Goal: Information Seeking & Learning: Learn about a topic

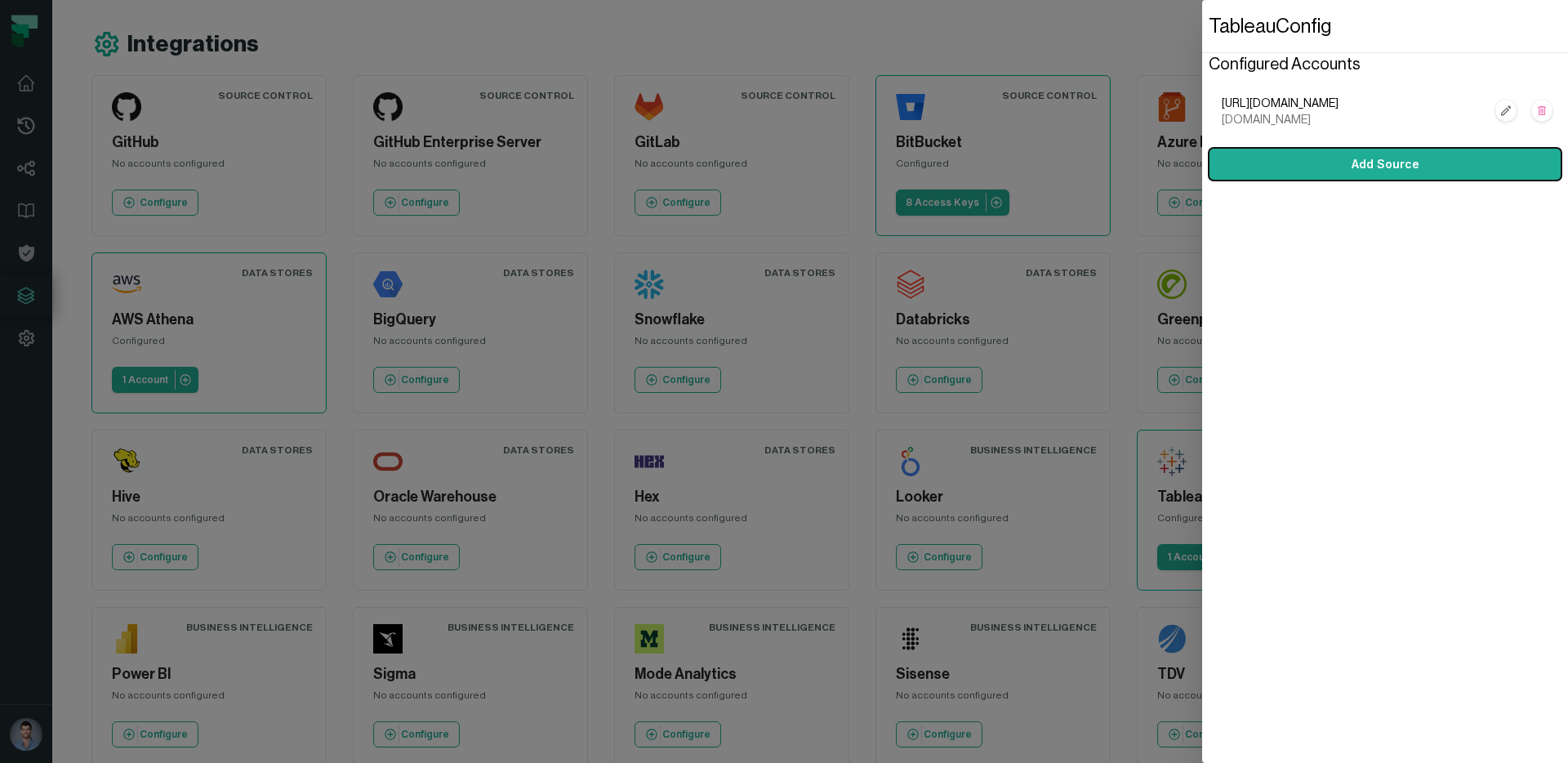
click at [1202, 351] on dialog "Tableau Config Configured Accounts [URL][DOMAIN_NAME] [DOMAIN_NAME] Add Source" at bounding box center [1385, 381] width 366 height 763
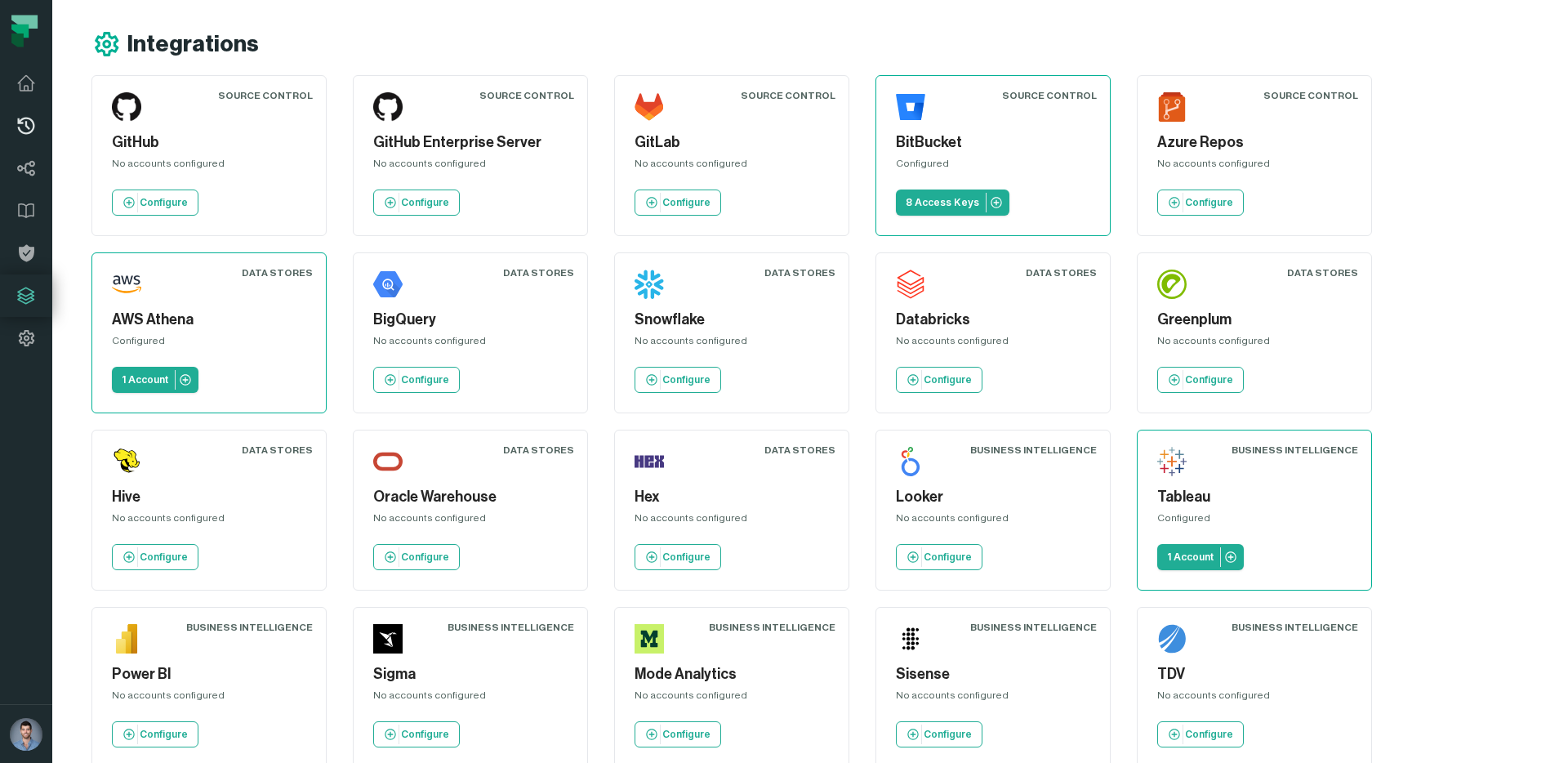
click at [37, 105] on link "Pull Requests" at bounding box center [26, 126] width 53 height 43
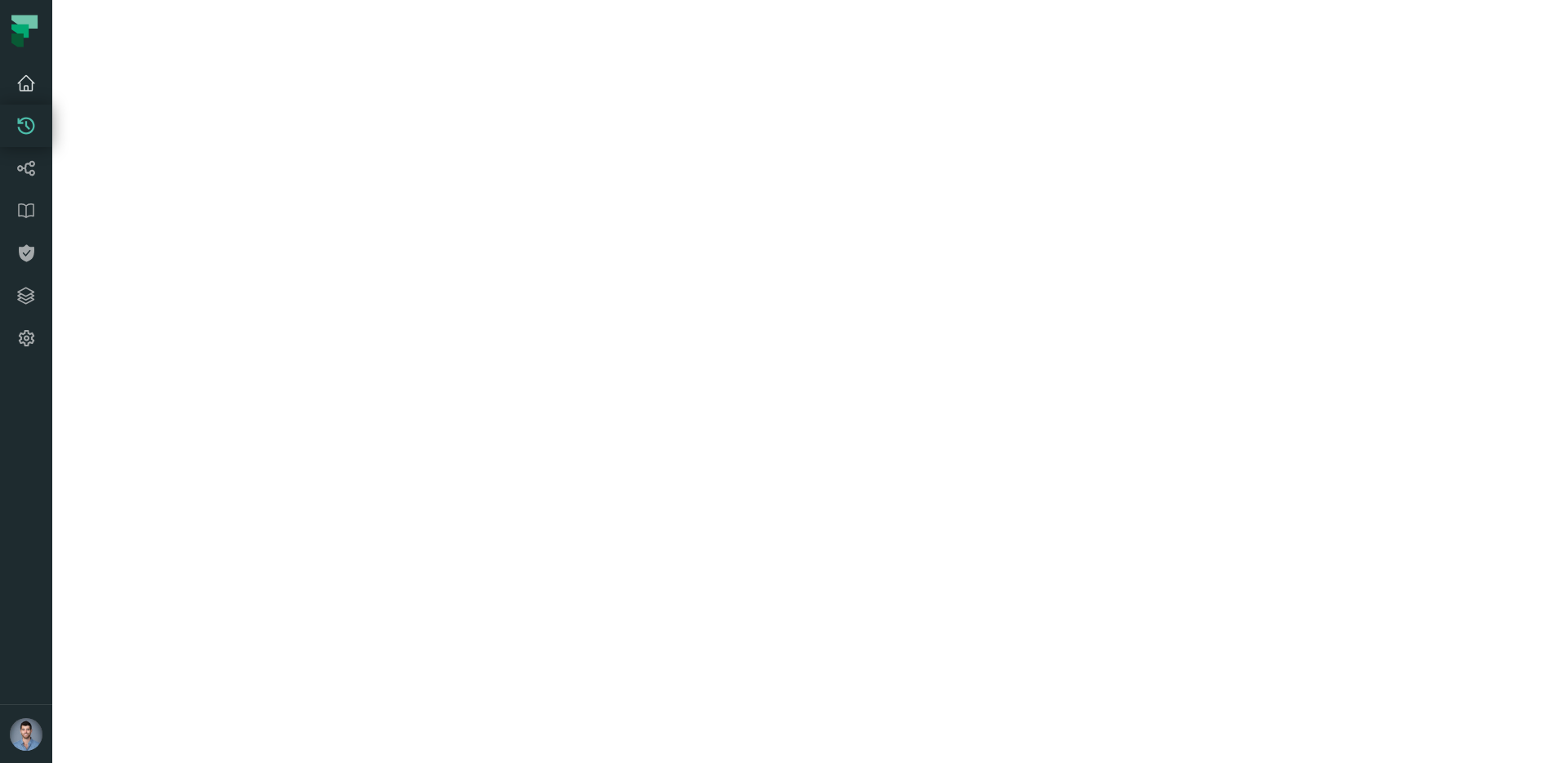
click at [25, 85] on icon at bounding box center [26, 83] width 17 height 15
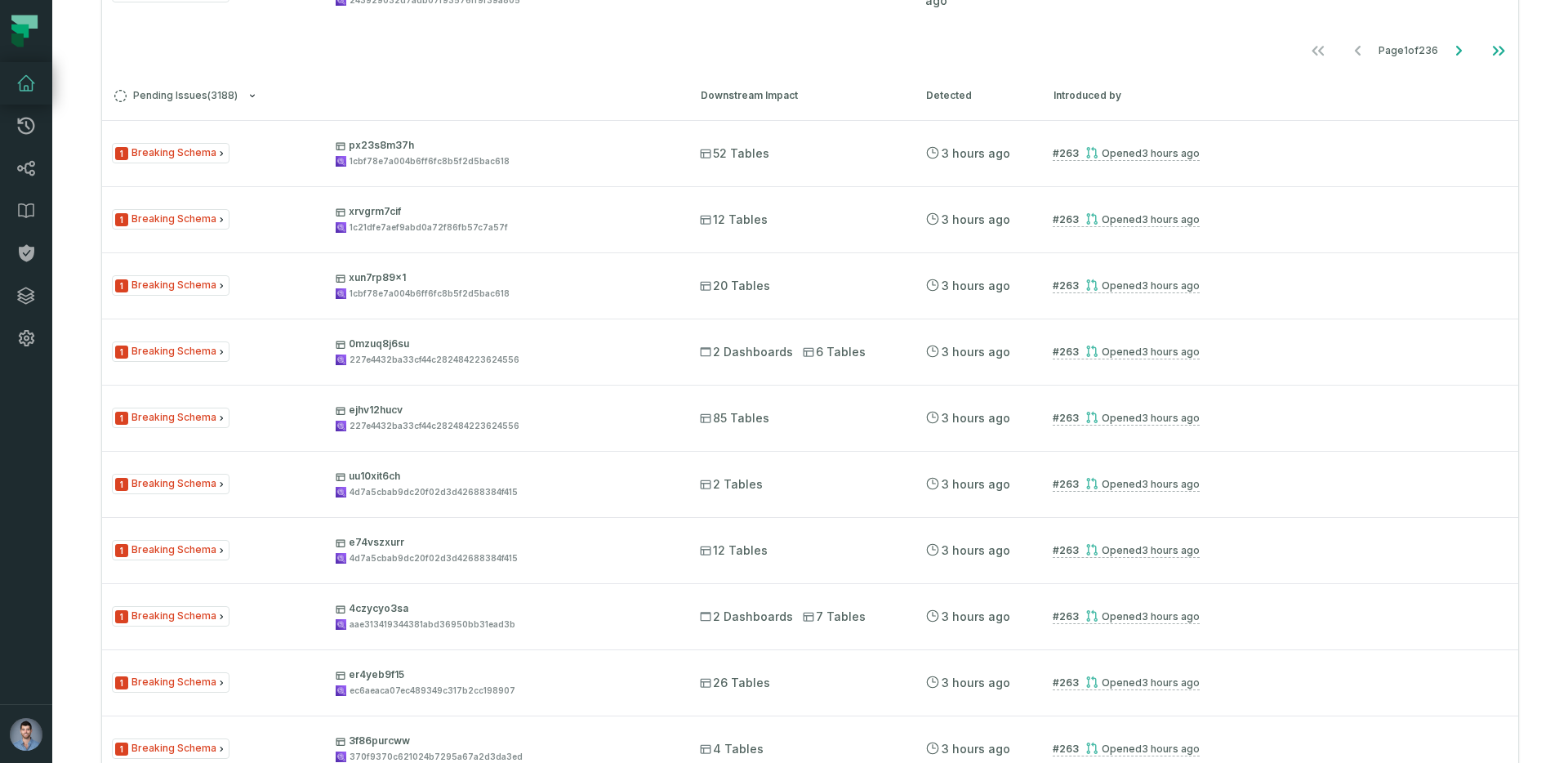
scroll to position [1343, 0]
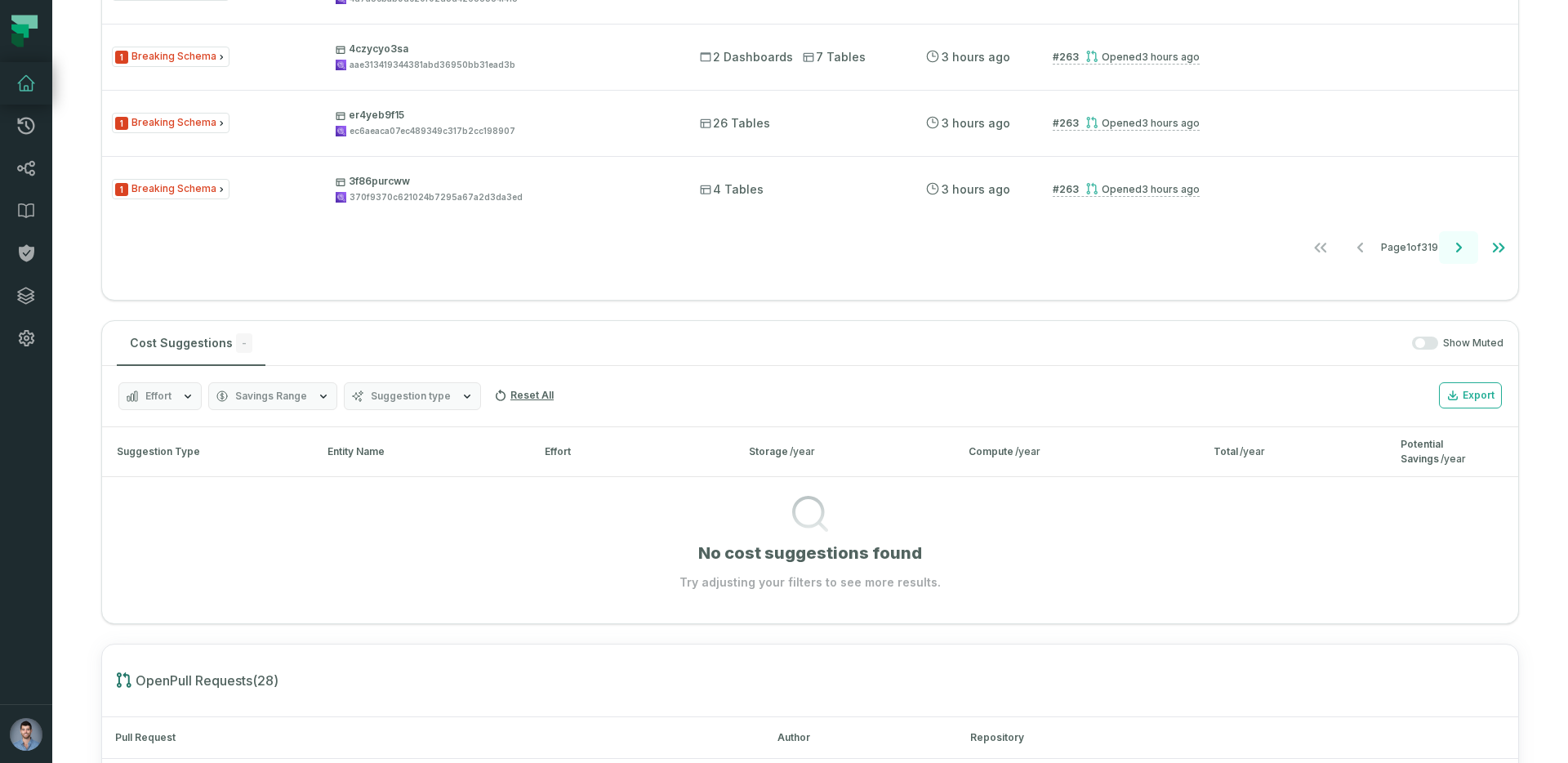
click at [1452, 247] on icon "Go to next page" at bounding box center [1458, 247] width 19 height 19
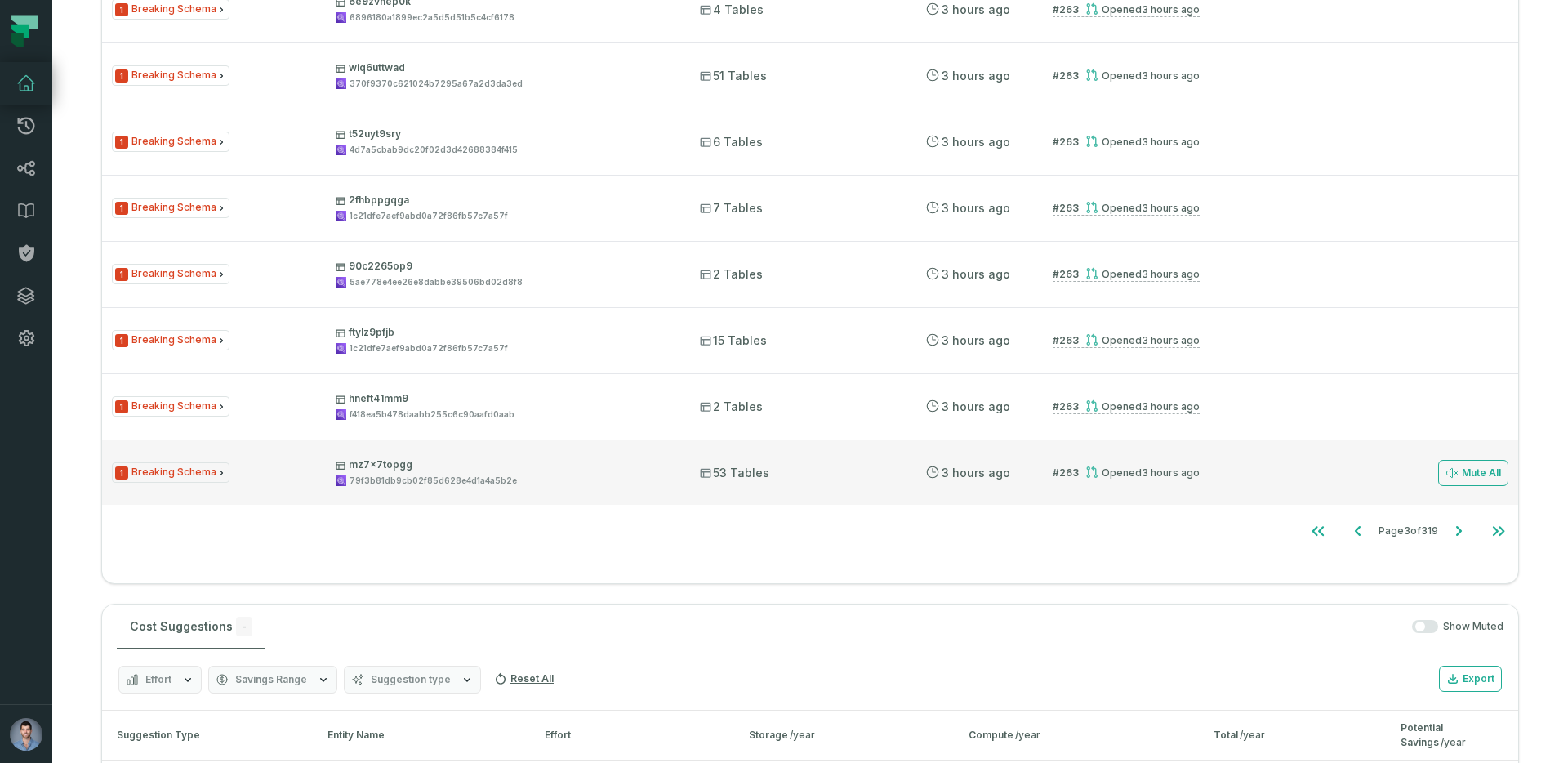
scroll to position [1013, 0]
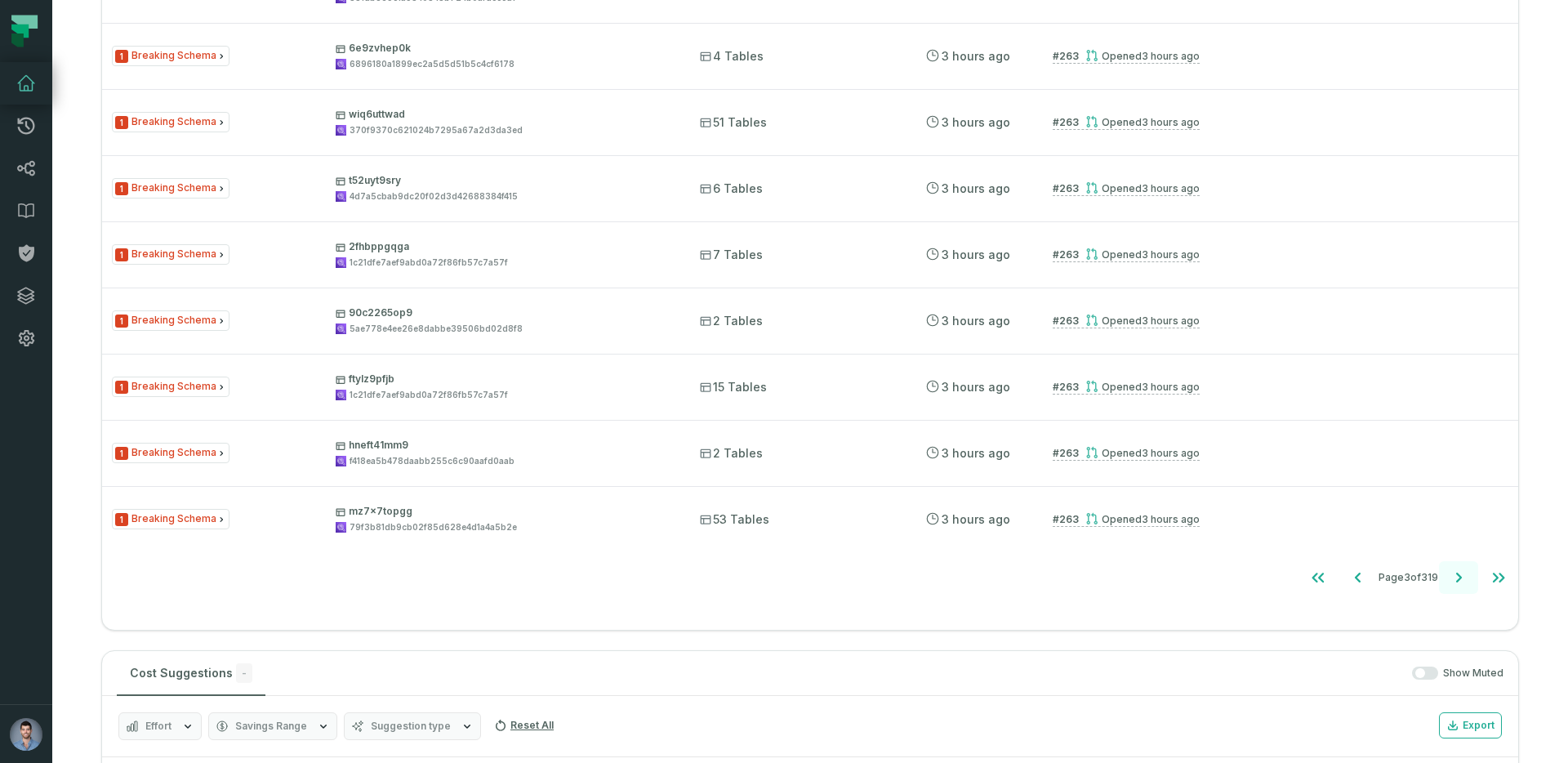
click at [1447, 586] on button "Go to next page" at bounding box center [1458, 577] width 39 height 32
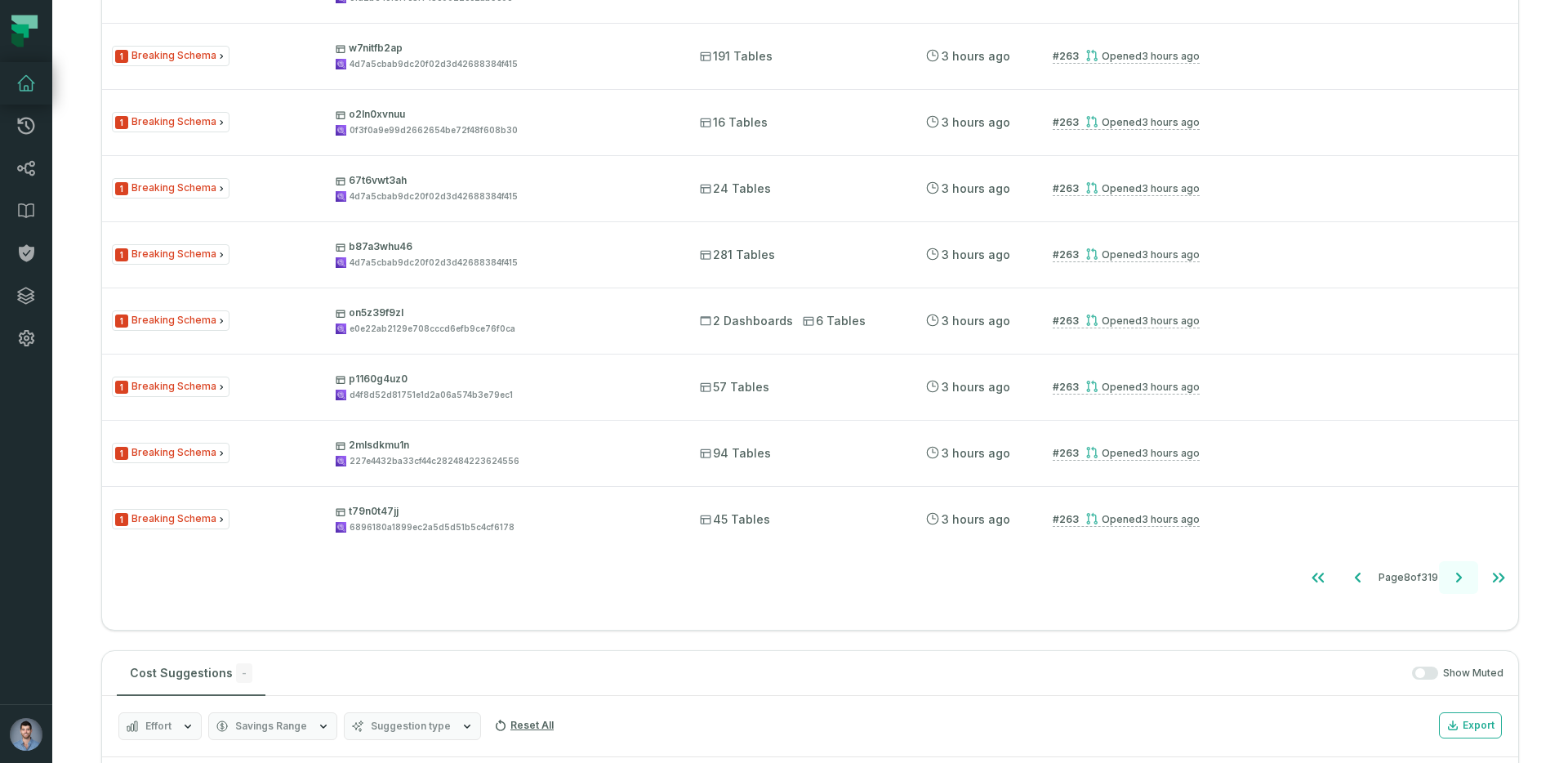
click at [1447, 586] on button "Go to next page" at bounding box center [1458, 577] width 39 height 32
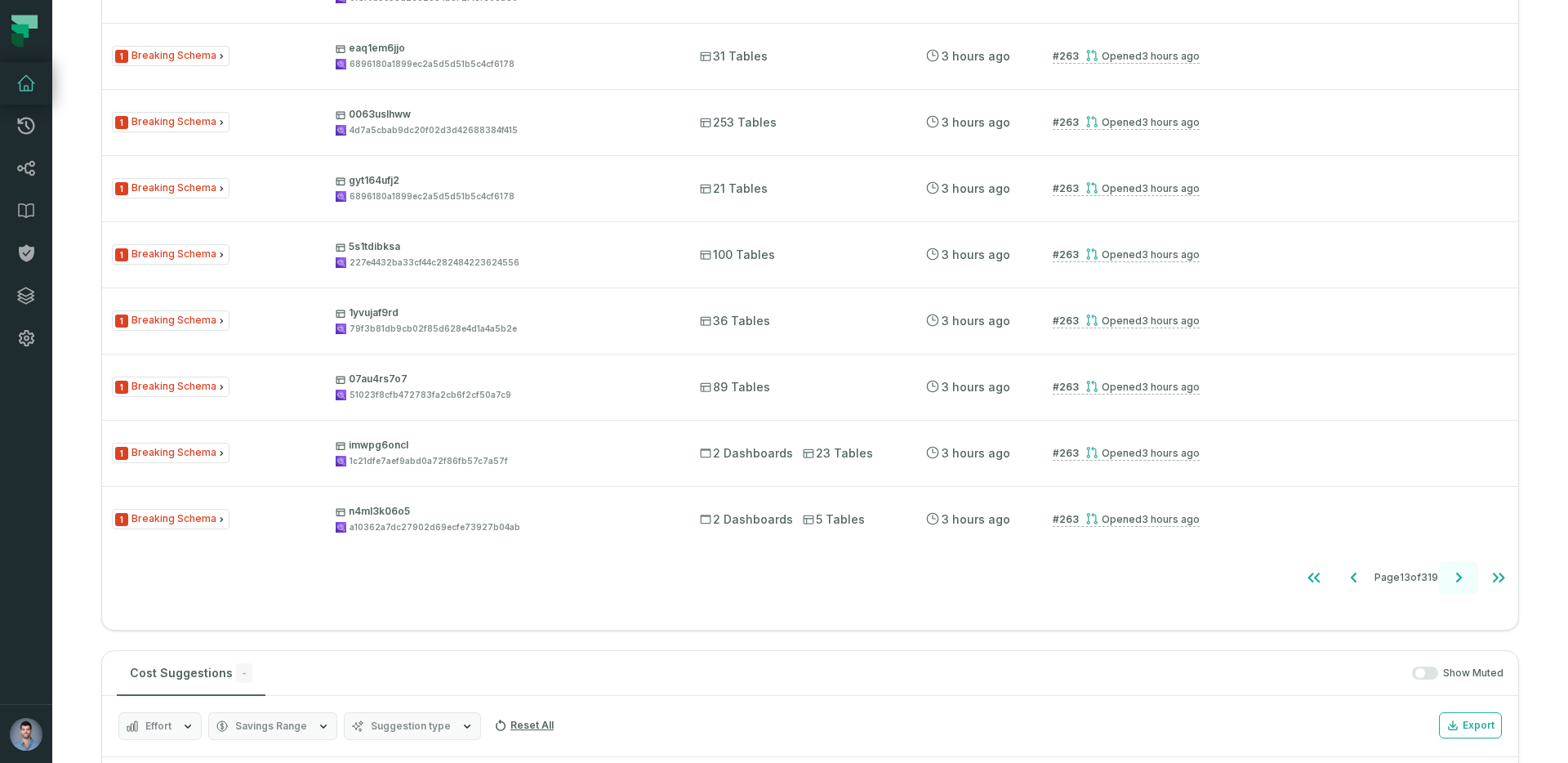
click at [1447, 586] on button "Go to next page" at bounding box center [1458, 577] width 39 height 32
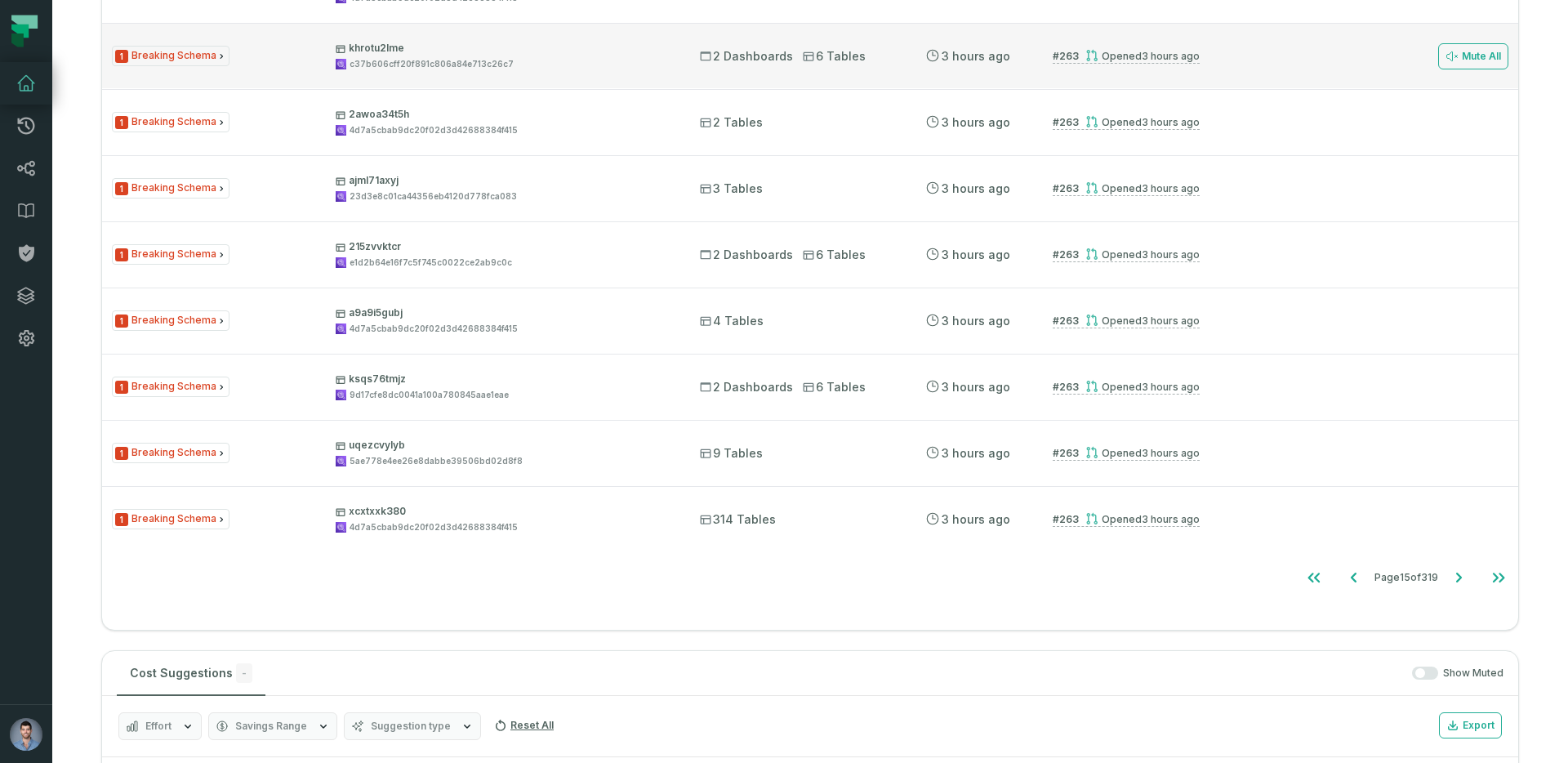
scroll to position [0, 0]
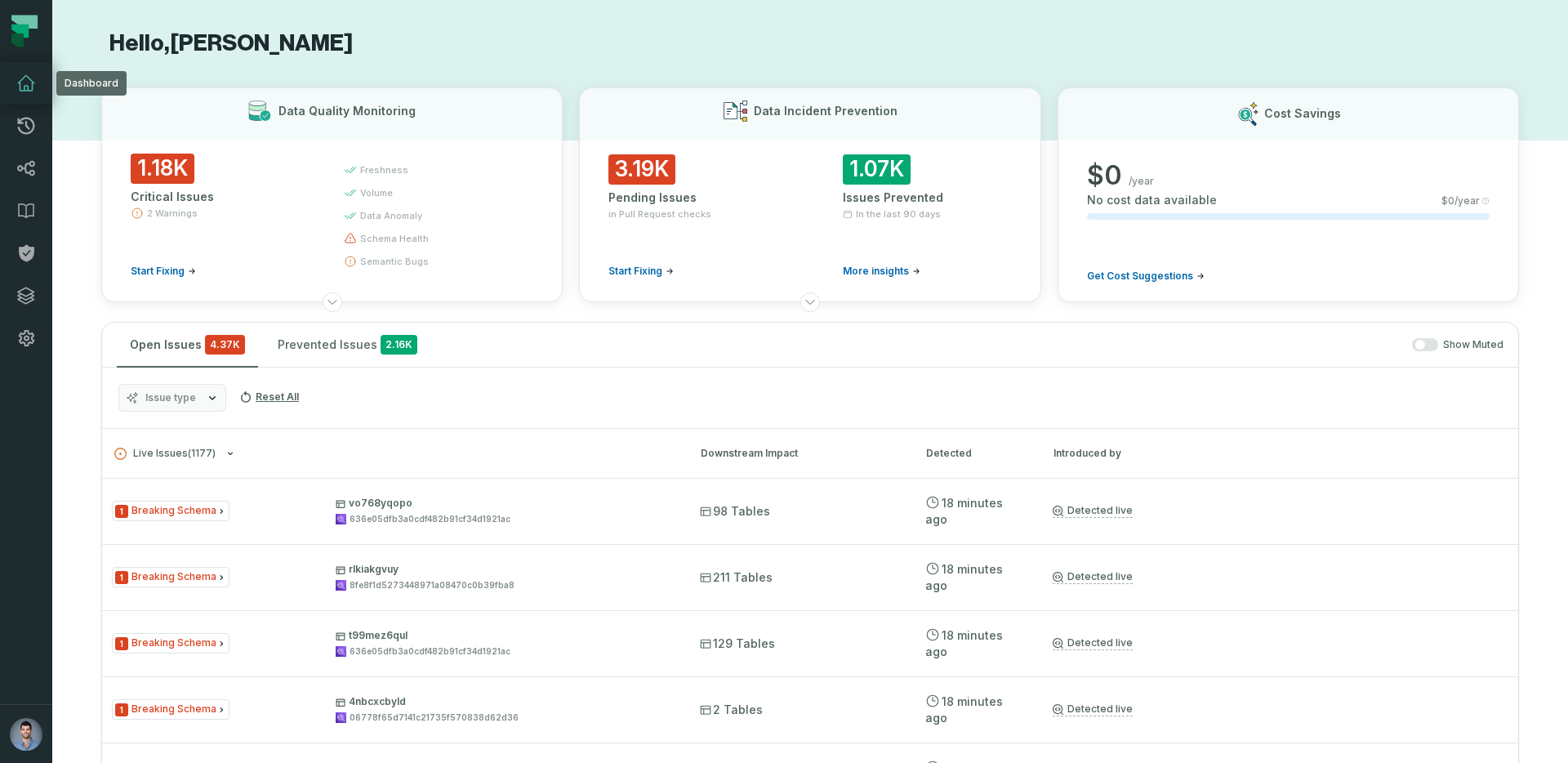
click at [26, 91] on icon at bounding box center [26, 83] width 17 height 15
click at [21, 122] on icon at bounding box center [26, 126] width 18 height 18
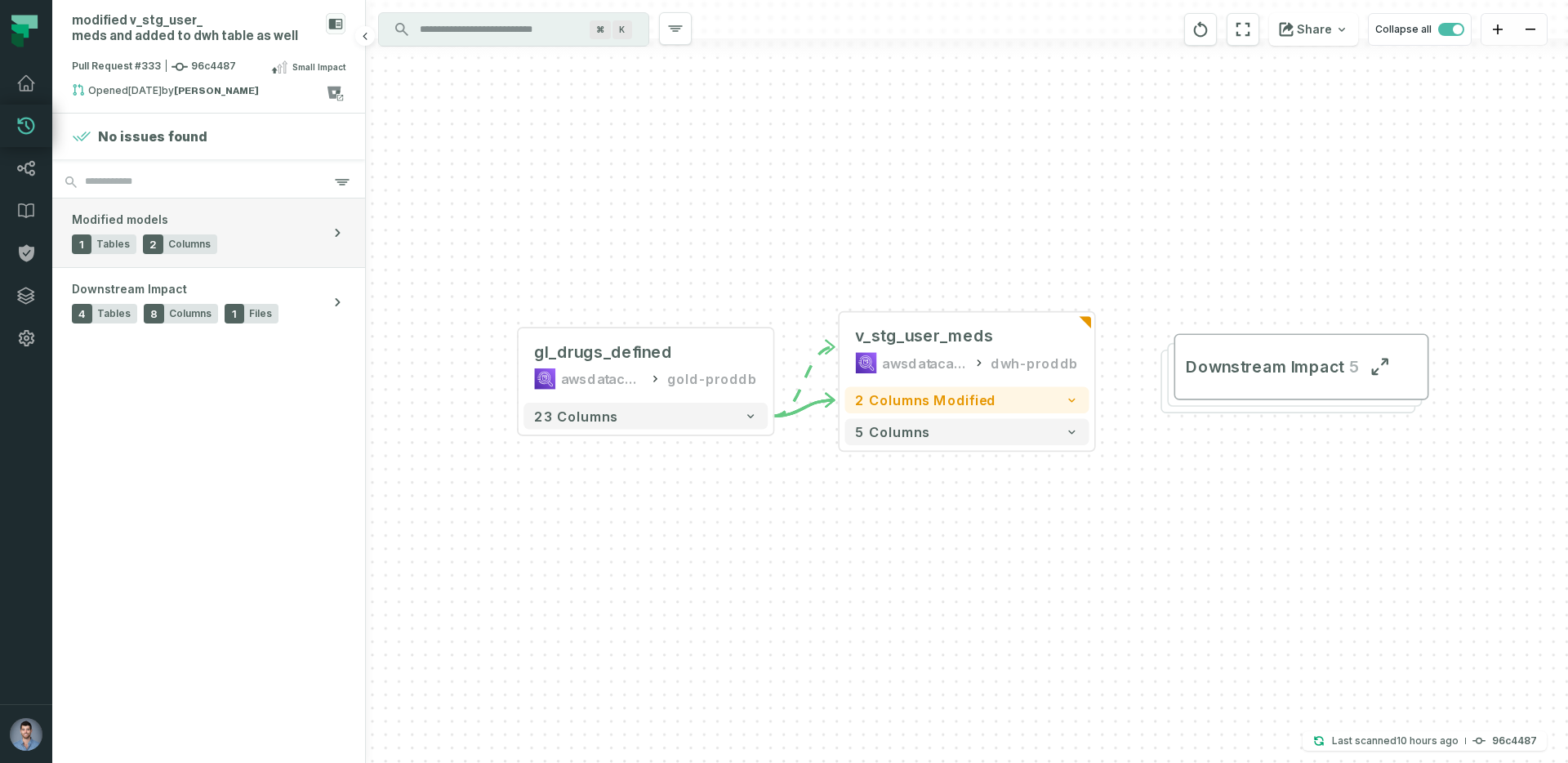
click at [174, 231] on div "Modified models 1 Tables 2 Columns" at bounding box center [144, 233] width 145 height 43
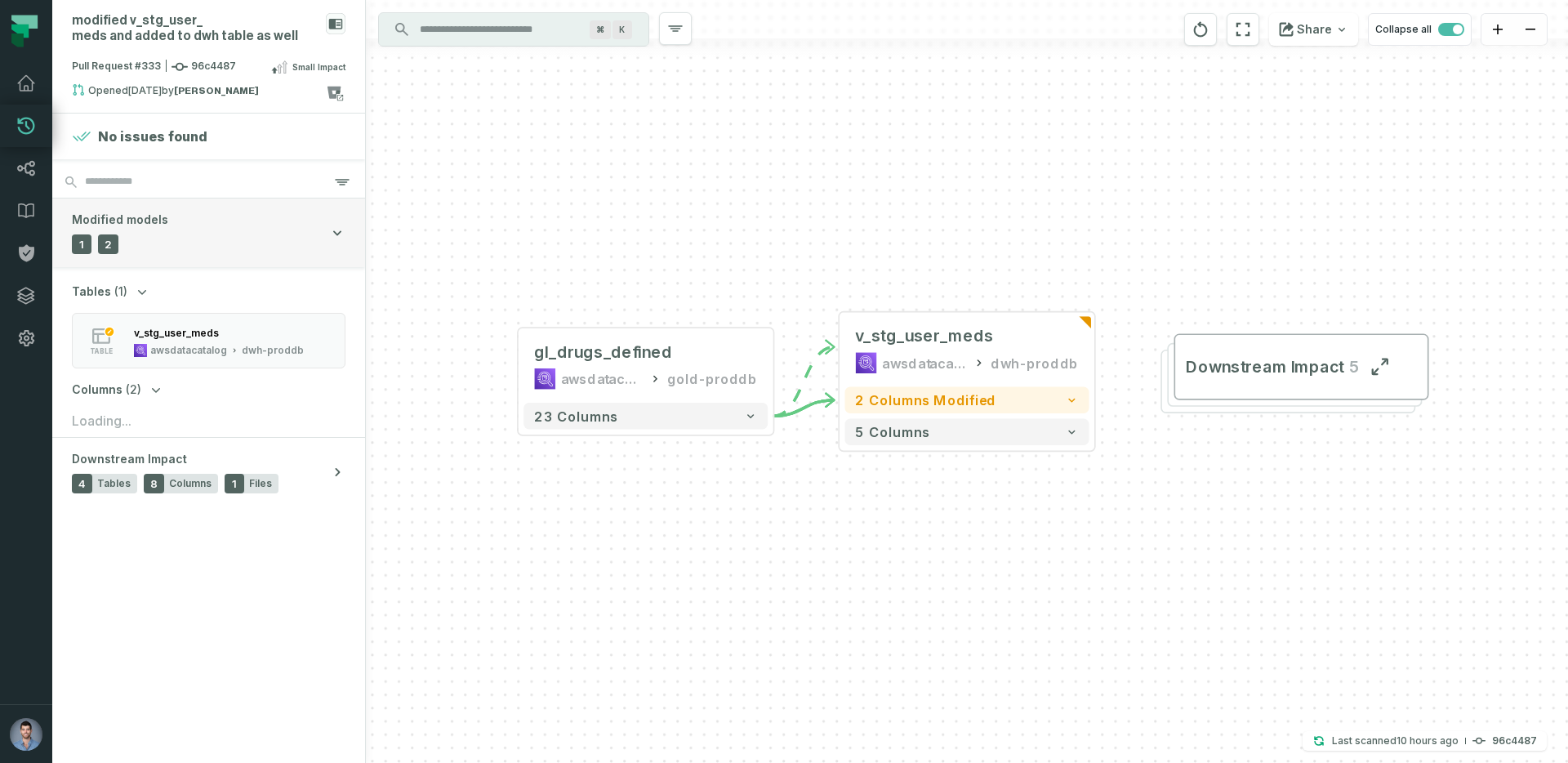
click at [174, 231] on button "Modified models 1 Tables 2 Columns" at bounding box center [209, 233] width 312 height 68
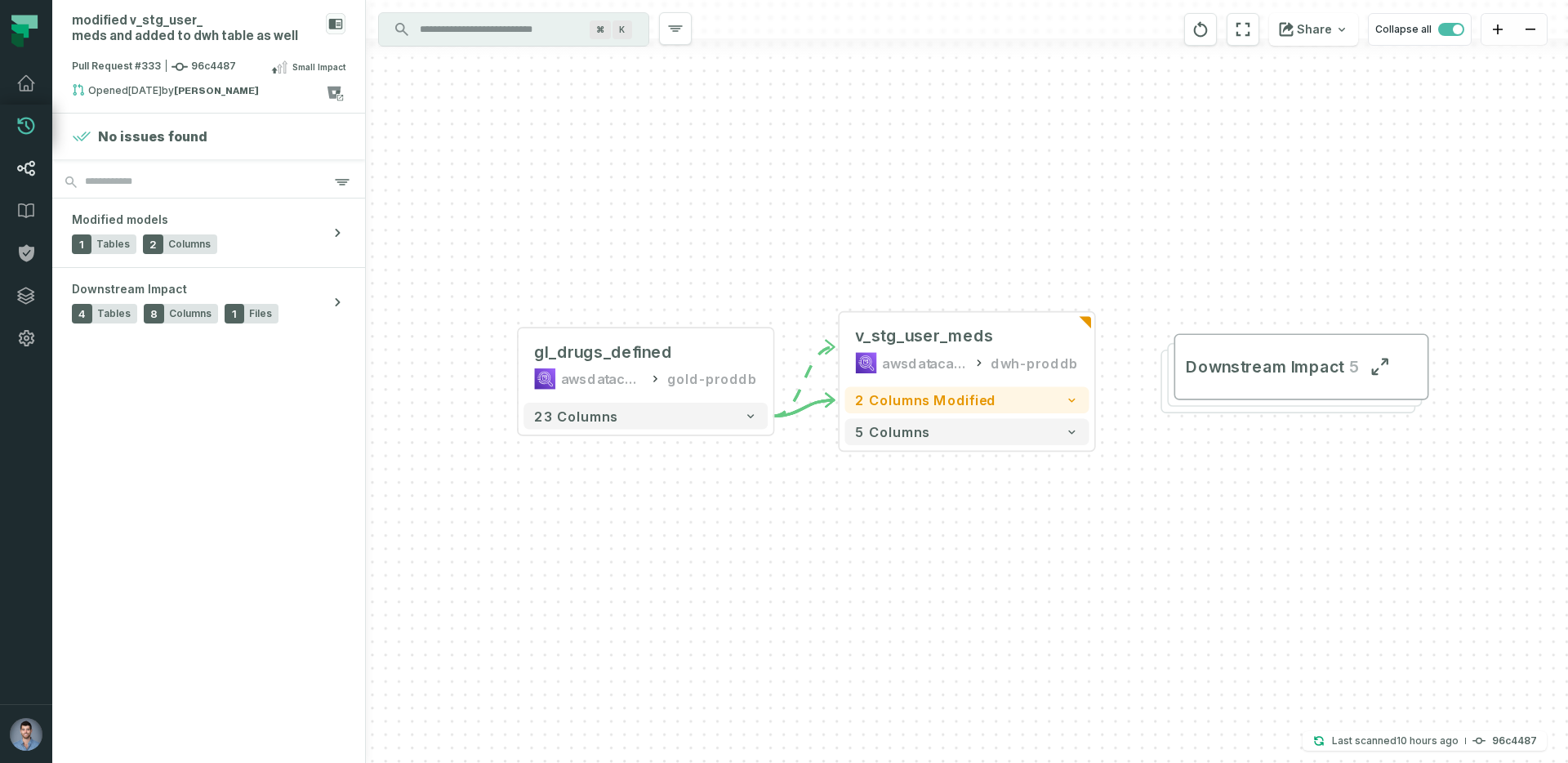
click at [36, 177] on link "Lineage" at bounding box center [26, 168] width 53 height 43
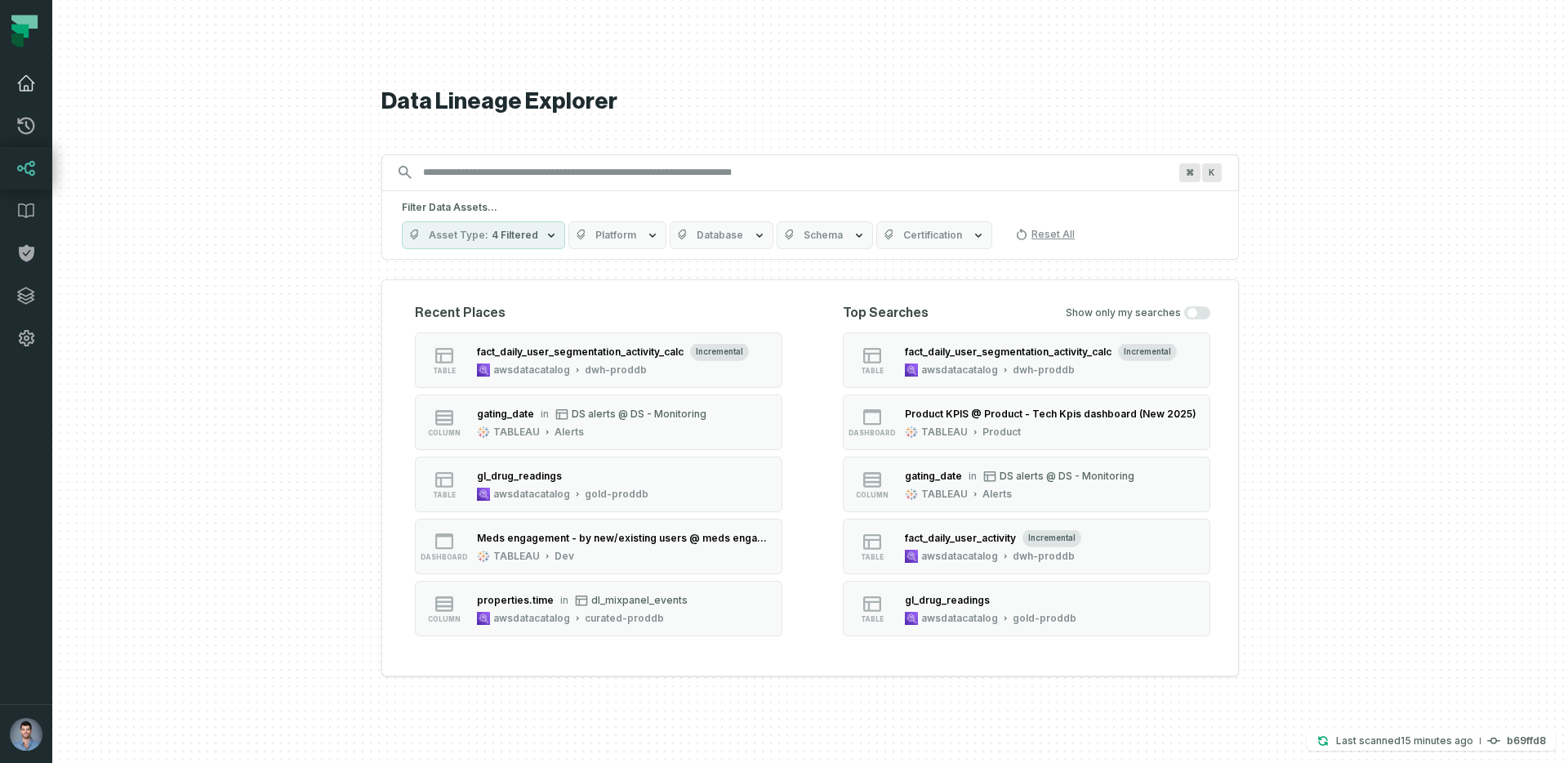
click at [17, 89] on icon at bounding box center [26, 83] width 19 height 19
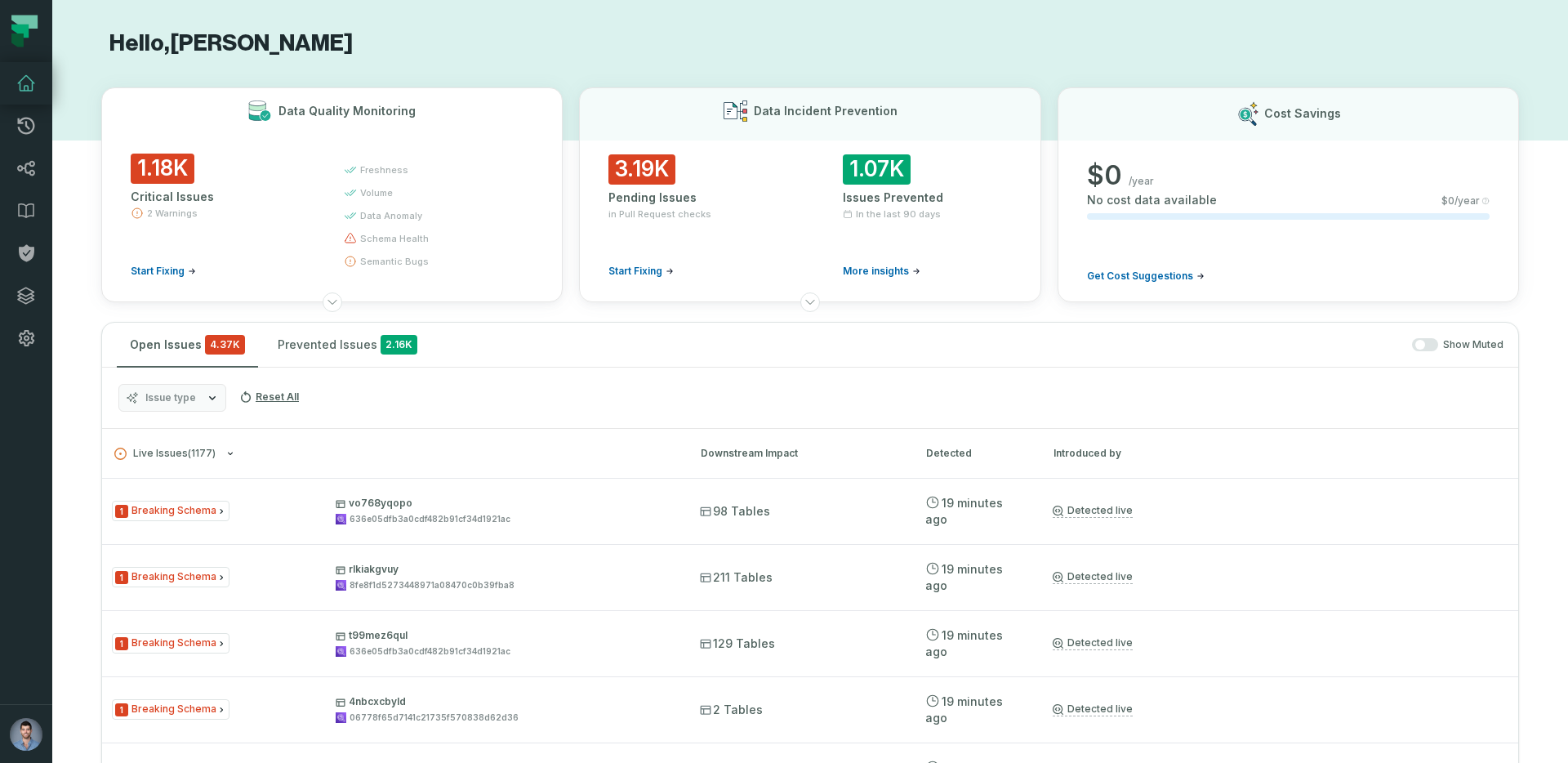
click at [208, 258] on div "1.18K Critical Issues 2 Warnings Start Fixing" at bounding box center [222, 215] width 184 height 124
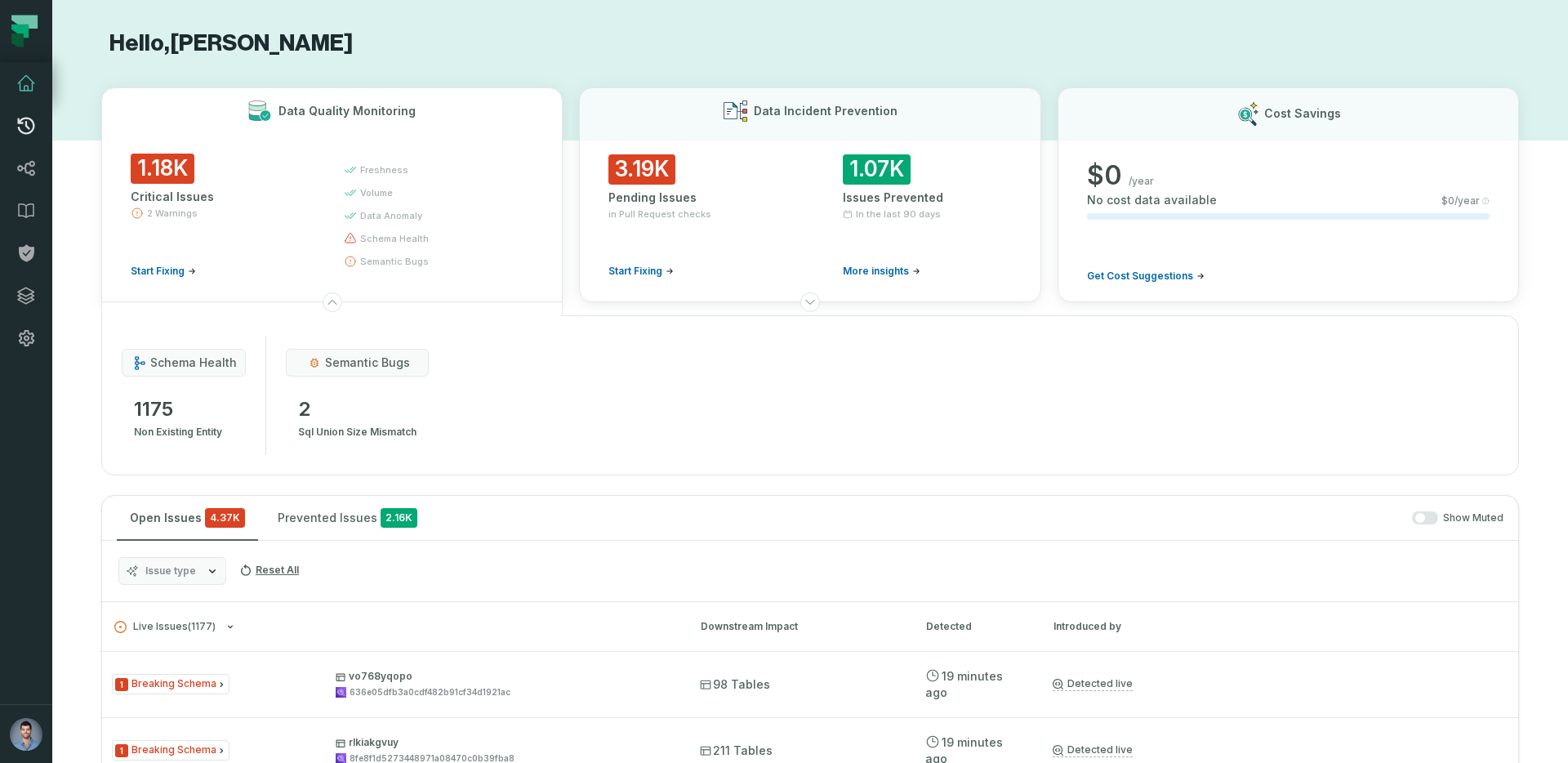
click at [36, 127] on link "Pull Requests" at bounding box center [26, 126] width 53 height 43
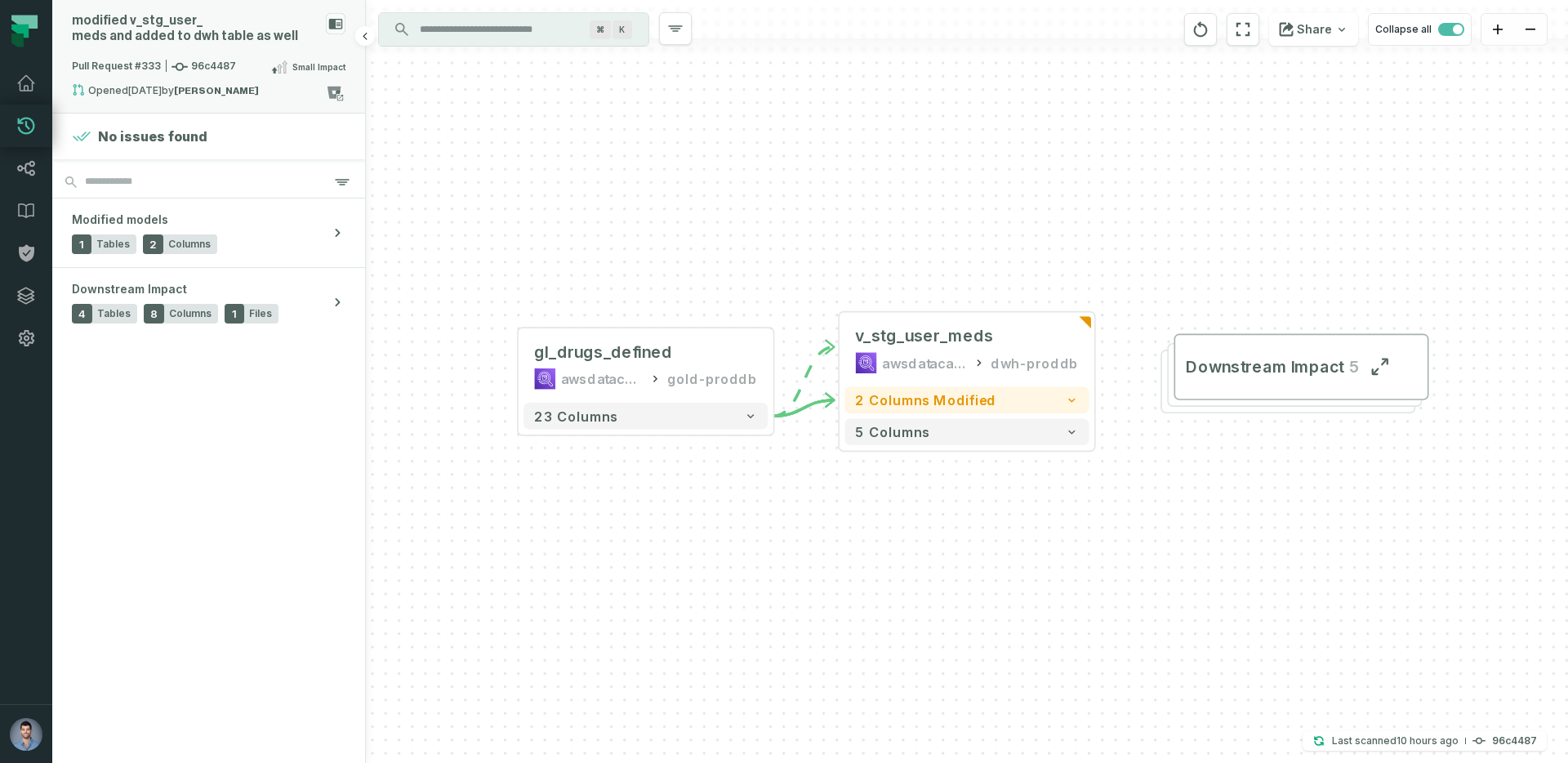
click at [335, 17] on rect at bounding box center [335, 23] width 19 height 21
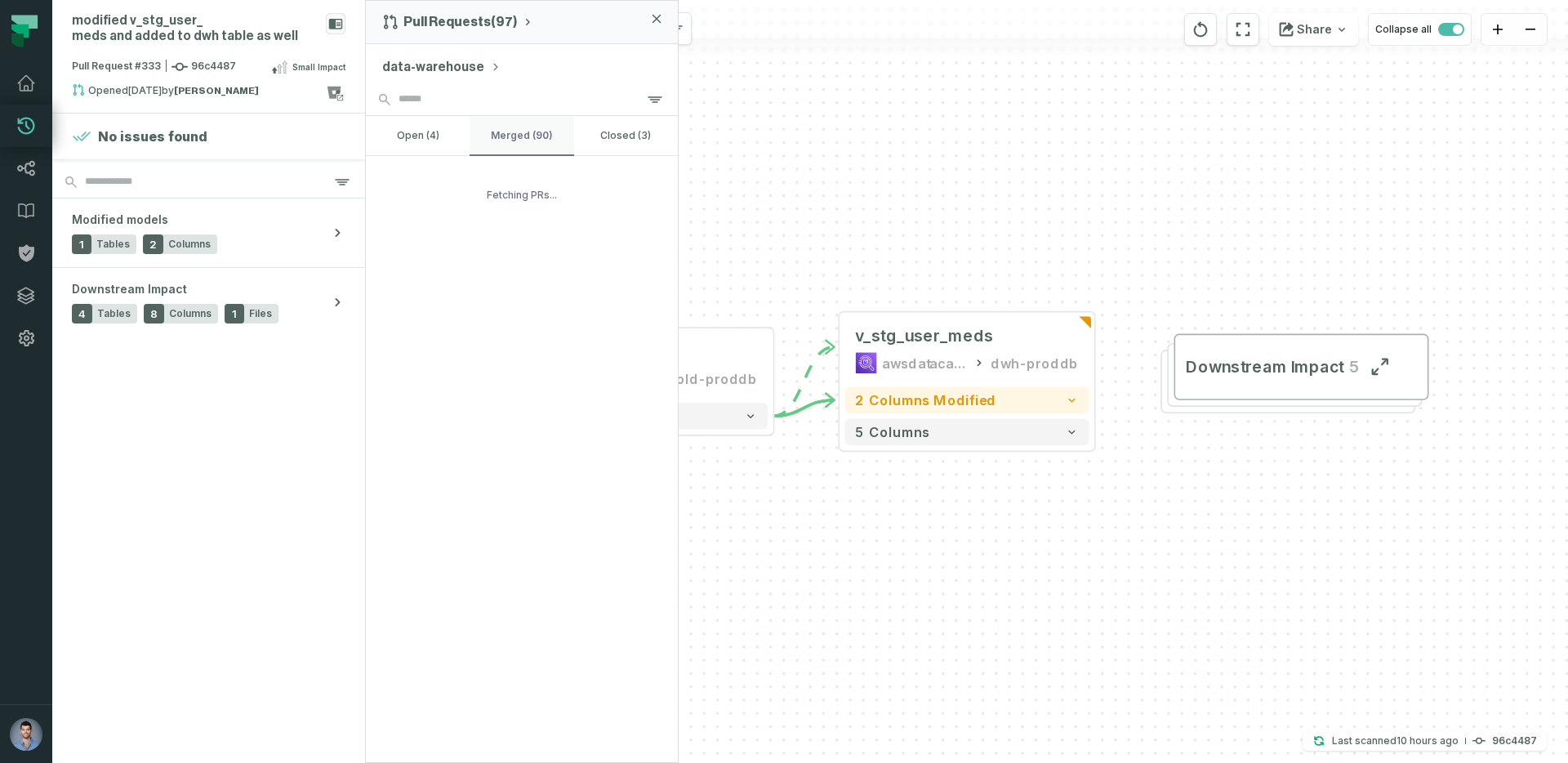
click at [522, 129] on button "merged (90)" at bounding box center [521, 135] width 104 height 39
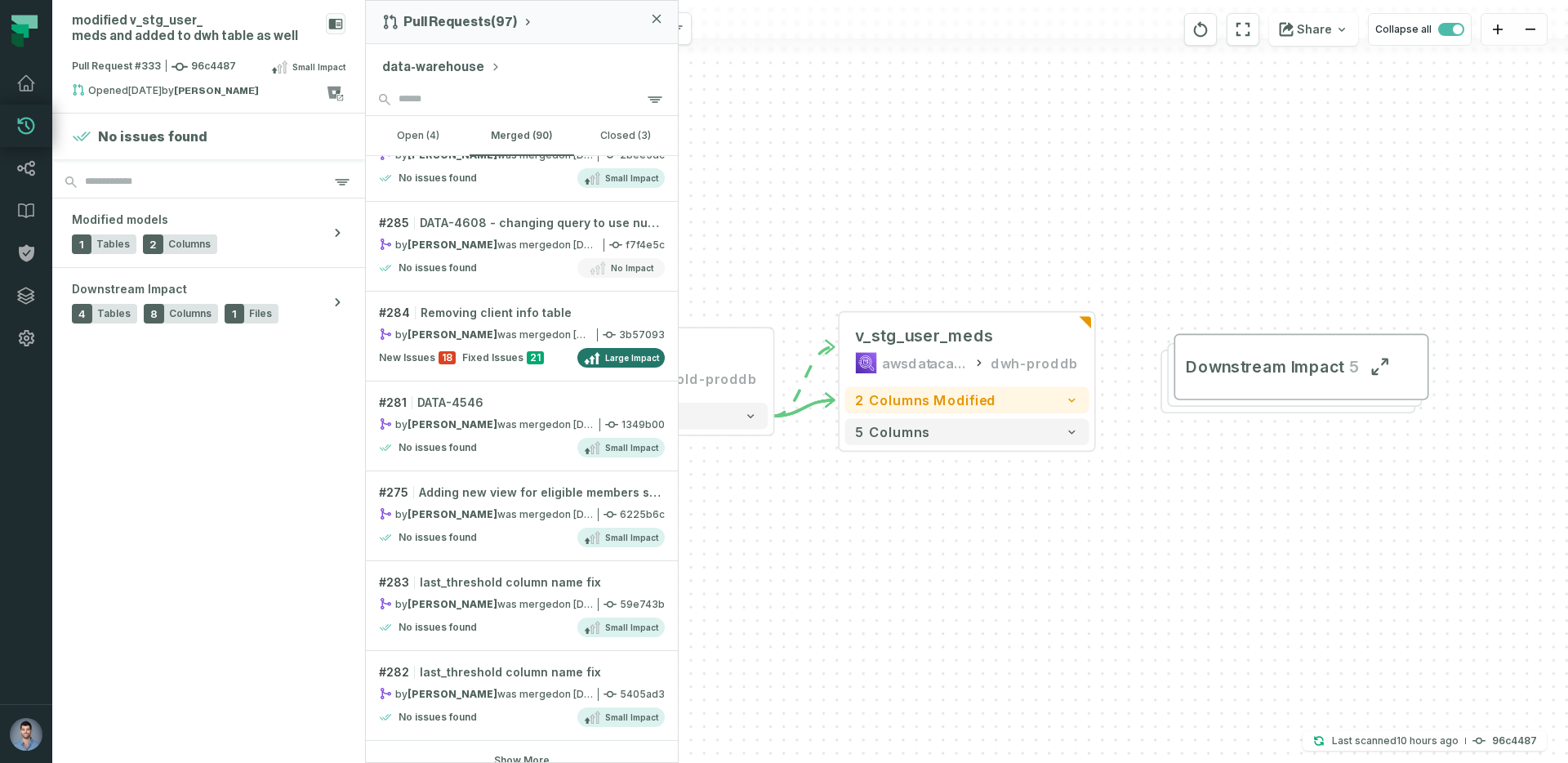
scroll to position [3874, 0]
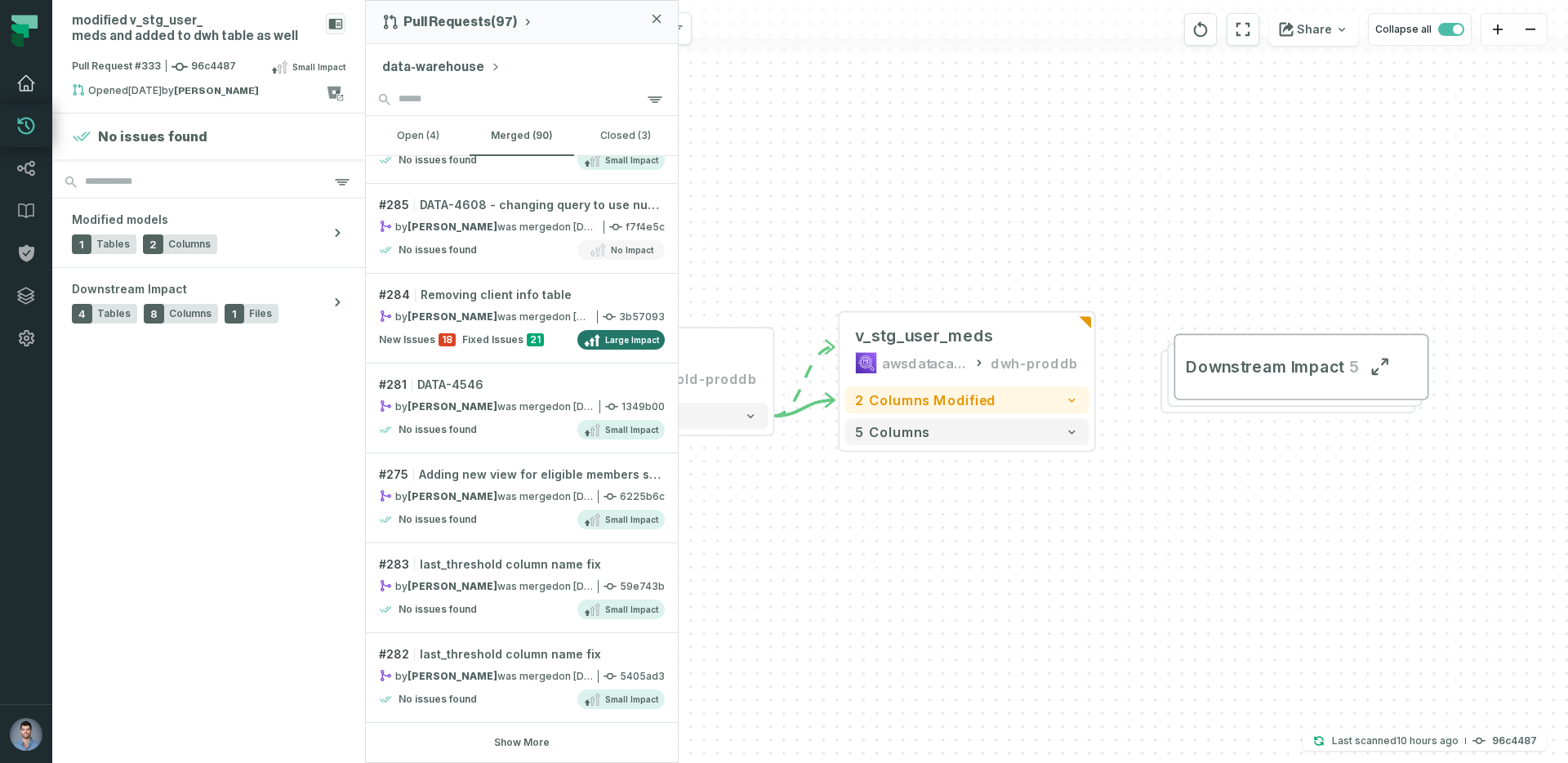
click at [18, 76] on icon at bounding box center [26, 83] width 19 height 19
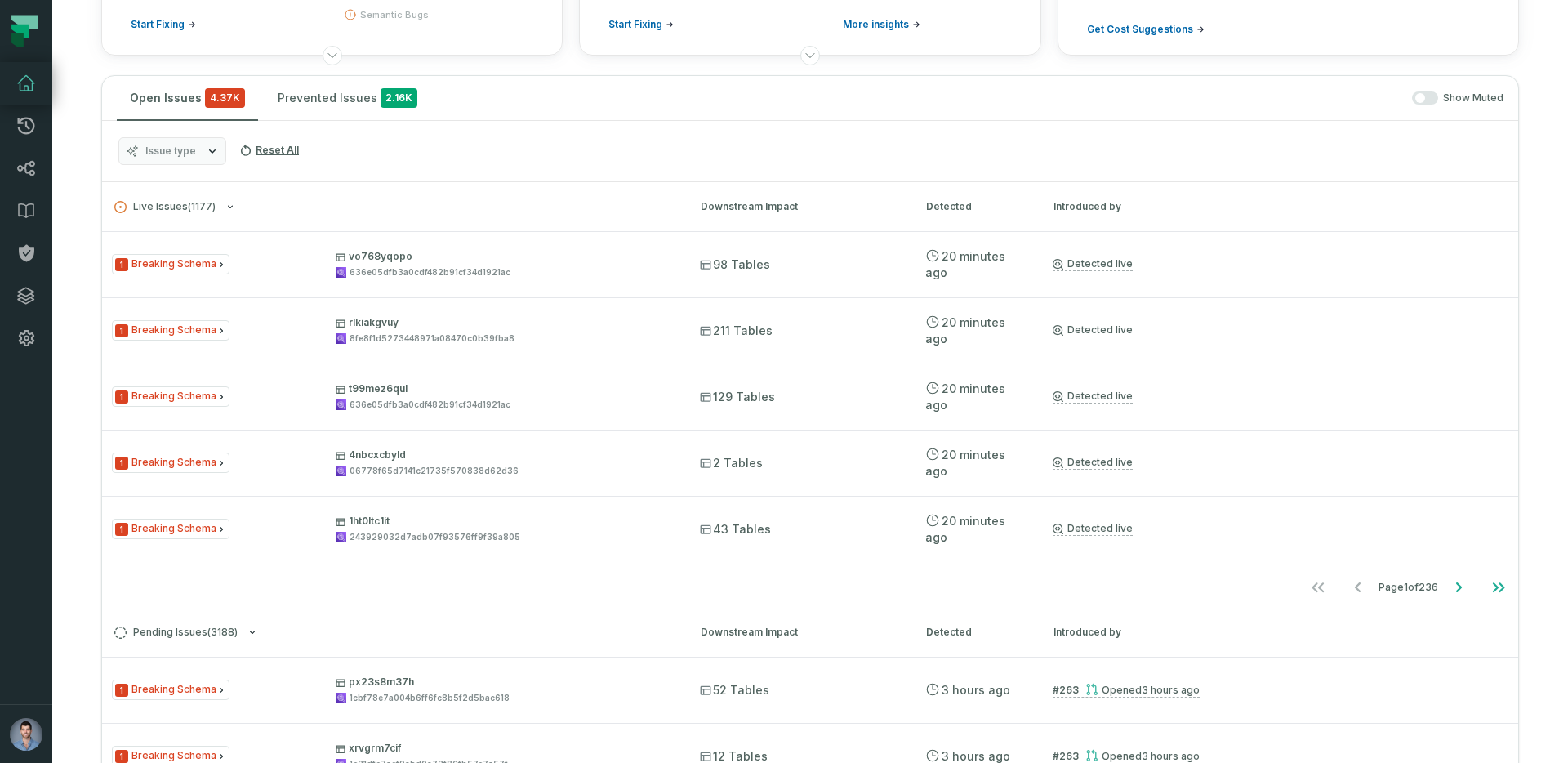
scroll to position [249, 0]
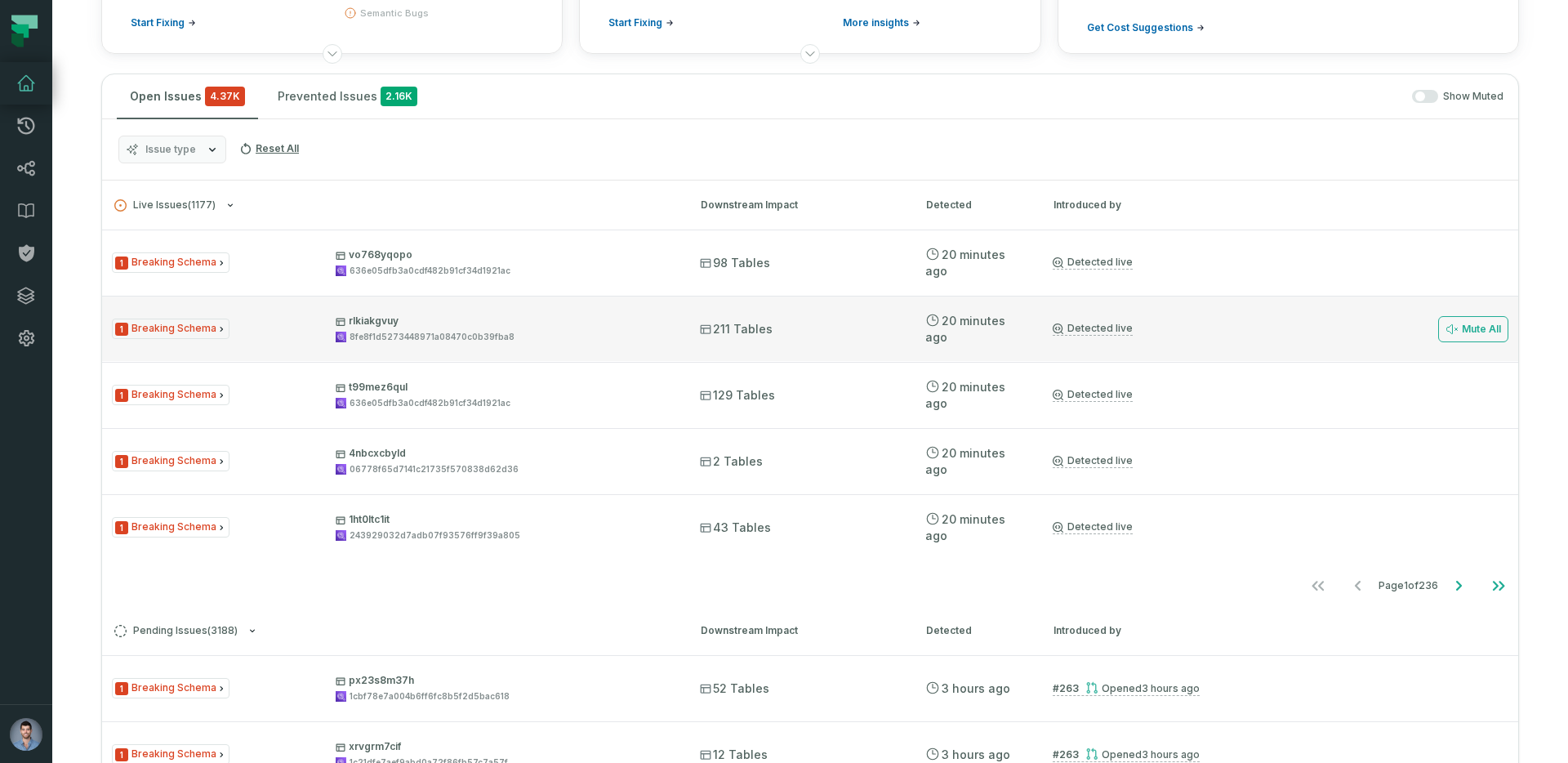
click at [418, 333] on div "8fe8f1d5273448971a08470c0b39fba8" at bounding box center [432, 337] width 165 height 12
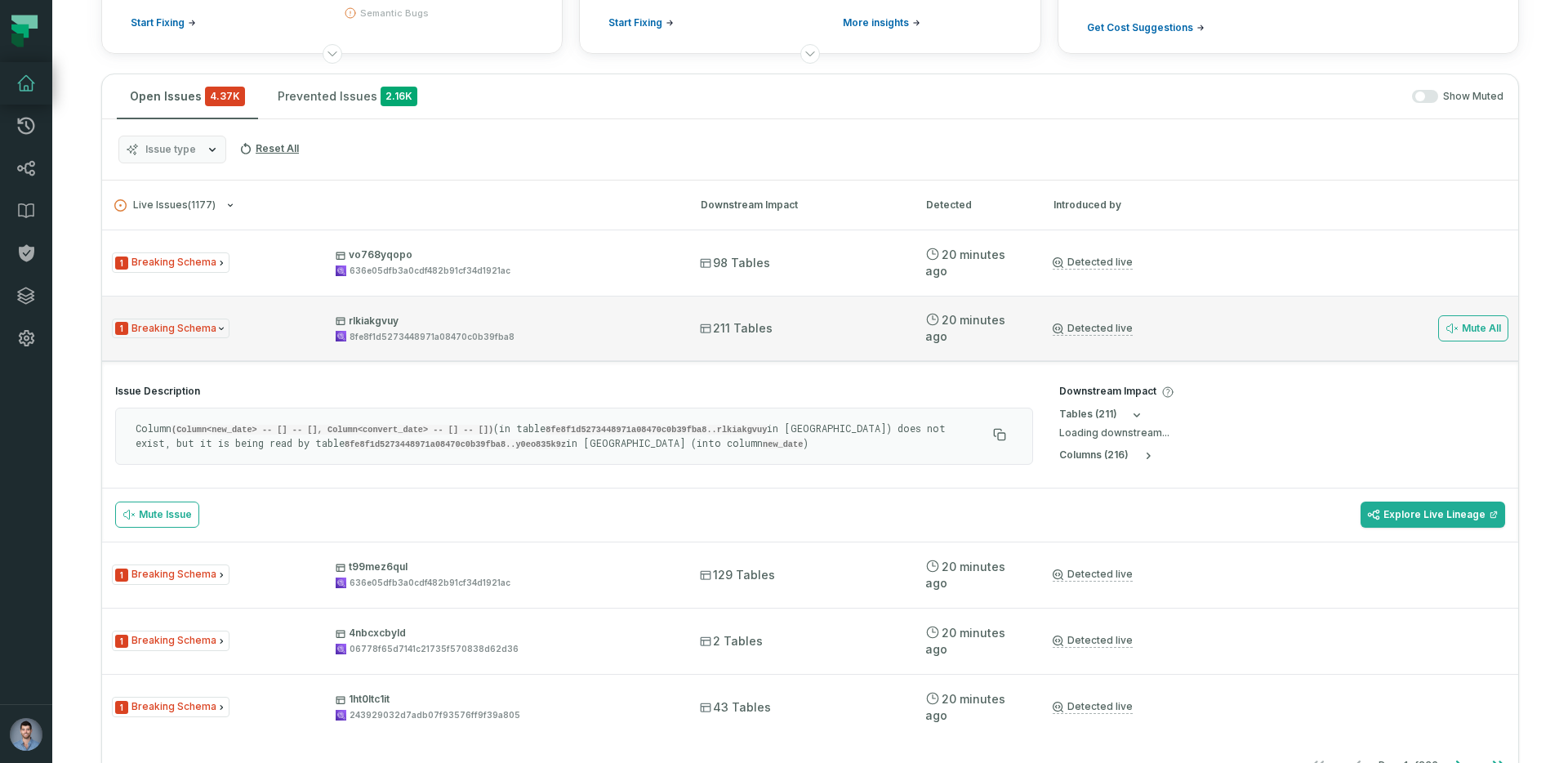
click at [418, 333] on div "8fe8f1d5273448971a08470c0b39fba8" at bounding box center [432, 337] width 165 height 12
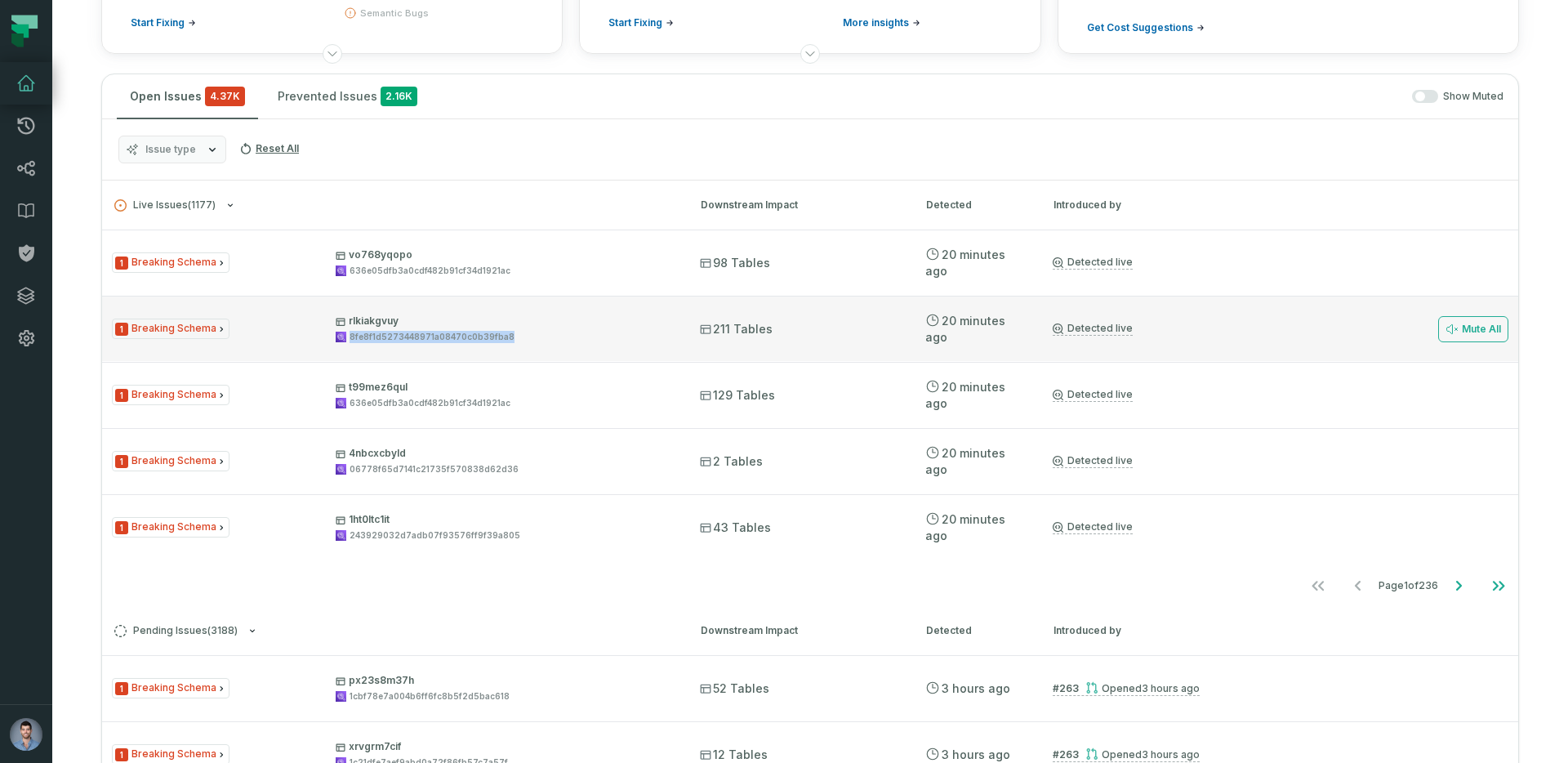
click at [418, 333] on div "8fe8f1d5273448971a08470c0b39fba8" at bounding box center [432, 337] width 165 height 12
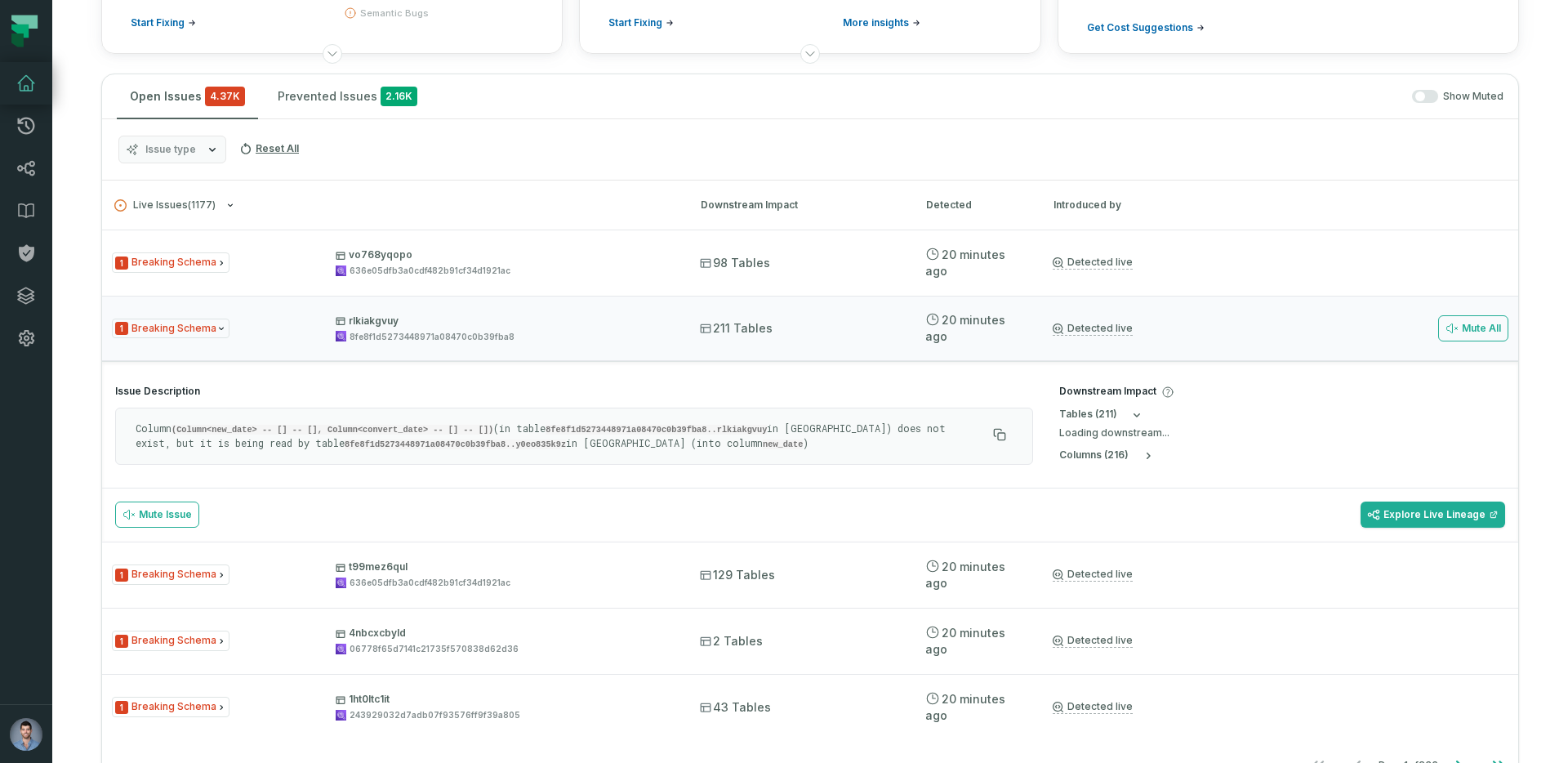
click at [375, 441] on code "8fe8f1d5273448971a08470c0b39fba8..y0eo835k9z" at bounding box center [455, 444] width 221 height 10
click at [381, 342] on div "1 Breaking Schema rlkiakgvuy 8fe8f1d5273448971a08470c0b39fba8 211 Tables 9/1/20…" at bounding box center [810, 328] width 1416 height 66
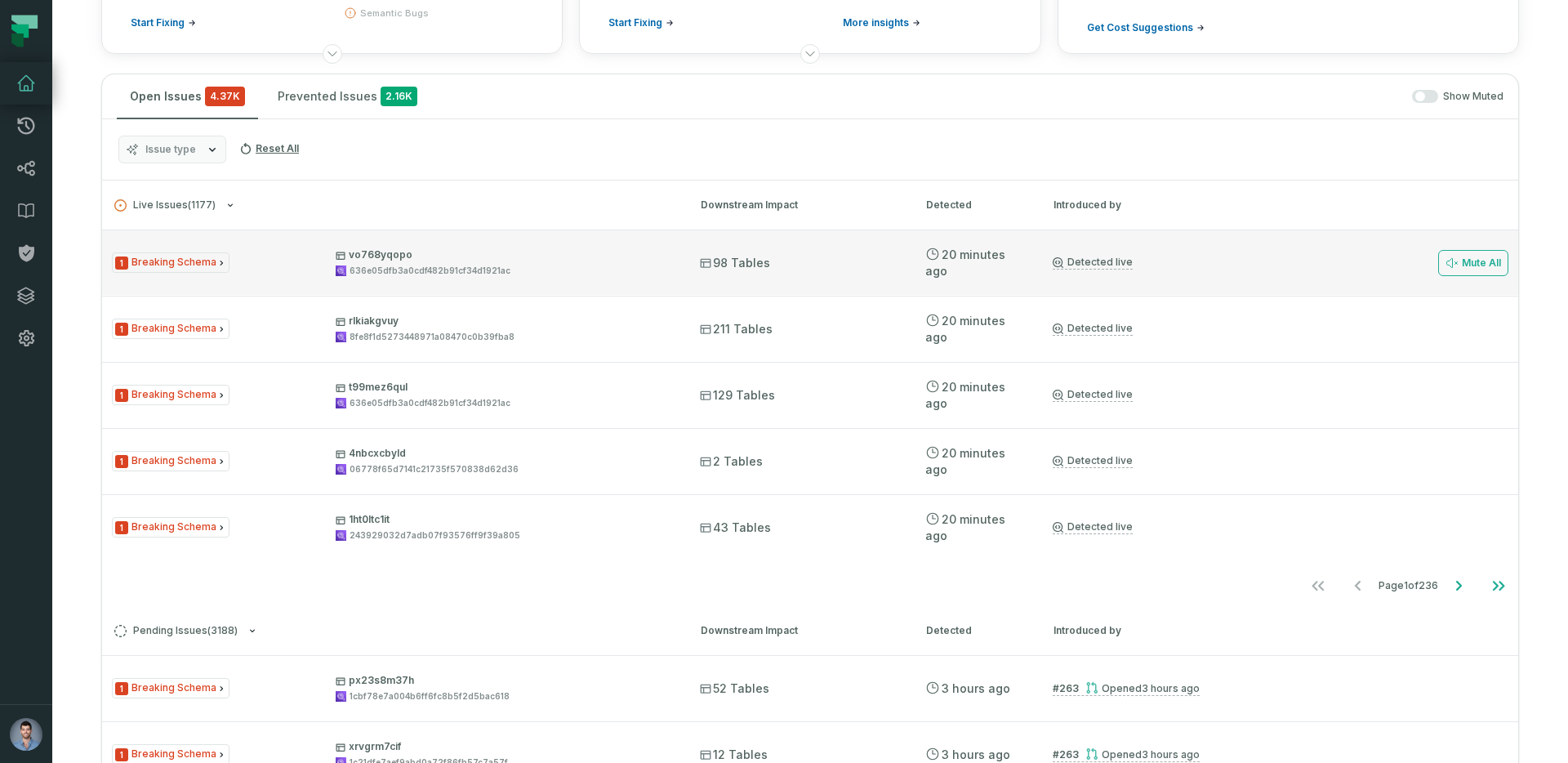
click at [437, 285] on div "1 Breaking Schema vo768yqopo 636e05dfb3a0cdf482b91cf34d1921ac 98 Tables 9/1/202…" at bounding box center [810, 262] width 1416 height 66
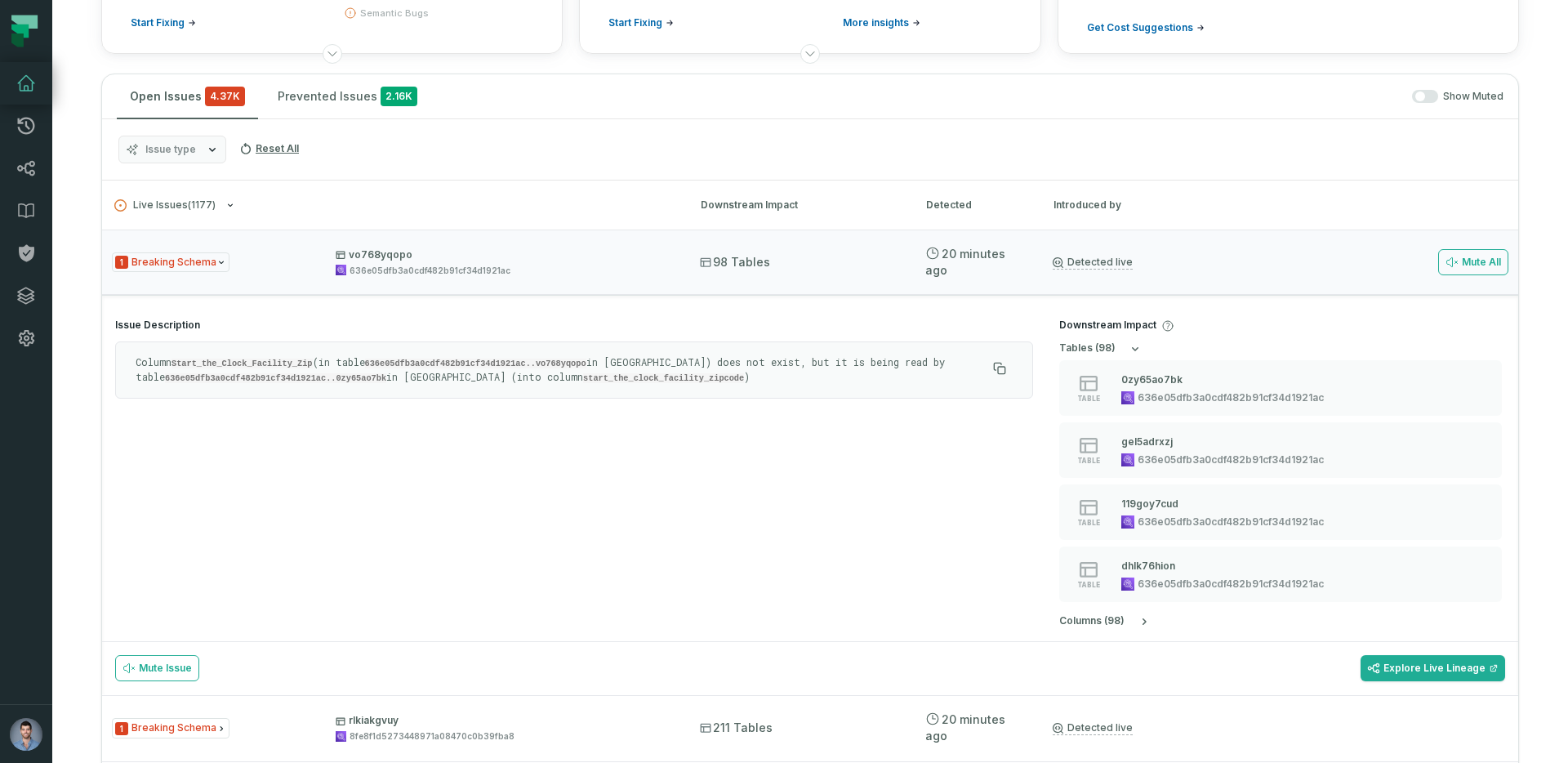
click at [432, 365] on code "636e05dfb3a0cdf482b91cf34d1921ac..vo768yqopo" at bounding box center [475, 363] width 221 height 10
copy code "636e05dfb3a0cdf482b91cf34d1921ac"
click at [442, 351] on div "Column Start_the_Clock_Facility_Zip (in table 636e05dfb3a0cdf482b91cf34d1921ac.…" at bounding box center [574, 370] width 918 height 57
click at [227, 367] on code "Start_the_Clock_Facility_Zip" at bounding box center [242, 363] width 141 height 10
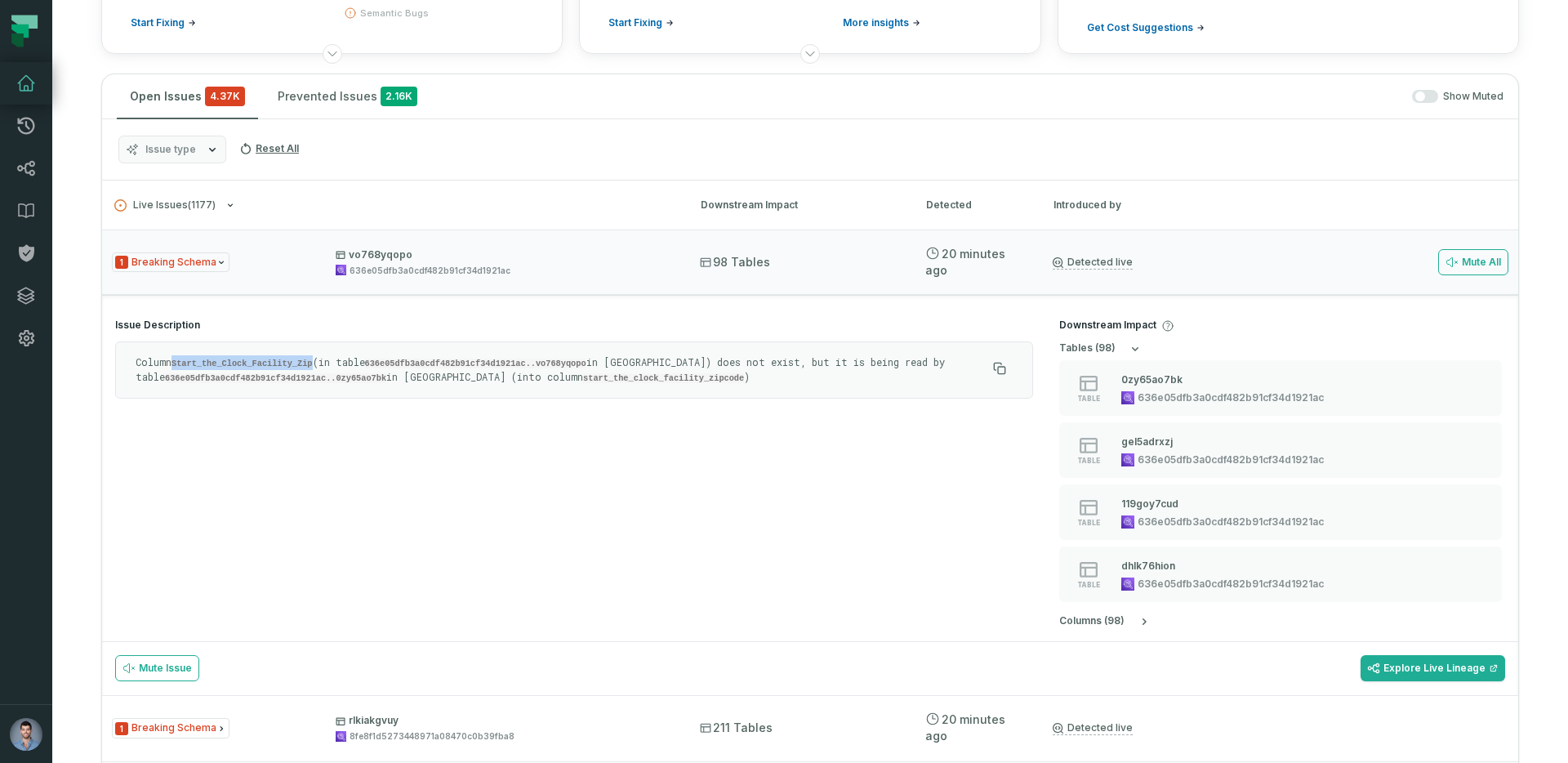
click at [227, 367] on code "Start_the_Clock_Facility_Zip" at bounding box center [242, 363] width 141 height 10
click at [381, 242] on div "1 Breaking Schema vo768yqopo 636e05dfb3a0cdf482b91cf34d1921ac 98 Tables 9/1/202…" at bounding box center [810, 262] width 1416 height 66
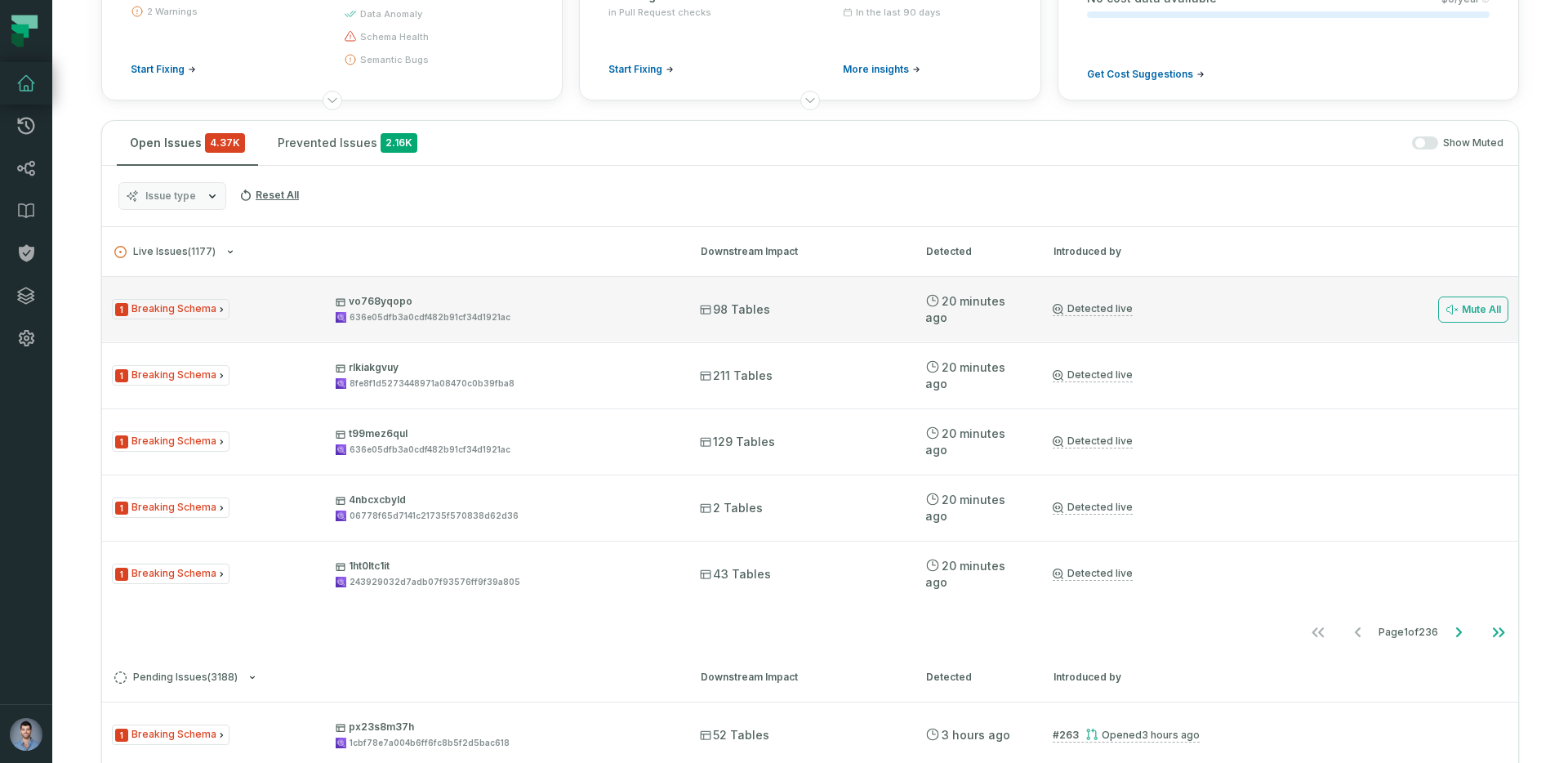
scroll to position [195, 0]
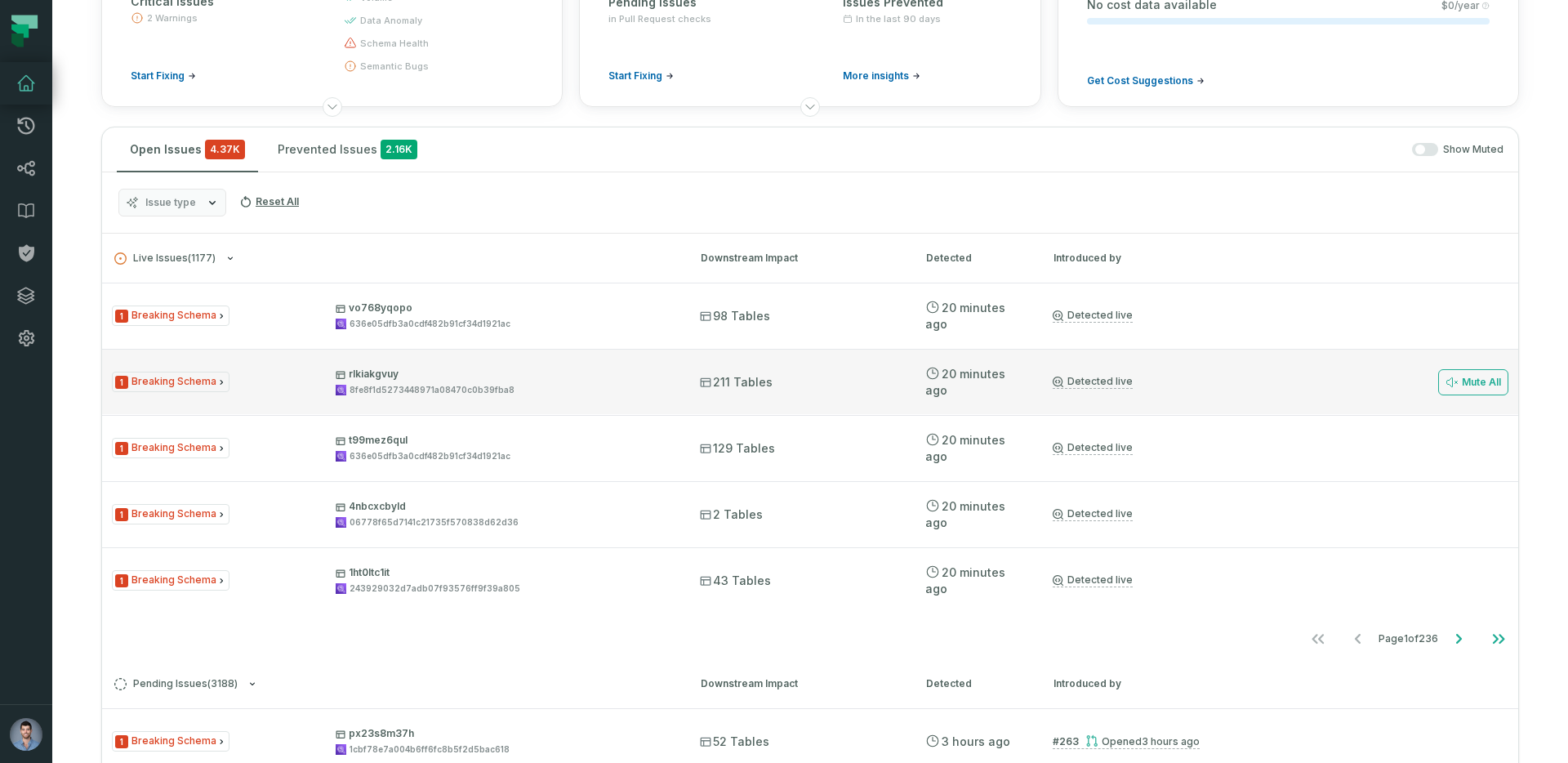
click at [397, 359] on div "1 Breaking Schema rlkiakgvuy 8fe8f1d5273448971a08470c0b39fba8 211 Tables 9/1/20…" at bounding box center [810, 381] width 1416 height 66
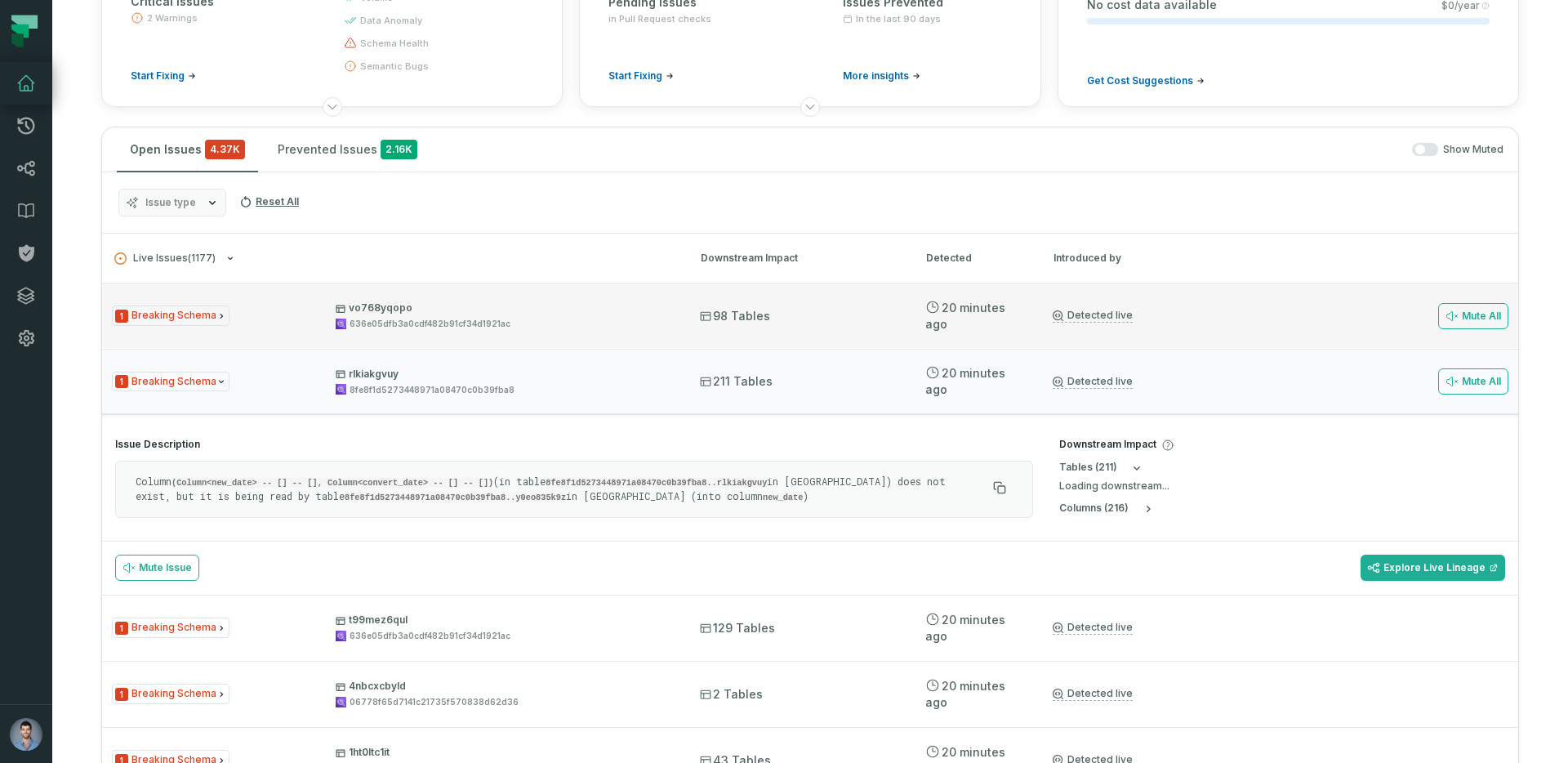
click at [402, 340] on div "1 Breaking Schema vo768yqopo 636e05dfb3a0cdf482b91cf34d1921ac 98 Tables 9/1/202…" at bounding box center [810, 315] width 1416 height 66
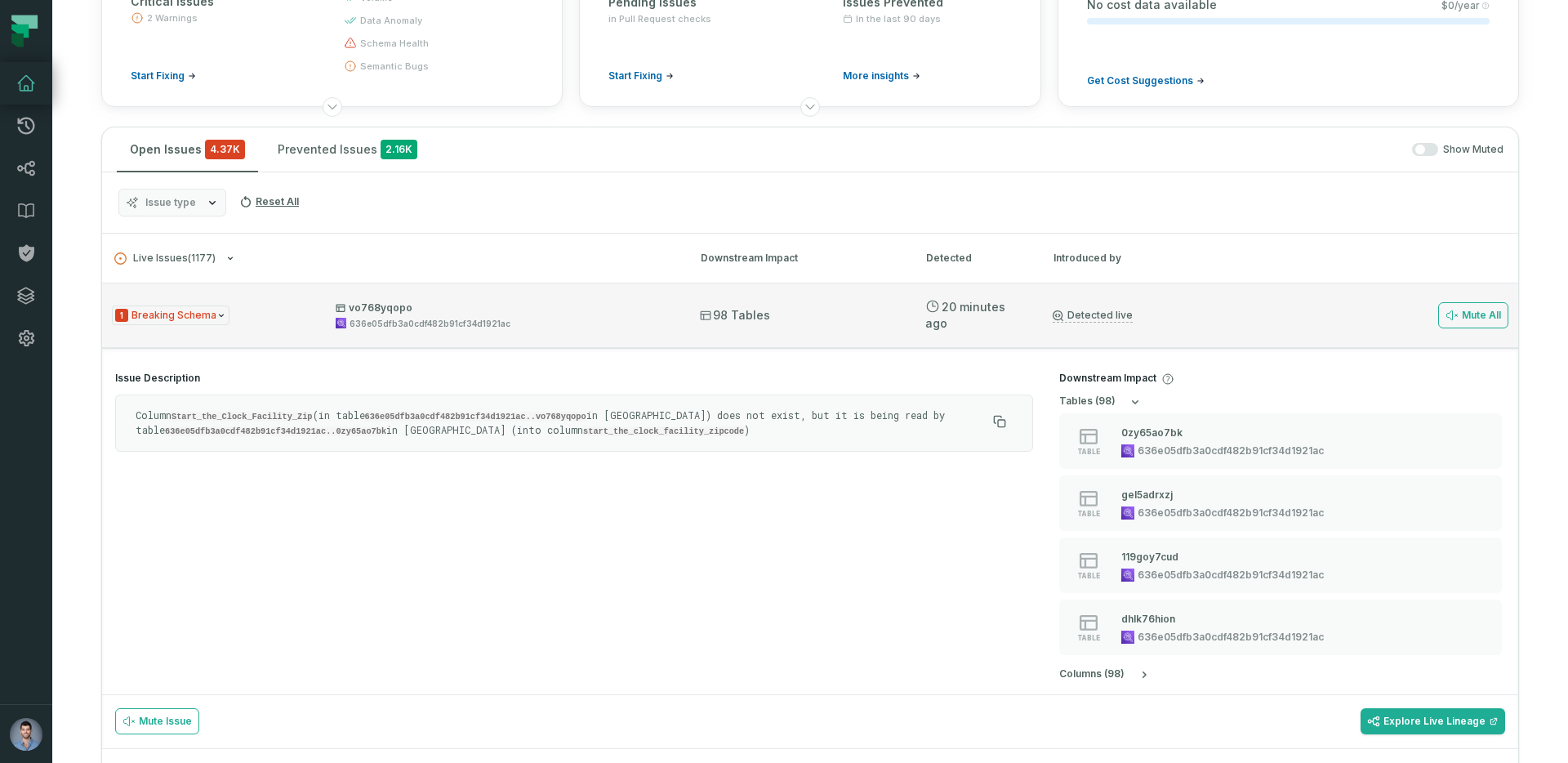
click at [423, 319] on div "636e05dfb3a0cdf482b91cf34d1921ac" at bounding box center [430, 324] width 161 height 12
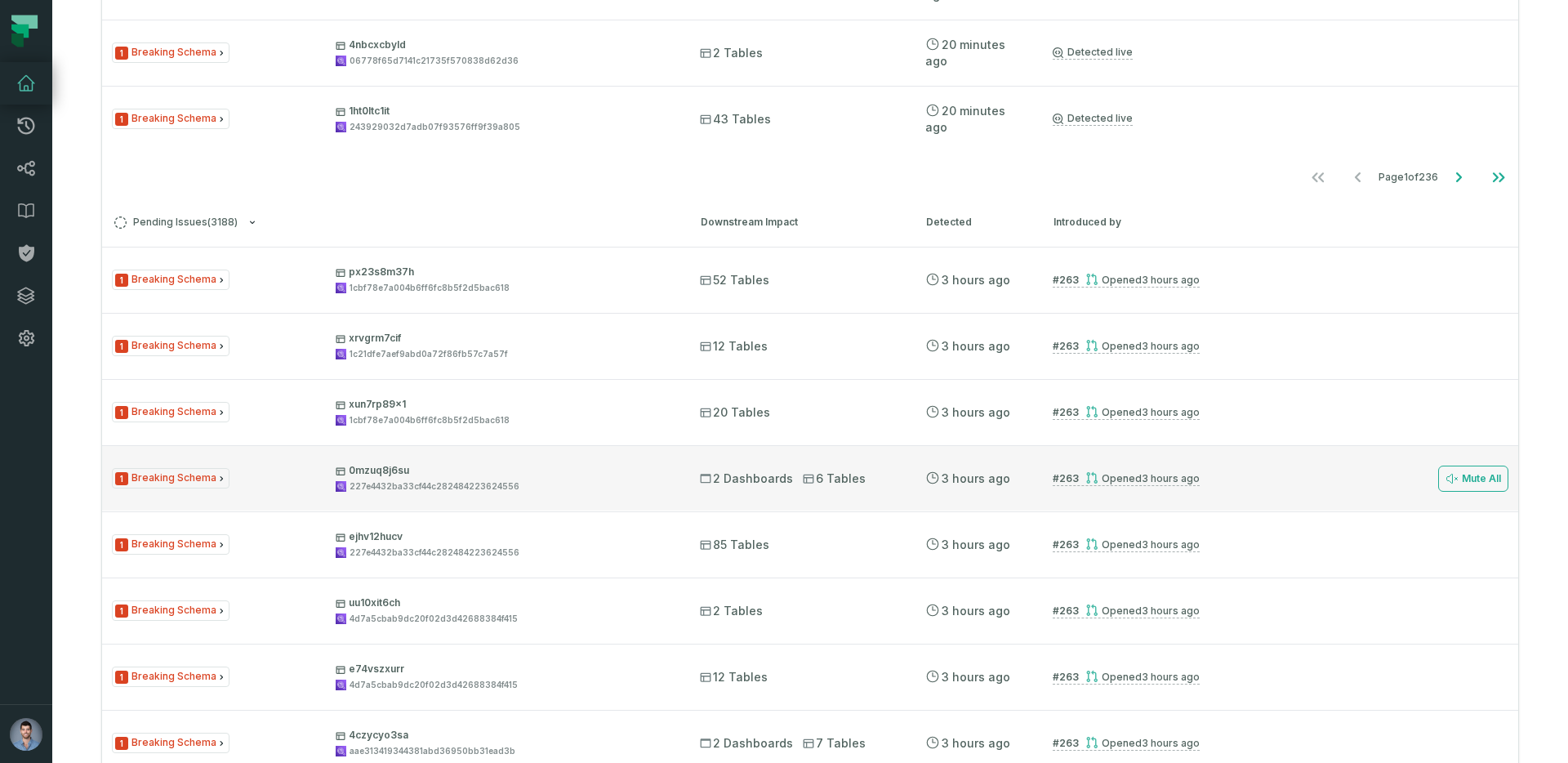
scroll to position [666, 0]
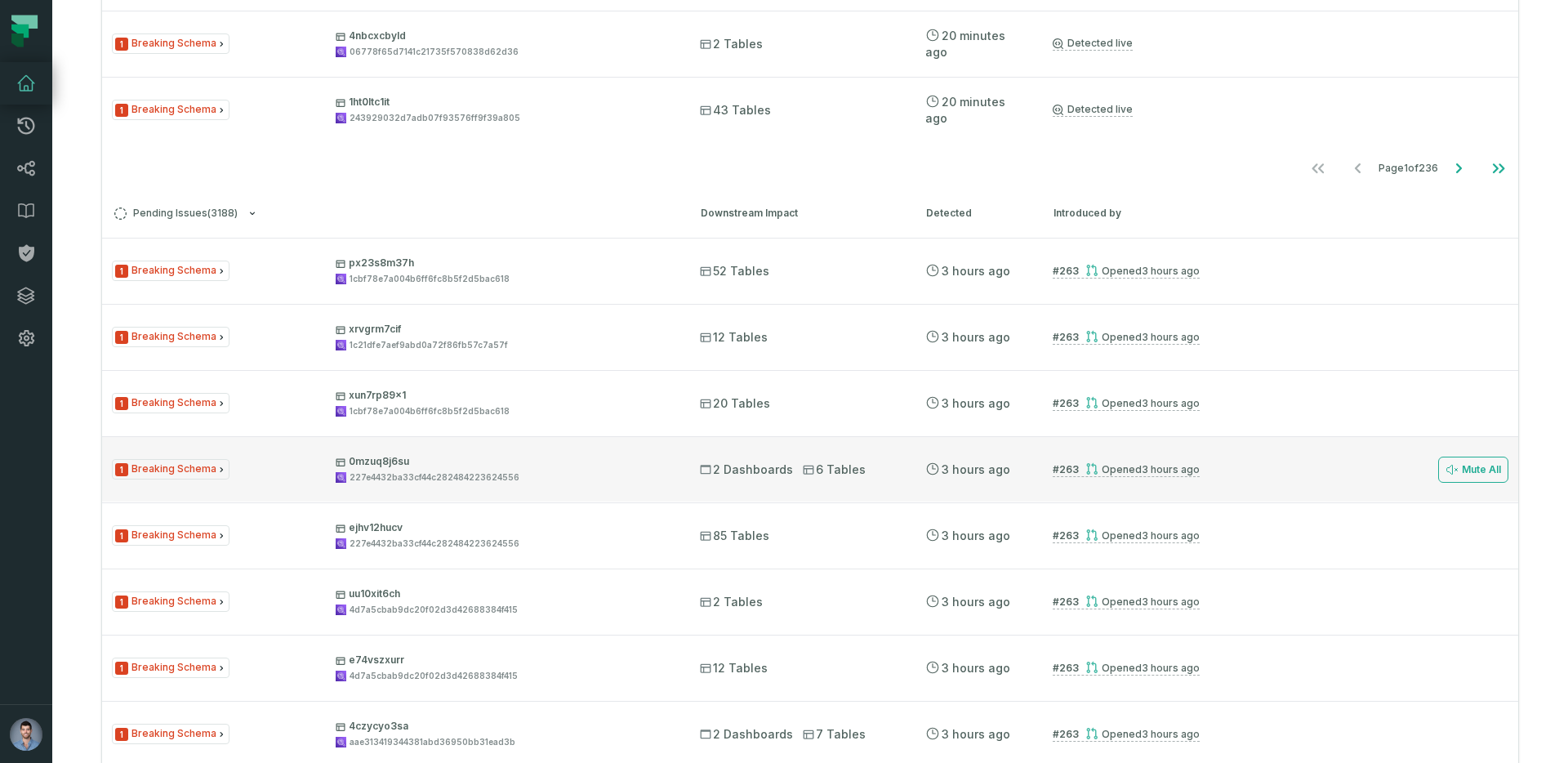
click at [529, 475] on div "227e4432ba33cf44c282484223624556" at bounding box center [503, 477] width 335 height 12
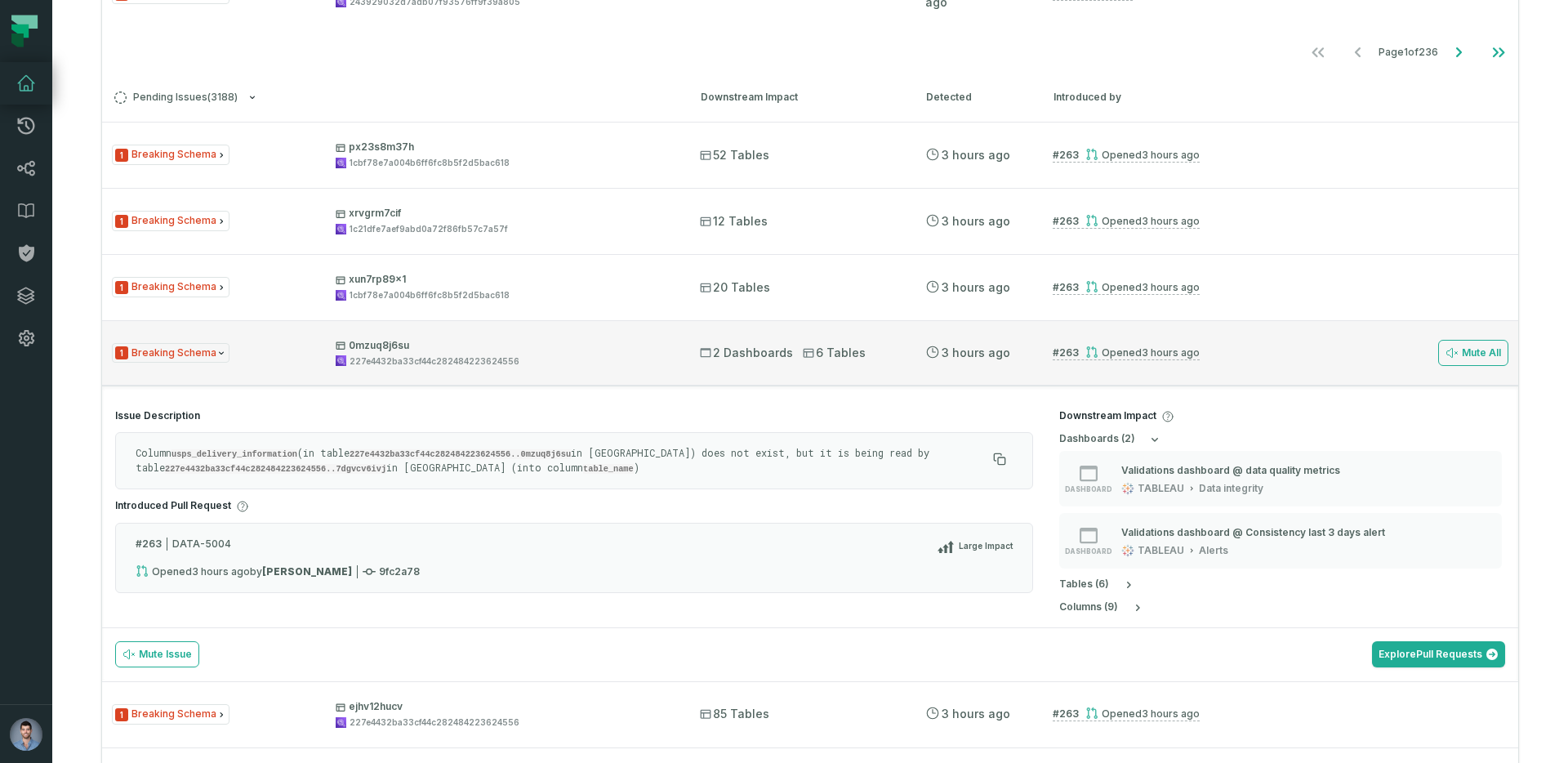
scroll to position [797, 0]
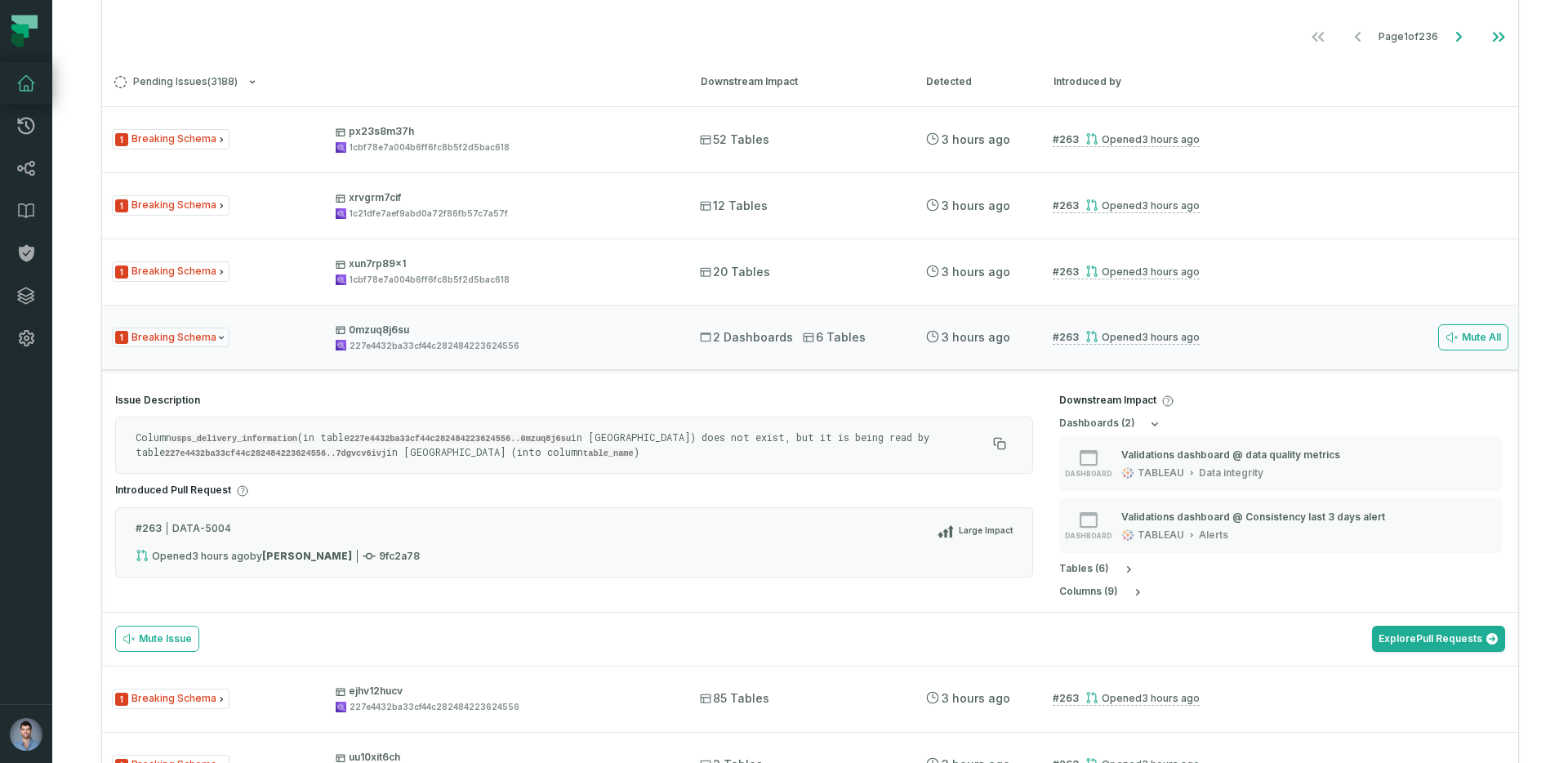
click at [227, 437] on code "usps_delivery_information" at bounding box center [235, 438] width 126 height 10
click at [207, 436] on code "usps_delivery_information" at bounding box center [235, 438] width 126 height 10
click at [385, 434] on code "227e4432ba33cf44c282484223624556..0mzuq8j6su" at bounding box center [459, 438] width 221 height 10
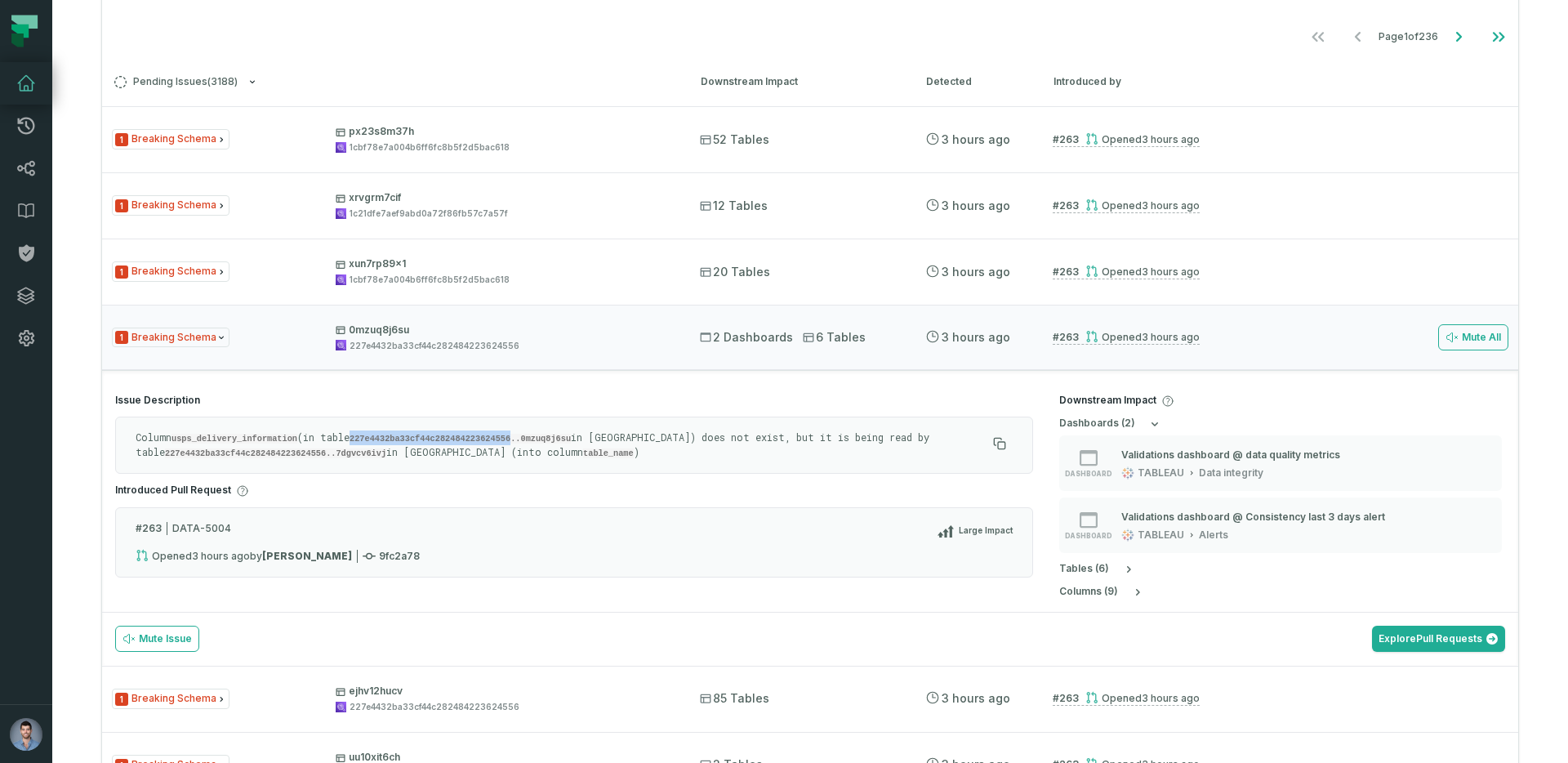
click at [385, 434] on code "227e4432ba33cf44c282484223624556..0mzuq8j6su" at bounding box center [459, 438] width 221 height 10
click at [202, 549] on relative-time "[DATE] 10:48:47 AM" at bounding box center [221, 555] width 58 height 12
click at [223, 549] on relative-time "[DATE] 10:48:47 AM" at bounding box center [221, 555] width 58 height 12
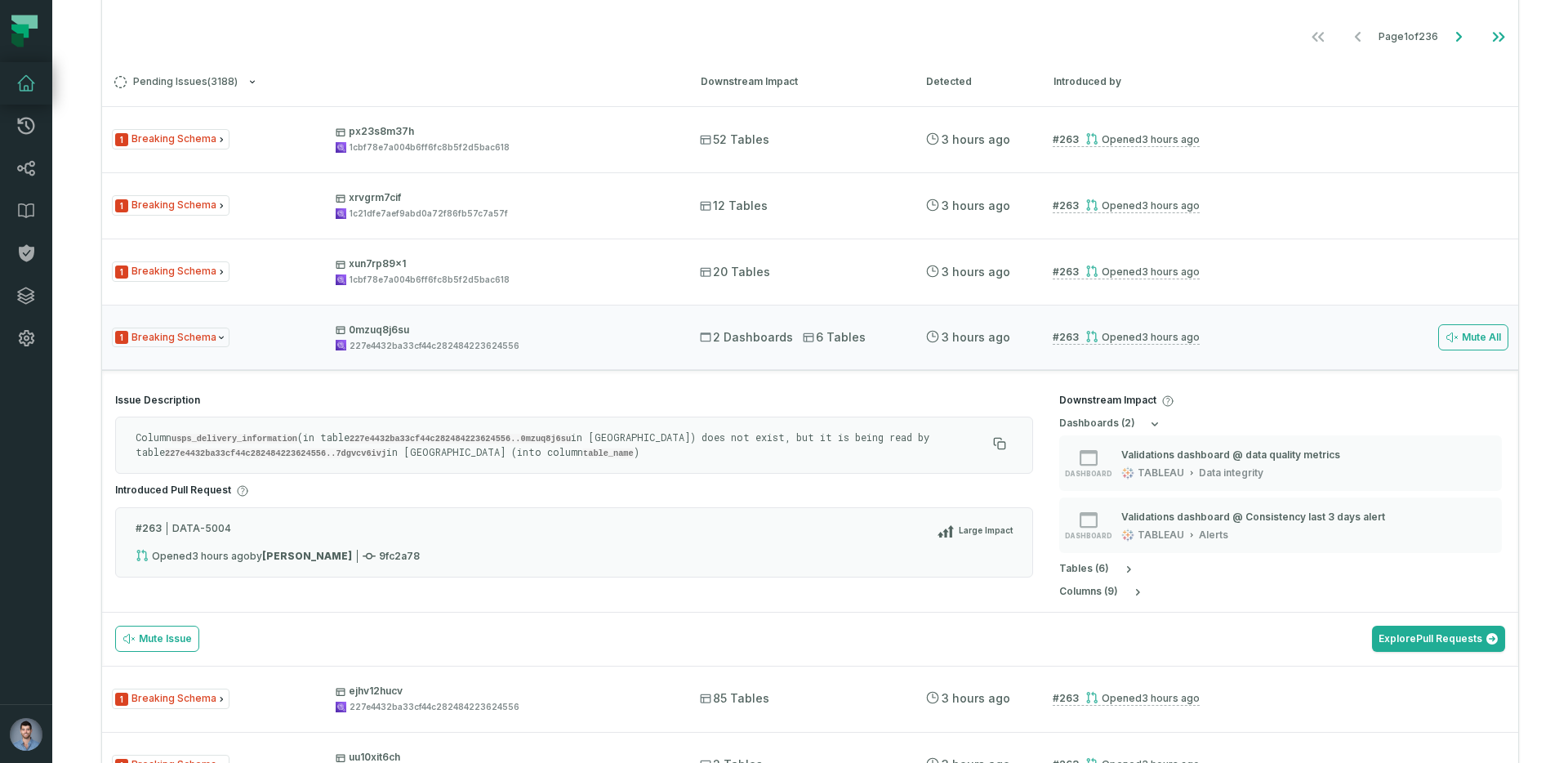
click at [223, 549] on relative-time "[DATE] 10:48:47 AM" at bounding box center [221, 555] width 58 height 12
click at [199, 424] on div "Column usps_delivery_information (in table 227e4432ba33cf44c282484223624556..0m…" at bounding box center [574, 446] width 918 height 57
click at [227, 441] on code "usps_delivery_information" at bounding box center [235, 438] width 126 height 10
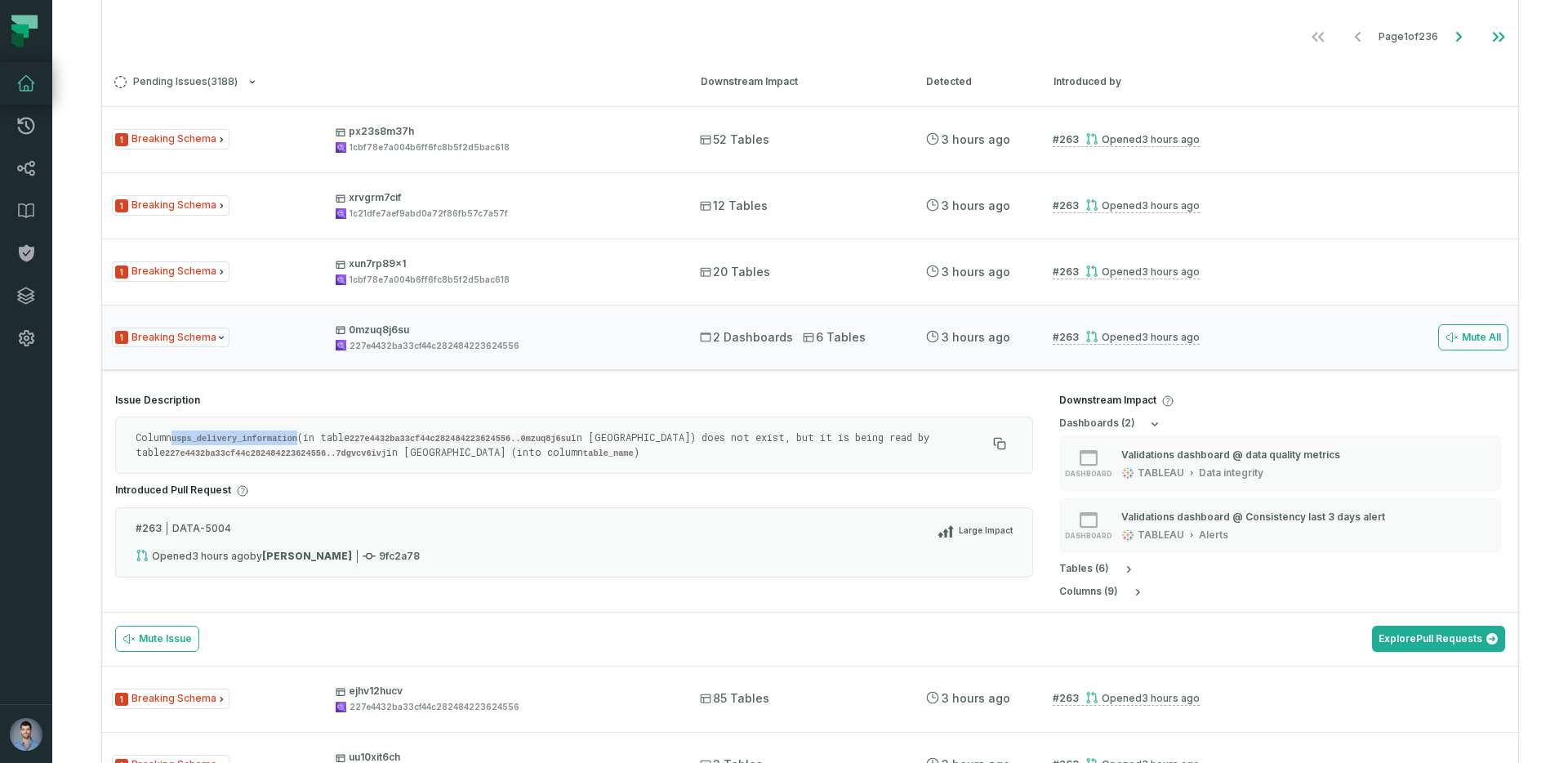
click at [227, 441] on code "usps_delivery_information" at bounding box center [235, 438] width 126 height 10
click at [672, 429] on div "Column usps_delivery_information (in table 227e4432ba33cf44c282484223624556..0m…" at bounding box center [574, 446] width 918 height 57
click at [671, 432] on p "Column usps_delivery_information (in table 227e4432ba33cf44c282484223624556..0m…" at bounding box center [561, 446] width 851 height 30
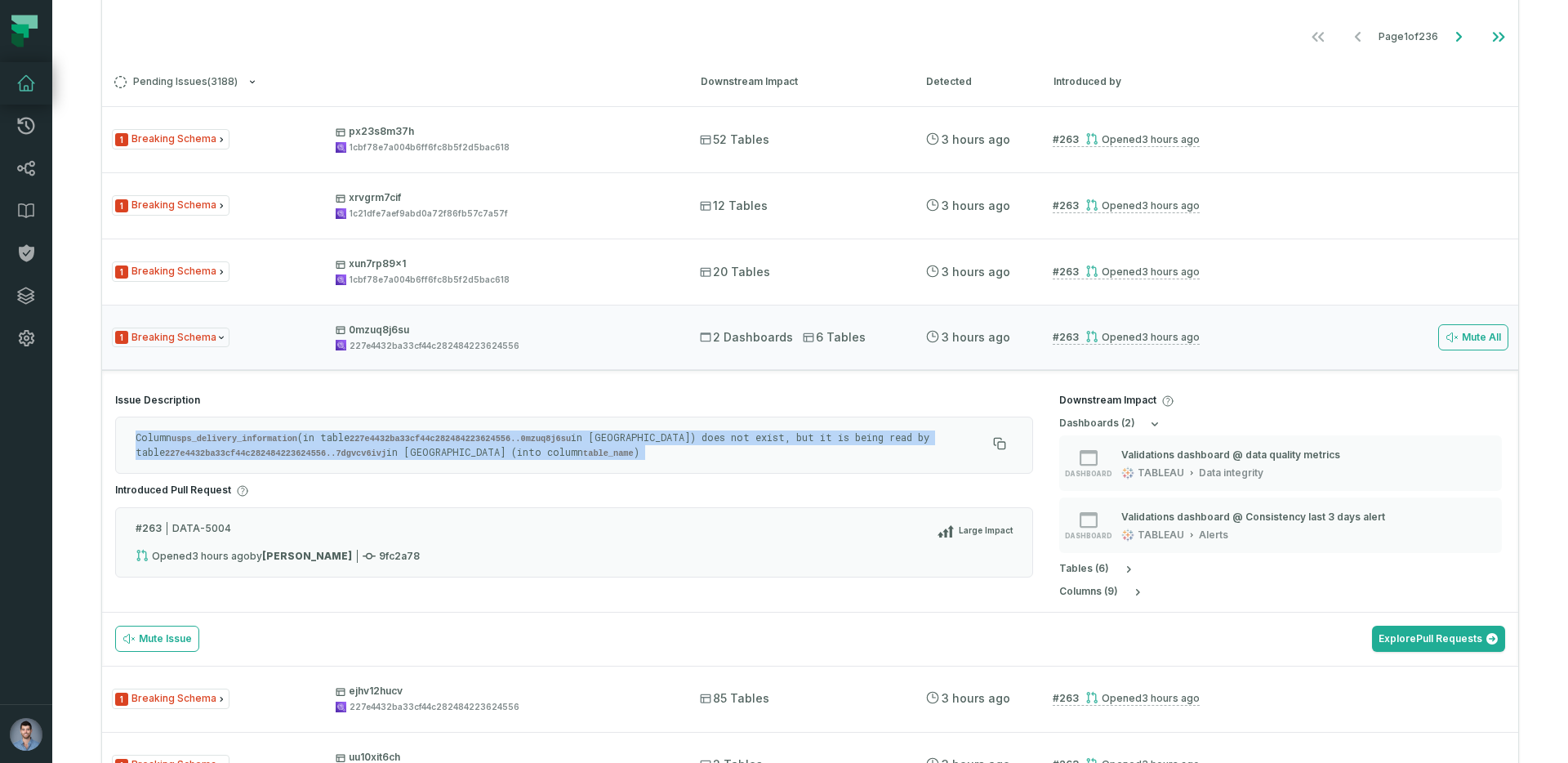
click at [671, 432] on p "Column usps_delivery_information (in table 227e4432ba33cf44c282484223624556..0m…" at bounding box center [561, 446] width 851 height 30
click at [216, 451] on code "227e4432ba33cf44c282484223624556..7dgvcv6ivj" at bounding box center [275, 453] width 221 height 10
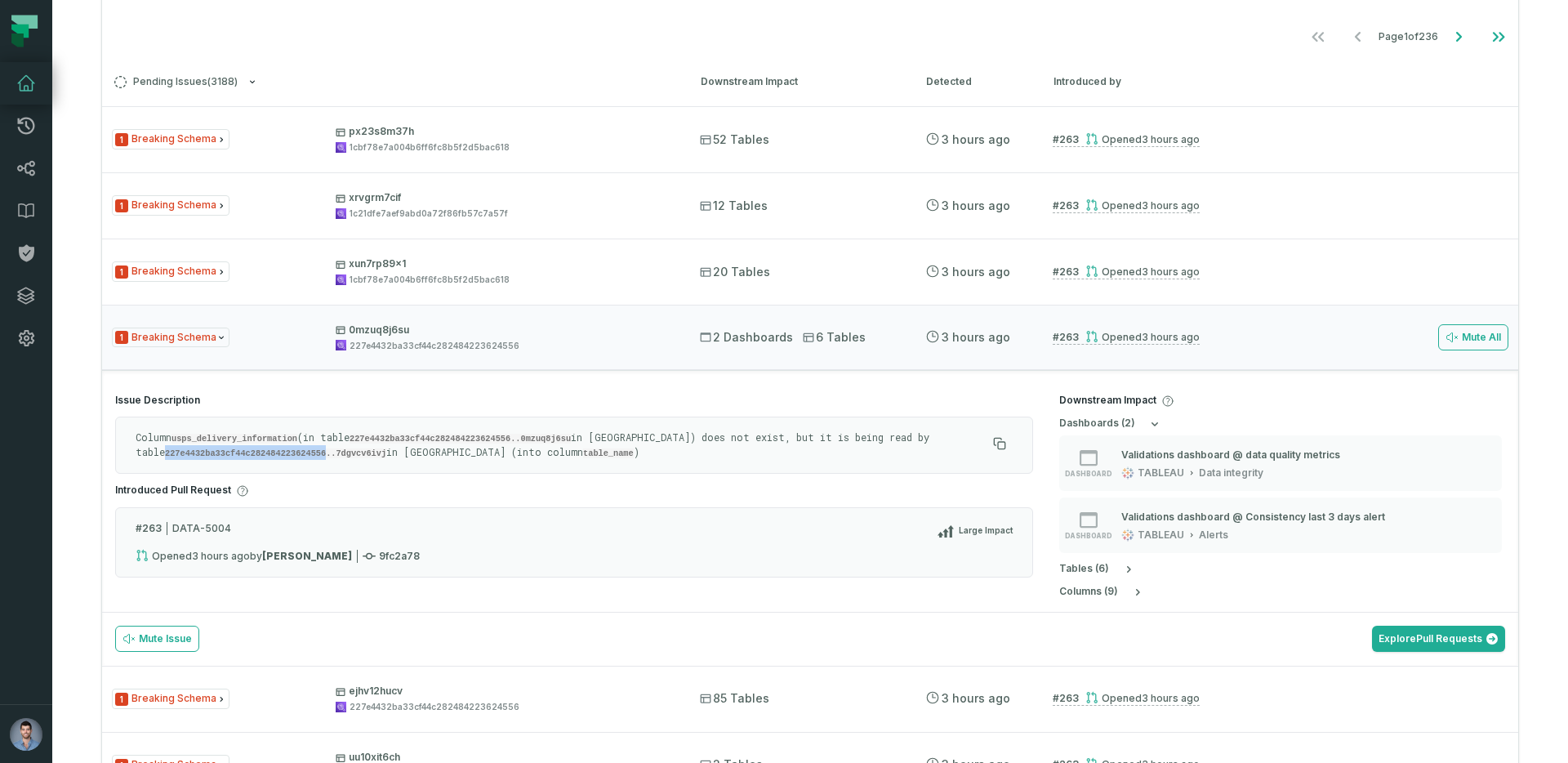
click at [216, 451] on code "227e4432ba33cf44c282484223624556..7dgvcv6ivj" at bounding box center [275, 453] width 221 height 10
click at [202, 453] on code "227e4432ba33cf44c282484223624556..7dgvcv6ivj" at bounding box center [275, 453] width 221 height 10
click at [189, 452] on code "227e4432ba33cf44c282484223624556..7dgvcv6ivj" at bounding box center [275, 453] width 221 height 10
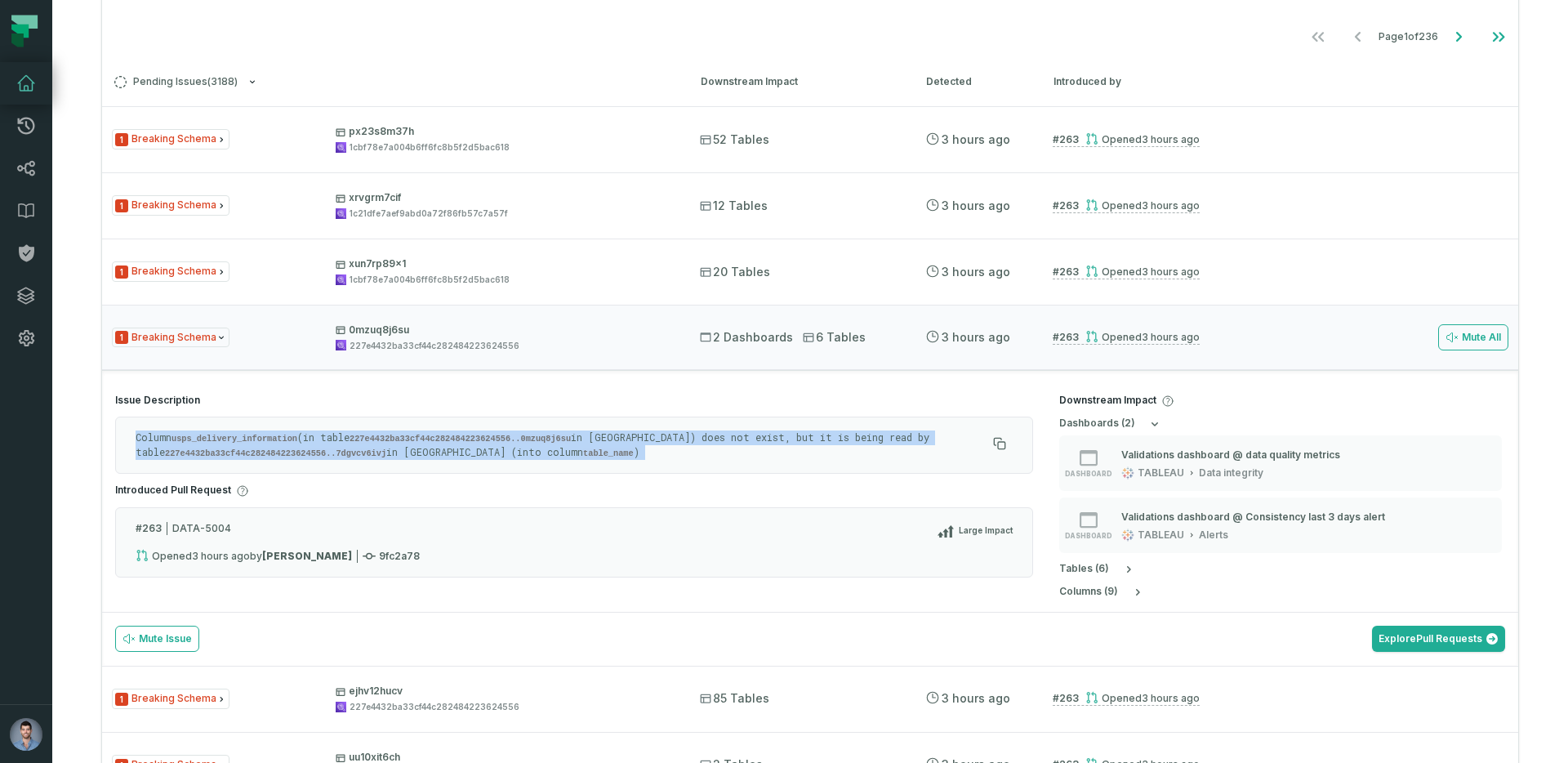
click at [189, 452] on code "227e4432ba33cf44c282484223624556..7dgvcv6ivj" at bounding box center [275, 453] width 221 height 10
click at [181, 452] on code "227e4432ba33cf44c282484223624556..7dgvcv6ivj" at bounding box center [275, 453] width 221 height 10
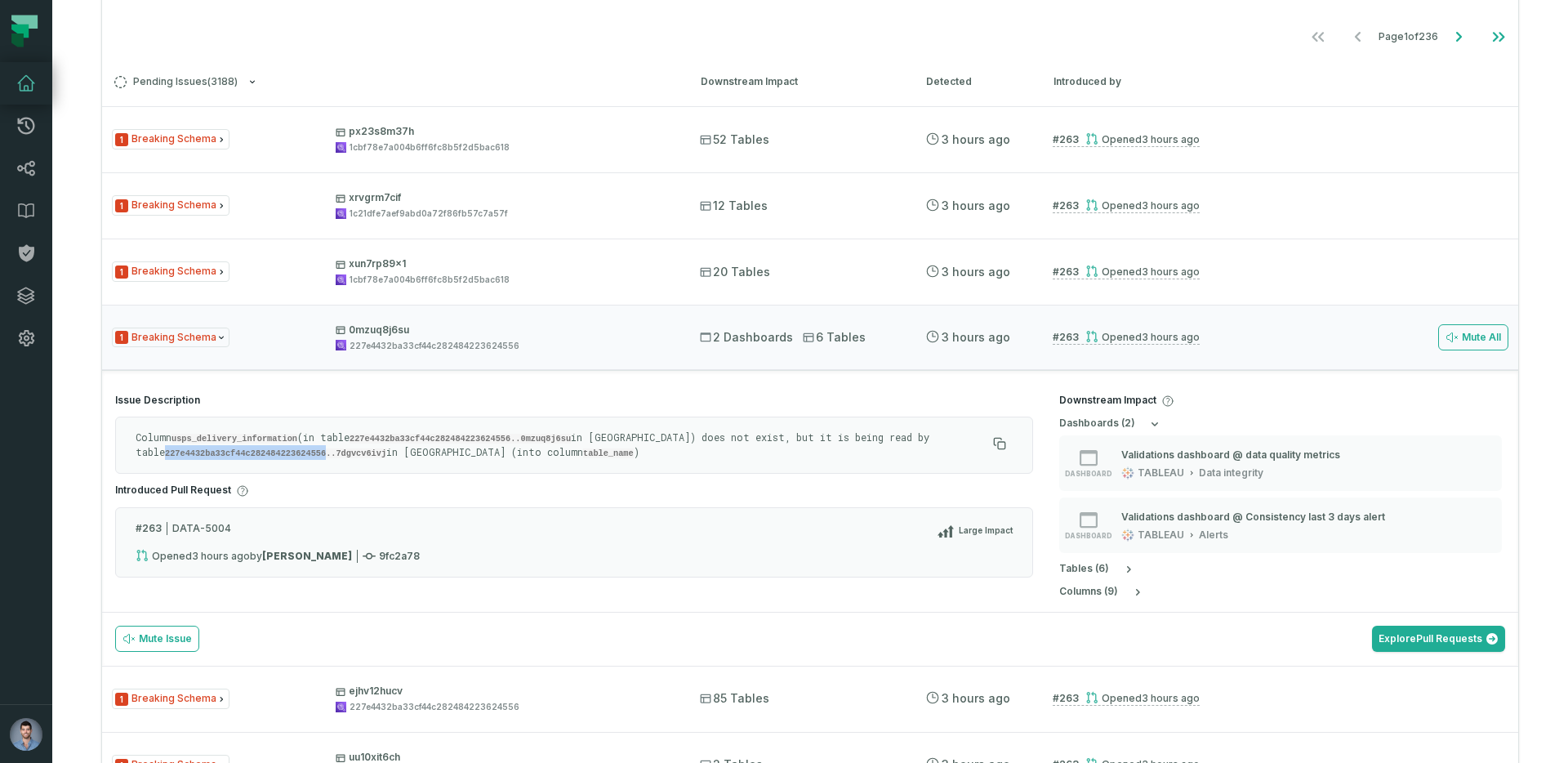
click at [181, 452] on code "227e4432ba33cf44c282484223624556..7dgvcv6ivj" at bounding box center [275, 453] width 221 height 10
click at [316, 394] on h4 "Issue Description" at bounding box center [574, 400] width 918 height 13
click at [221, 392] on section "Issue Description Column usps_delivery_information (in table 227e4432ba33cf44c2…" at bounding box center [573, 491] width 944 height 220
click at [268, 449] on code "227e4432ba33cf44c282484223624556..7dgvcv6ivj" at bounding box center [275, 453] width 221 height 10
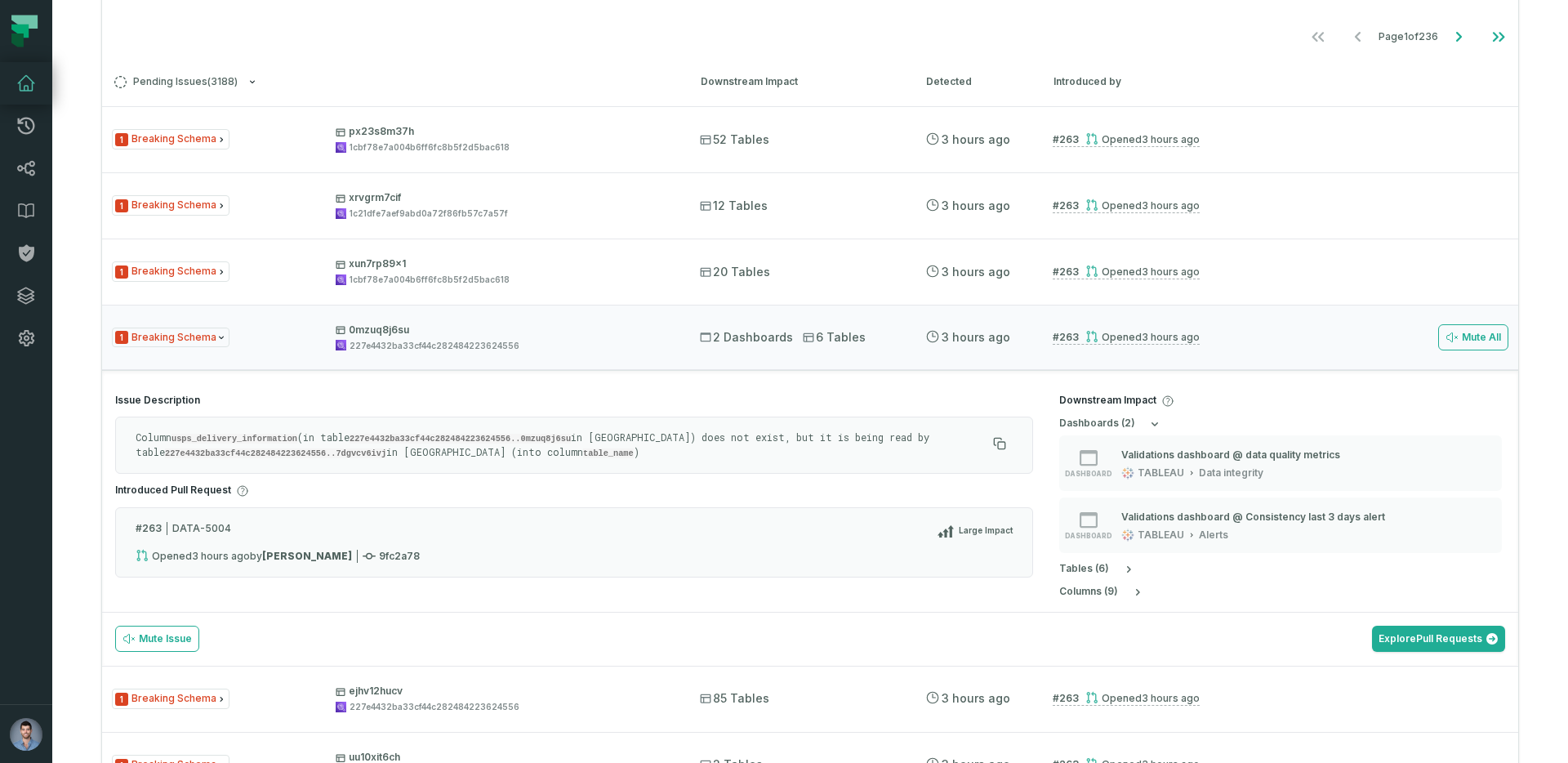
click at [250, 437] on code "usps_delivery_information" at bounding box center [235, 438] width 126 height 10
click at [188, 452] on code "227e4432ba33cf44c282484223624556..7dgvcv6ivj" at bounding box center [275, 453] width 221 height 10
click at [390, 452] on p "Column usps_delivery_information (in table 227e4432ba33cf44c282484223624556..0m…" at bounding box center [561, 446] width 851 height 30
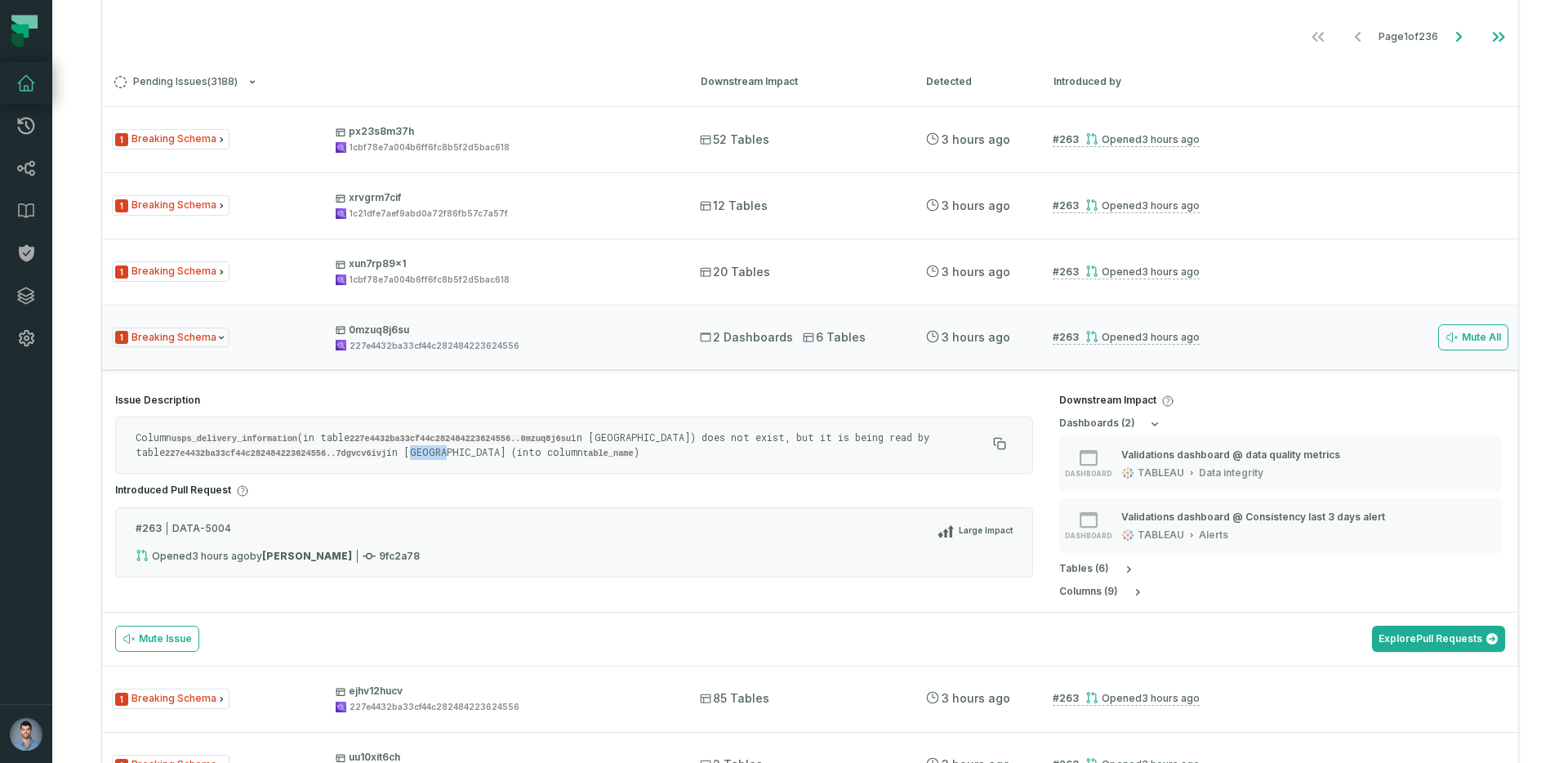
click at [390, 452] on p "Column usps_delivery_information (in table 227e4432ba33cf44c282484223624556..0m…" at bounding box center [561, 446] width 851 height 30
click at [214, 445] on p "Column usps_delivery_information (in table 227e4432ba33cf44c282484223624556..0m…" at bounding box center [561, 446] width 851 height 30
click at [206, 438] on code "usps_delivery_information" at bounding box center [235, 438] width 126 height 10
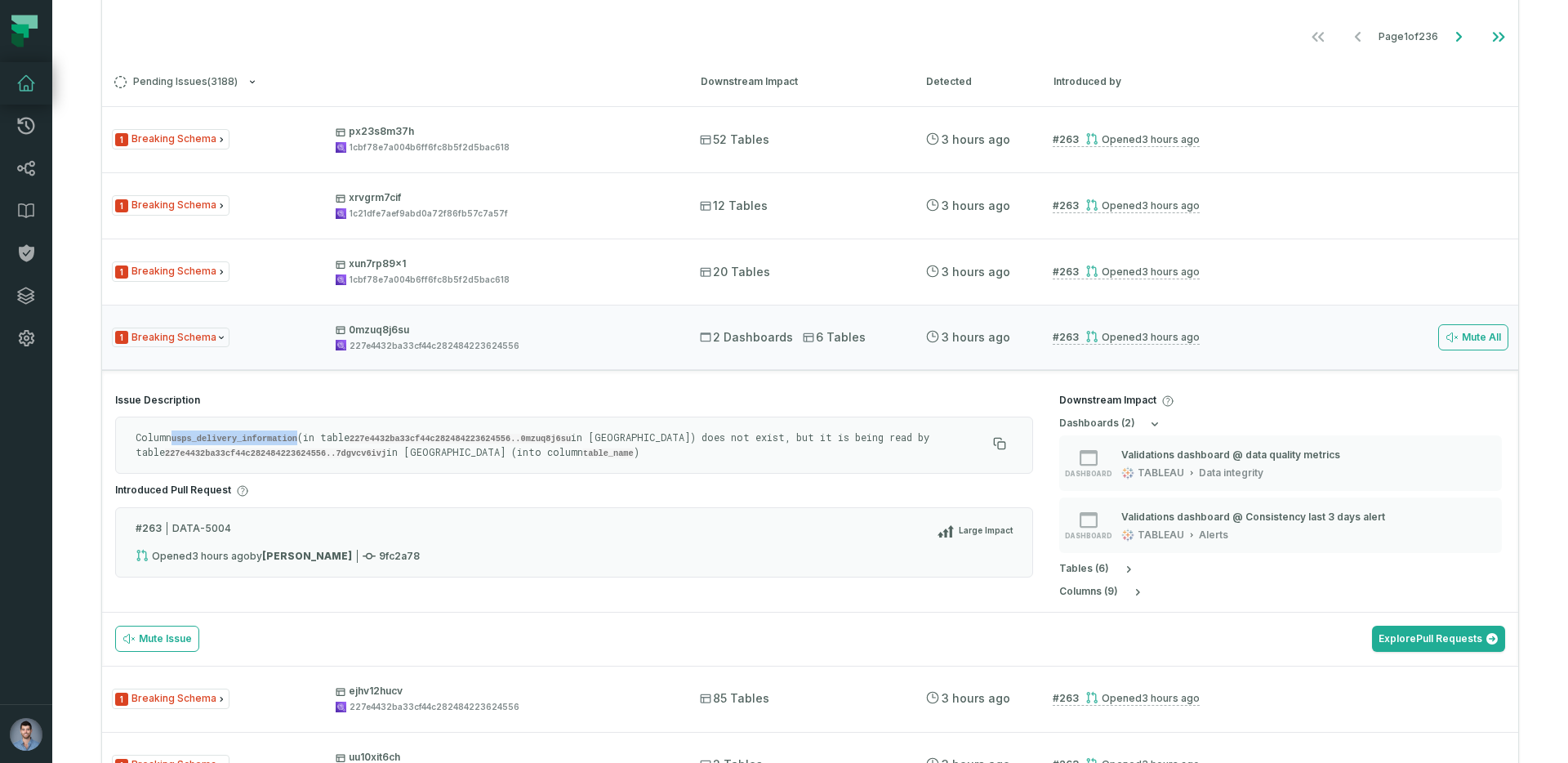
click at [200, 434] on code "usps_delivery_information" at bounding box center [235, 438] width 126 height 10
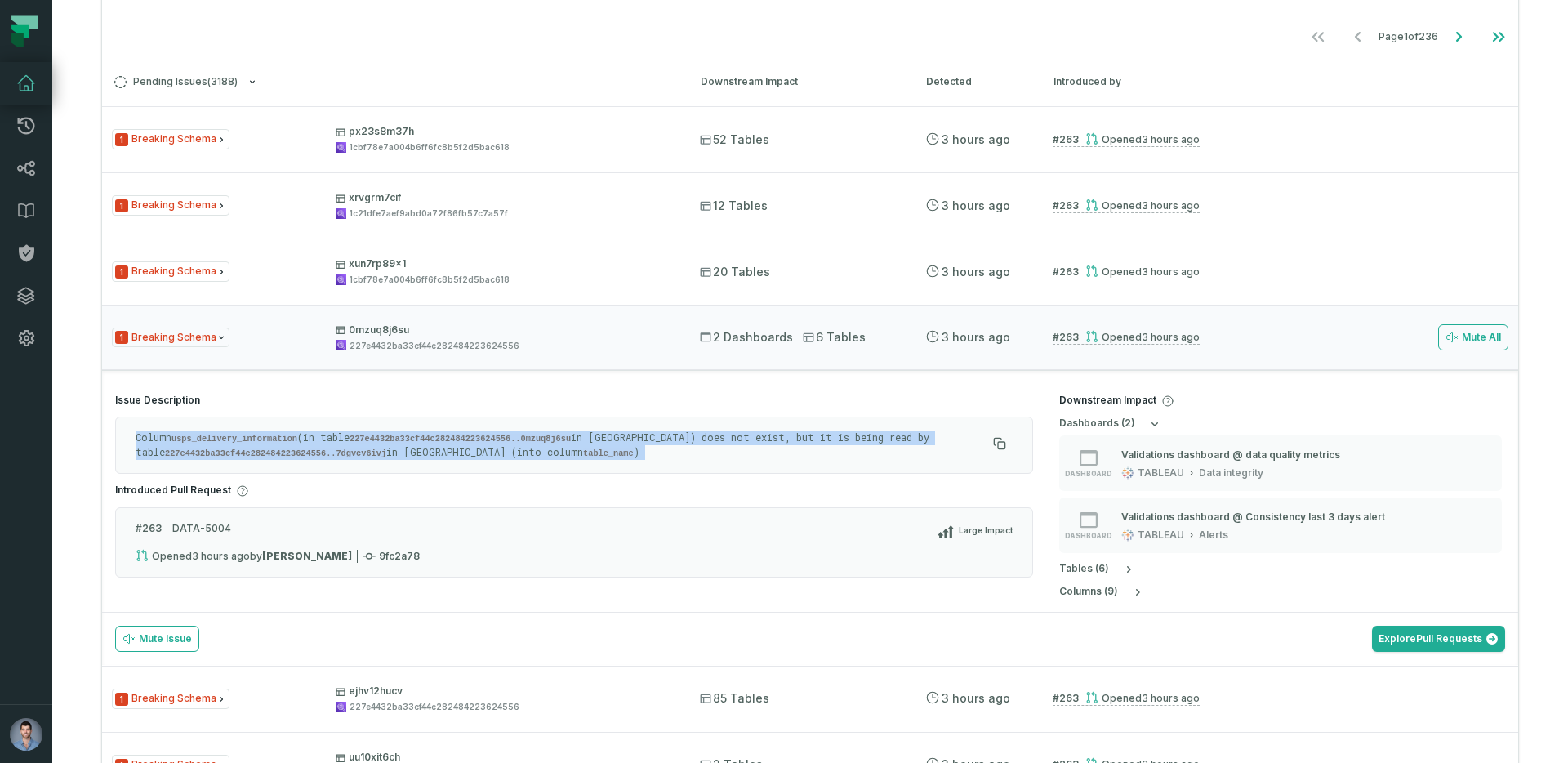
click at [200, 434] on code "usps_delivery_information" at bounding box center [235, 438] width 126 height 10
click at [216, 434] on code "usps_delivery_information" at bounding box center [235, 438] width 126 height 10
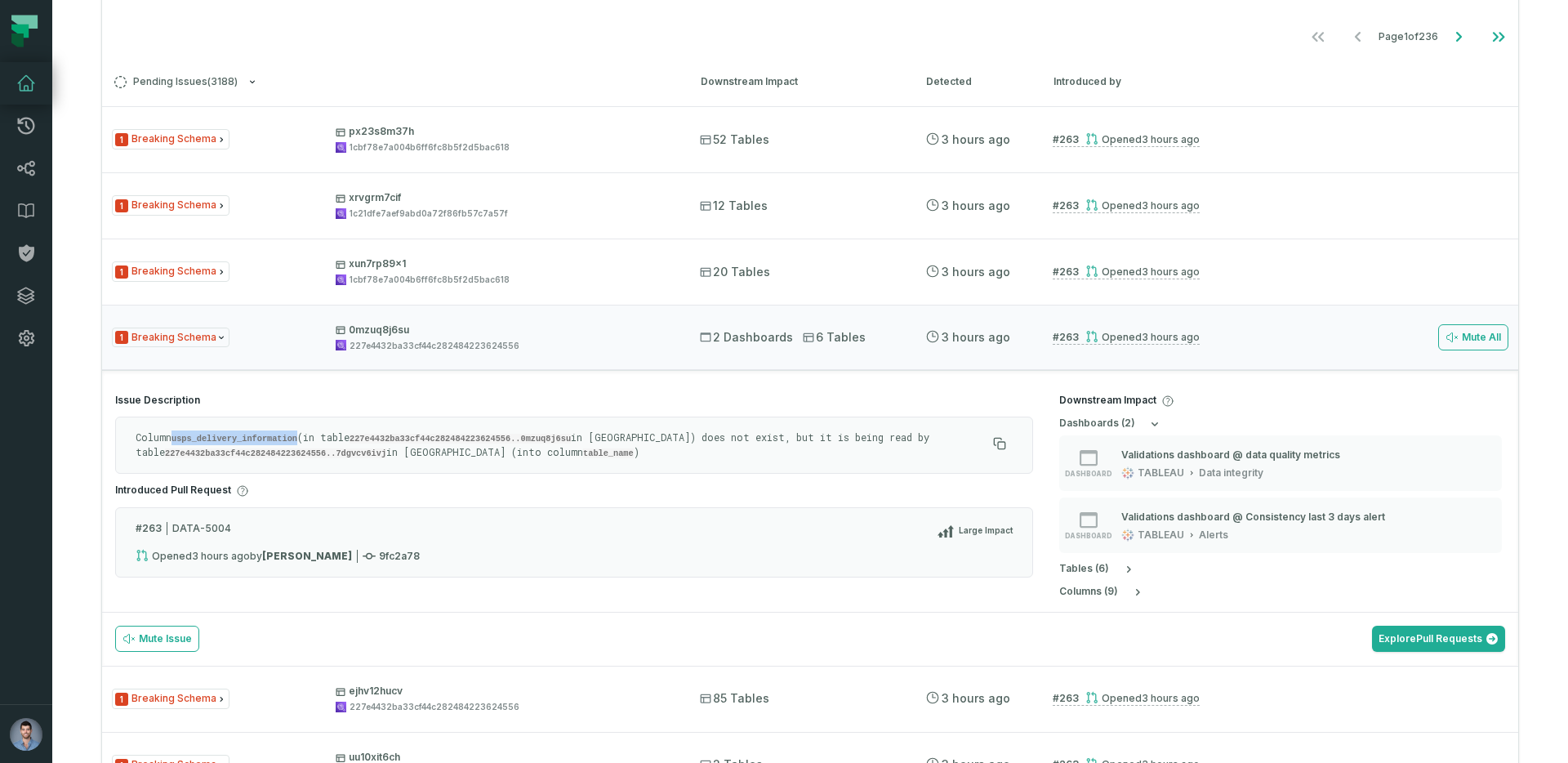
click at [216, 434] on code "usps_delivery_information" at bounding box center [235, 438] width 126 height 10
click at [23, 175] on icon at bounding box center [26, 167] width 19 height 19
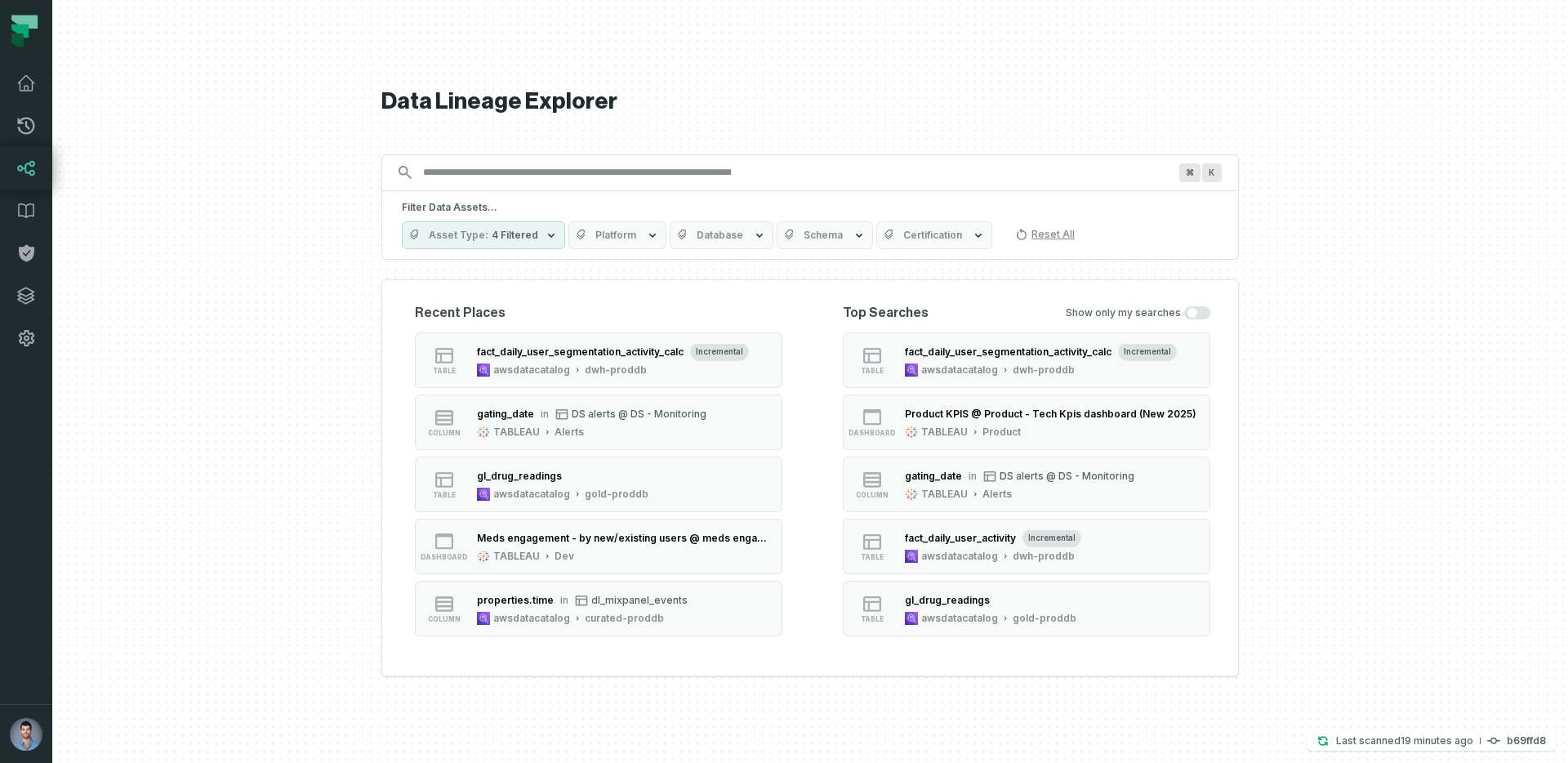
click at [464, 172] on input "Discovery Provider cmdk menu" at bounding box center [795, 172] width 765 height 26
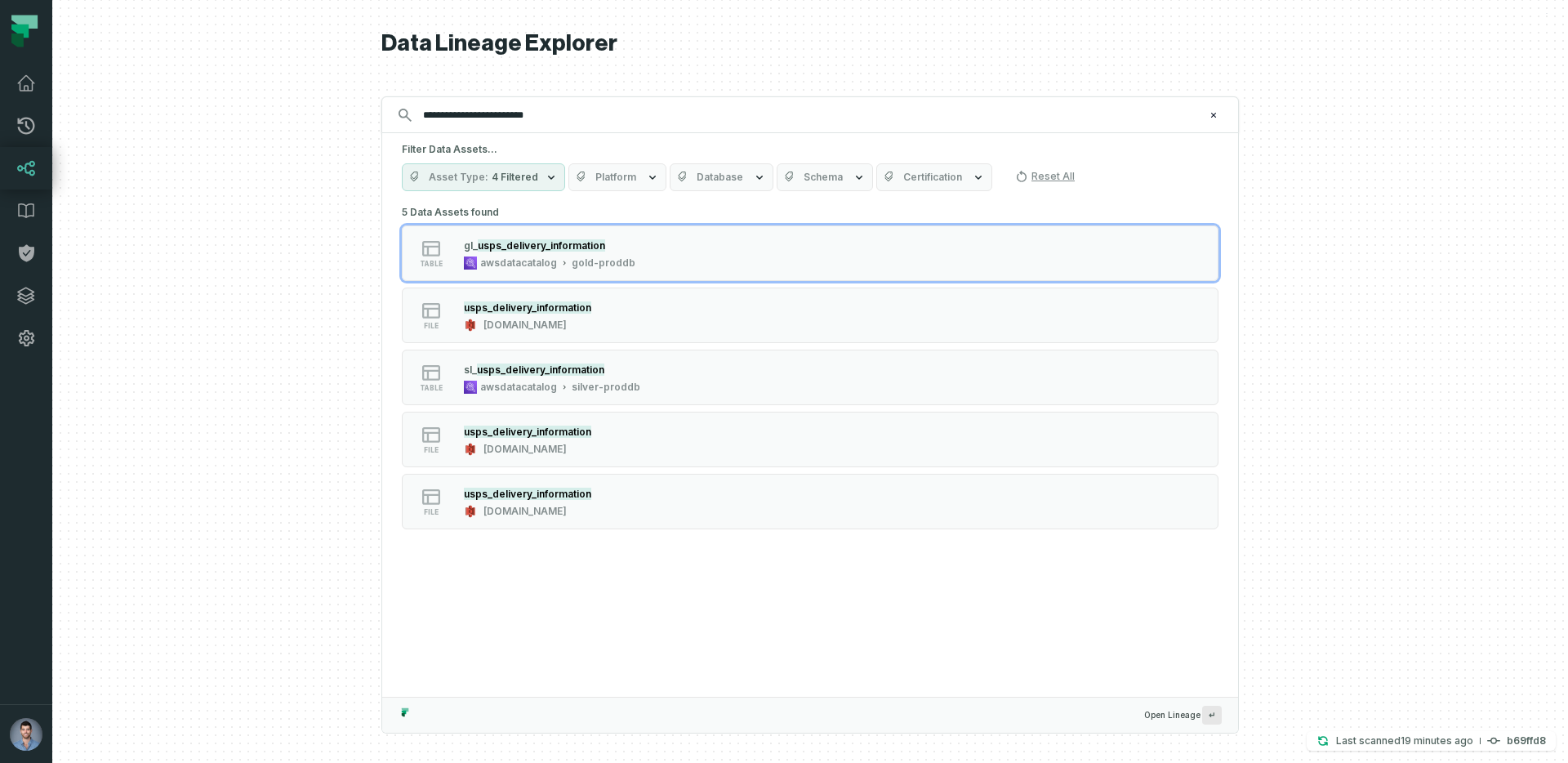
type input "**********"
click at [509, 186] on button "Asset Type 4 Filtered" at bounding box center [484, 178] width 164 height 28
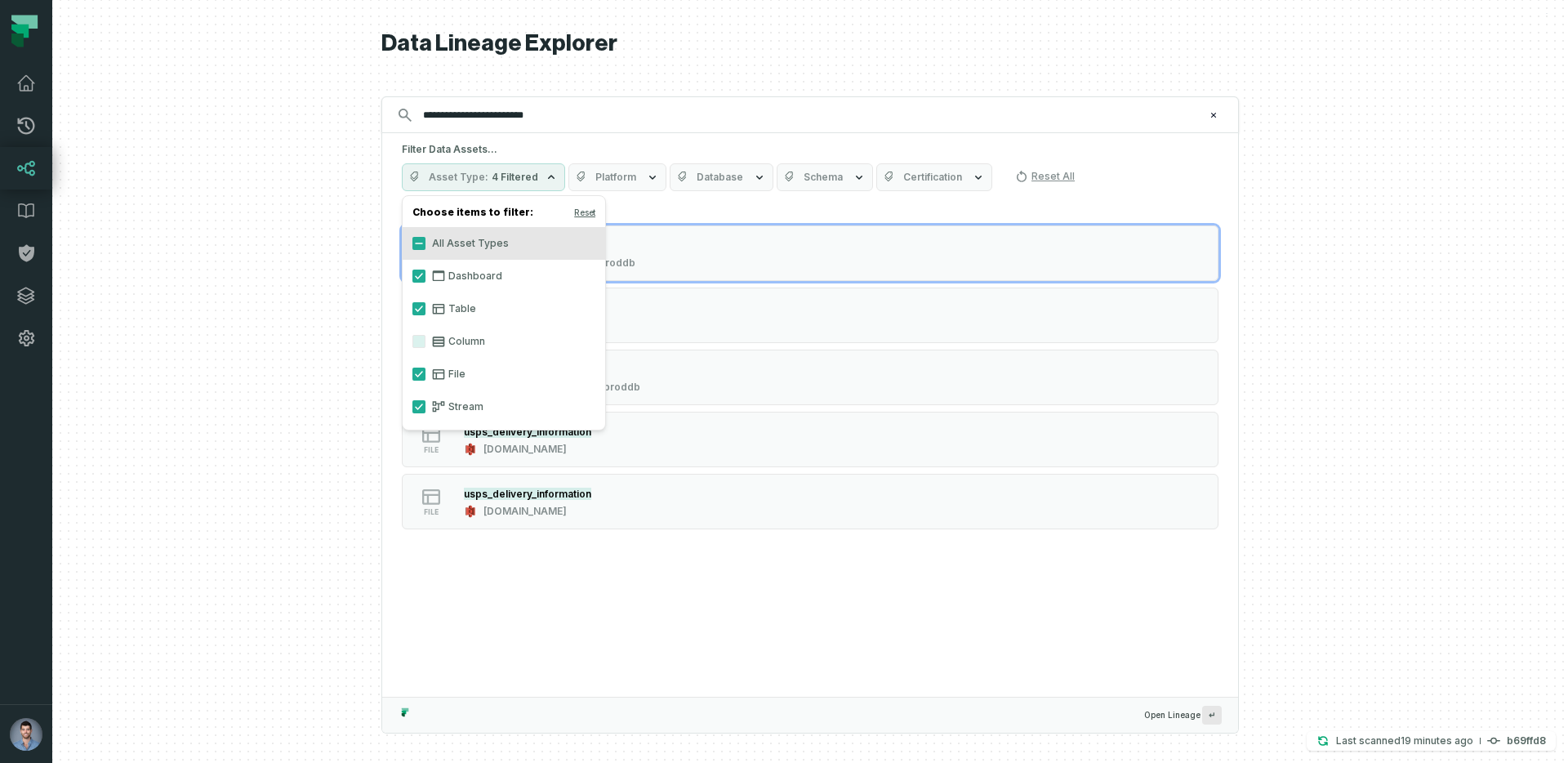
click at [450, 339] on label "Column" at bounding box center [503, 341] width 202 height 32
click at [425, 339] on button "Column" at bounding box center [419, 341] width 13 height 13
click at [240, 339] on div at bounding box center [811, 381] width 1516 height 763
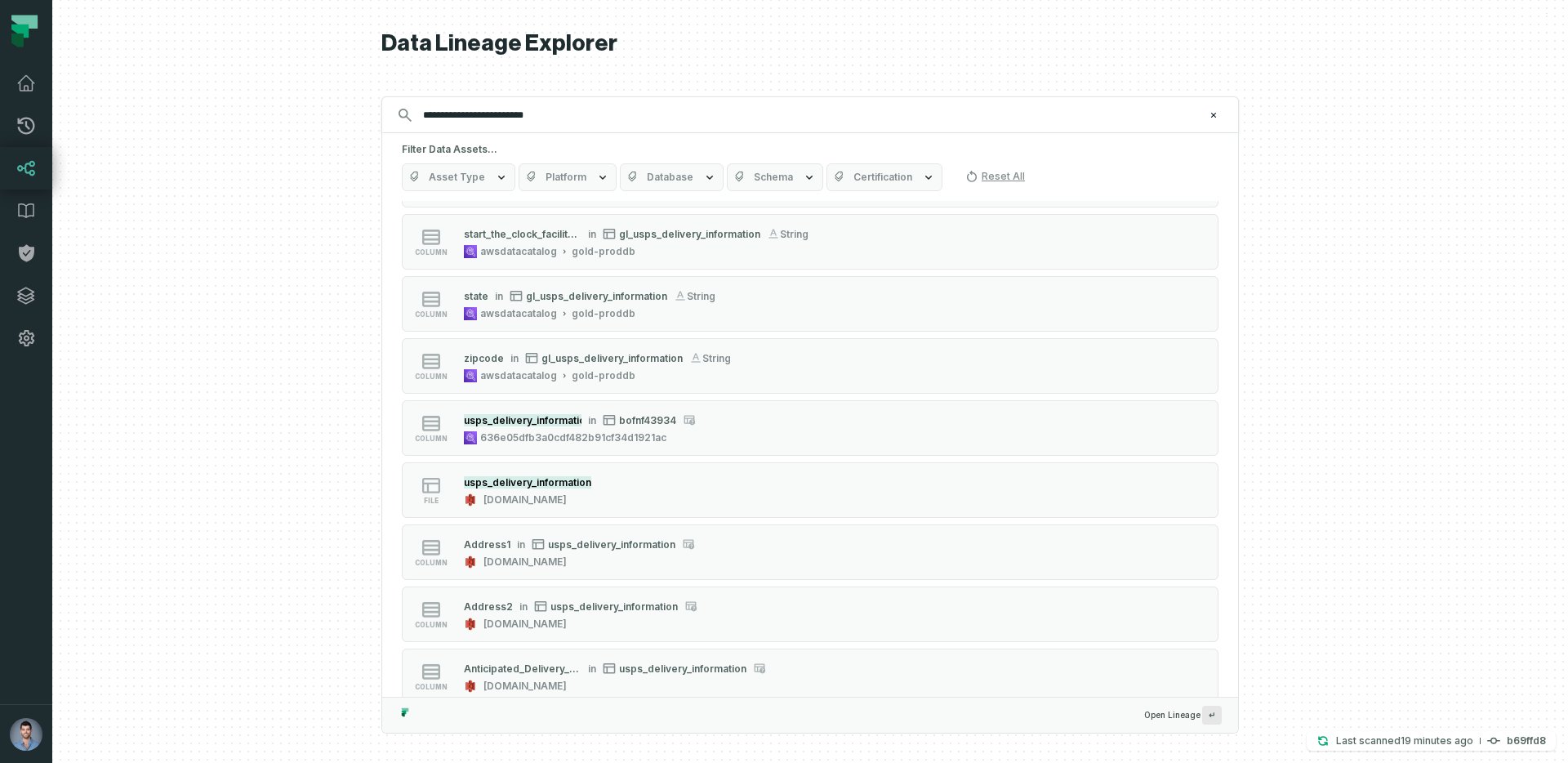
scroll to position [2133, 0]
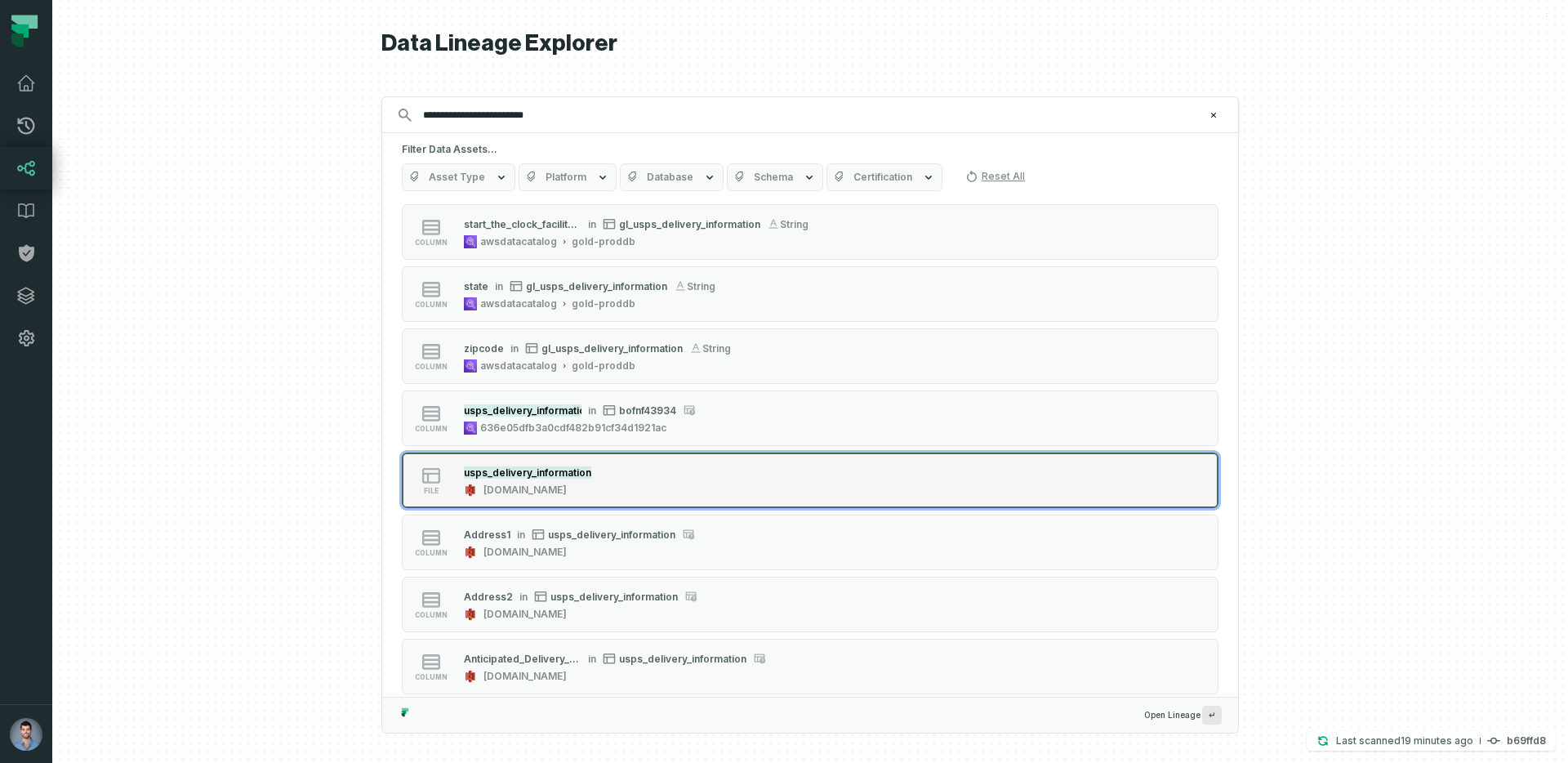
click at [598, 478] on div "usps_delivery_information hello.do.silver.data.prod" at bounding box center [528, 480] width 141 height 32
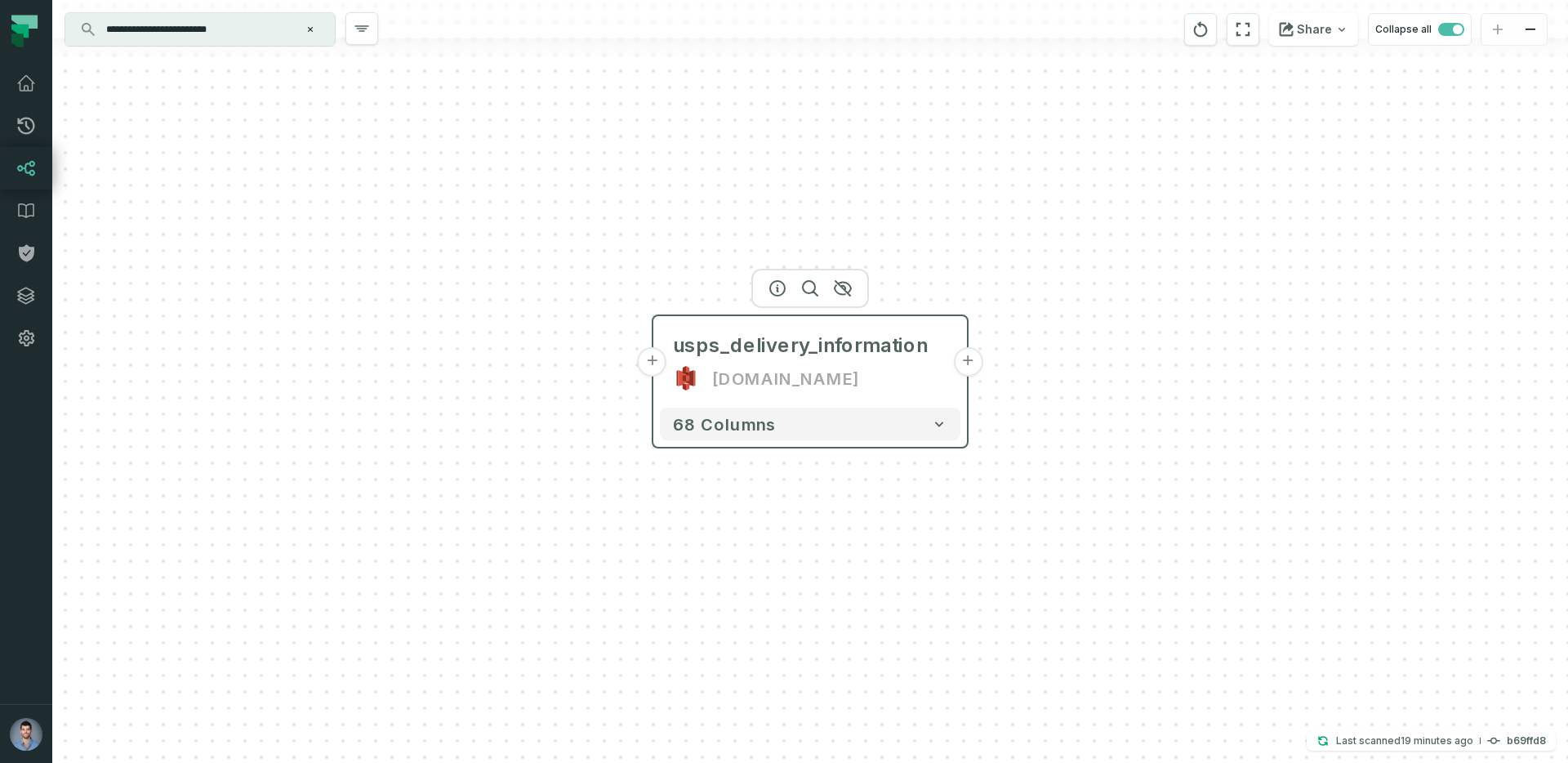
click at [976, 367] on button "+" at bounding box center [968, 362] width 30 height 30
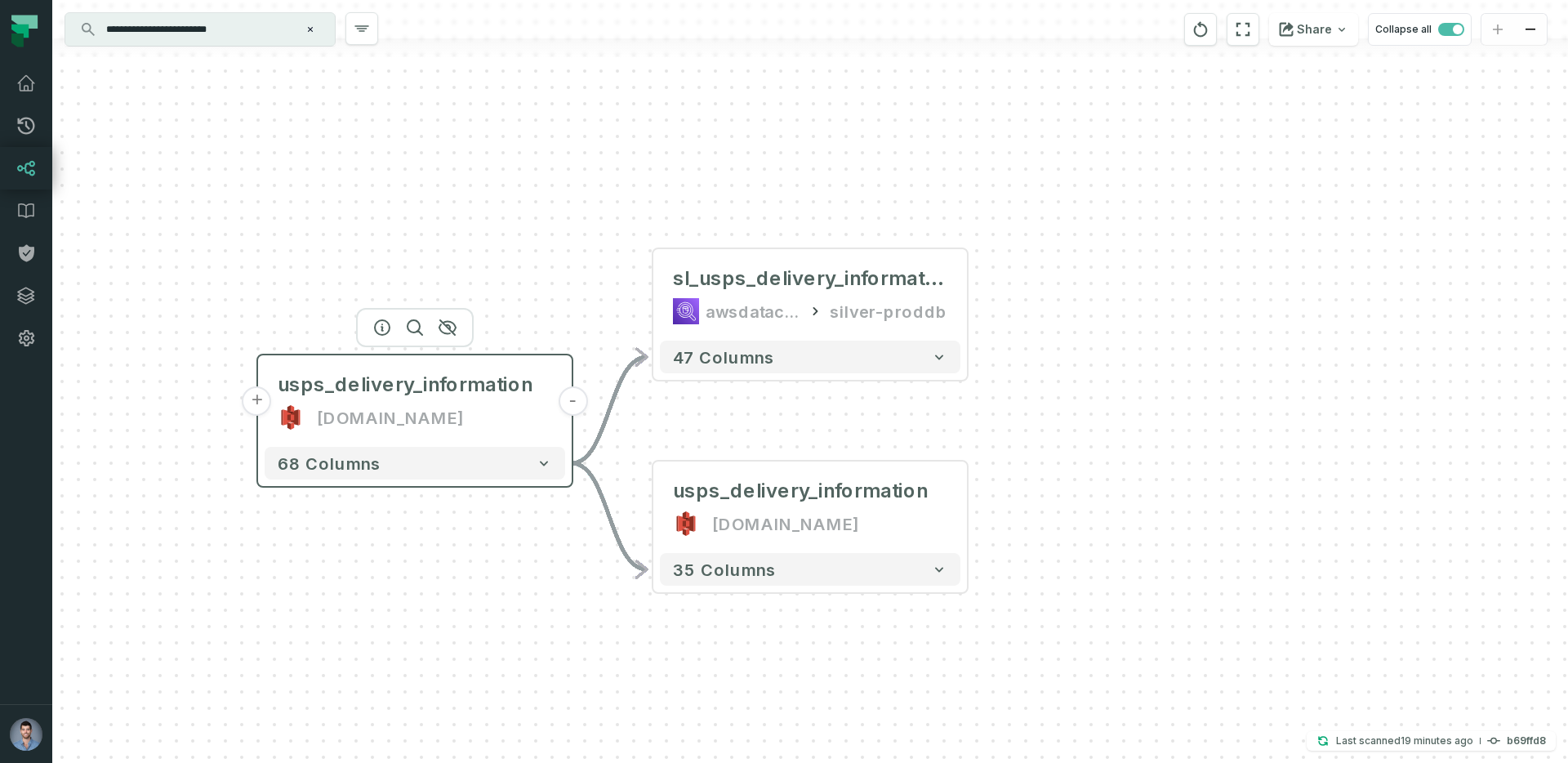
click at [464, 422] on div "hello.do.silver.data.prod" at bounding box center [390, 417] width 147 height 26
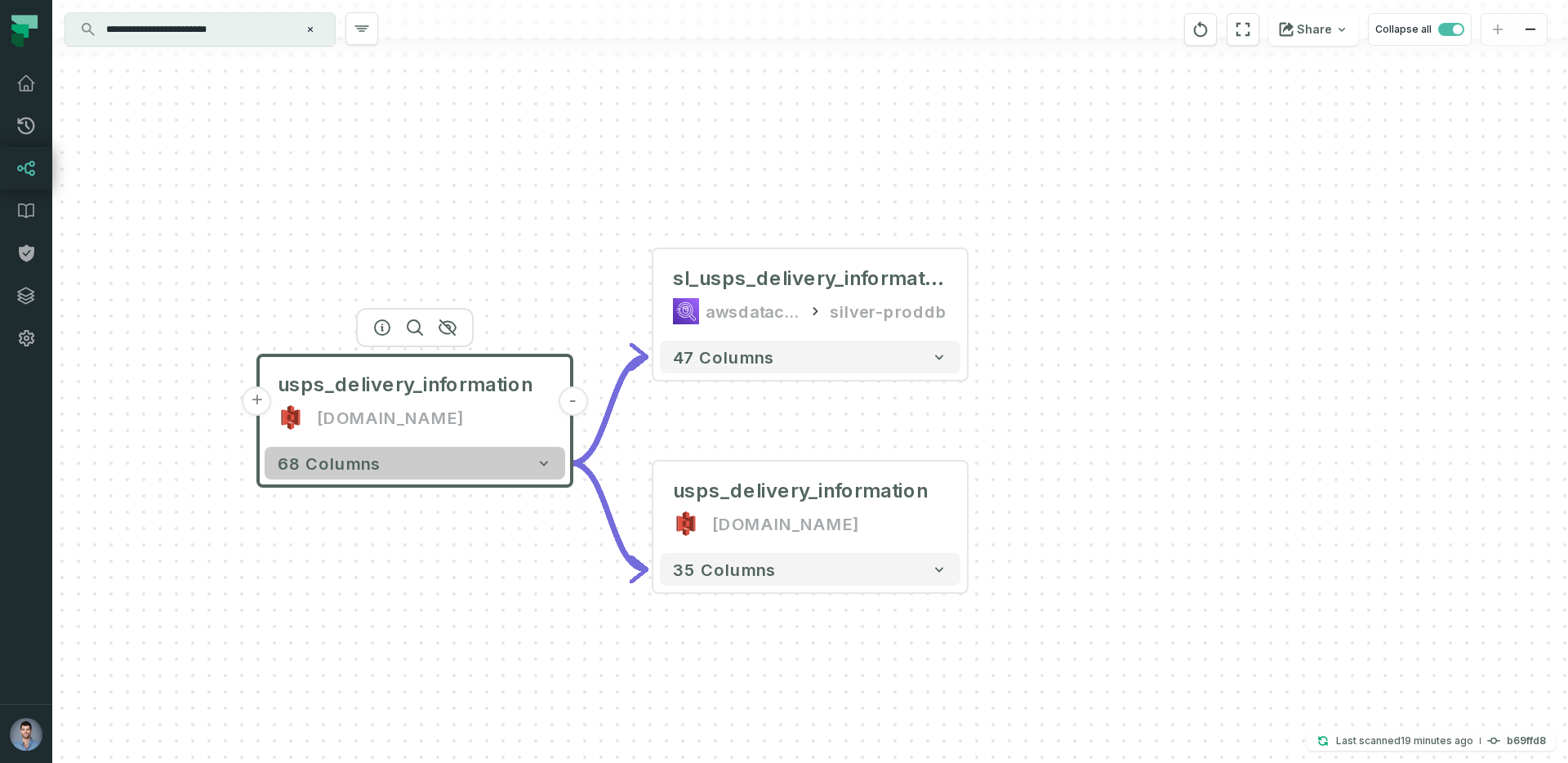
click at [383, 472] on button "68 columns" at bounding box center [414, 462] width 300 height 32
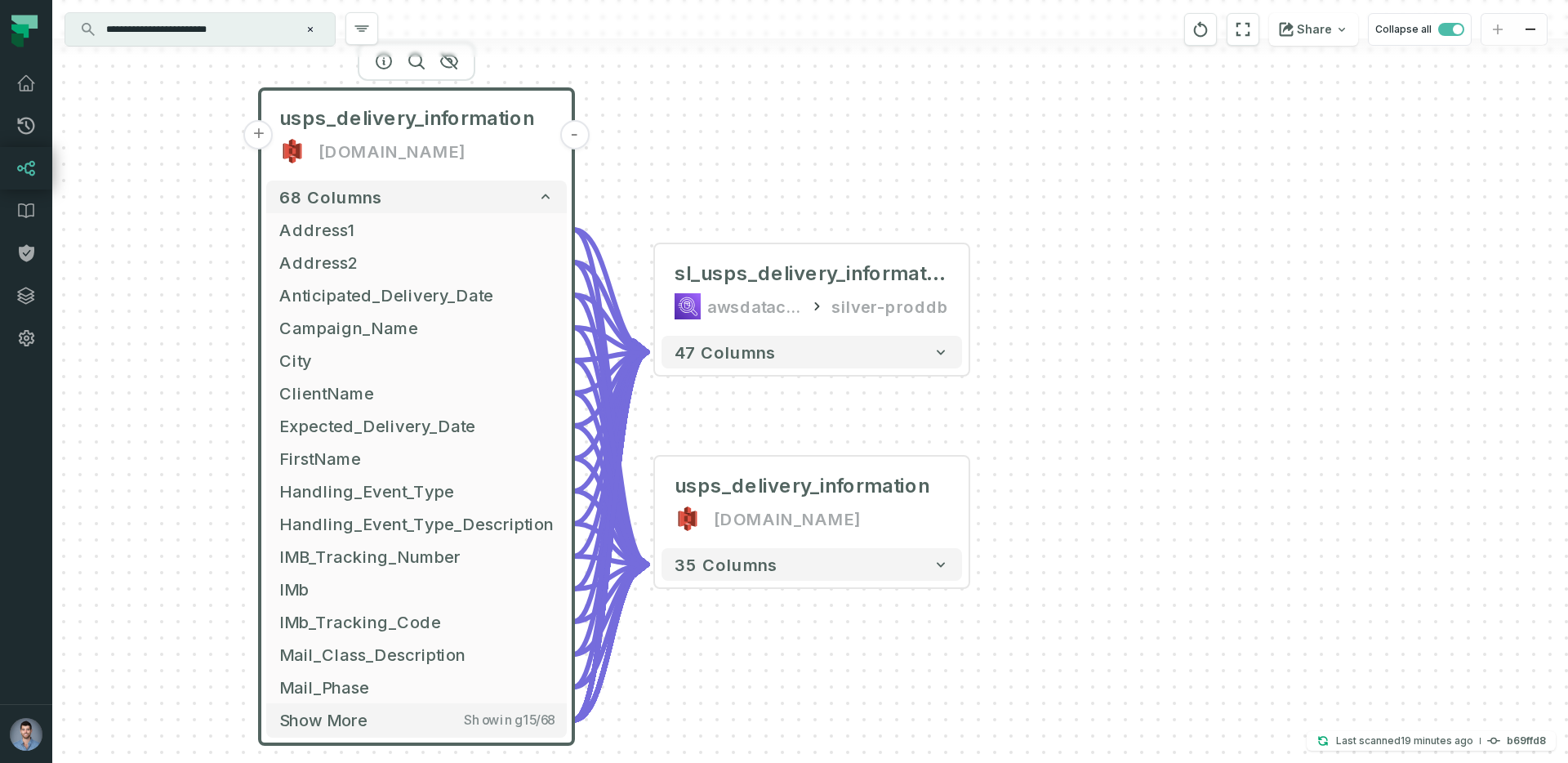
drag, startPoint x: 178, startPoint y: 638, endPoint x: 169, endPoint y: 312, distance: 326.1
click at [169, 312] on div "- sl_usps_delivery_information awsdatacatalog silver-proddb + 47 columns - usps…" at bounding box center [811, 381] width 1516 height 763
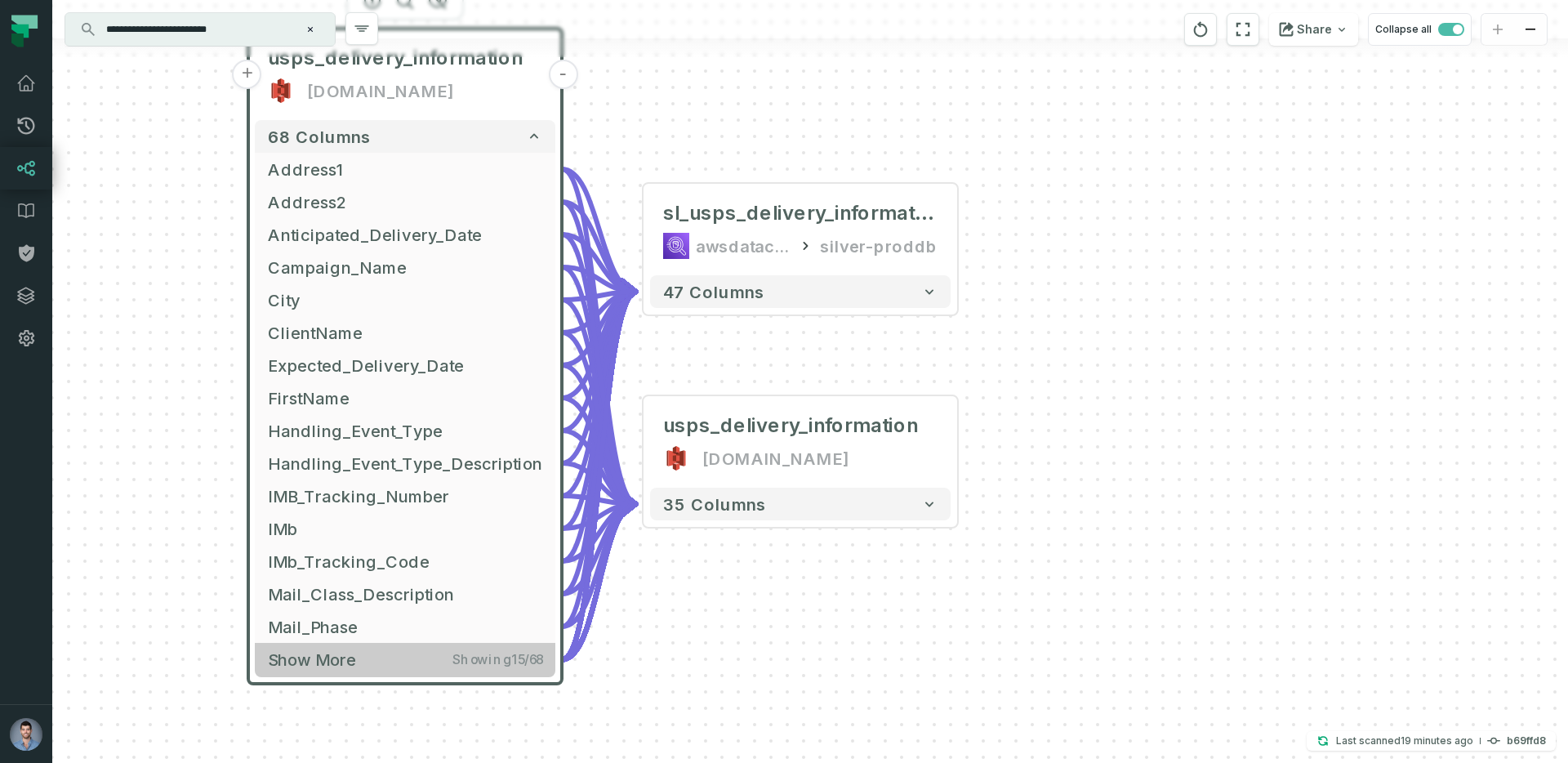
click at [293, 659] on span "Show more" at bounding box center [312, 659] width 88 height 20
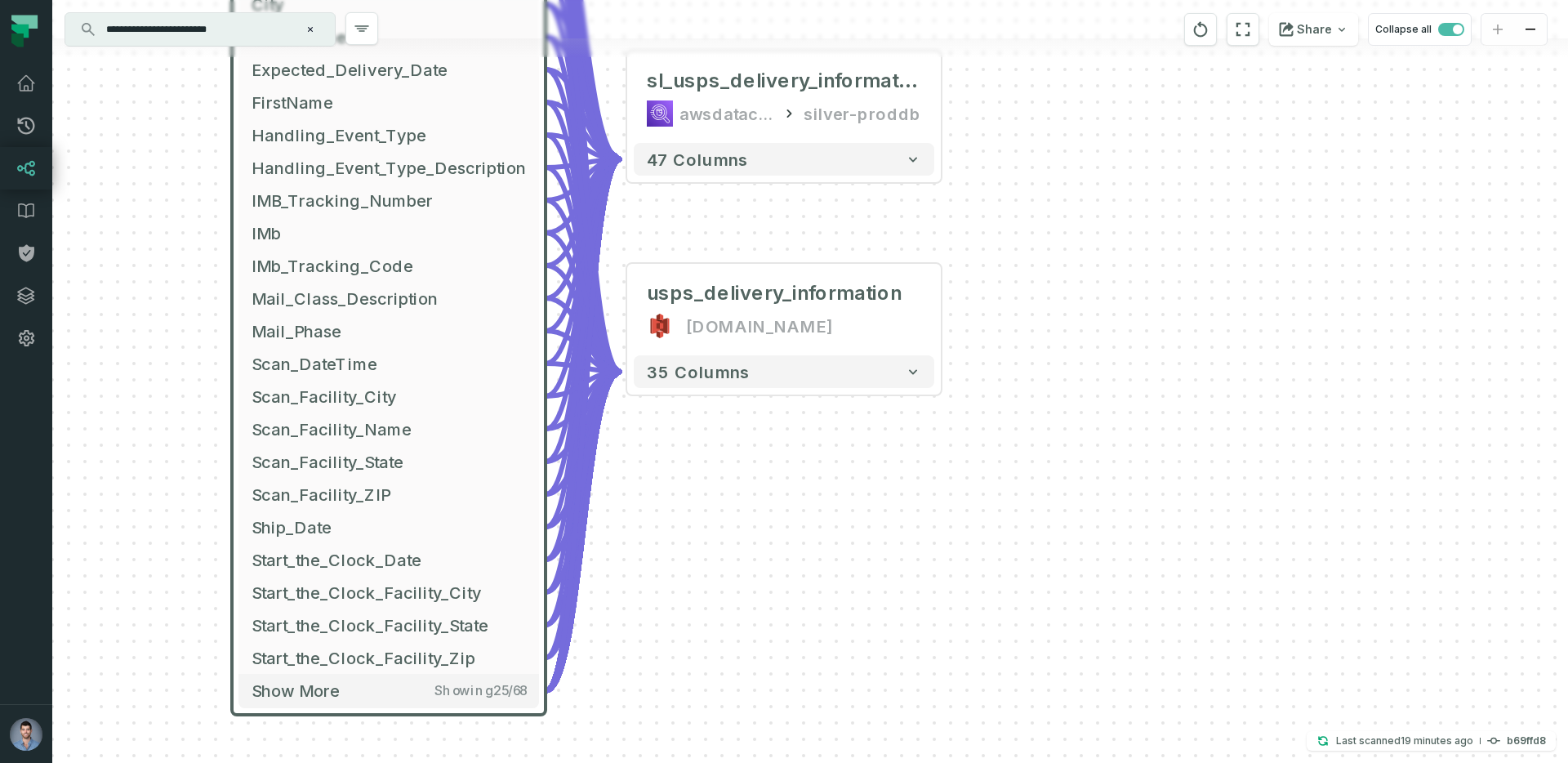
drag, startPoint x: 190, startPoint y: 634, endPoint x: 173, endPoint y: 338, distance: 296.5
click at [173, 338] on div "- sl_usps_delivery_information awsdatacatalog silver-proddb + 47 columns - usps…" at bounding box center [811, 381] width 1516 height 763
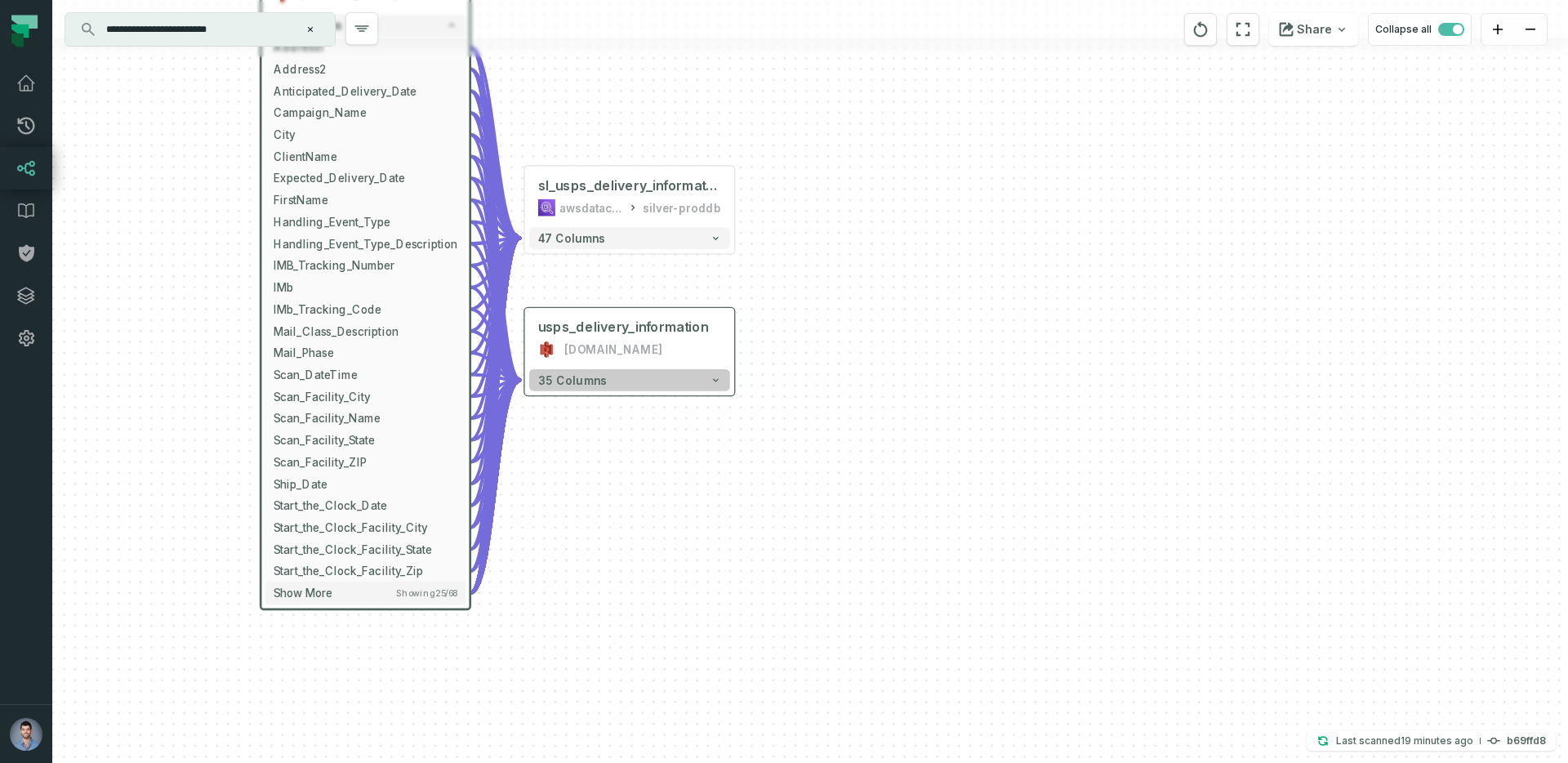
click at [610, 374] on button "35 columns" at bounding box center [629, 380] width 201 height 22
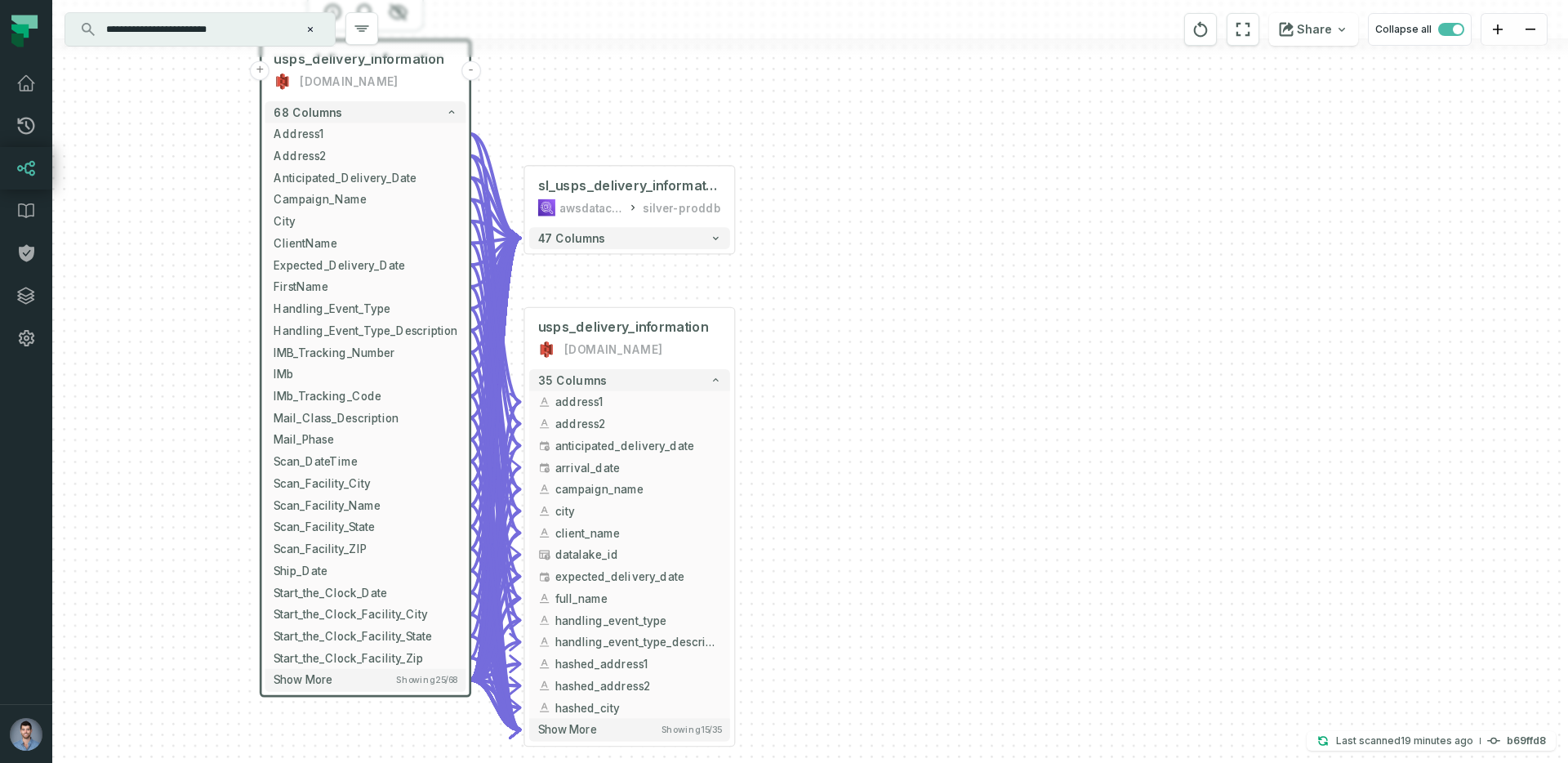
click at [191, 31] on input "**********" at bounding box center [198, 30] width 204 height 26
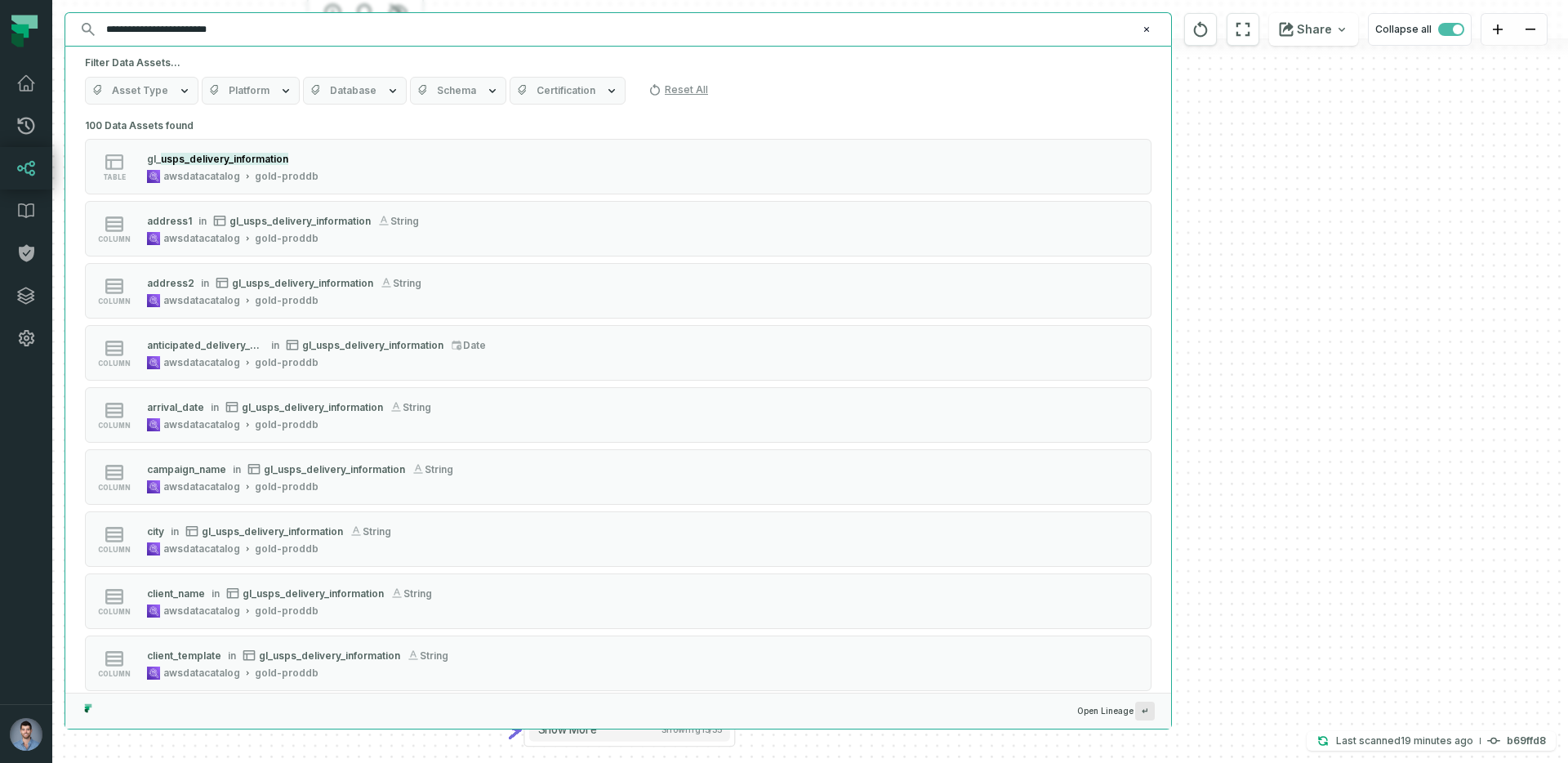
click at [247, 26] on input "**********" at bounding box center [616, 30] width 1040 height 26
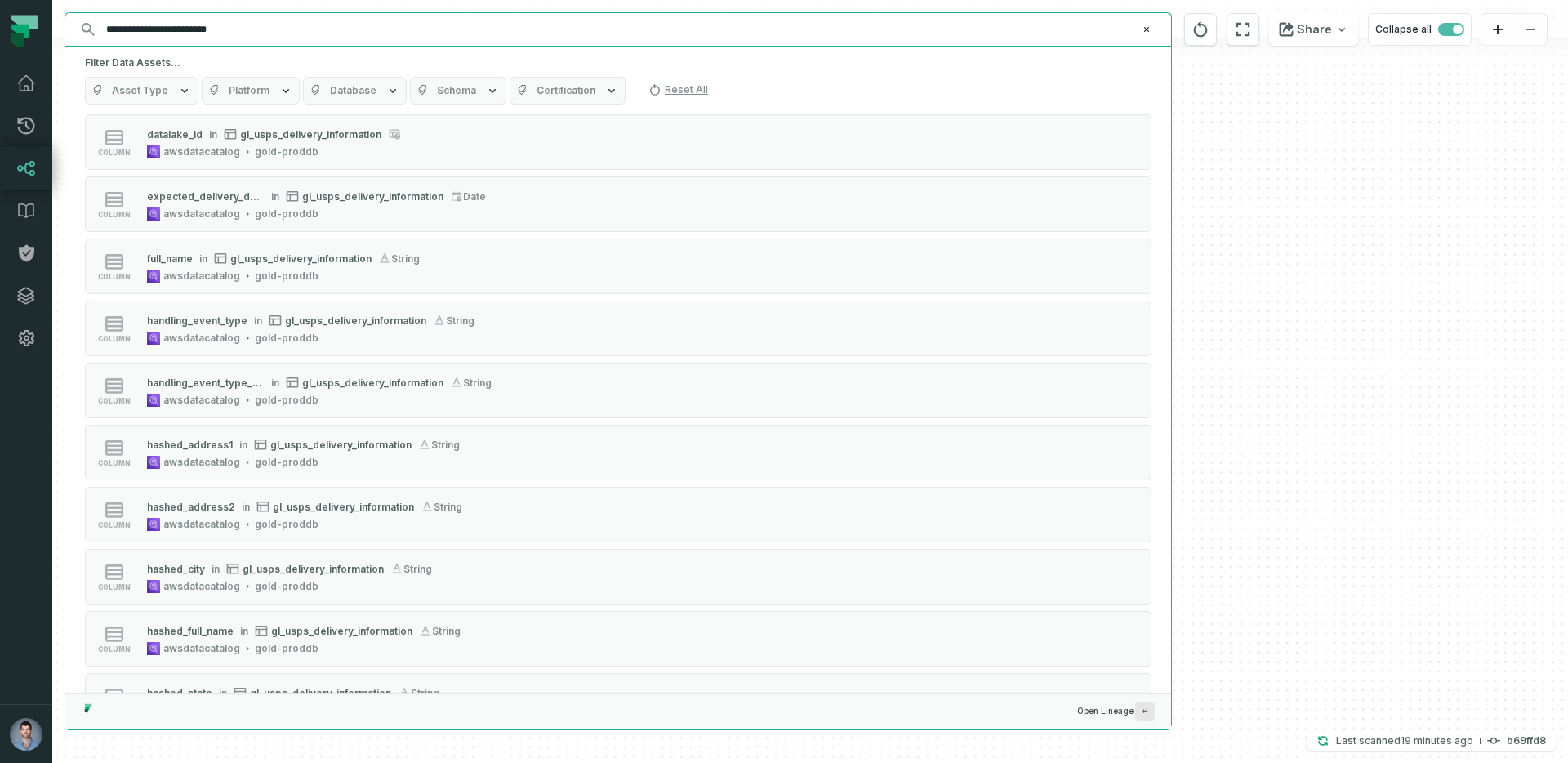
scroll to position [0, 0]
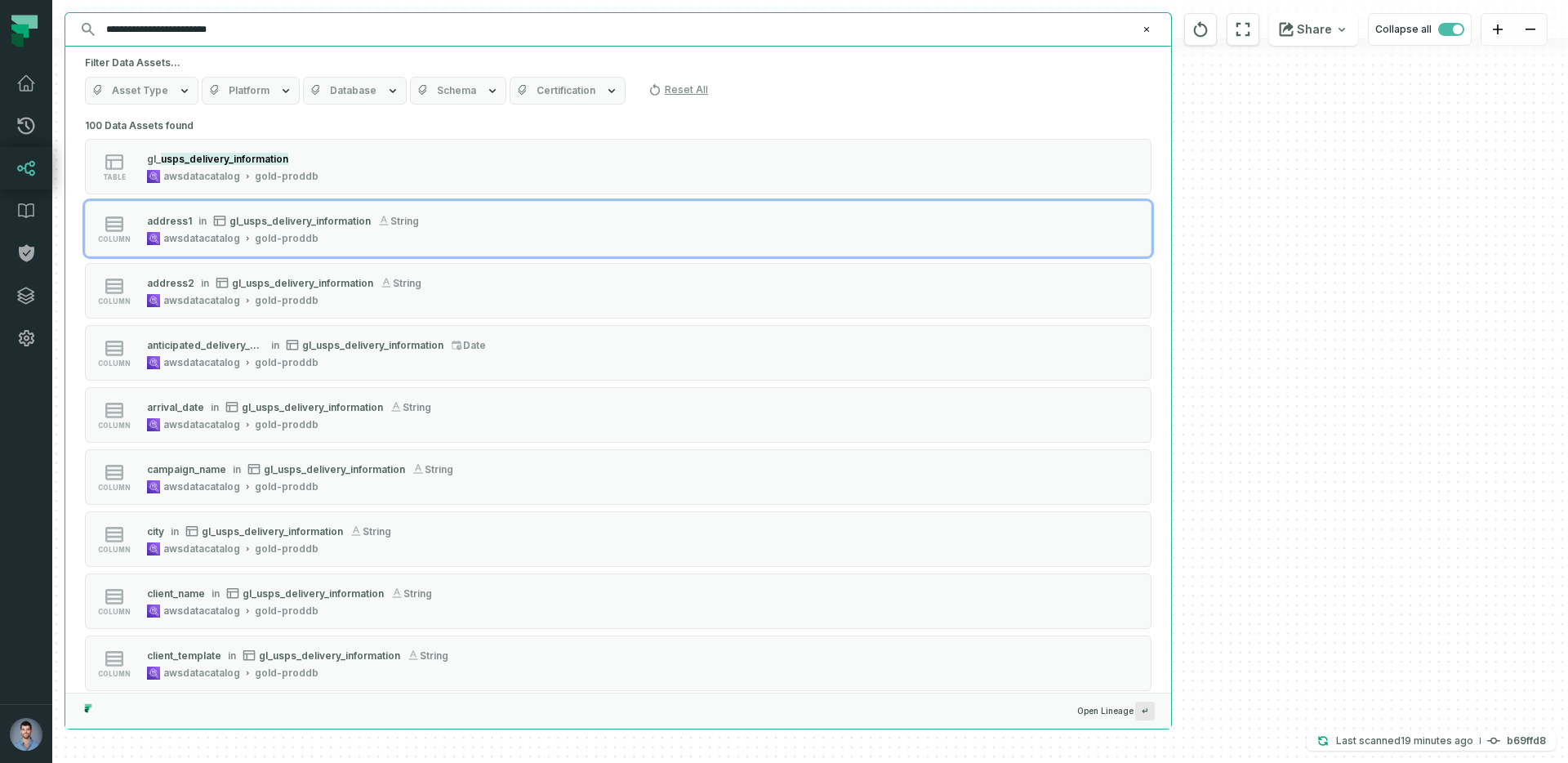
click at [224, 31] on input "**********" at bounding box center [616, 30] width 1040 height 26
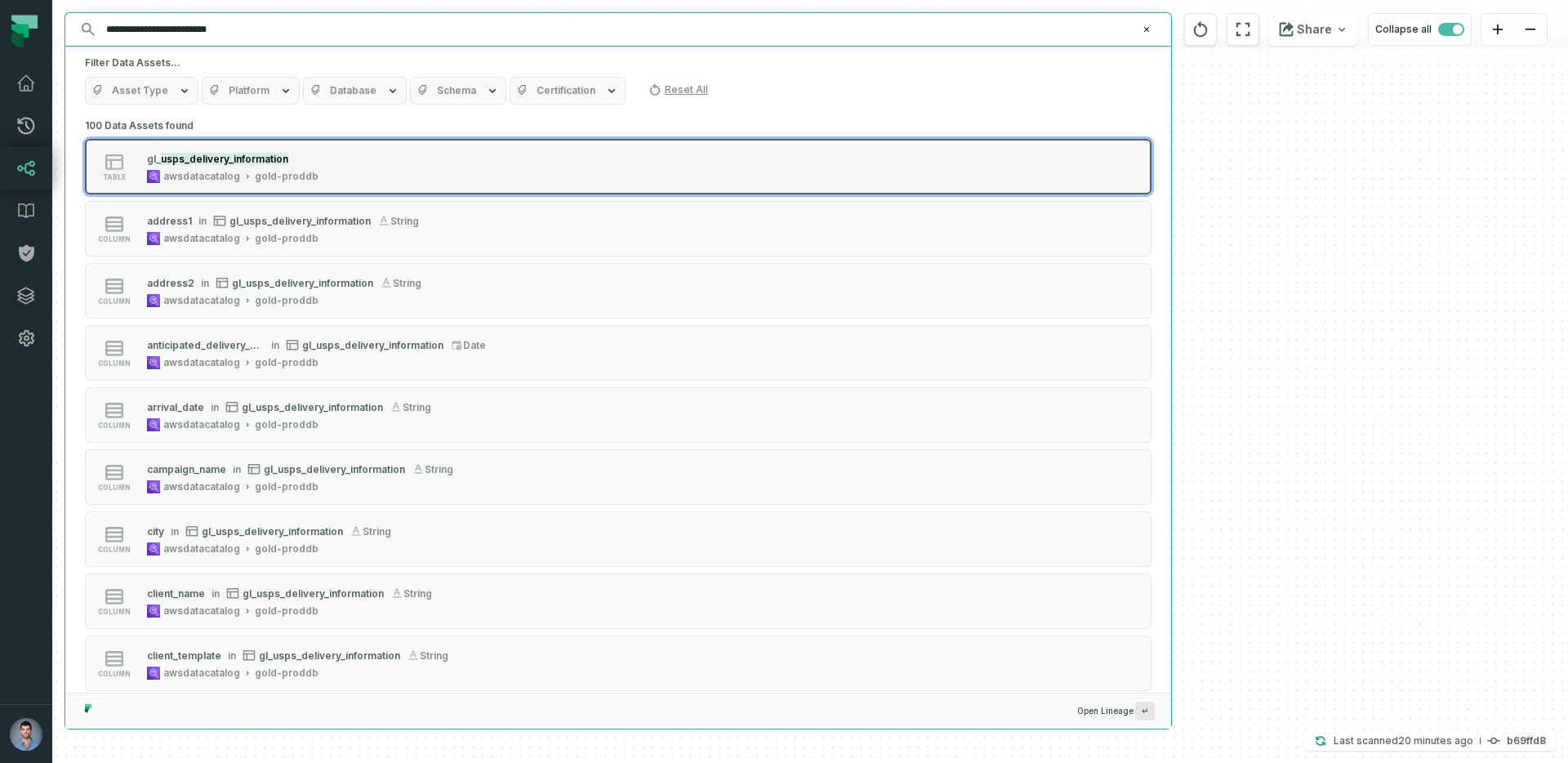
click at [241, 162] on mark "usps_delivery_information" at bounding box center [225, 158] width 128 height 12
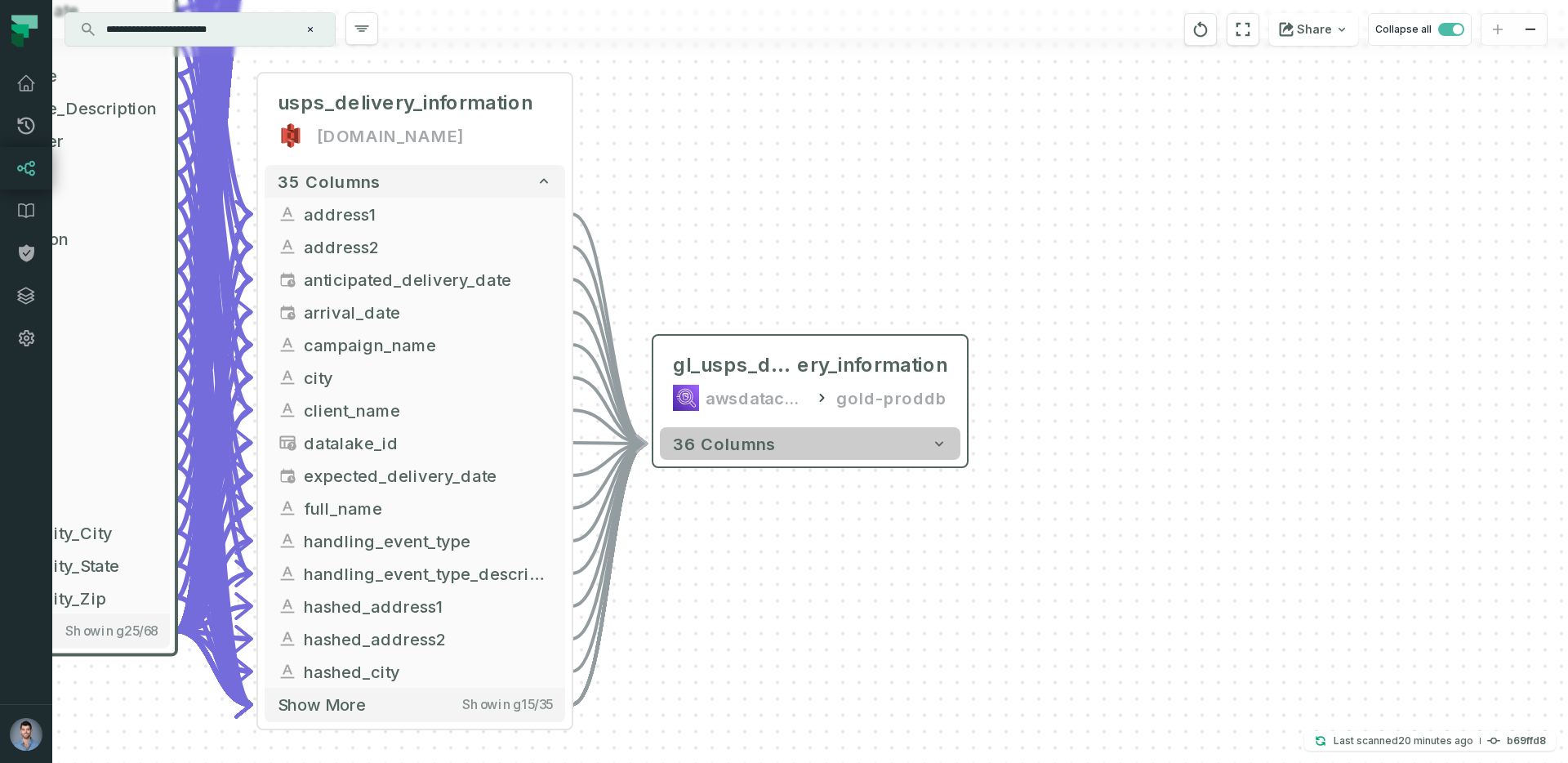
click at [809, 457] on button "36 columns" at bounding box center [810, 443] width 300 height 32
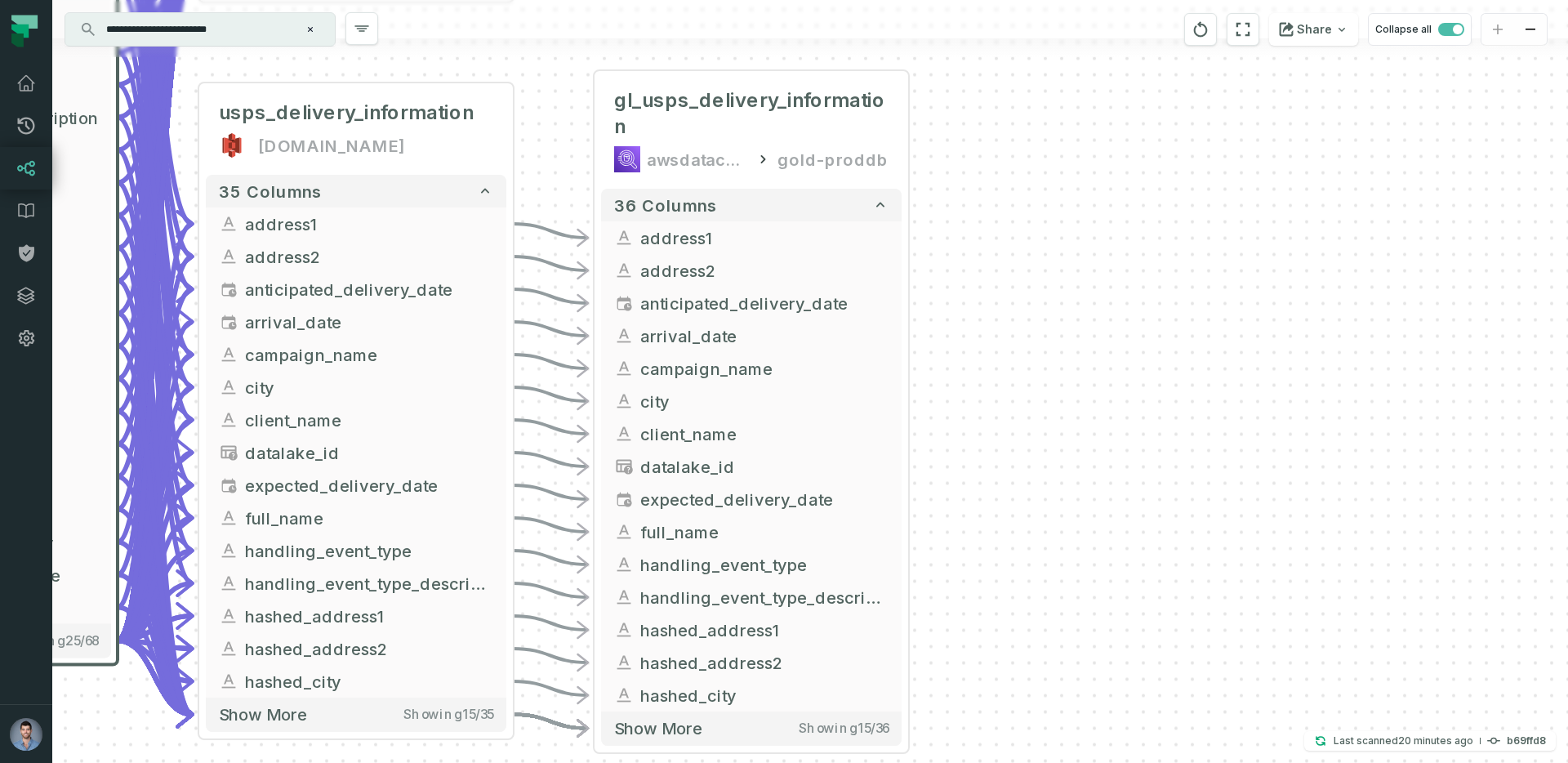
drag, startPoint x: 1099, startPoint y: 583, endPoint x: 1041, endPoint y: 312, distance: 277.1
click at [1041, 312] on div "- sl_usps_delivery_information awsdatacatalog silver-proddb + 47 columns - usps…" at bounding box center [811, 381] width 1516 height 763
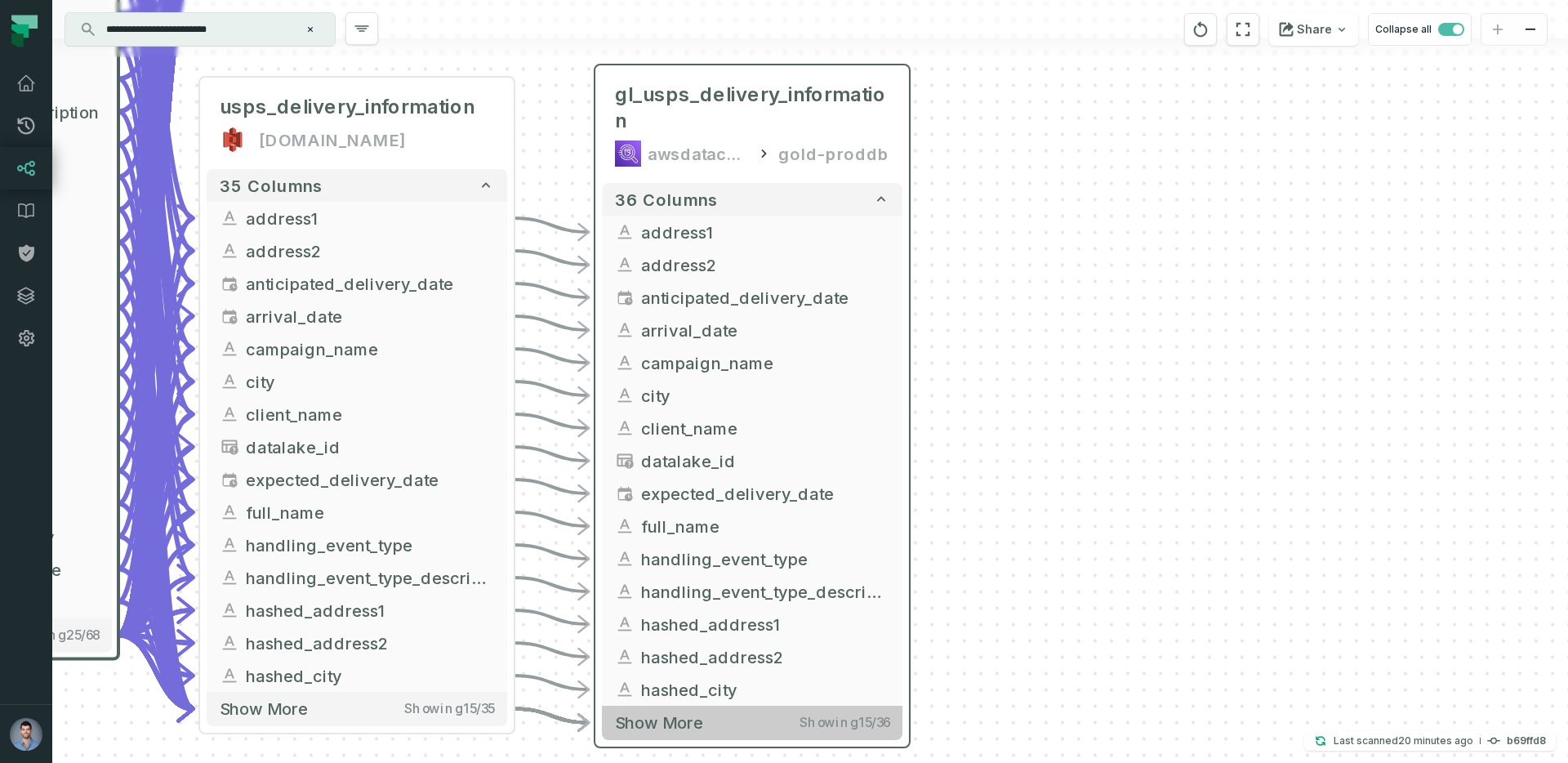
click at [710, 732] on button "Show more Showing 15 / 36" at bounding box center [752, 722] width 300 height 33
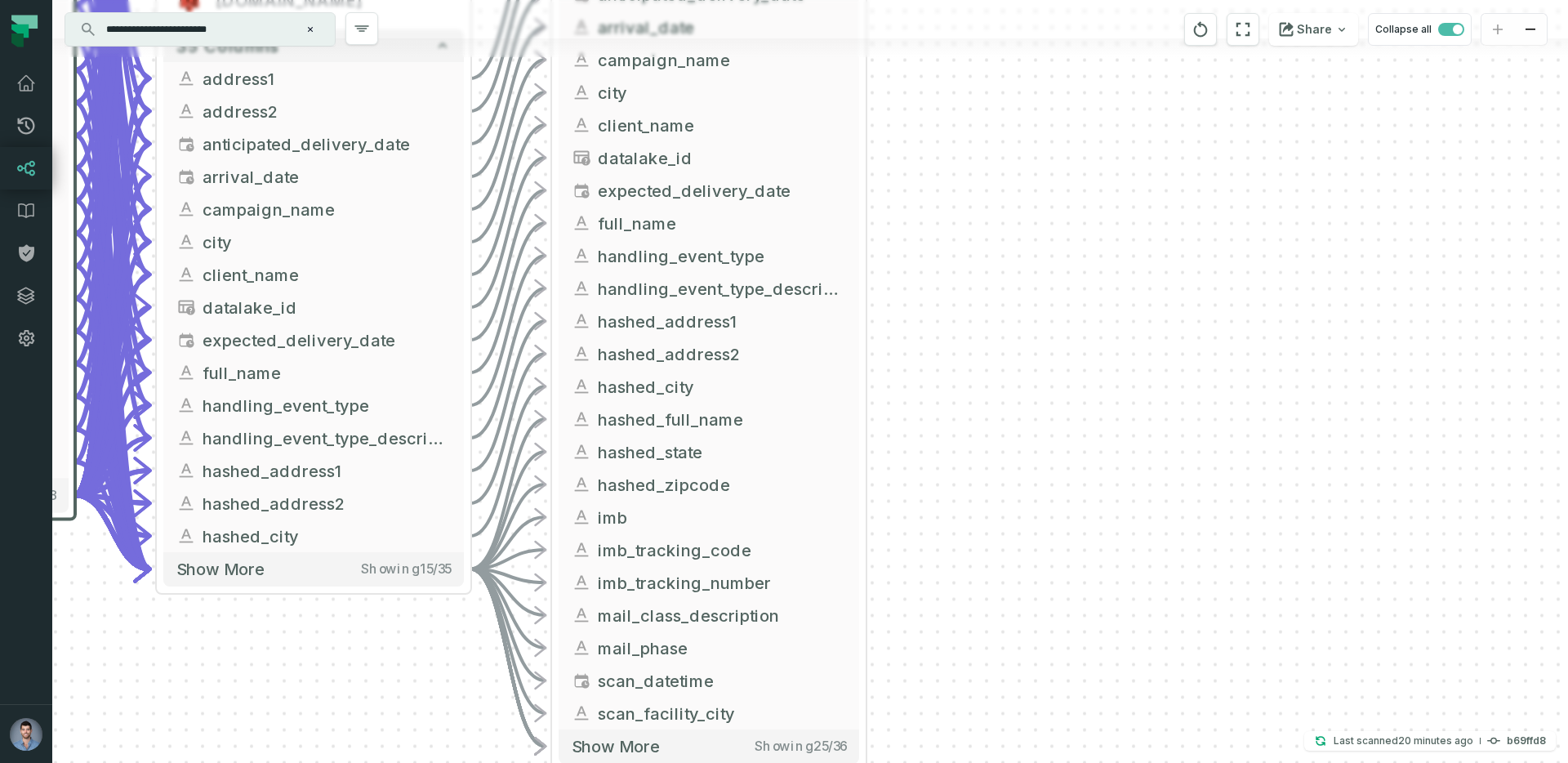
drag, startPoint x: 943, startPoint y: 549, endPoint x: 899, endPoint y: 241, distance: 311.1
click at [899, 241] on div "- sl_usps_delivery_information awsdatacatalog silver-proddb + 47 columns - usps…" at bounding box center [811, 381] width 1516 height 763
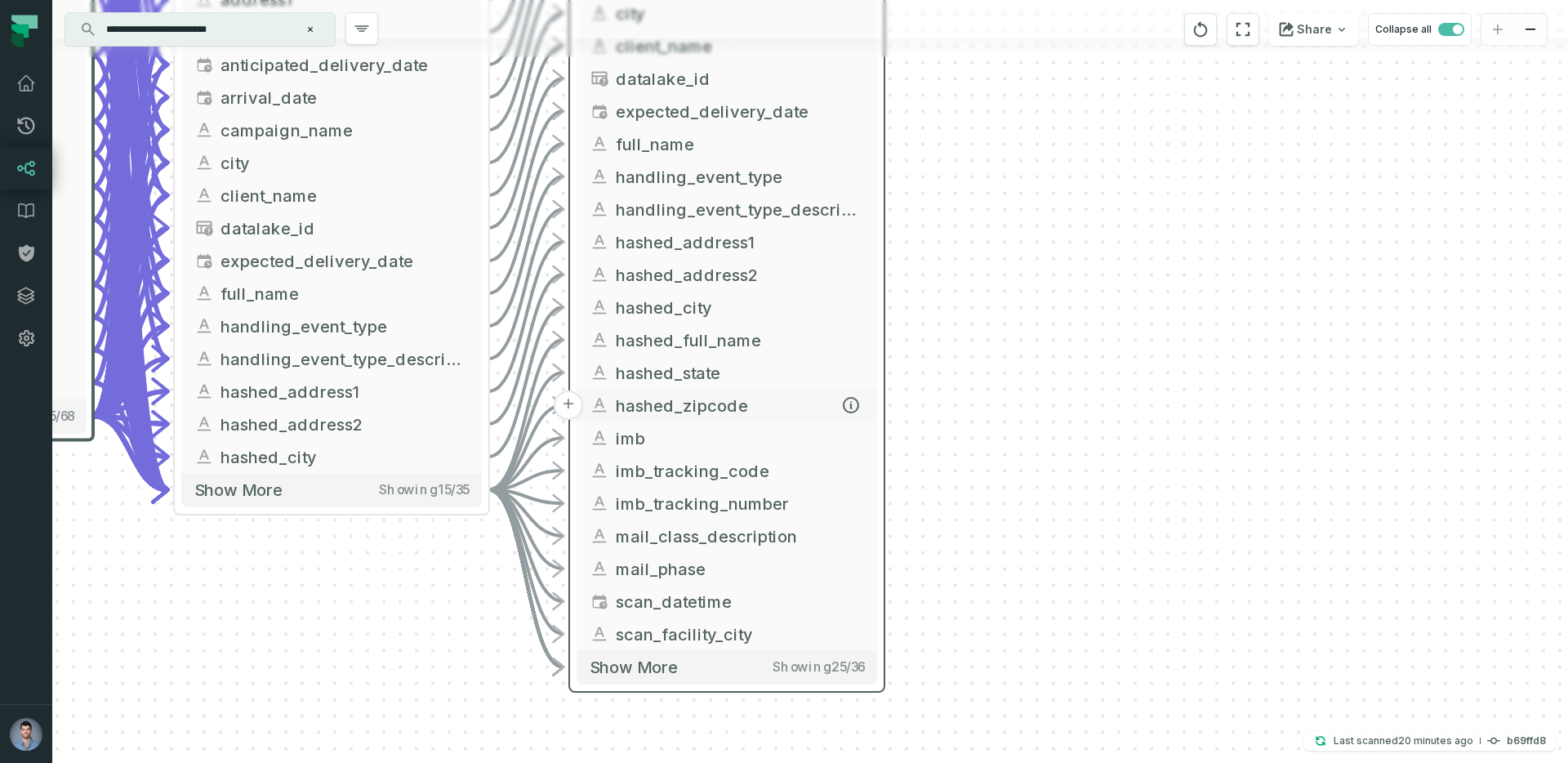
drag, startPoint x: 856, startPoint y: 488, endPoint x: 874, endPoint y: 410, distance: 80.0
click at [875, 410] on button "hashed_zipcode" at bounding box center [727, 404] width 300 height 32
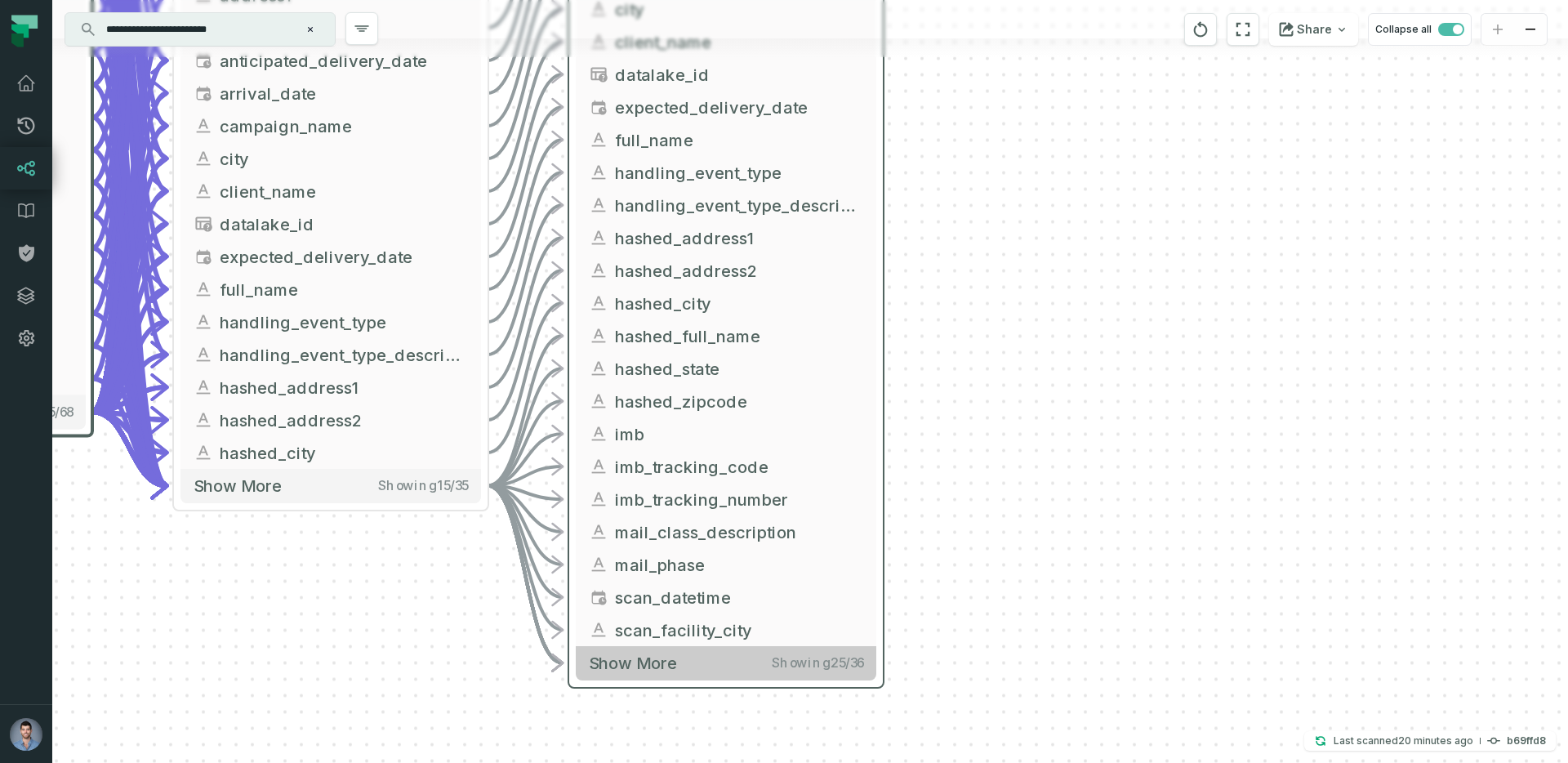
click at [726, 668] on button "Show more Showing 25 / 36" at bounding box center [726, 663] width 300 height 33
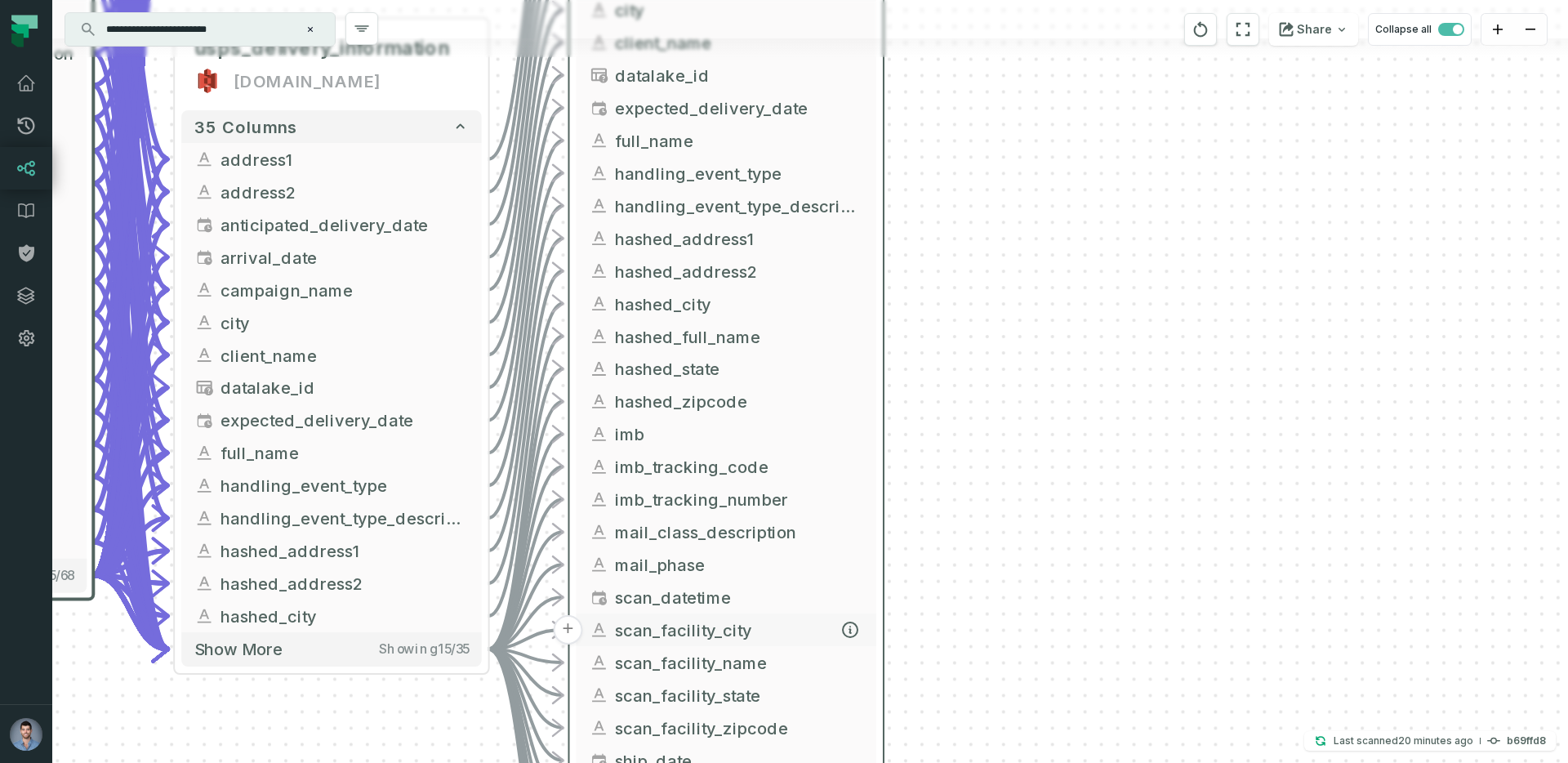
click at [864, 644] on button "scan_facility_city" at bounding box center [726, 629] width 300 height 32
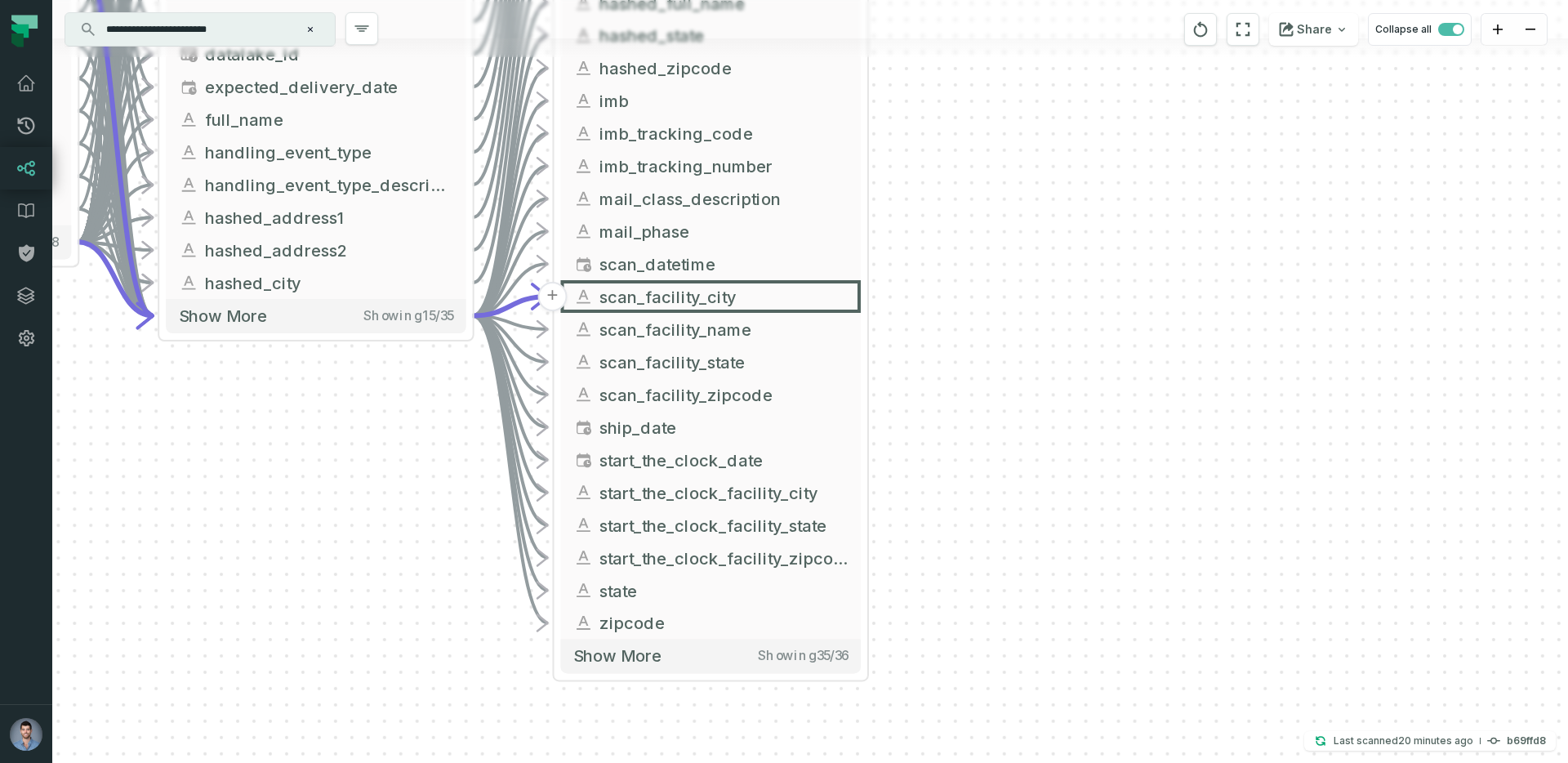
drag, startPoint x: 925, startPoint y: 662, endPoint x: 897, endPoint y: 273, distance: 390.0
click at [897, 273] on div "- sl_usps_delivery_information awsdatacatalog silver-proddb + 47 columns - usps…" at bounding box center [811, 381] width 1516 height 763
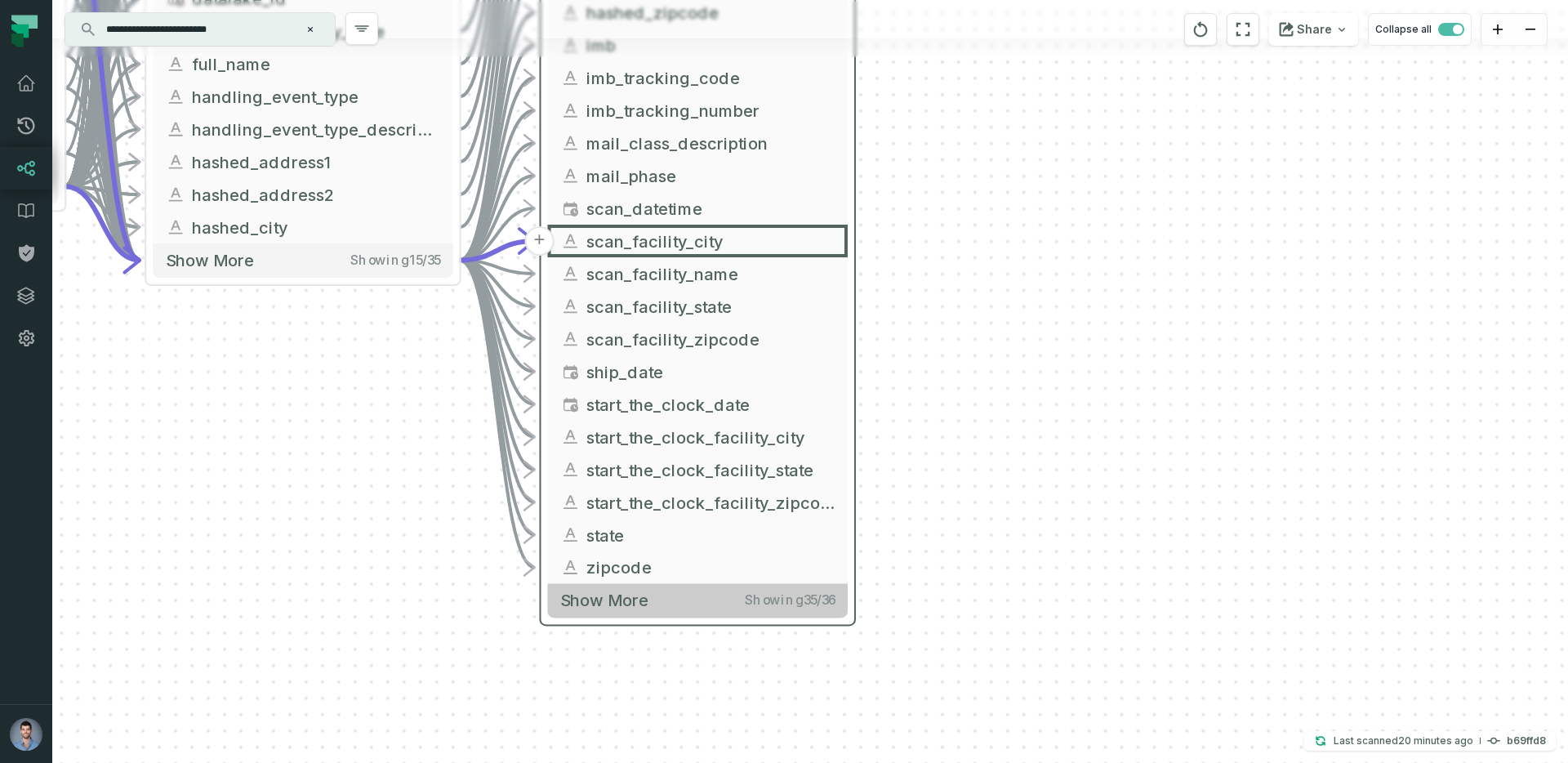
click at [690, 601] on button "Show more Showing 35 / 36" at bounding box center [697, 600] width 300 height 33
click at [900, 612] on div "- sl_usps_delivery_information awsdatacatalog silver-proddb + 47 columns - usps…" at bounding box center [811, 381] width 1516 height 763
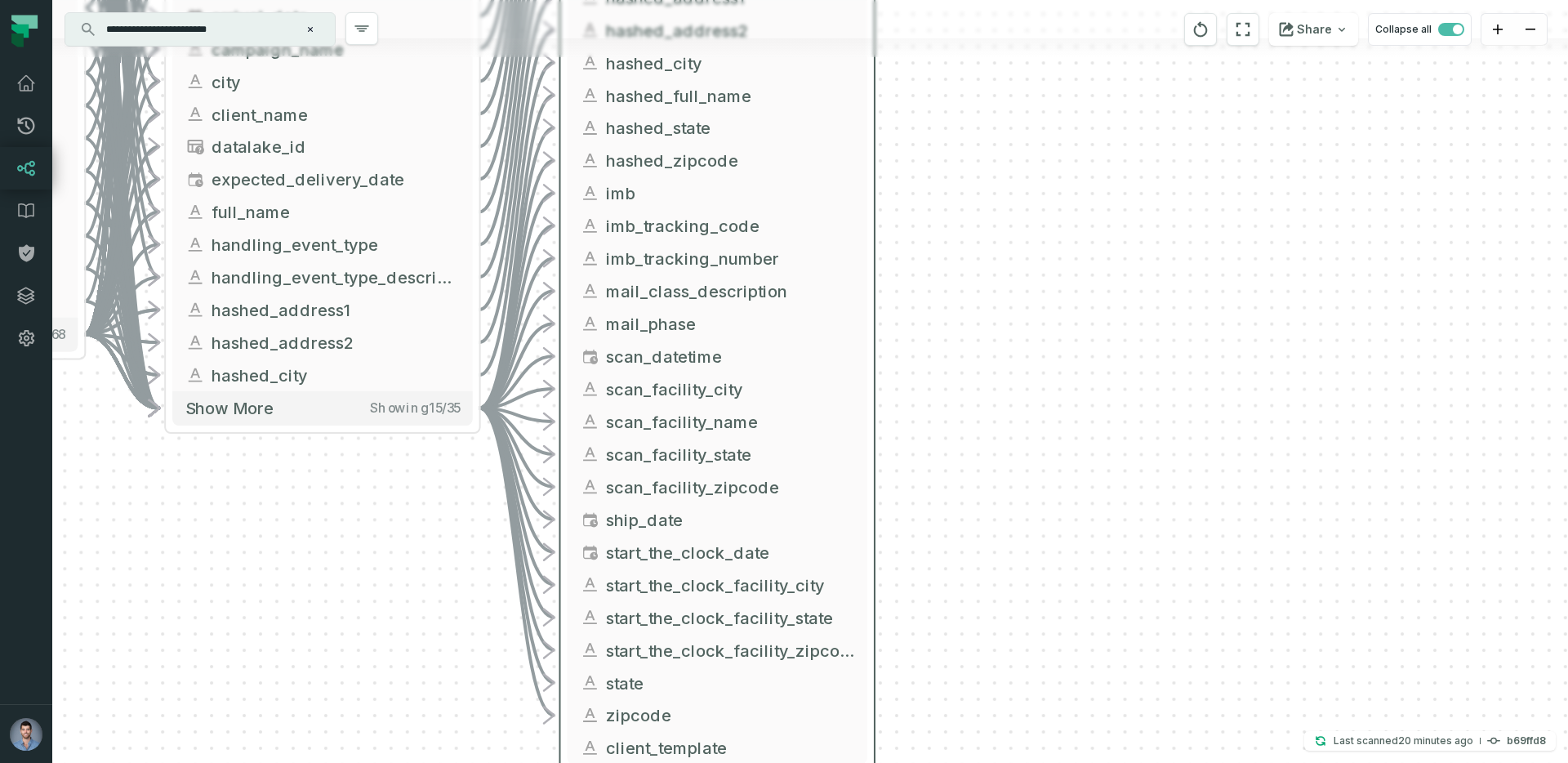
drag, startPoint x: 910, startPoint y: 329, endPoint x: 937, endPoint y: 646, distance: 318.1
click at [937, 646] on div "- sl_usps_delivery_information awsdatacatalog silver-proddb + 47 columns - usps…" at bounding box center [811, 381] width 1516 height 763
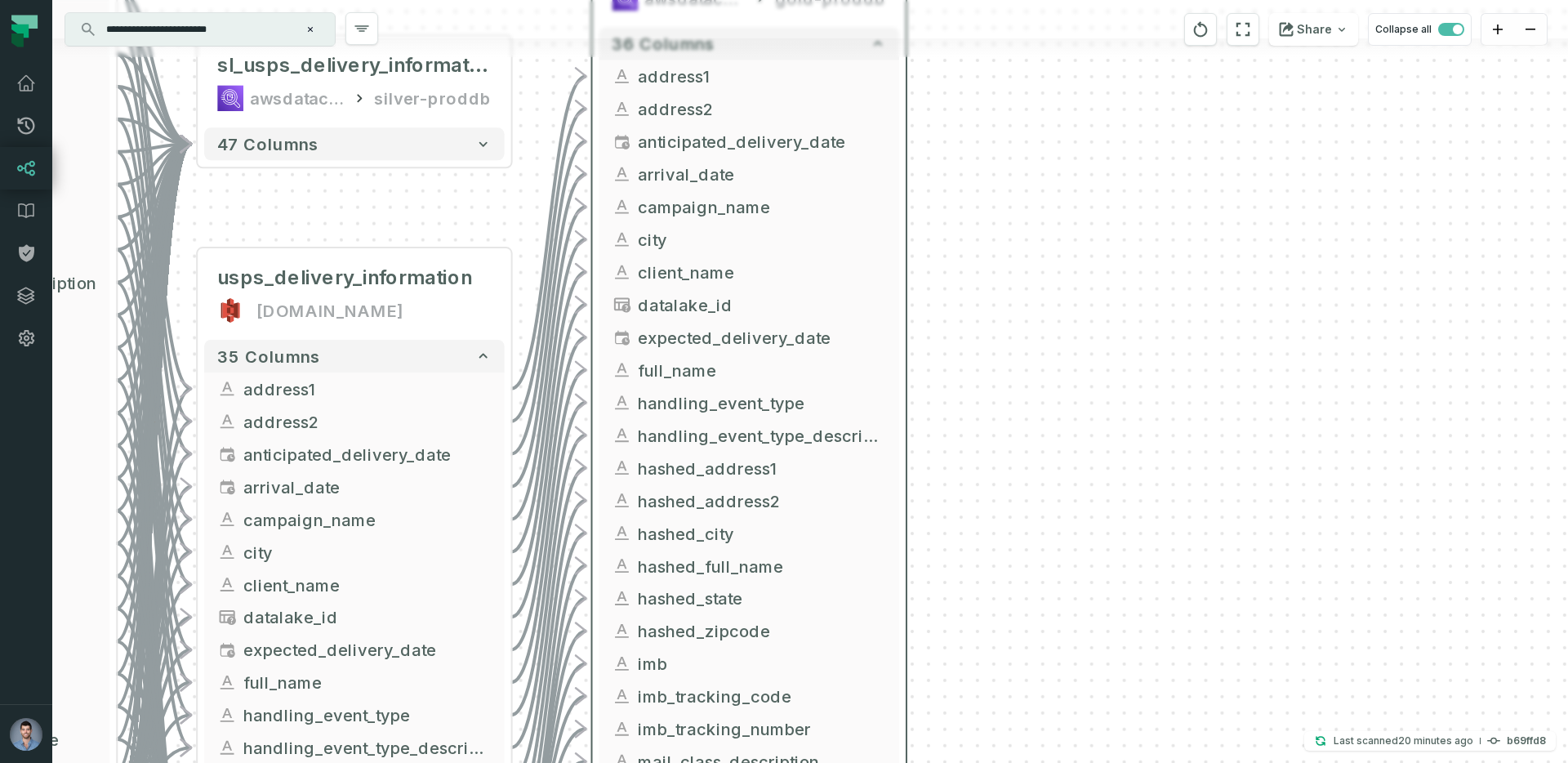
drag, startPoint x: 935, startPoint y: 460, endPoint x: 959, endPoint y: 762, distance: 303.0
click at [959, 762] on div "- sl_usps_delivery_information awsdatacatalog silver-proddb + 47 columns - usps…" at bounding box center [811, 381] width 1516 height 763
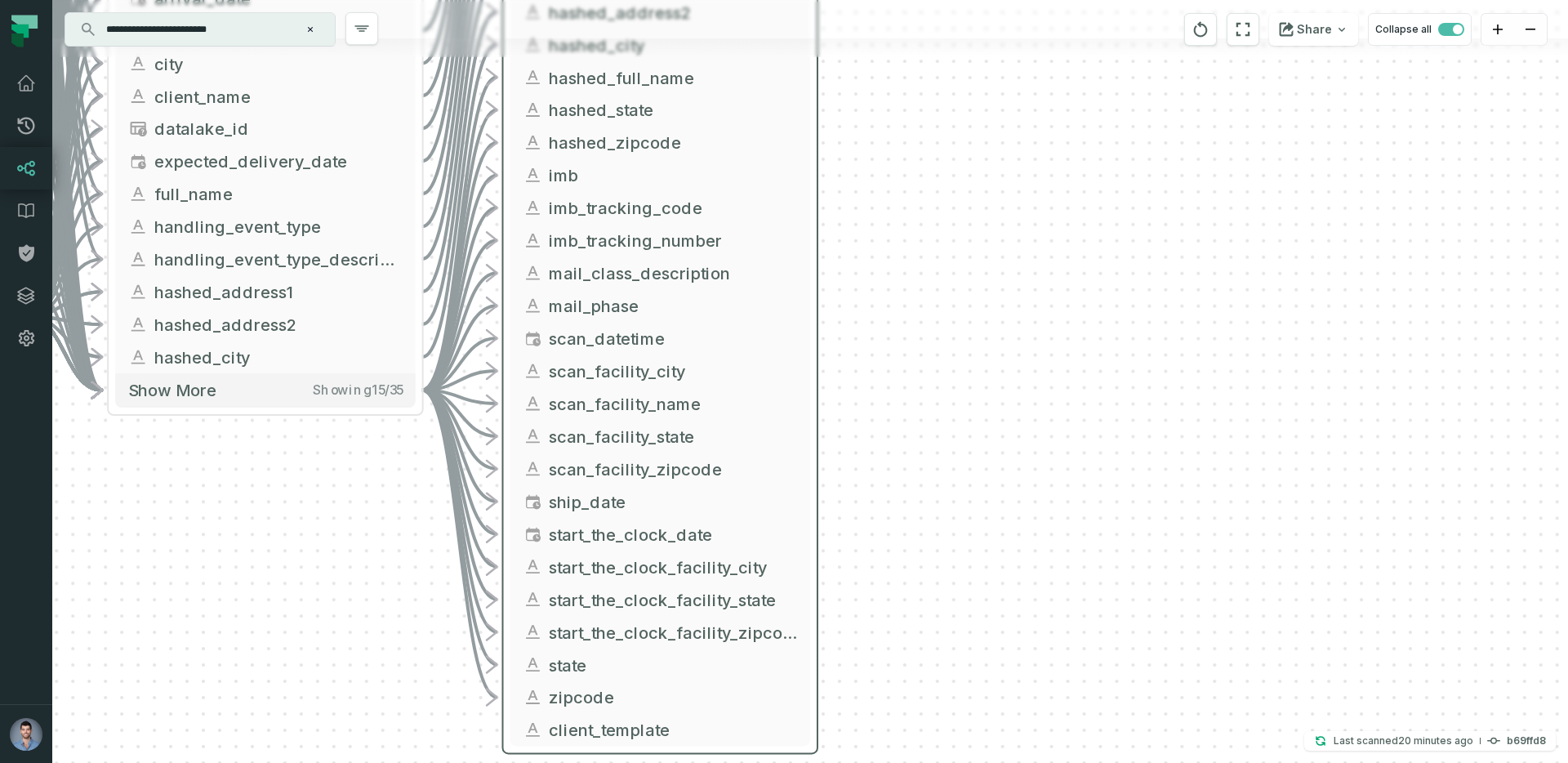
drag, startPoint x: 950, startPoint y: 393, endPoint x: 862, endPoint y: -95, distance: 495.9
click at [862, 0] on html "Pull Requests Dashboard Lineage Data Catalog Policies Integrations Settings Ori…" at bounding box center [784, 381] width 1568 height 763
click at [34, 88] on icon at bounding box center [26, 83] width 19 height 19
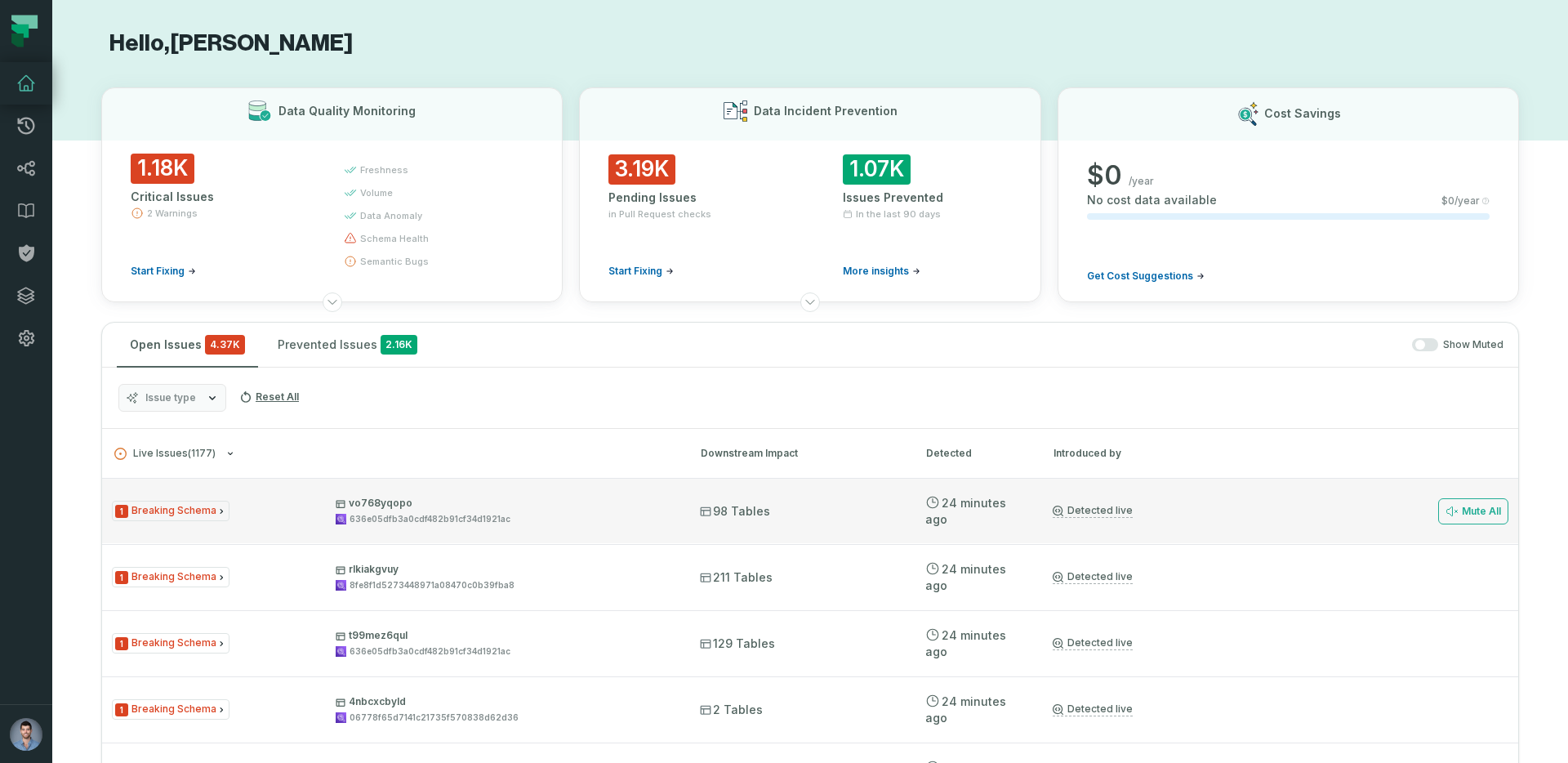
click at [472, 534] on div "1 Breaking Schema vo768yqopo 636e05dfb3a0cdf482b91cf34d1921ac 98 Tables 9/1/202…" at bounding box center [810, 511] width 1416 height 66
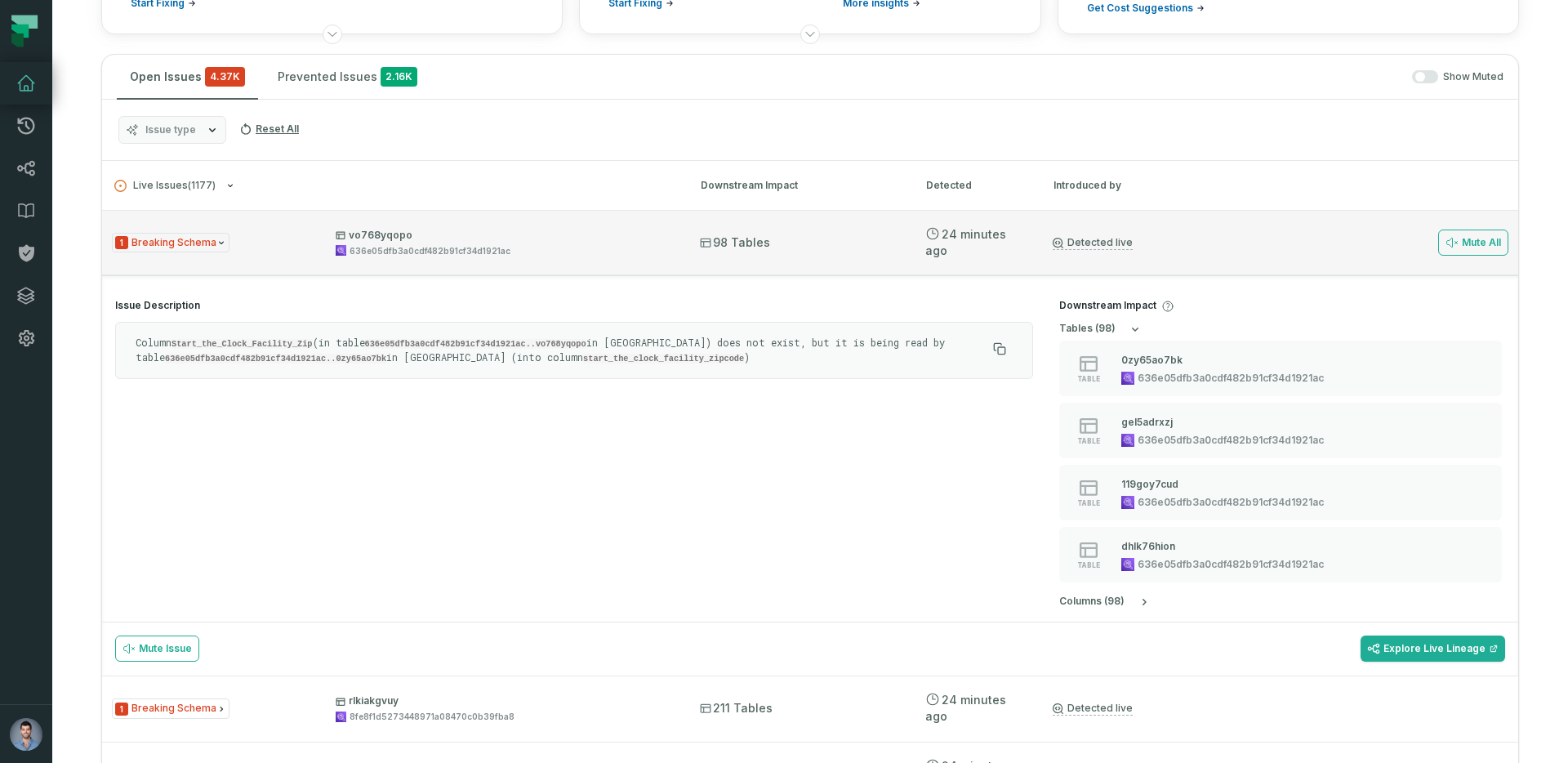
scroll to position [307, 0]
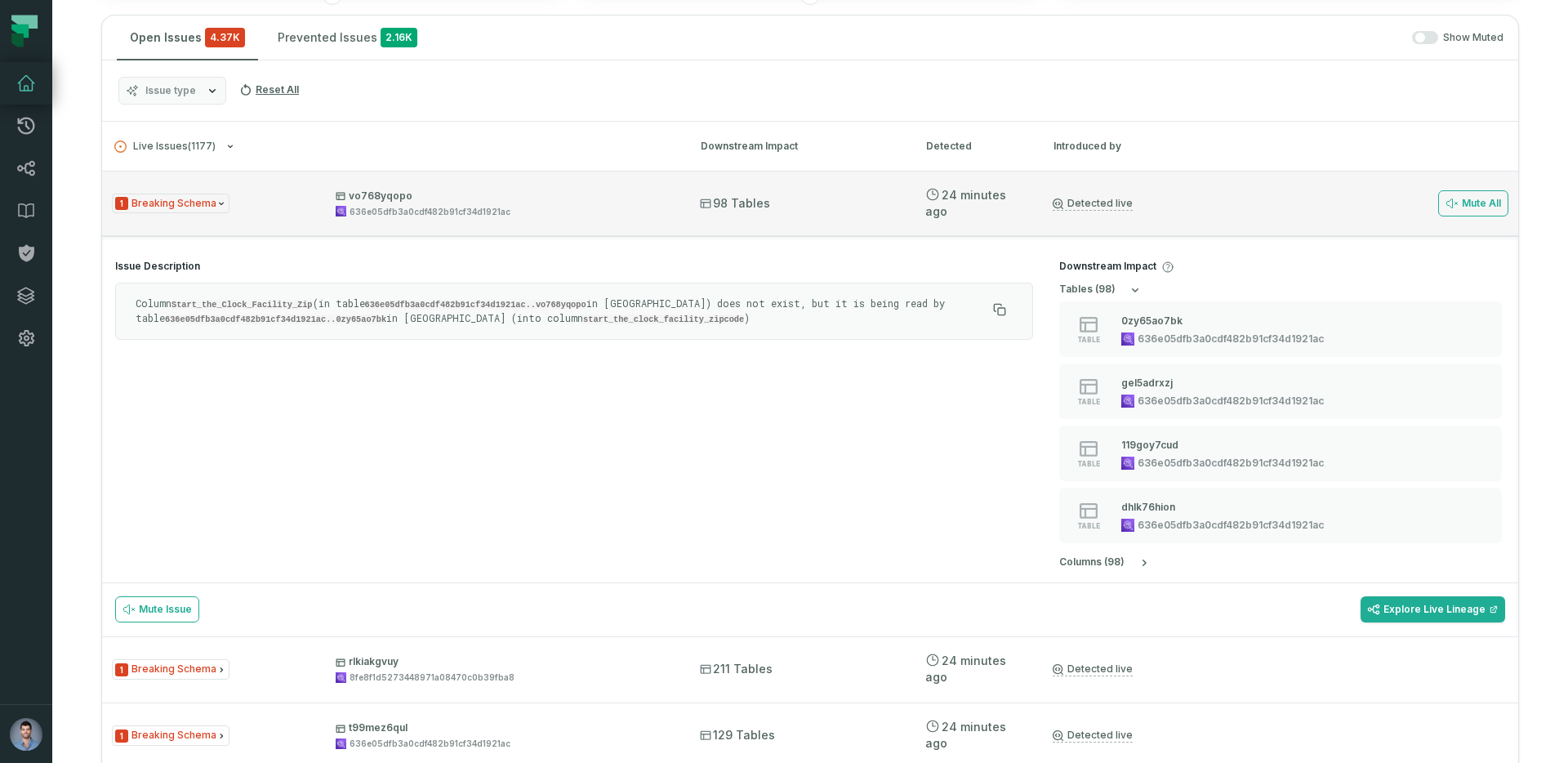
click at [480, 228] on div "1 Breaking Schema vo768yqopo 636e05dfb3a0cdf482b91cf34d1921ac 98 Tables 9/1/202…" at bounding box center [810, 203] width 1416 height 66
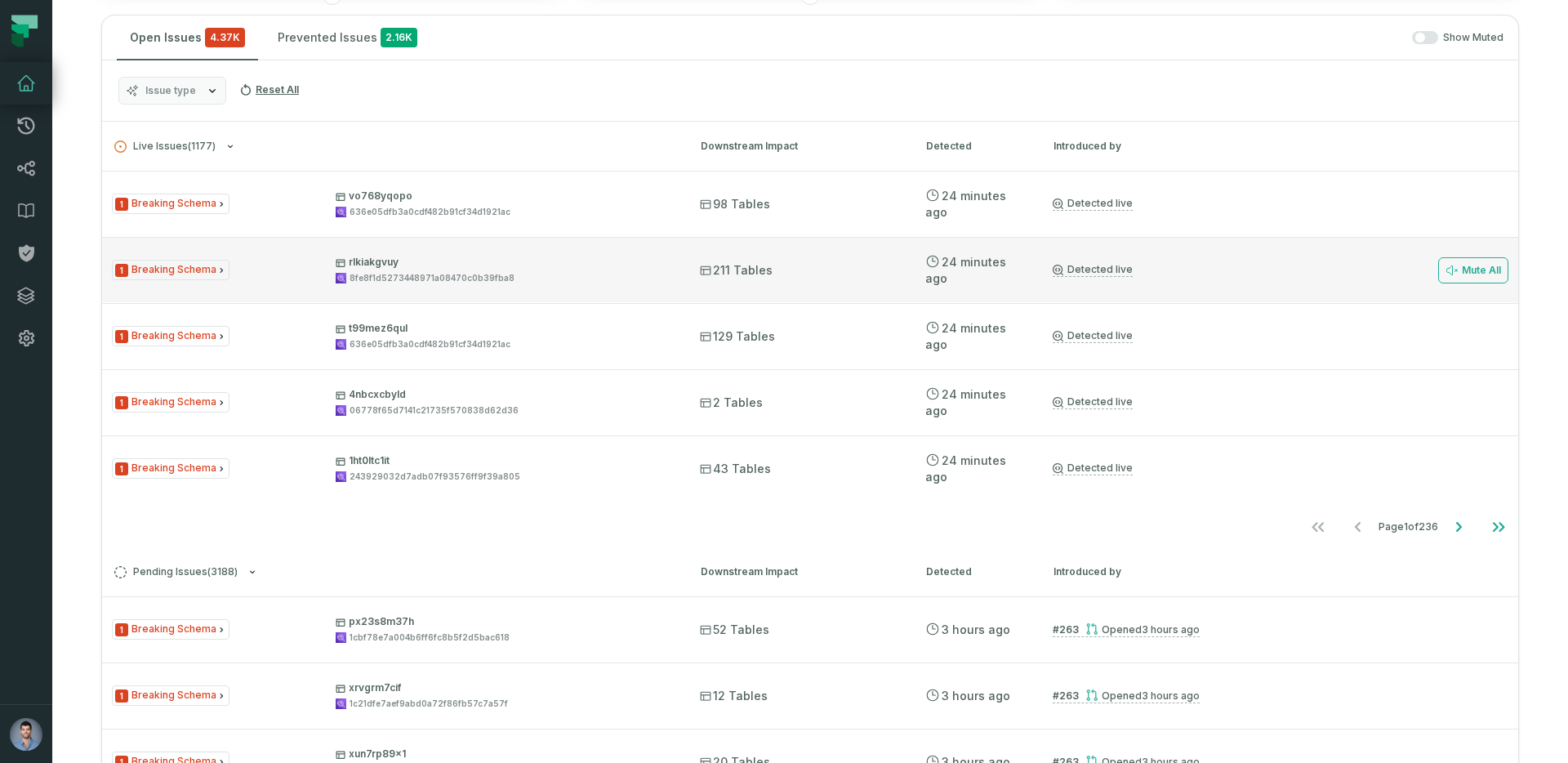
click at [430, 274] on div "8fe8f1d5273448971a08470c0b39fba8" at bounding box center [432, 277] width 165 height 12
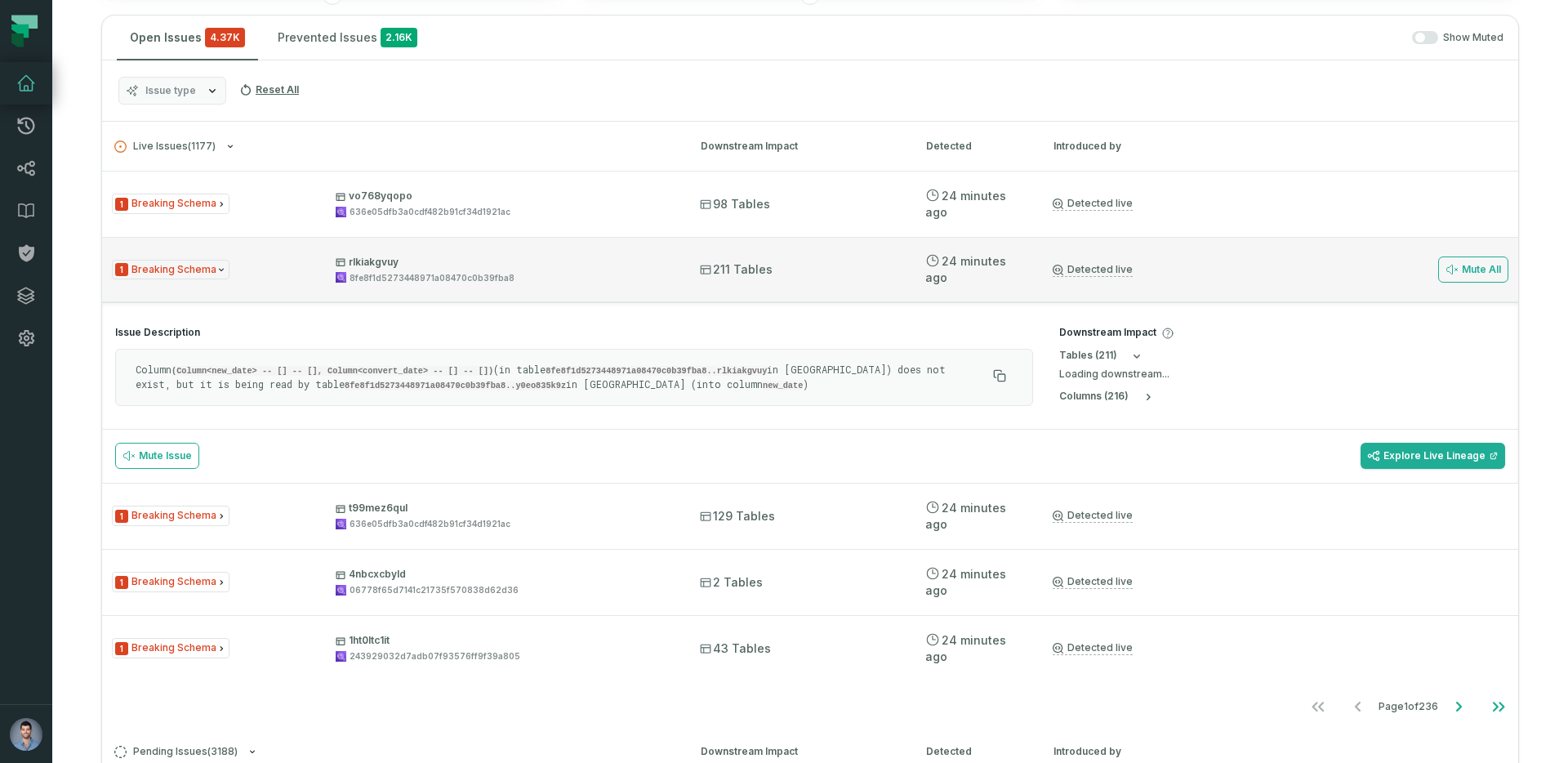
click at [430, 274] on div "8fe8f1d5273448971a08470c0b39fba8" at bounding box center [432, 277] width 165 height 12
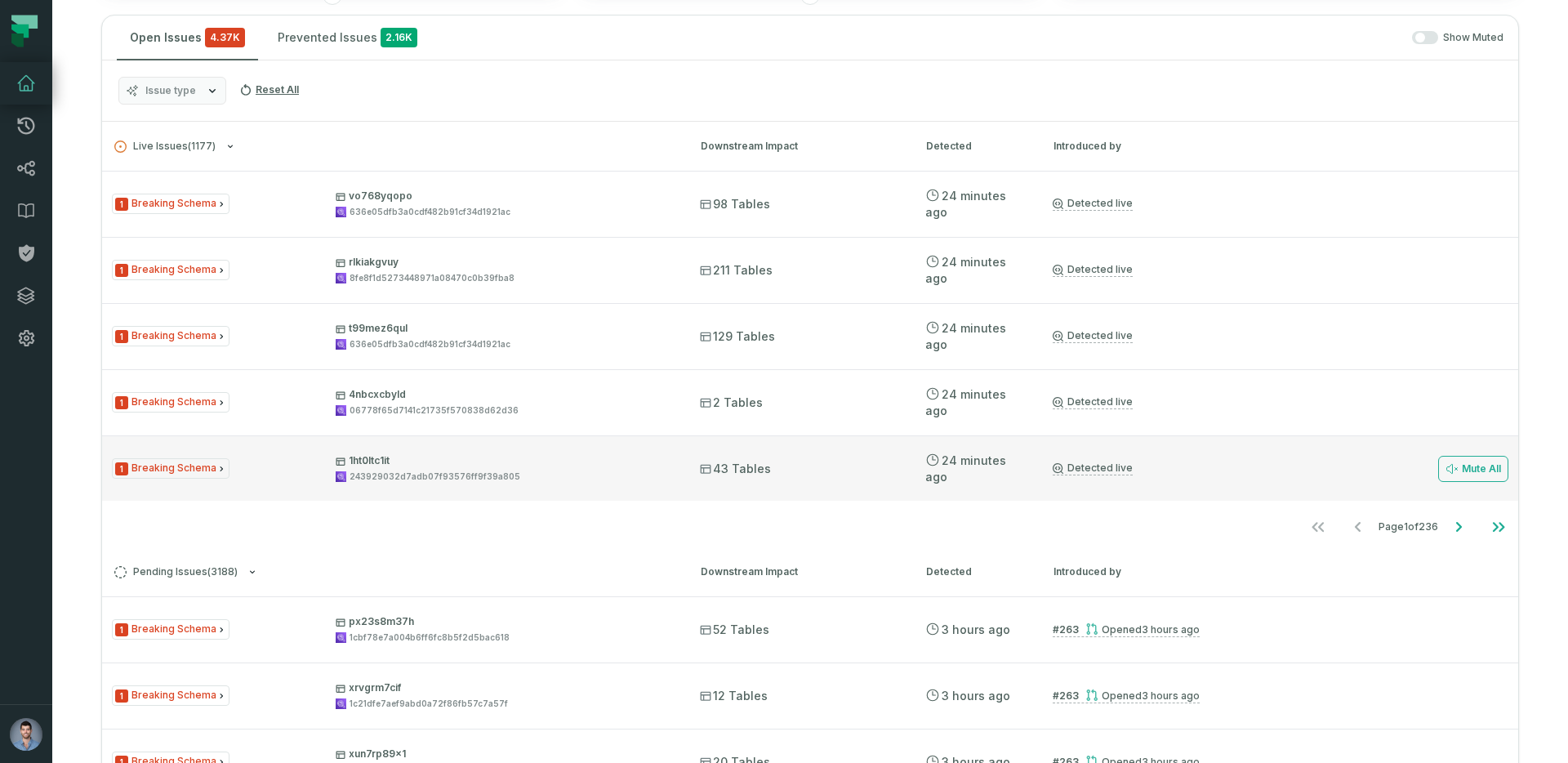
click at [328, 471] on div "1 Breaking Schema 1ht0ltc1it 243929032d7adb07f93576ff9f39a805" at bounding box center [391, 468] width 558 height 29
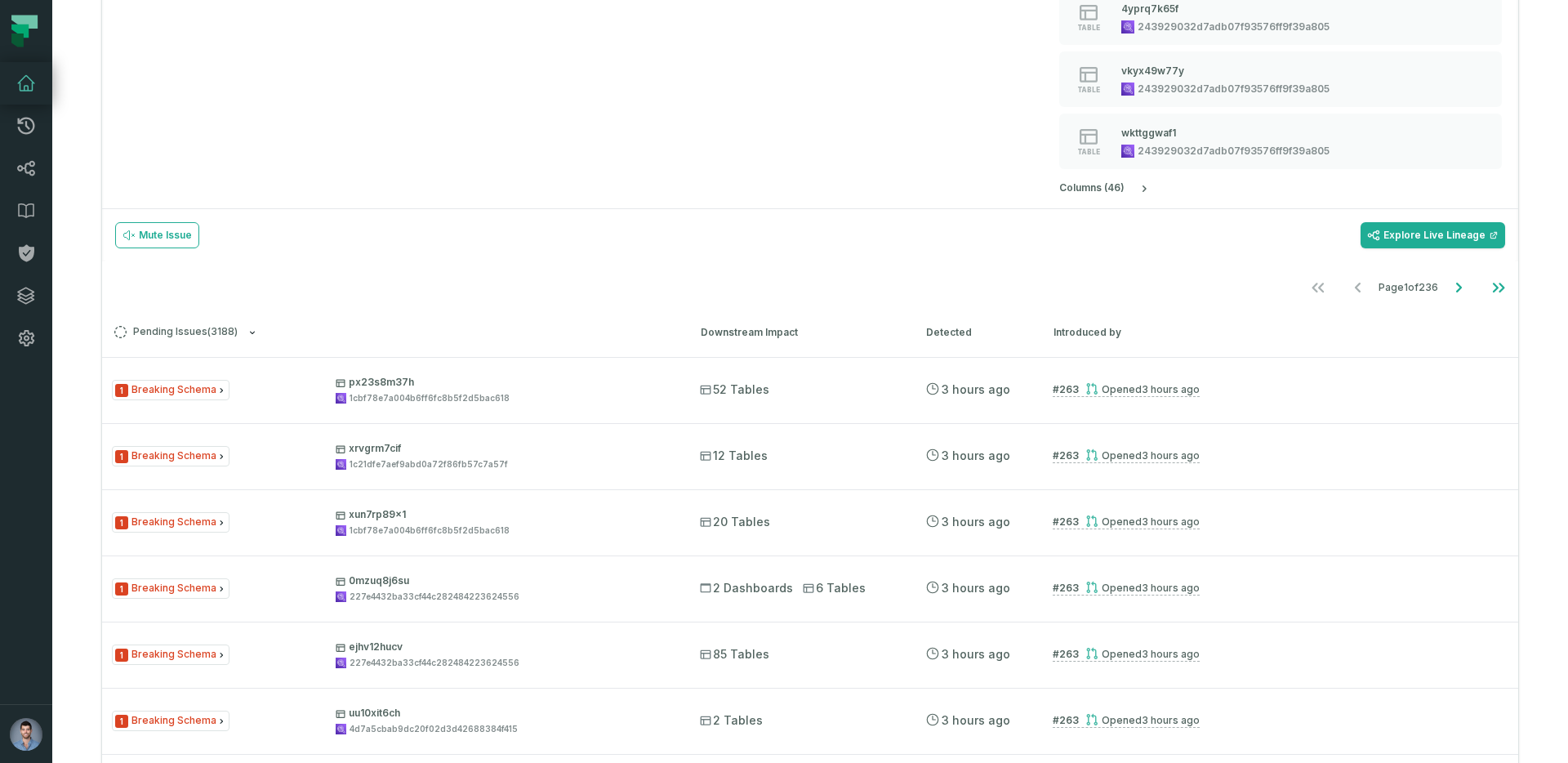
scroll to position [0, 0]
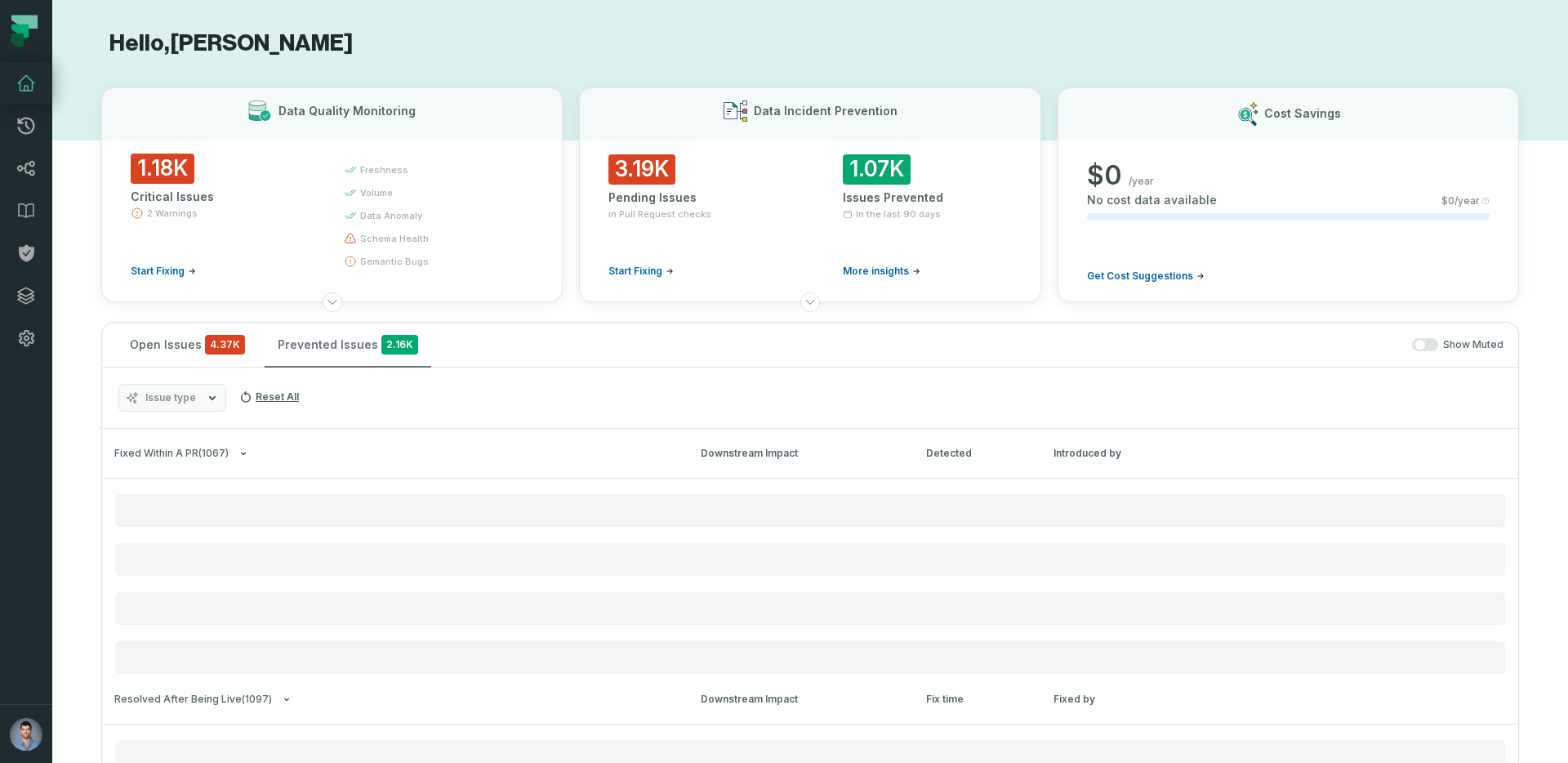
click at [322, 340] on button "Prevented Issues 2.16K" at bounding box center [348, 345] width 166 height 44
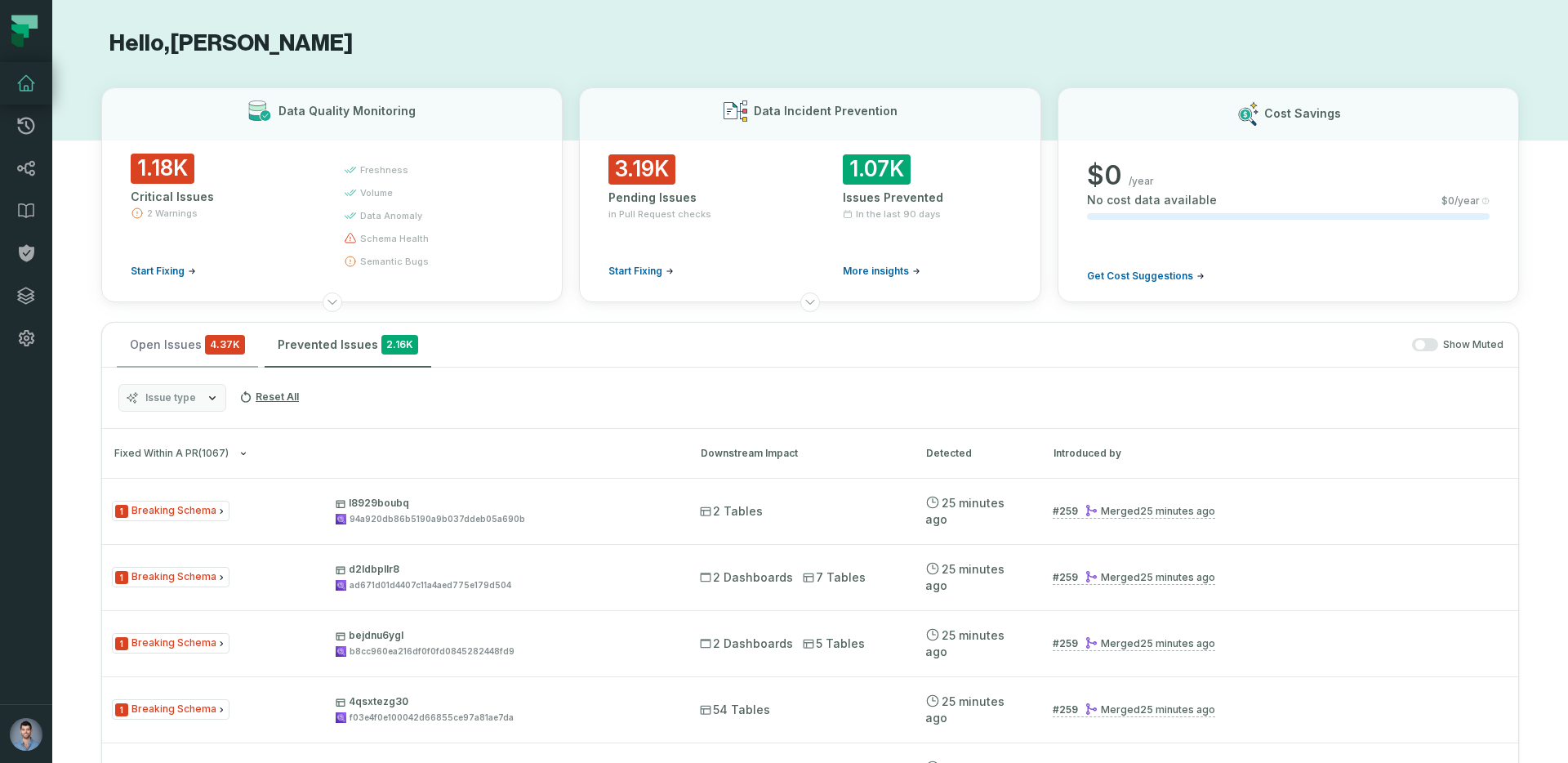
click at [153, 339] on button "Open Issues 4.37K" at bounding box center [187, 345] width 141 height 44
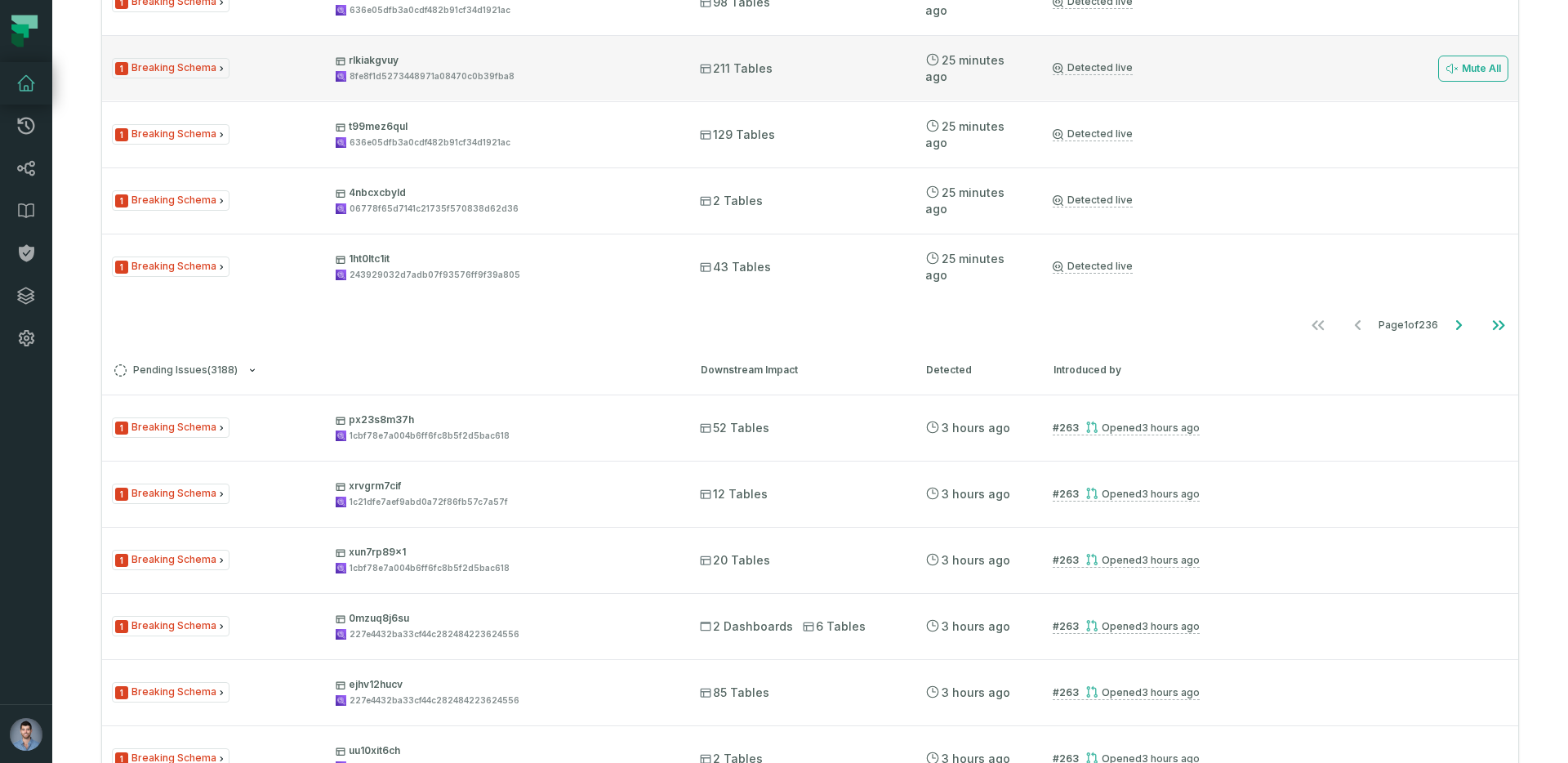
scroll to position [508, 0]
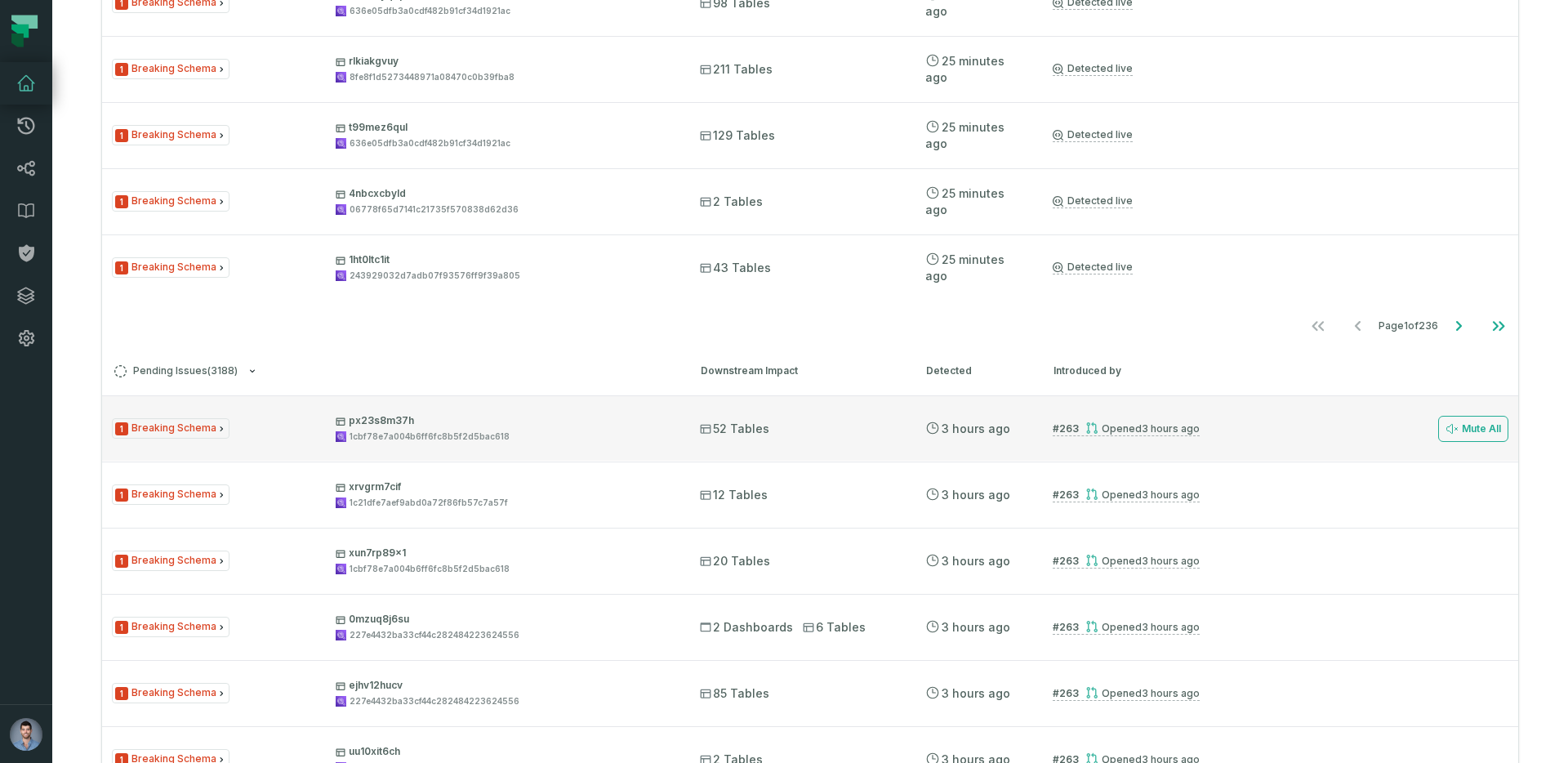
click at [427, 431] on div "1cbf78e7a004b6ff6fc8b5f2d5bac618" at bounding box center [429, 437] width 160 height 12
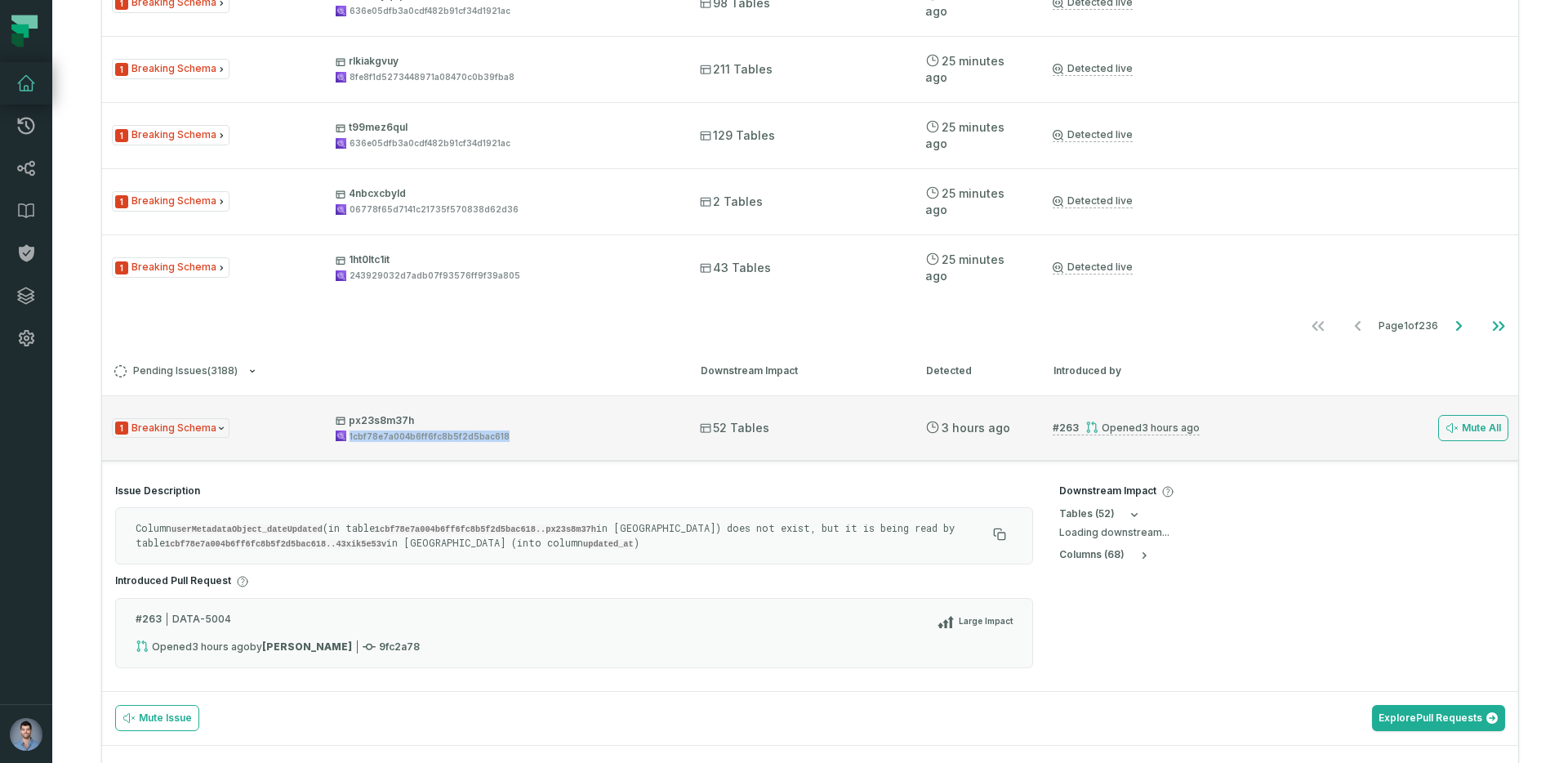
click at [428, 431] on div "1cbf78e7a004b6ff6fc8b5f2d5bac618" at bounding box center [429, 437] width 160 height 12
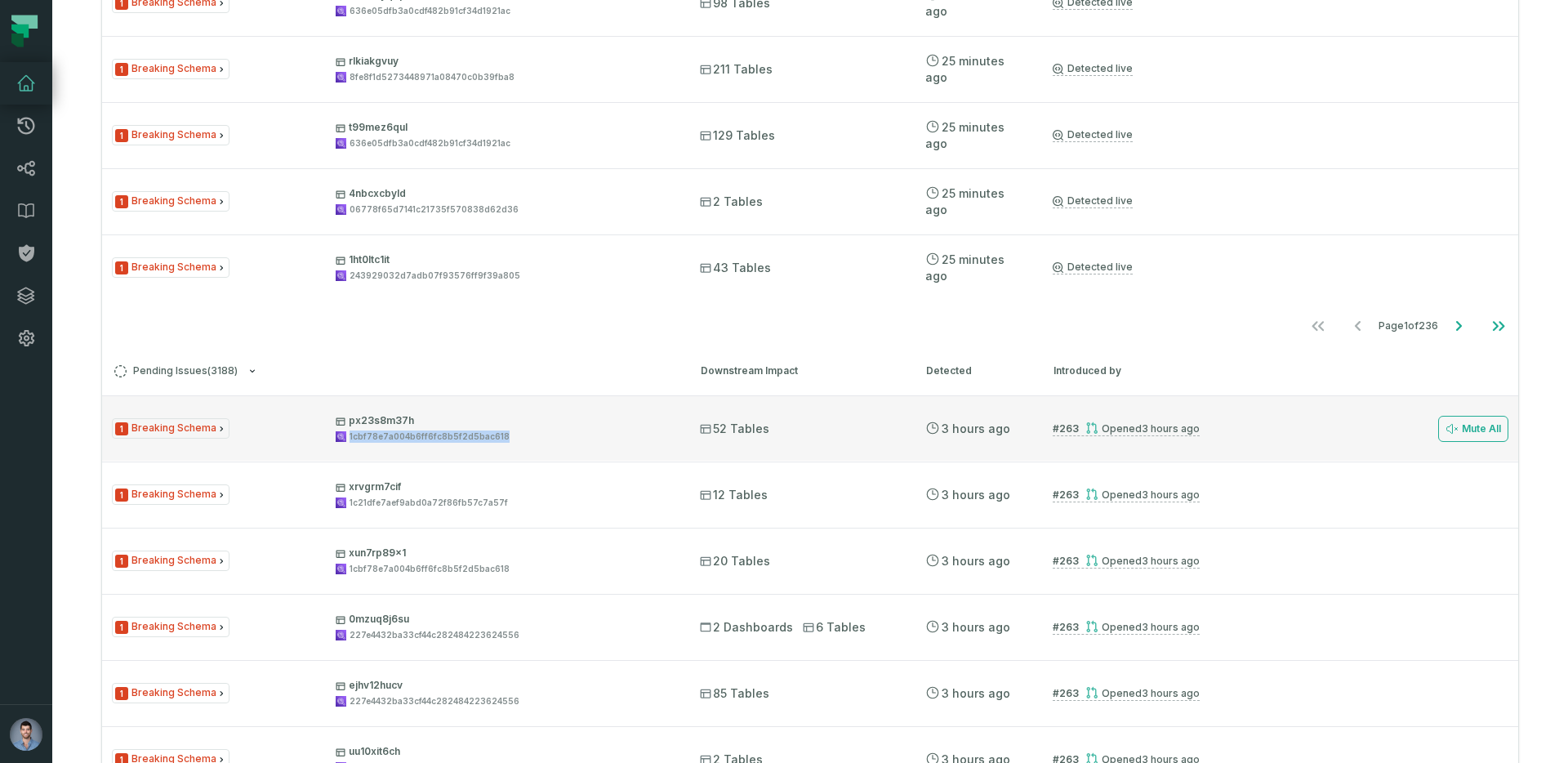
click at [407, 439] on div "1cbf78e7a004b6ff6fc8b5f2d5bac618" at bounding box center [429, 437] width 160 height 12
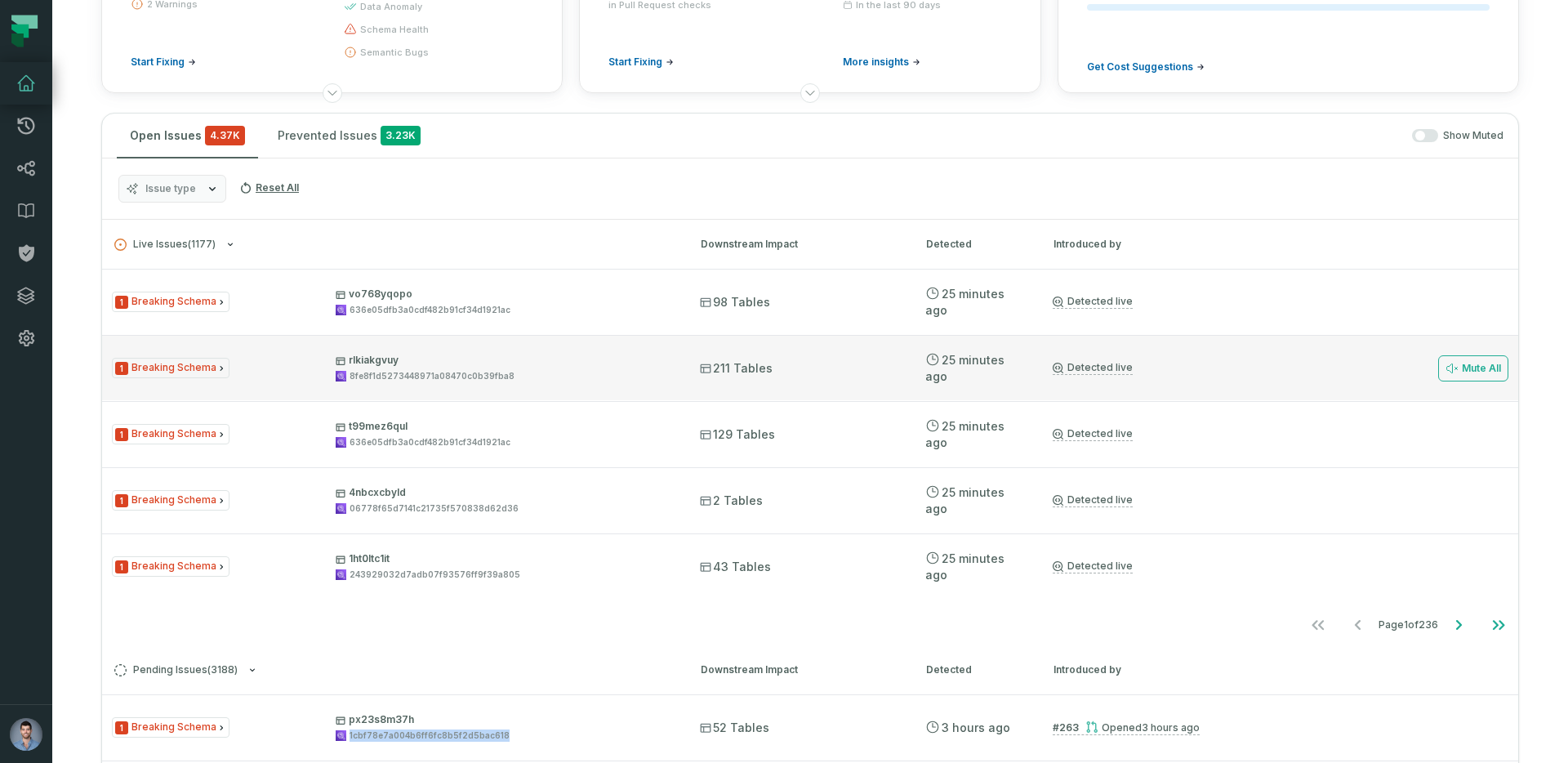
scroll to position [152, 0]
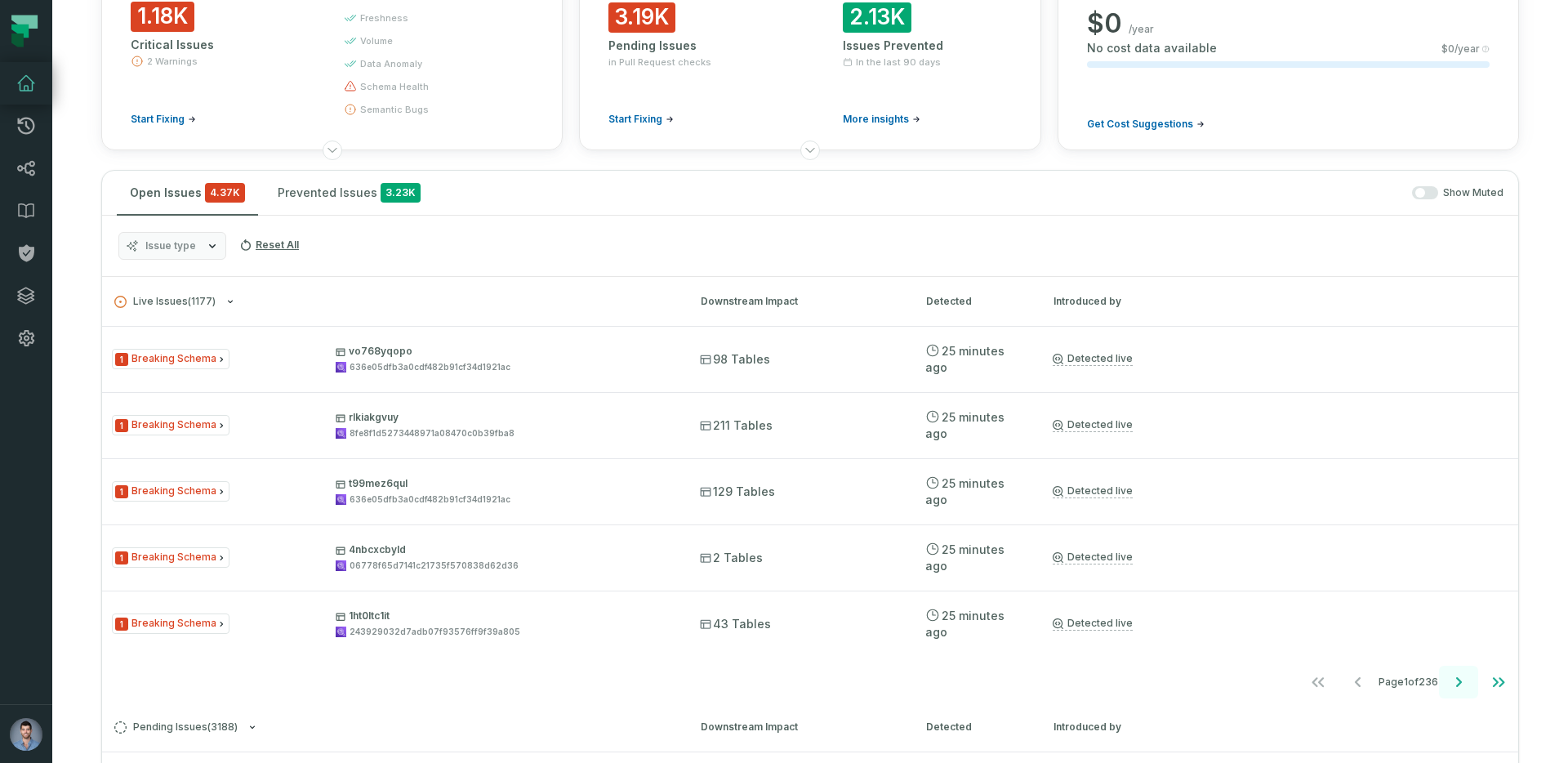
click at [1452, 678] on icon "Go to next page" at bounding box center [1458, 682] width 19 height 19
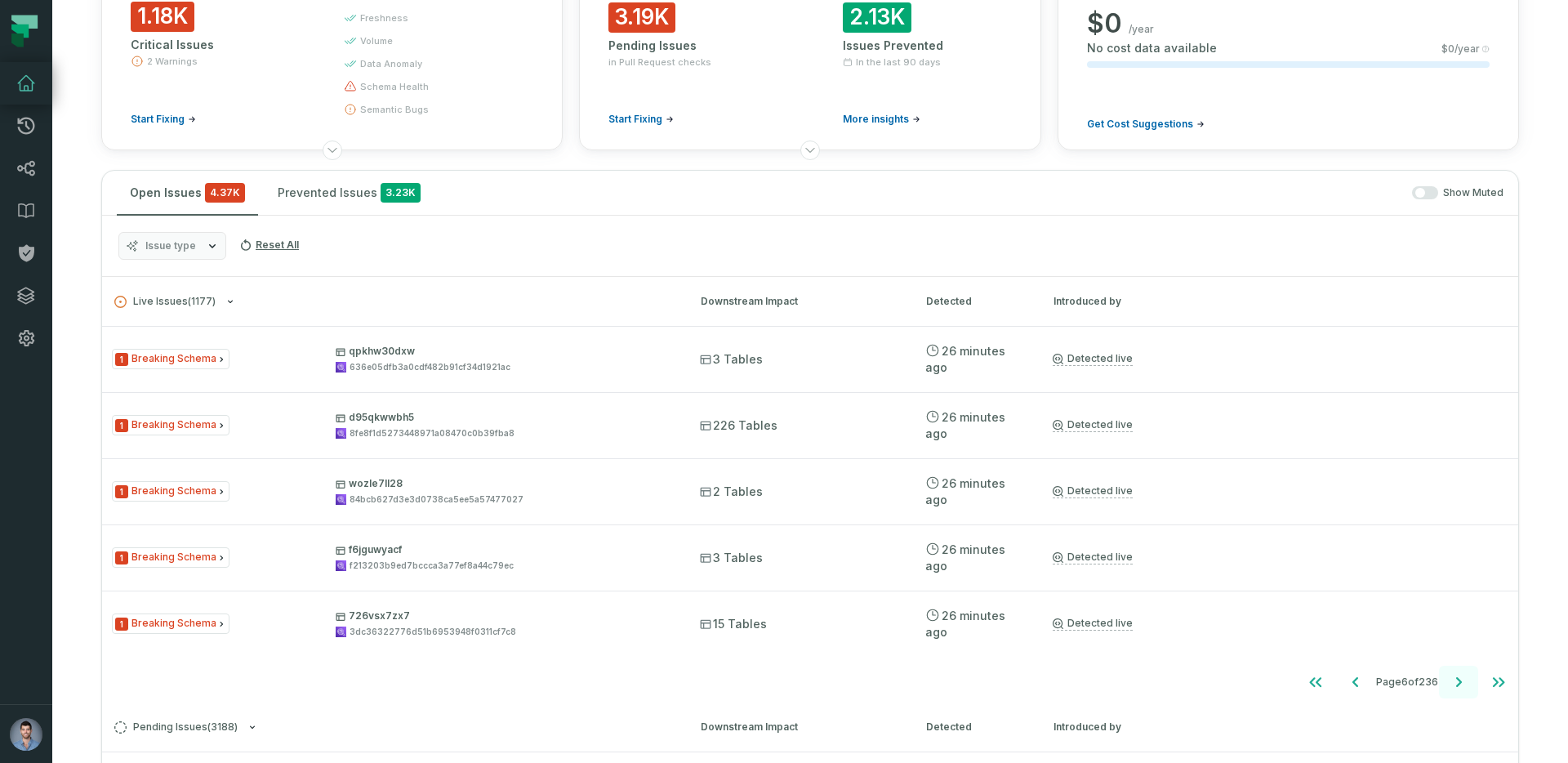
click at [1452, 678] on icon "Go to next page" at bounding box center [1458, 682] width 19 height 19
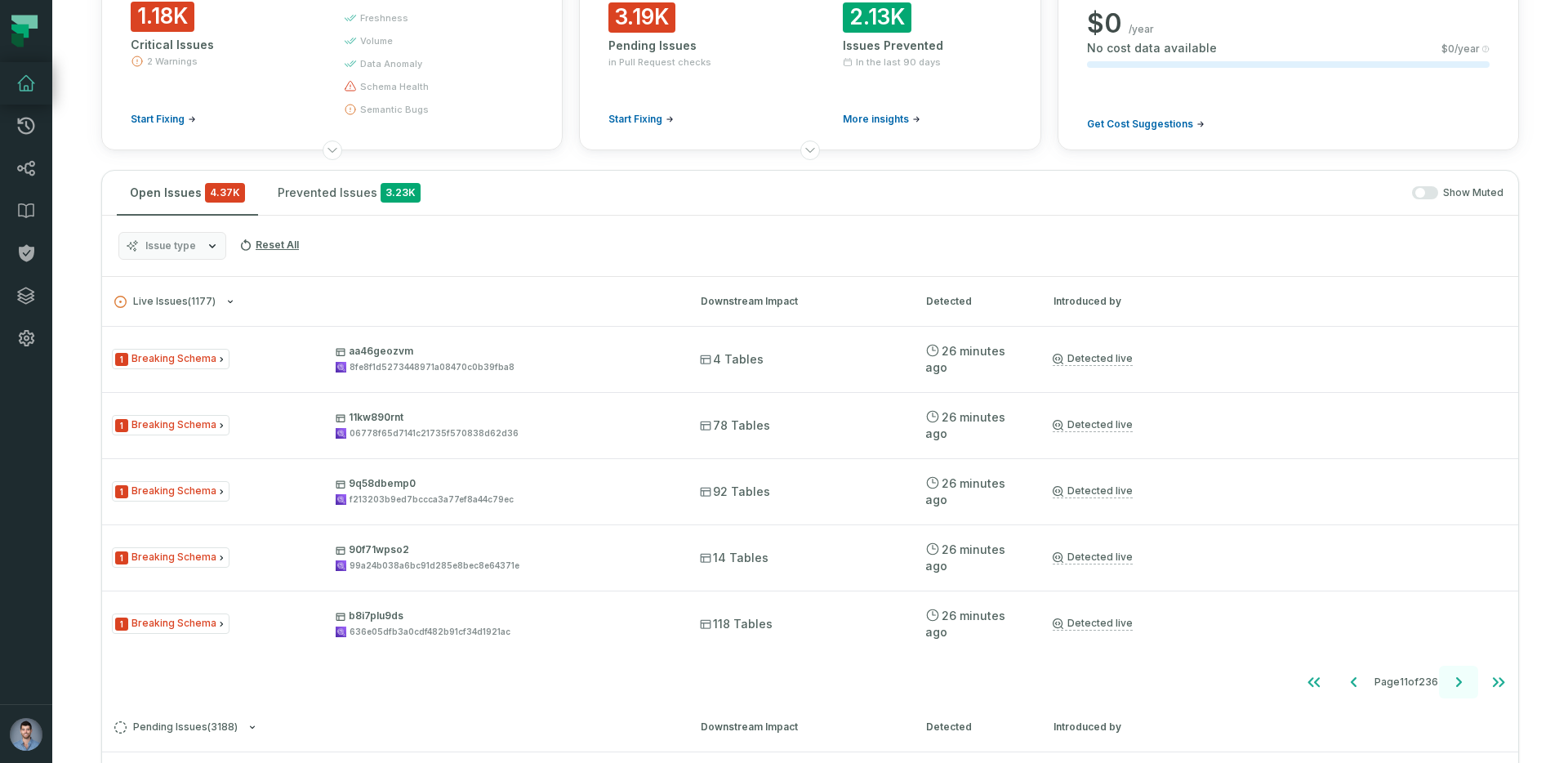
click at [1452, 678] on icon "Go to next page" at bounding box center [1458, 682] width 19 height 19
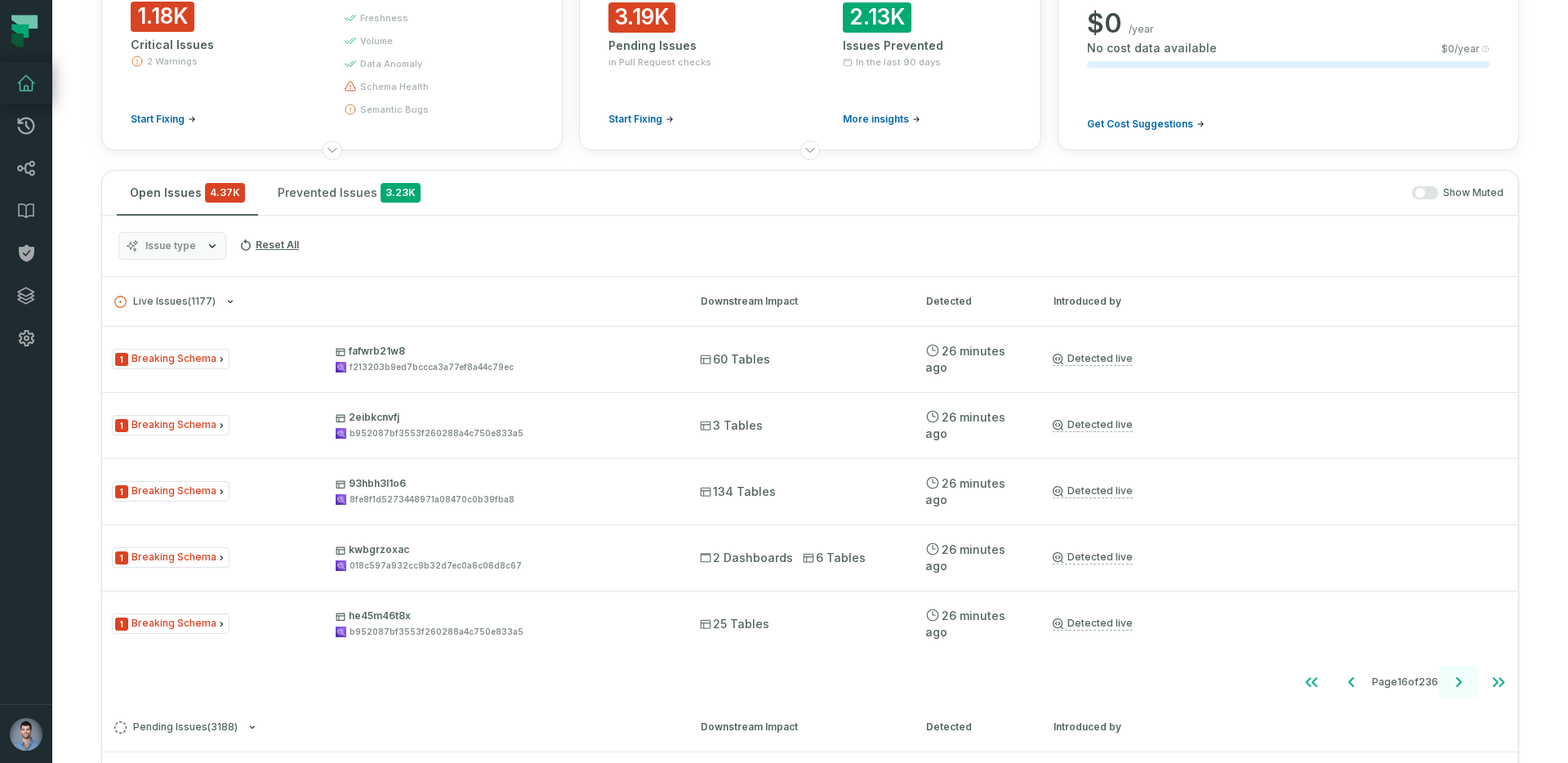
click at [1452, 678] on icon "Go to next page" at bounding box center [1458, 682] width 19 height 19
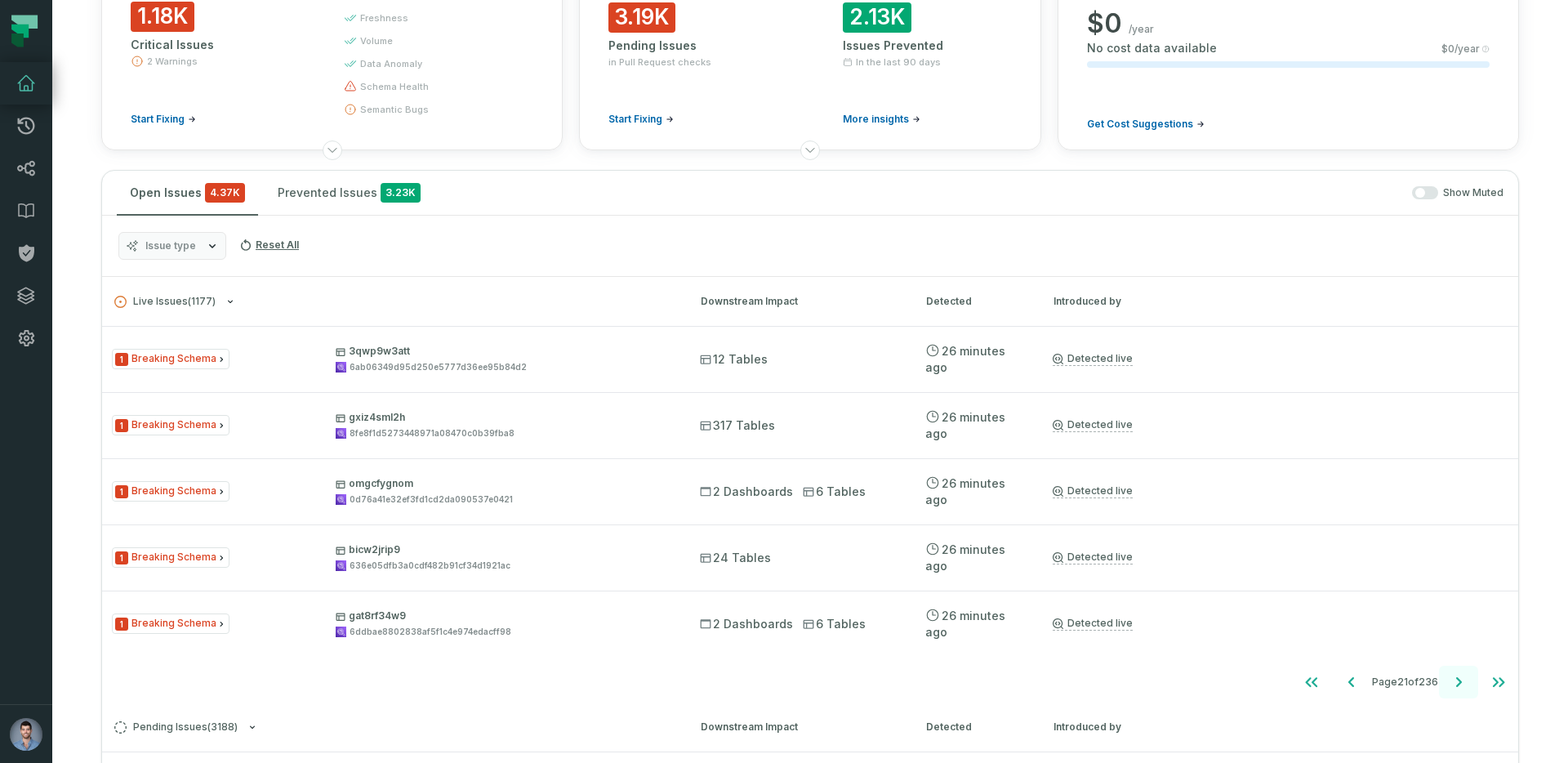
click at [1452, 678] on icon "Go to next page" at bounding box center [1458, 682] width 19 height 19
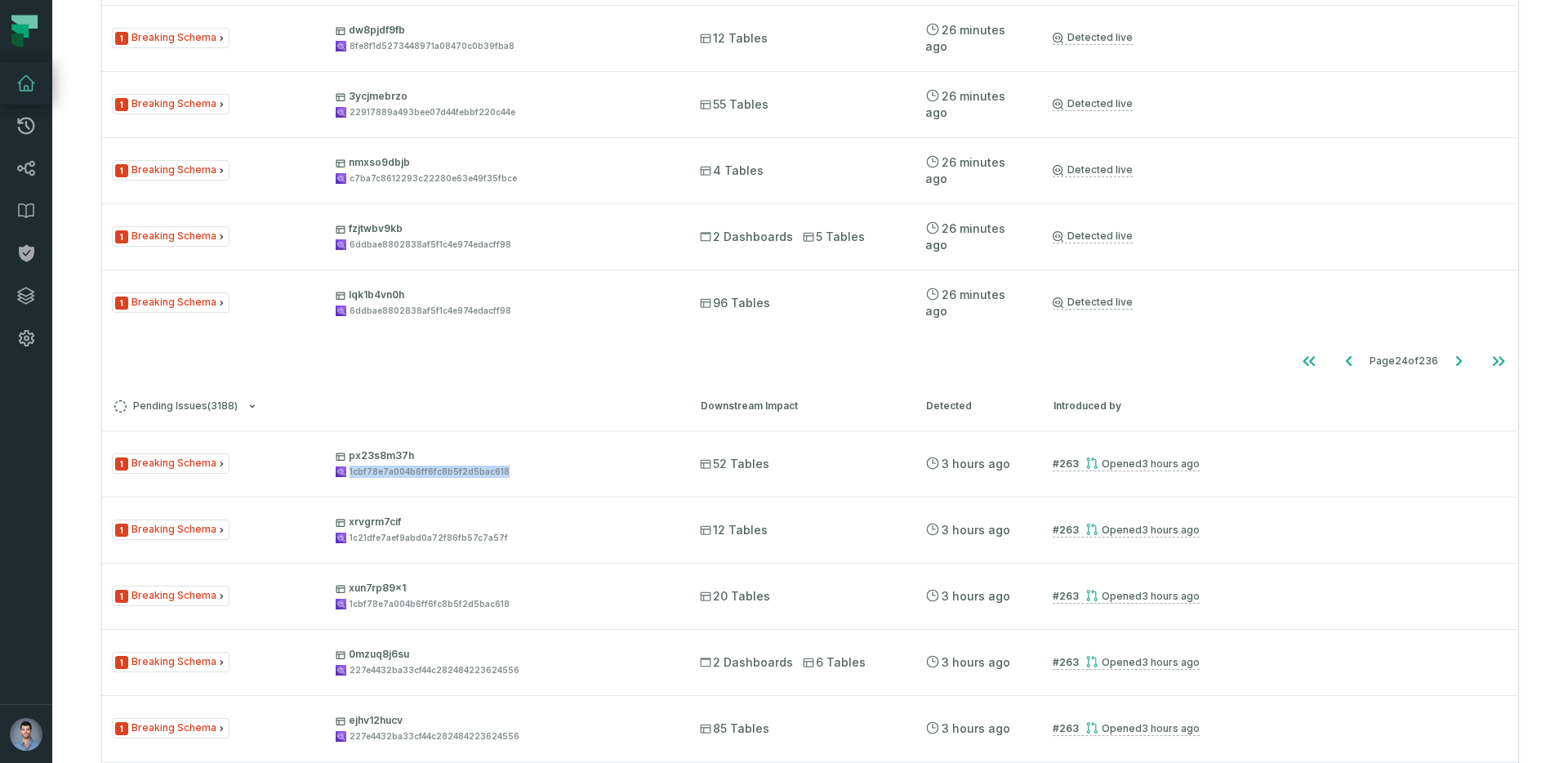
scroll to position [357, 0]
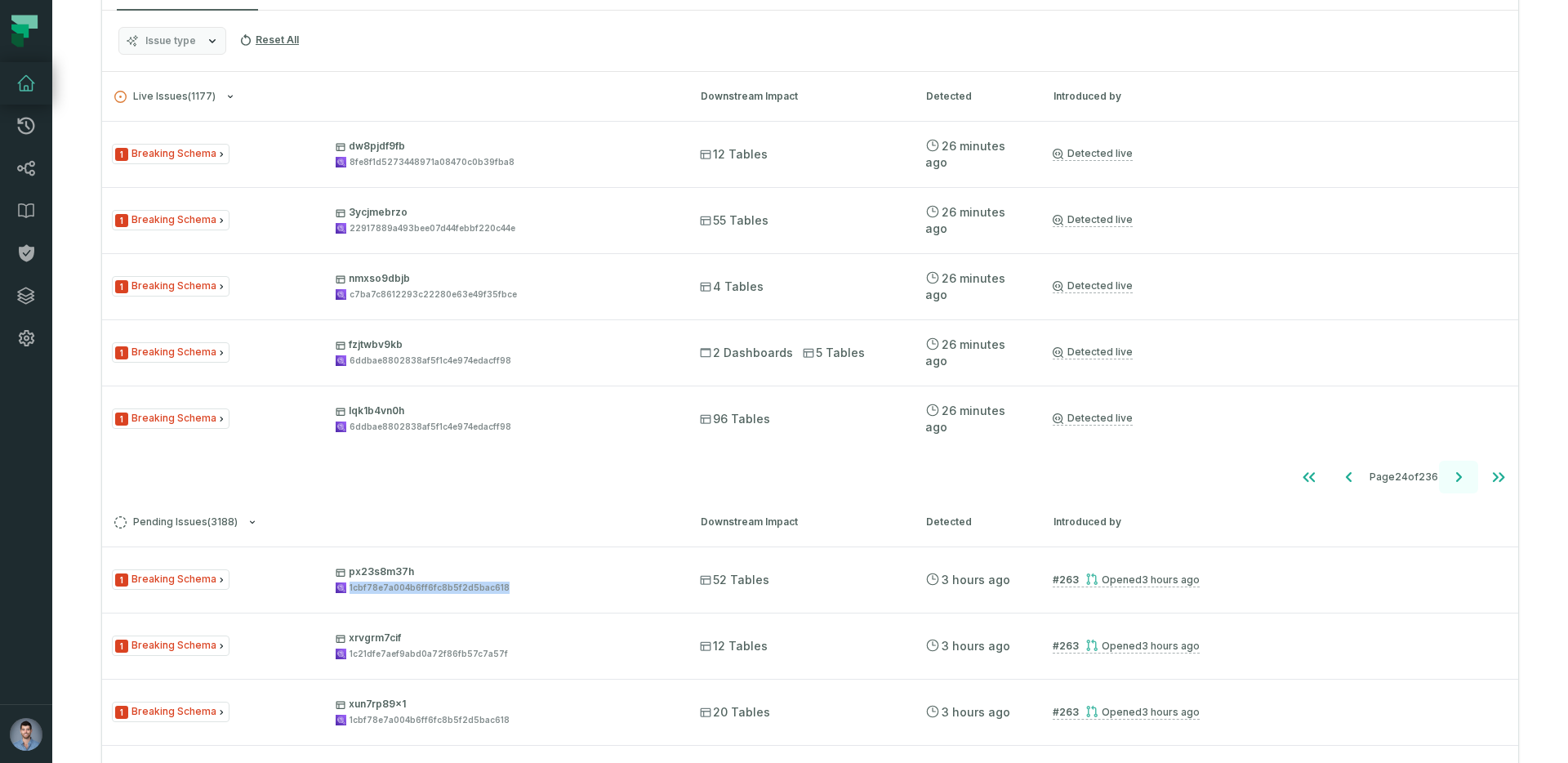
click at [1451, 472] on icon "Go to next page" at bounding box center [1458, 476] width 19 height 19
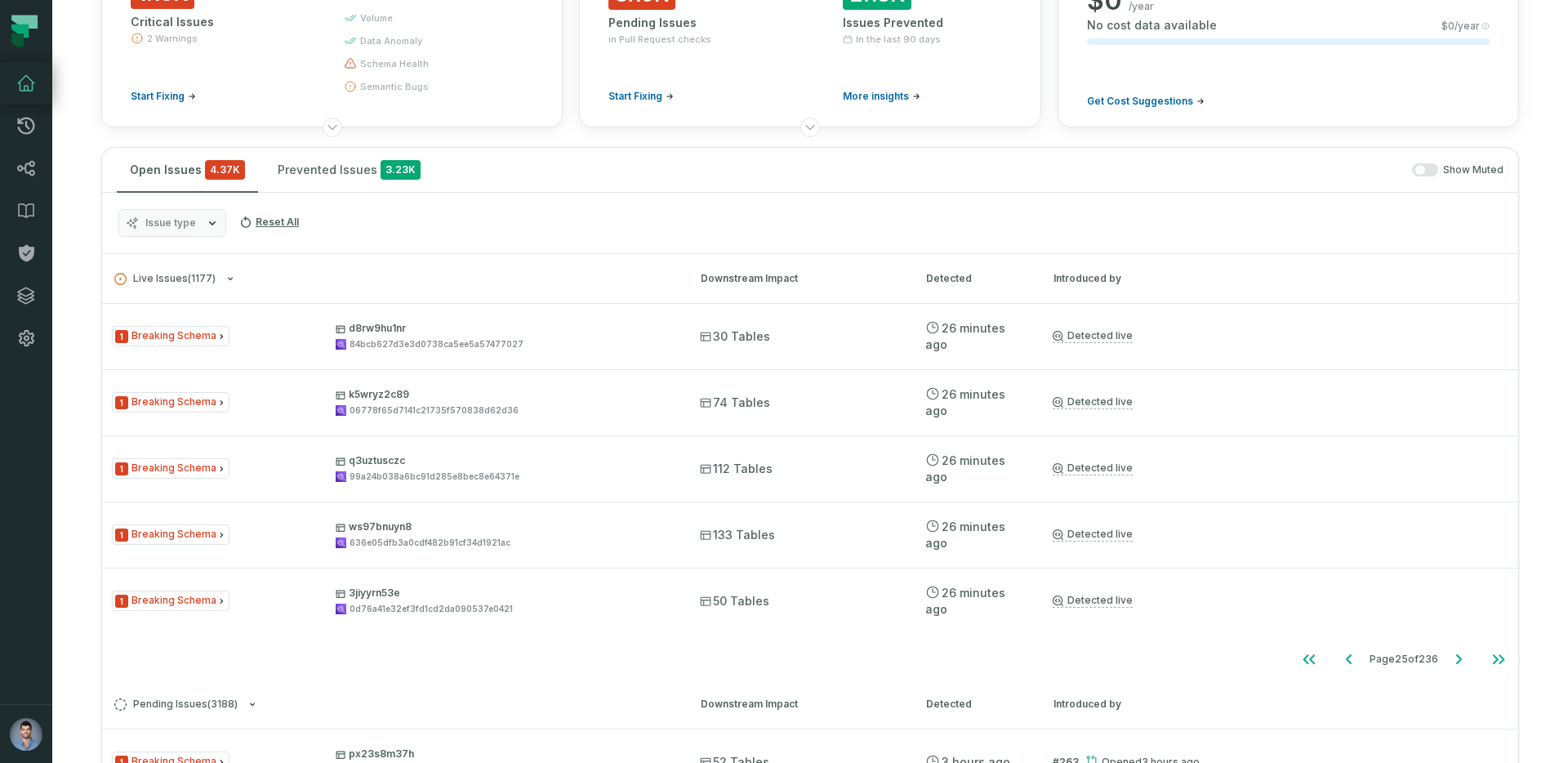
scroll to position [173, 0]
click at [1462, 659] on icon "Go to next page" at bounding box center [1458, 660] width 19 height 19
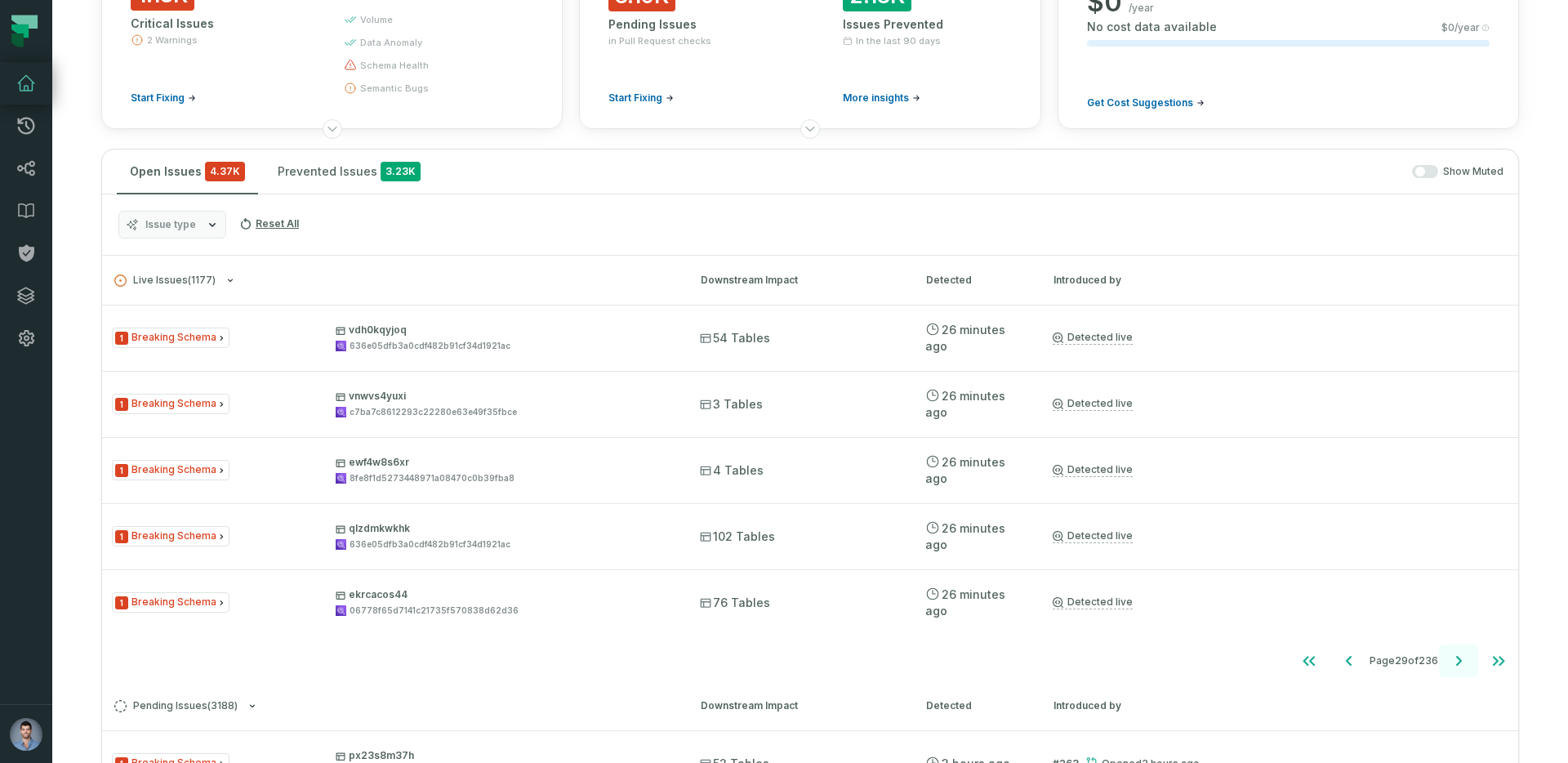
click at [1462, 659] on icon "Go to next page" at bounding box center [1458, 660] width 19 height 19
click at [1452, 661] on icon "Go to next page" at bounding box center [1458, 660] width 19 height 19
click at [1458, 665] on icon "Go to next page" at bounding box center [1458, 660] width 19 height 19
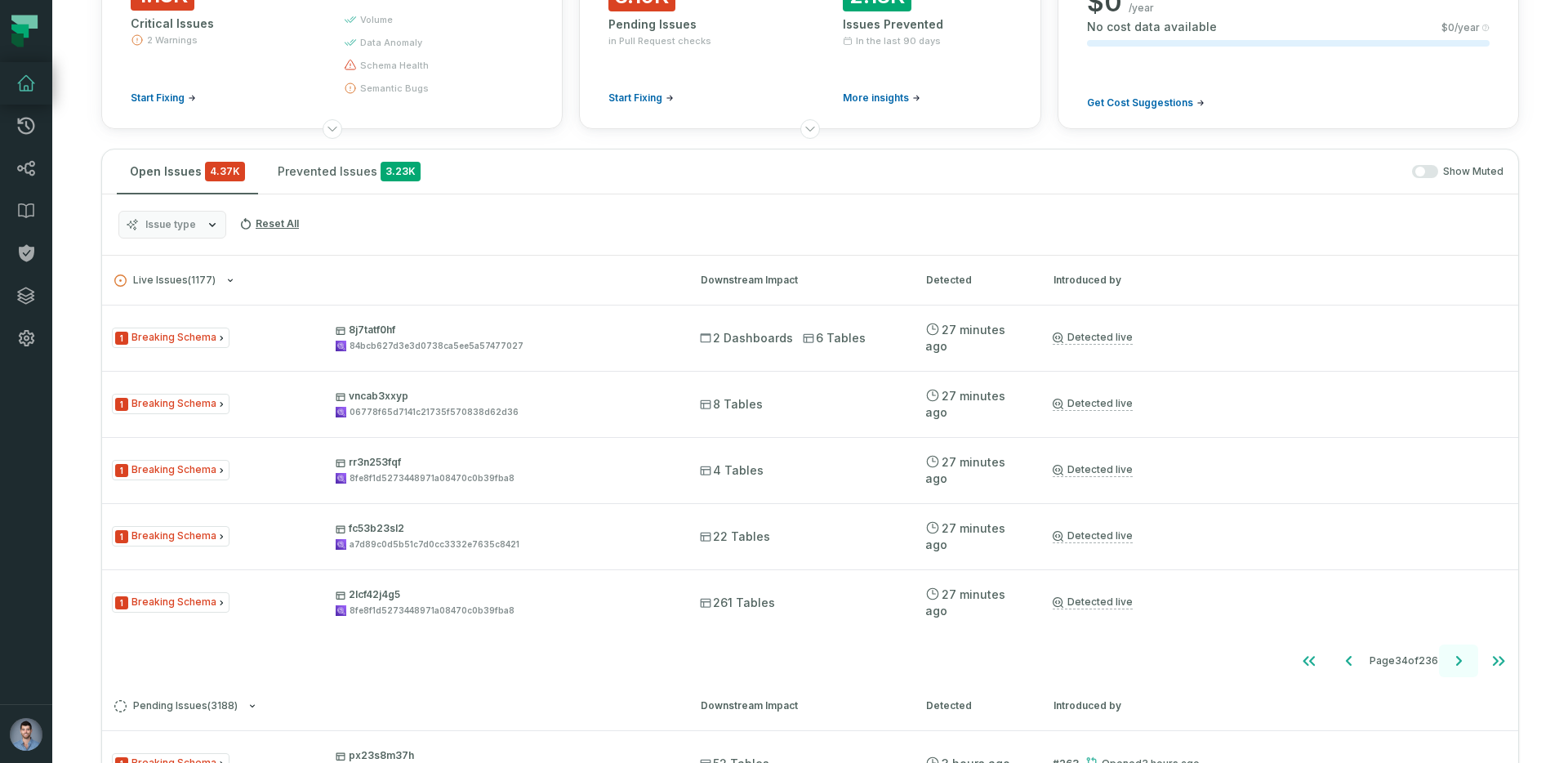
click at [1458, 665] on icon "Go to next page" at bounding box center [1458, 660] width 19 height 19
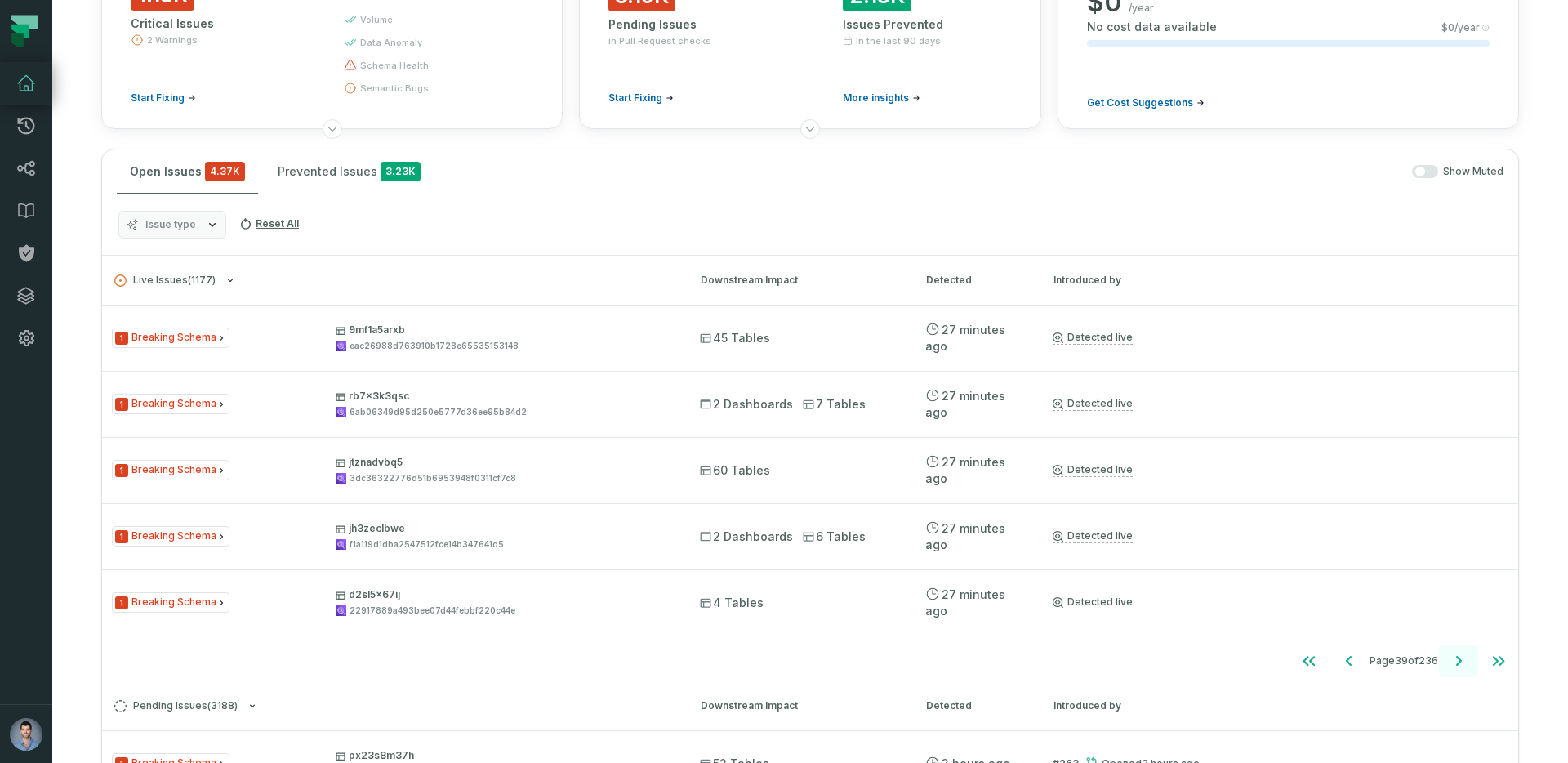
click at [1458, 665] on icon "Go to next page" at bounding box center [1458, 660] width 19 height 19
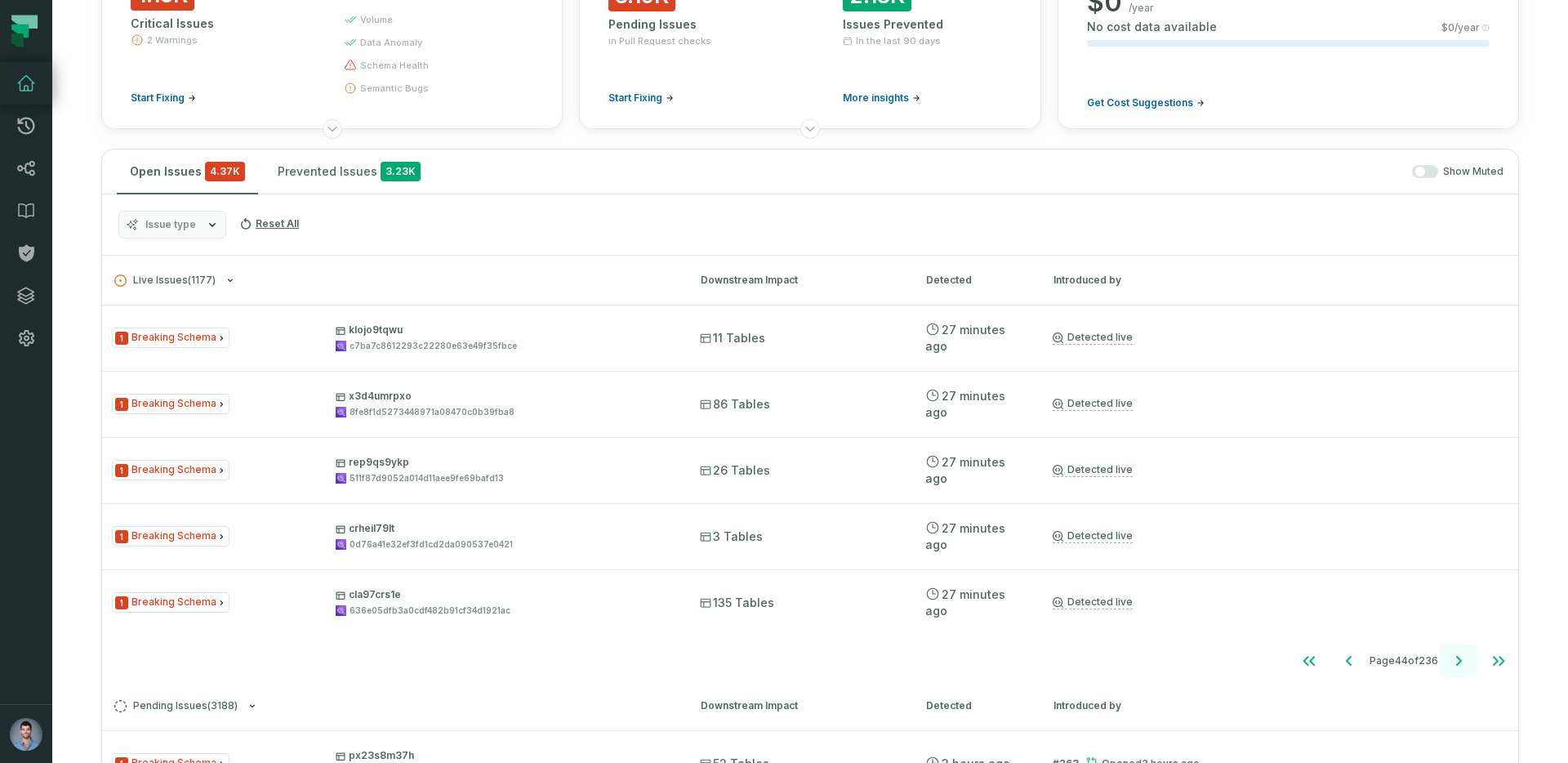
click at [1458, 665] on icon "Go to next page" at bounding box center [1458, 660] width 19 height 19
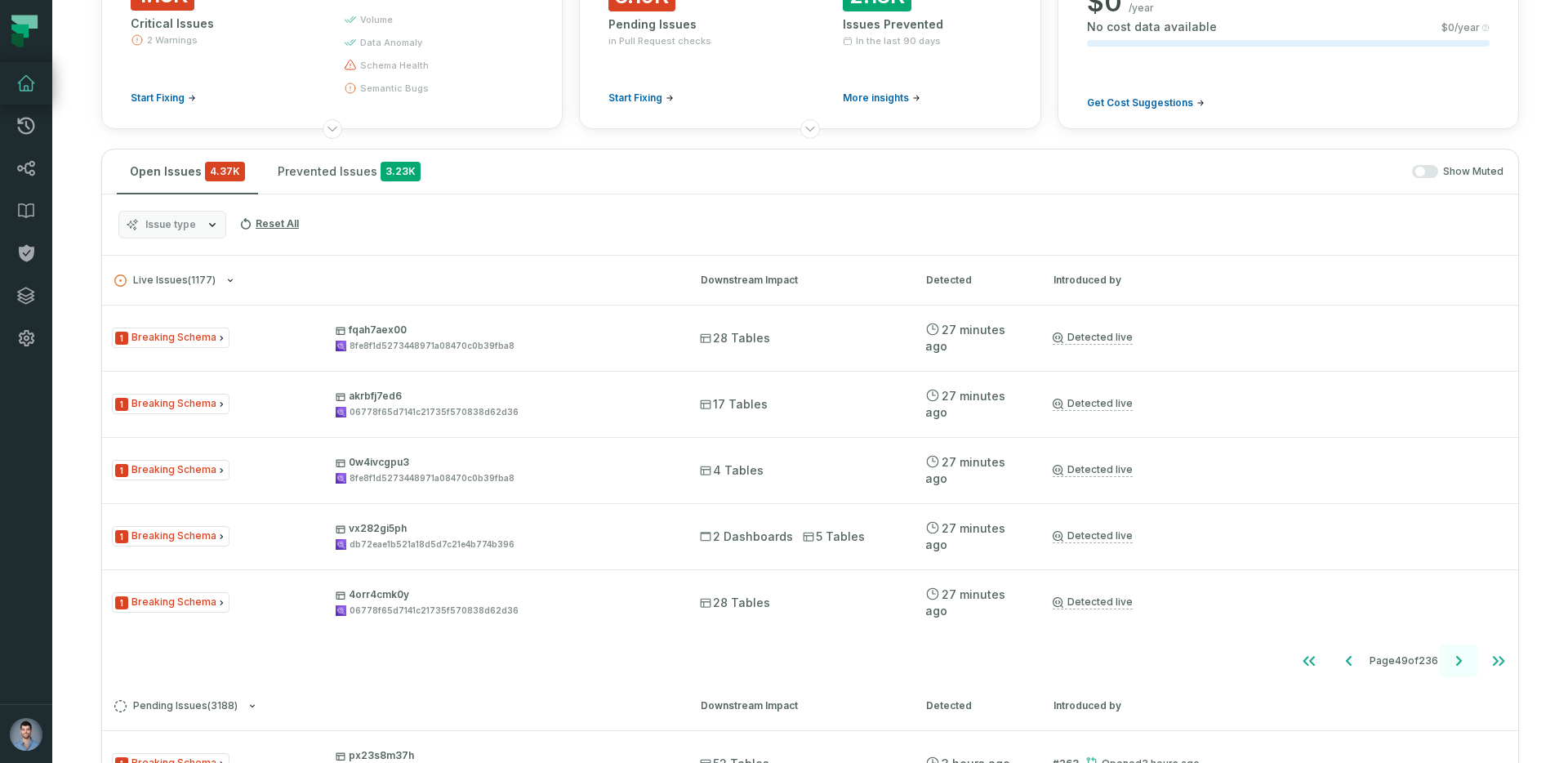
click at [1458, 665] on icon "Go to next page" at bounding box center [1458, 660] width 19 height 19
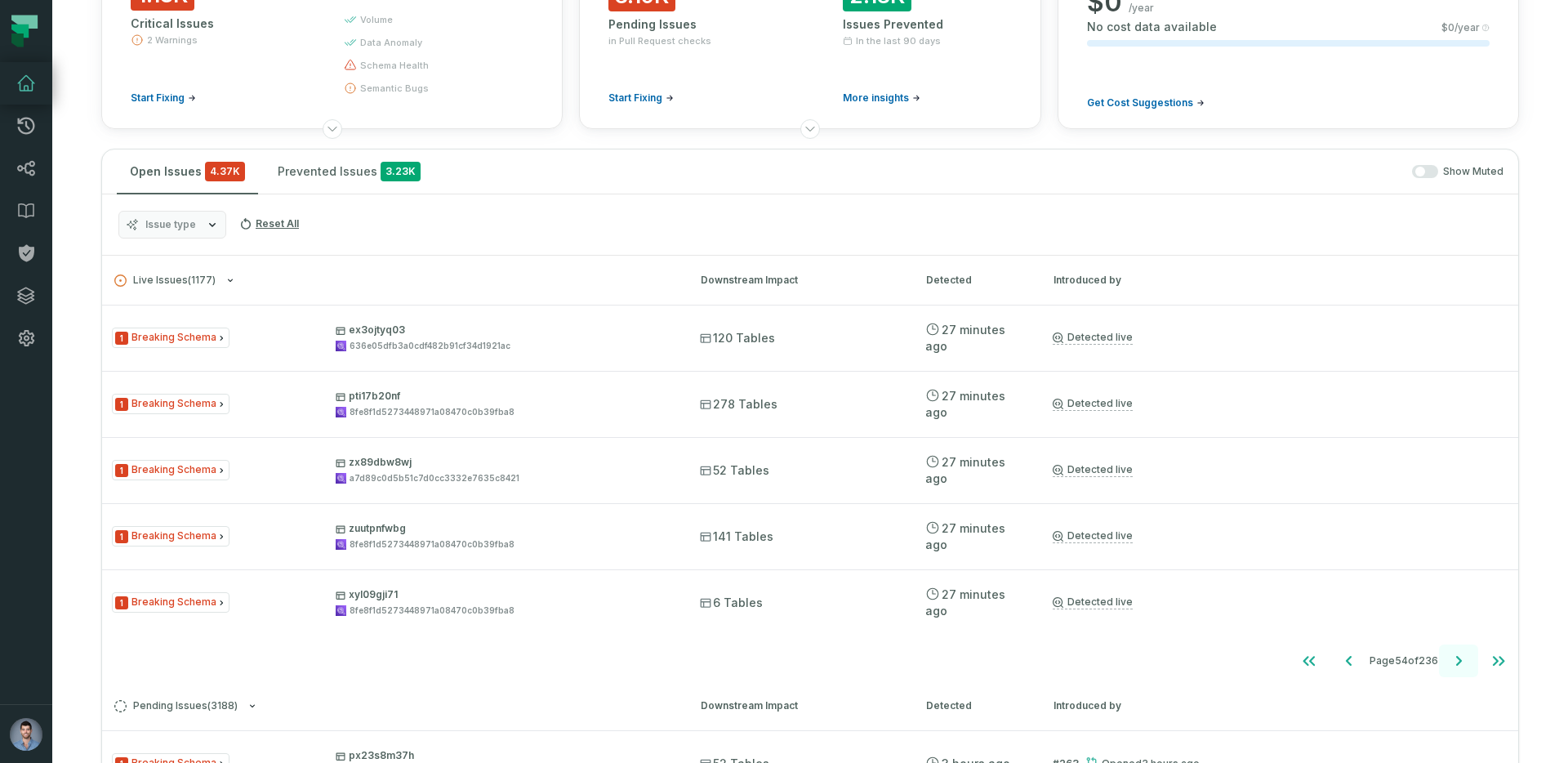
click at [1458, 665] on icon "Go to next page" at bounding box center [1458, 660] width 19 height 19
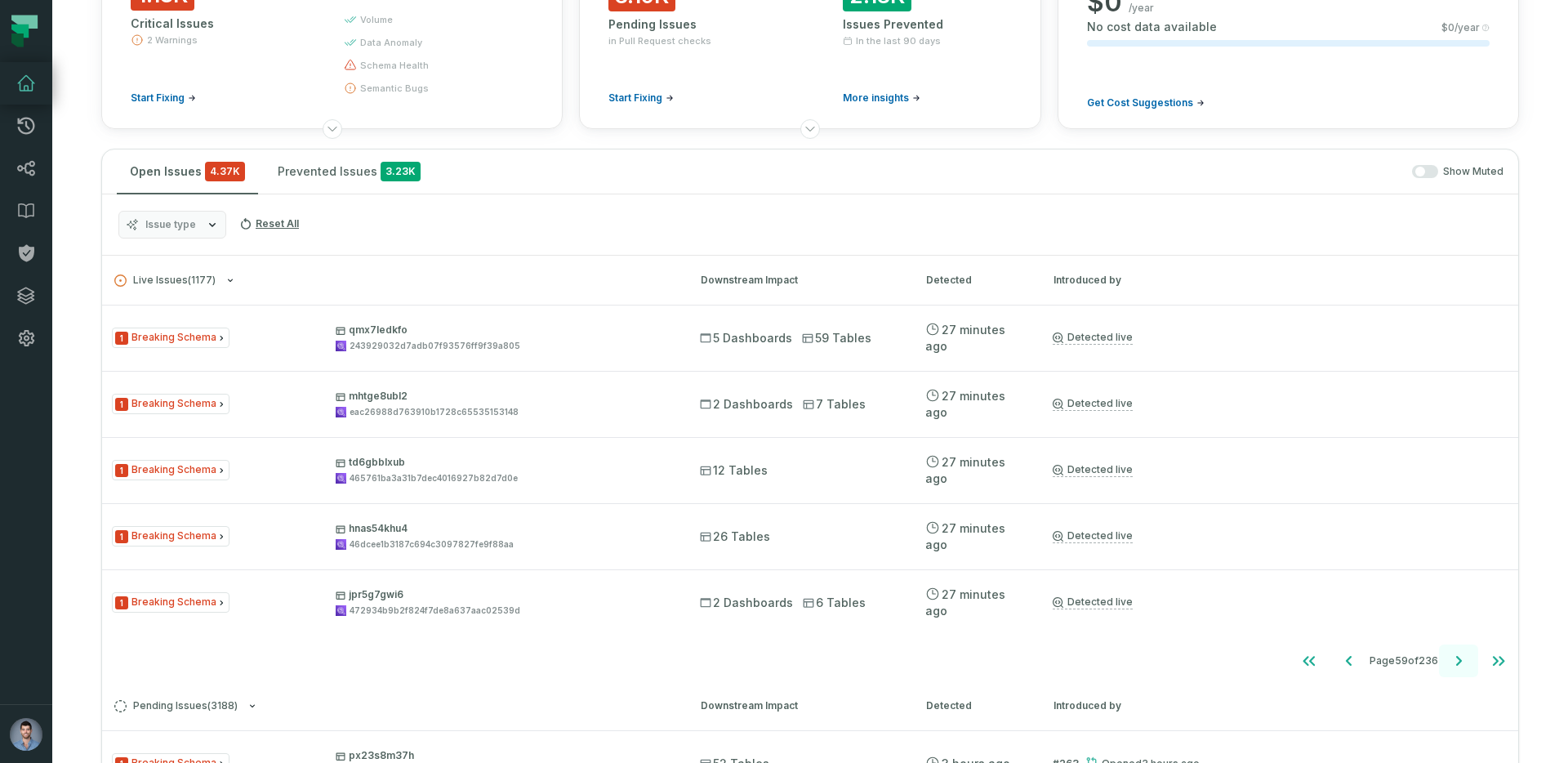
click at [1458, 665] on icon "Go to next page" at bounding box center [1458, 660] width 19 height 19
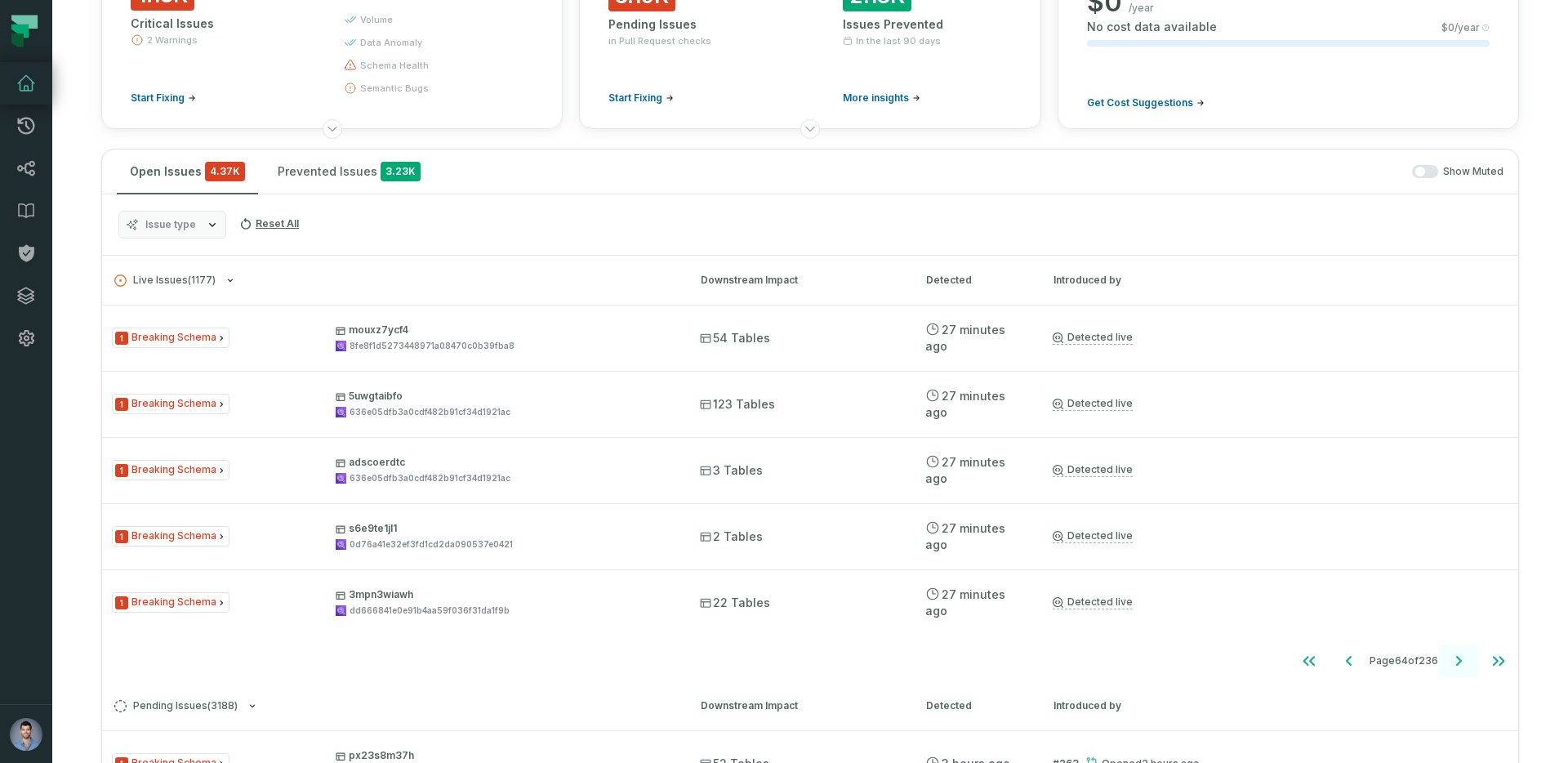
click at [1458, 665] on icon "Go to next page" at bounding box center [1458, 660] width 19 height 19
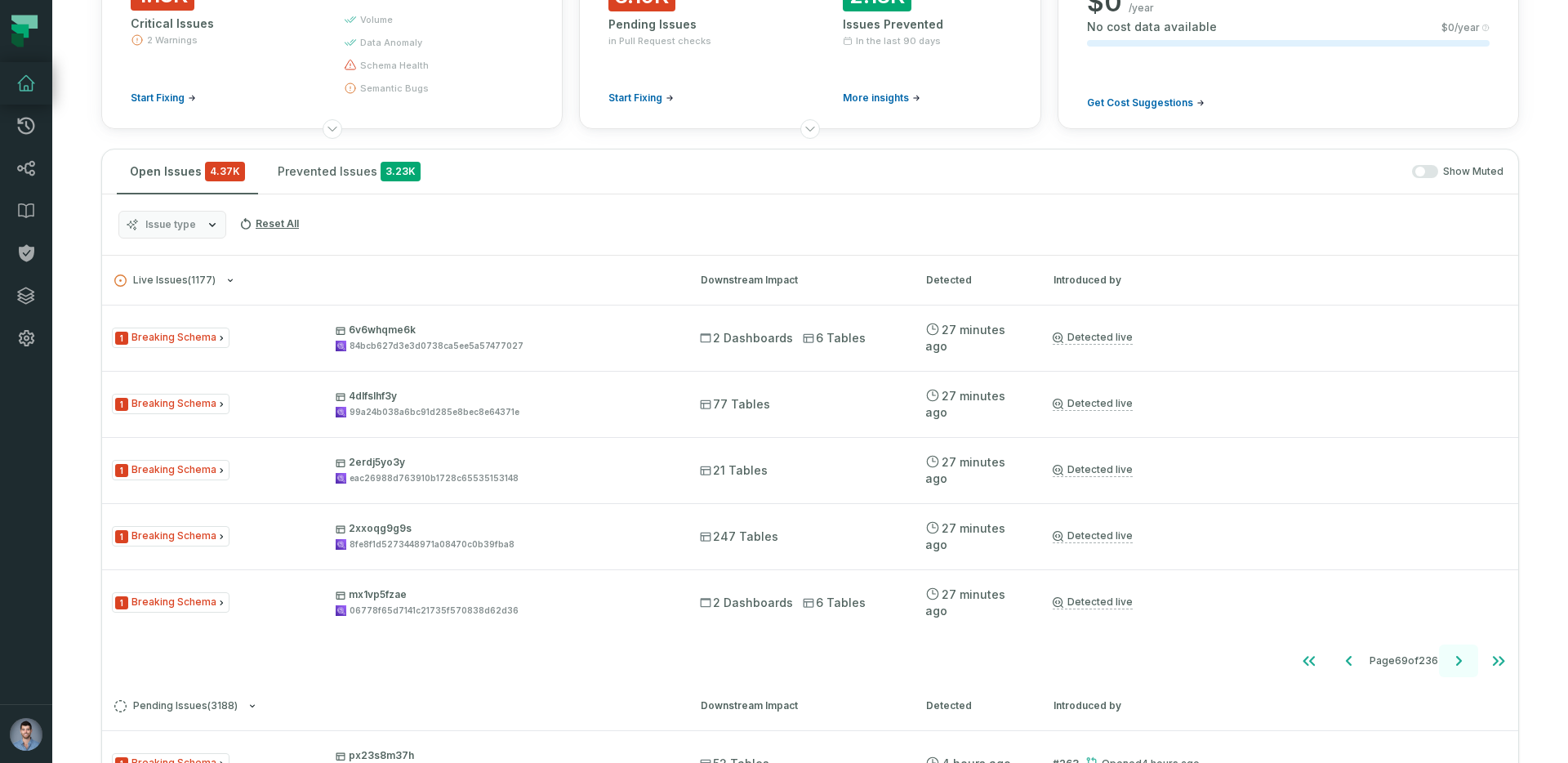
click at [1458, 665] on icon "Go to next page" at bounding box center [1458, 660] width 19 height 19
click at [1454, 658] on icon "Go to next page" at bounding box center [1458, 660] width 19 height 19
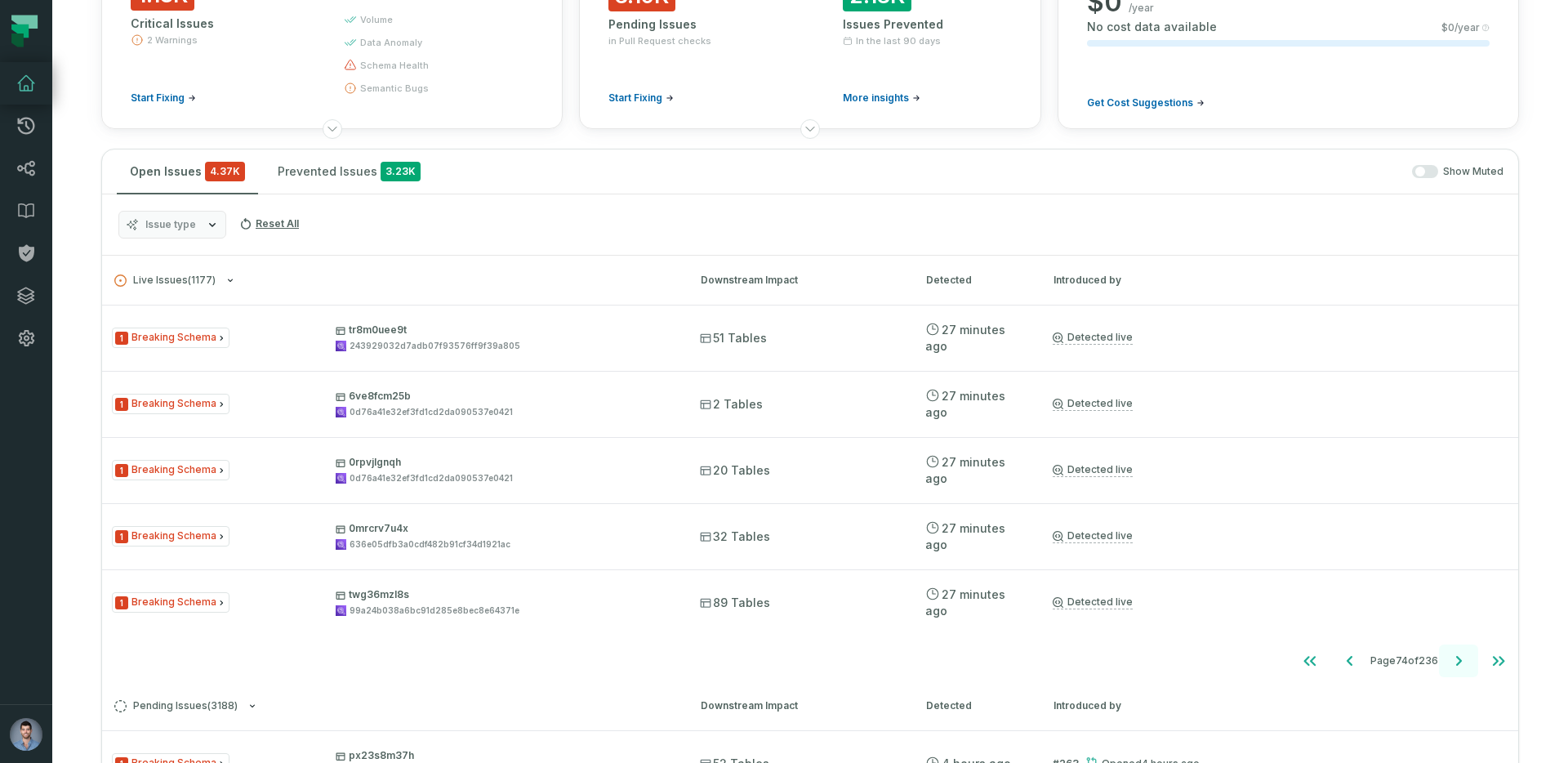
click at [1454, 658] on icon "Go to next page" at bounding box center [1458, 660] width 19 height 19
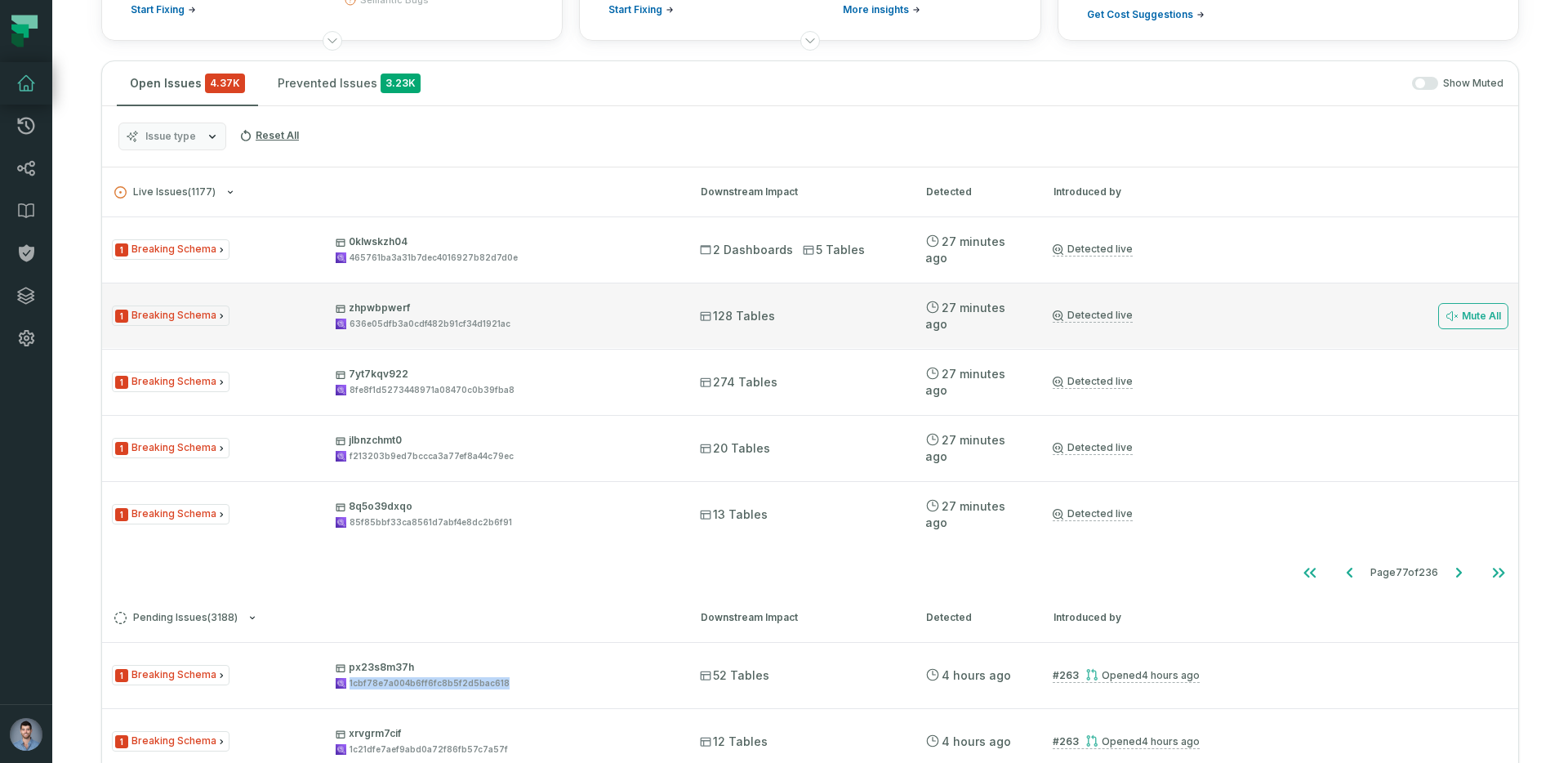
scroll to position [269, 0]
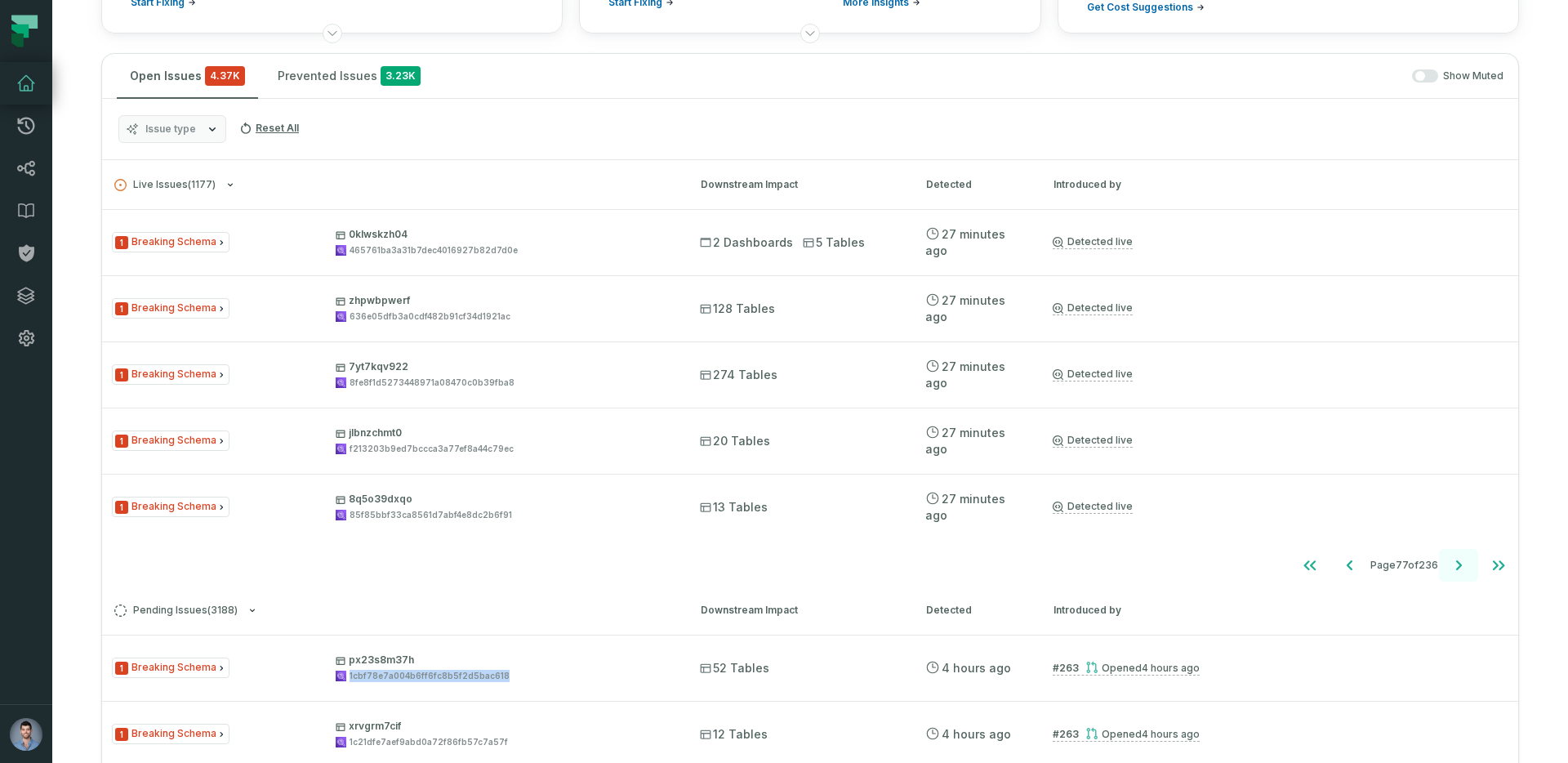
click at [1458, 566] on icon "Go to next page" at bounding box center [1459, 565] width 6 height 10
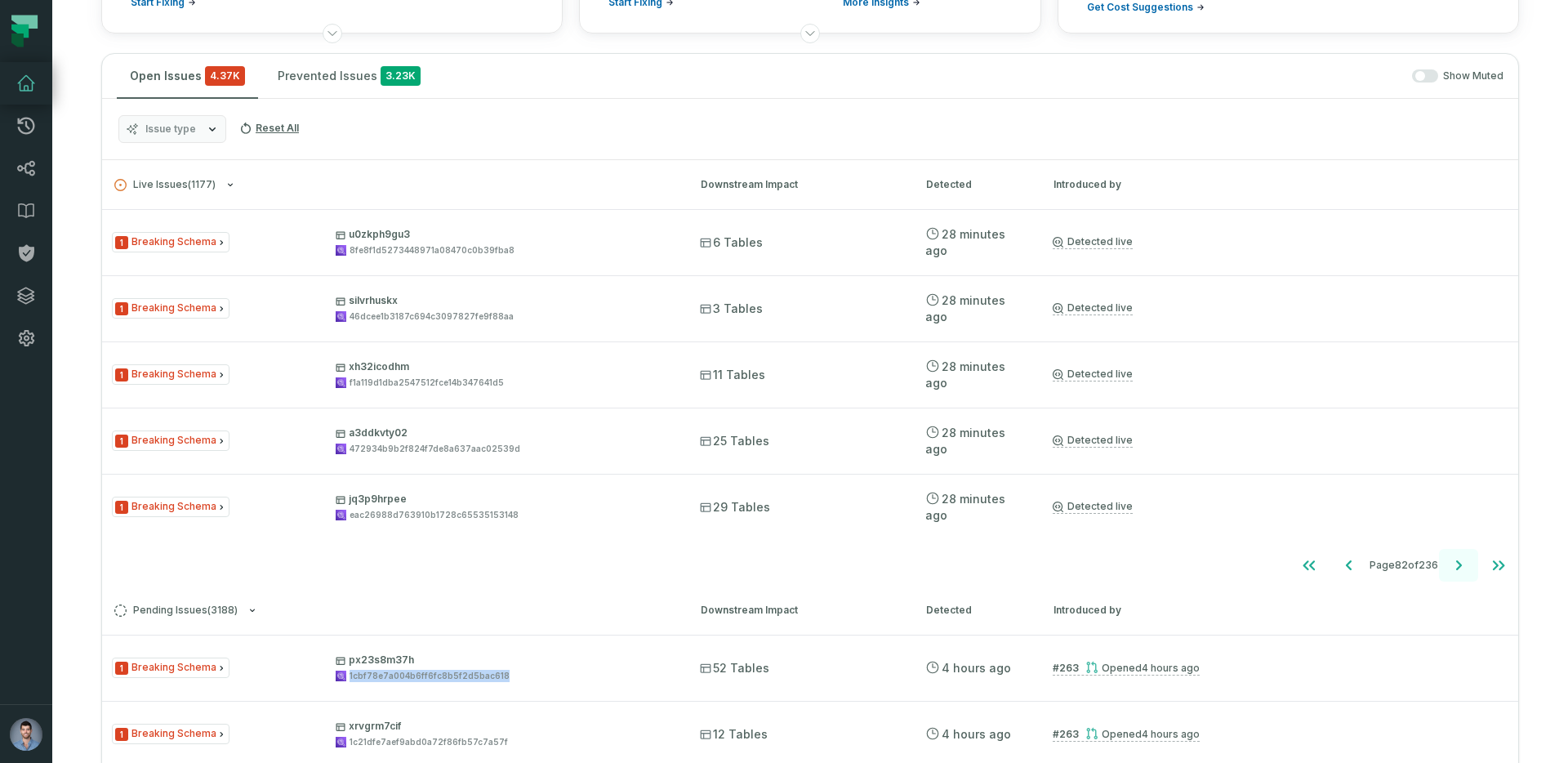
click at [1458, 566] on icon "Go to next page" at bounding box center [1459, 565] width 6 height 10
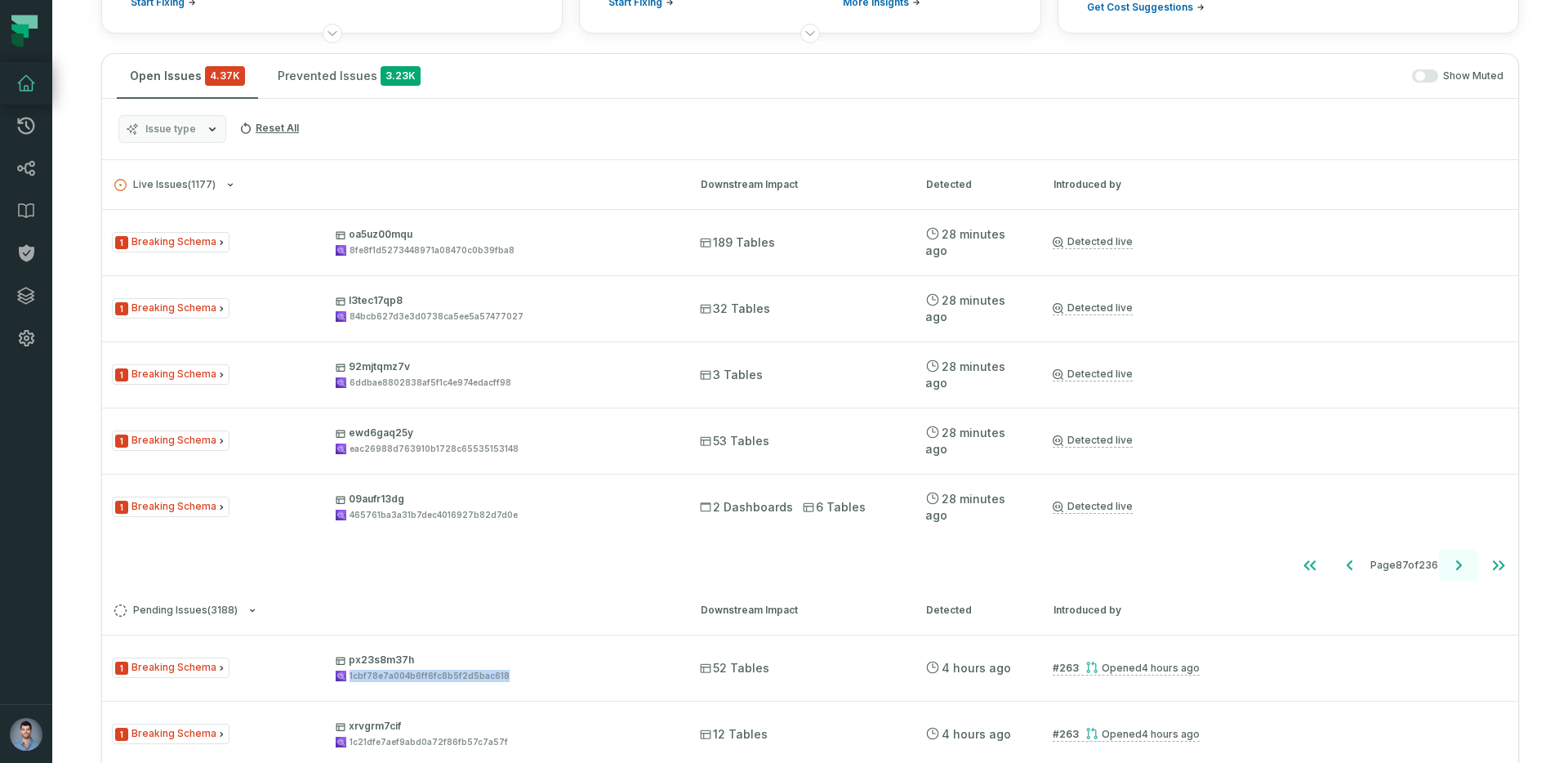
click at [1458, 566] on icon "Go to next page" at bounding box center [1459, 565] width 6 height 10
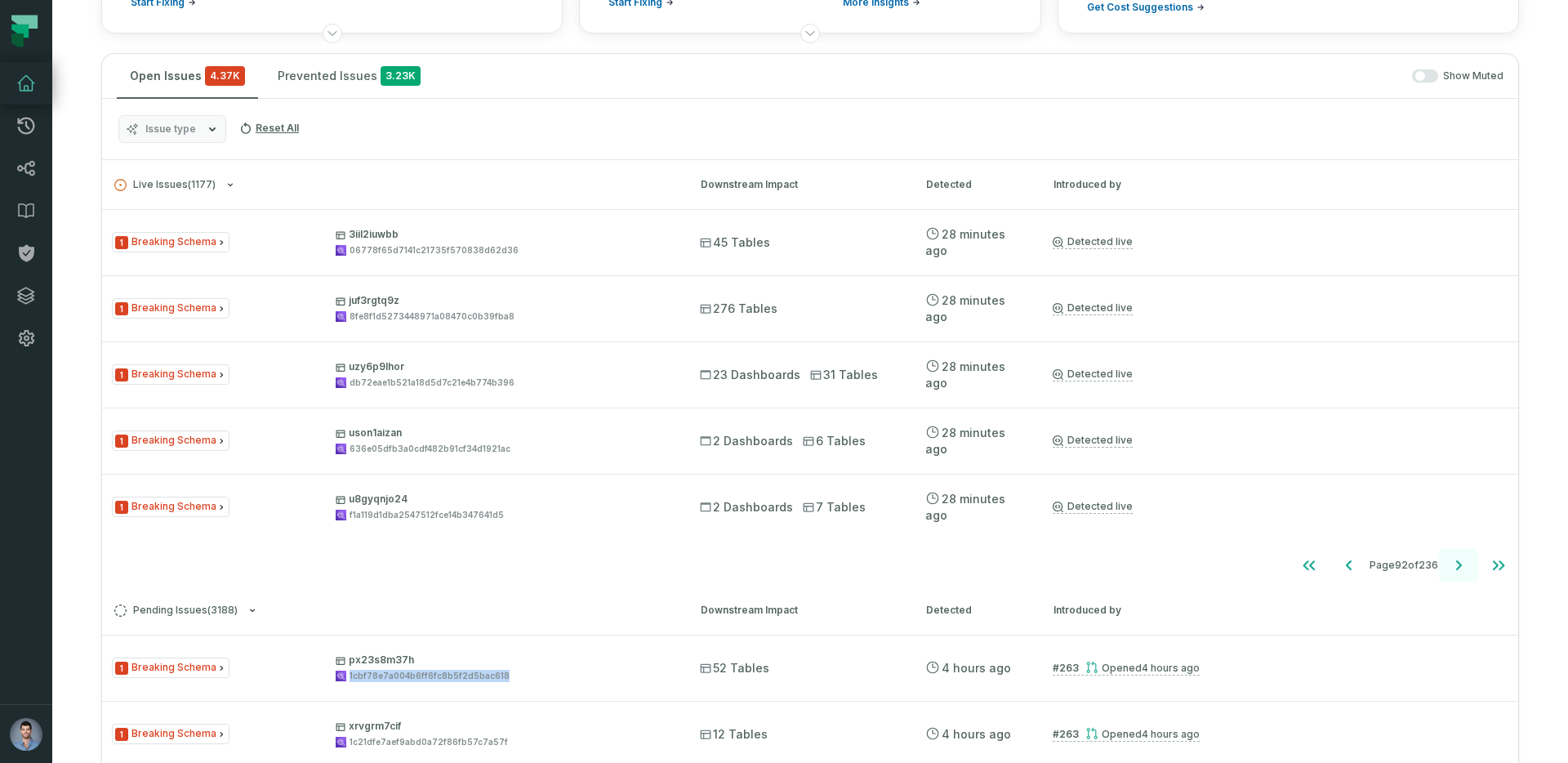
click at [1458, 566] on icon "Go to next page" at bounding box center [1459, 565] width 6 height 10
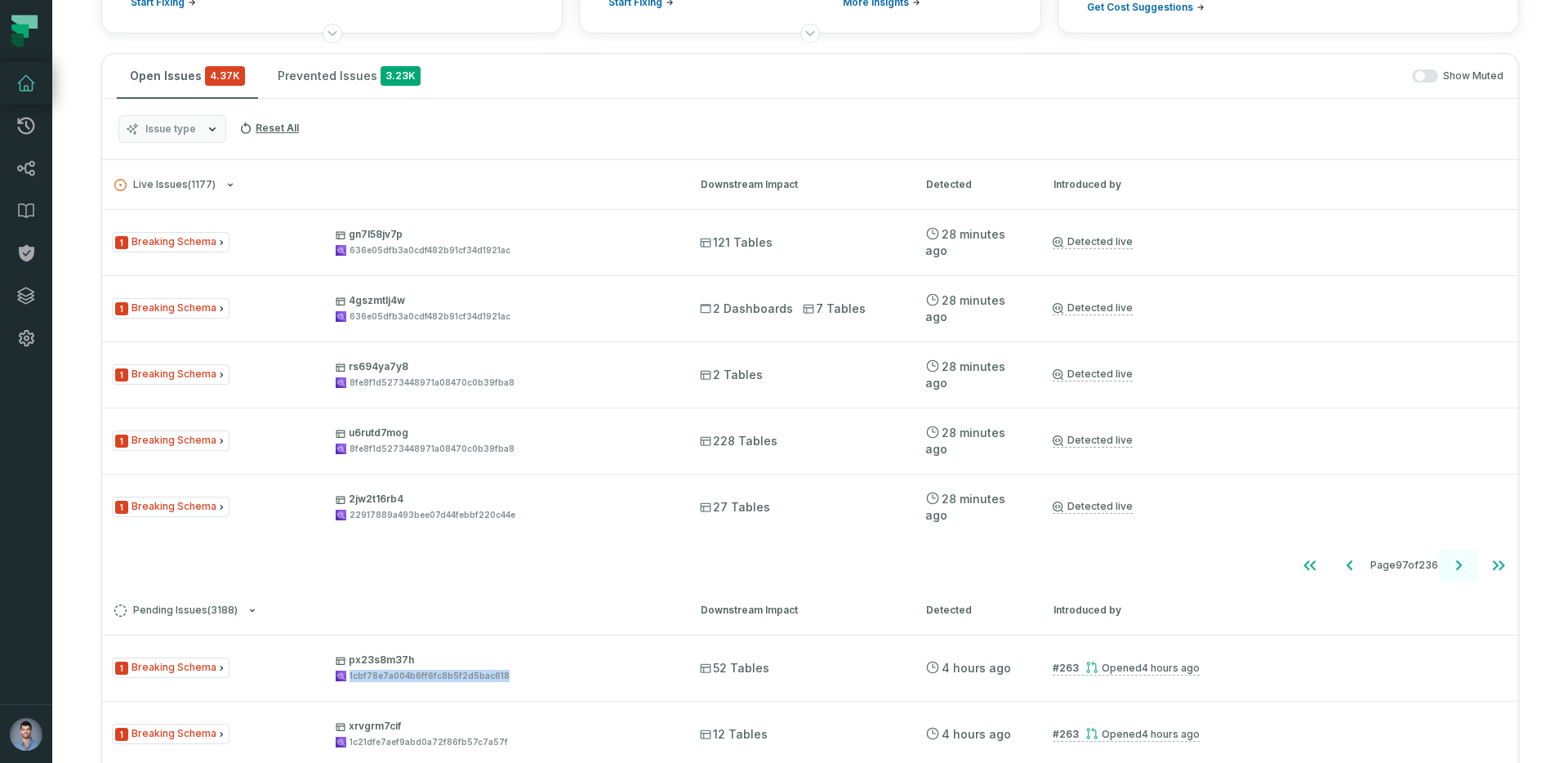
click at [1458, 566] on icon "Go to next page" at bounding box center [1459, 565] width 6 height 10
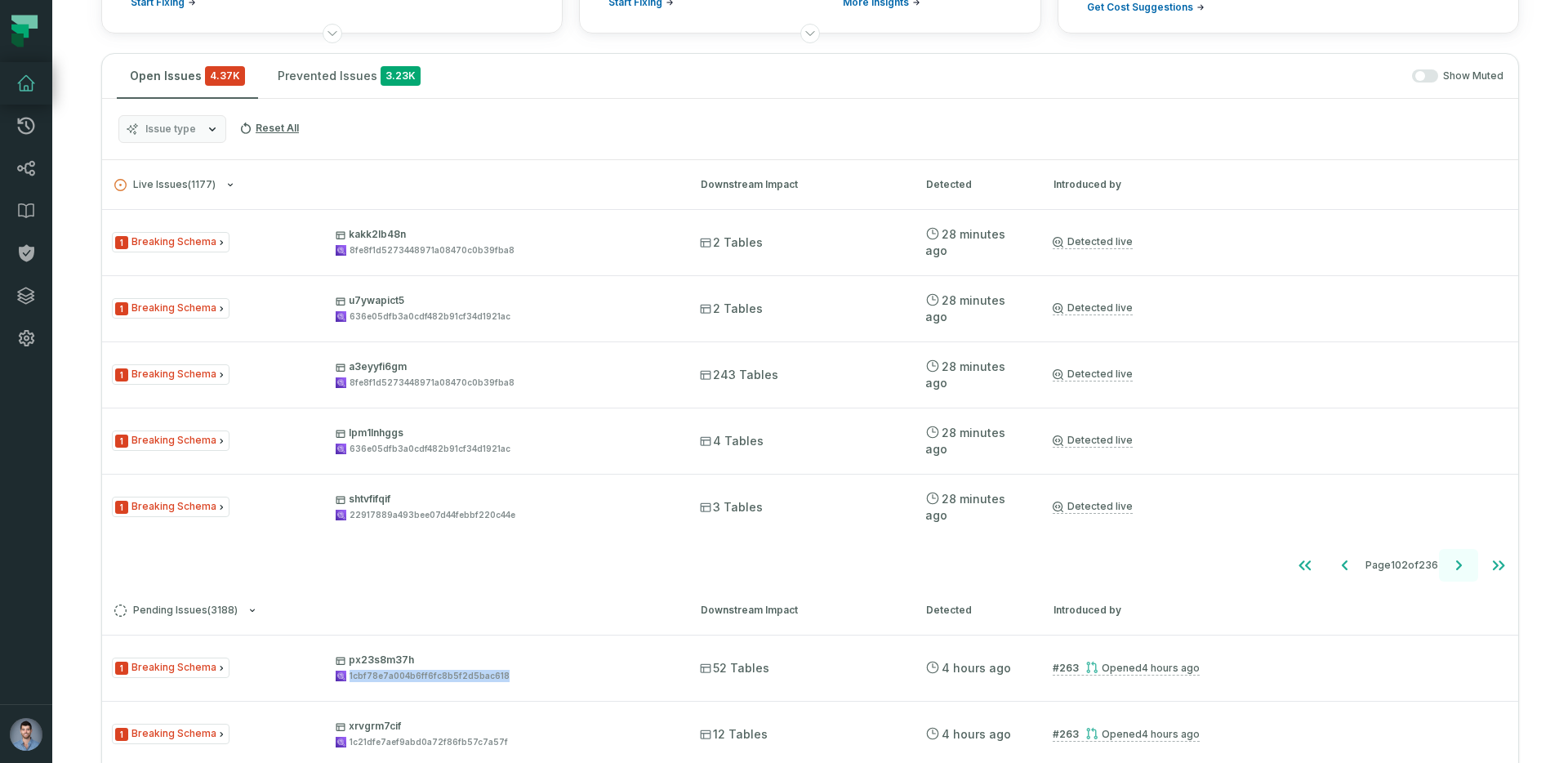
click at [1458, 566] on icon "Go to next page" at bounding box center [1459, 565] width 6 height 10
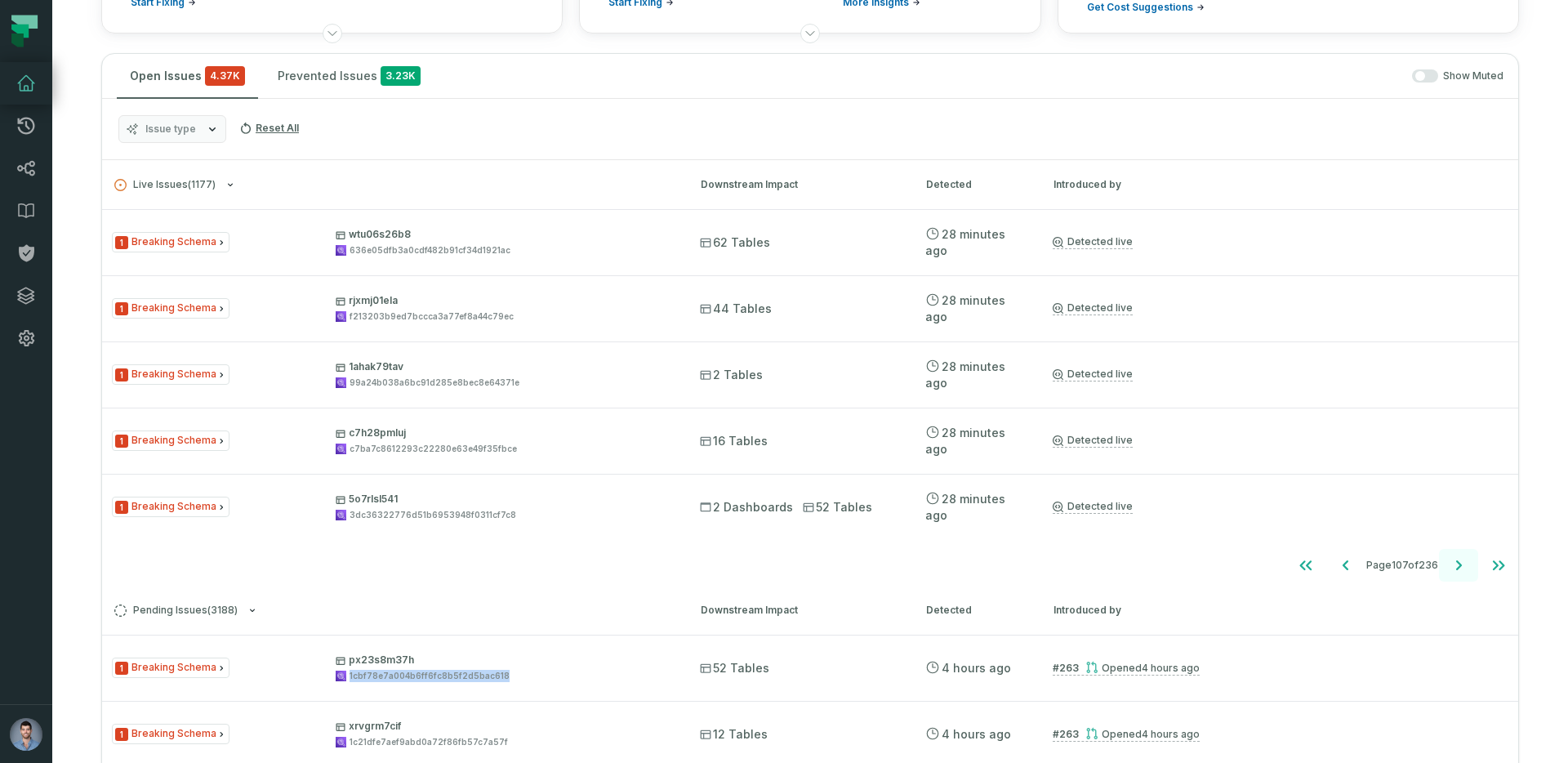
click at [1458, 566] on icon "Go to next page" at bounding box center [1459, 565] width 6 height 10
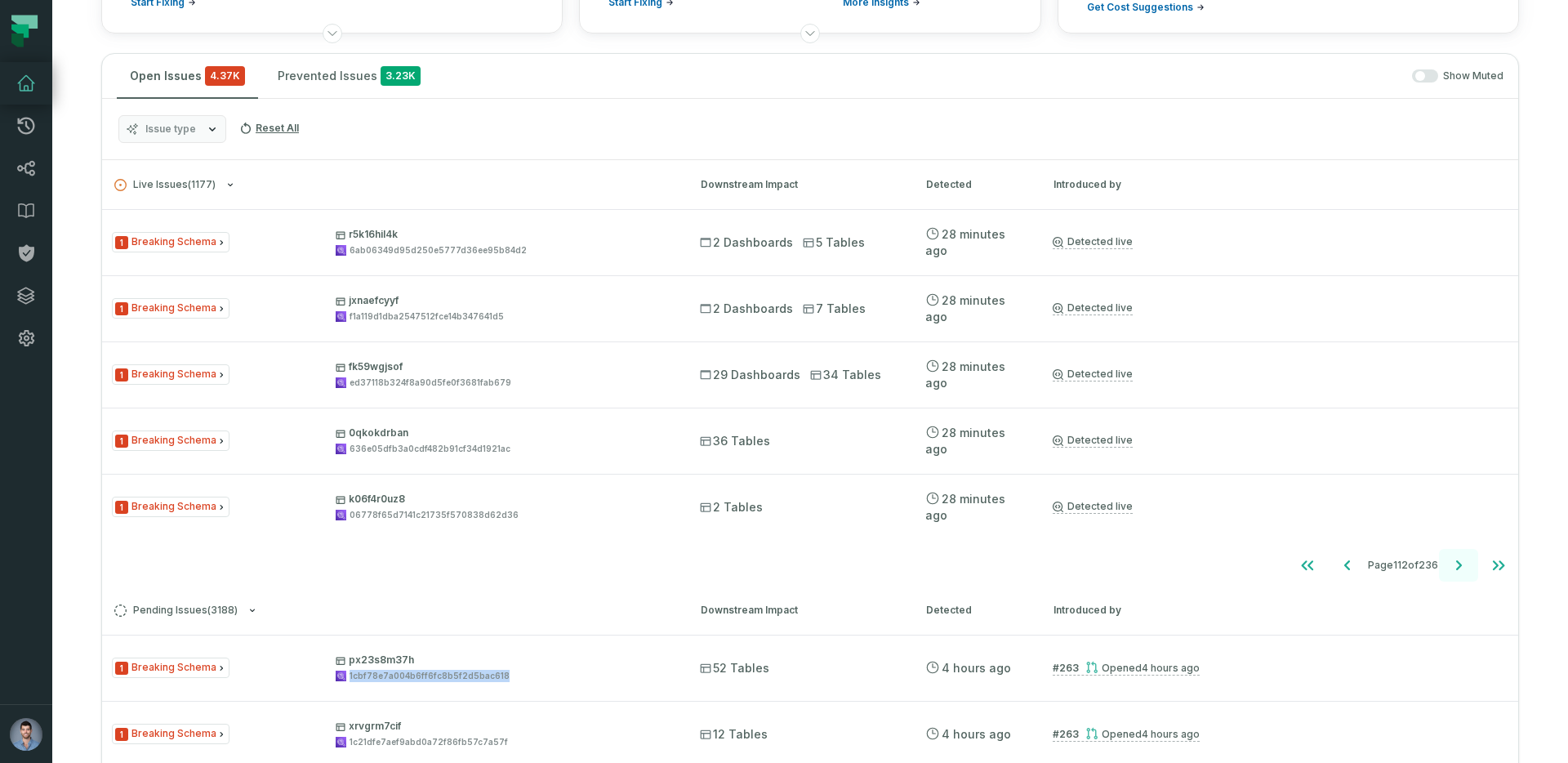
click at [1458, 566] on icon "Go to next page" at bounding box center [1459, 565] width 6 height 10
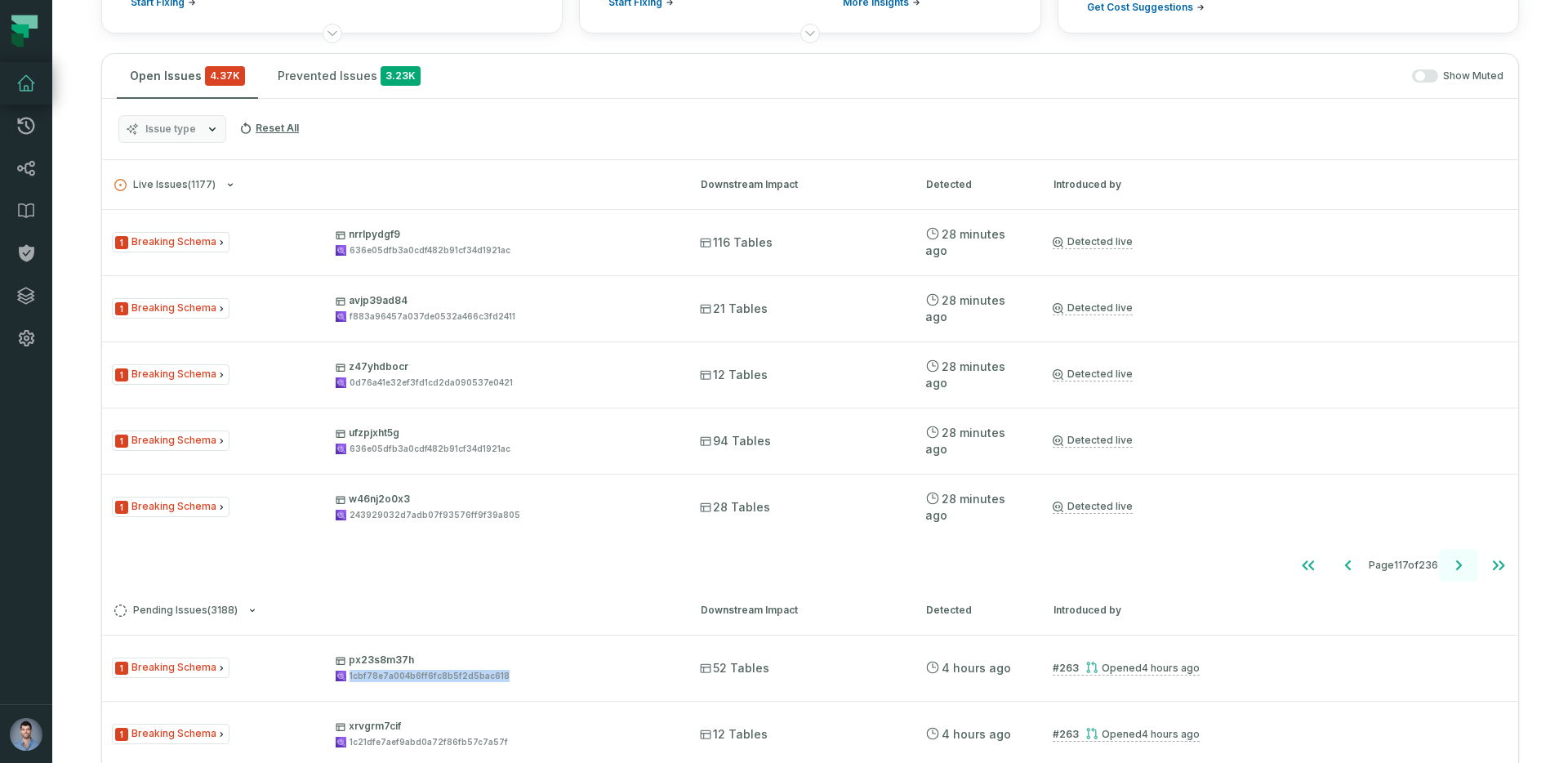
click at [1464, 562] on icon "Go to next page" at bounding box center [1458, 565] width 19 height 19
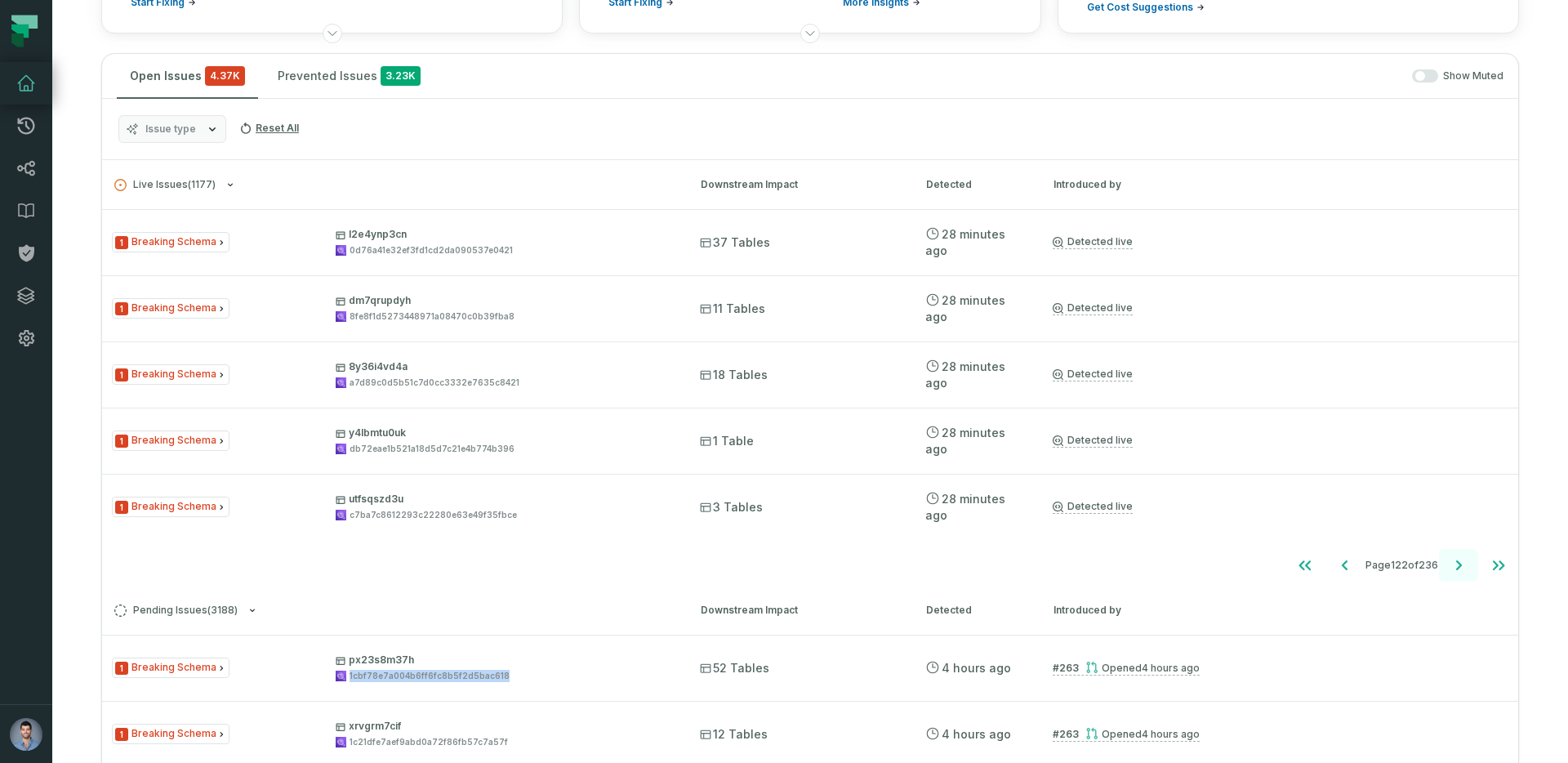
click at [1464, 562] on icon "Go to next page" at bounding box center [1458, 565] width 19 height 19
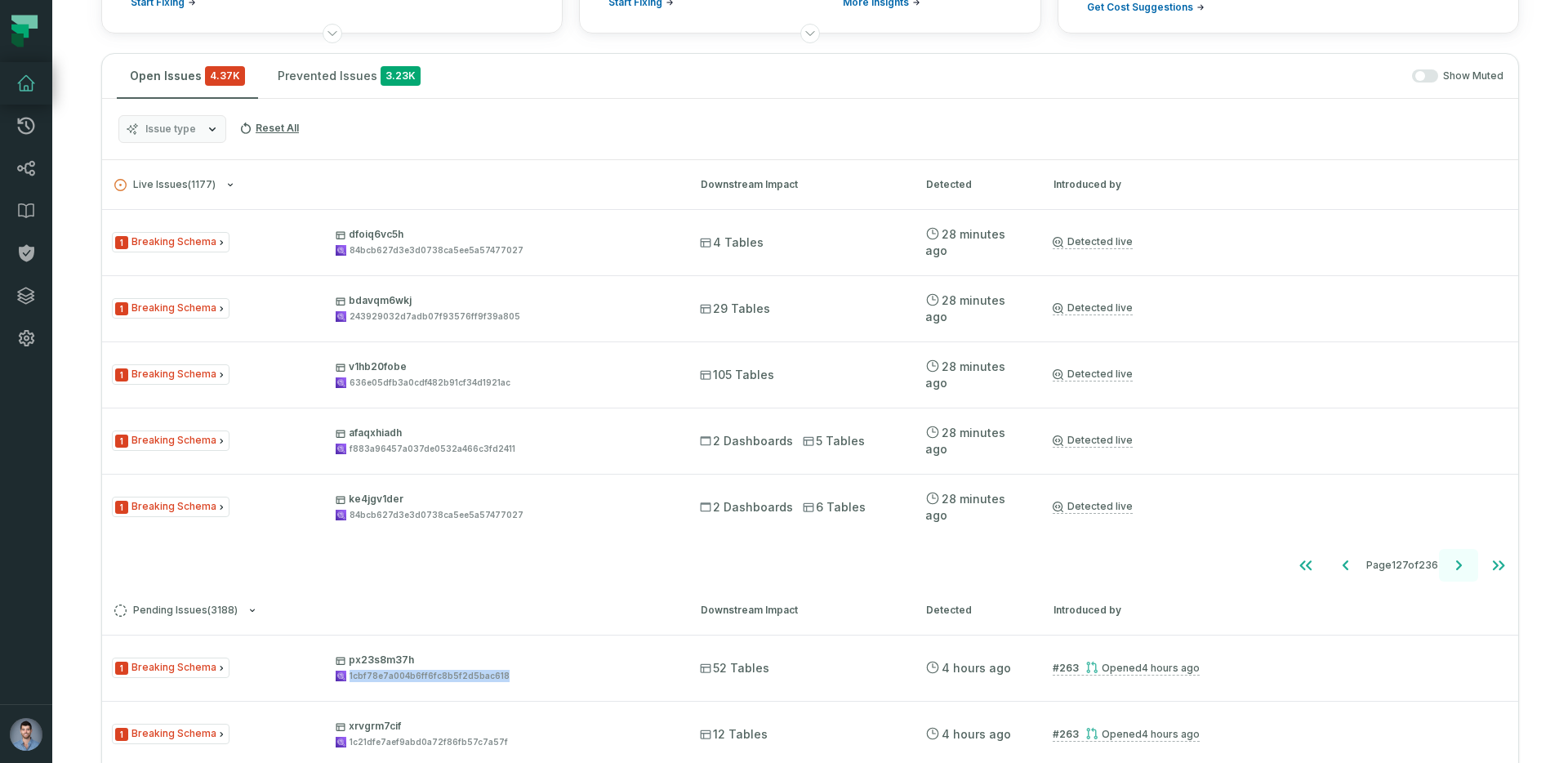
click at [1464, 562] on icon "Go to next page" at bounding box center [1458, 565] width 19 height 19
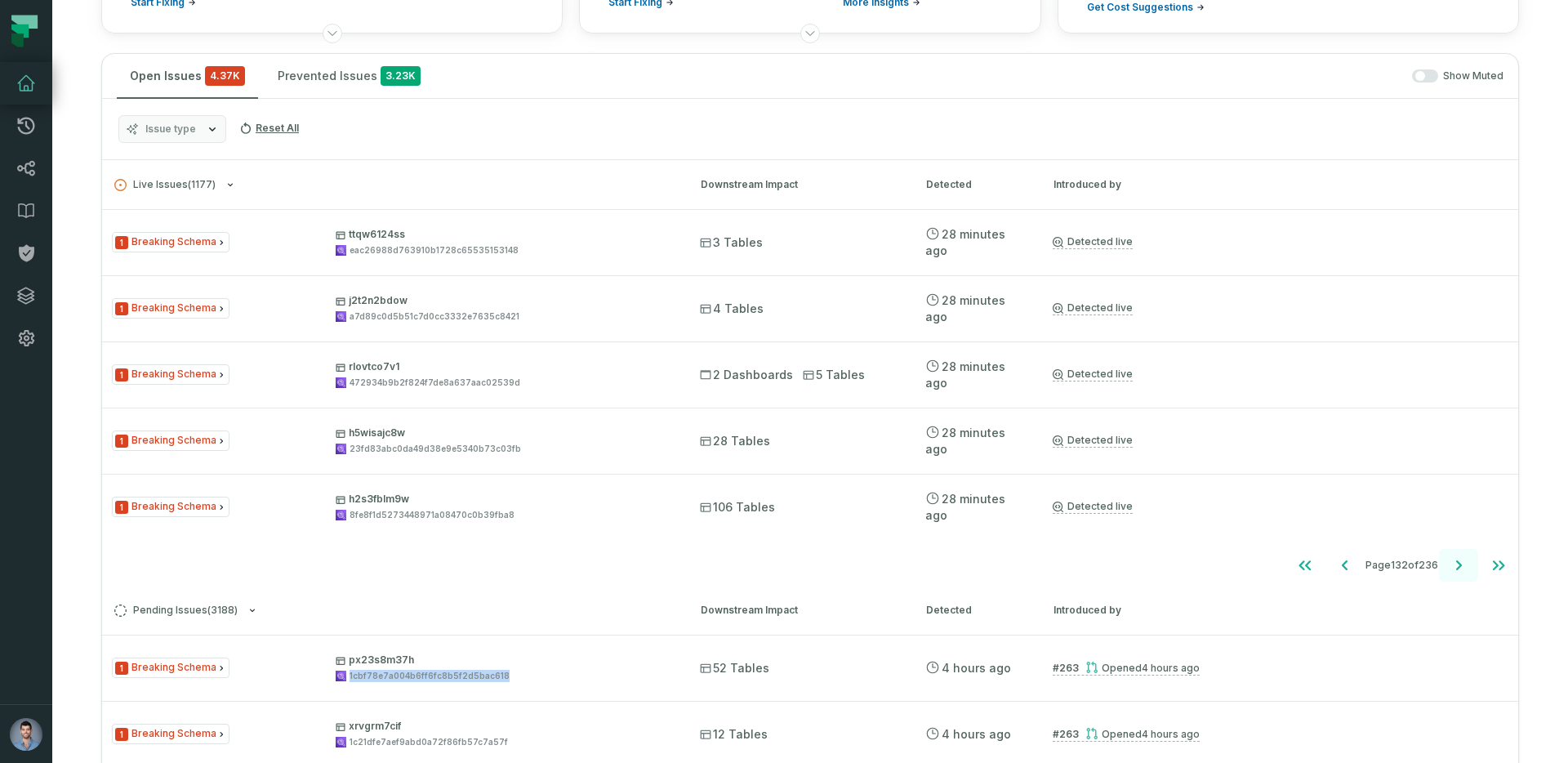
click at [1464, 562] on icon "Go to next page" at bounding box center [1458, 565] width 19 height 19
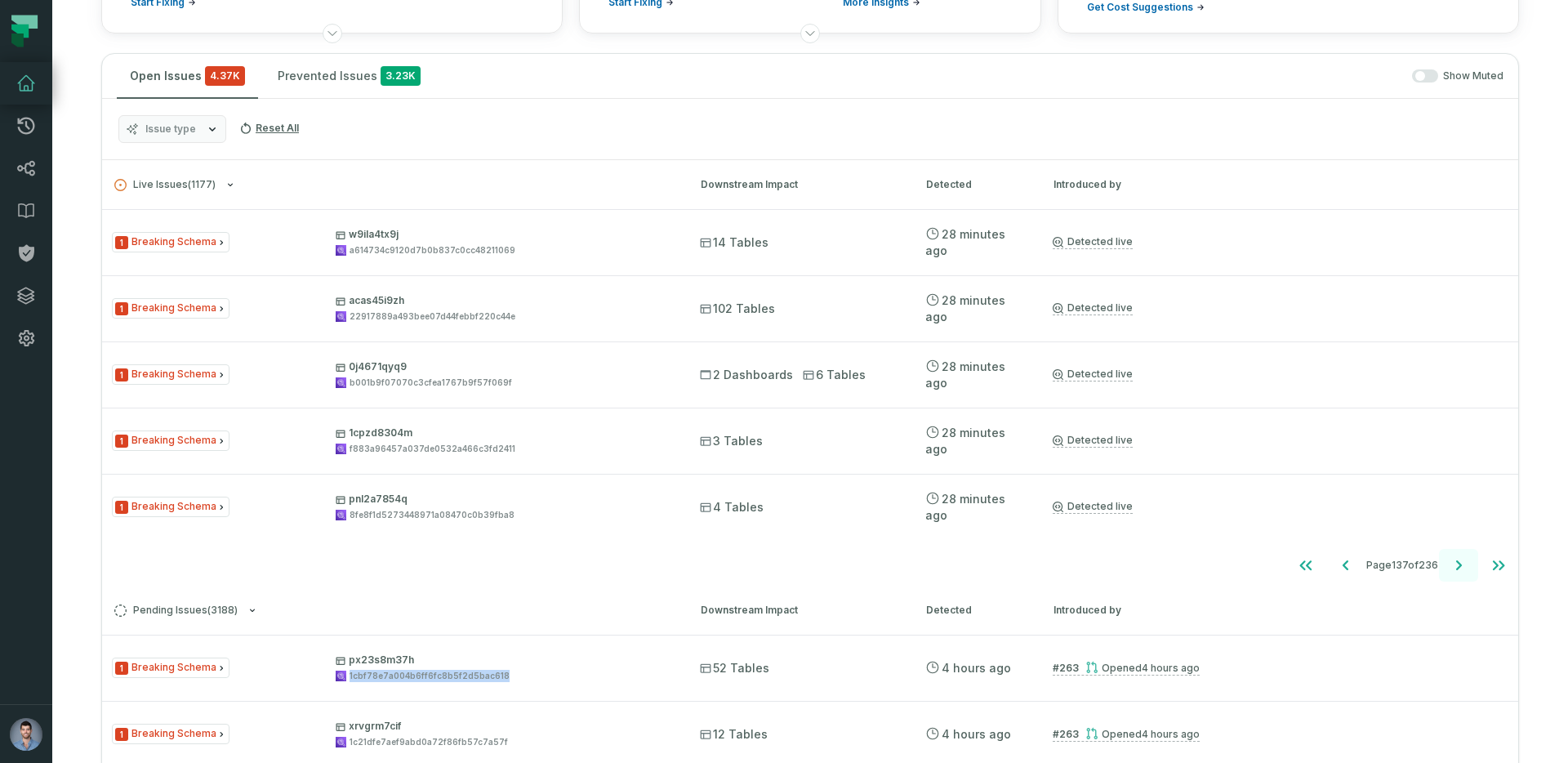
click at [1464, 562] on icon "Go to next page" at bounding box center [1458, 565] width 19 height 19
click at [1464, 561] on icon "Go to next page" at bounding box center [1458, 565] width 19 height 19
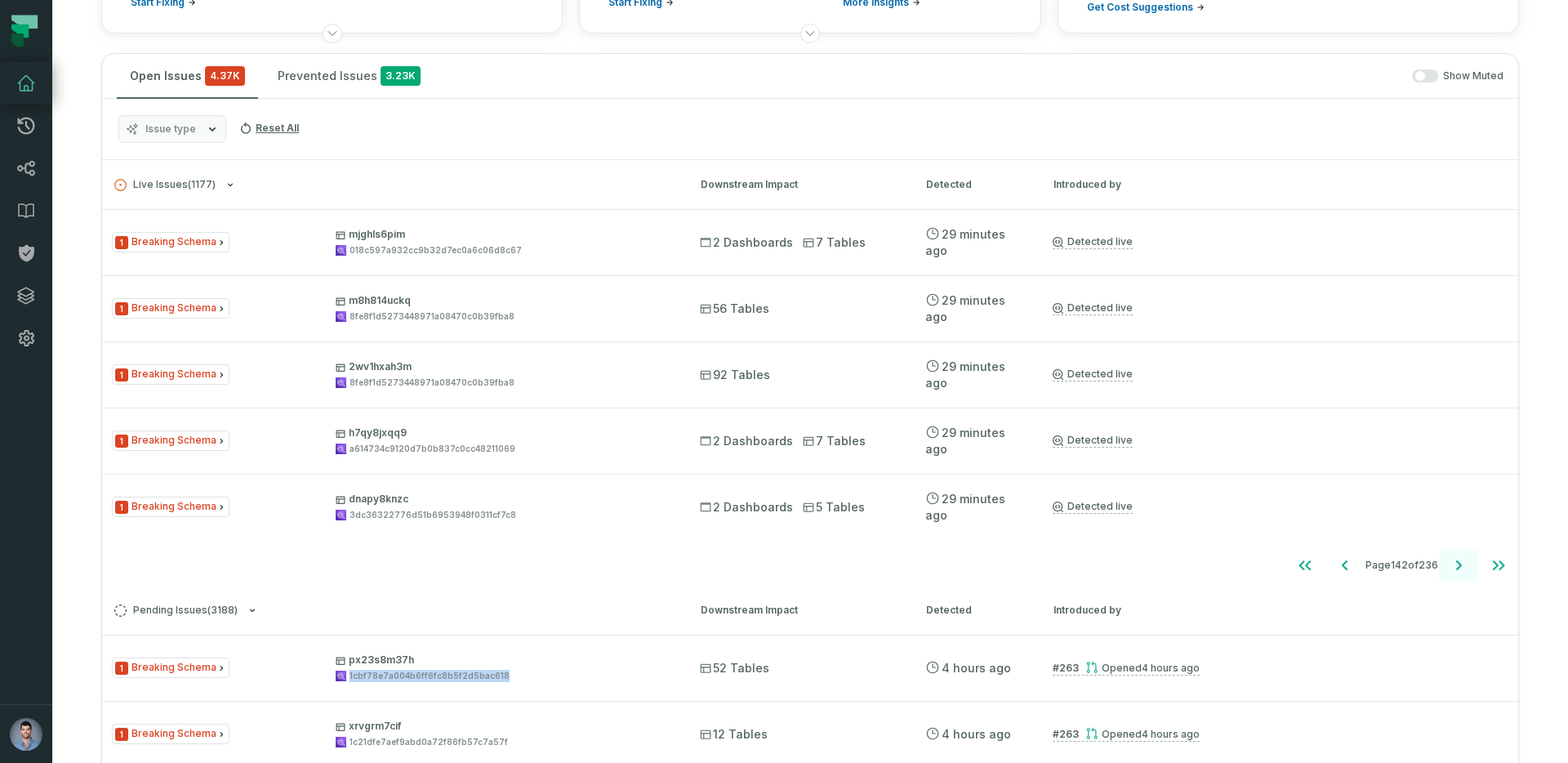
click at [1464, 561] on icon "Go to next page" at bounding box center [1458, 565] width 19 height 19
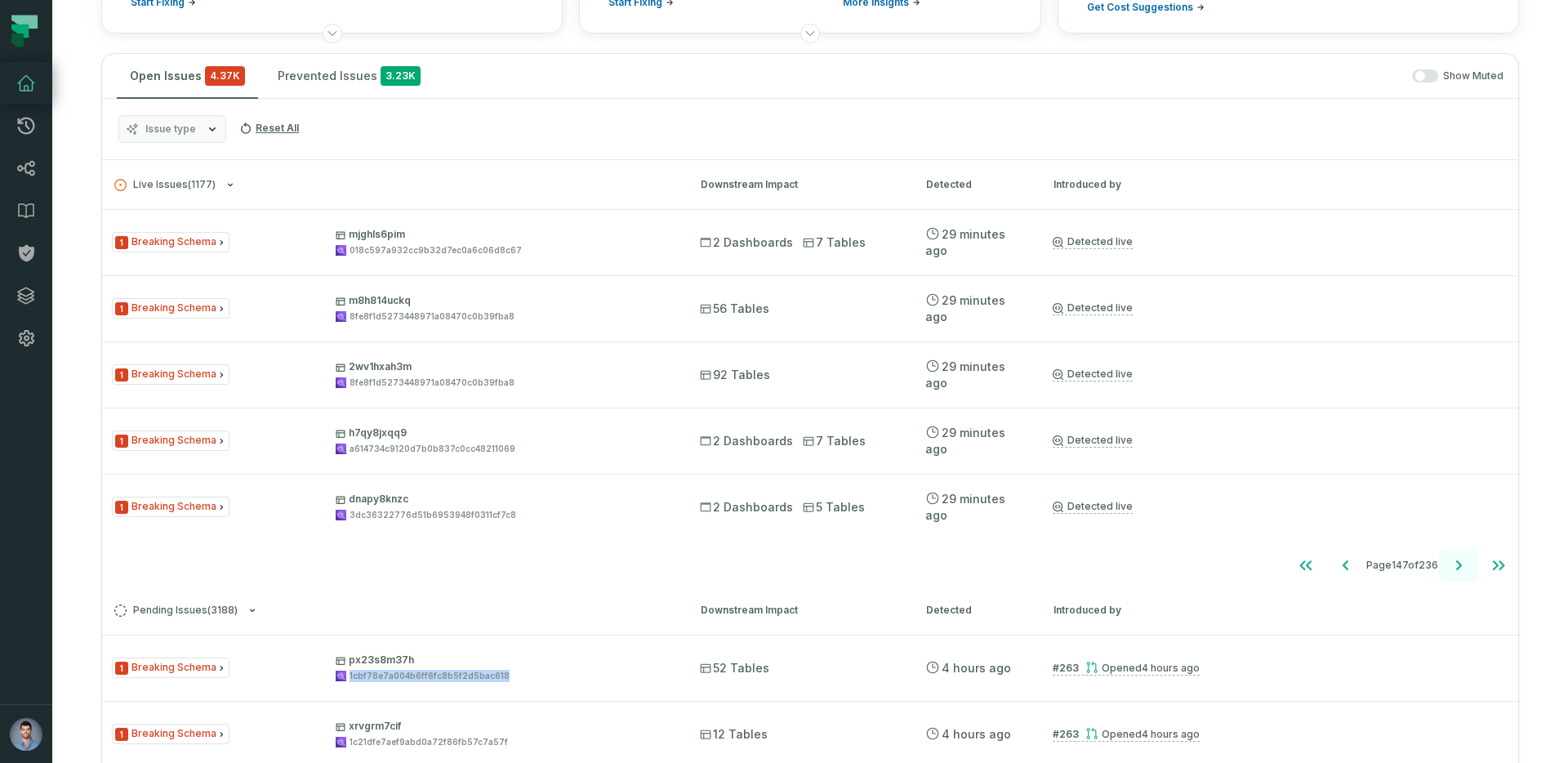
click at [1464, 561] on icon "Go to next page" at bounding box center [1458, 565] width 19 height 19
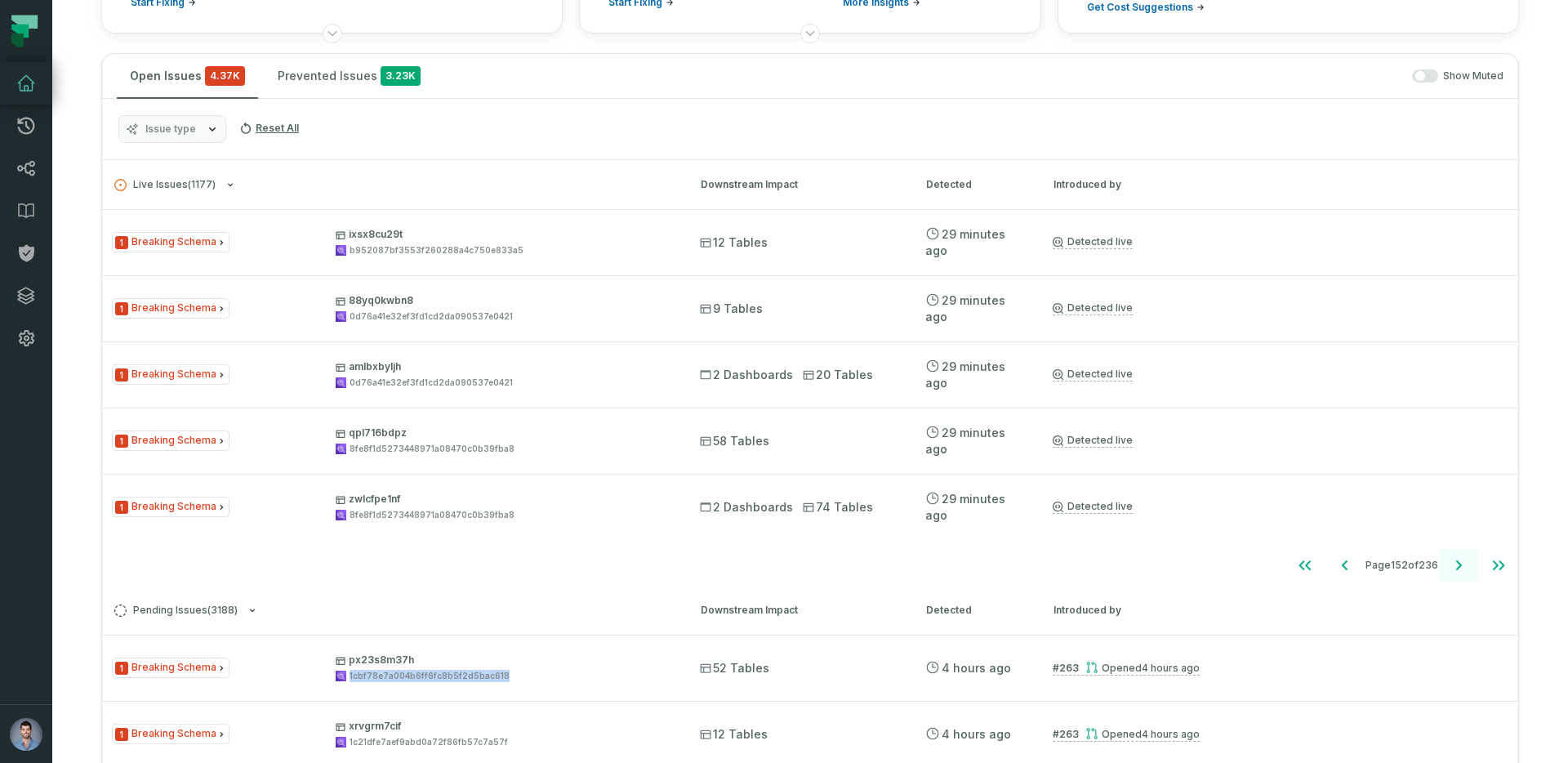
click at [1464, 561] on icon "Go to next page" at bounding box center [1458, 565] width 19 height 19
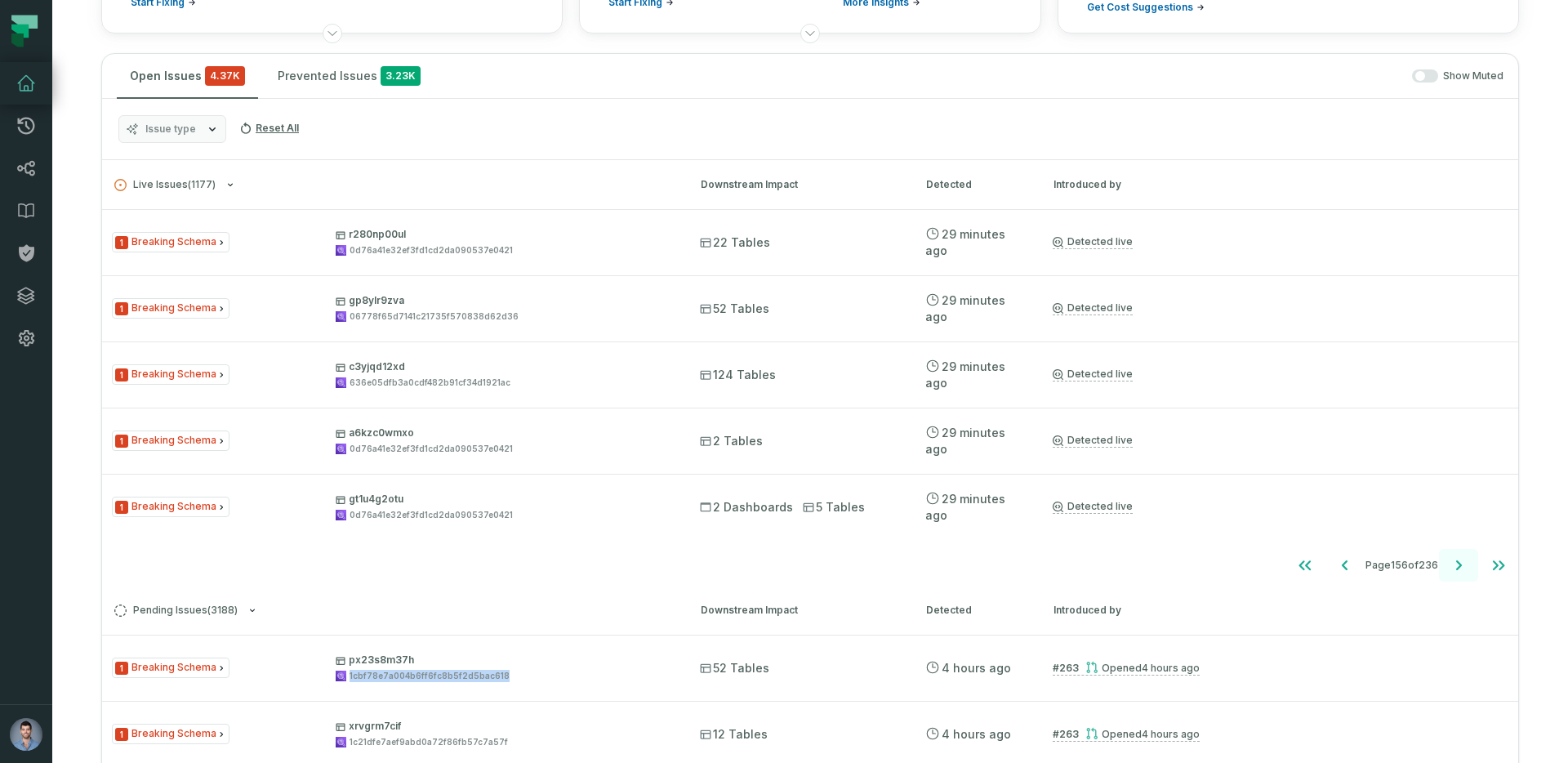
click at [1464, 561] on icon "Go to next page" at bounding box center [1458, 565] width 19 height 19
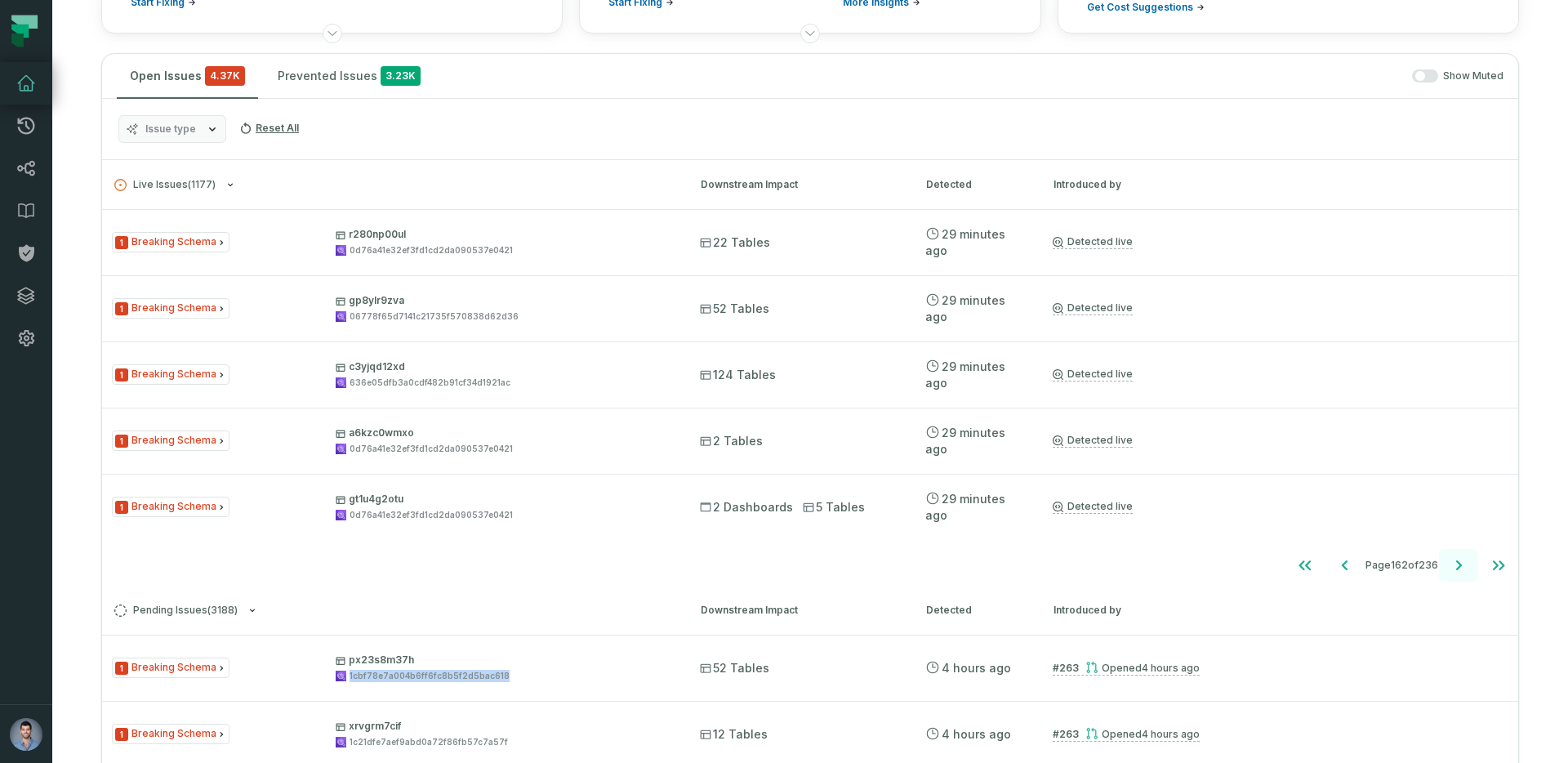
click at [1464, 561] on icon "Go to next page" at bounding box center [1458, 565] width 19 height 19
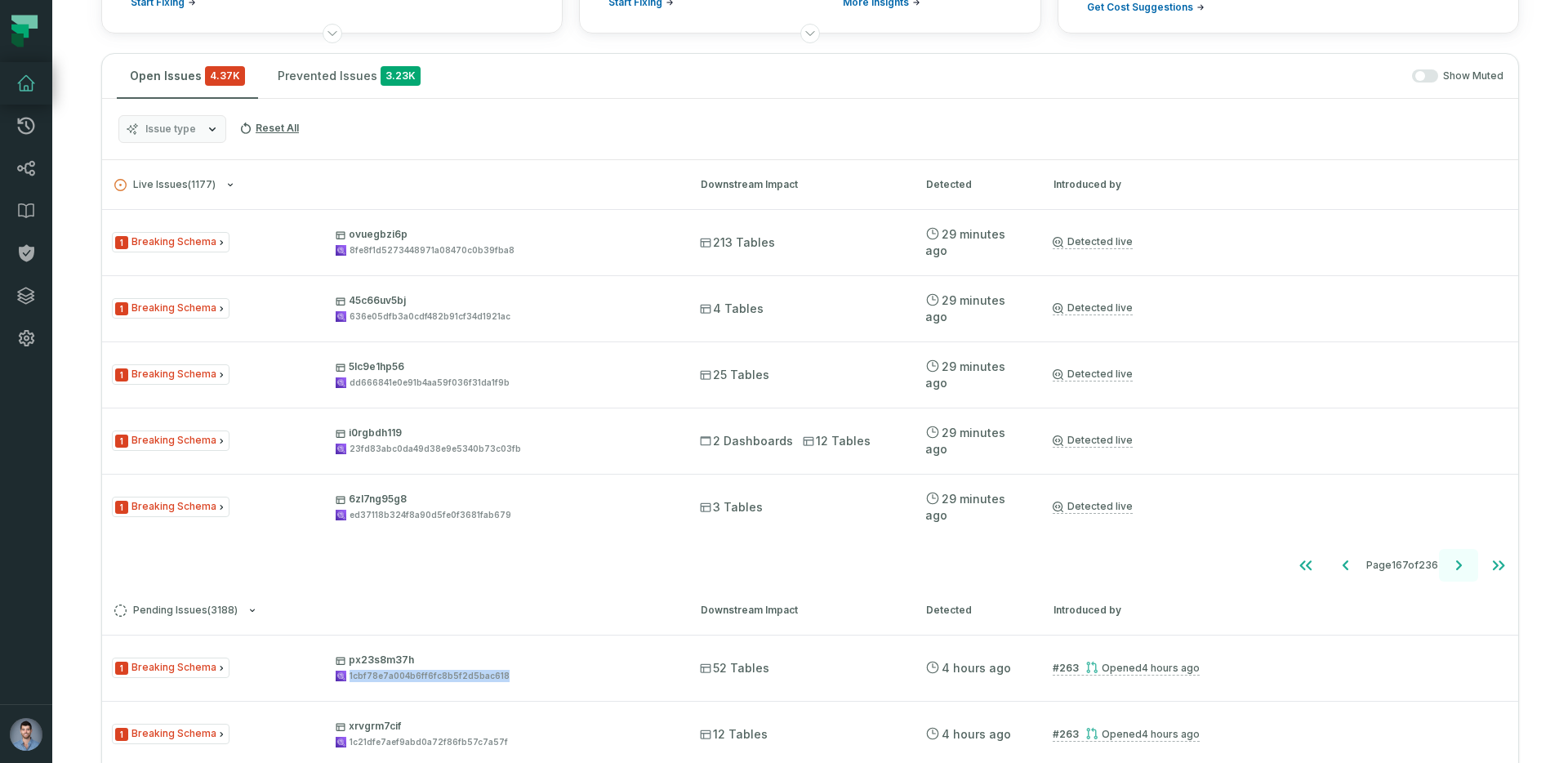
click at [1464, 561] on icon "Go to next page" at bounding box center [1458, 565] width 19 height 19
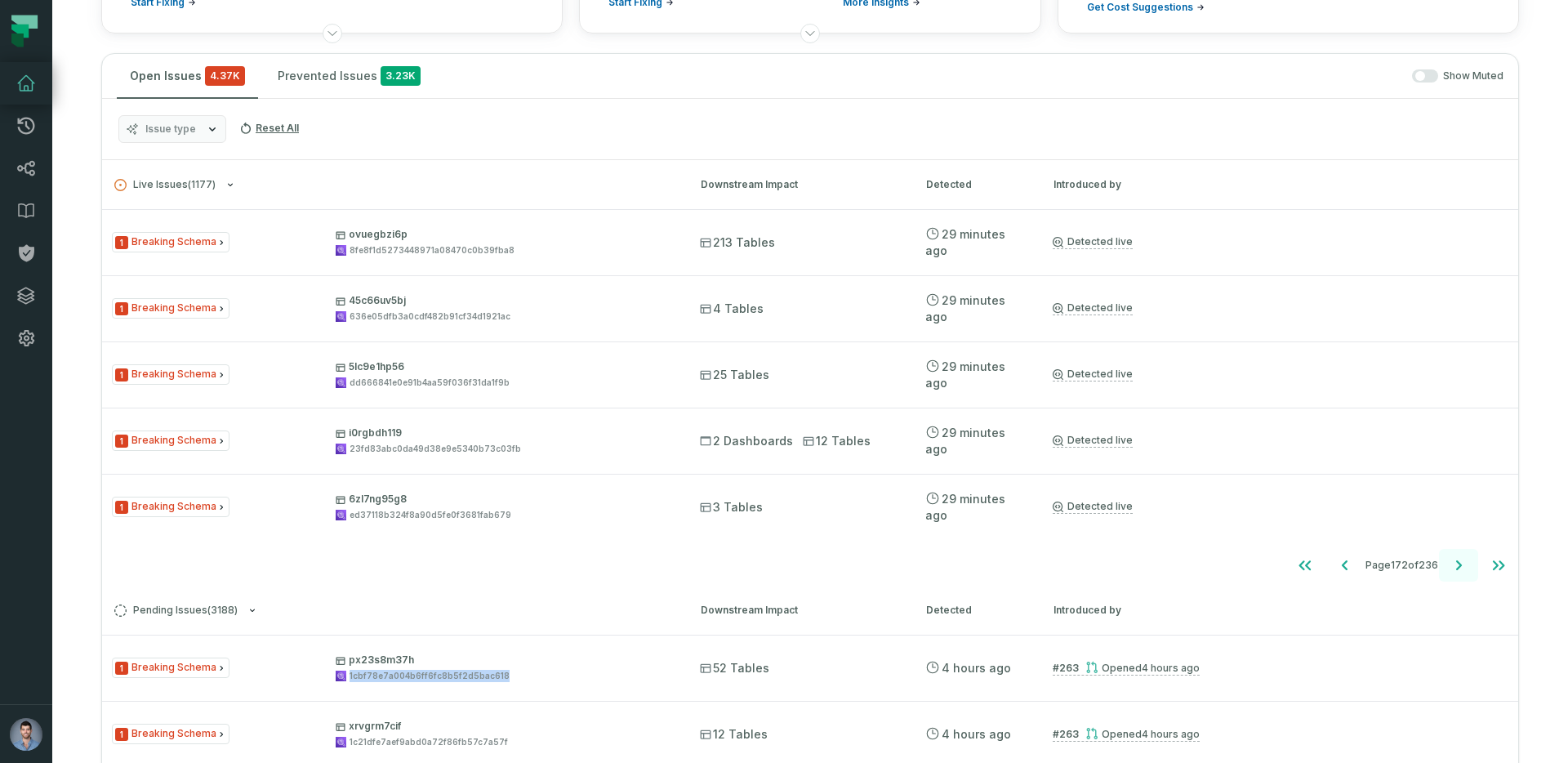
click at [1464, 561] on icon "Go to next page" at bounding box center [1458, 565] width 19 height 19
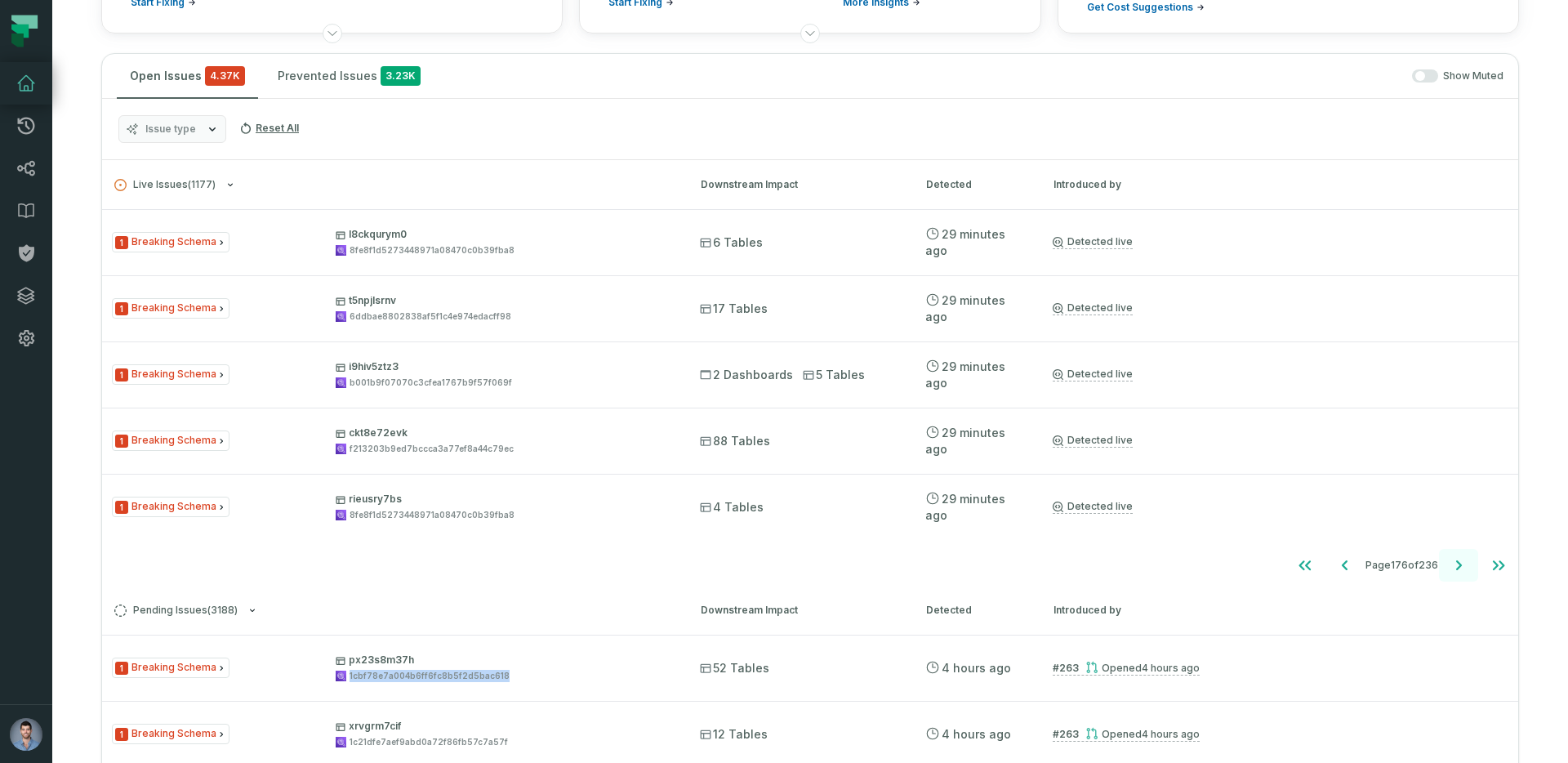
click at [1464, 561] on icon "Go to next page" at bounding box center [1458, 565] width 19 height 19
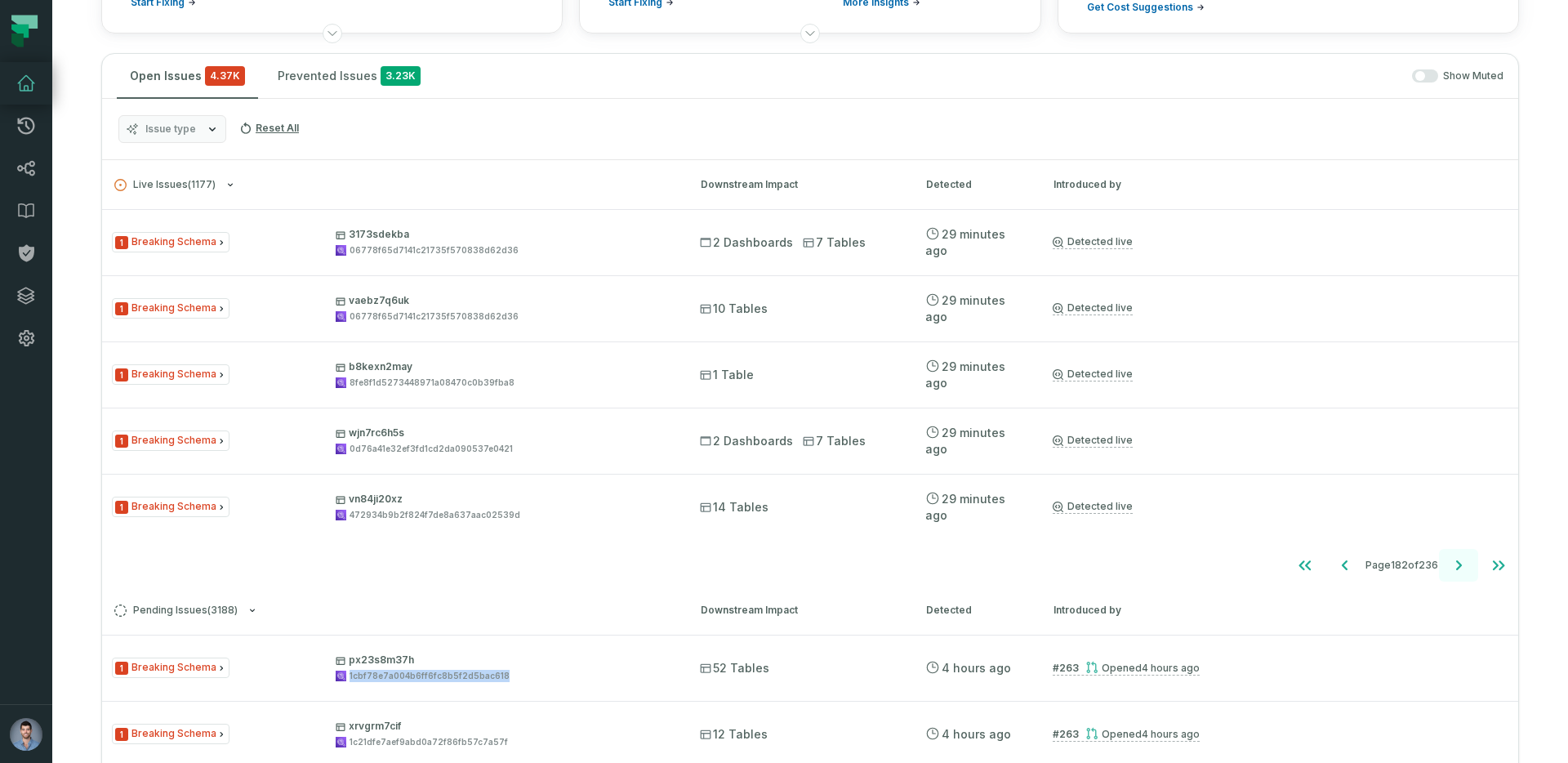
click at [1464, 561] on icon "Go to next page" at bounding box center [1458, 565] width 19 height 19
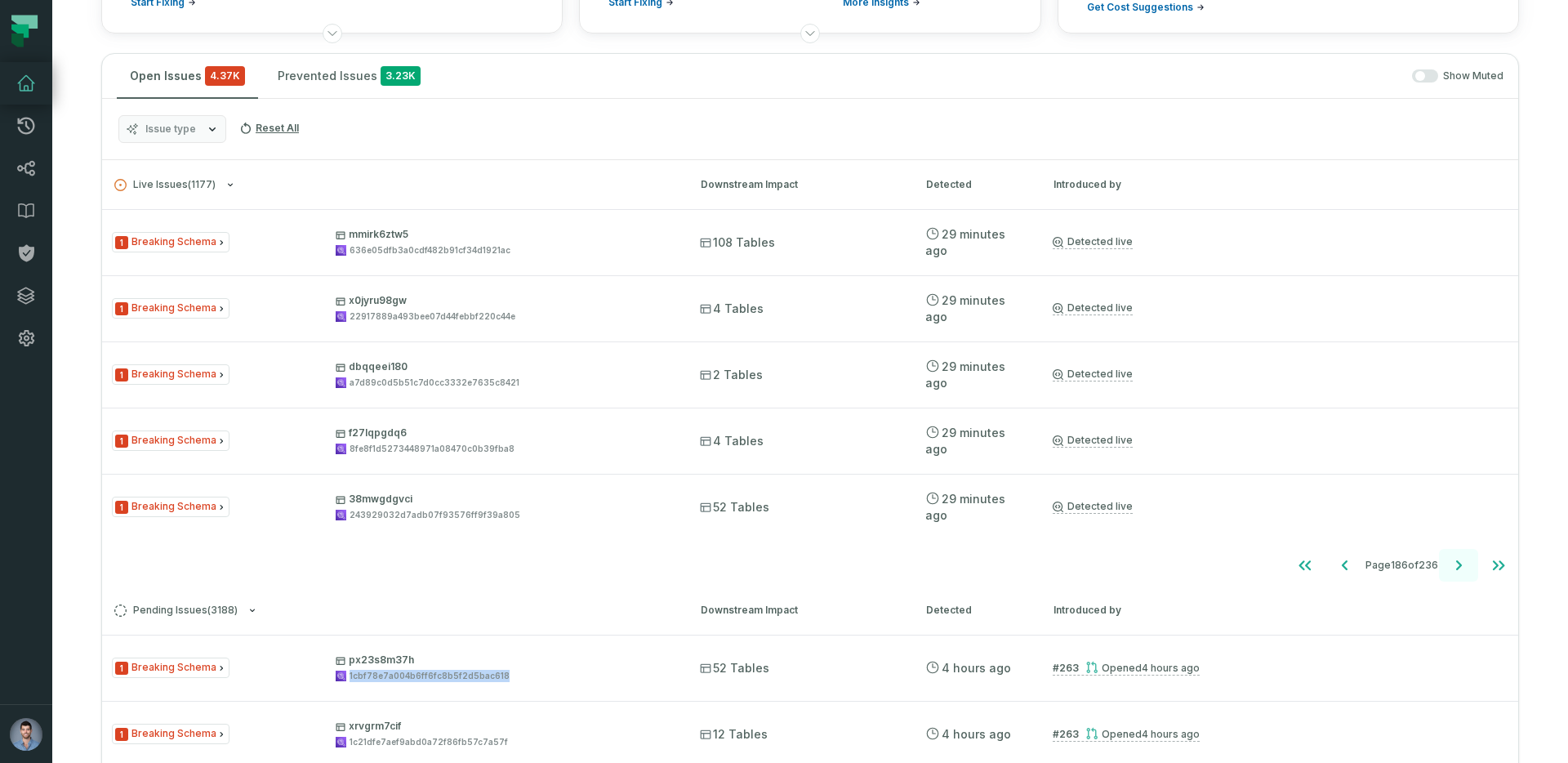
click at [1464, 561] on icon "Go to next page" at bounding box center [1458, 565] width 19 height 19
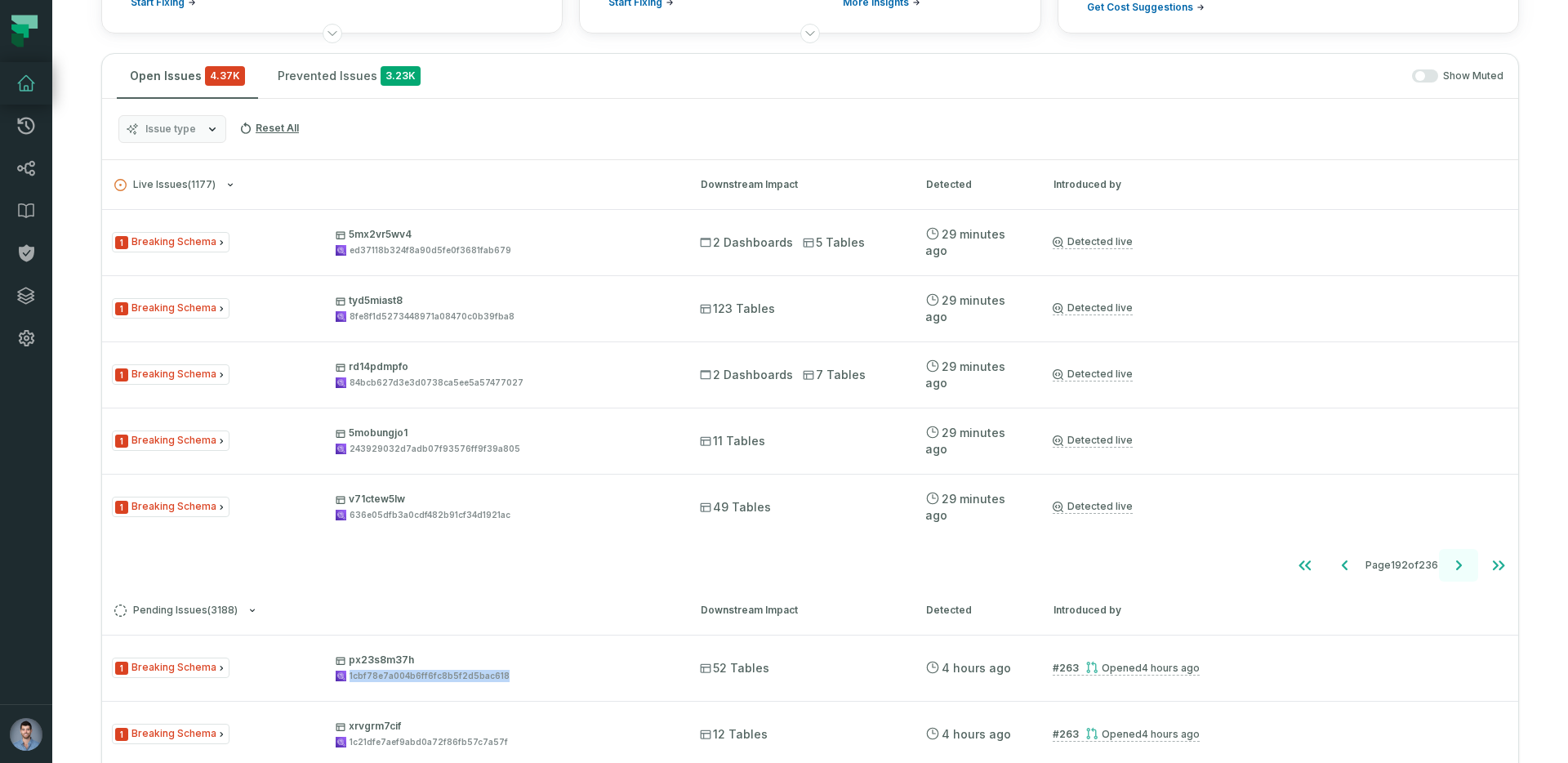
click at [1464, 561] on icon "Go to next page" at bounding box center [1458, 565] width 19 height 19
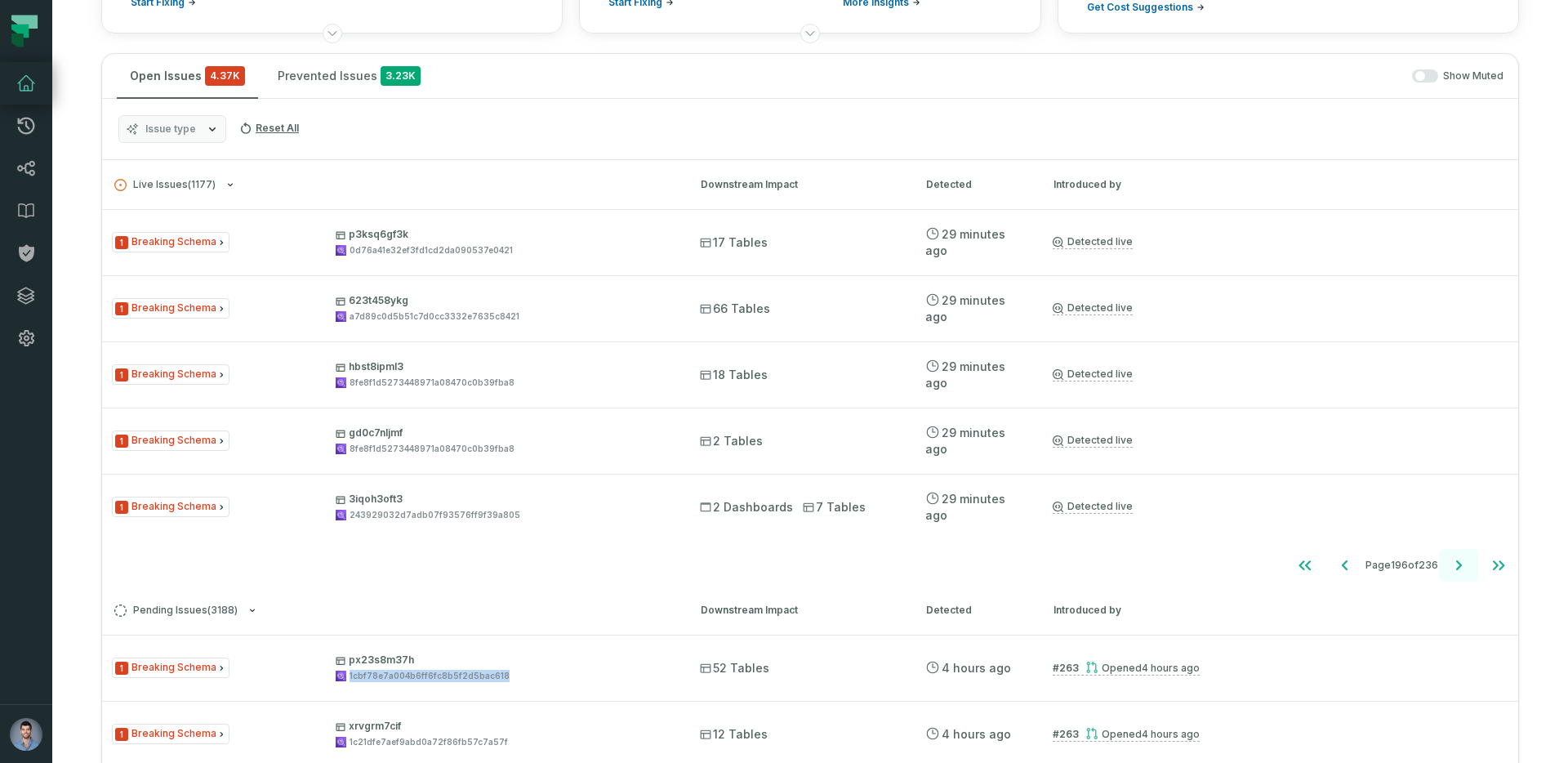
click at [1464, 561] on icon "Go to next page" at bounding box center [1458, 565] width 19 height 19
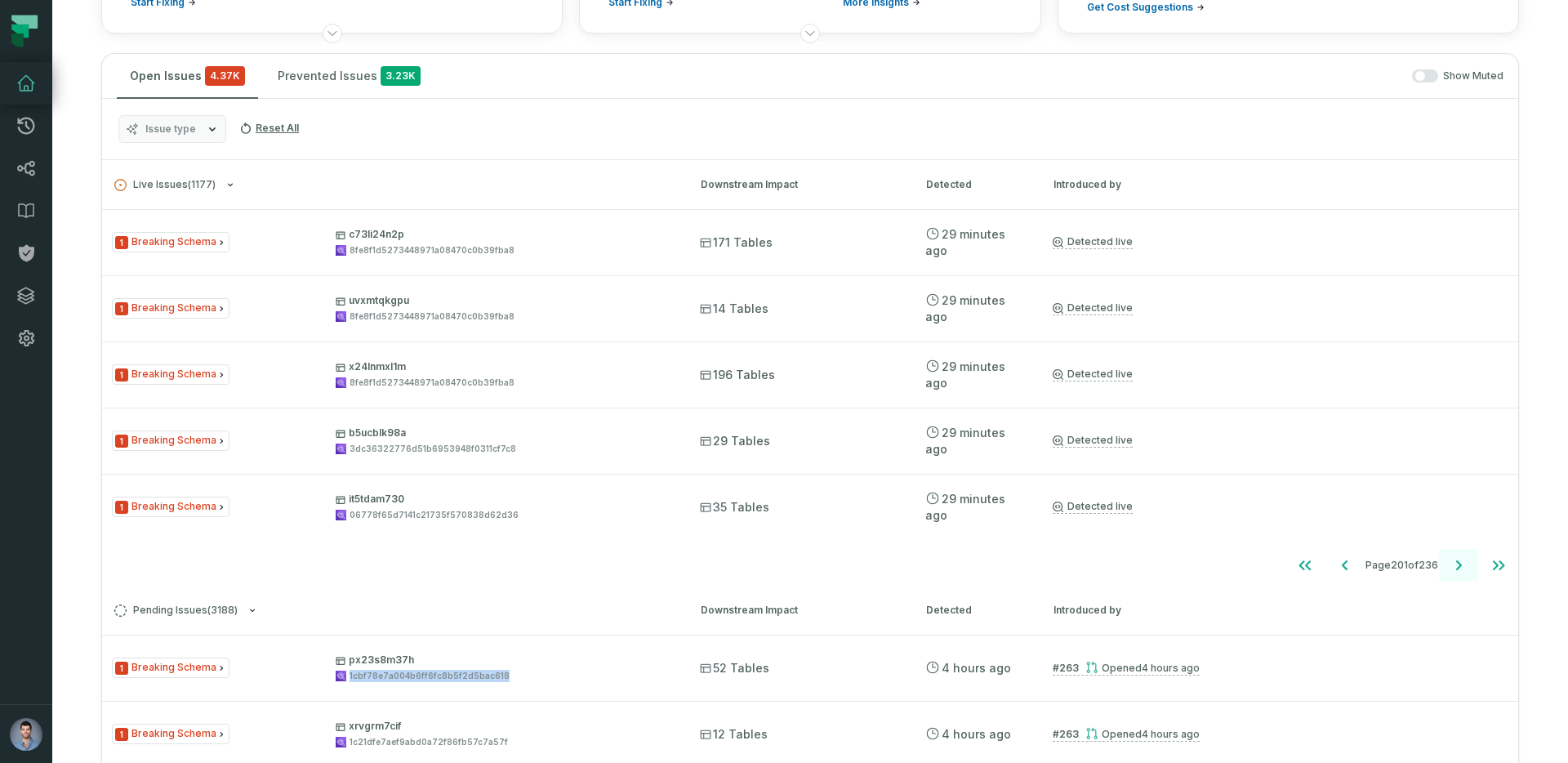
click at [1464, 561] on icon "Go to next page" at bounding box center [1458, 565] width 19 height 19
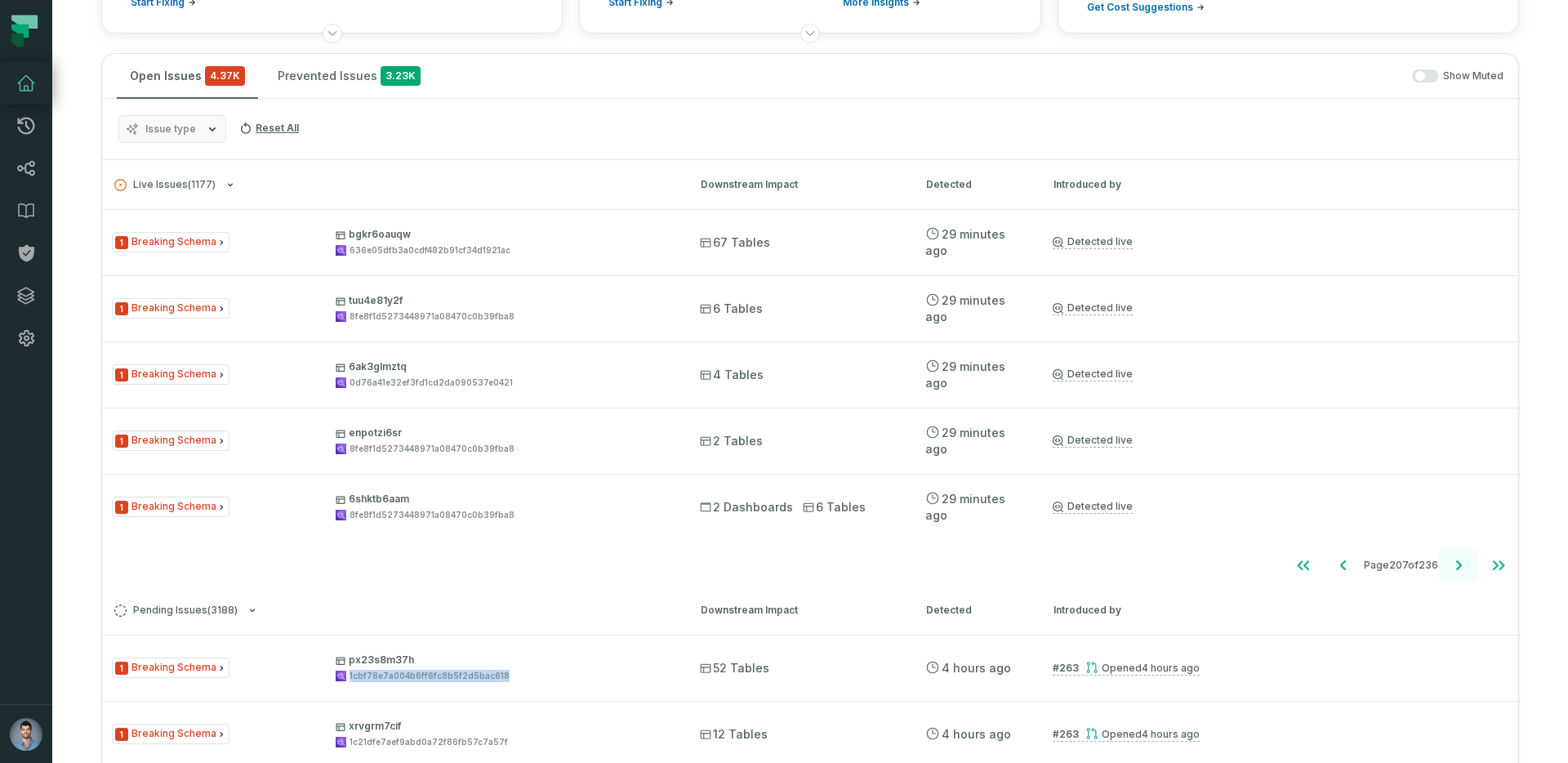
click at [1464, 561] on icon "Go to next page" at bounding box center [1458, 565] width 19 height 19
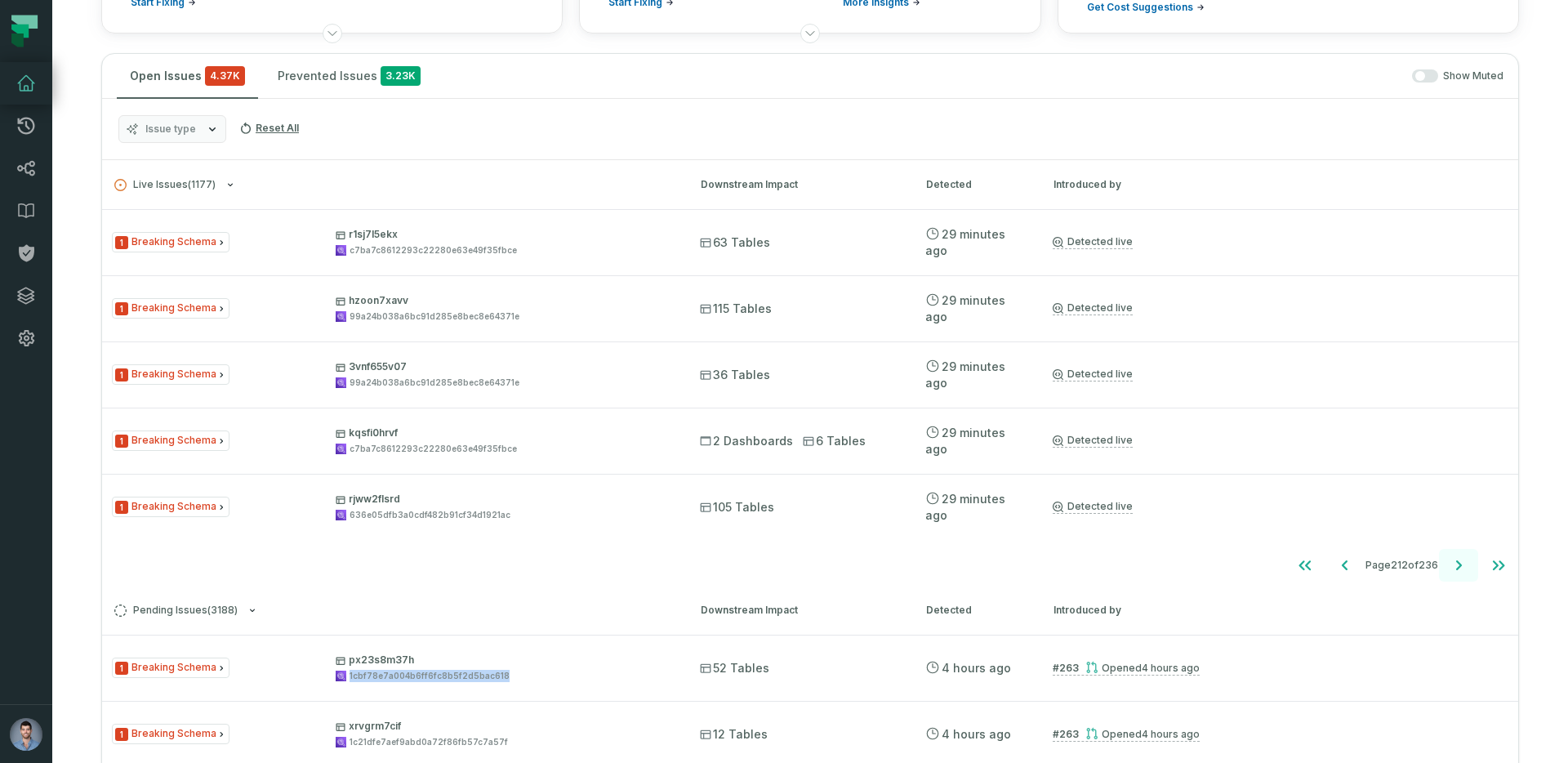
click at [1464, 561] on icon "Go to next page" at bounding box center [1458, 565] width 19 height 19
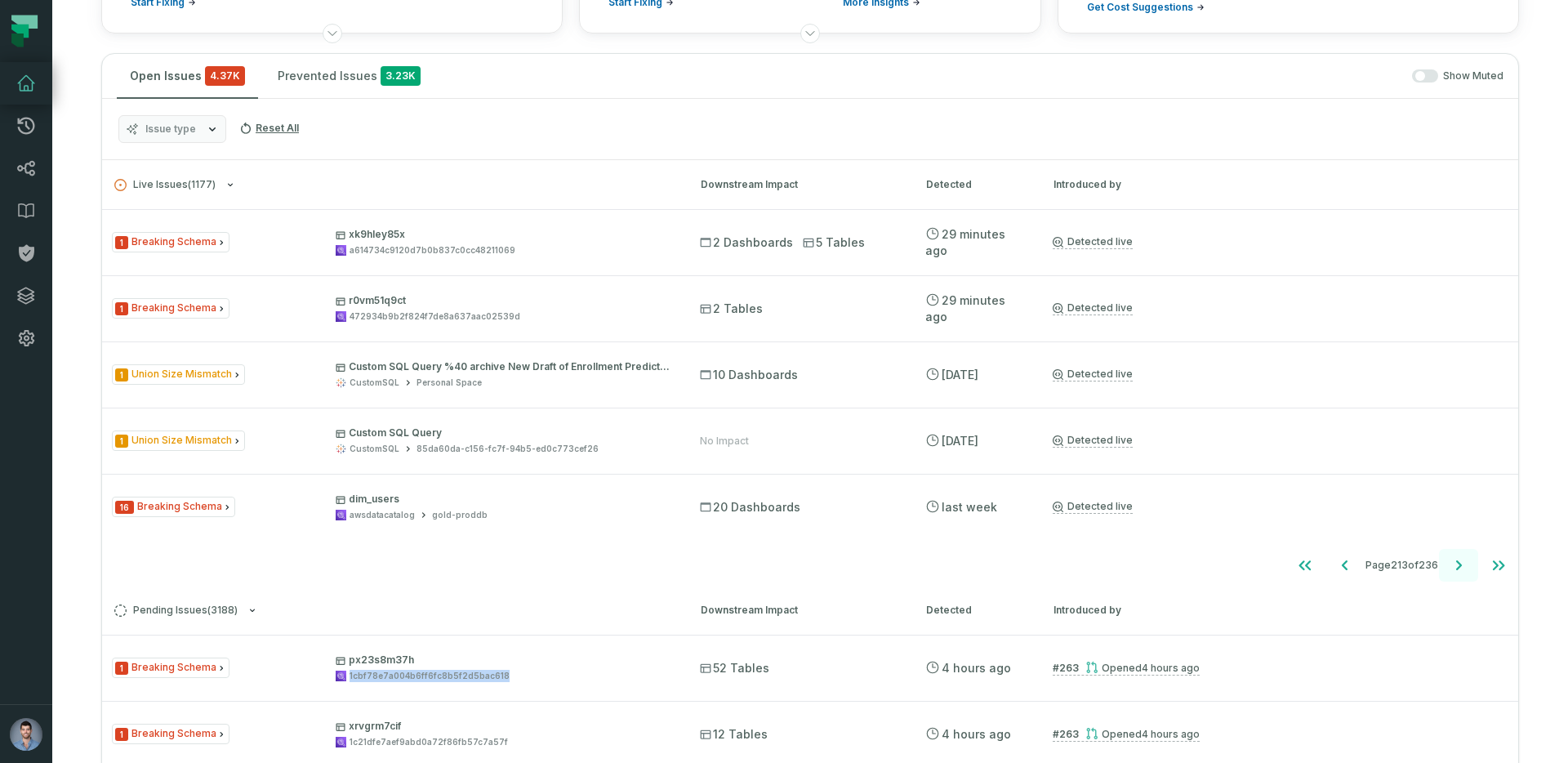
click at [1464, 561] on icon "Go to next page" at bounding box center [1458, 565] width 19 height 19
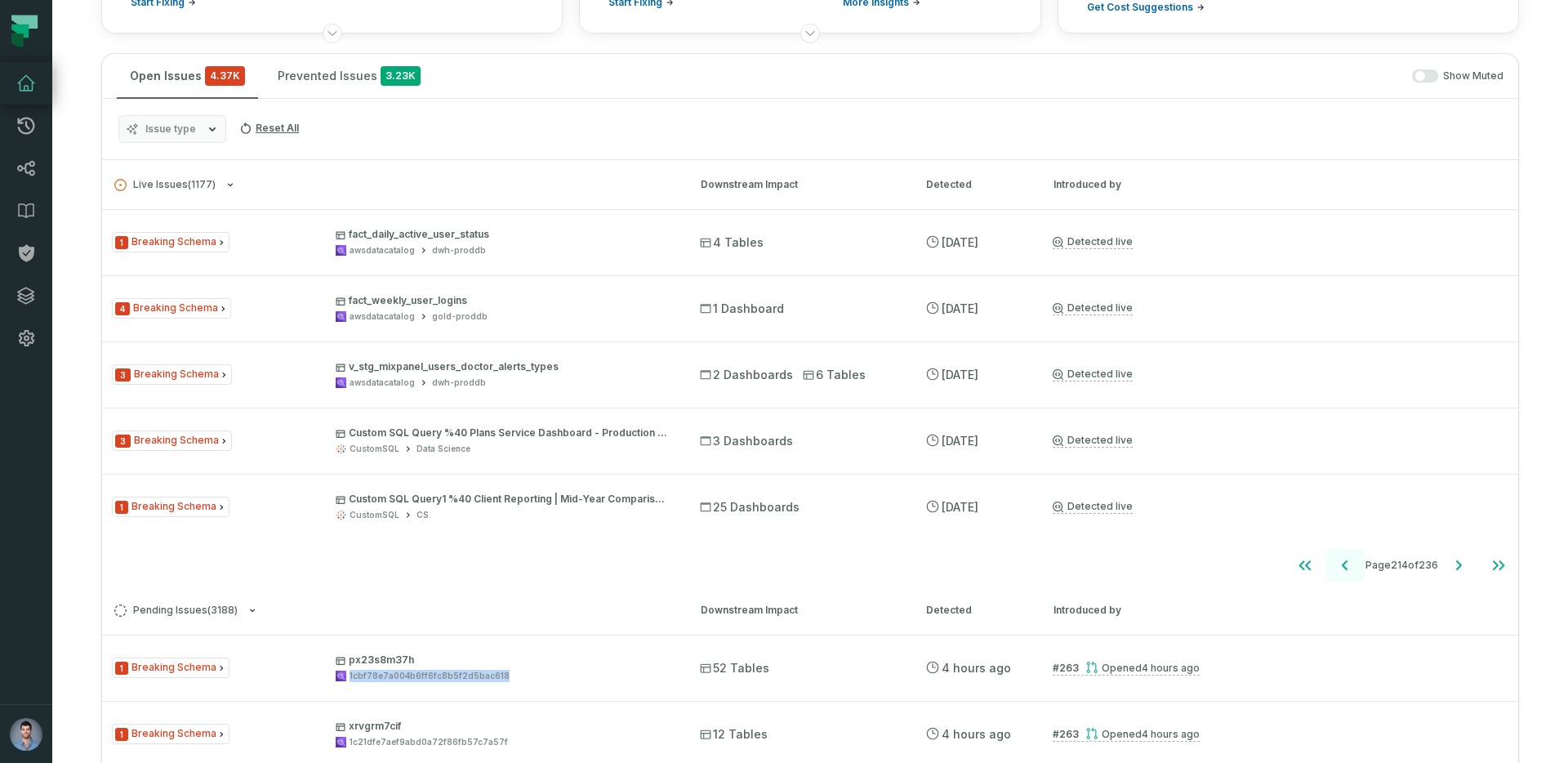
click at [1335, 573] on icon "Go to previous page" at bounding box center [1344, 565] width 19 height 19
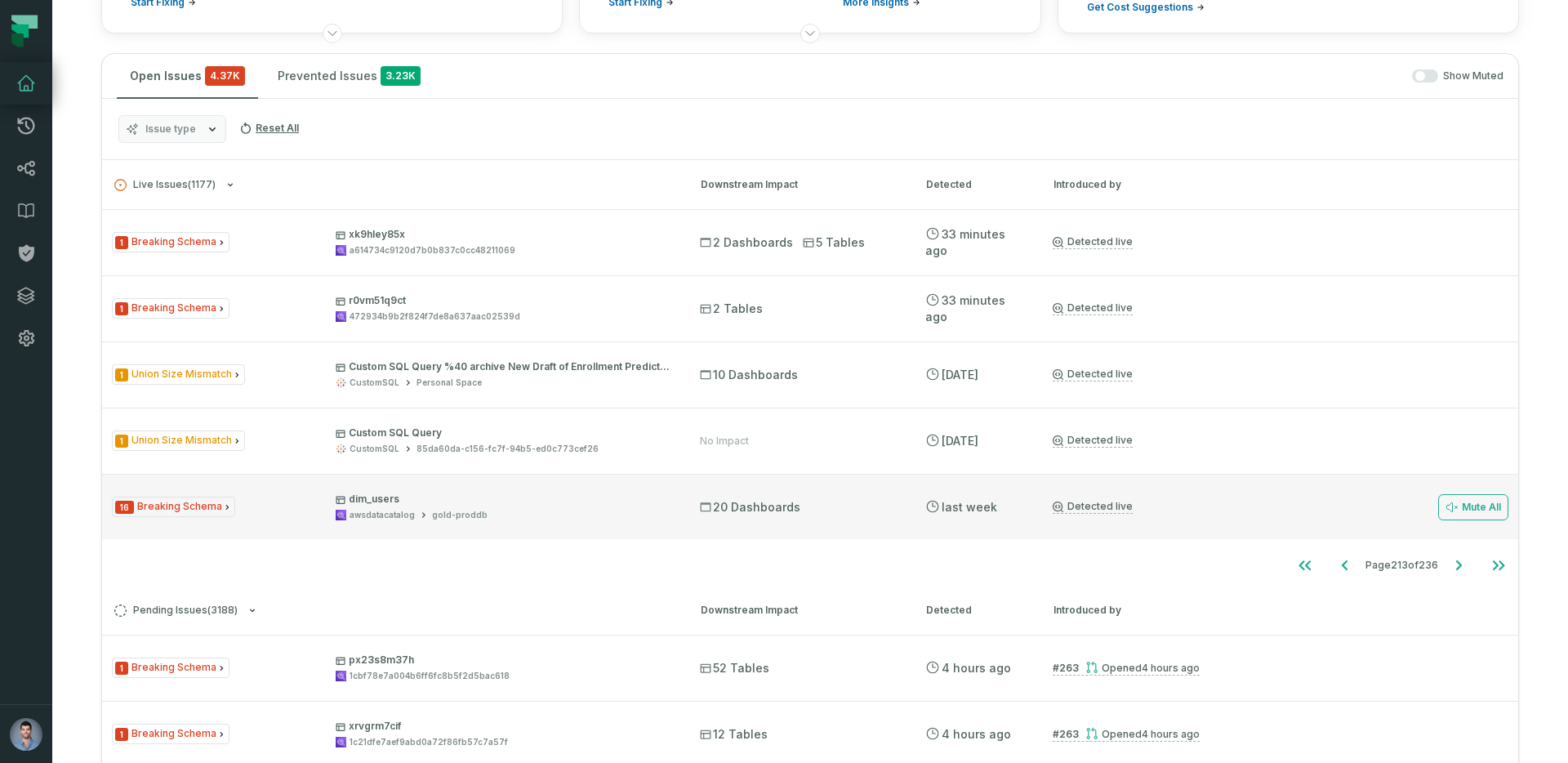
click at [434, 508] on span "dim_users awsdatacatalog gold-proddb" at bounding box center [503, 507] width 335 height 29
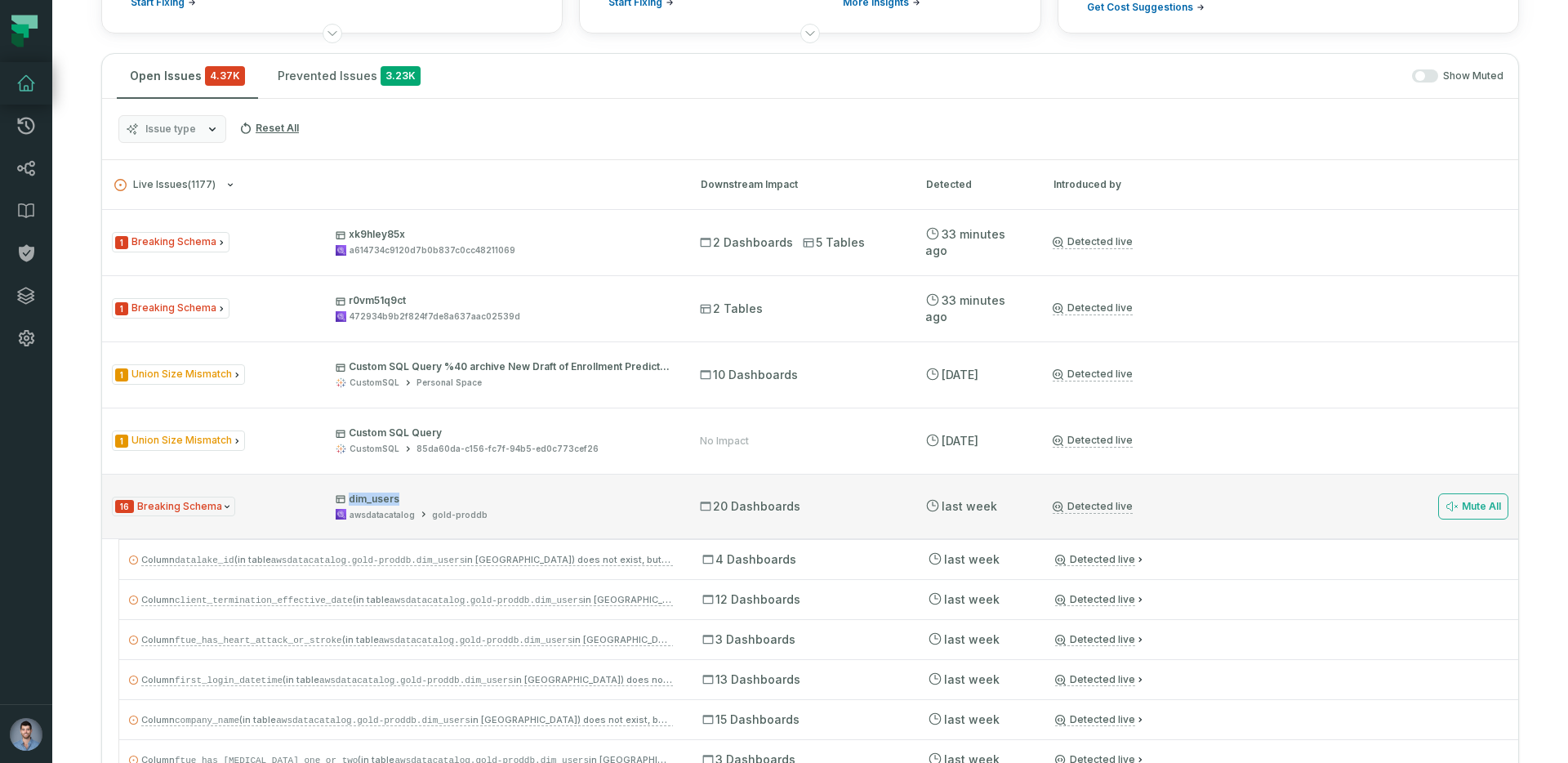
drag, startPoint x: 408, startPoint y: 500, endPoint x: 352, endPoint y: 502, distance: 56.0
click at [352, 502] on p "dim_users" at bounding box center [503, 499] width 335 height 13
copy p "im_users"
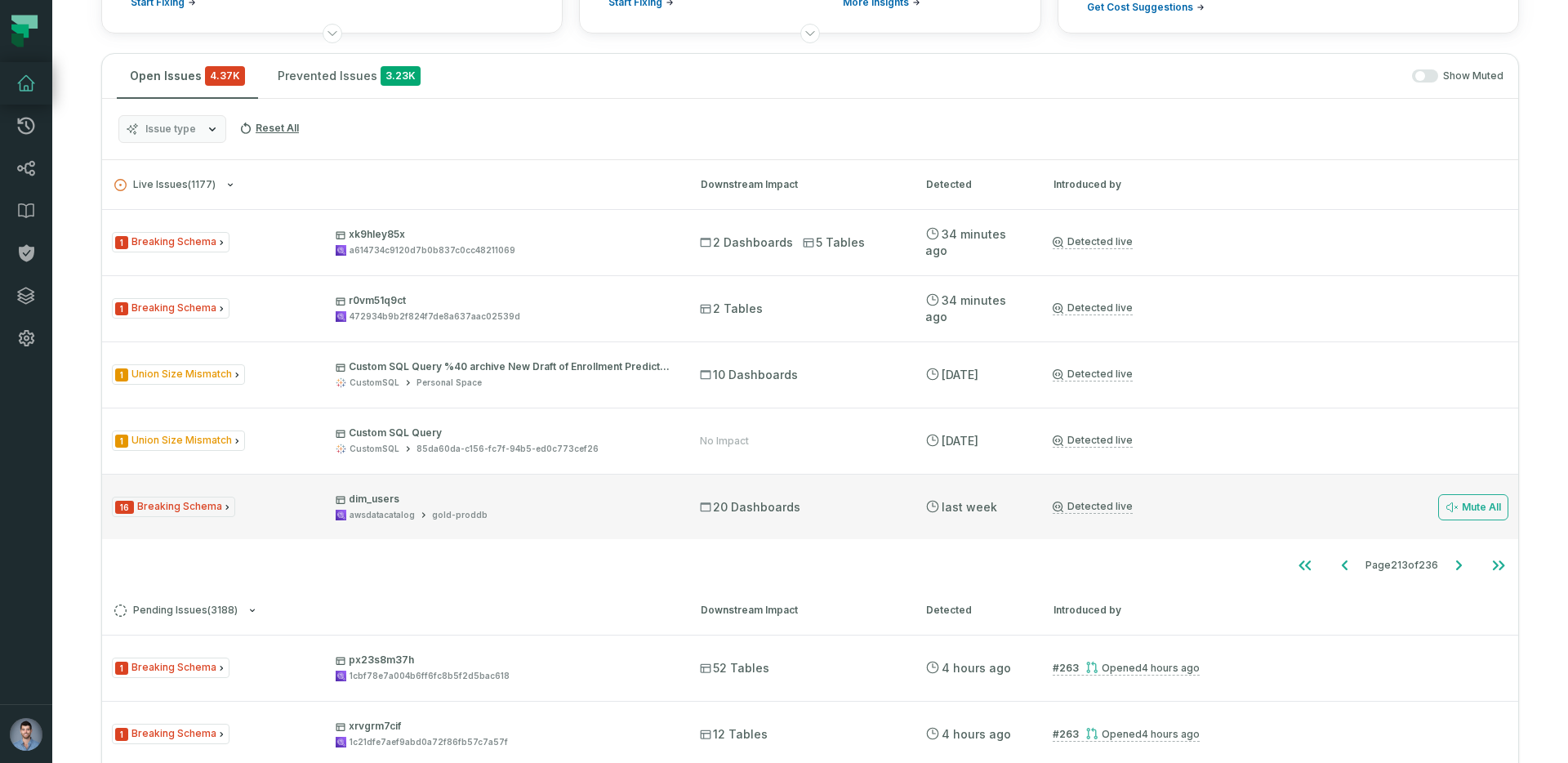
click at [523, 522] on div "16 Breaking Schema dim_users awsdatacatalog gold-proddb 20 Dashboards 8/25/2025…" at bounding box center [810, 506] width 1416 height 66
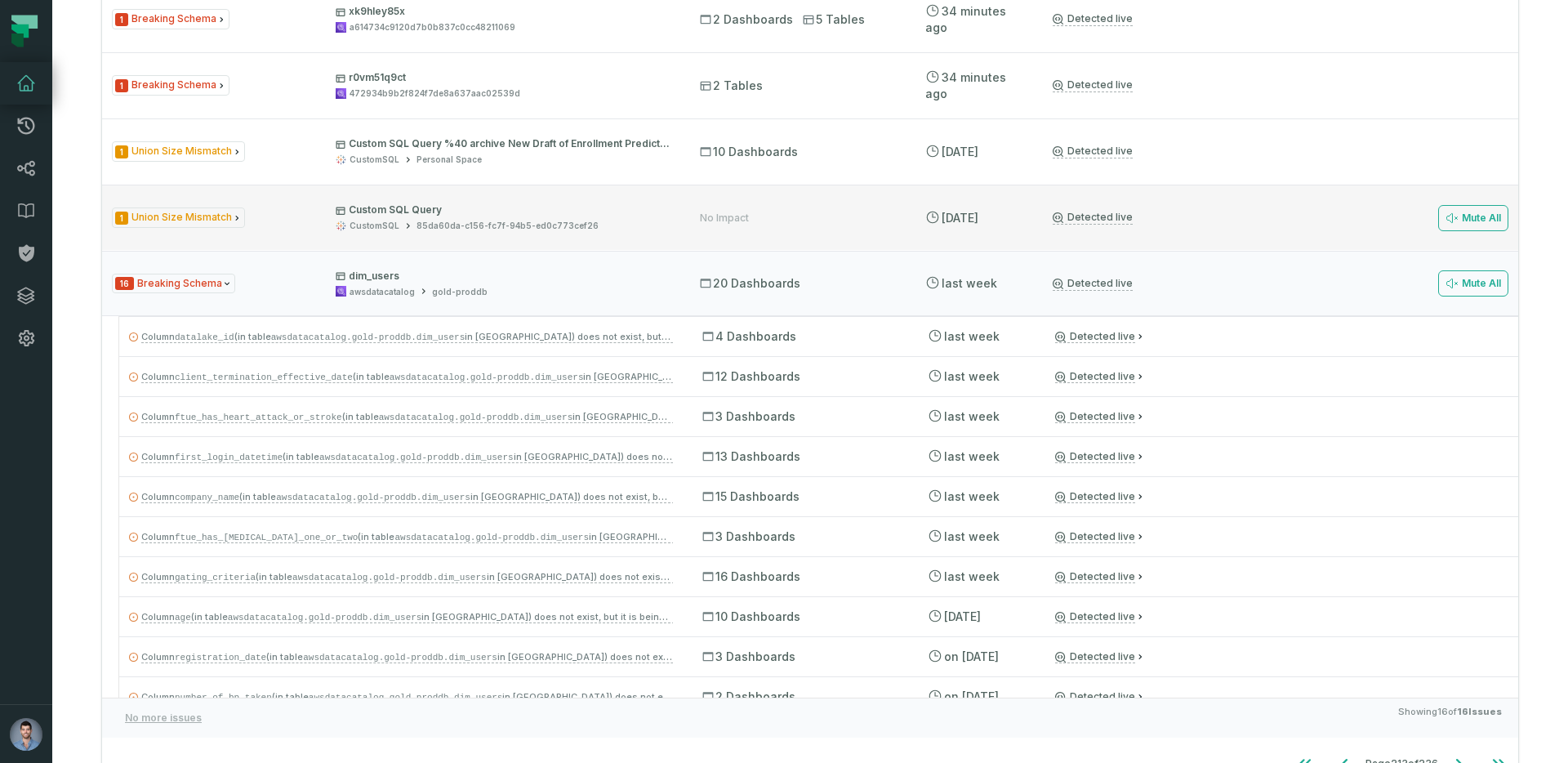
scroll to position [505, 0]
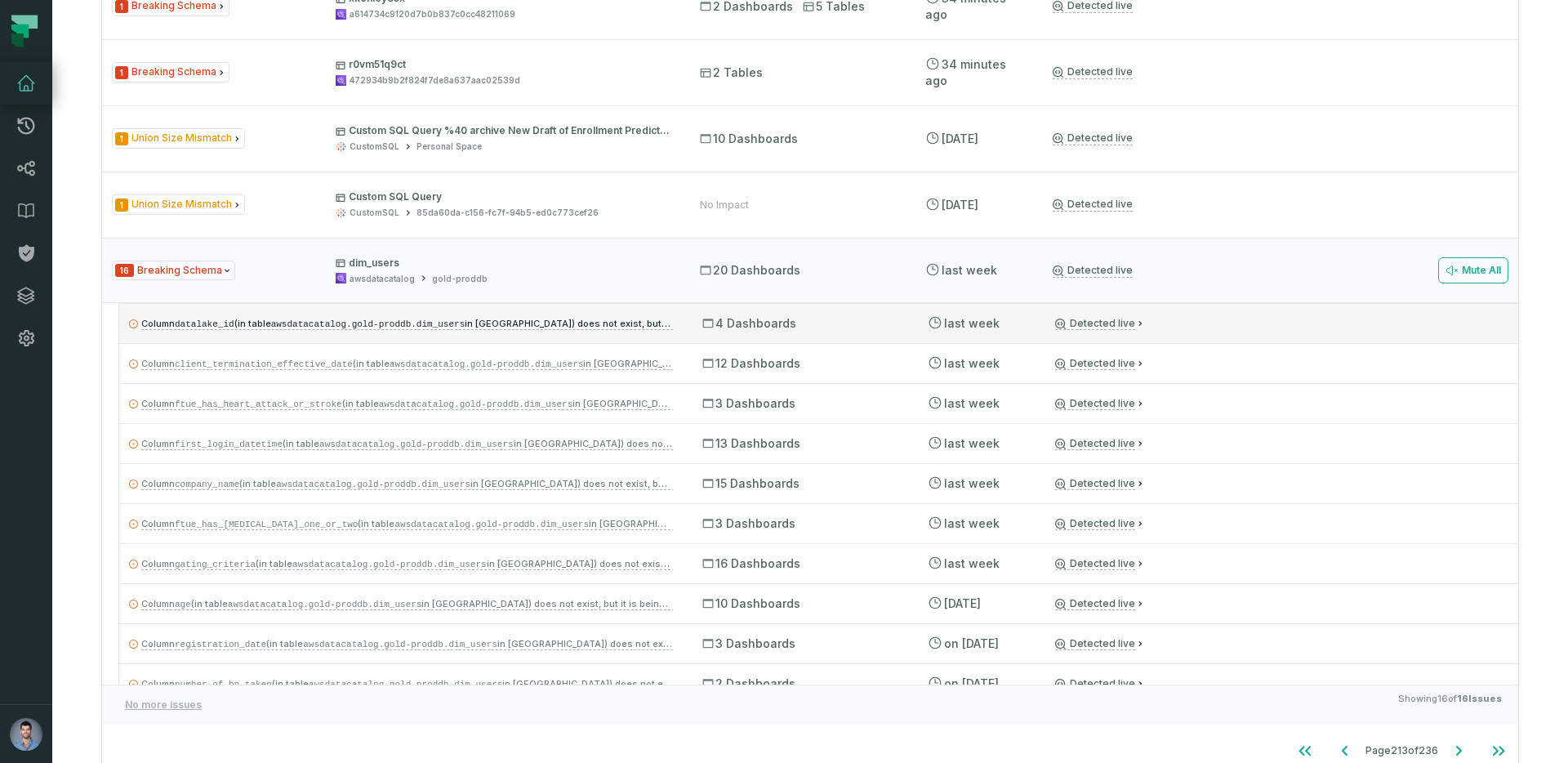
click at [268, 334] on div "Column datalake_id (in table awsdatacatalog.gold-proddb.dim_users in Athena) do…" at bounding box center [818, 323] width 1399 height 39
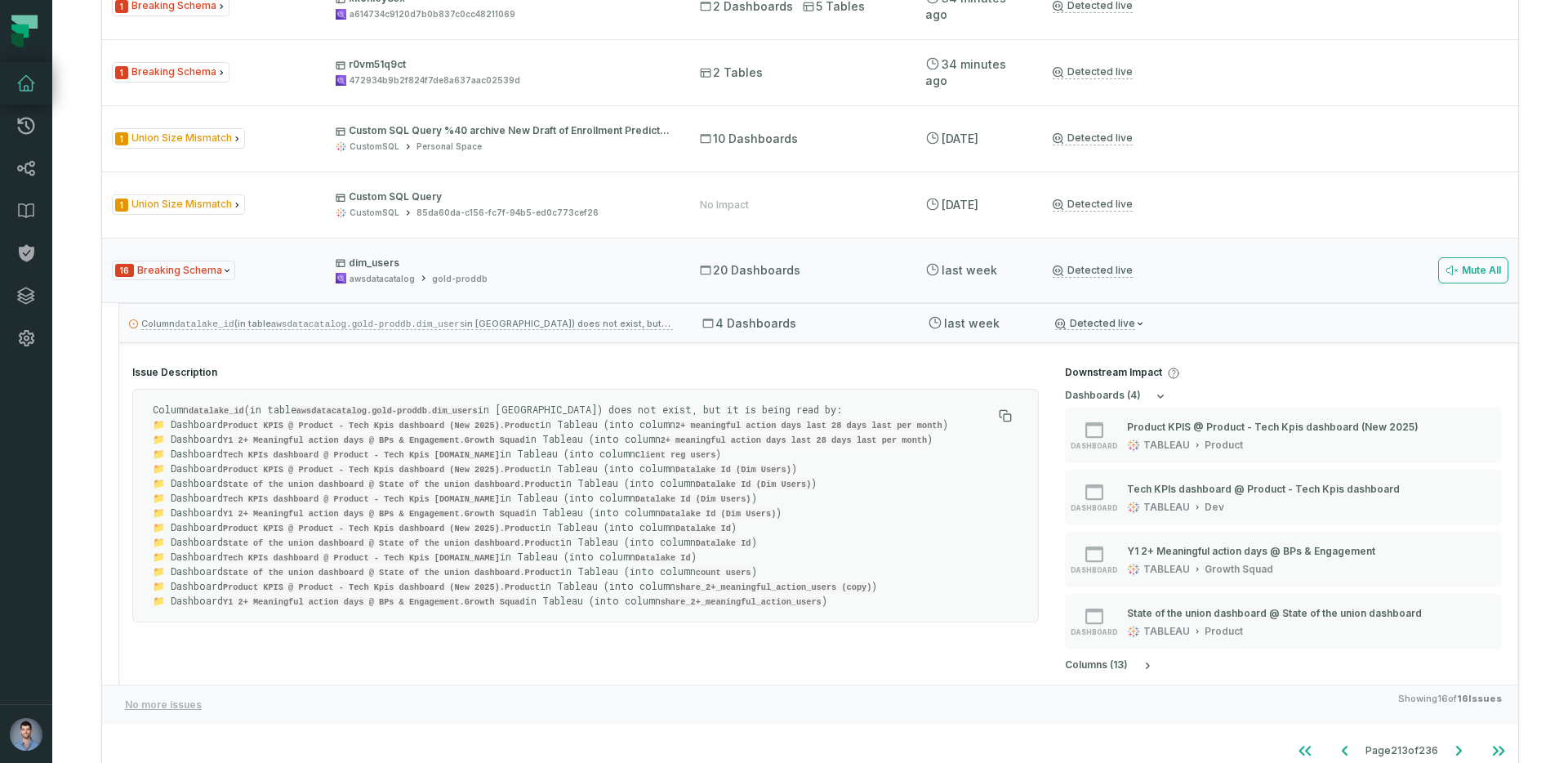
click at [203, 406] on code "datalake_id" at bounding box center [216, 411] width 55 height 10
click at [356, 406] on code "awsdatacatalog.gold-proddb.dim_users" at bounding box center [387, 411] width 181 height 10
click at [472, 422] on code "Product KPIS @ Product - Tech Kpis dashboard (New 2025).Product" at bounding box center [381, 425] width 317 height 10
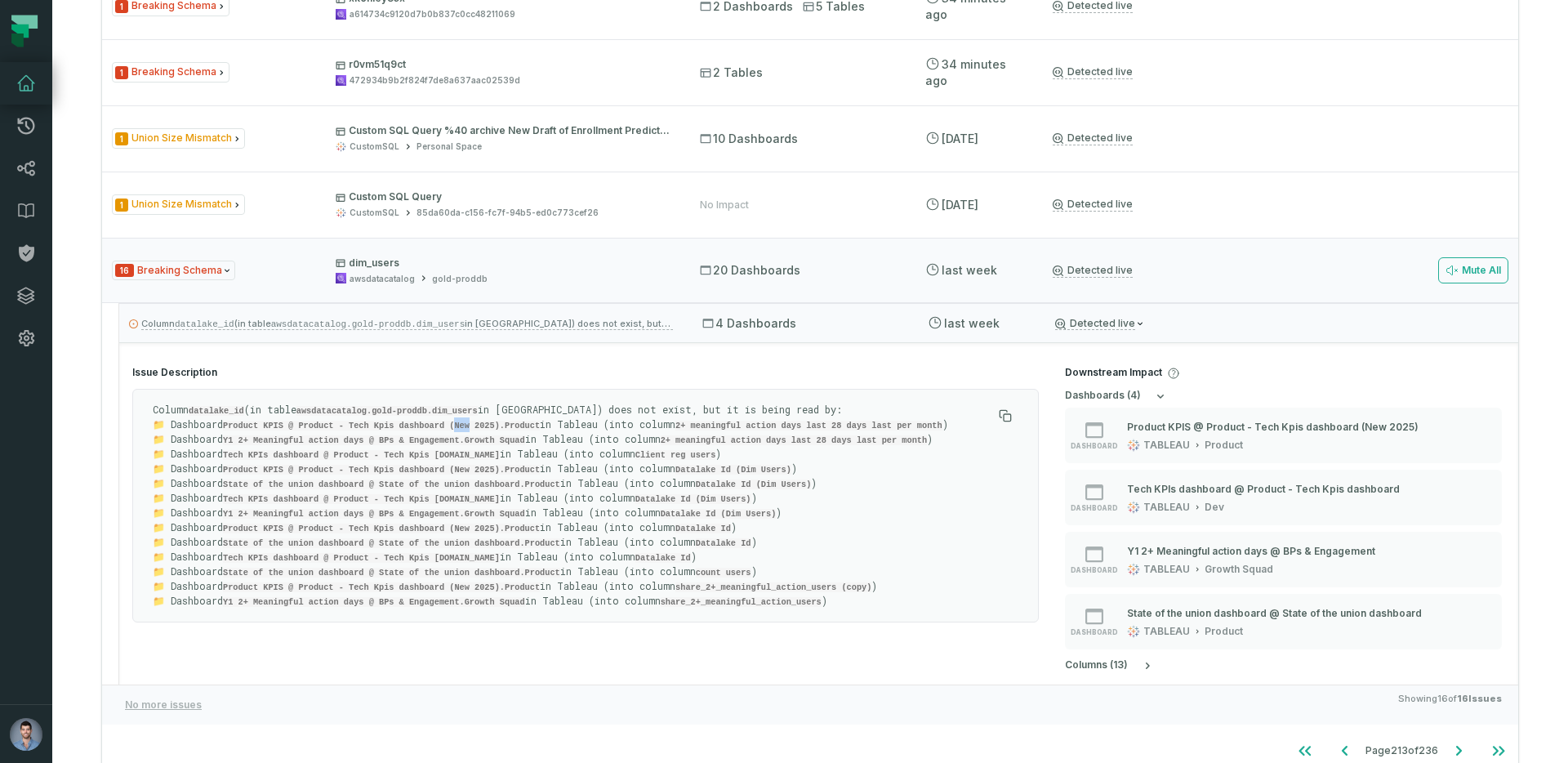
click at [472, 422] on code "Product KPIS @ Product - Tech Kpis dashboard (New 2025).Product" at bounding box center [381, 425] width 317 height 10
click at [468, 284] on div "16 Breaking Schema dim_users awsdatacatalog gold-proddb 20 Dashboards 8/25/2025…" at bounding box center [810, 270] width 1416 height 66
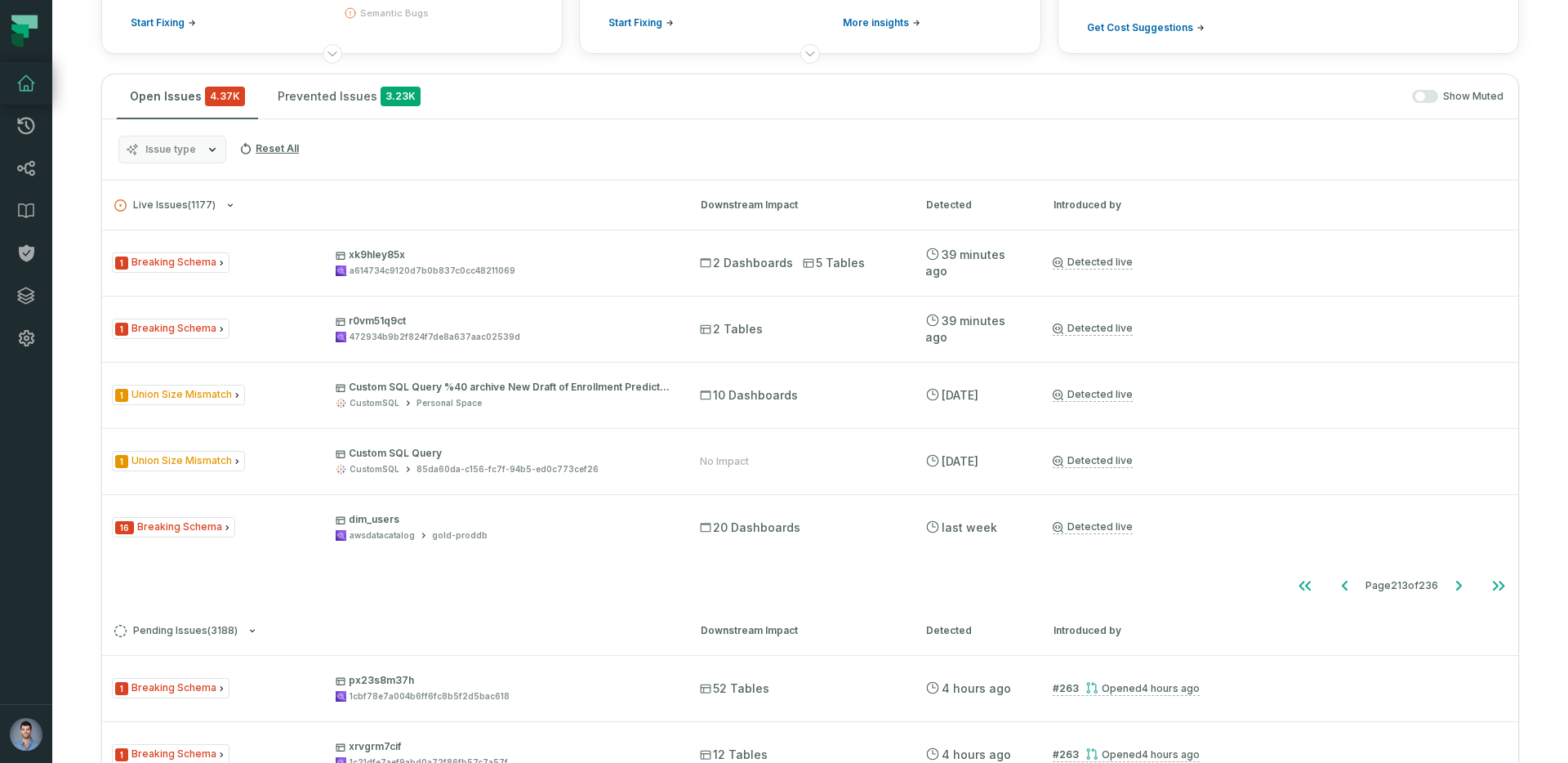
scroll to position [247, 0]
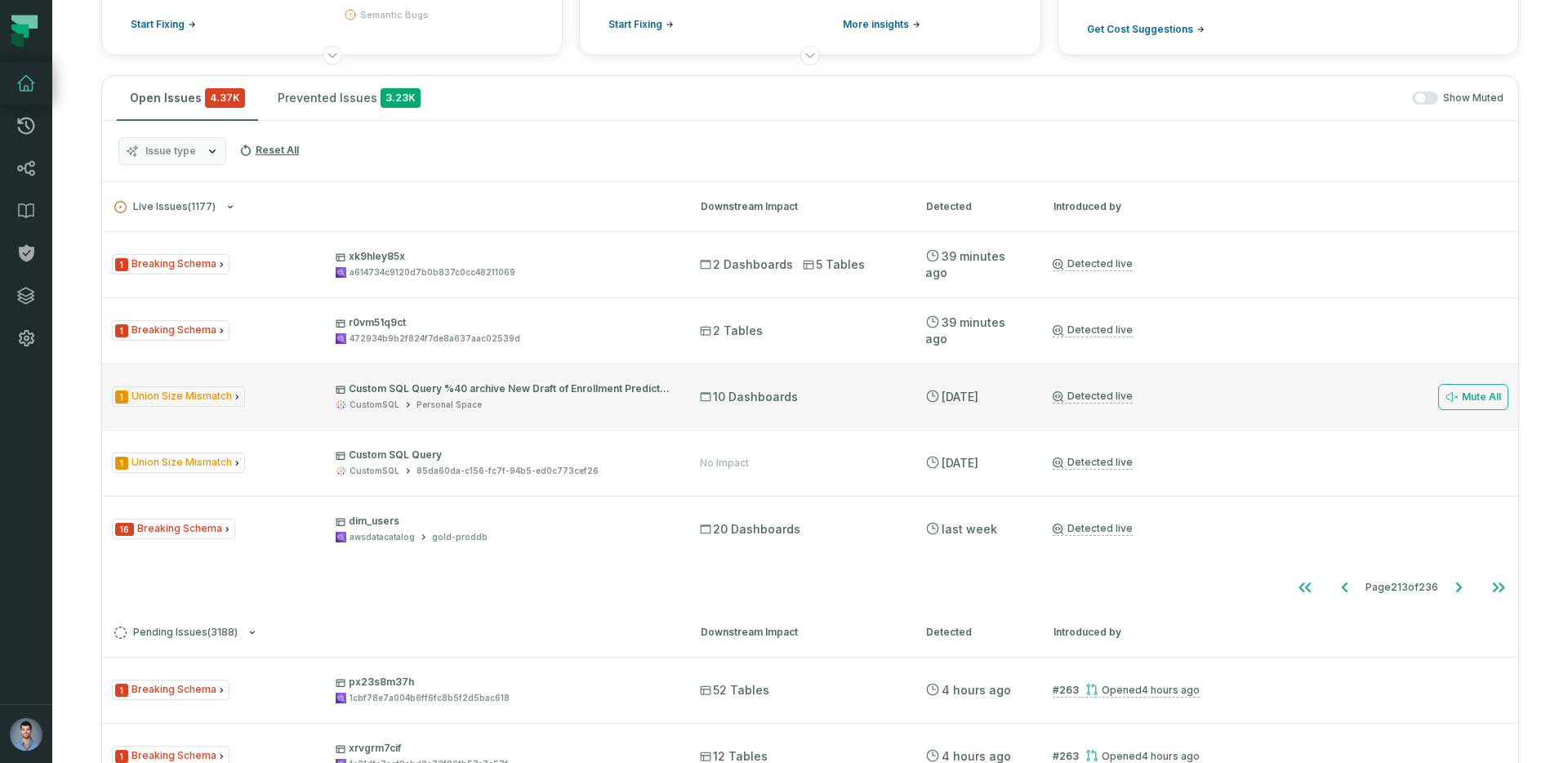
click at [214, 396] on span "1 Union Size Mismatch" at bounding box center [178, 397] width 133 height 20
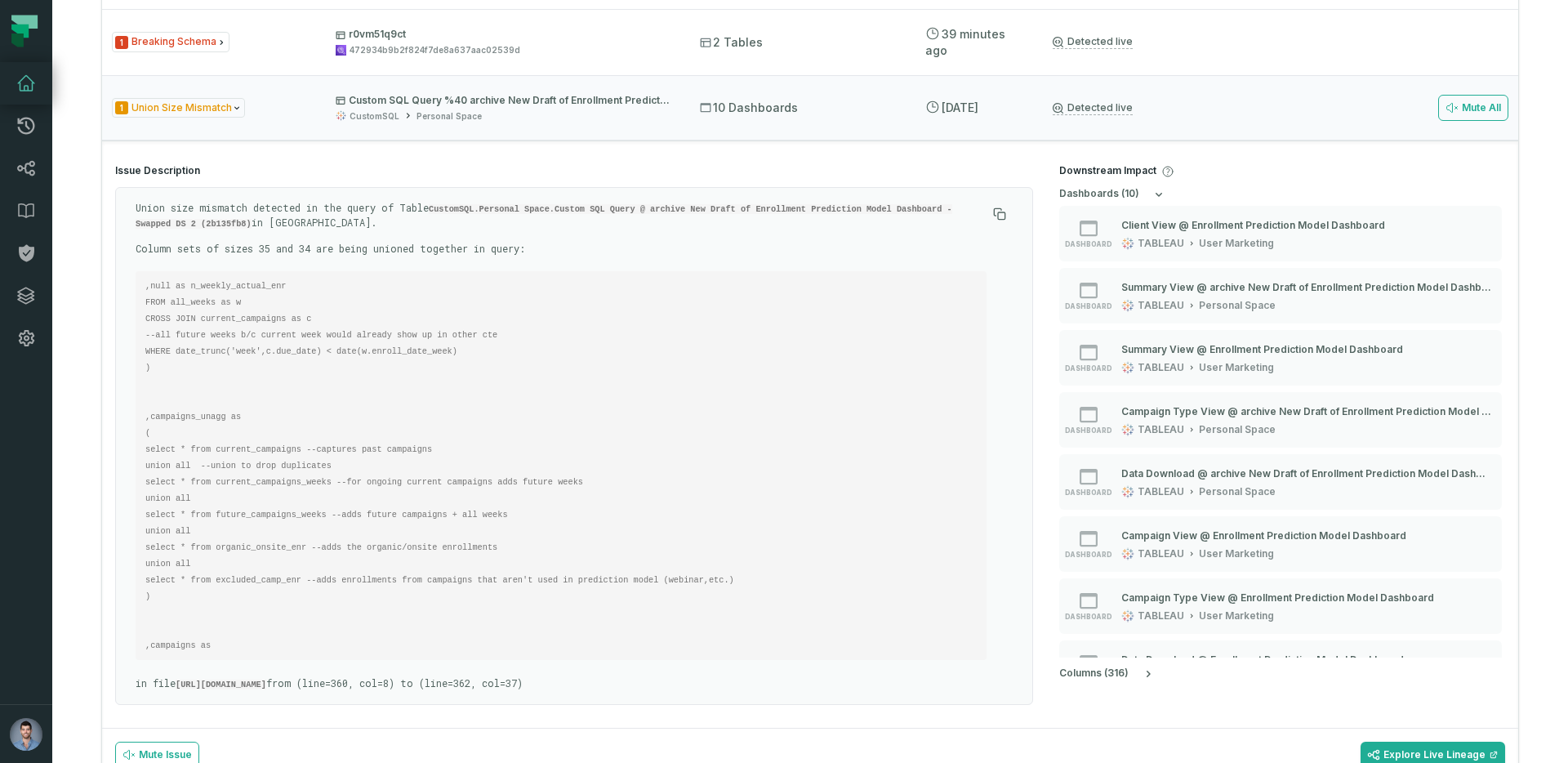
scroll to position [557, 0]
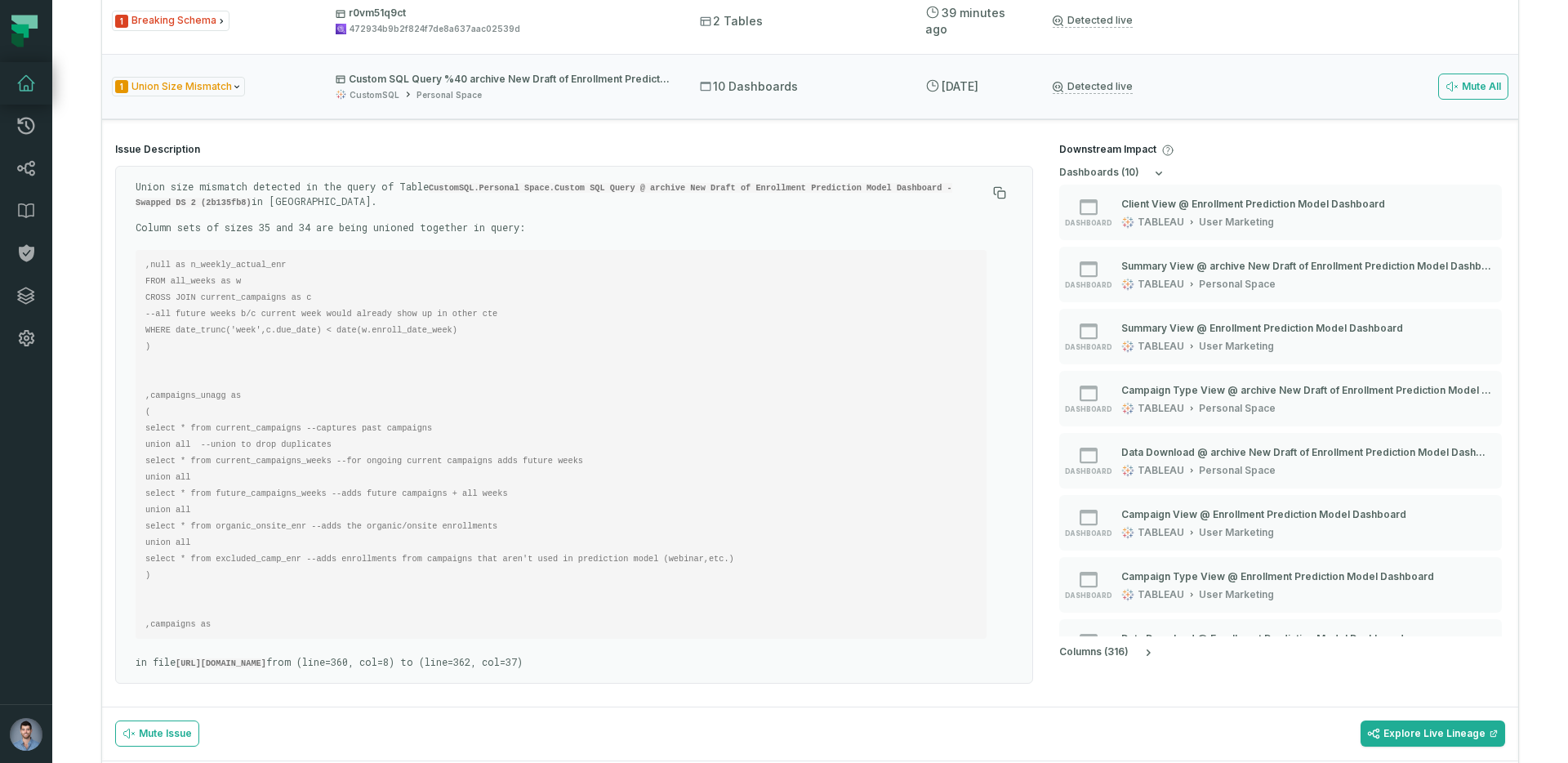
click at [236, 188] on p "Union size mismatch detected in the query of Table CustomSQL.Personal Space.Cus…" at bounding box center [561, 194] width 851 height 30
click at [278, 416] on pre ",null as n_weekly_actual_enr FROM all_weeks as w CROSS JOIN current_campaigns a…" at bounding box center [561, 444] width 851 height 388
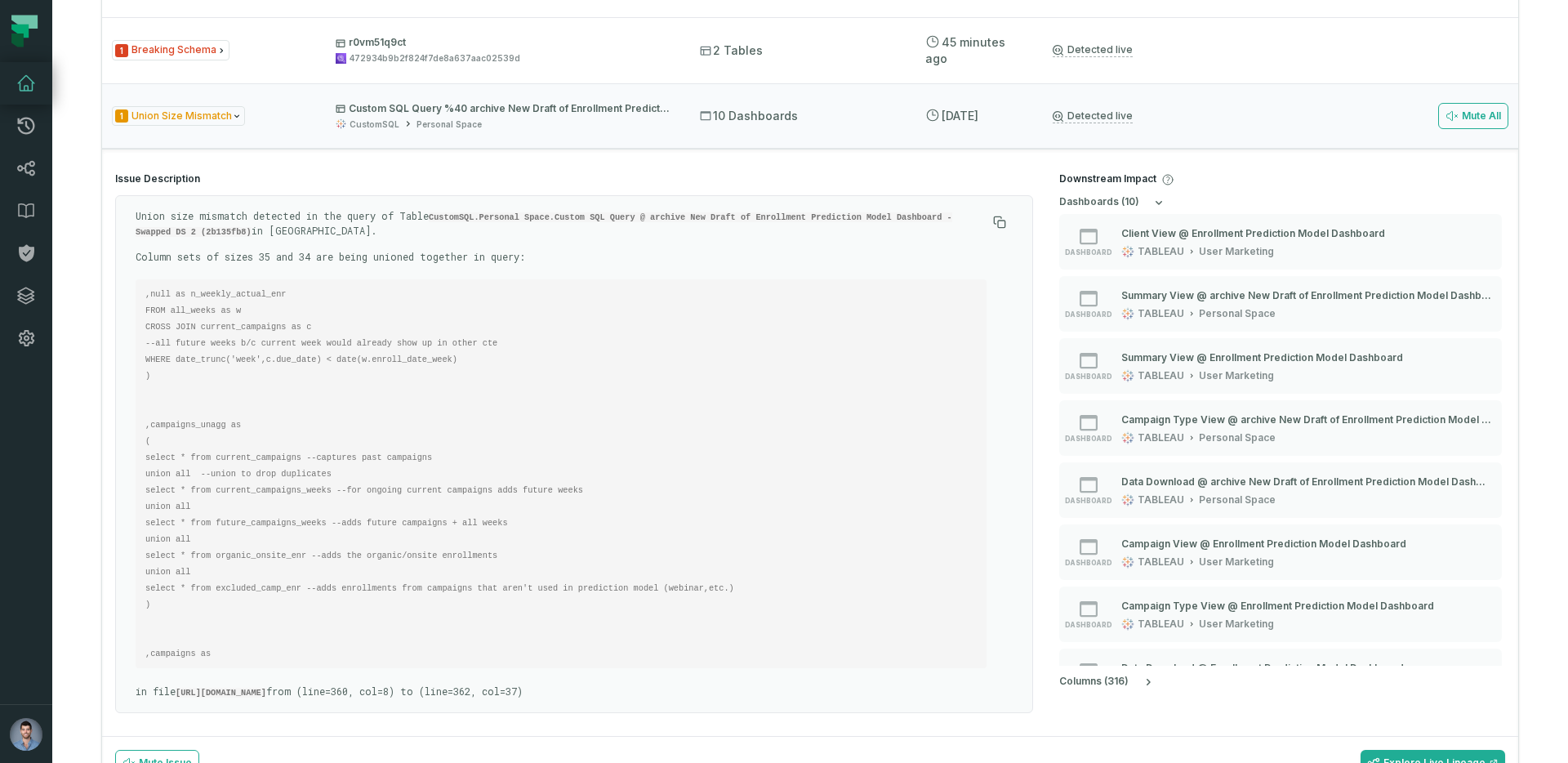
scroll to position [535, 0]
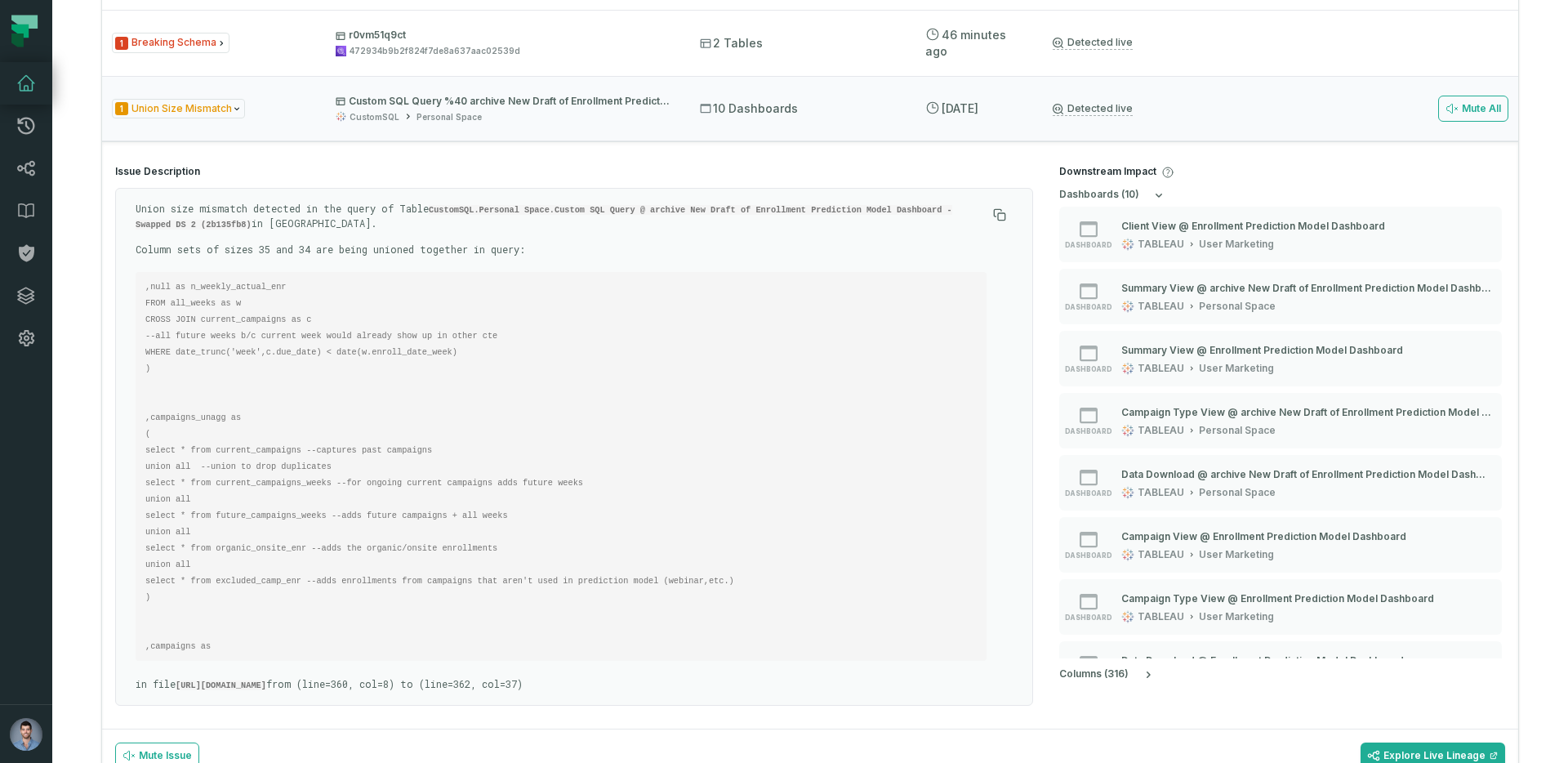
click at [200, 418] on code ",null as n_weekly_actual_enr FROM all_weeks as w CROSS JOIN current_campaigns a…" at bounding box center [439, 466] width 589 height 369
copy code "campaigns_unagg"
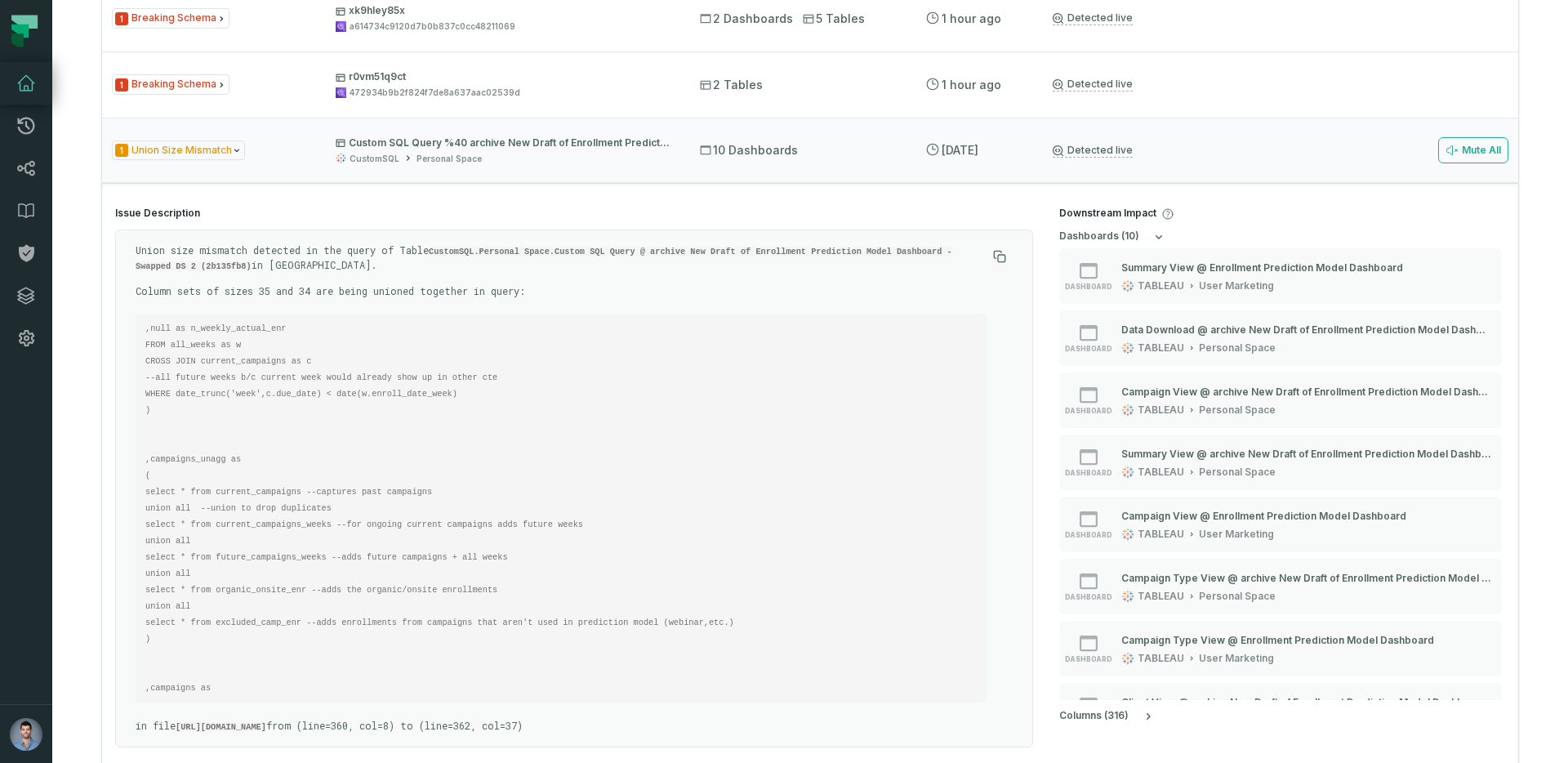
scroll to position [494, 0]
click at [374, 144] on p "Custom SQL Query %40 archive New Draft of Enrollment Prediction Model Dashboard…" at bounding box center [503, 142] width 335 height 13
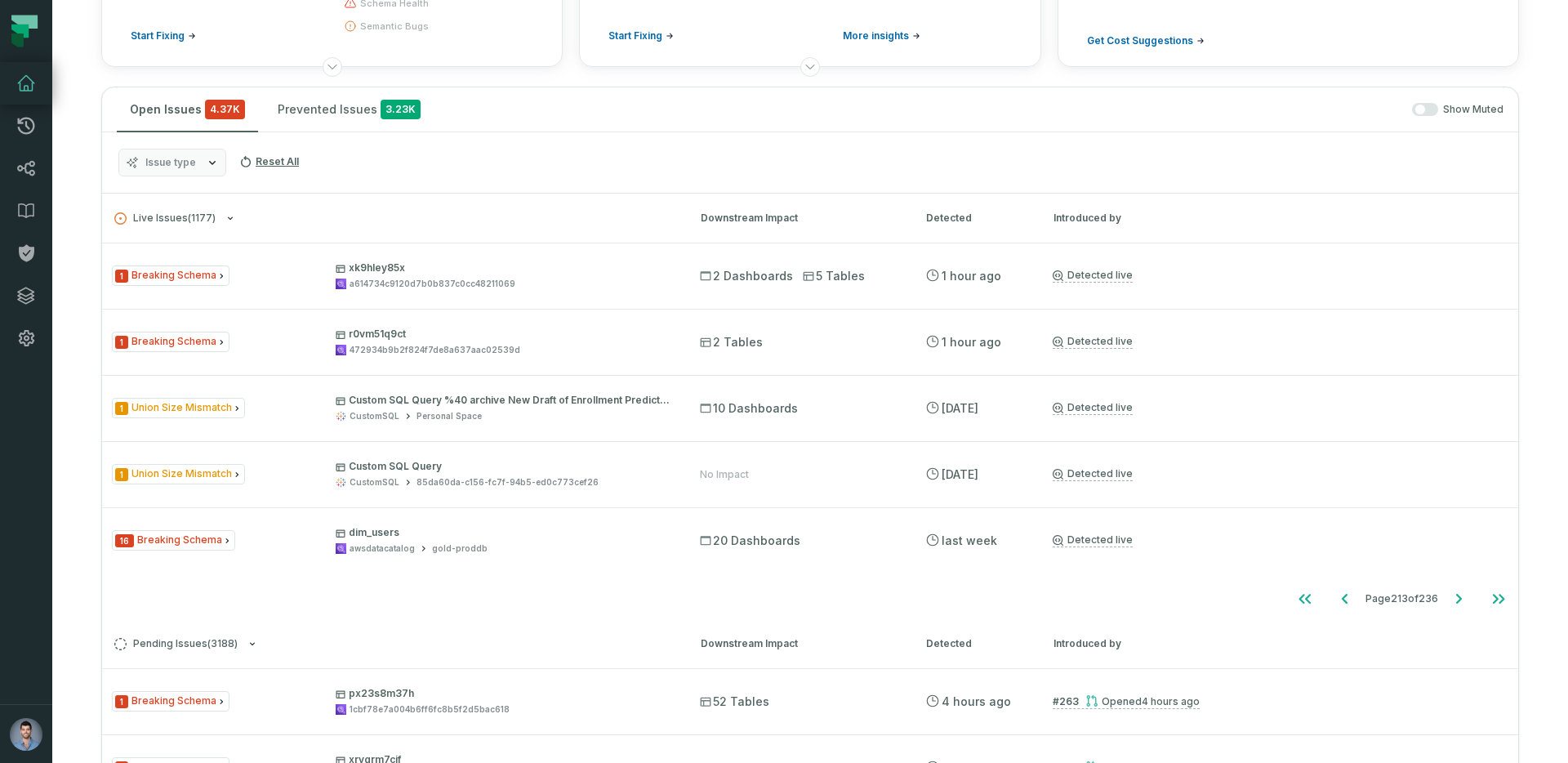
scroll to position [235, 0]
click at [1458, 605] on icon "Go to next page" at bounding box center [1458, 599] width 19 height 19
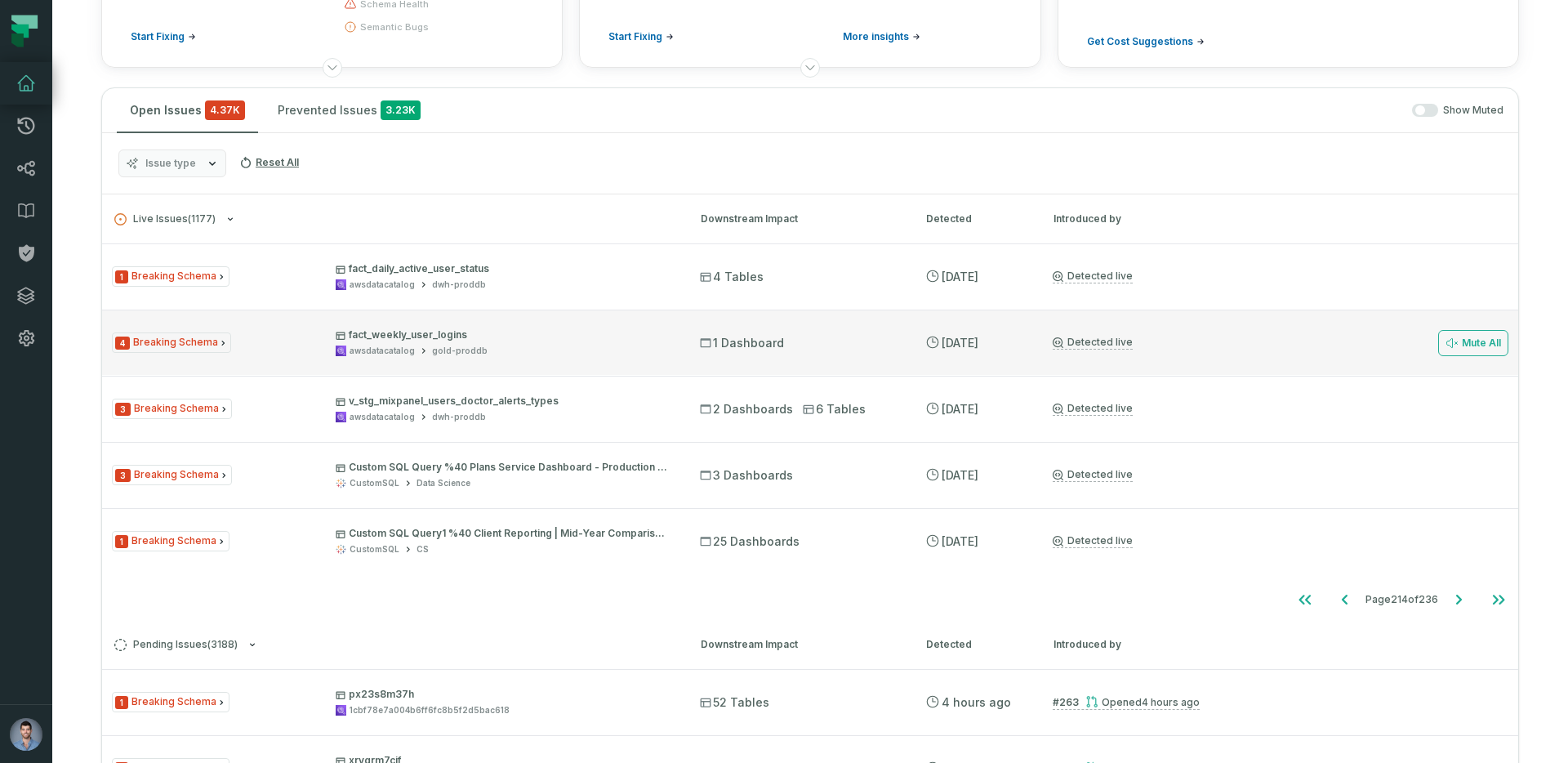
click at [447, 356] on div "gold-proddb" at bounding box center [459, 351] width 55 height 12
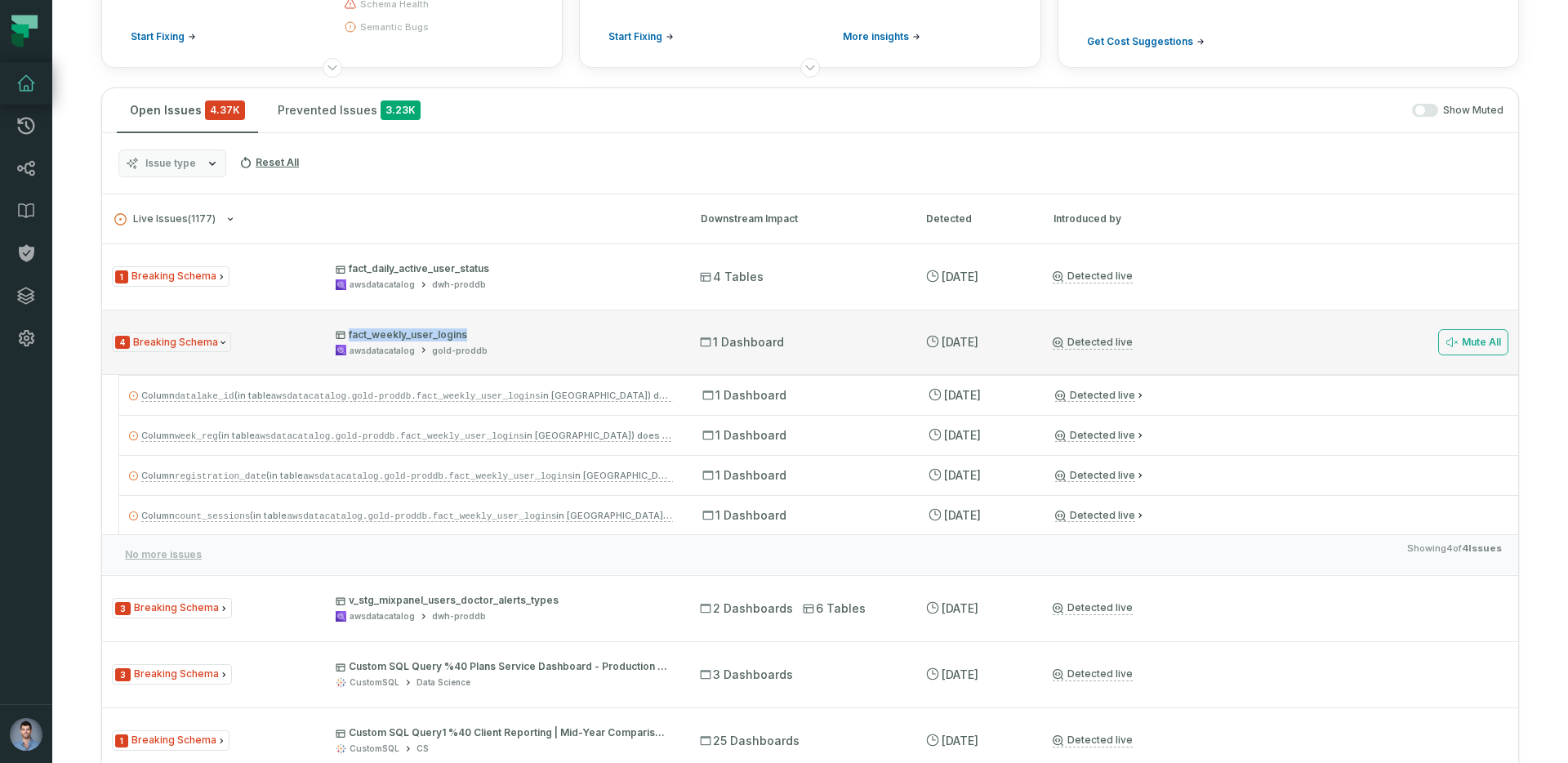
drag, startPoint x: 474, startPoint y: 338, endPoint x: 347, endPoint y: 338, distance: 127.0
click at [347, 338] on p "fact_weekly_user_logins" at bounding box center [503, 335] width 335 height 13
copy p "fact_weekly_user_logins"
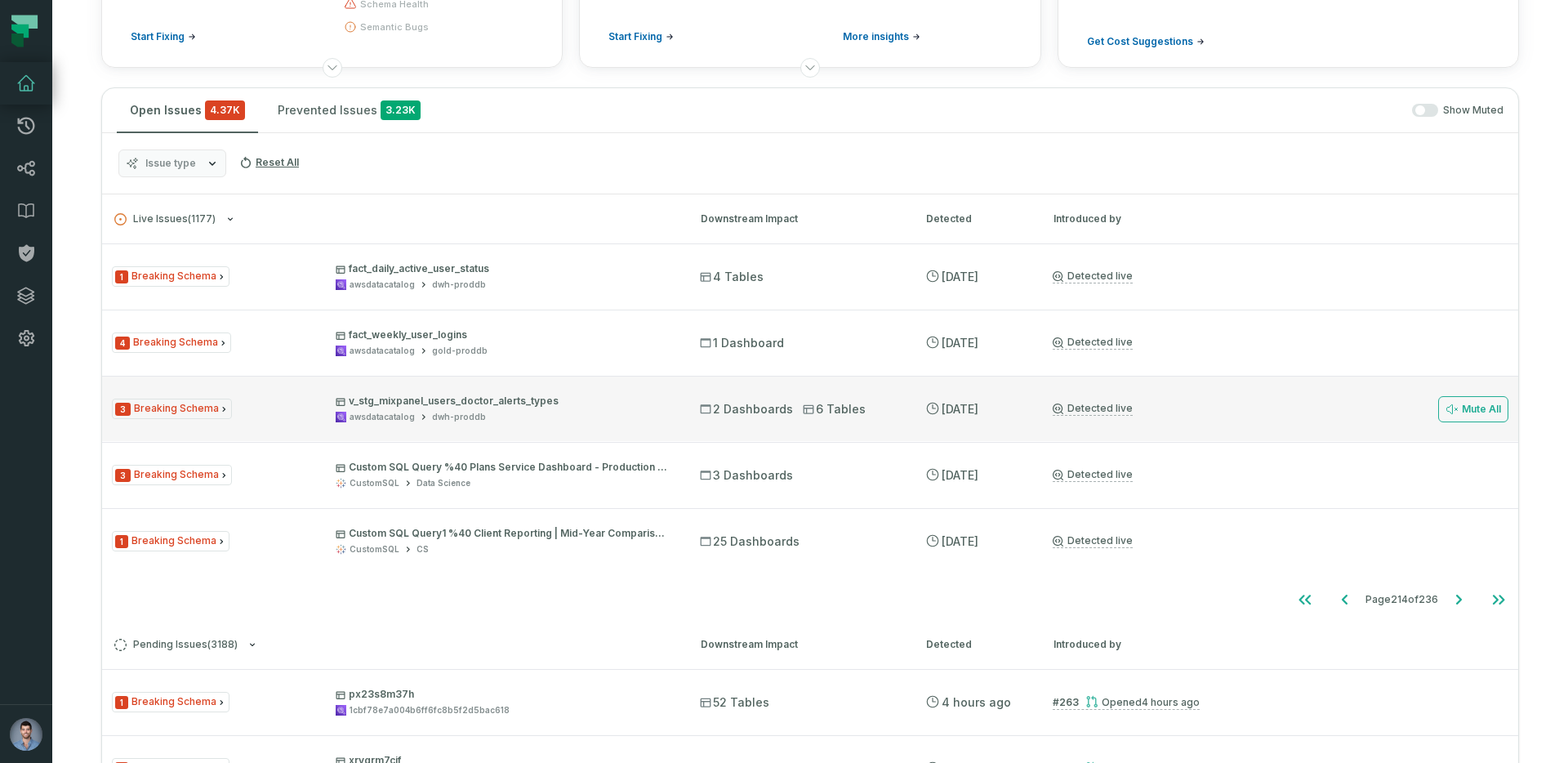
click at [466, 399] on p "v_stg_mixpanel_users_doctor_alerts_types" at bounding box center [503, 401] width 335 height 13
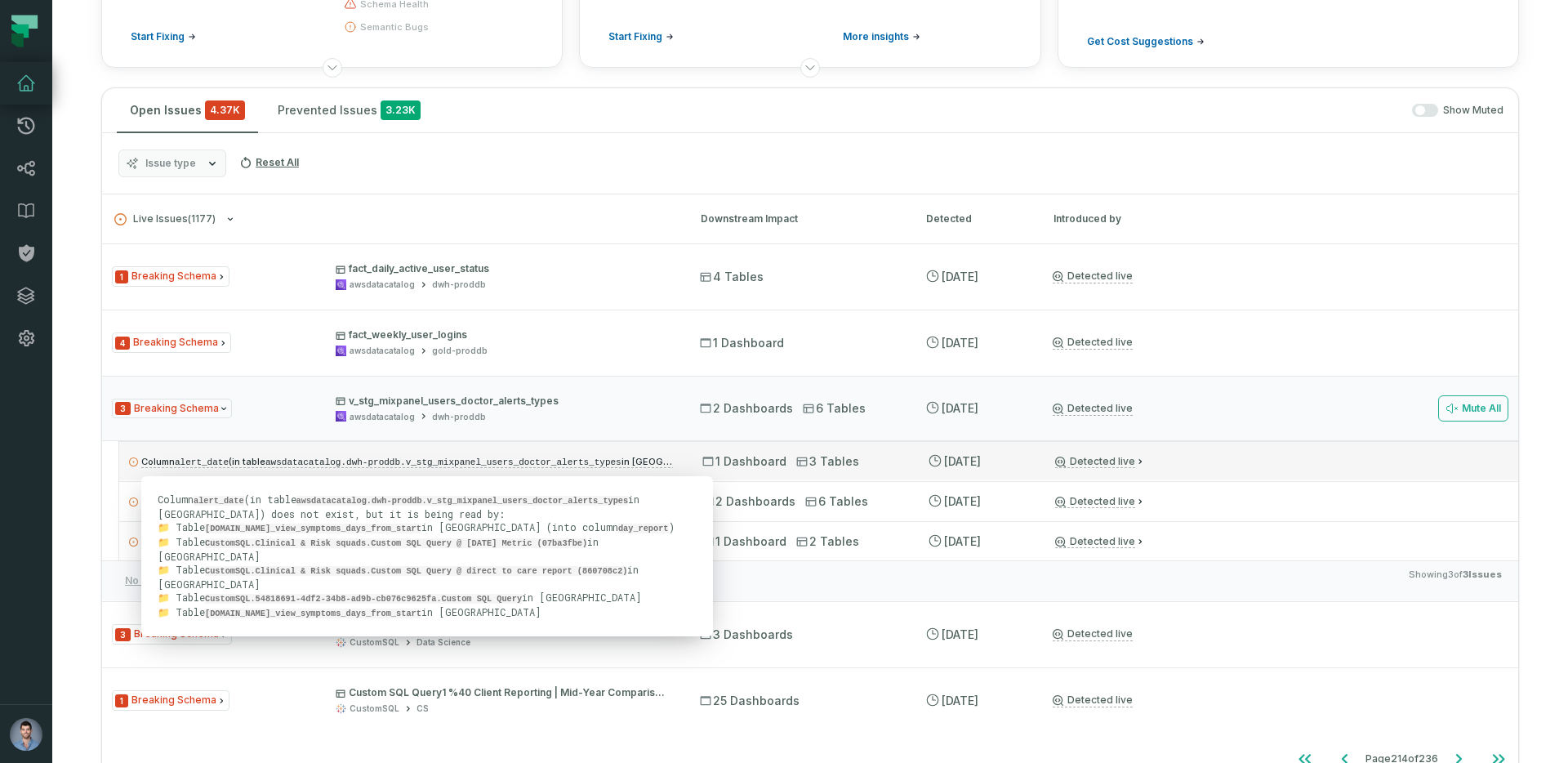
click at [552, 465] on code "awsdatacatalog.dwh-proddb.v_stg_mixpanel_users_doctor_alerts_types" at bounding box center [443, 462] width 356 height 10
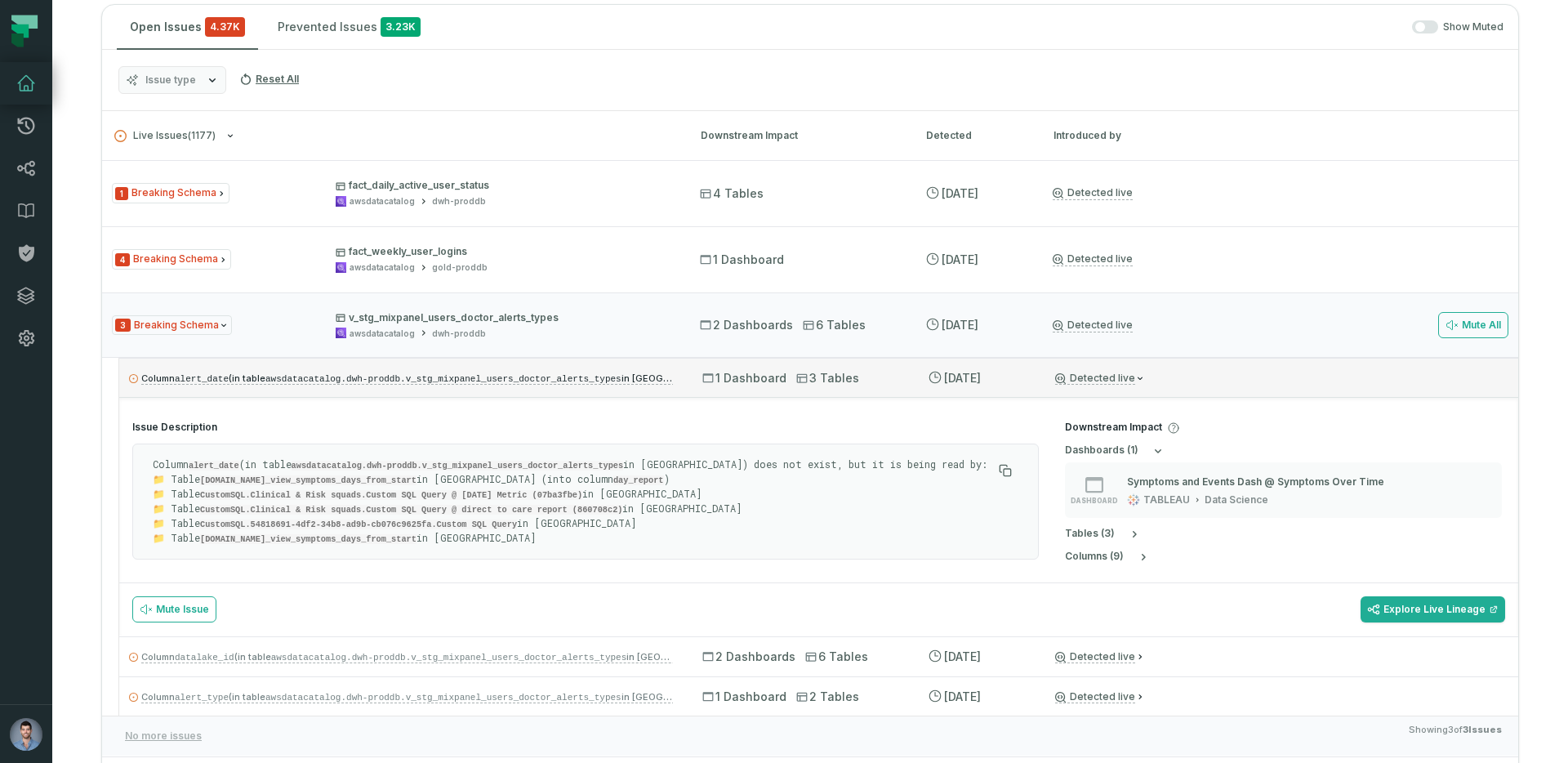
scroll to position [338, 0]
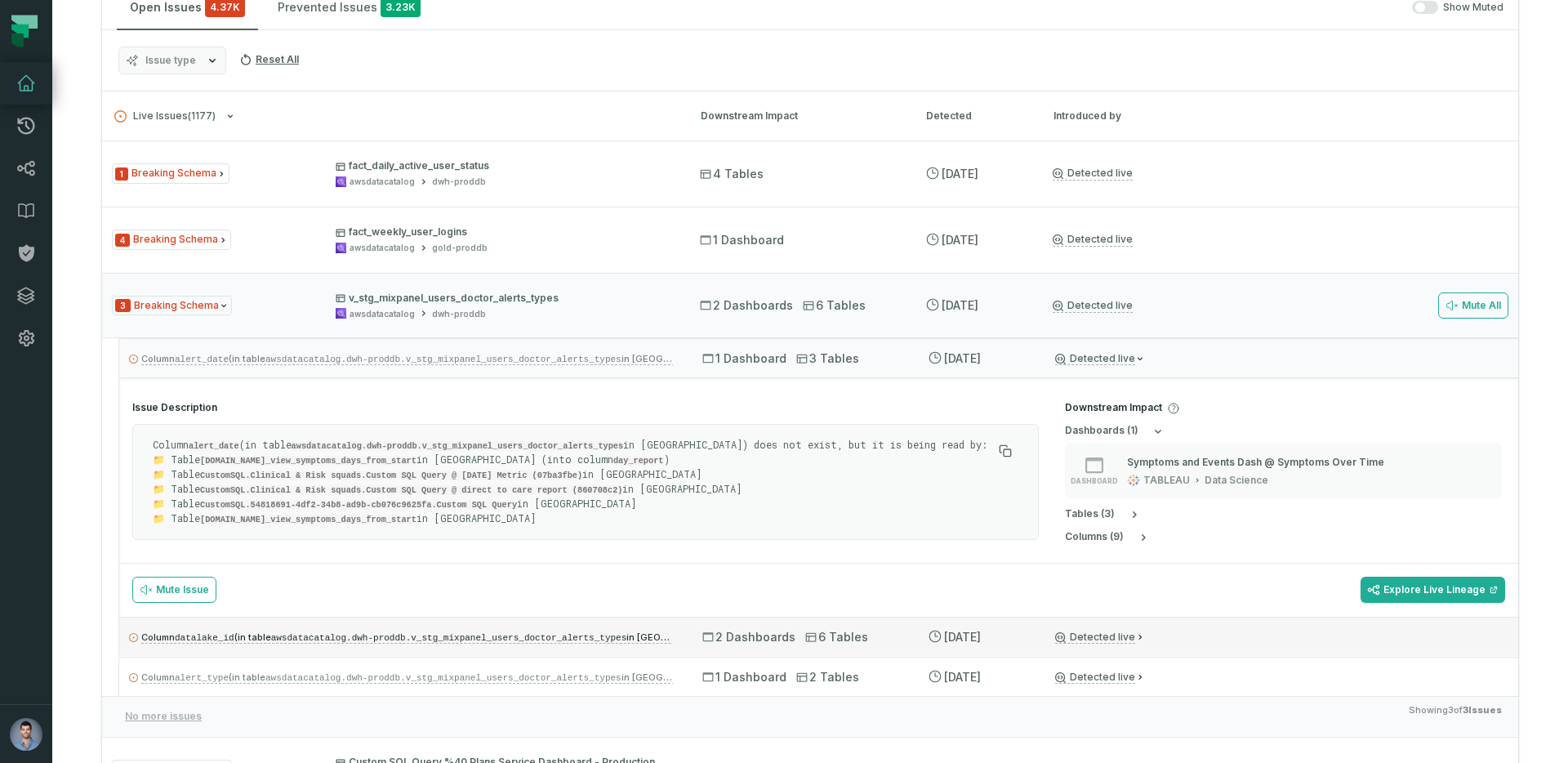
click at [402, 641] on p "Column datalake_id (in table awsdatacatalog.dwh-proddb.v_stg_mixpanel_users_doc…" at bounding box center [401, 636] width 544 height 19
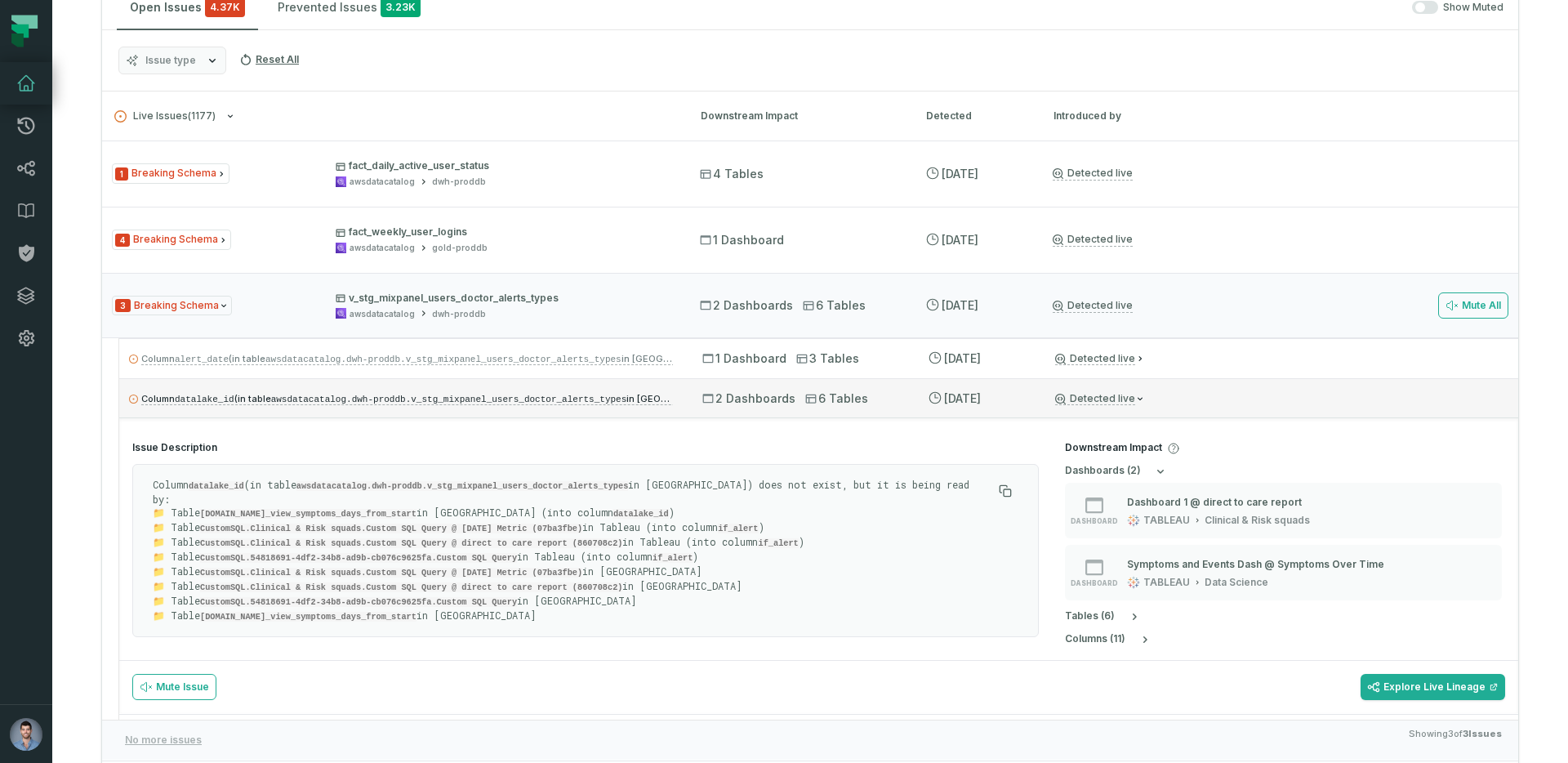
scroll to position [32, 0]
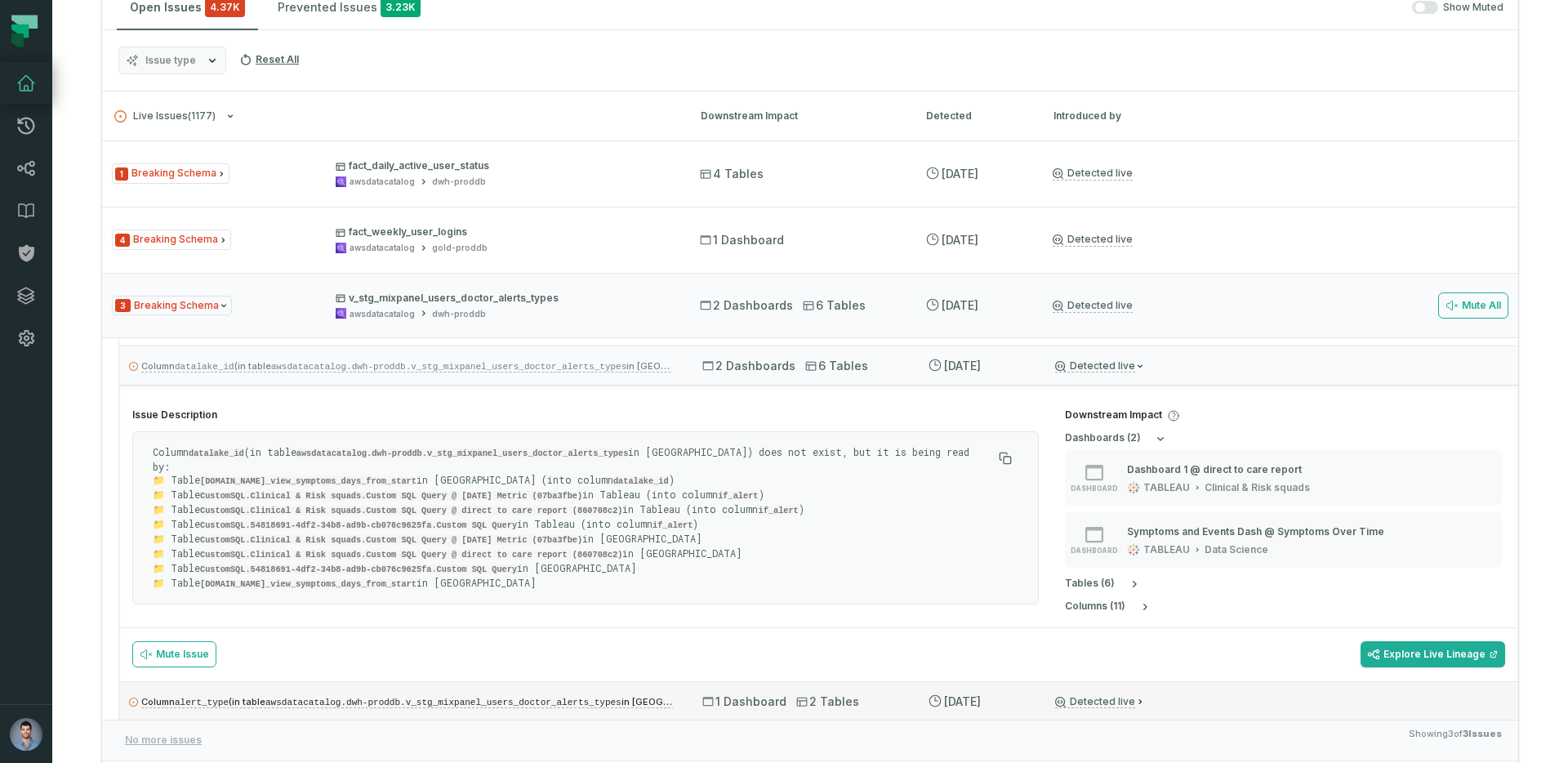
click at [518, 692] on p "Column alert_type (in table awsdatacatalog.dwh-proddb.v_stg_mixpanel_users_doct…" at bounding box center [401, 701] width 544 height 19
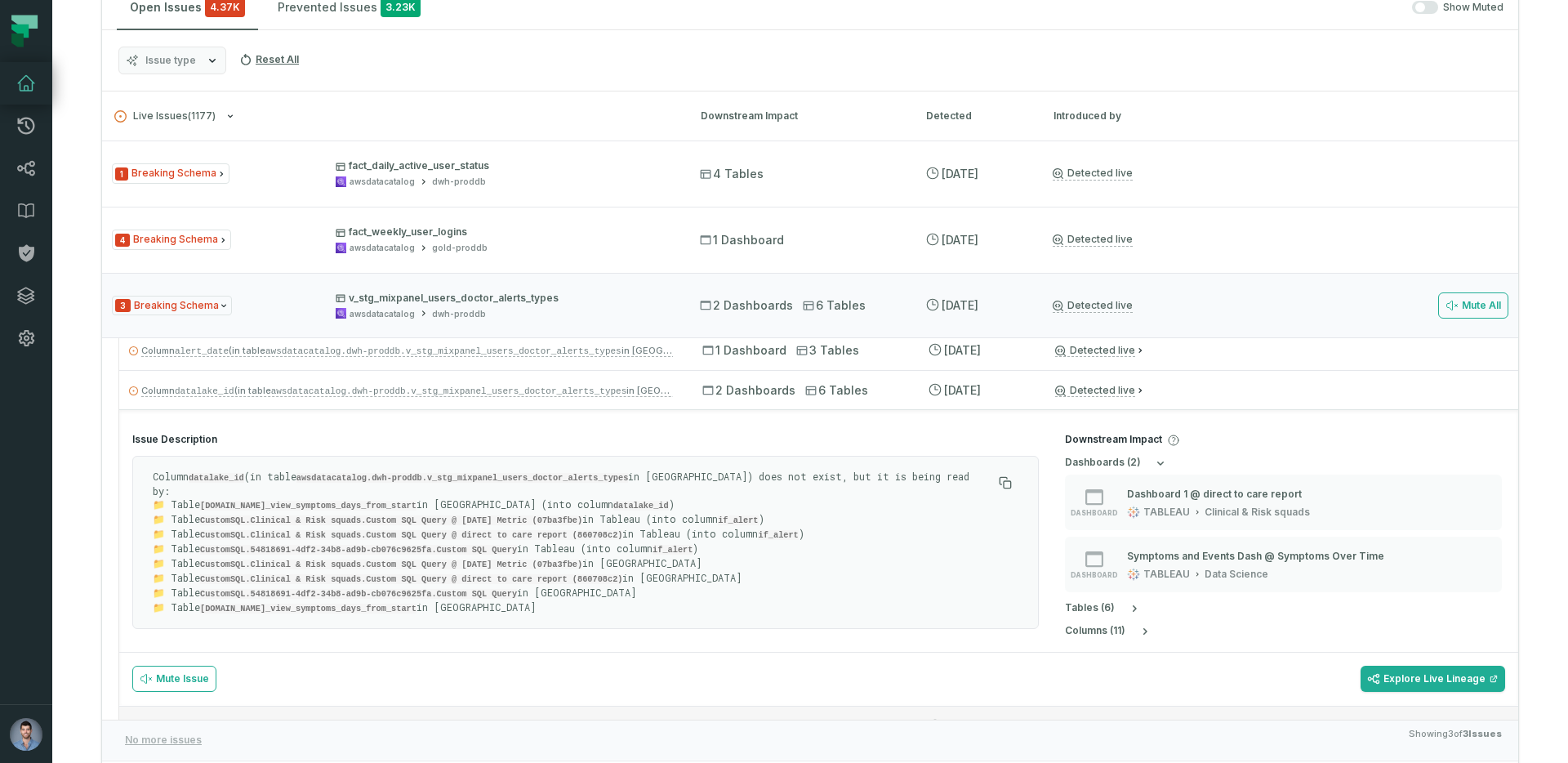
scroll to position [0, 0]
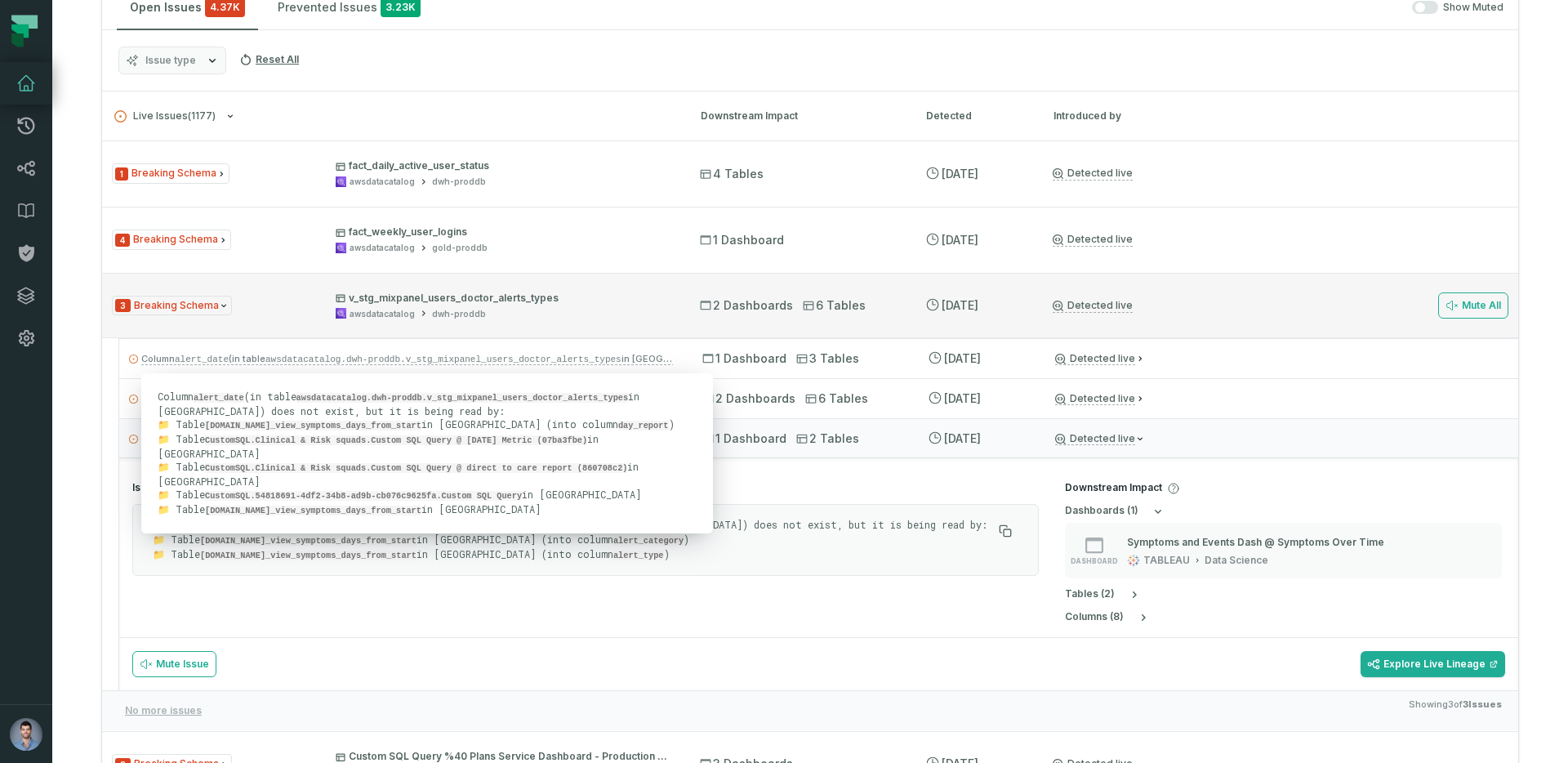
click at [420, 290] on div "3 Breaking Schema v_stg_mixpanel_users_doctor_alerts_types awsdatacatalog dwh-p…" at bounding box center [810, 305] width 1416 height 66
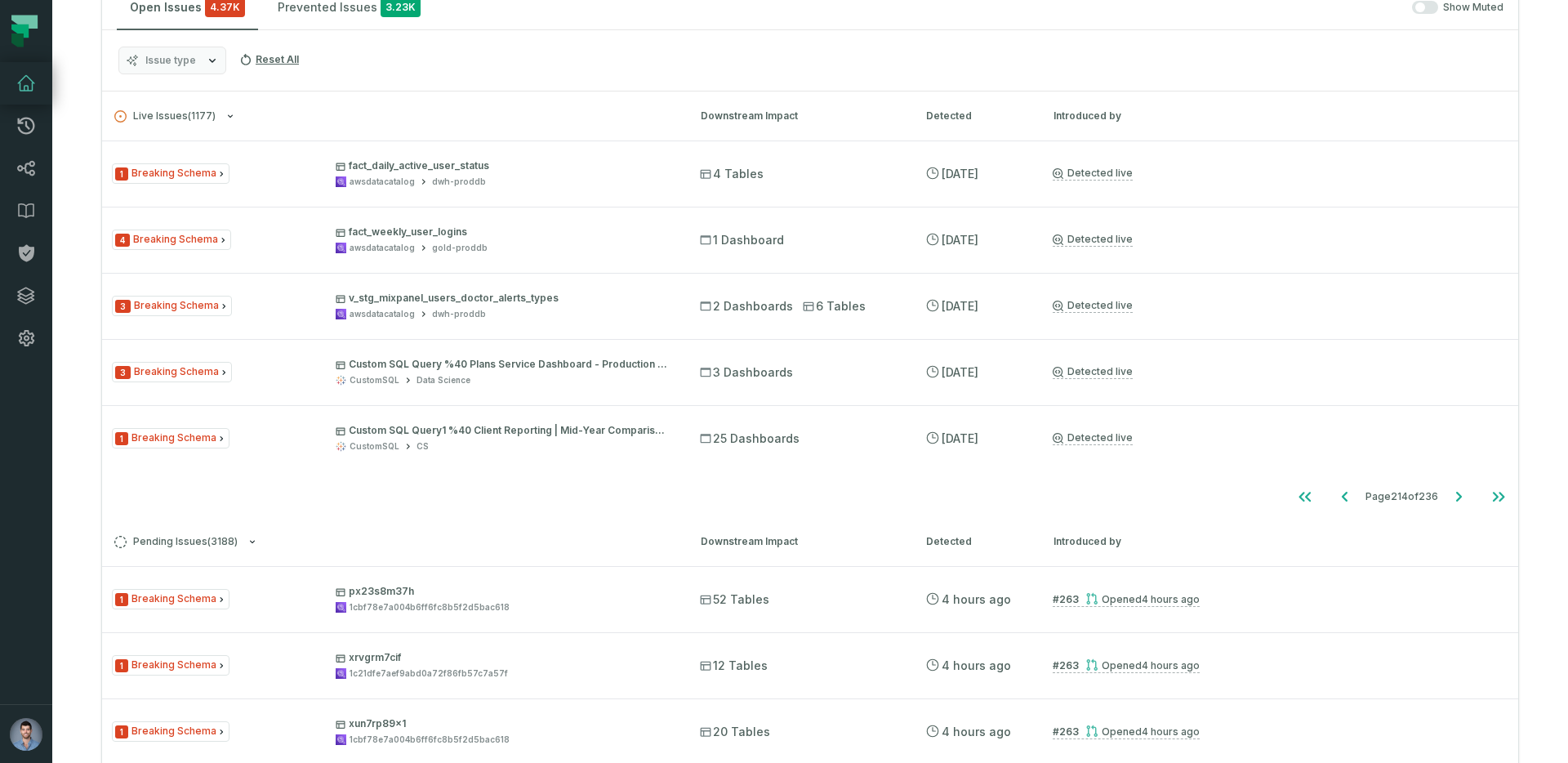
scroll to position [260, 0]
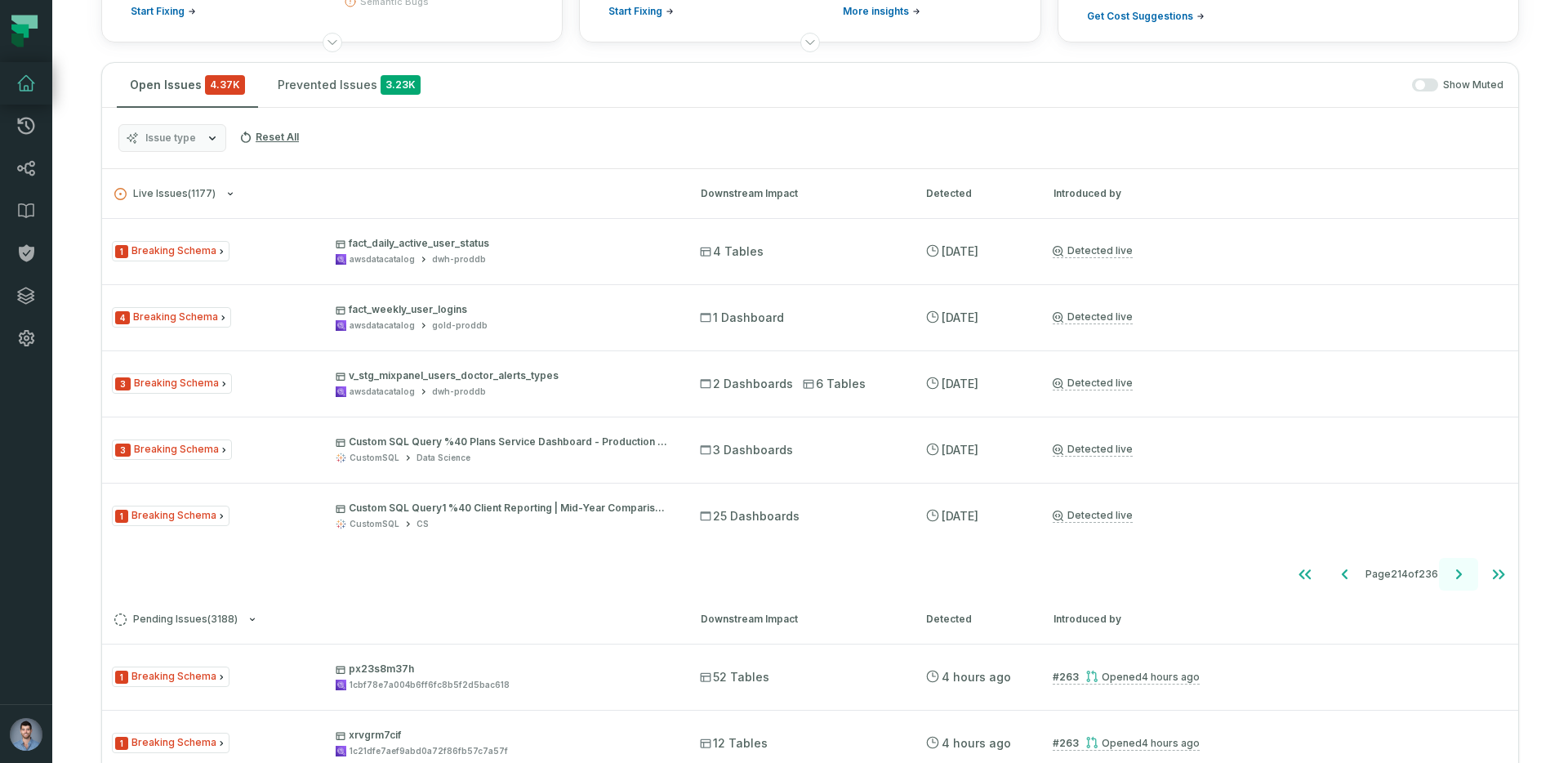
click at [1469, 572] on button "Go to next page" at bounding box center [1458, 573] width 39 height 32
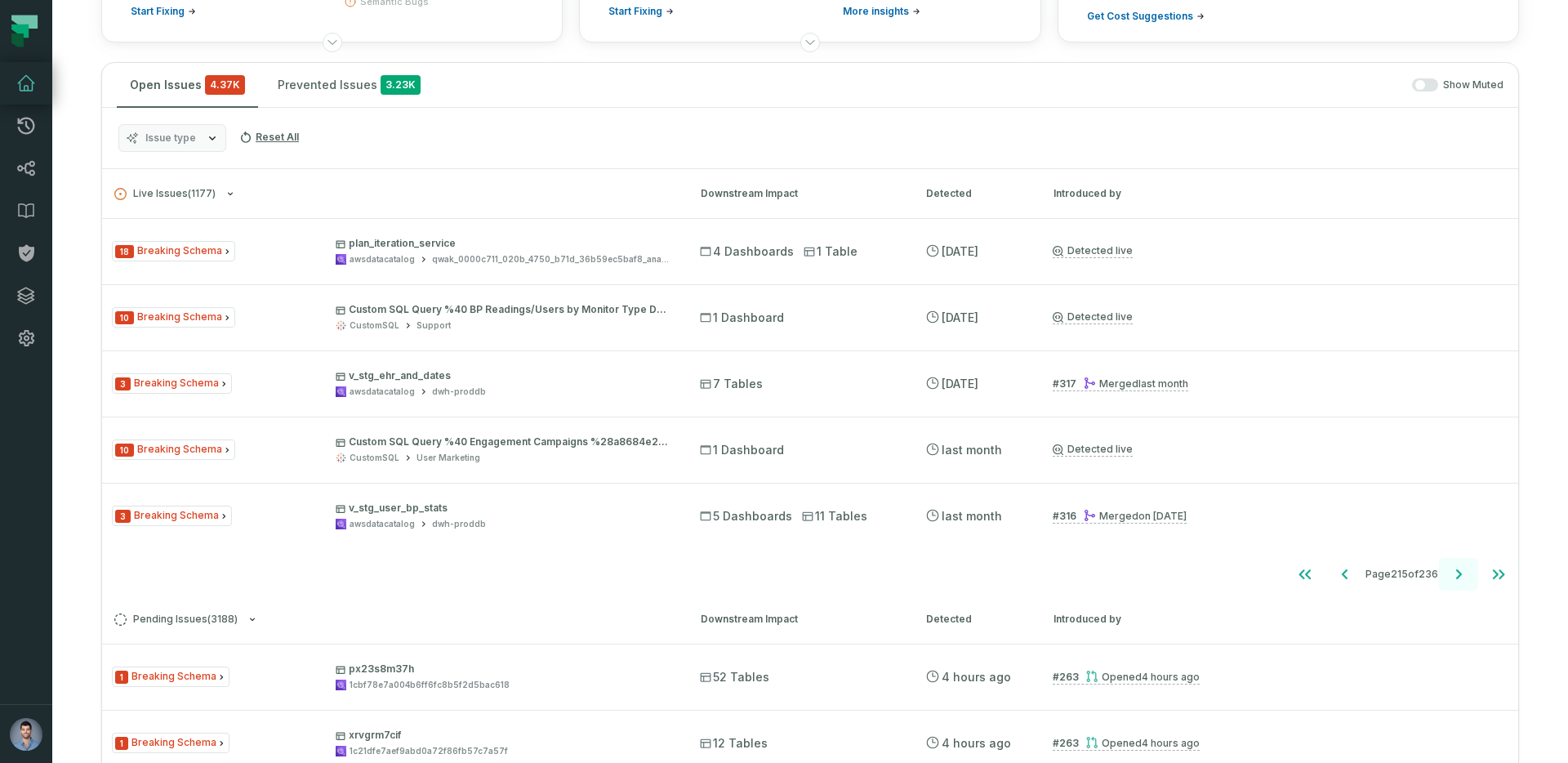
click at [1460, 573] on icon "Go to next page" at bounding box center [1459, 574] width 6 height 10
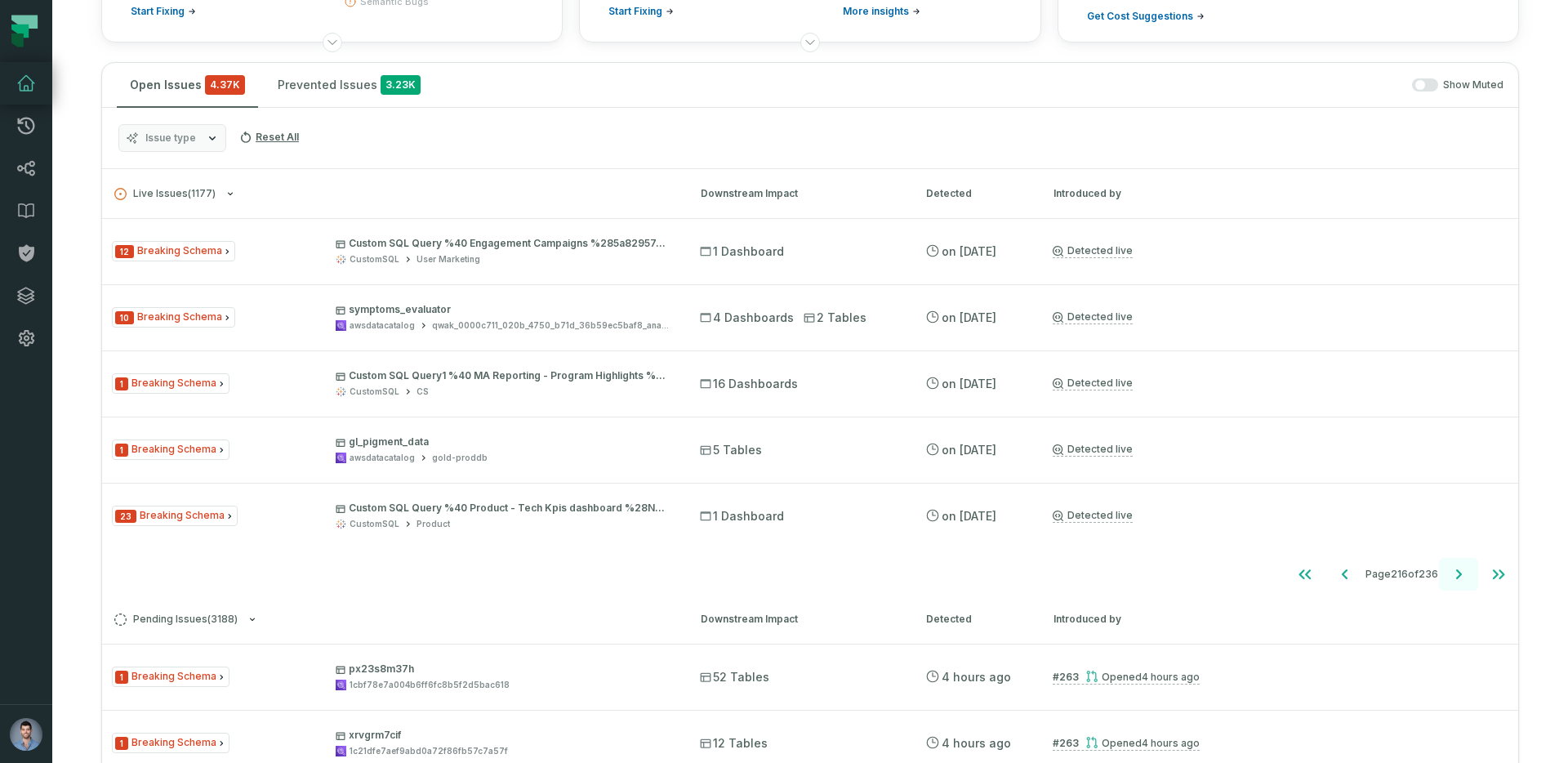
click at [1457, 571] on icon "Go to next page" at bounding box center [1459, 574] width 6 height 10
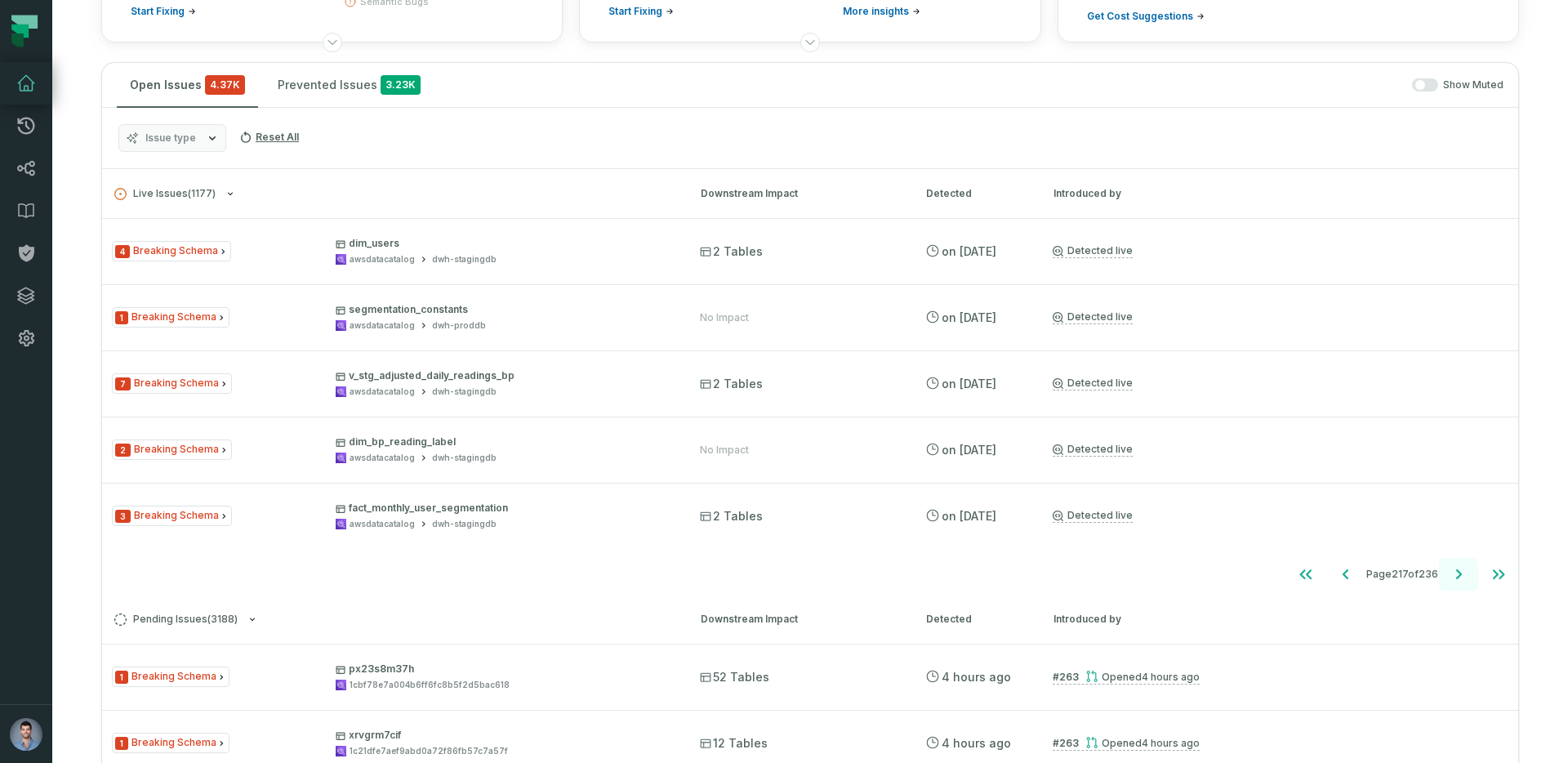
click at [1460, 574] on icon "Go to next page" at bounding box center [1459, 574] width 6 height 10
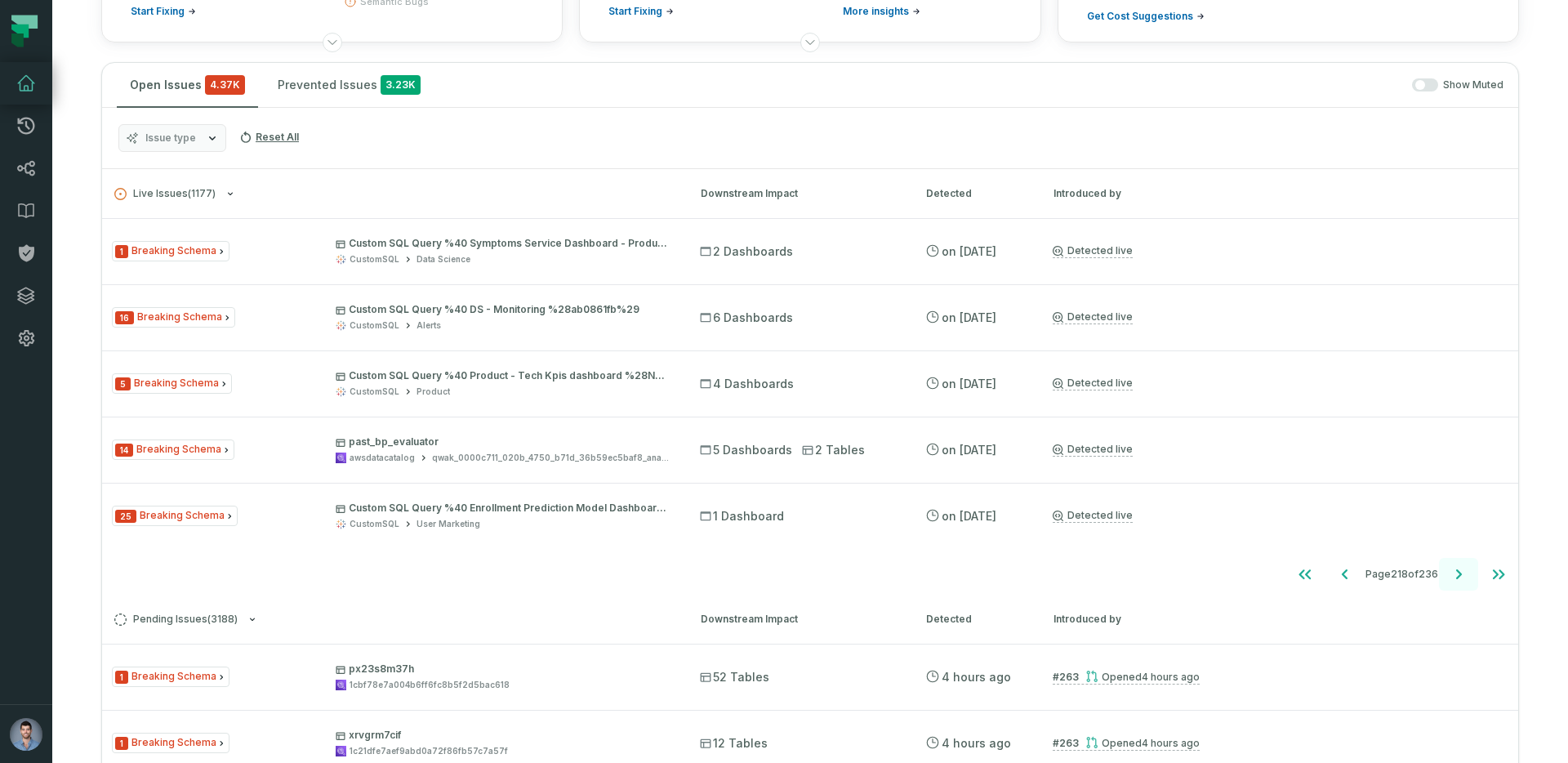
click at [1460, 574] on icon "Go to next page" at bounding box center [1459, 574] width 6 height 10
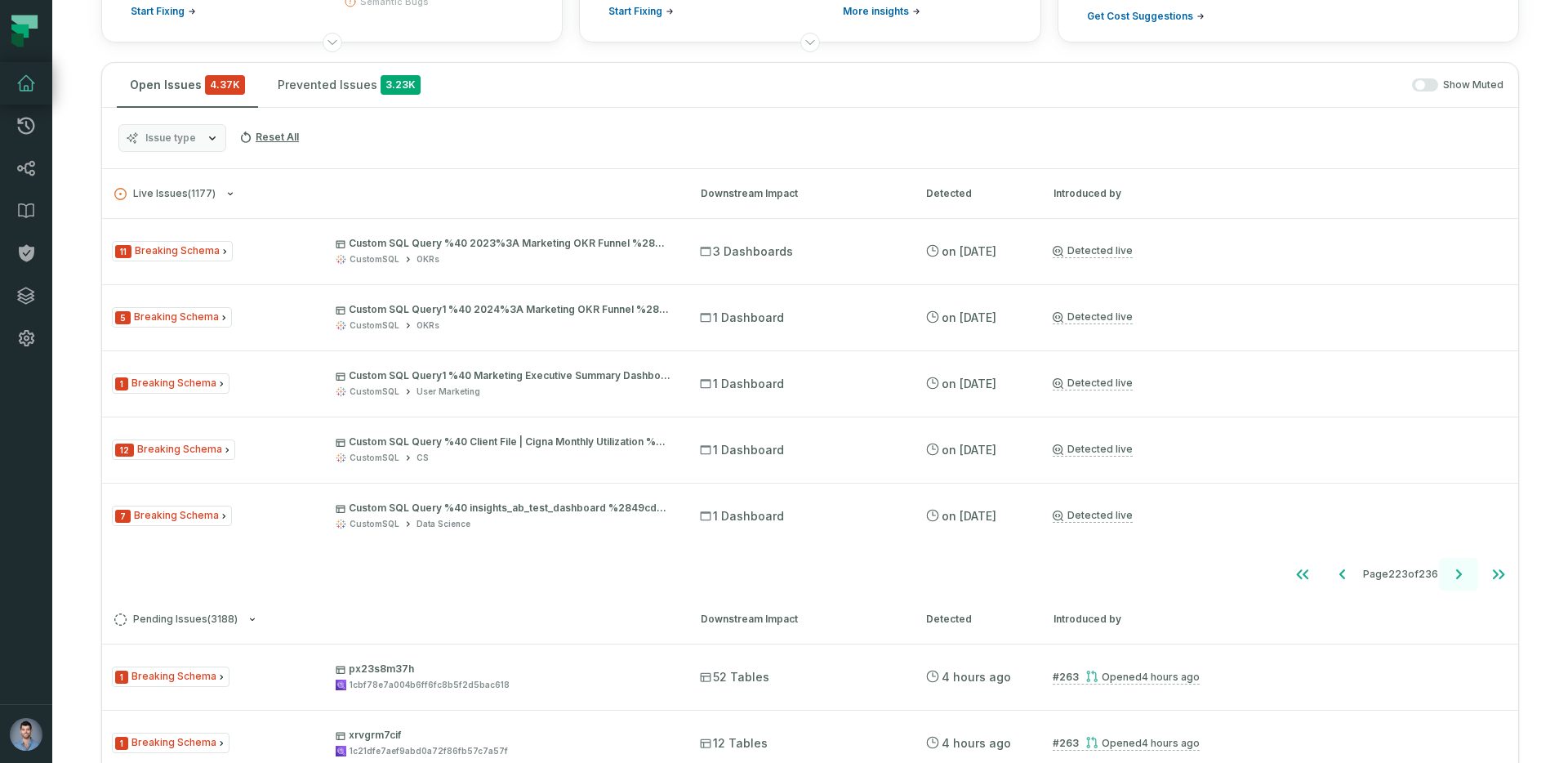
click at [1460, 574] on icon "Go to next page" at bounding box center [1459, 574] width 6 height 10
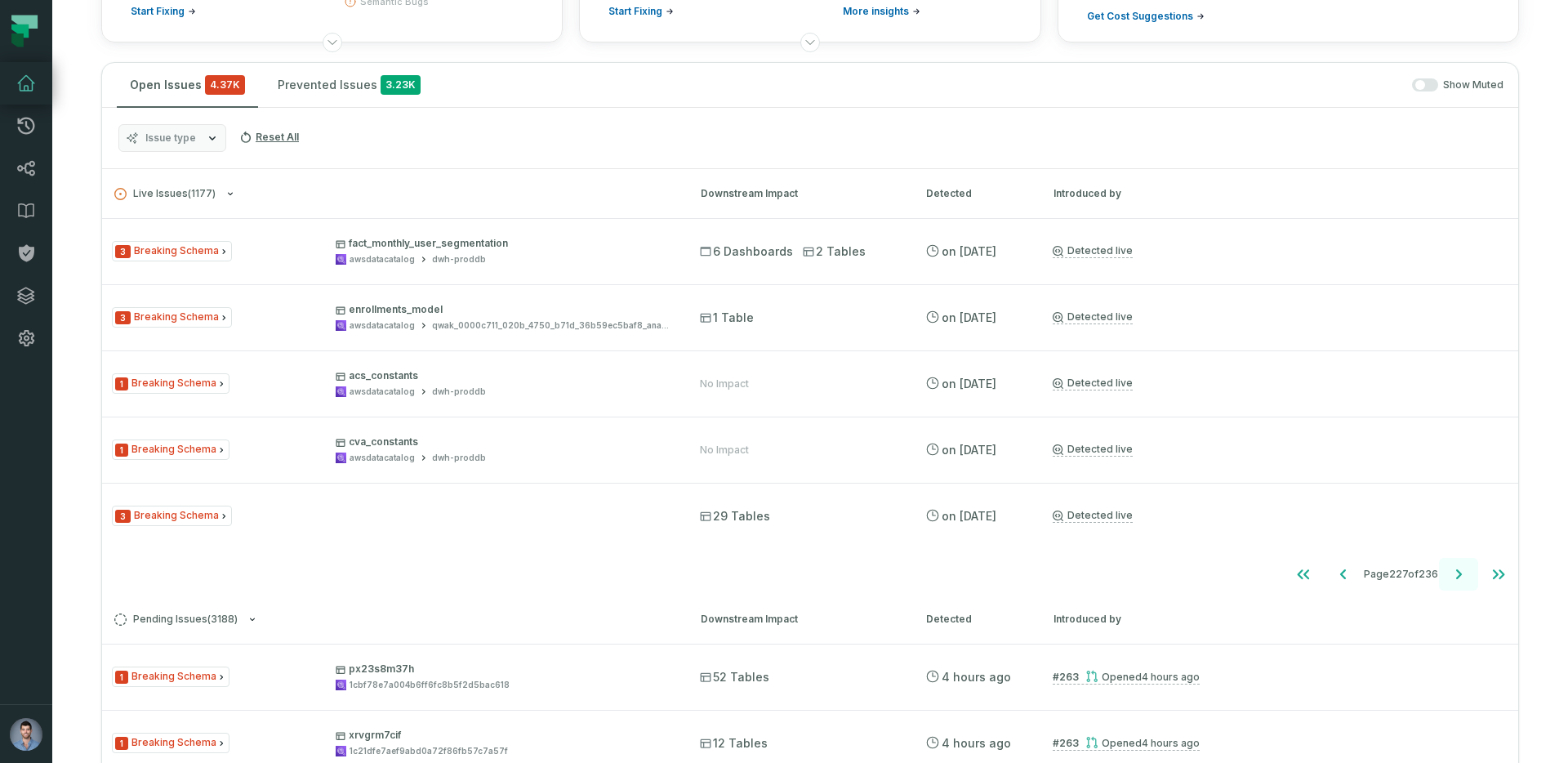
click at [1460, 574] on icon "Go to next page" at bounding box center [1459, 574] width 6 height 10
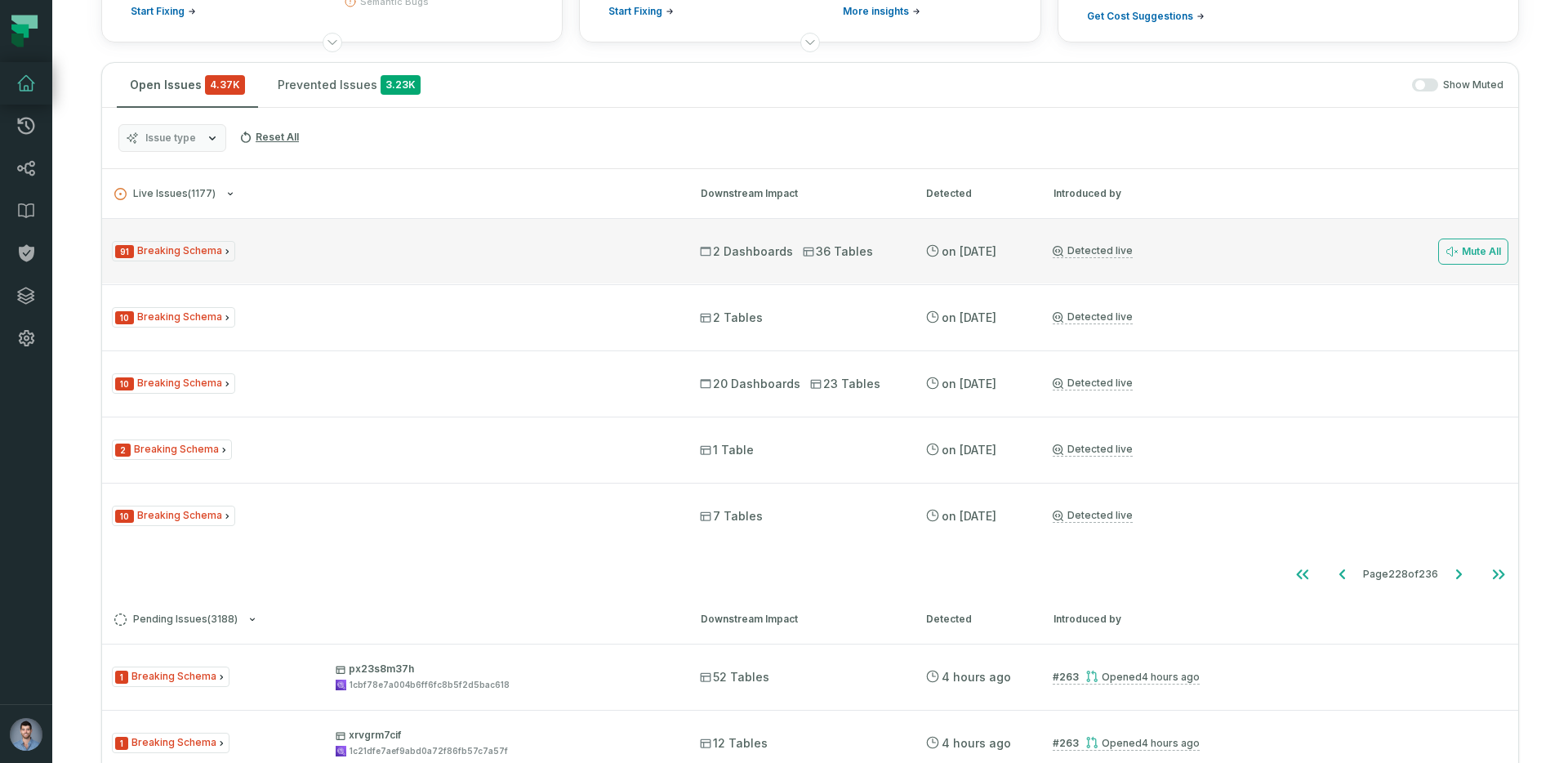
click at [339, 242] on div "91 Breaking Schema" at bounding box center [391, 252] width 558 height 20
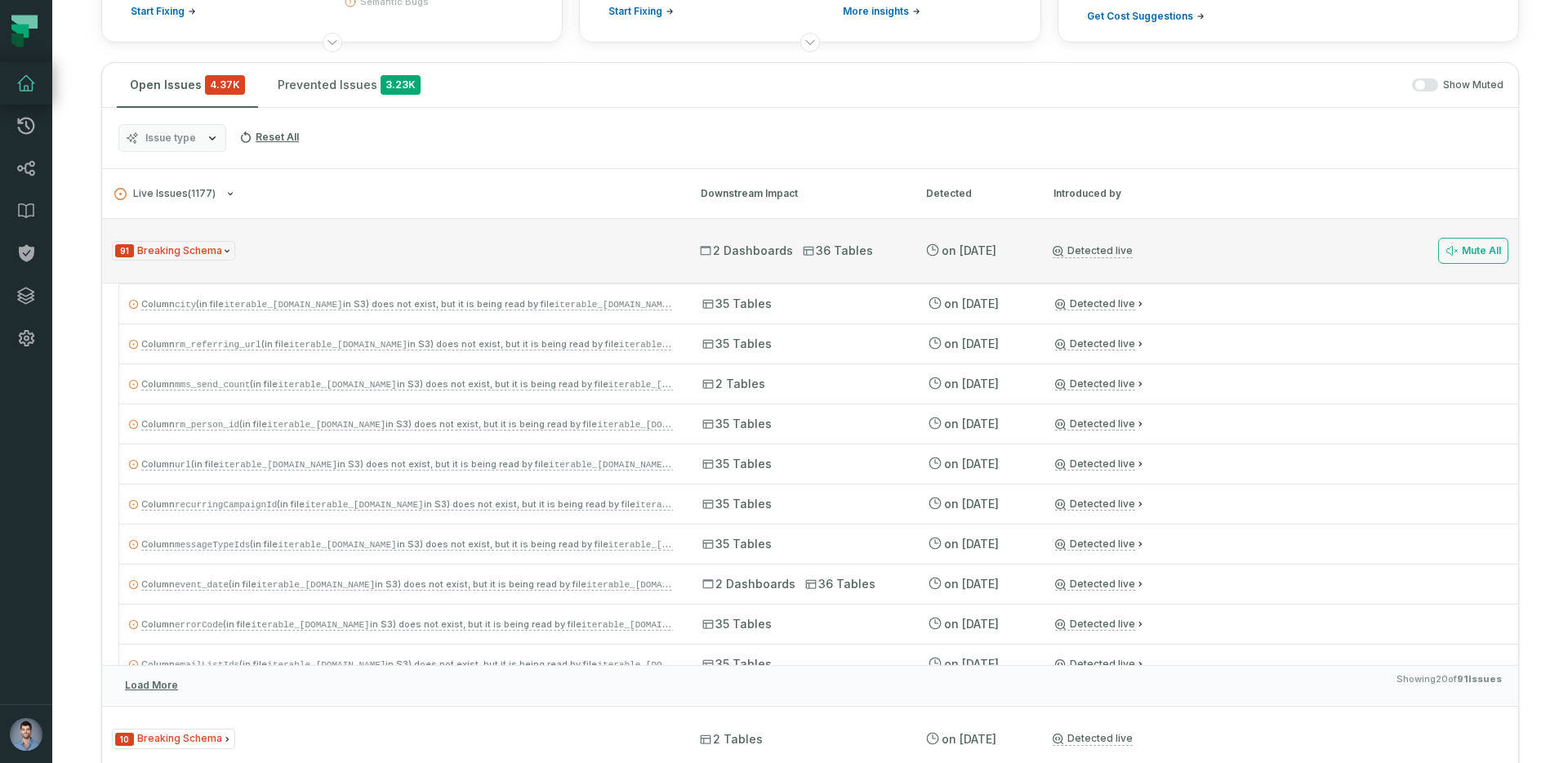
click at [364, 248] on div "91 Breaking Schema" at bounding box center [391, 252] width 558 height 20
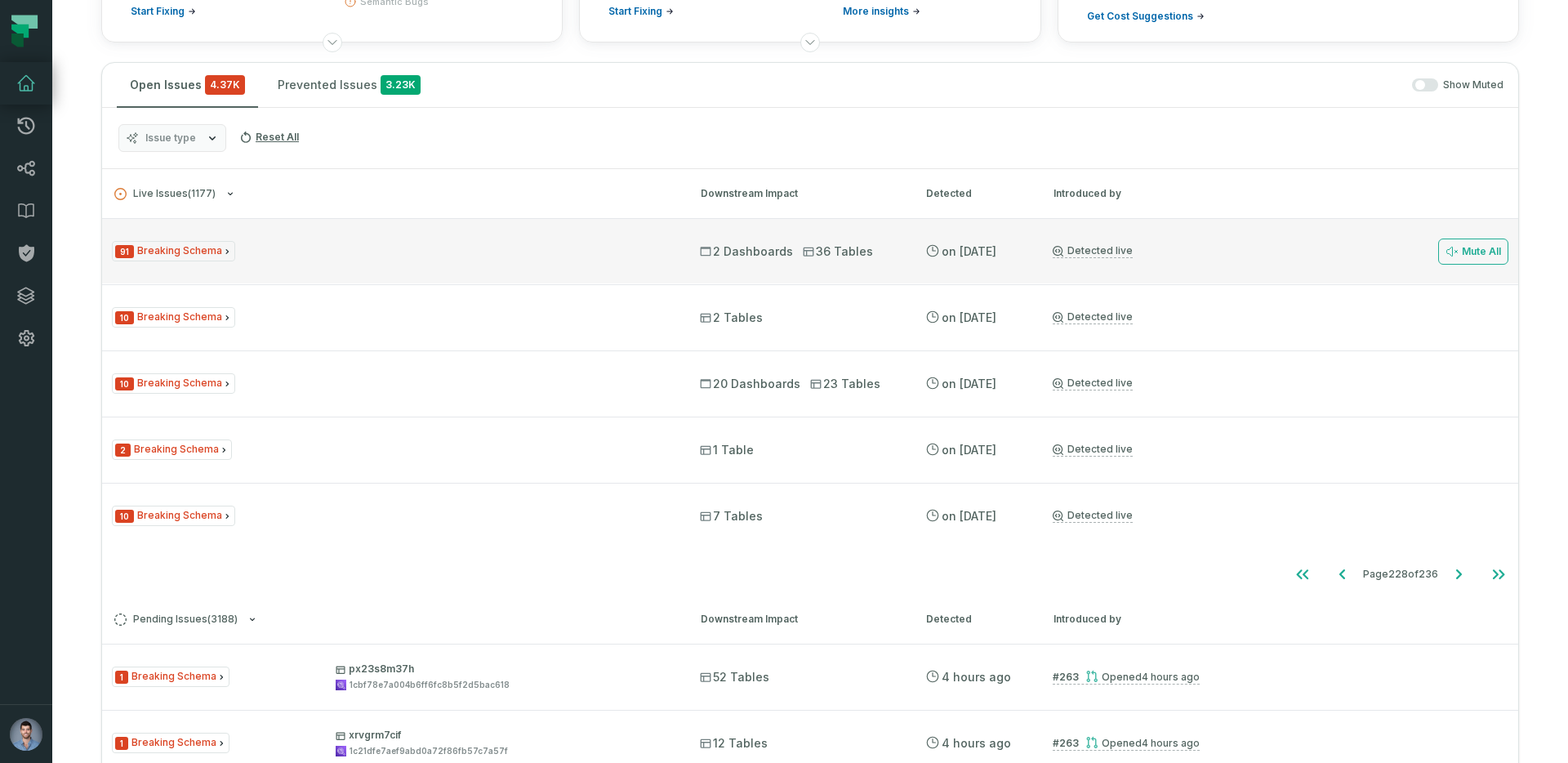
click at [343, 254] on div "91 Breaking Schema" at bounding box center [391, 252] width 558 height 20
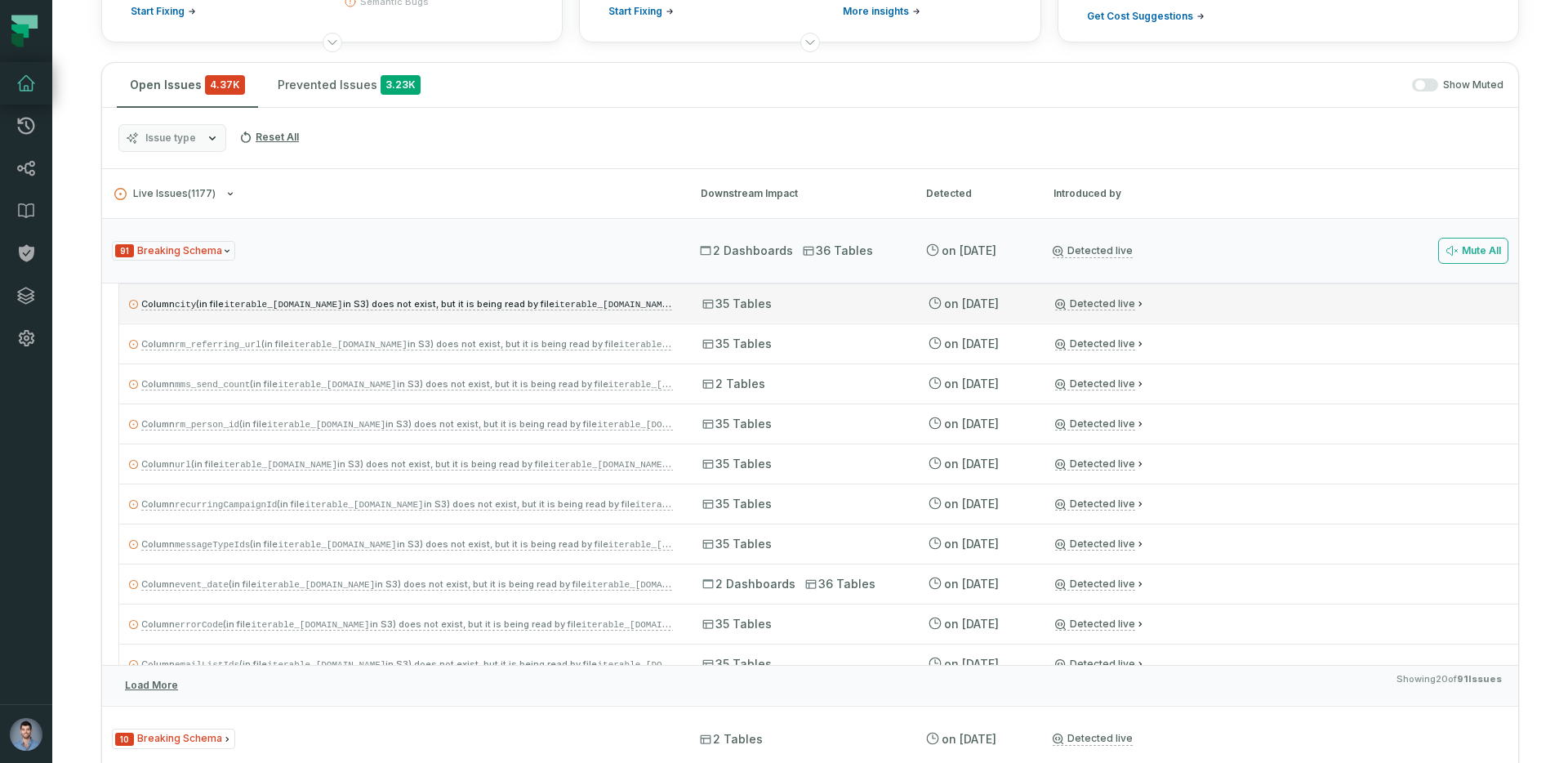
click at [204, 303] on span "Column city (in file iterable_events.hello.do.silver.data.prod in S3) does not …" at bounding box center [459, 303] width 637 height 11
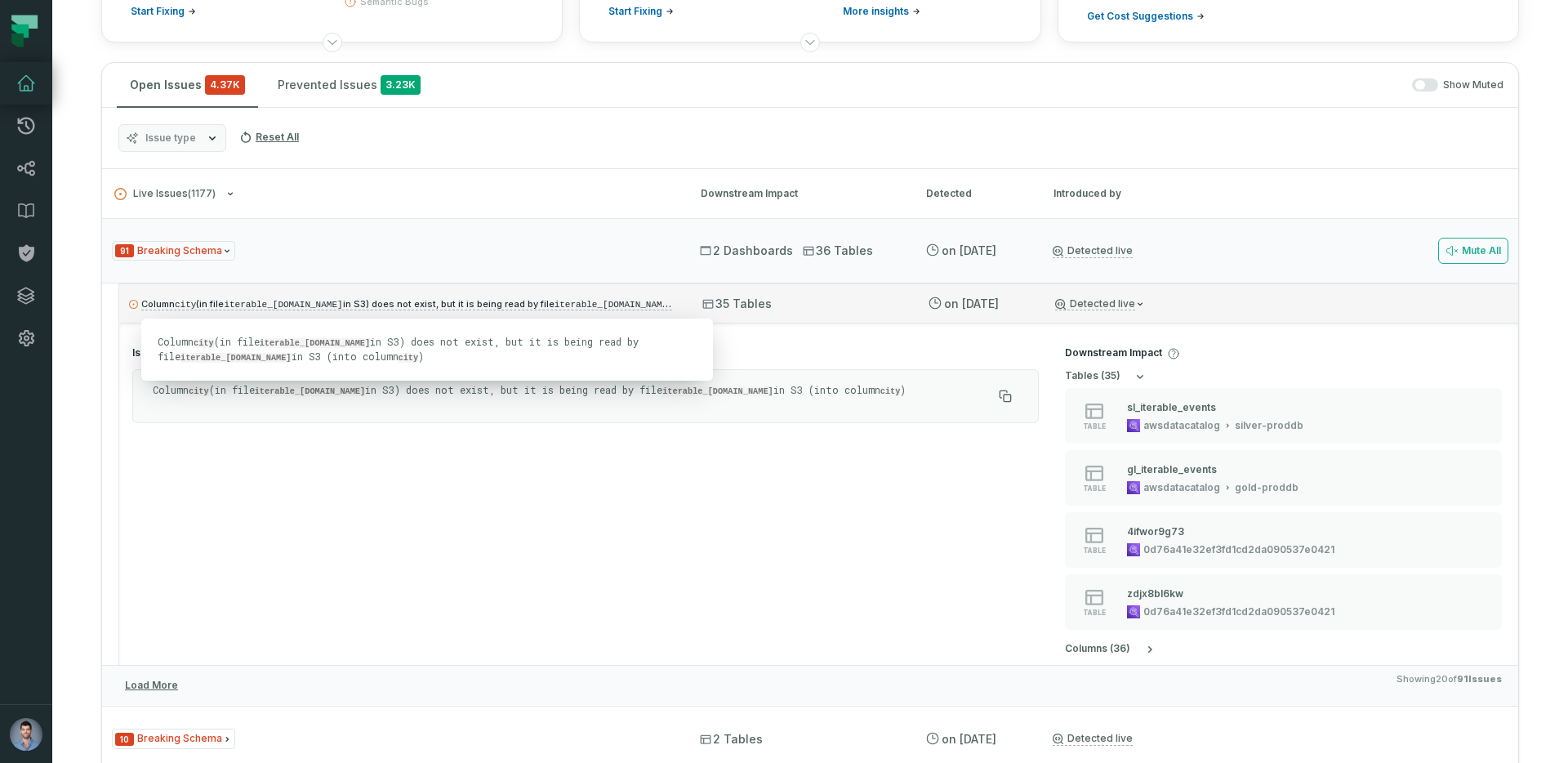
click at [445, 310] on link "Column city (in file iterable_events.hello.do.silver.data.prod in S3) does not …" at bounding box center [459, 304] width 637 height 13
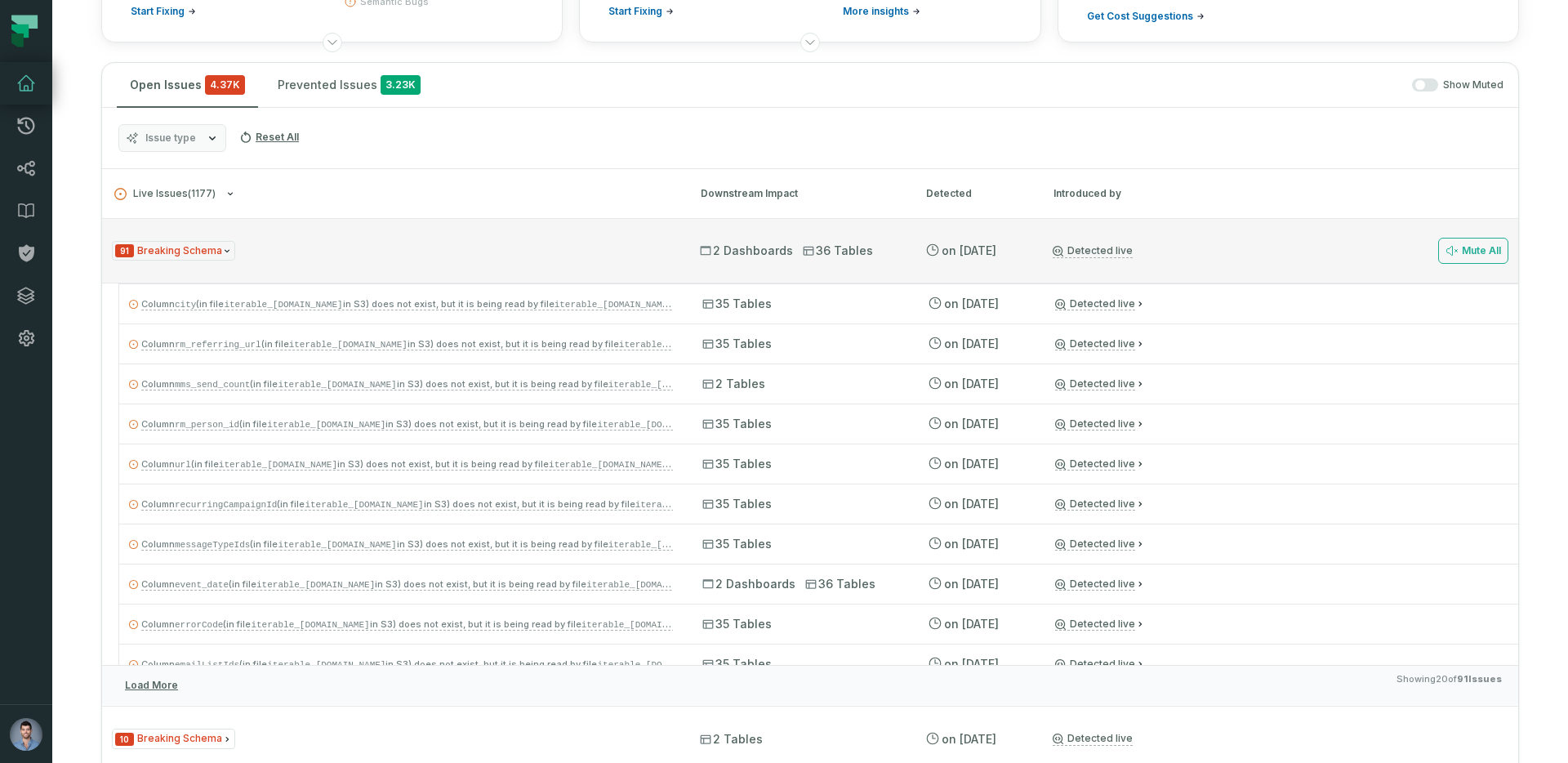
click at [347, 257] on div "91 Breaking Schema" at bounding box center [391, 252] width 558 height 20
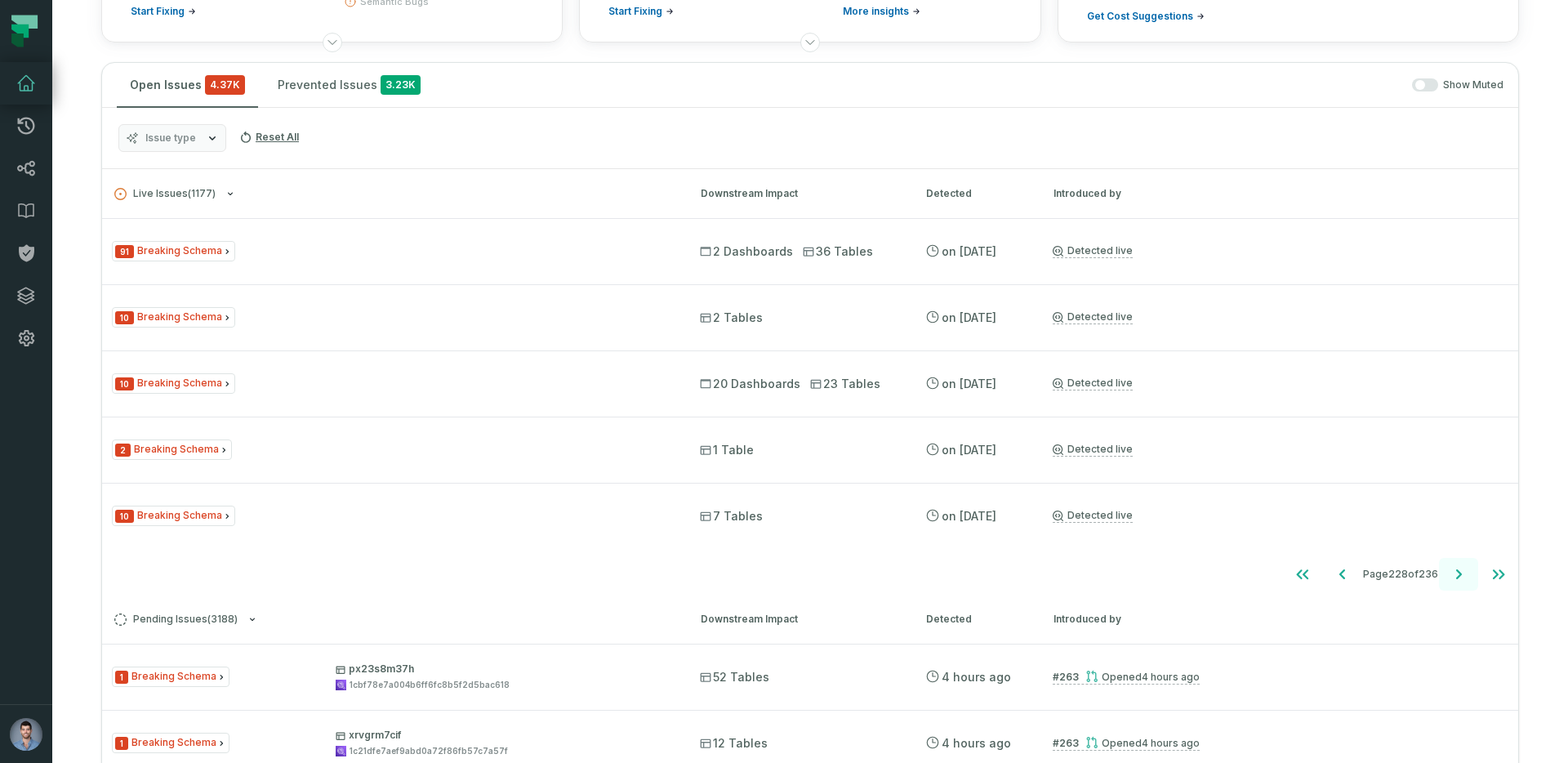
click at [1466, 574] on icon "Go to next page" at bounding box center [1458, 573] width 19 height 19
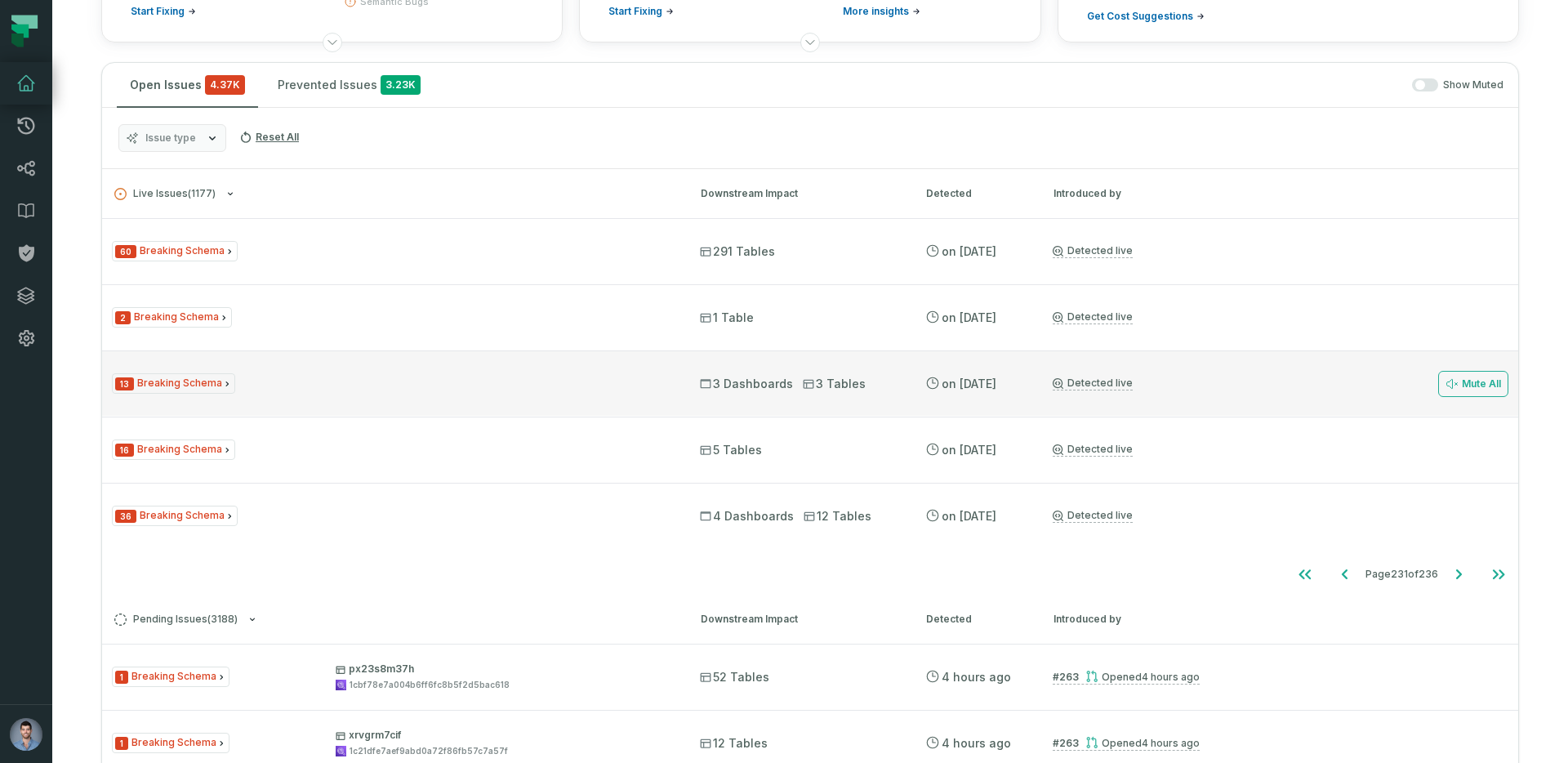
click at [571, 364] on div "13 Breaking Schema 3 Dashboards 3 Tables 4/2/2025, 11:09:36 AM Detected live Mu…" at bounding box center [810, 383] width 1416 height 66
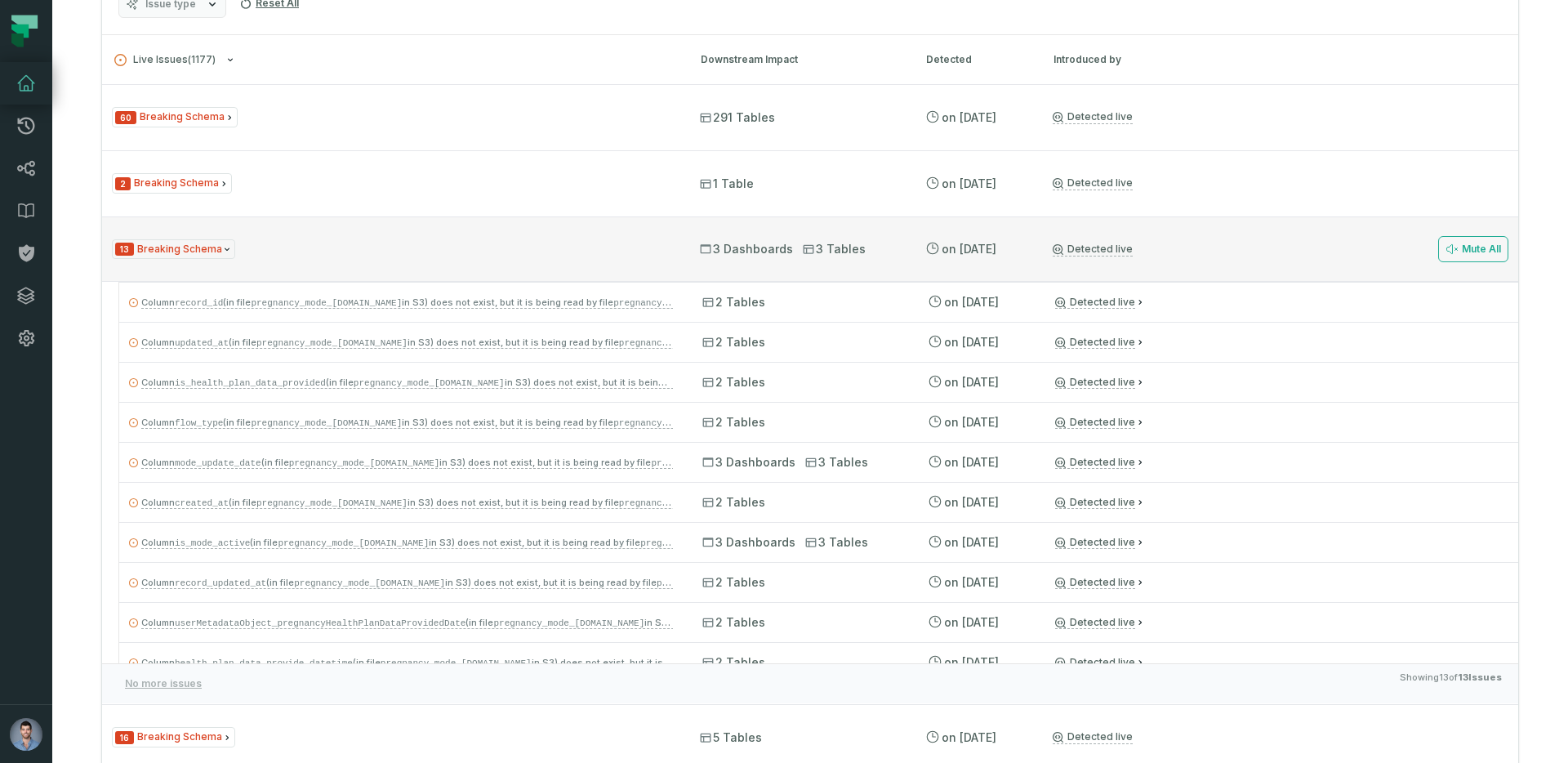
scroll to position [396, 0]
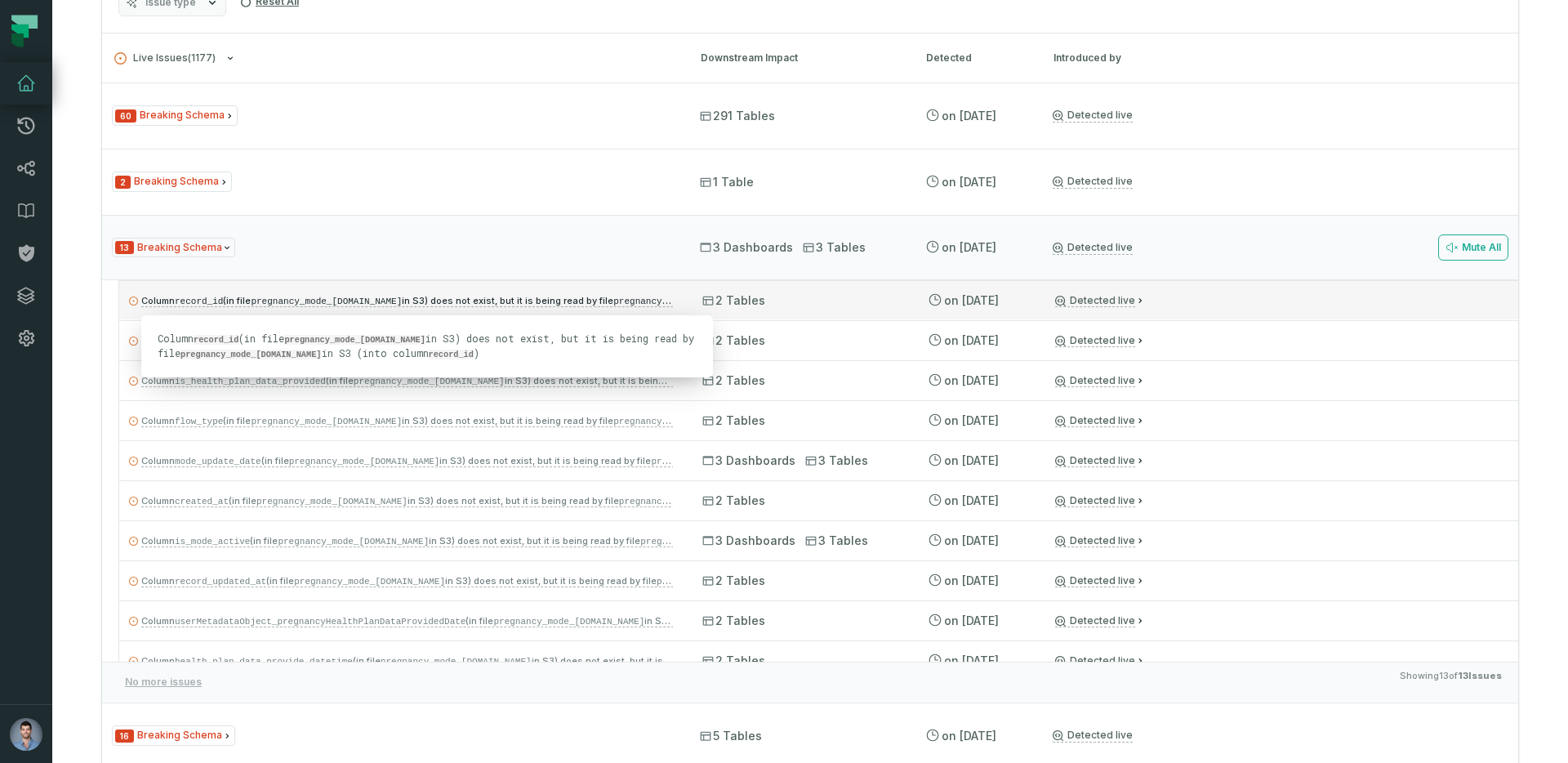
click at [284, 301] on code "pregnancy_mode_activity.hello.do.silver.data.prod" at bounding box center [325, 302] width 151 height 10
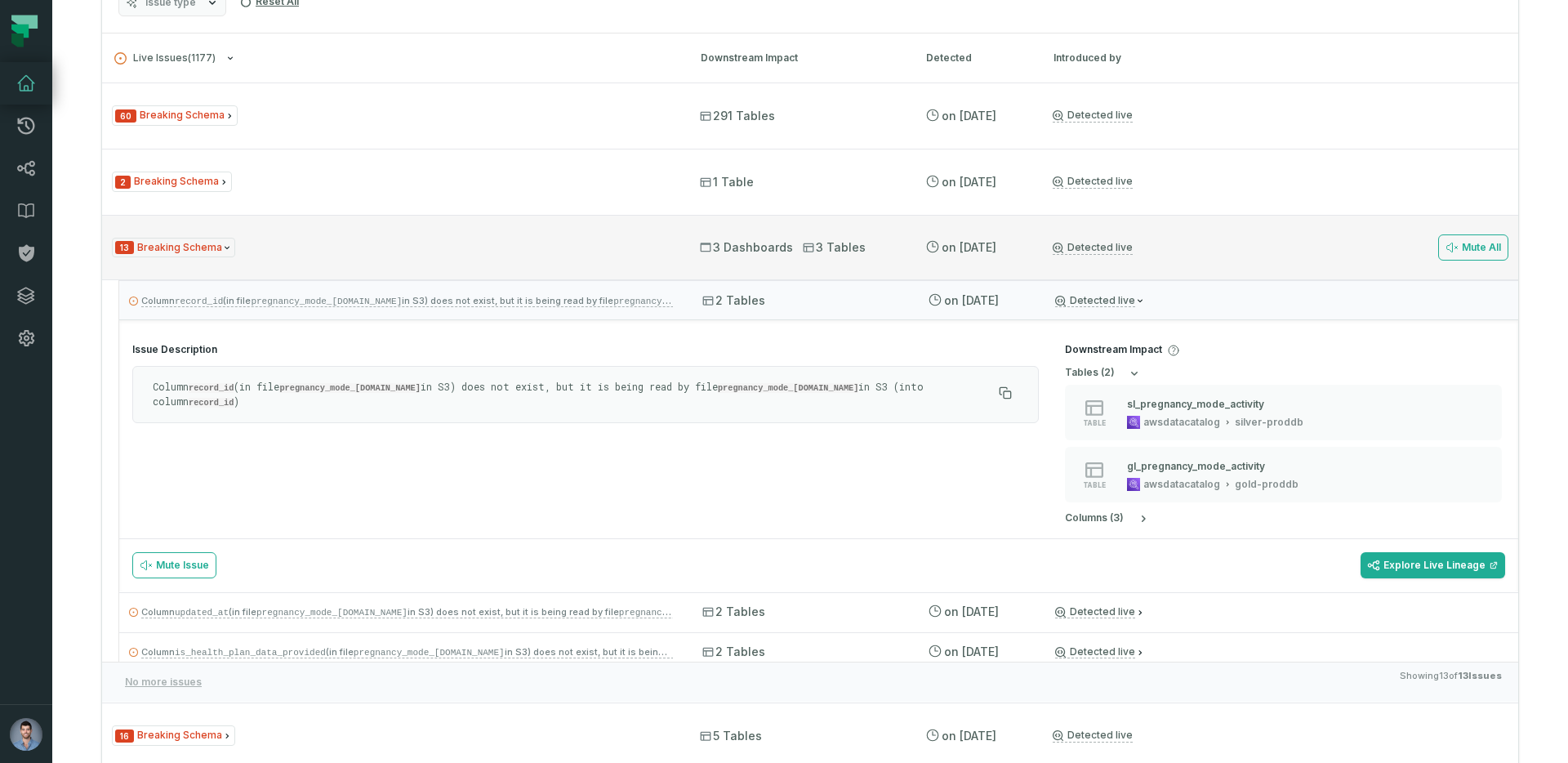
click at [403, 262] on div "13 Breaking Schema 3 Dashboards 3 Tables 4/2/2025, 11:09:36 AM Detected live Mu…" at bounding box center [810, 247] width 1416 height 66
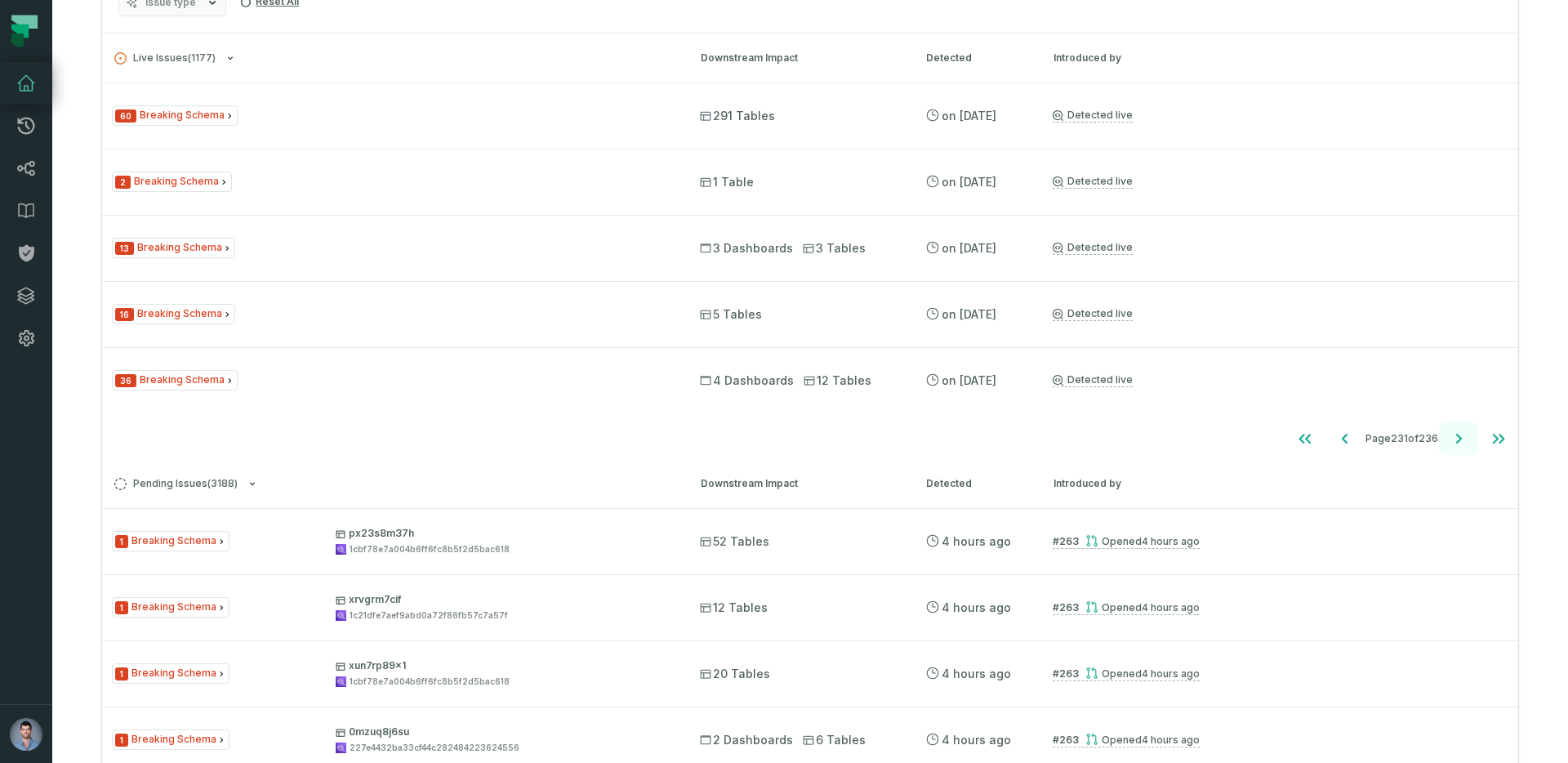
click at [1453, 445] on icon "Go to next page" at bounding box center [1458, 438] width 19 height 19
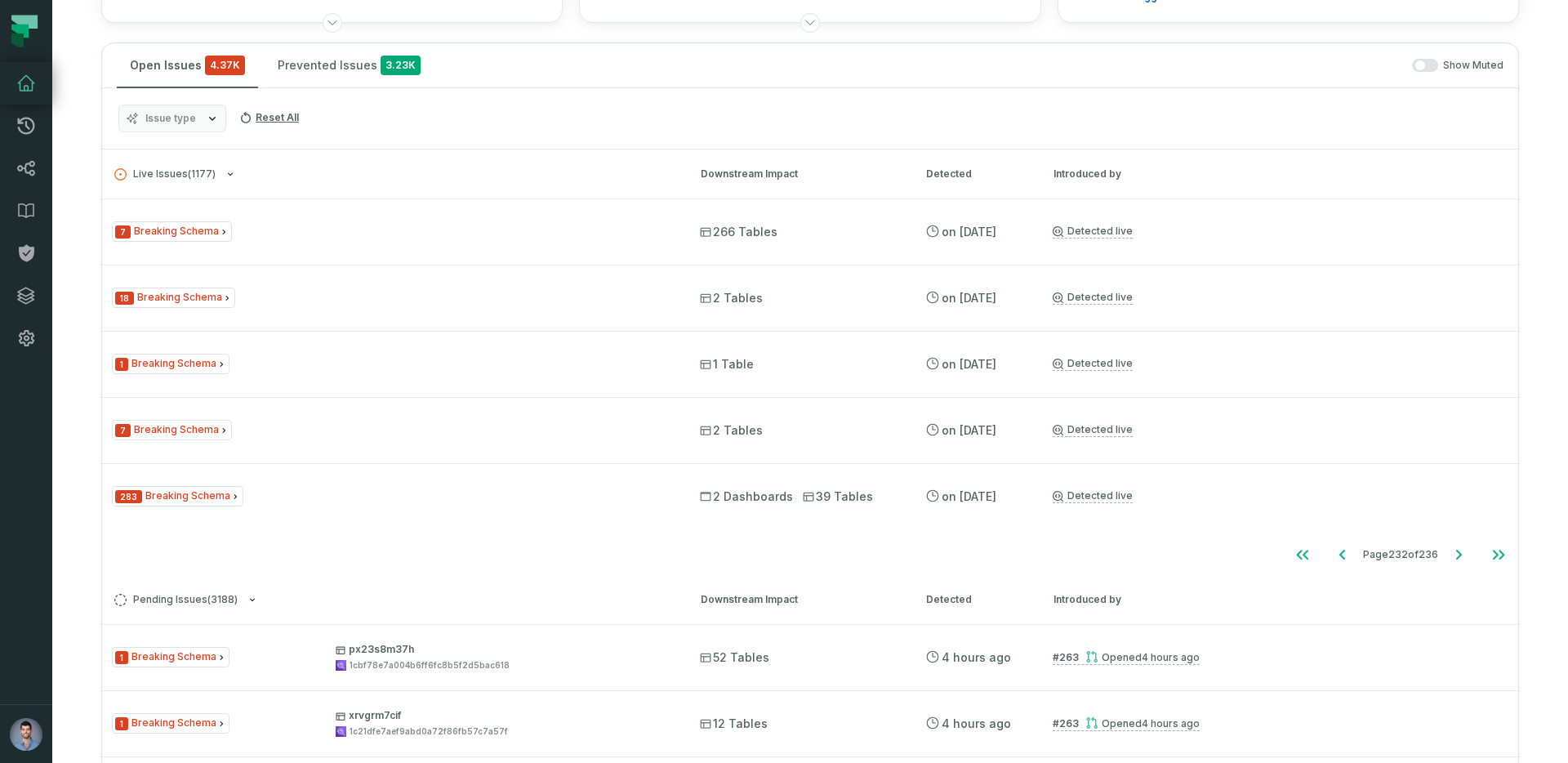
scroll to position [277, 0]
click at [1454, 564] on icon "Go to next page" at bounding box center [1458, 557] width 19 height 19
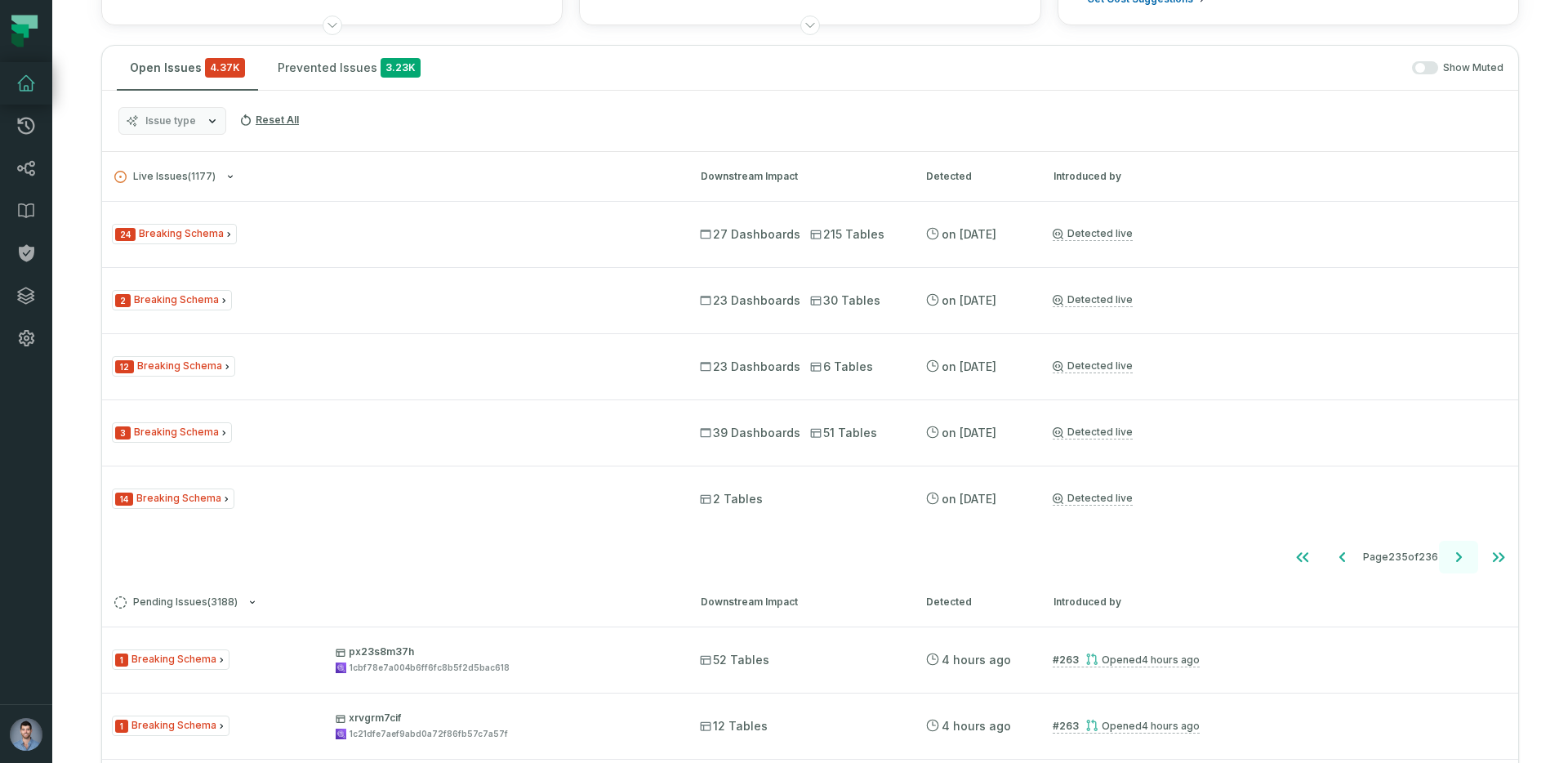
click at [1454, 564] on icon "Go to next page" at bounding box center [1458, 557] width 19 height 19
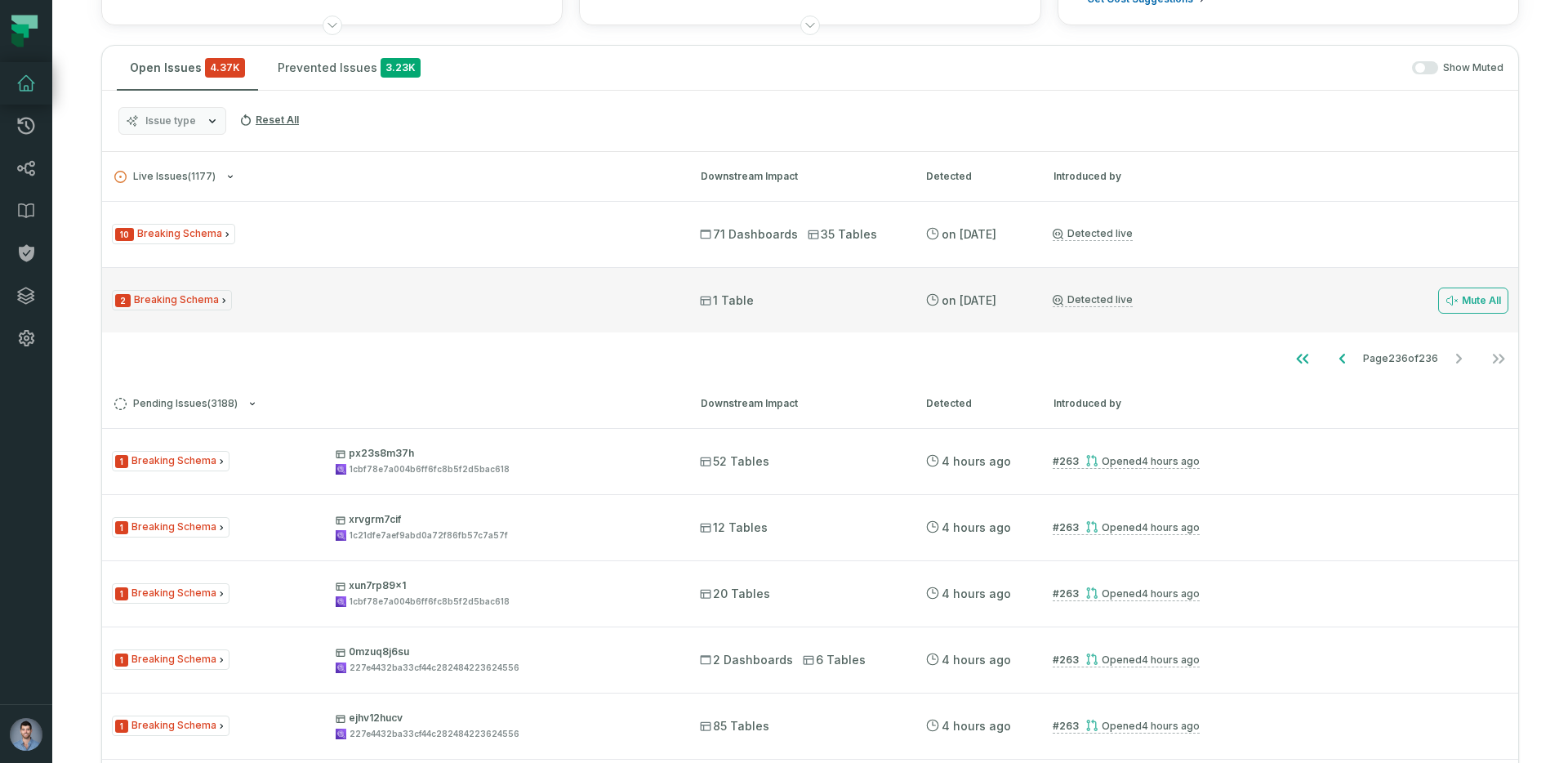
click at [758, 288] on div "2 Breaking Schema 1 Table 4/2/2025, 11:09:36 AM Detected live Mute All" at bounding box center [810, 300] width 1416 height 66
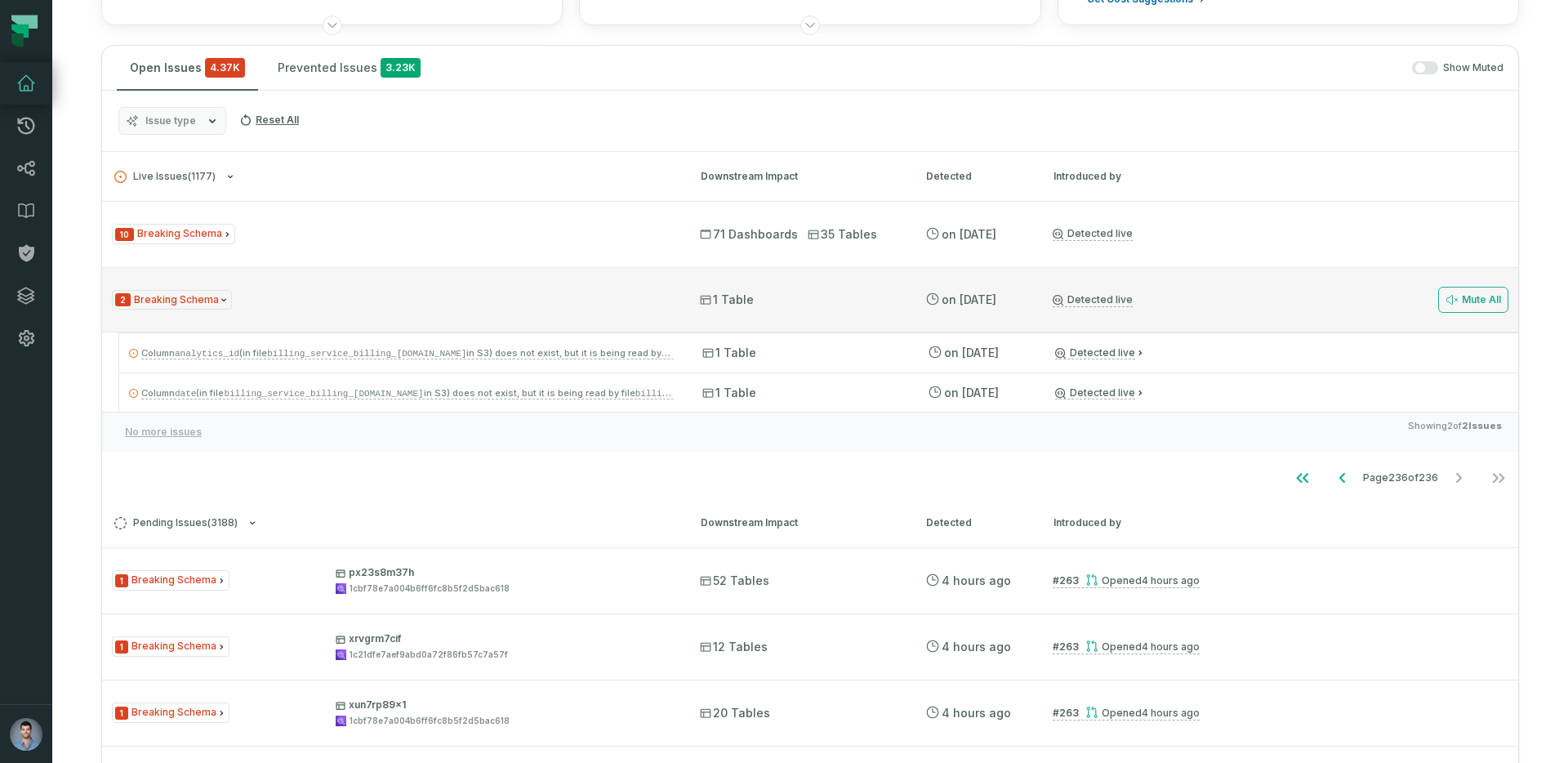
click at [724, 288] on div "2 Breaking Schema 1 Table 4/2/2025, 11:09:36 AM Detected live Mute All" at bounding box center [810, 300] width 1416 height 66
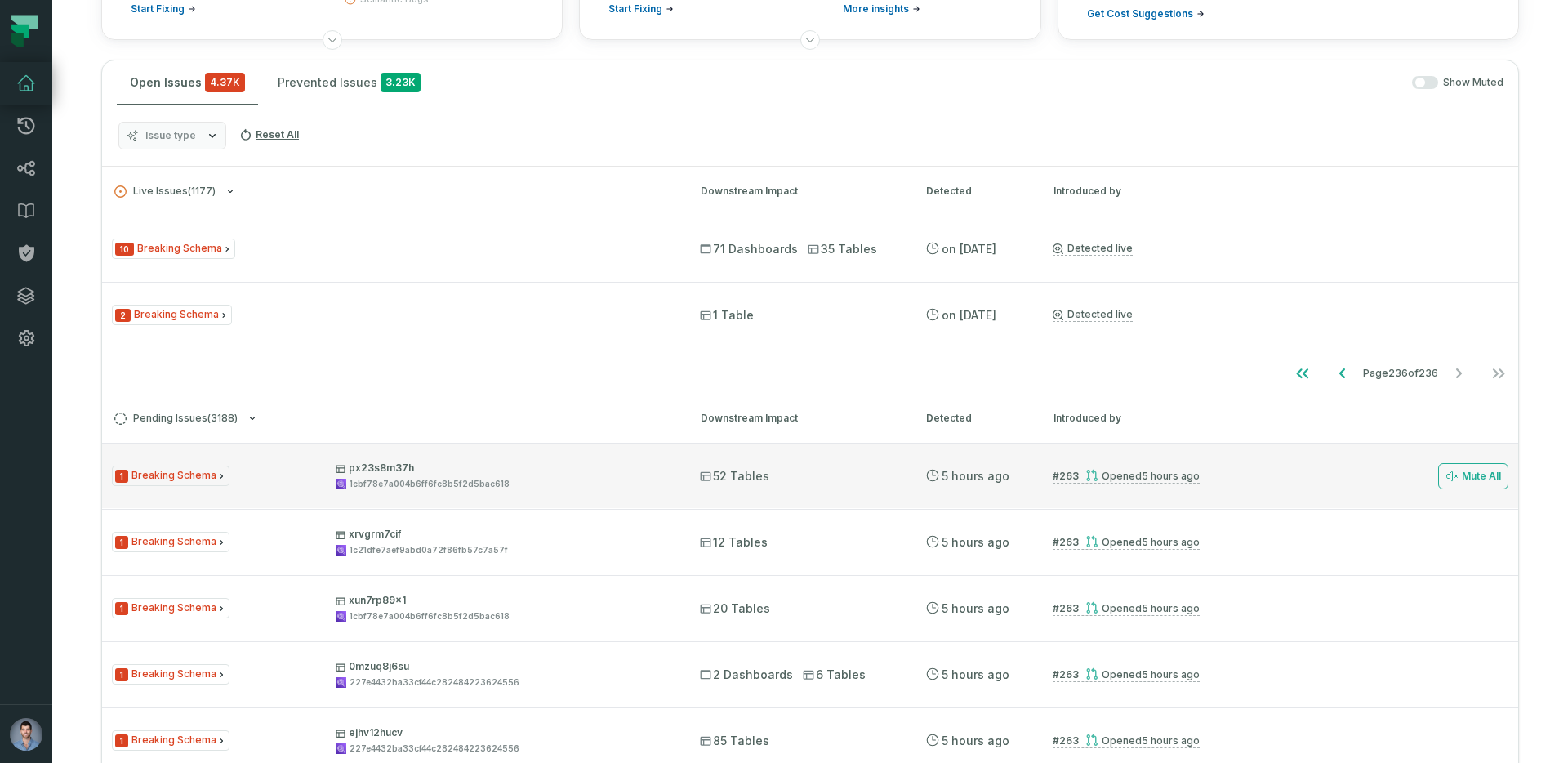
scroll to position [0, 0]
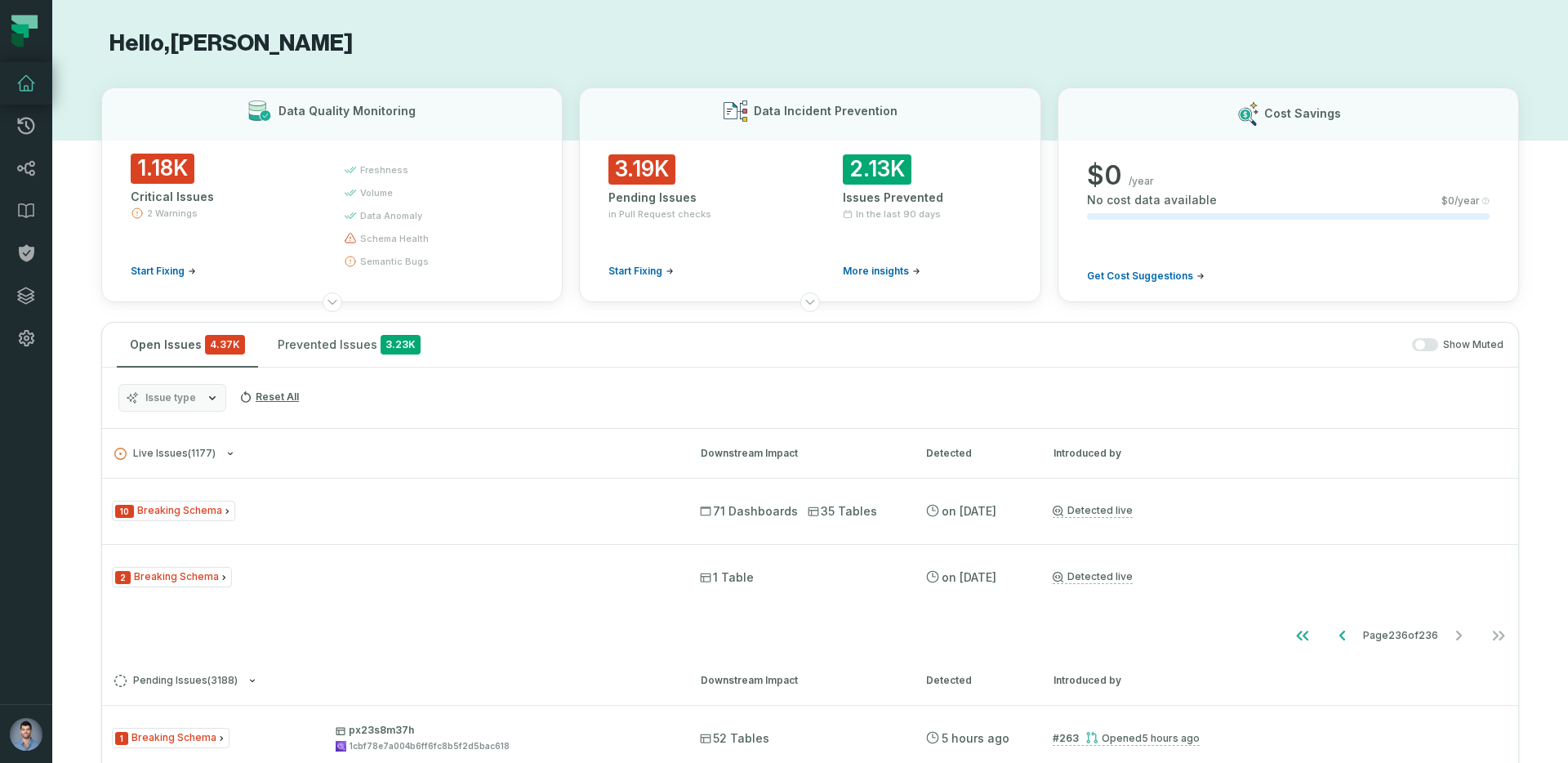
click at [437, 336] on div "Open Issues 4.37K Prevented Issues 3.23K Show Muted" at bounding box center [810, 345] width 1416 height 45
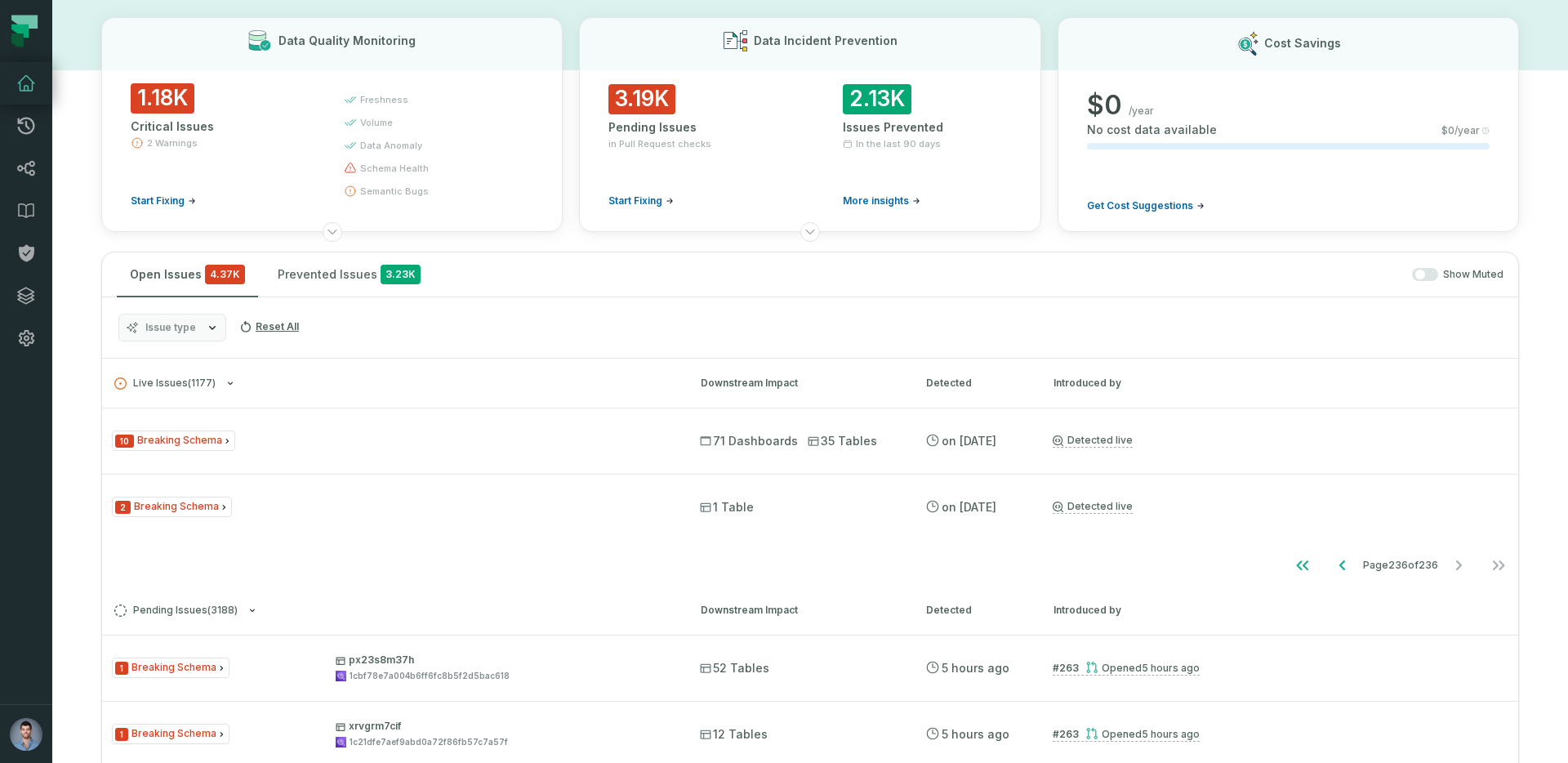
scroll to position [76, 0]
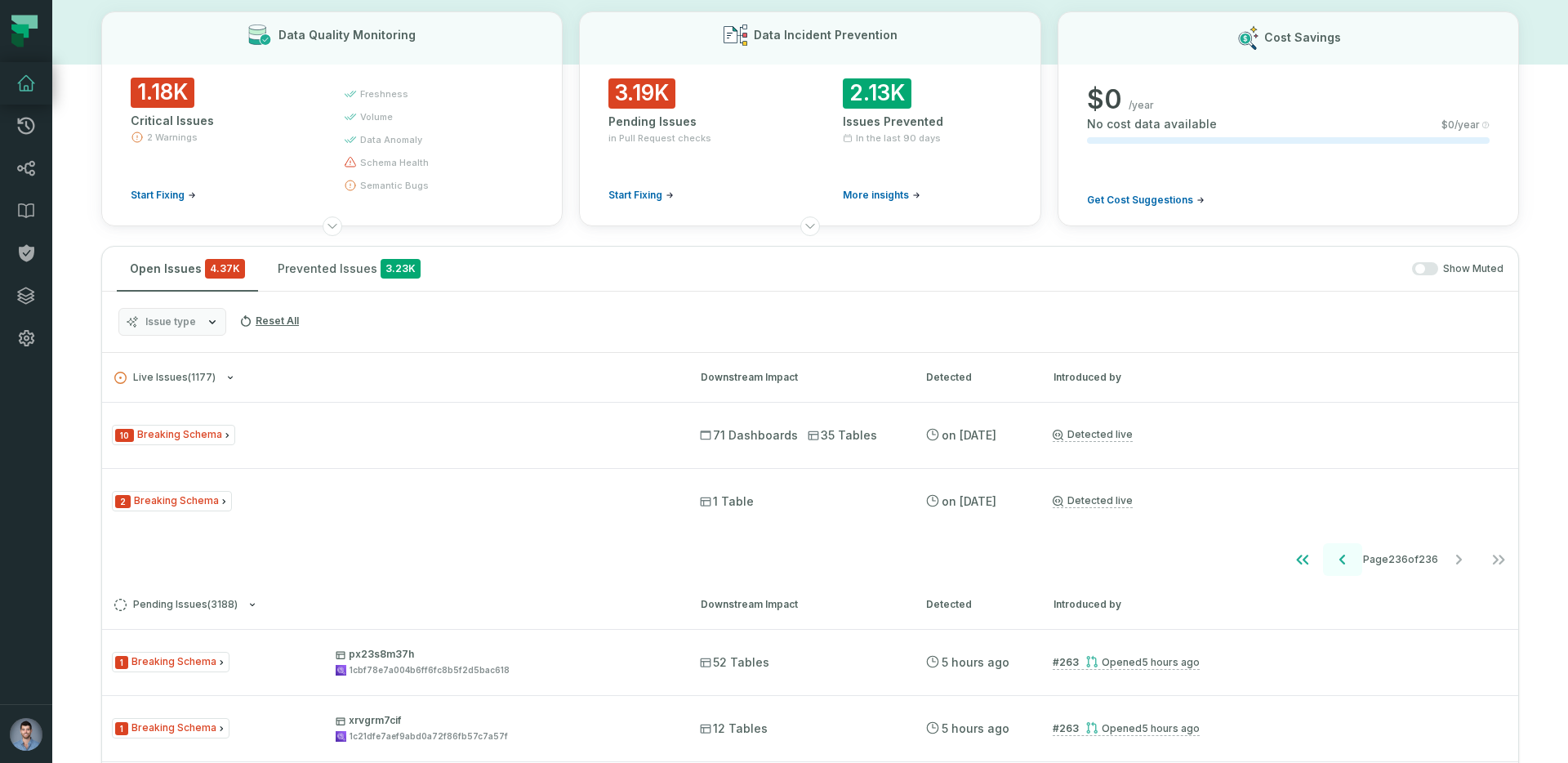
click at [1341, 565] on icon "Go to previous page" at bounding box center [1342, 559] width 19 height 19
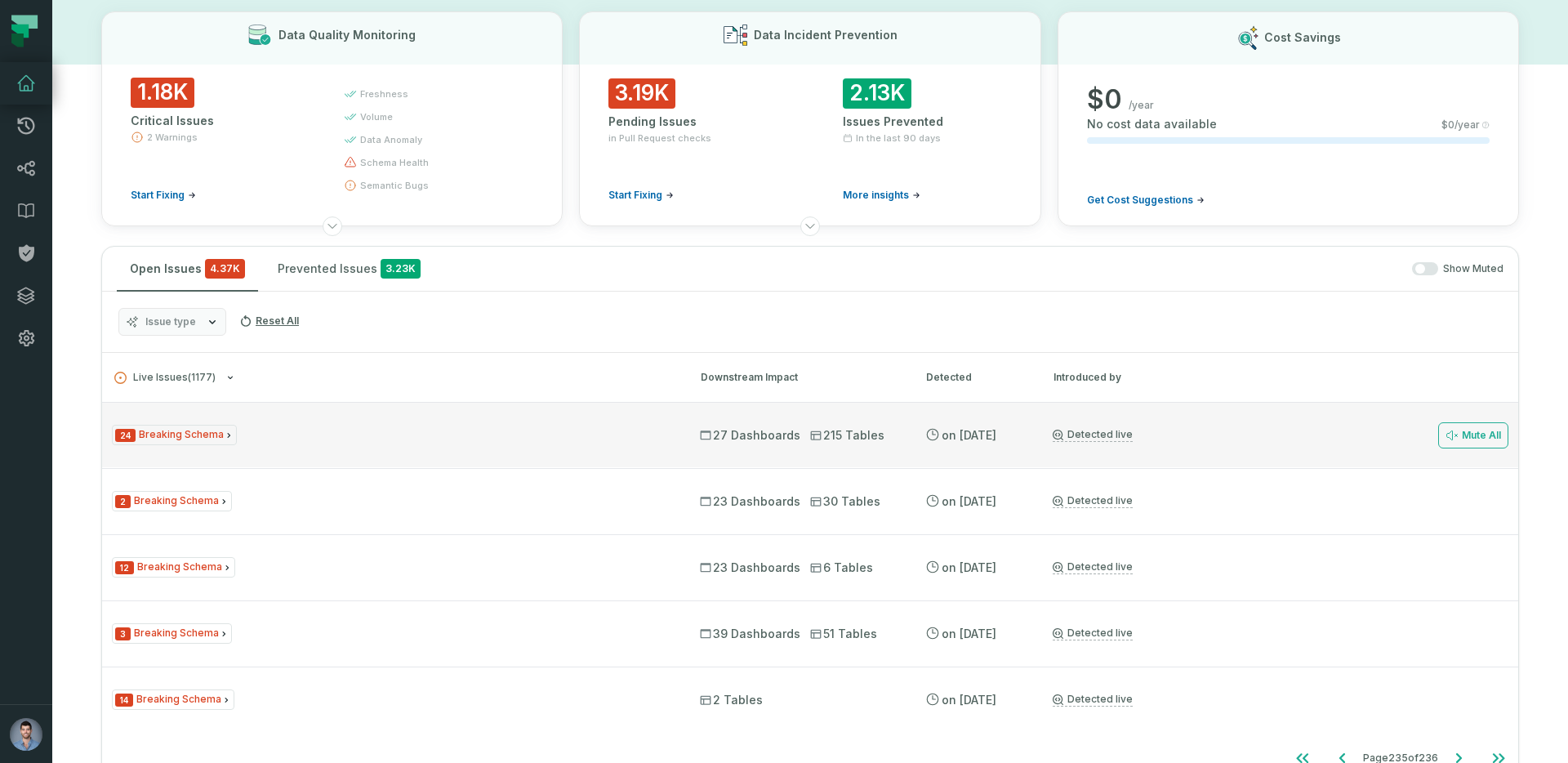
click at [279, 410] on div "24 Breaking Schema 27 Dashboards 215 Tables 4/2/2025, 11:09:36 AM Detected live…" at bounding box center [810, 435] width 1416 height 66
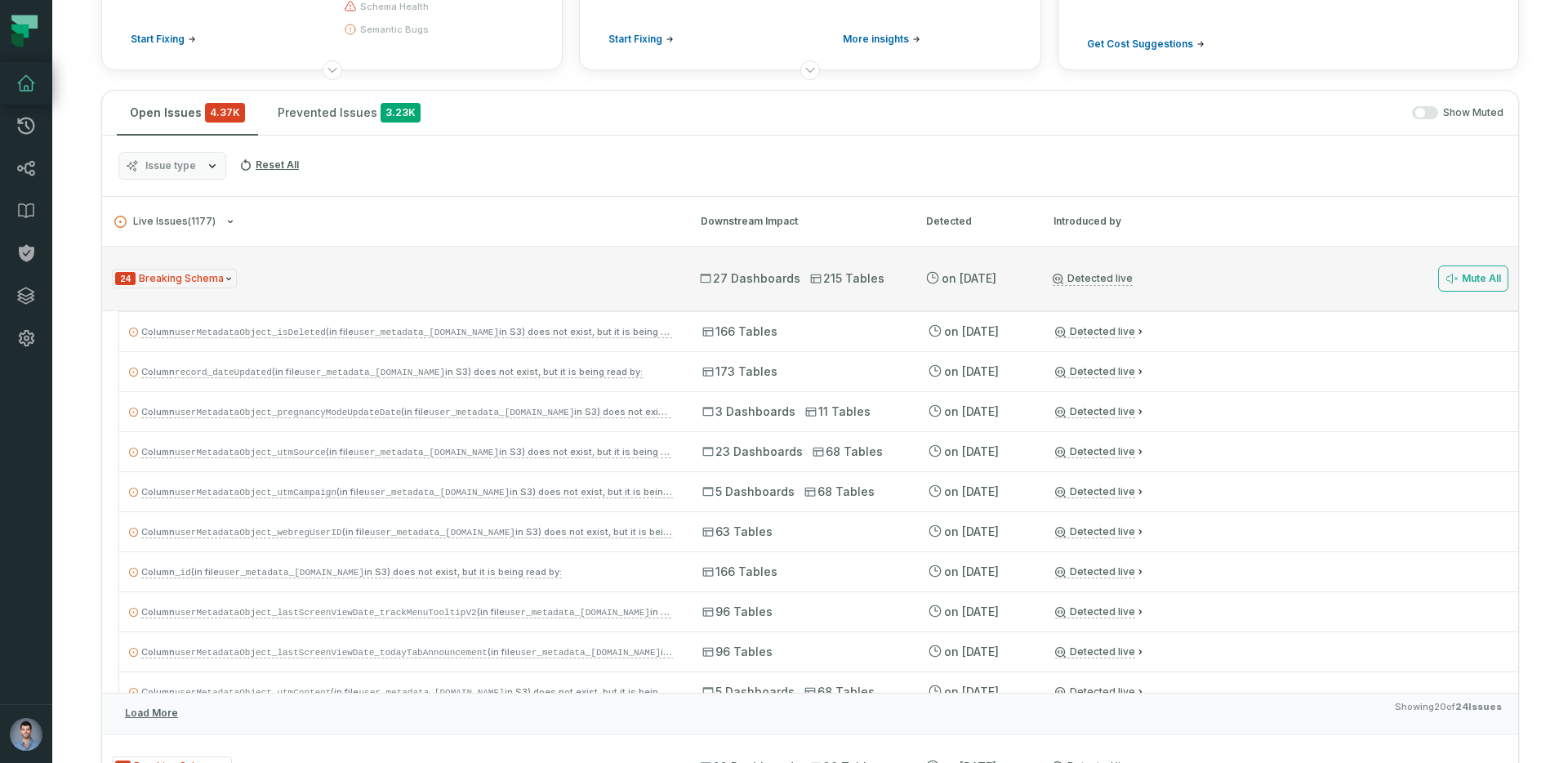
scroll to position [265, 0]
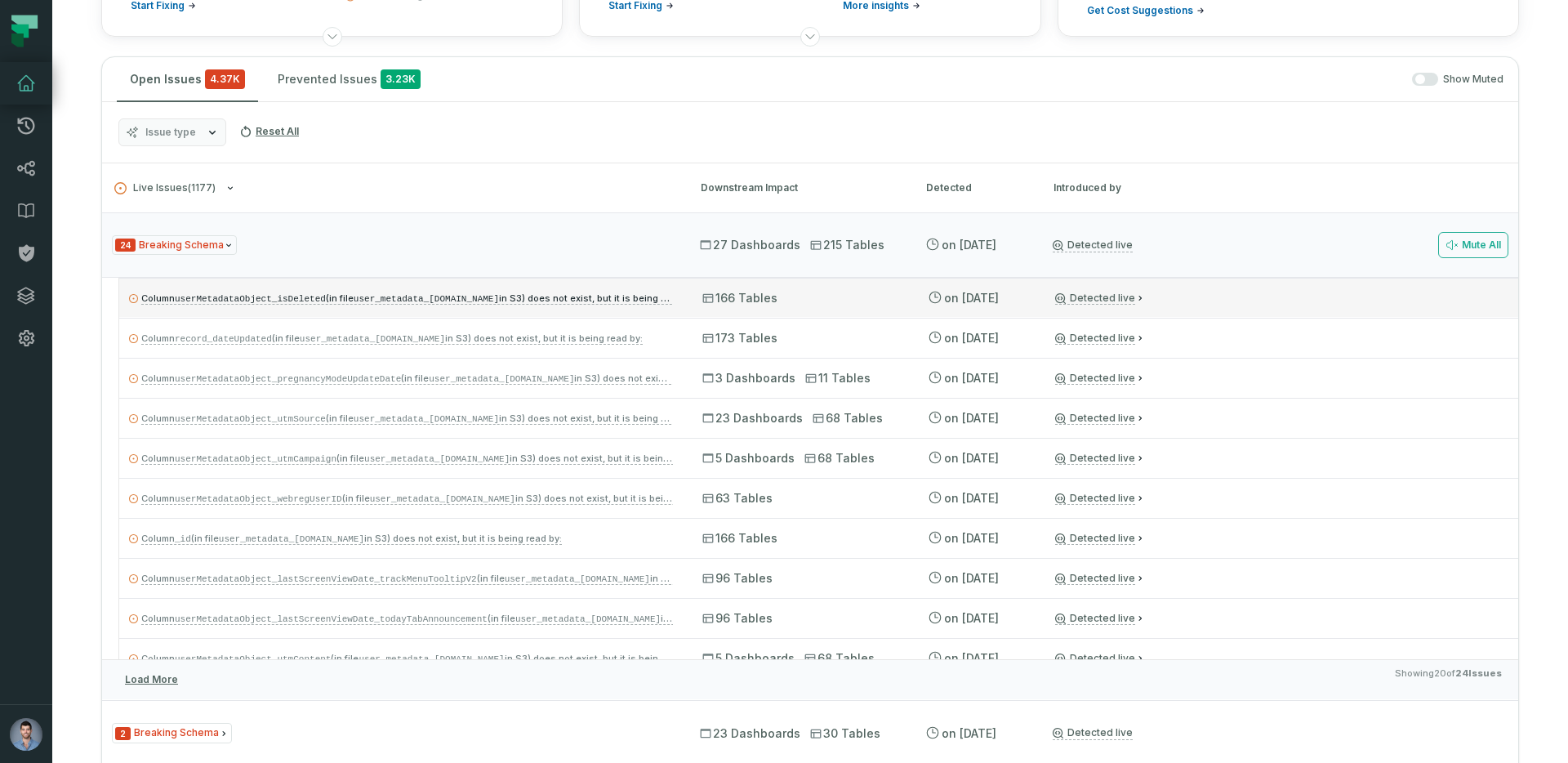
click at [349, 300] on span "Column userMetadataObject_isDeleted (in file user_metadata_json.hello.do.data.p…" at bounding box center [419, 298] width 556 height 11
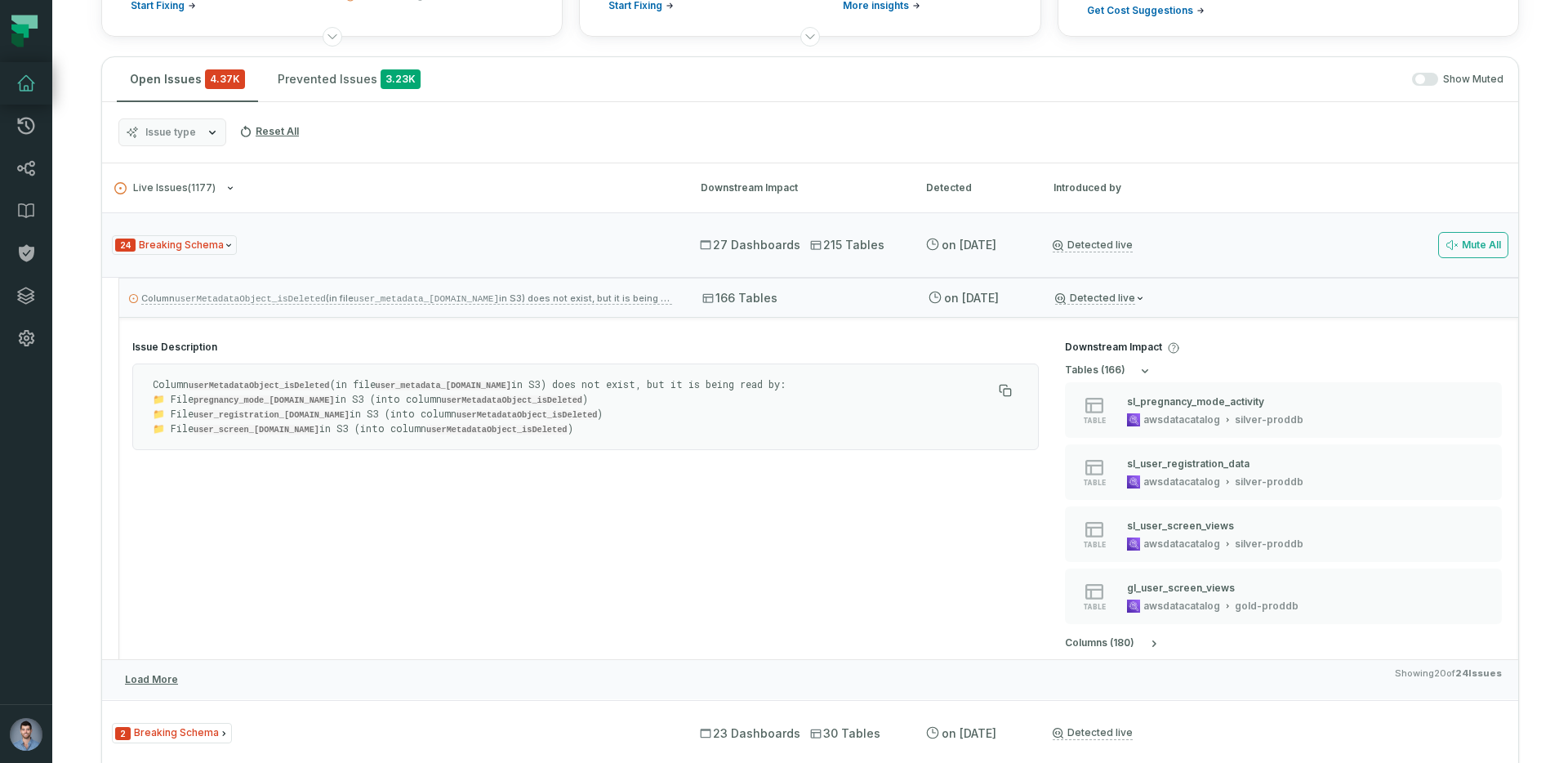
click at [226, 388] on code "userMetadataObject_isDeleted" at bounding box center [259, 386] width 141 height 10
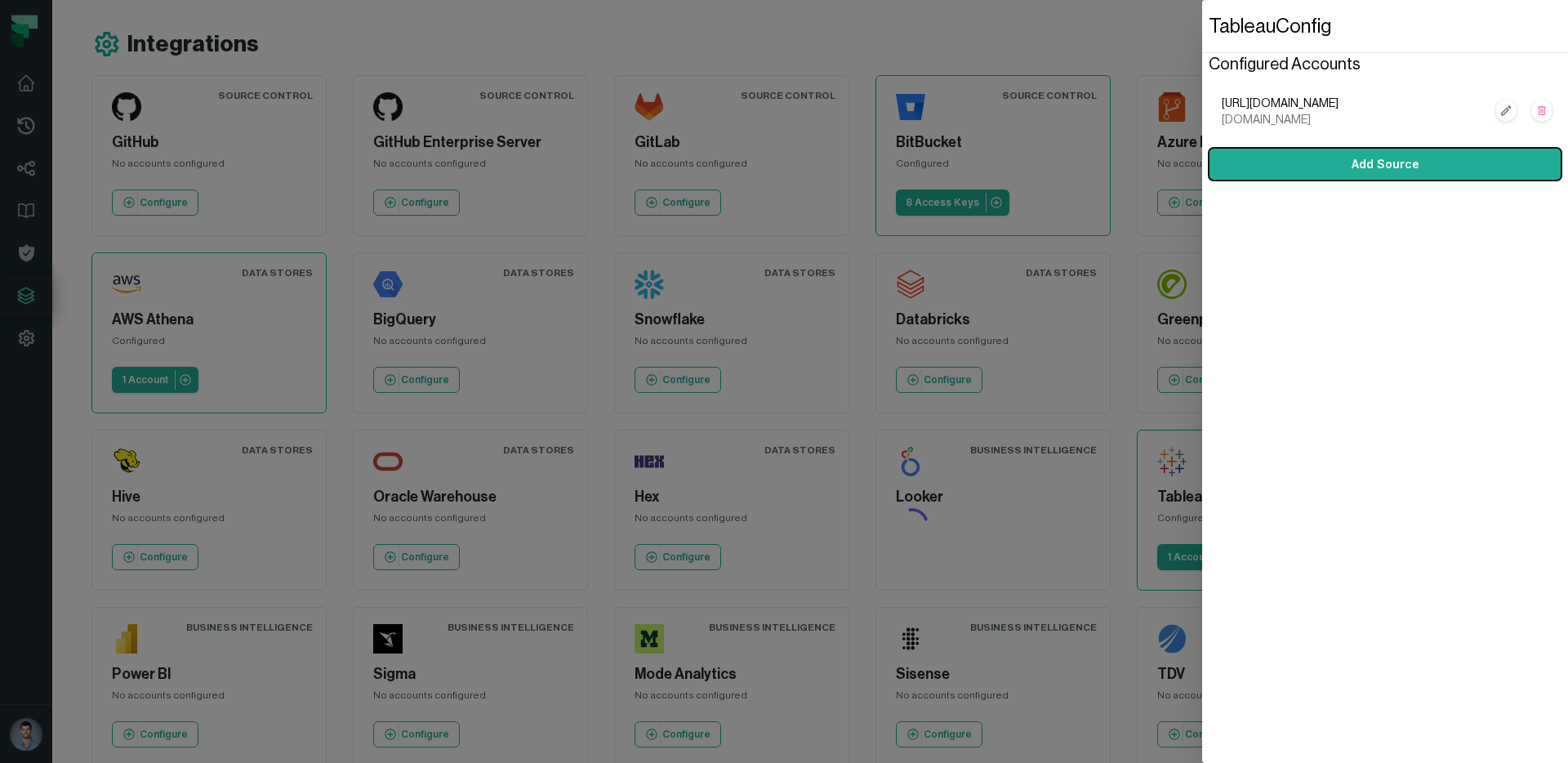
click at [1202, 142] on dialog "Tableau Config Configured Accounts https://us-west-2b.online.tableau.com/,hello…" at bounding box center [1385, 381] width 366 height 763
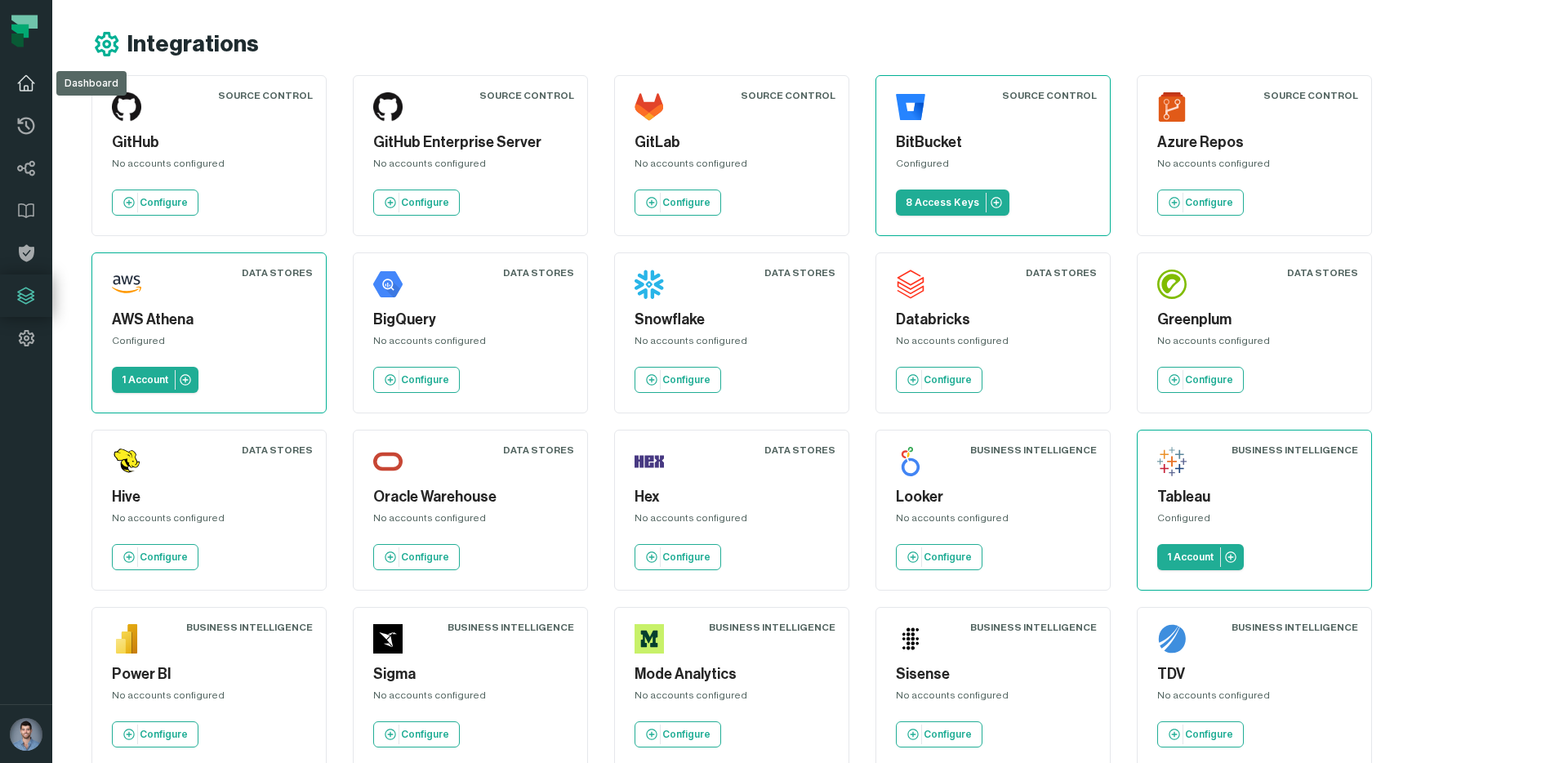
click at [37, 93] on link "Dashboard" at bounding box center [26, 83] width 53 height 43
click at [17, 82] on icon at bounding box center [26, 83] width 19 height 19
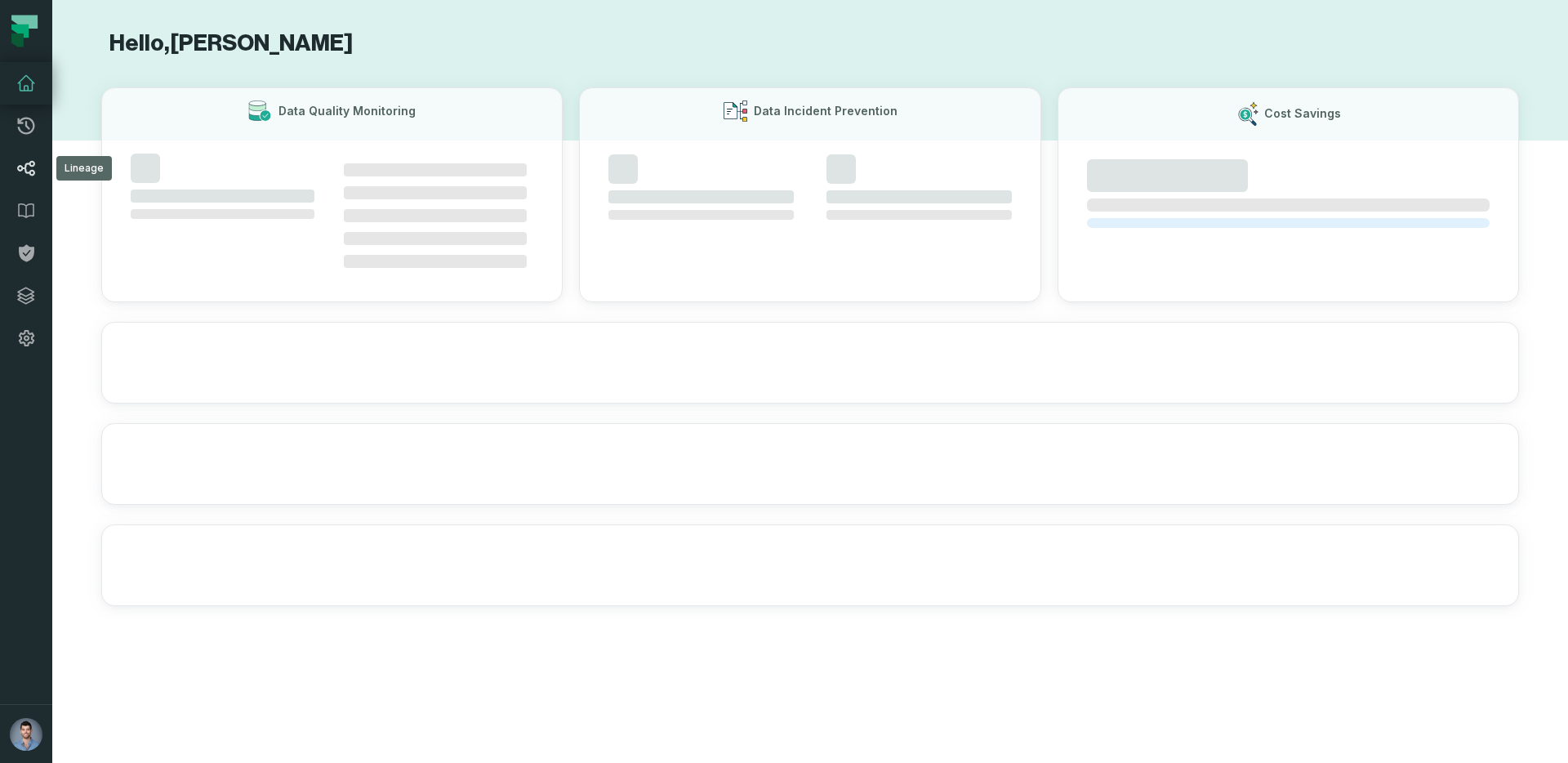
click at [27, 169] on icon at bounding box center [26, 167] width 19 height 19
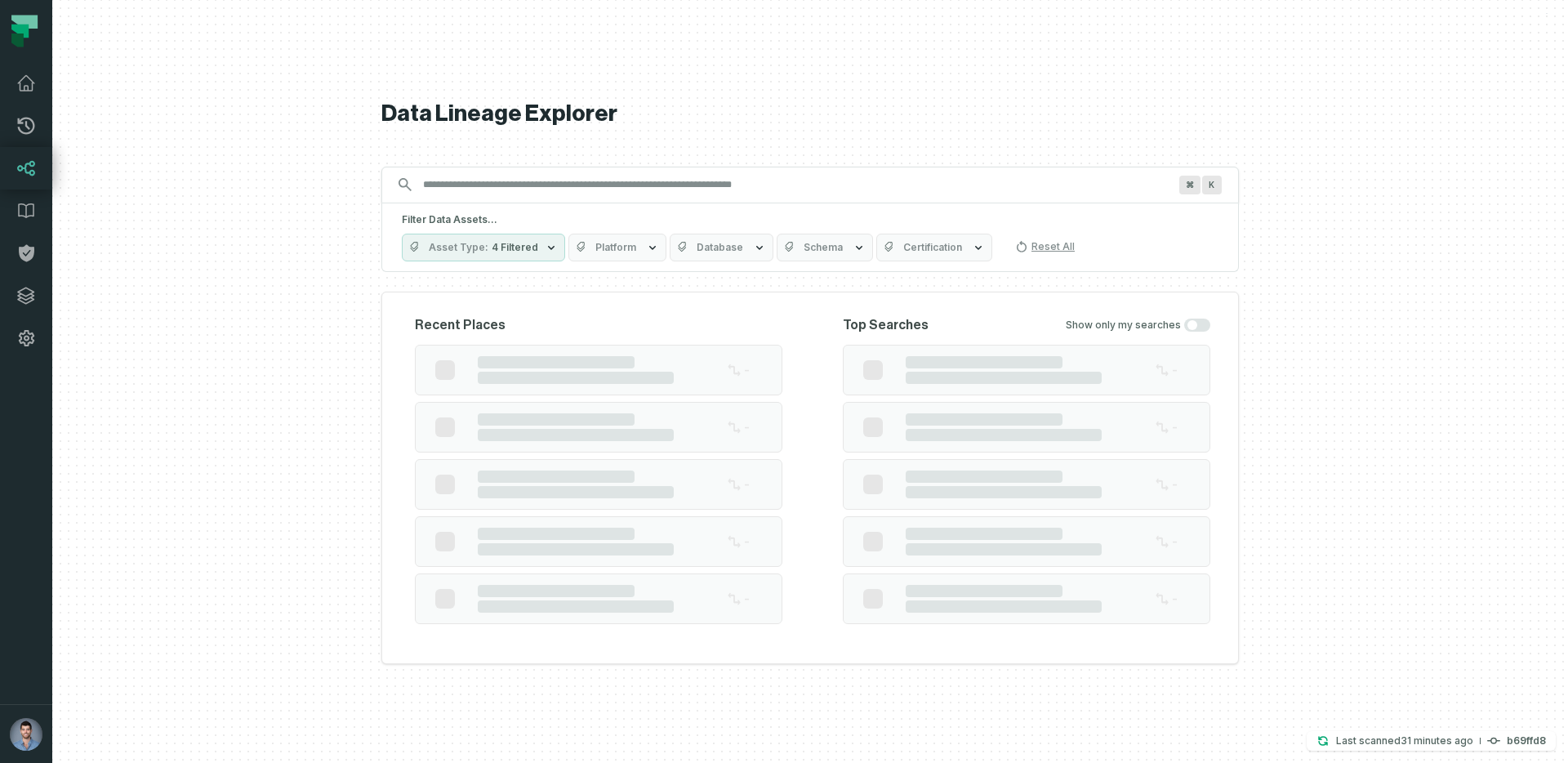
click at [428, 194] on input "Discovery Provider cmdk menu" at bounding box center [795, 185] width 765 height 26
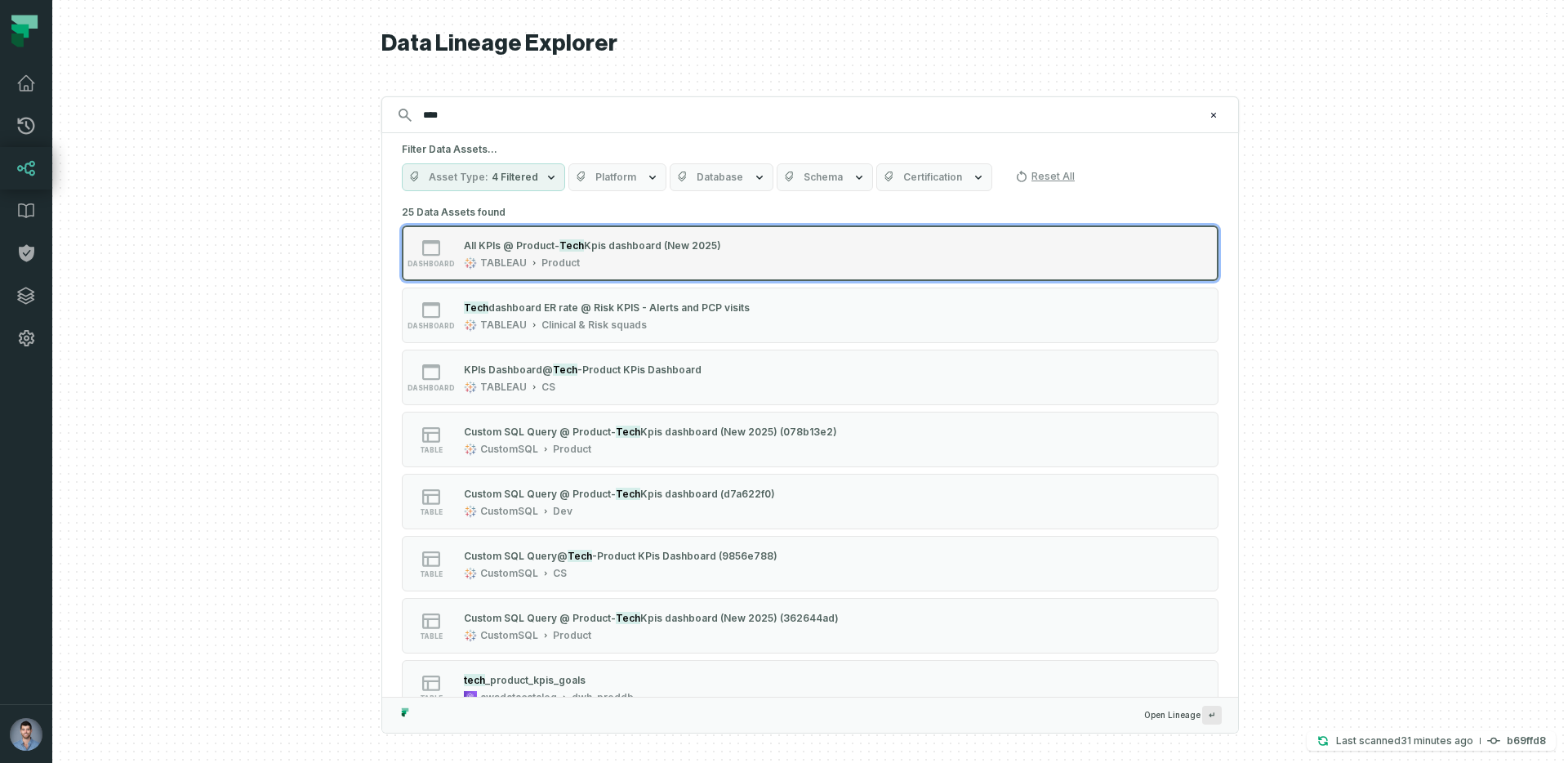
type input "****"
click at [445, 249] on div "dashboard" at bounding box center [431, 253] width 53 height 30
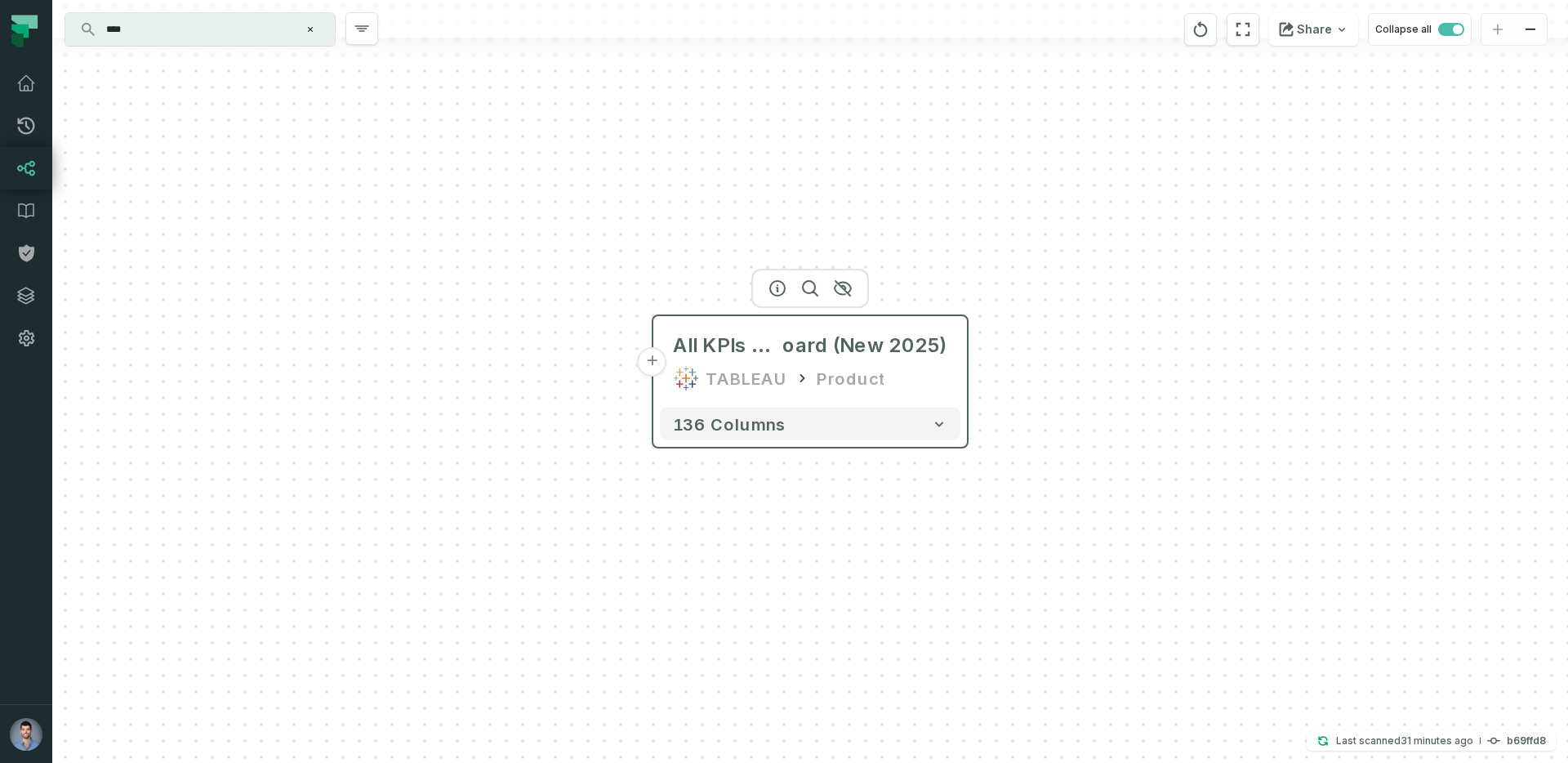
click at [719, 373] on div "TABLEAU" at bounding box center [746, 378] width 81 height 26
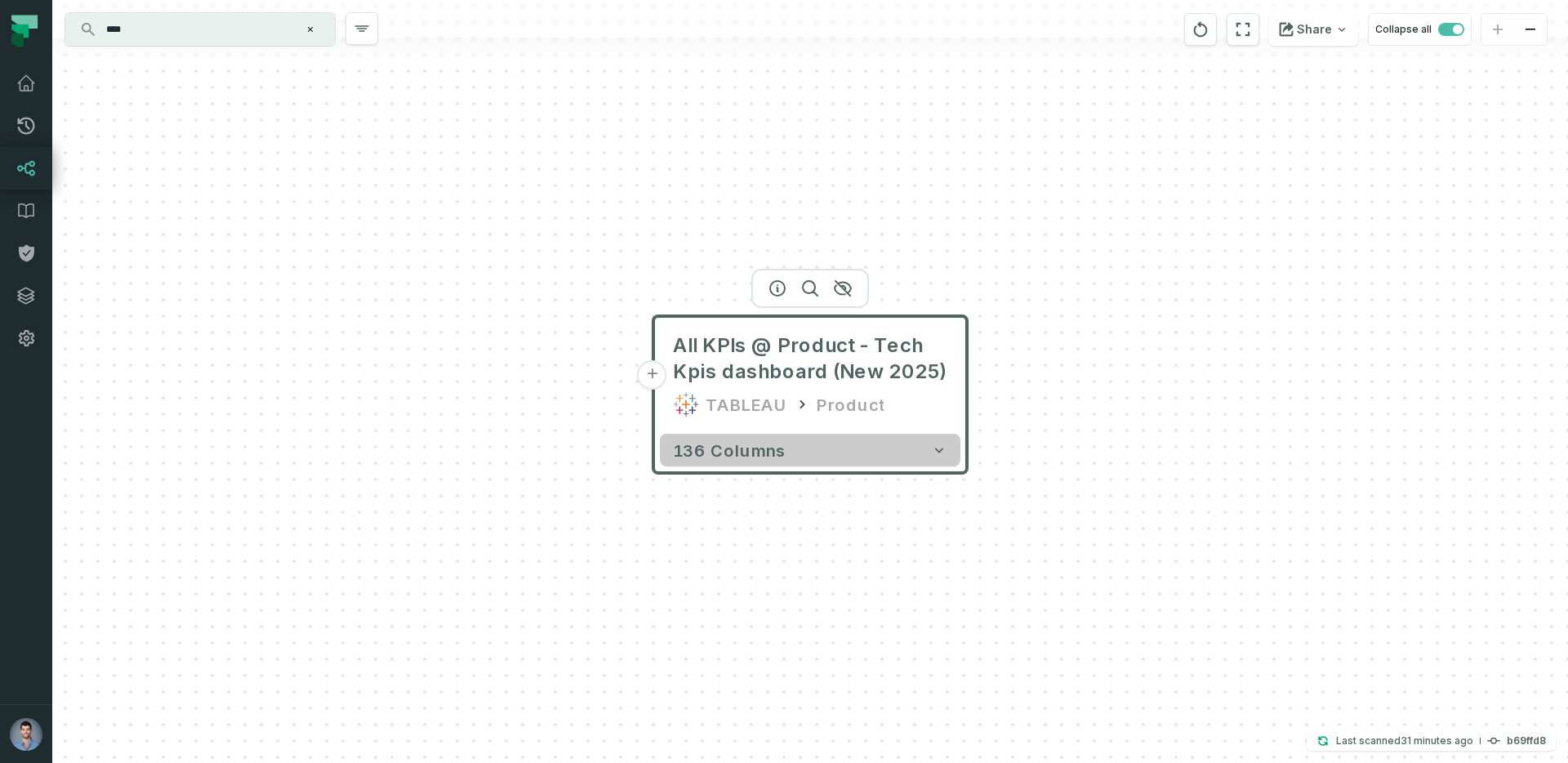
click at [753, 457] on span "136 columns" at bounding box center [729, 449] width 113 height 19
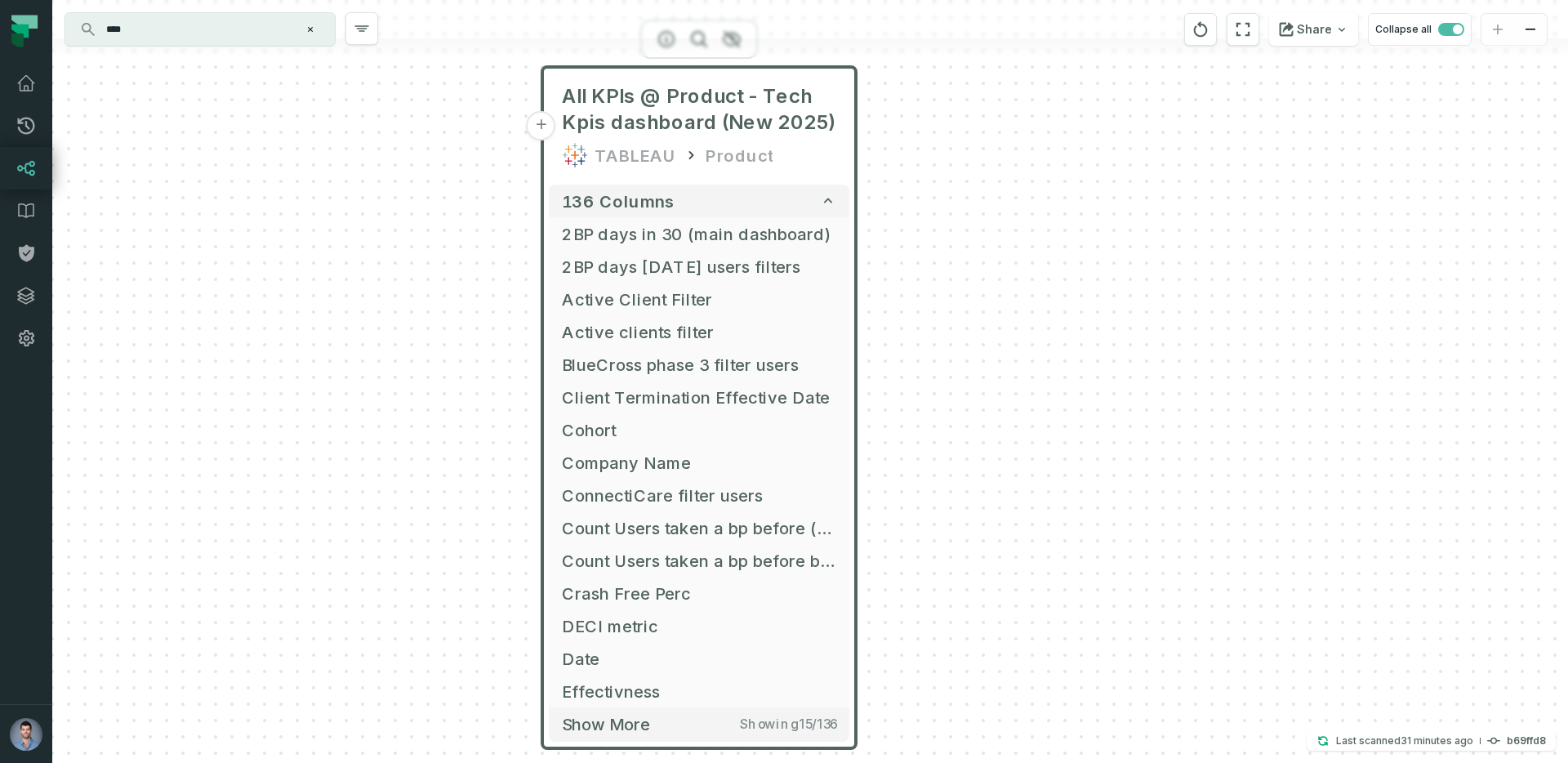
drag, startPoint x: 1118, startPoint y: 650, endPoint x: 1000, endPoint y: 394, distance: 281.9
click at [1000, 394] on div "+ All KPIs @ Product - Tech Kpis dashboard (New 2025) TABLEAU Product 136 colum…" at bounding box center [811, 381] width 1516 height 763
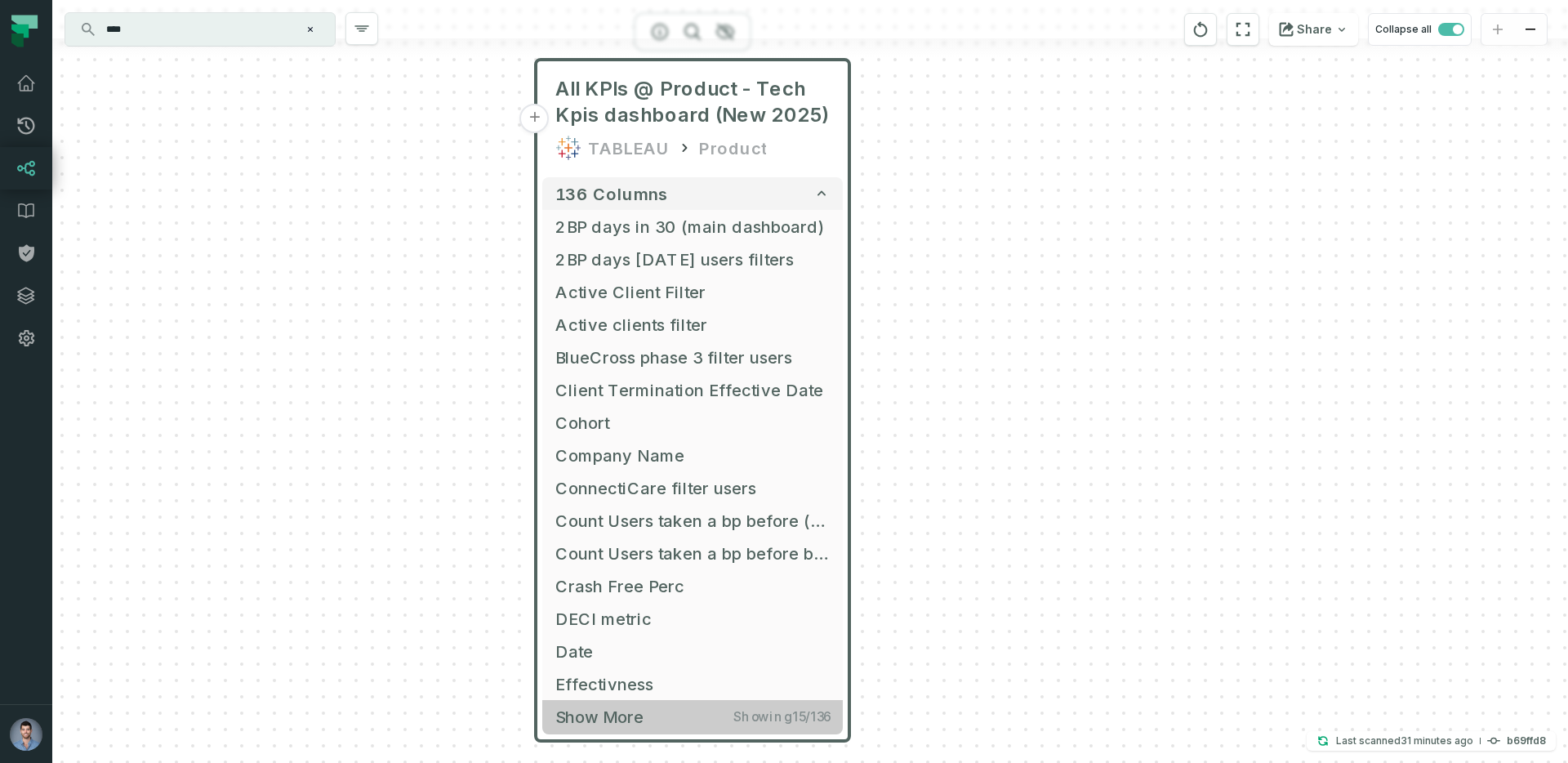
click at [620, 715] on span "Show more" at bounding box center [599, 717] width 88 height 20
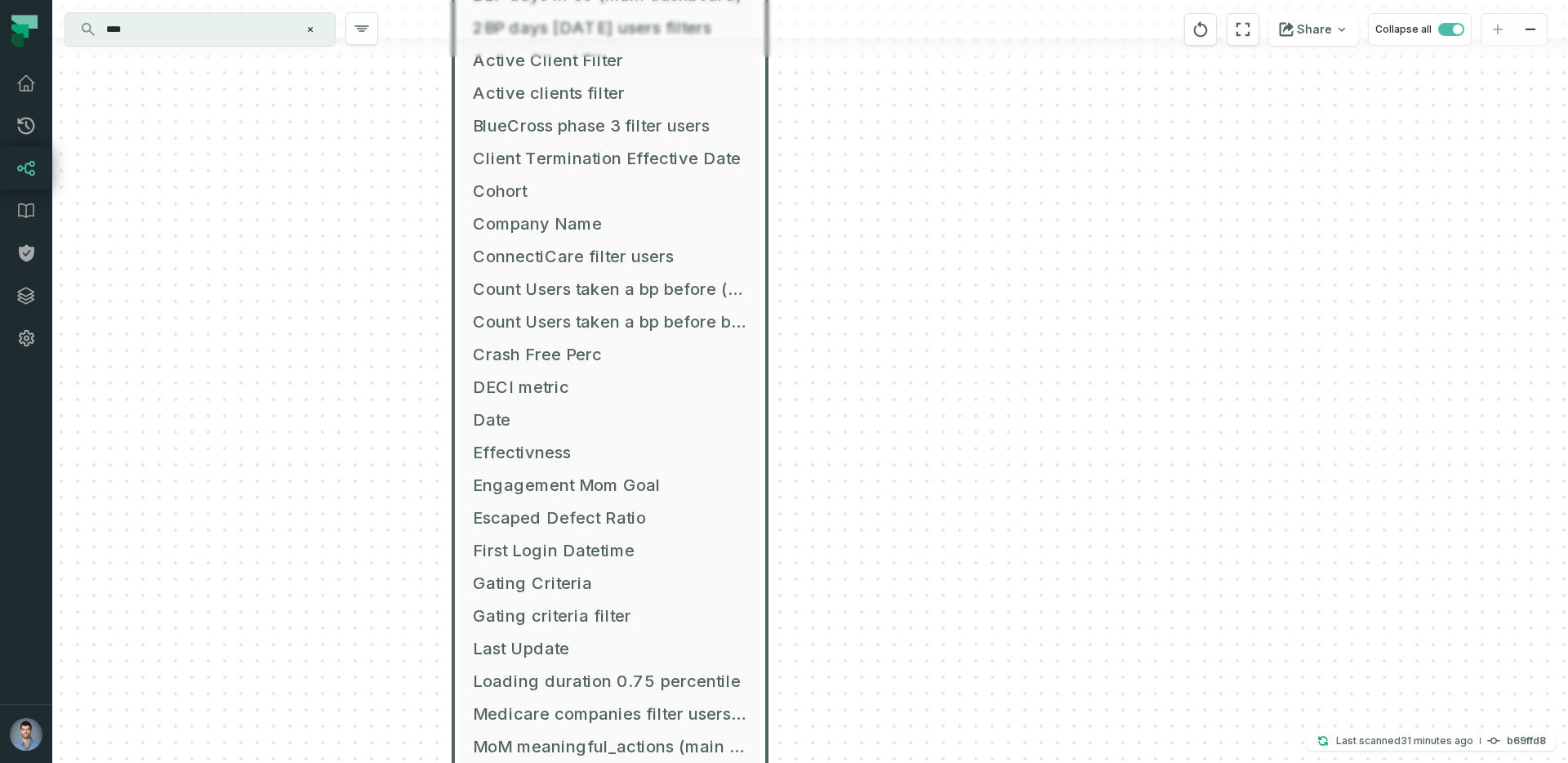
drag, startPoint x: 913, startPoint y: 598, endPoint x: 829, endPoint y: 366, distance: 246.7
click at [829, 366] on div "+ All KPIs @ Product - Tech Kpis dashboard (New 2025) TABLEAU Product 136 colum…" at bounding box center [811, 381] width 1516 height 763
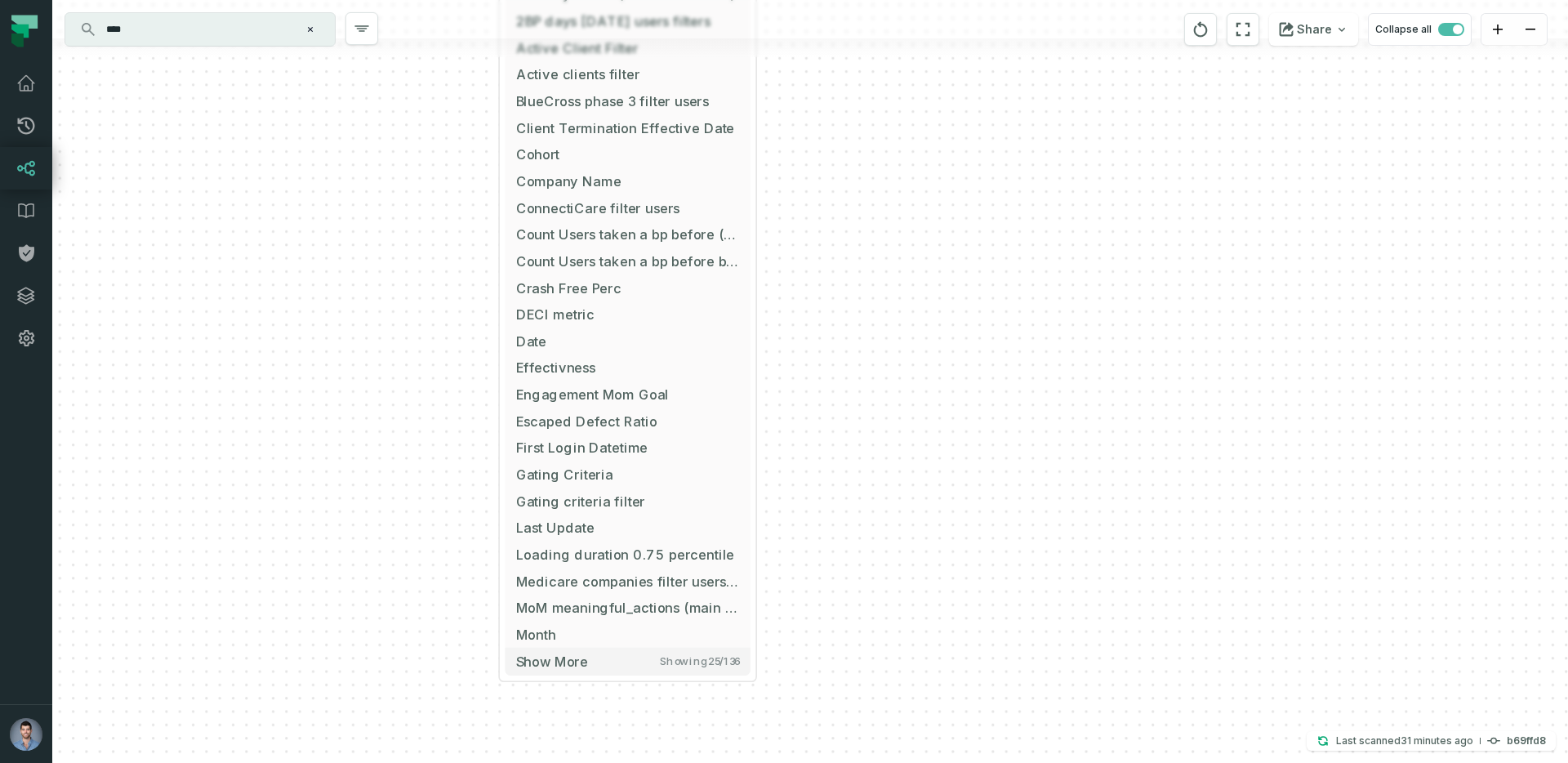
drag, startPoint x: 858, startPoint y: 525, endPoint x: 837, endPoint y: 445, distance: 82.7
click at [837, 446] on div "+ All KPIs @ Product - Tech Kpis dashboard (New 2025) TABLEAU Product 136 colum…" at bounding box center [811, 381] width 1516 height 763
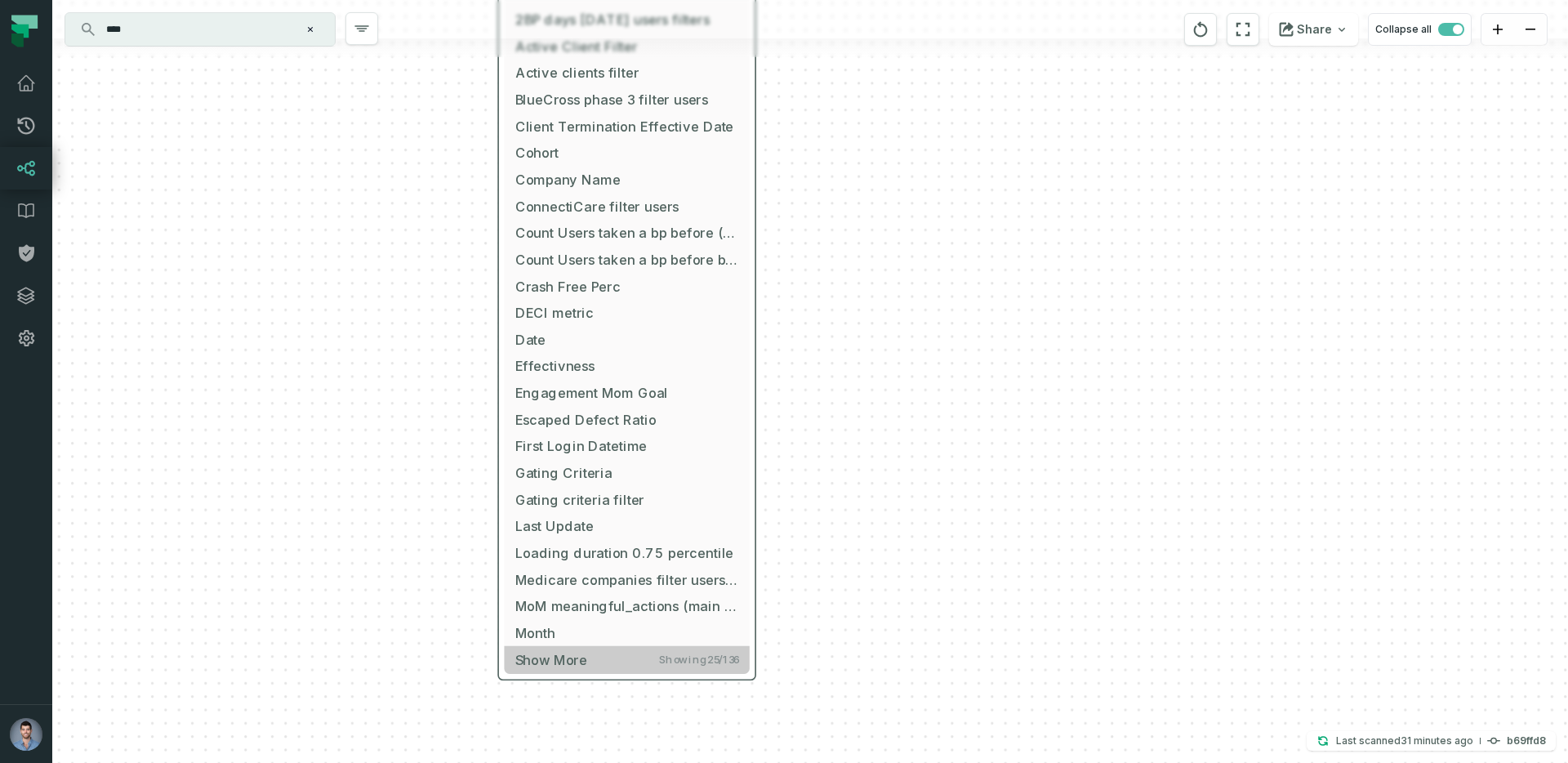
click at [633, 667] on button "Show more Showing 25 / 136" at bounding box center [626, 659] width 245 height 27
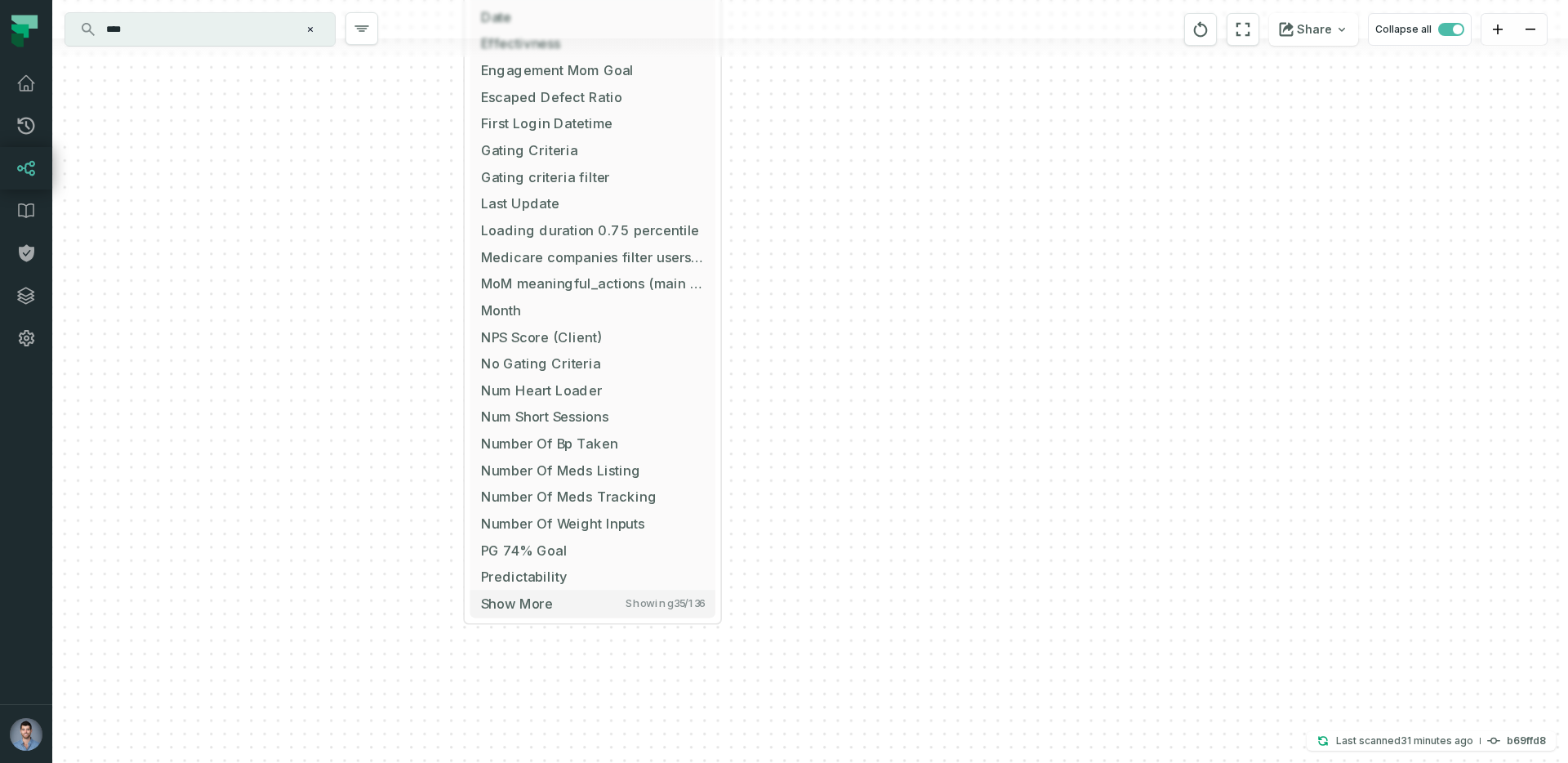
drag, startPoint x: 761, startPoint y: 648, endPoint x: 725, endPoint y: 317, distance: 333.0
click at [725, 317] on div "+ All KPIs @ Product - Tech Kpis dashboard (New 2025) TABLEAU Product 136 colum…" at bounding box center [811, 381] width 1516 height 763
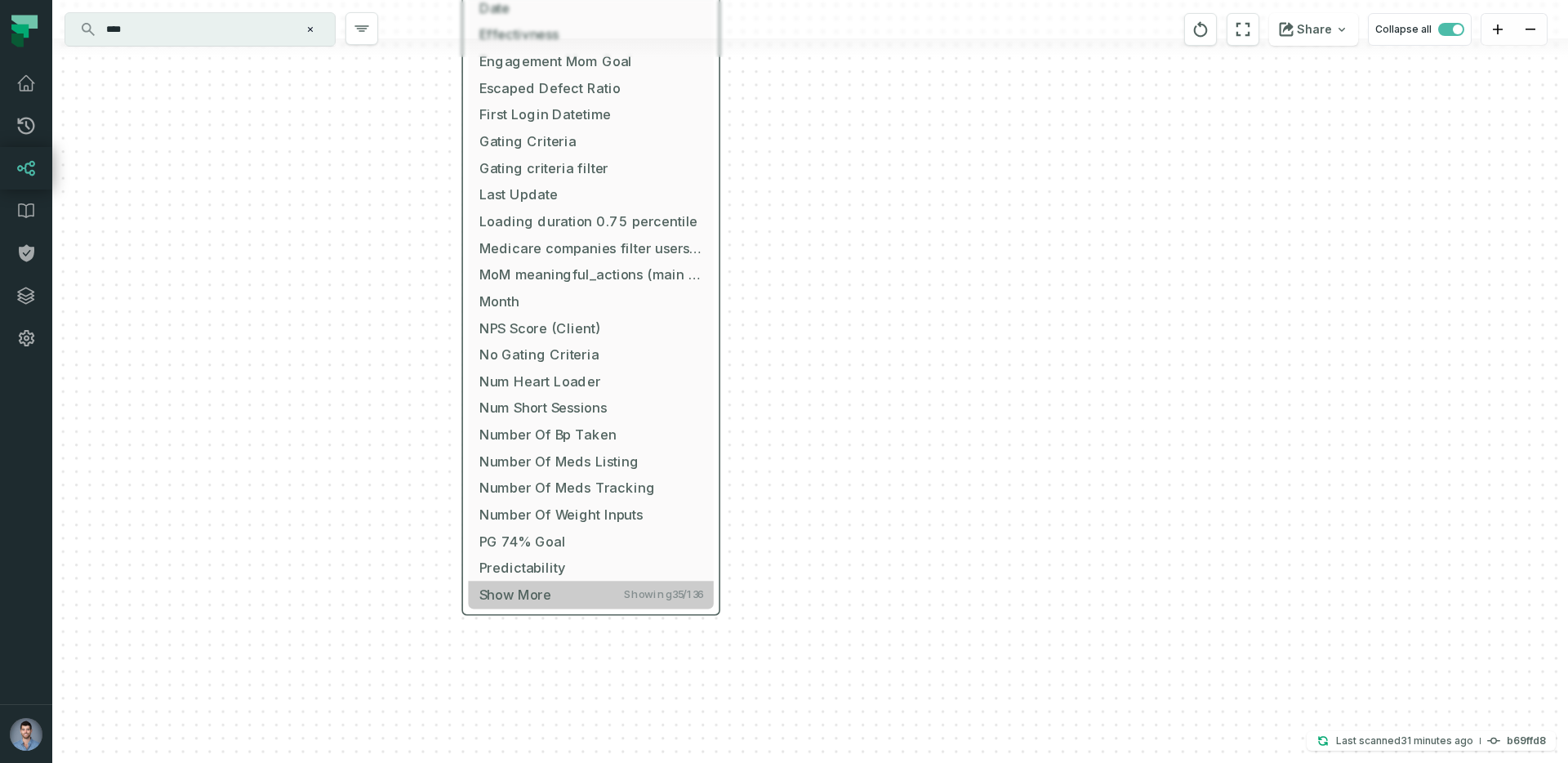
click at [549, 598] on span "Show more" at bounding box center [516, 595] width 72 height 17
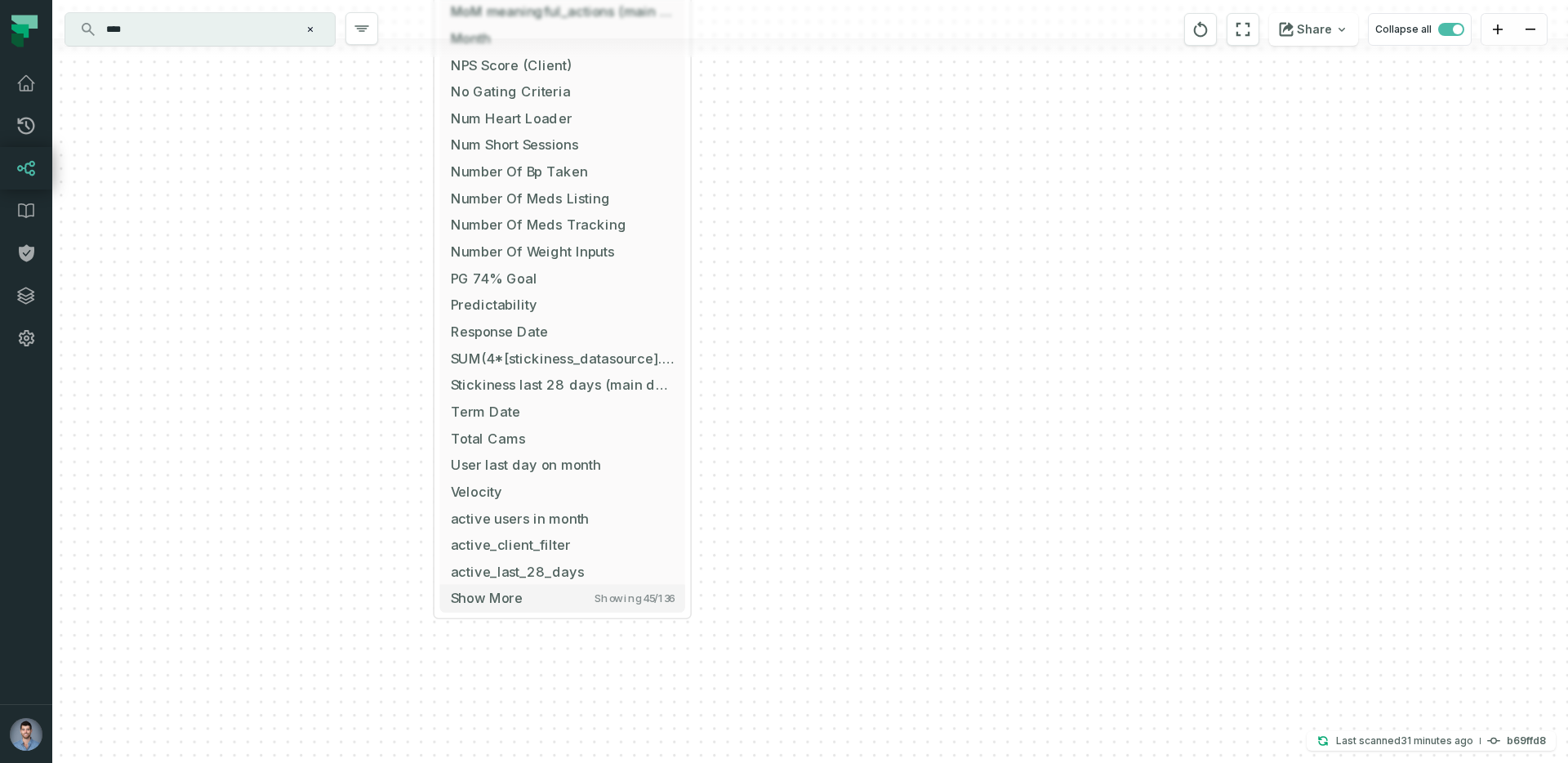
drag, startPoint x: 770, startPoint y: 610, endPoint x: 740, endPoint y: 304, distance: 307.5
click at [739, 304] on div "+ All KPIs @ Product - Tech Kpis dashboard (New 2025) TABLEAU Product 136 colum…" at bounding box center [811, 381] width 1516 height 763
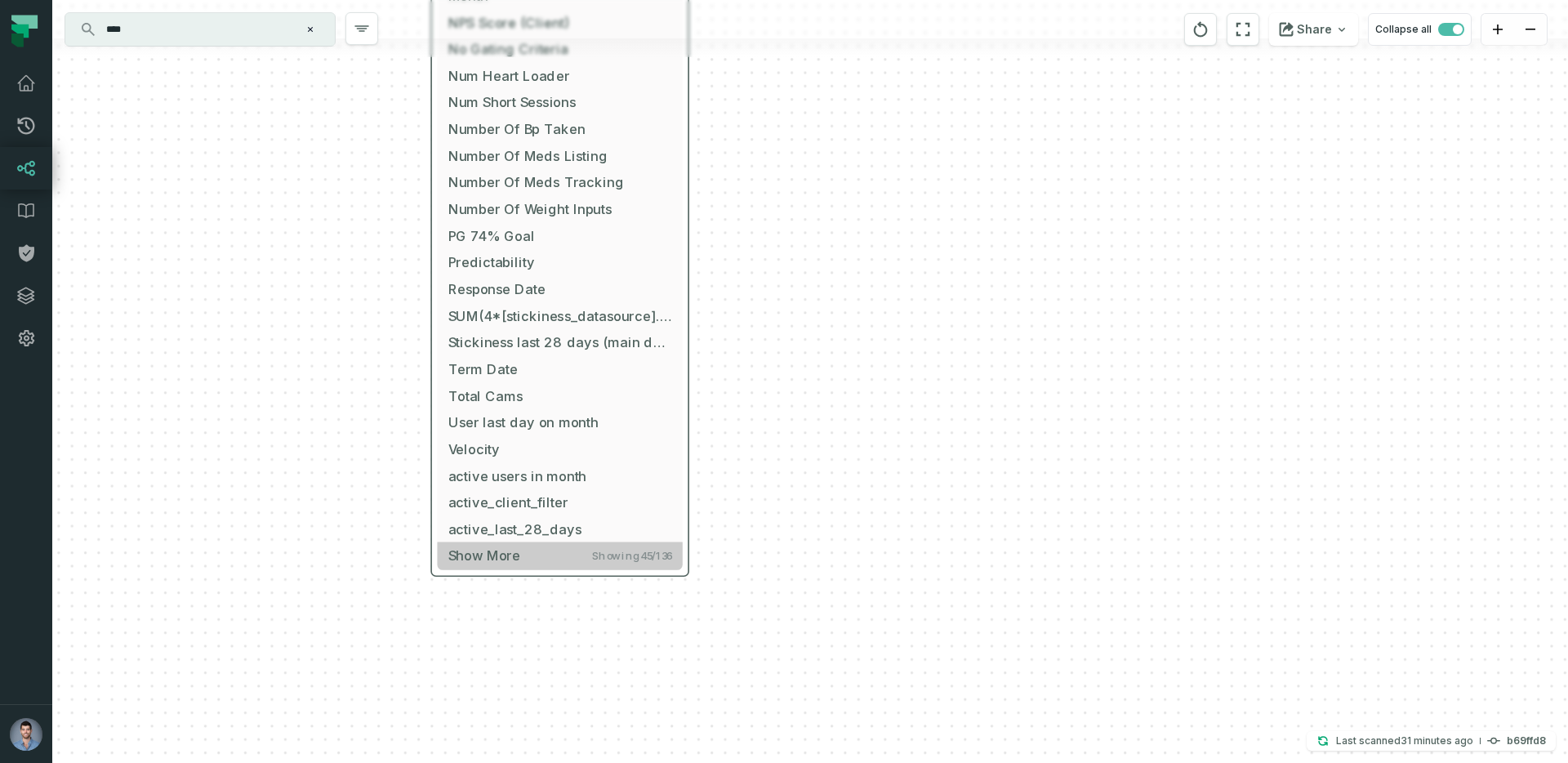
click at [532, 557] on button "Show more Showing 45 / 136" at bounding box center [559, 556] width 245 height 27
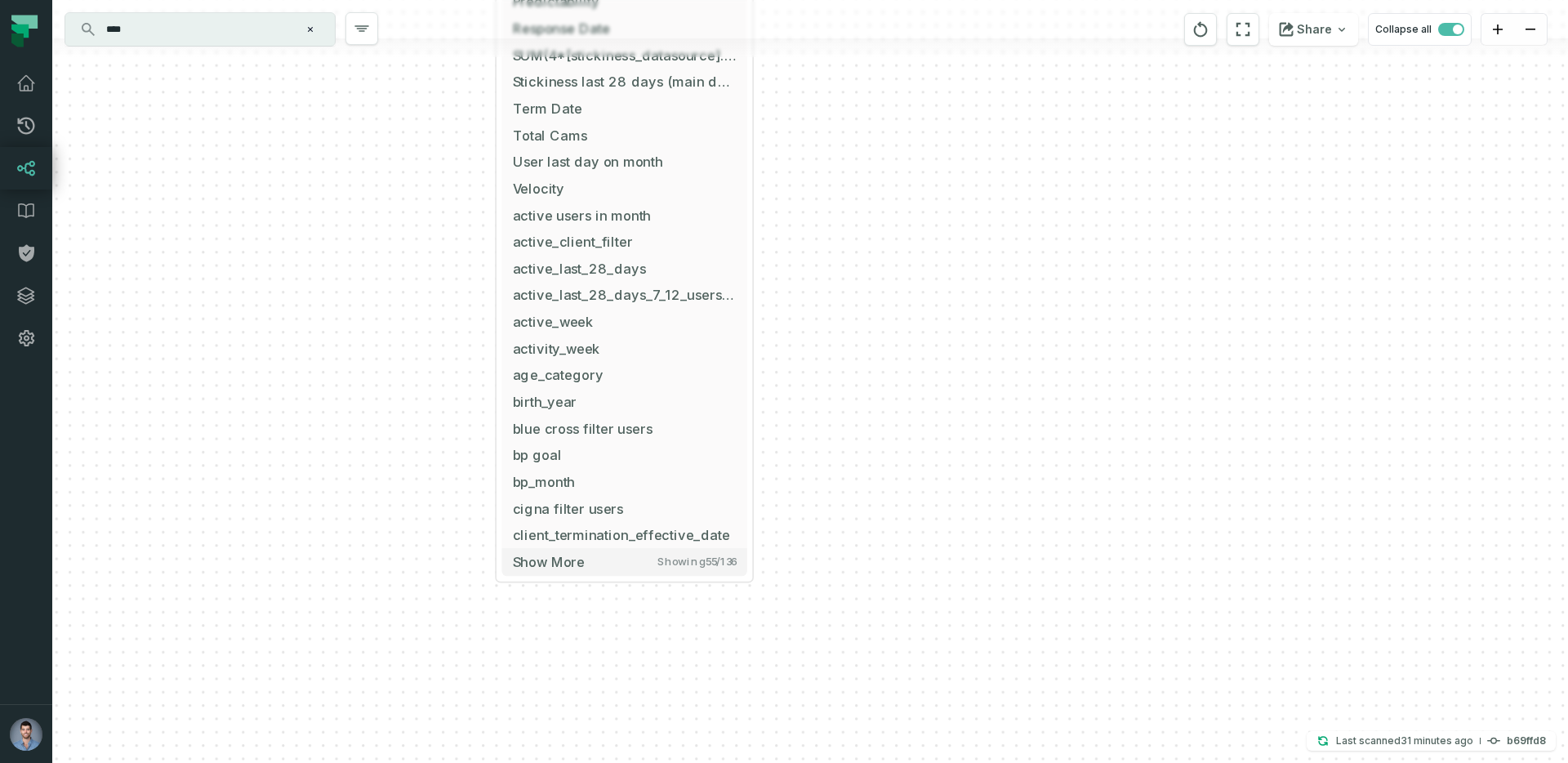
drag, startPoint x: 788, startPoint y: 618, endPoint x: 851, endPoint y: 356, distance: 269.5
click at [851, 356] on div "+ All KPIs @ Product - Tech Kpis dashboard (New 2025) TABLEAU Product 136 colum…" at bounding box center [811, 381] width 1516 height 763
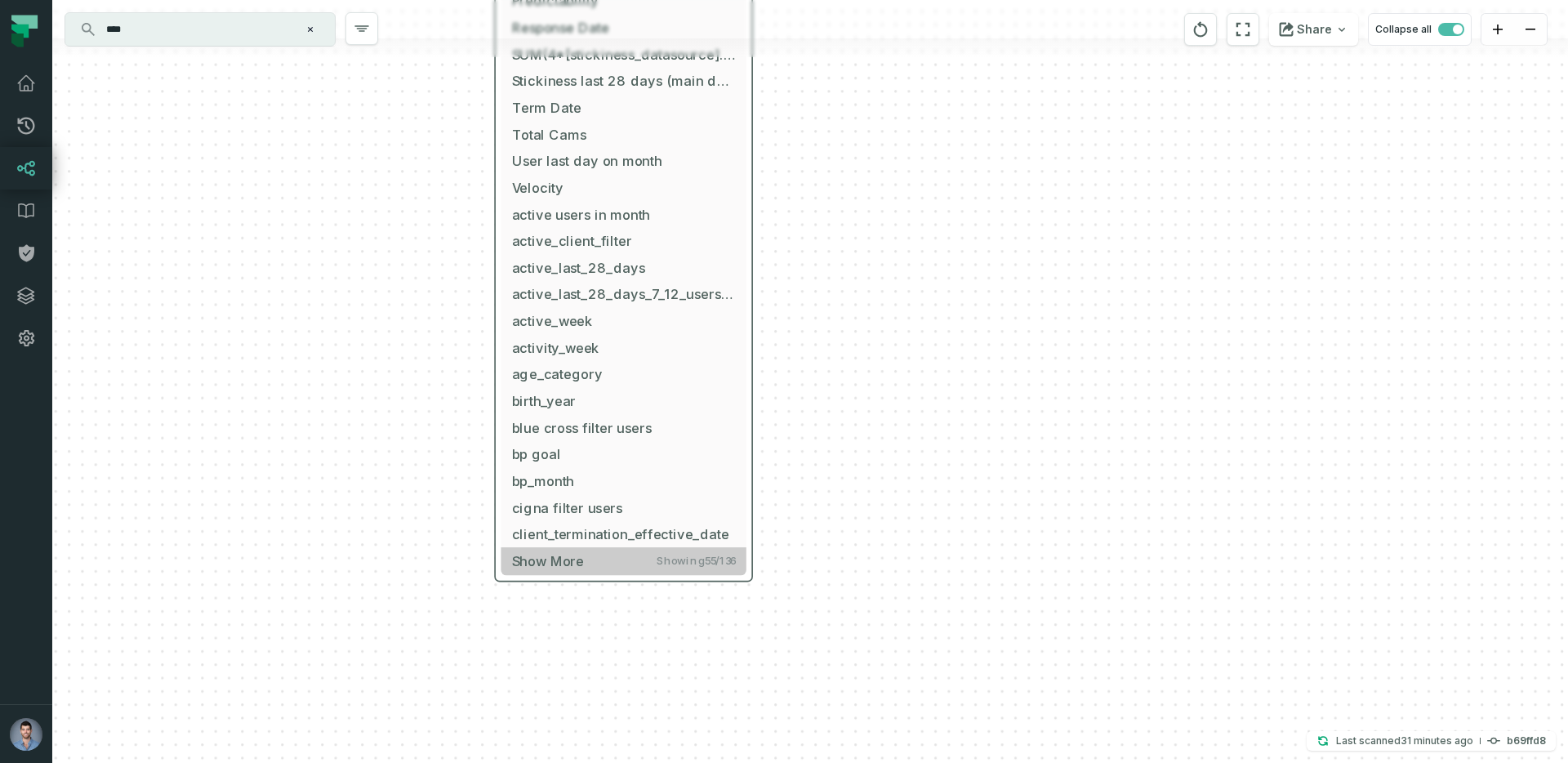
click at [586, 573] on button "Show more Showing 55 / 136" at bounding box center [622, 560] width 245 height 27
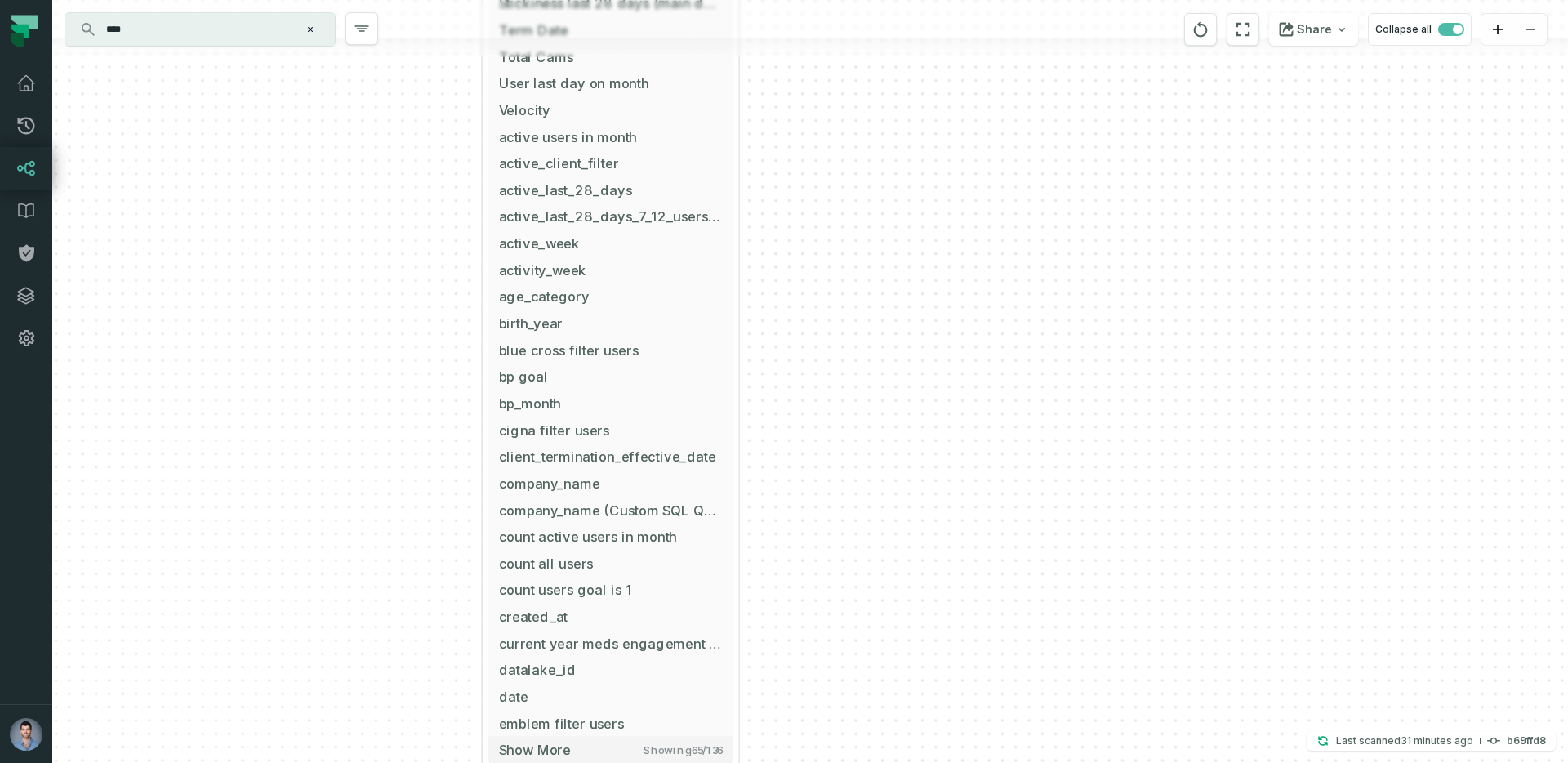
drag, startPoint x: 851, startPoint y: 664, endPoint x: 817, endPoint y: 351, distance: 314.8
click at [817, 352] on div "+ All KPIs @ Product - Tech Kpis dashboard (New 2025) TABLEAU Product 136 colum…" at bounding box center [811, 381] width 1516 height 763
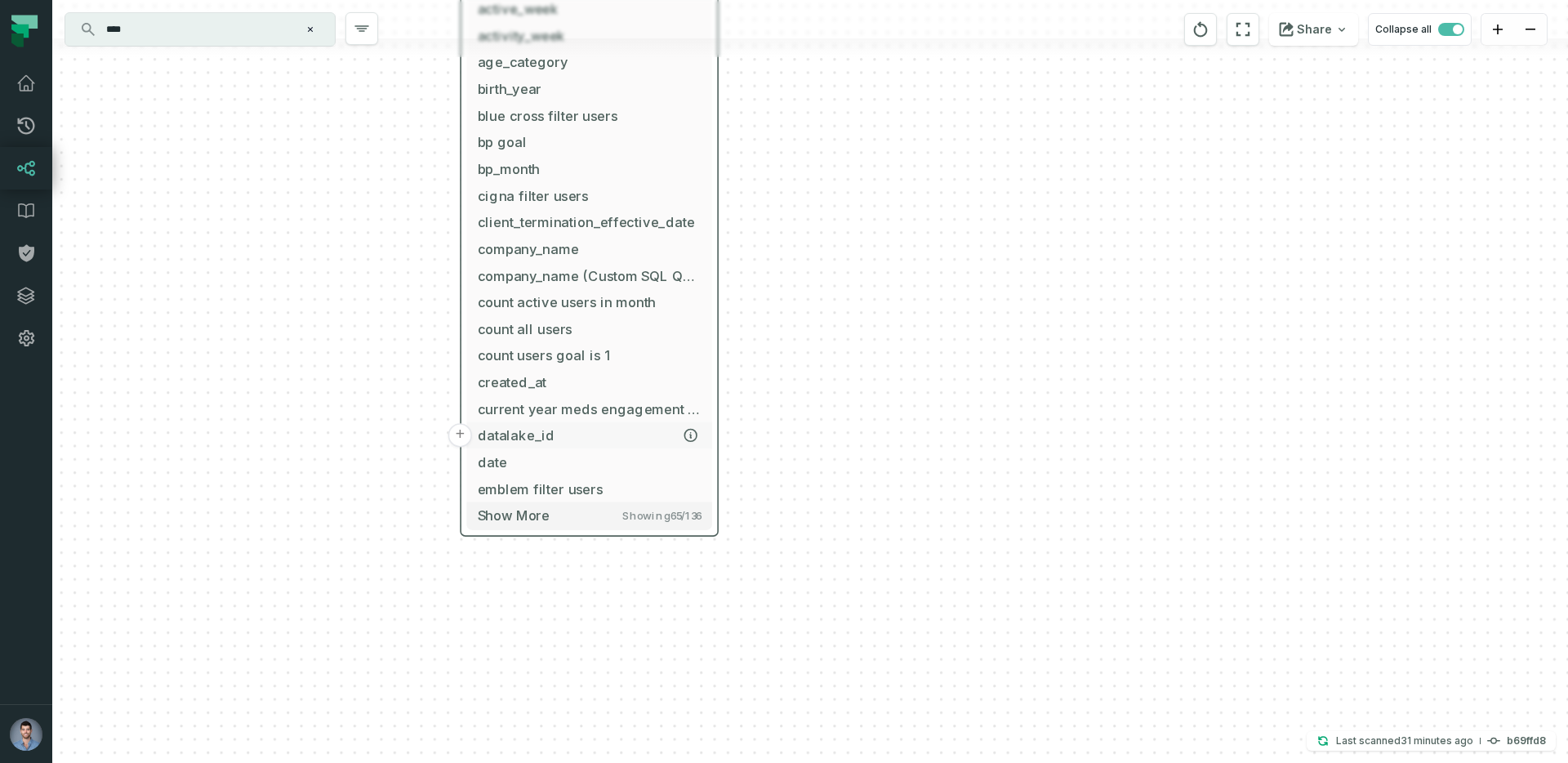
click at [533, 440] on span "datalake_id" at bounding box center [590, 435] width 224 height 19
click at [458, 438] on button "+" at bounding box center [460, 436] width 24 height 24
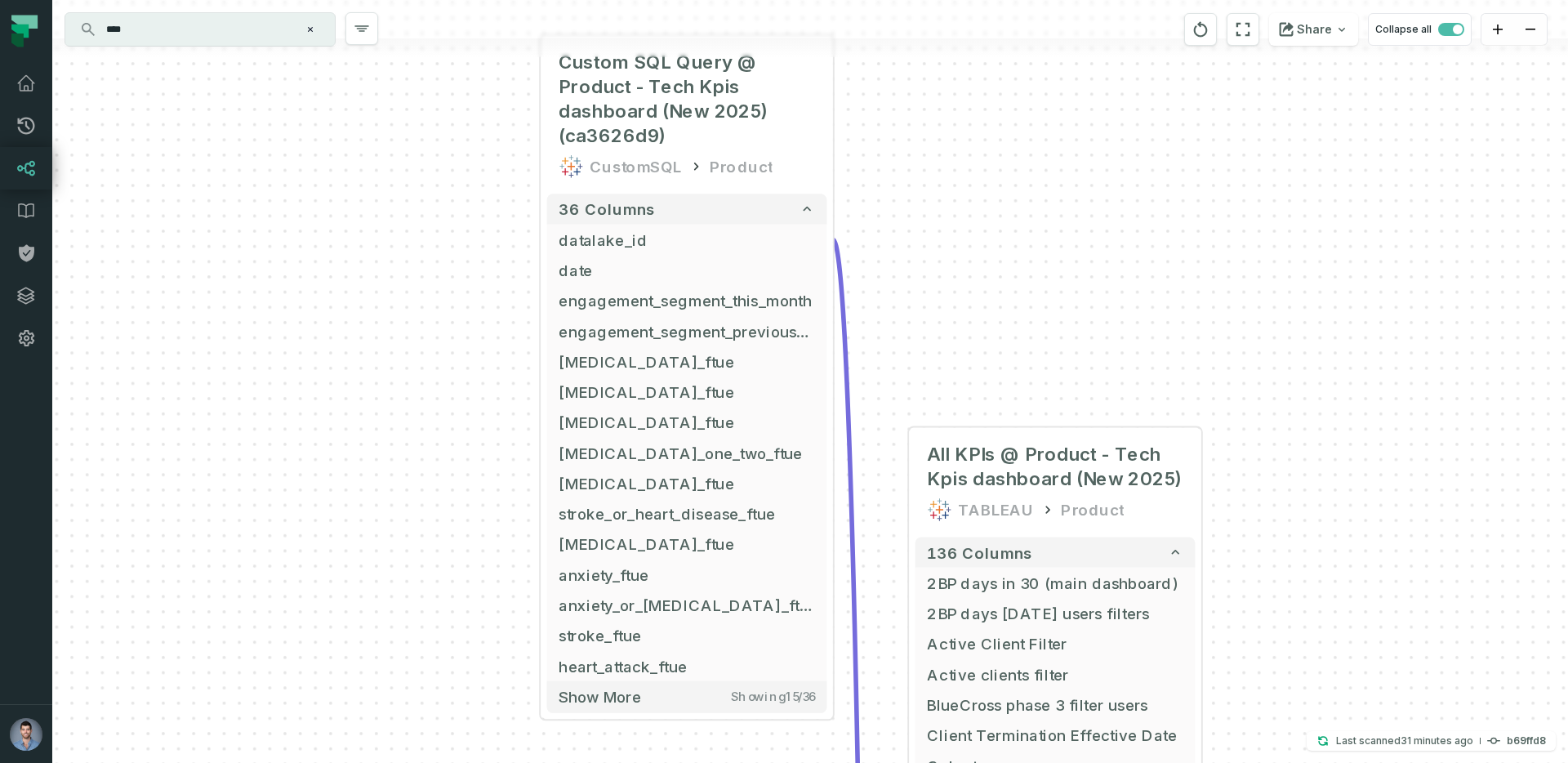
drag, startPoint x: 533, startPoint y: 410, endPoint x: 410, endPoint y: 349, distance: 137.3
click at [410, 349] on div "+ Custom SQL Query @ Product - Tech Kpis dashboard (New 2025) (ca3626d9) Custom…" at bounding box center [811, 381] width 1516 height 763
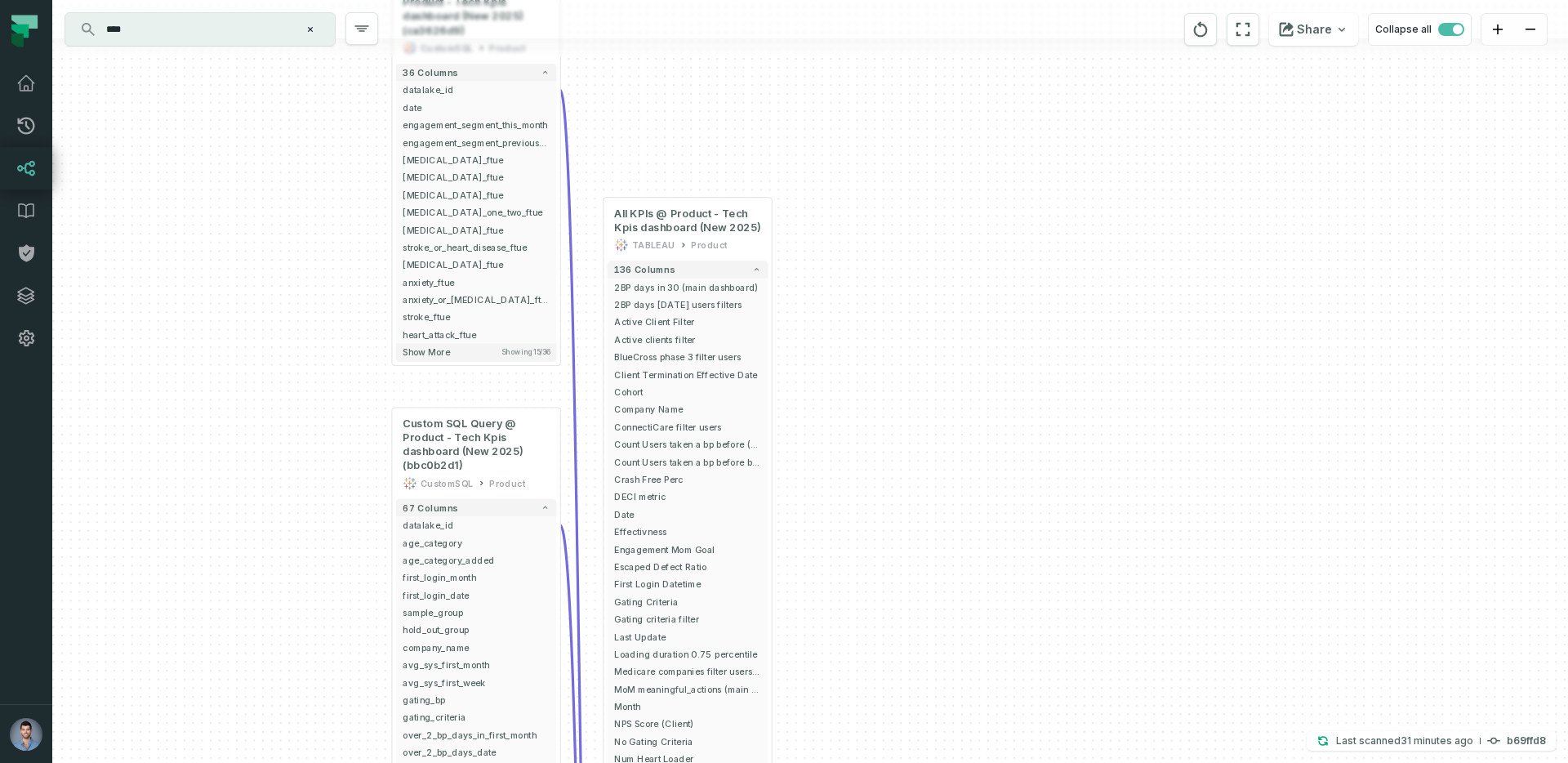
drag, startPoint x: 307, startPoint y: 500, endPoint x: 301, endPoint y: 285, distance: 215.1
click at [301, 285] on div "+ Custom SQL Query @ Product - Tech Kpis dashboard (New 2025) (ca3626d9) Custom…" at bounding box center [811, 381] width 1516 height 763
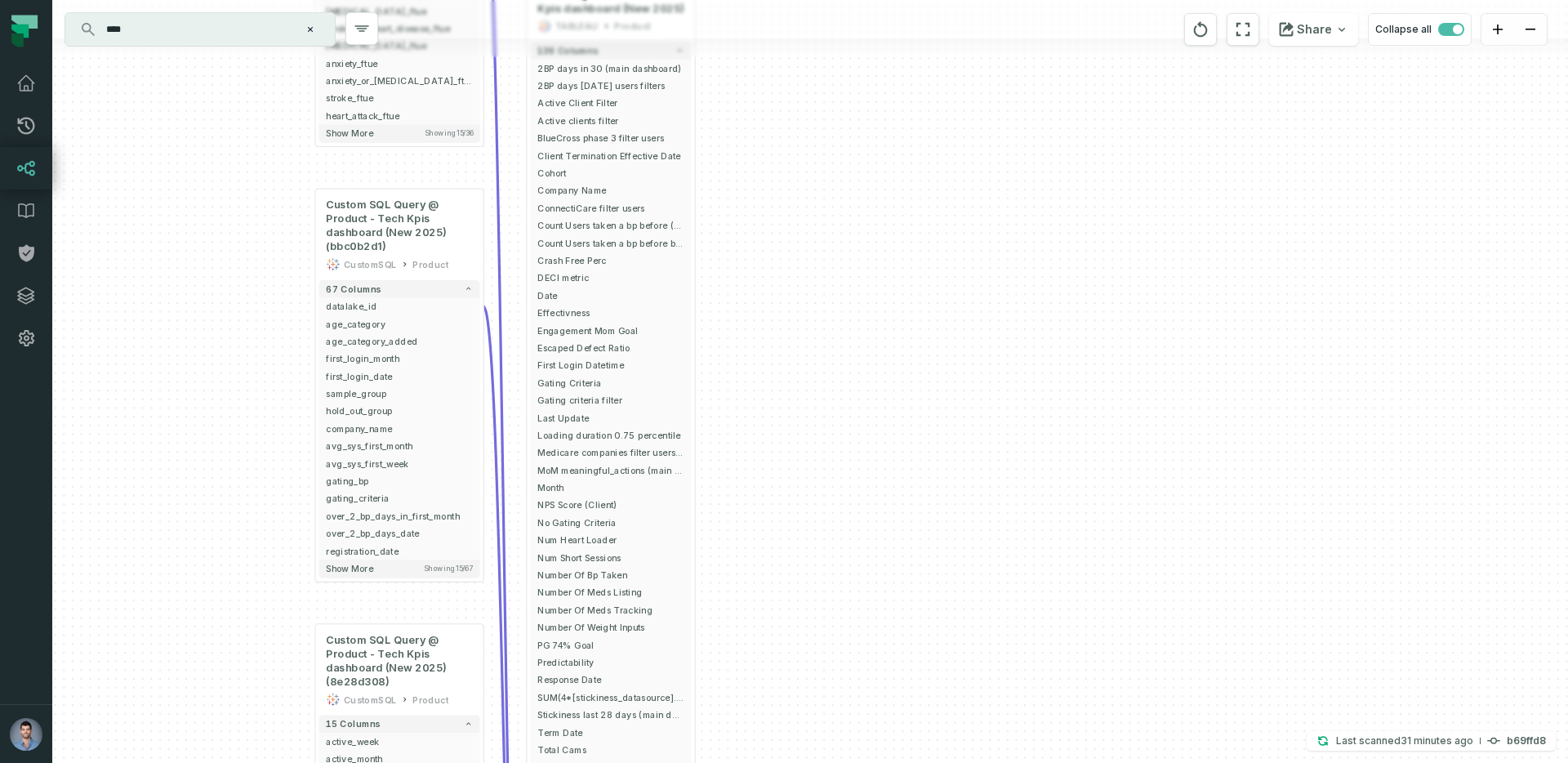
drag, startPoint x: 301, startPoint y: 285, endPoint x: 225, endPoint y: 57, distance: 240.3
click at [225, 57] on div "+ Custom SQL Query @ Product - Tech Kpis dashboard (New 2025) (ca3626d9) Custom…" at bounding box center [811, 381] width 1516 height 763
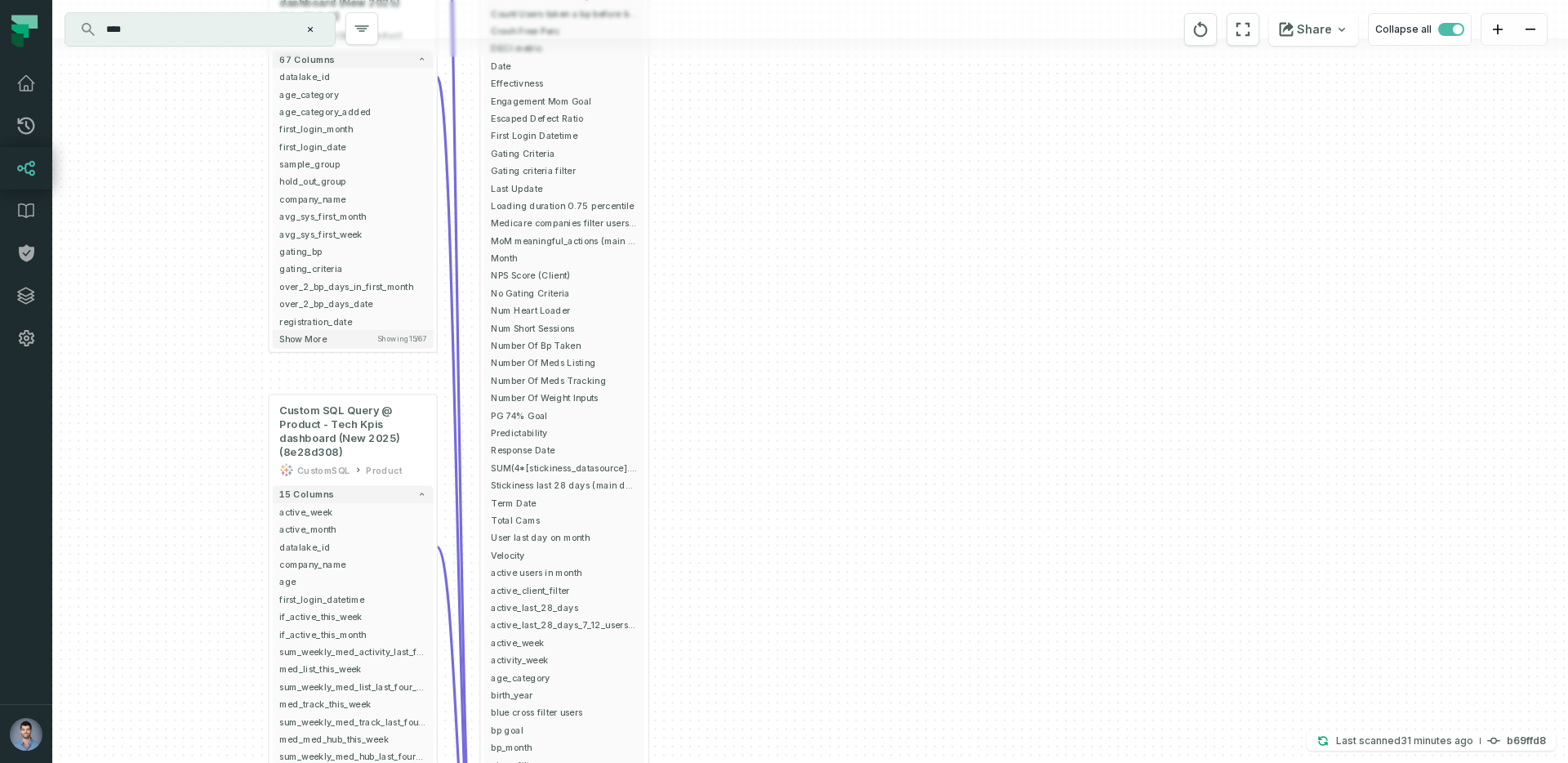
drag, startPoint x: 257, startPoint y: 358, endPoint x: 190, endPoint y: 32, distance: 332.8
click at [190, 32] on div "+ Custom SQL Query @ Product - Tech Kpis dashboard (New 2025) (ca3626d9) Custom…" at bounding box center [811, 381] width 1516 height 763
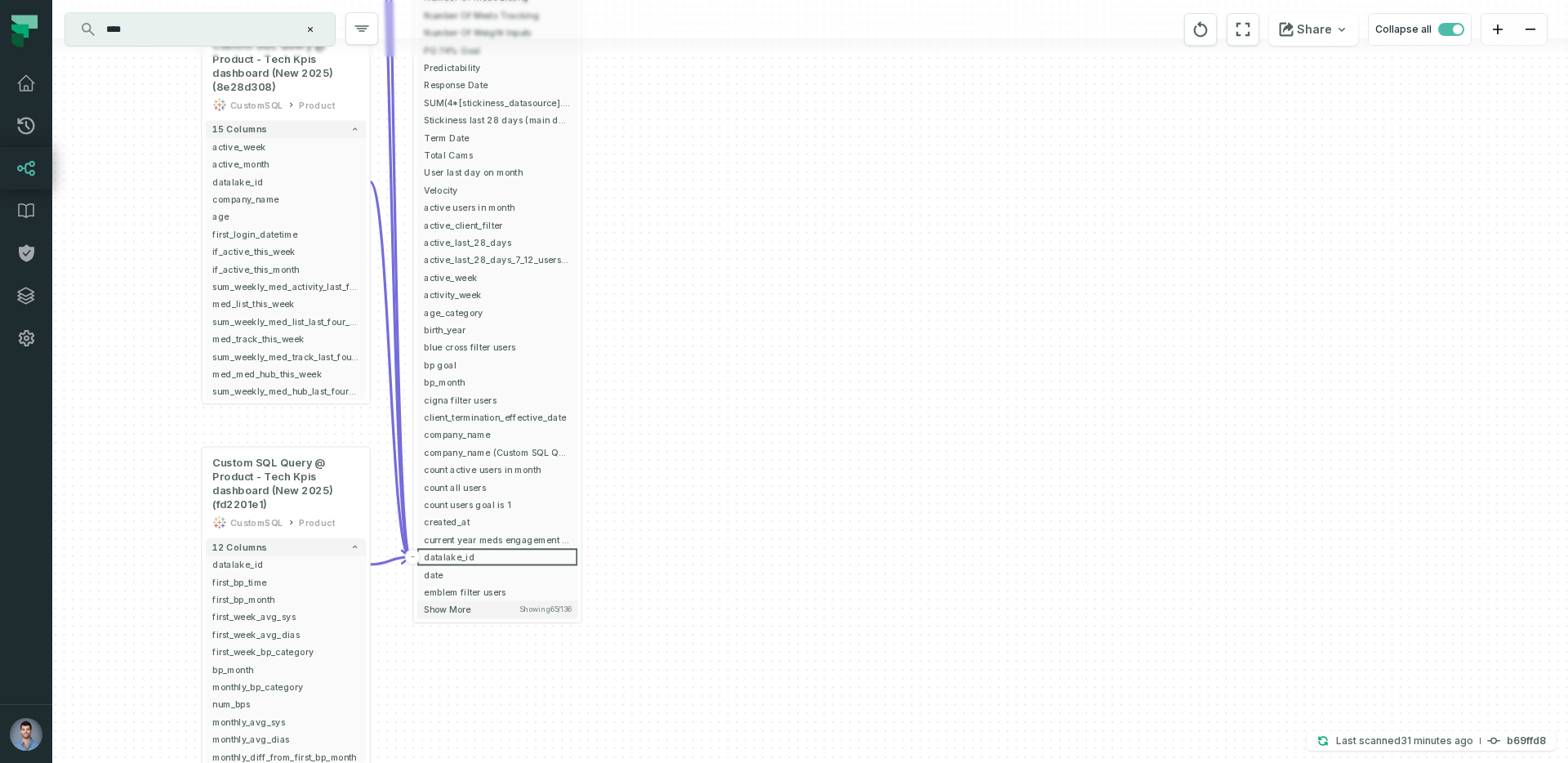
drag, startPoint x: 245, startPoint y: 536, endPoint x: 182, endPoint y: 142, distance: 399.0
click at [182, 142] on div "+ Custom SQL Query @ Product - Tech Kpis dashboard (New 2025) (ca3626d9) Custom…" at bounding box center [811, 381] width 1516 height 763
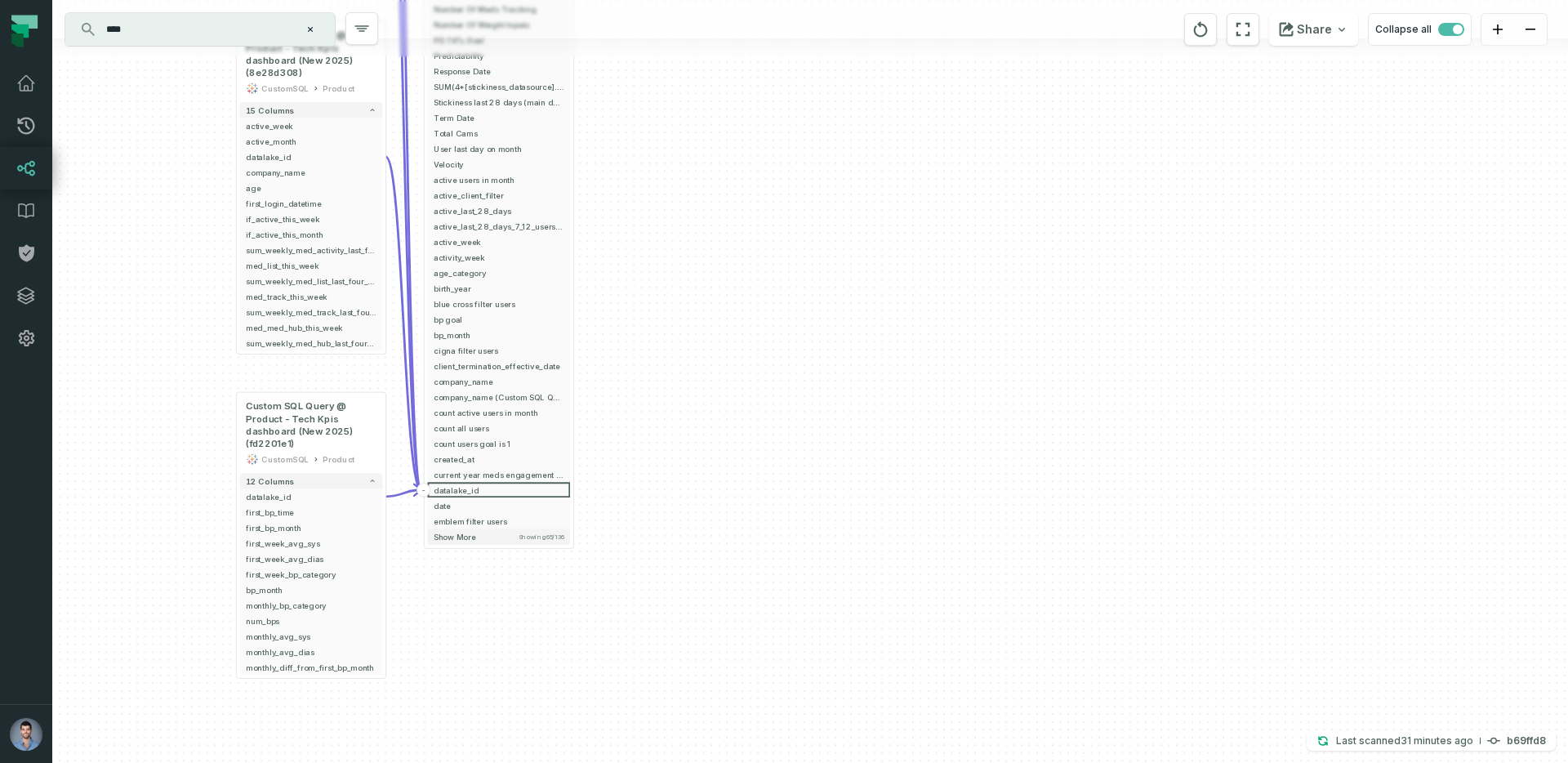
drag, startPoint x: 120, startPoint y: 218, endPoint x: 172, endPoint y: 309, distance: 104.8
click at [172, 309] on div "+ Custom SQL Query @ Product - Tech Kpis dashboard (New 2025) (ca3626d9) Custom…" at bounding box center [811, 381] width 1516 height 763
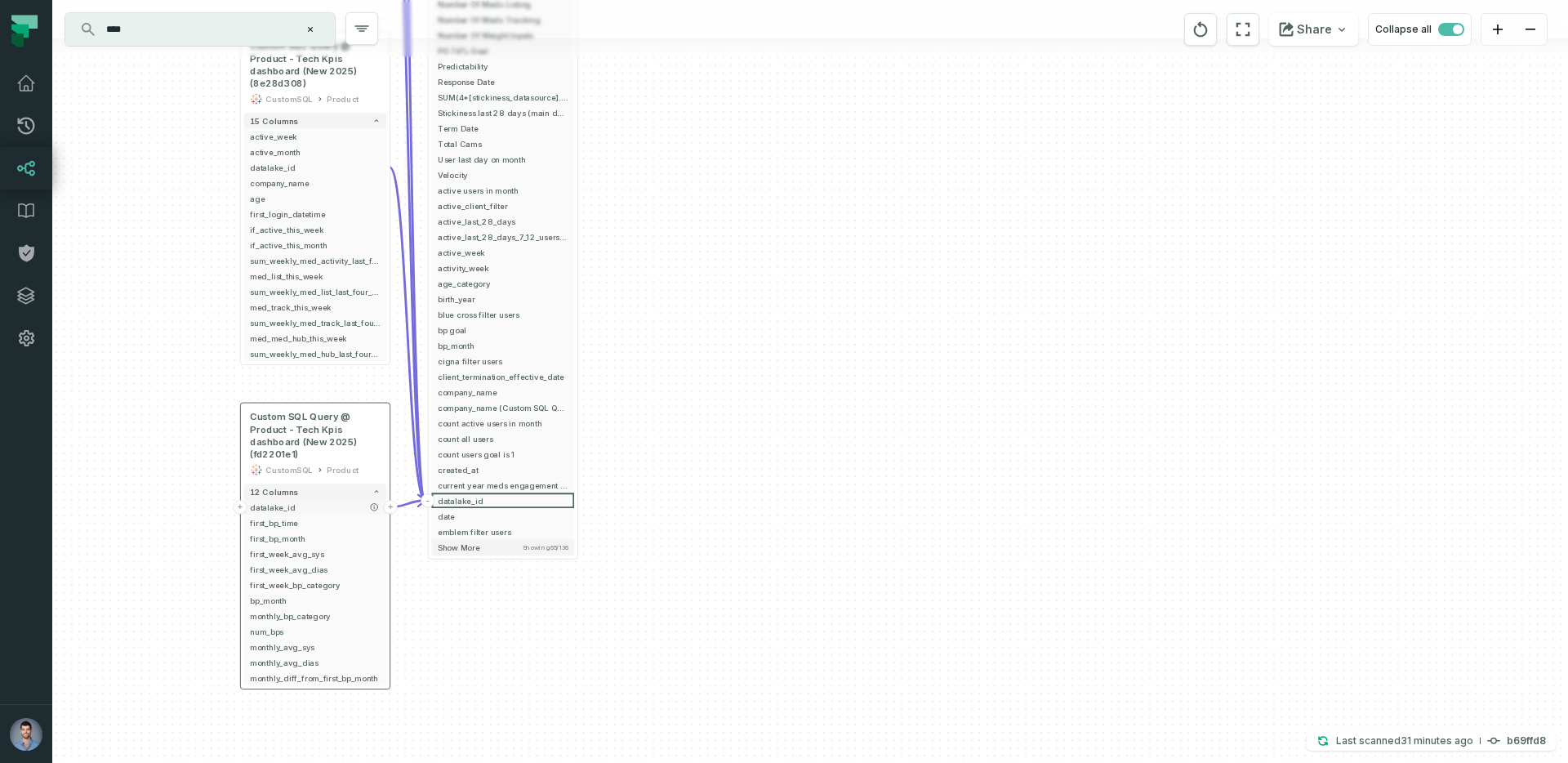
click at [264, 512] on span "datalake_id" at bounding box center [314, 507] width 130 height 11
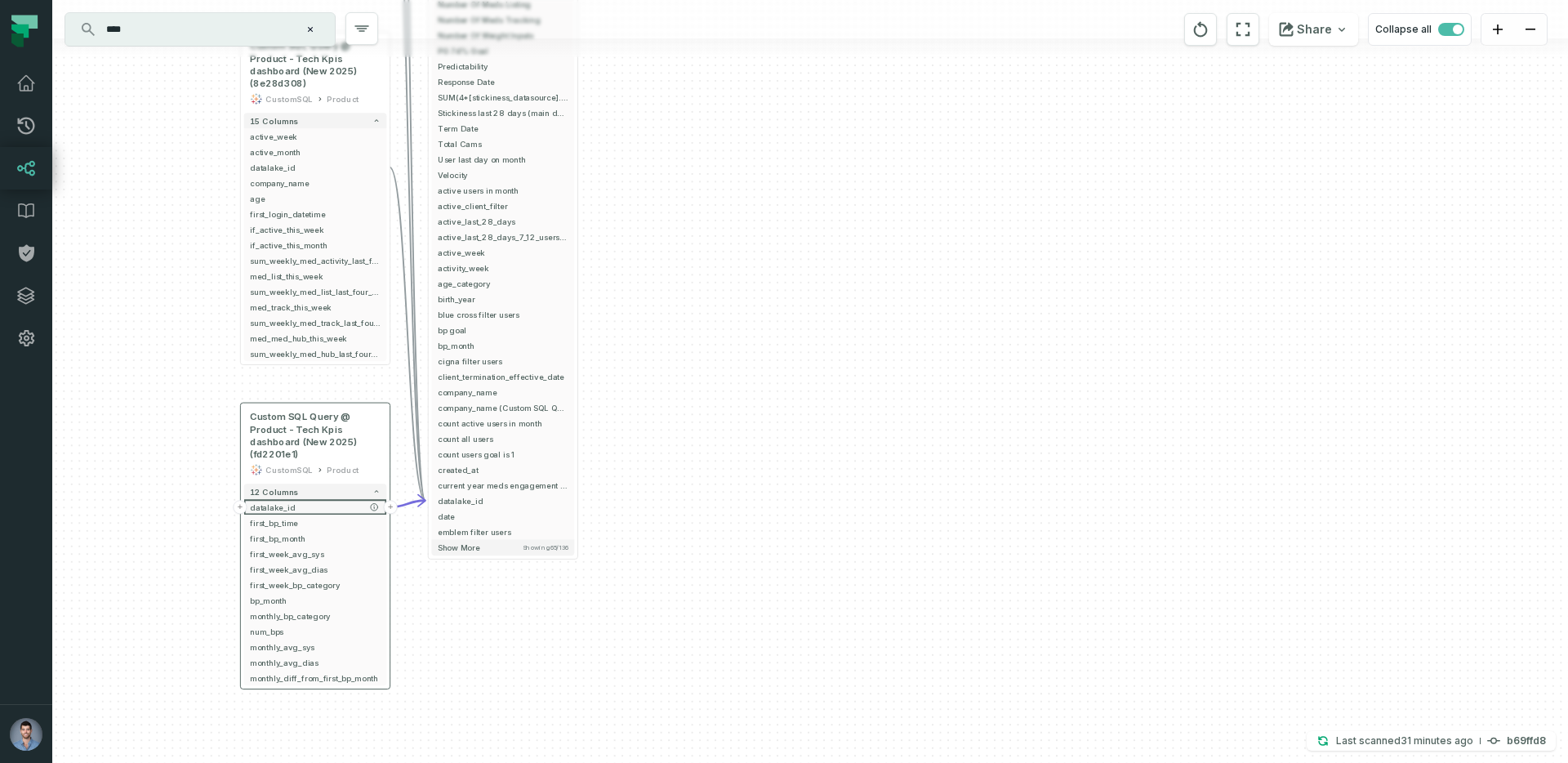
click at [240, 508] on button "+" at bounding box center [239, 507] width 14 height 14
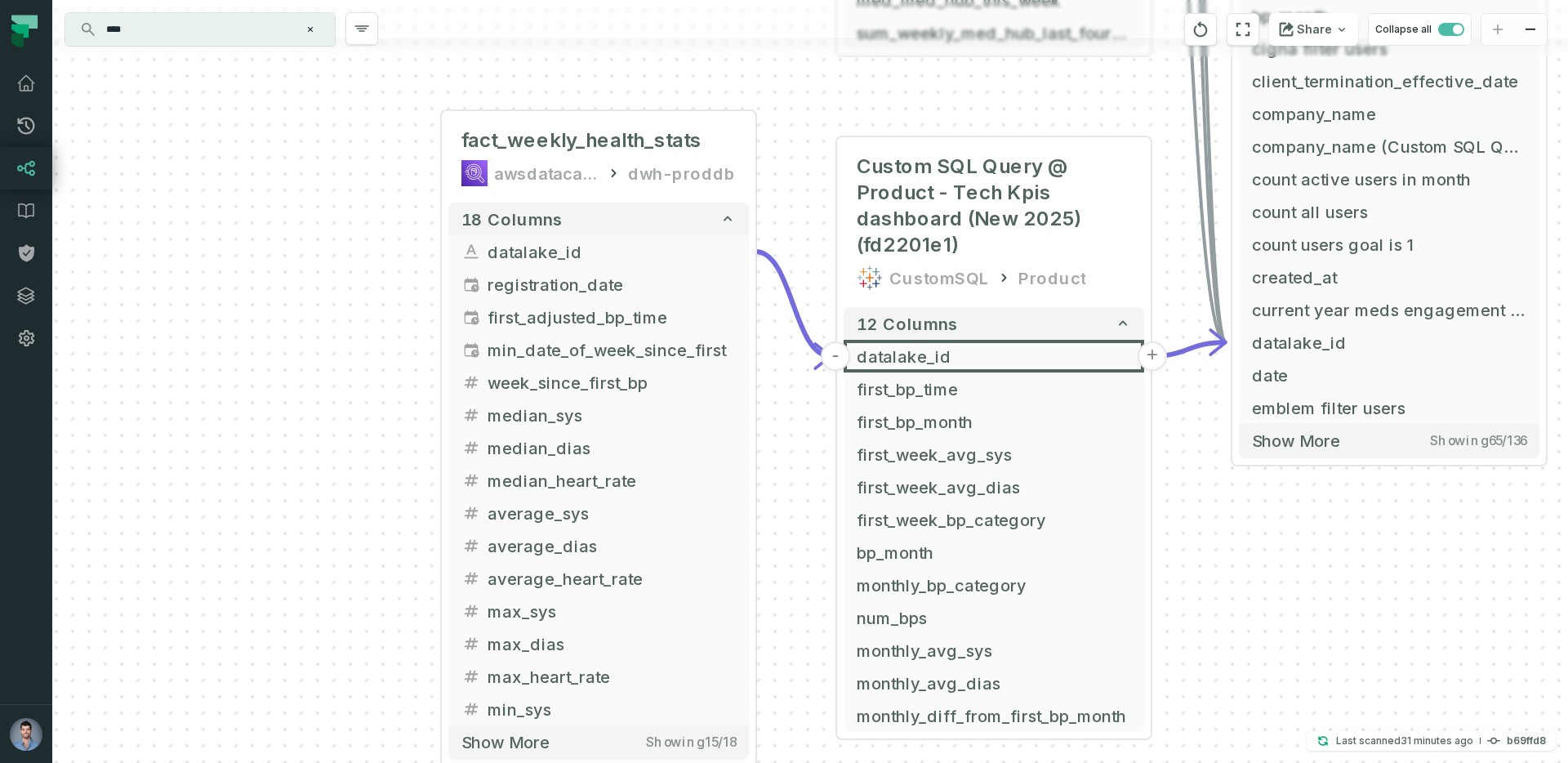
drag, startPoint x: 431, startPoint y: 580, endPoint x: 133, endPoint y: 311, distance: 401.5
click at [133, 312] on div "+ fact_weekly_health_stats awsdatacatalog dwh-proddb + 18 columns + datalake_id…" at bounding box center [811, 381] width 1516 height 763
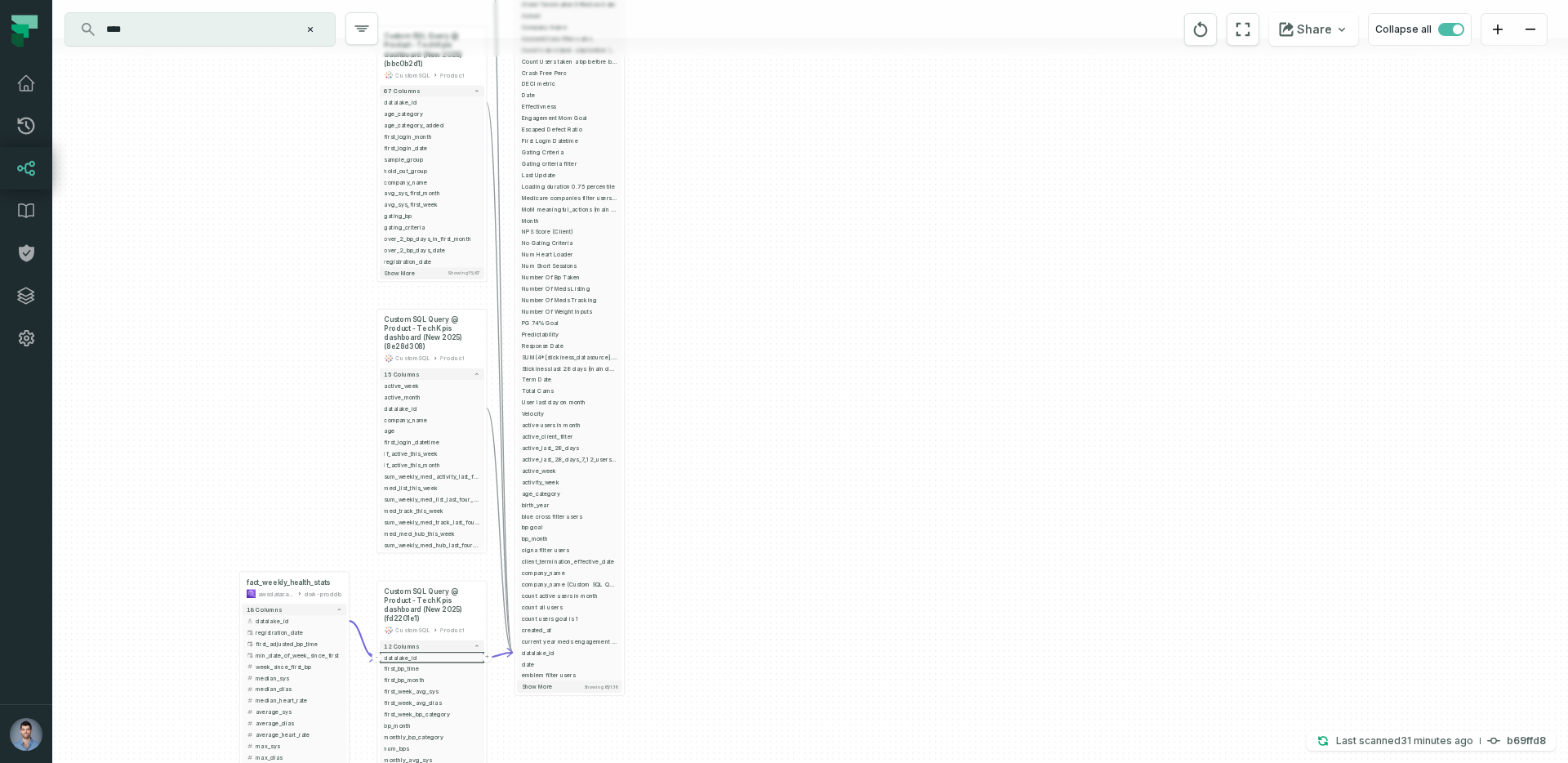
drag, startPoint x: 459, startPoint y: 119, endPoint x: 231, endPoint y: 515, distance: 456.9
click at [231, 515] on div "+ fact_weekly_health_stats awsdatacatalog dwh-proddb + 18 columns + datalake_id…" at bounding box center [811, 381] width 1516 height 763
click at [376, 408] on button "+" at bounding box center [376, 408] width 10 height 10
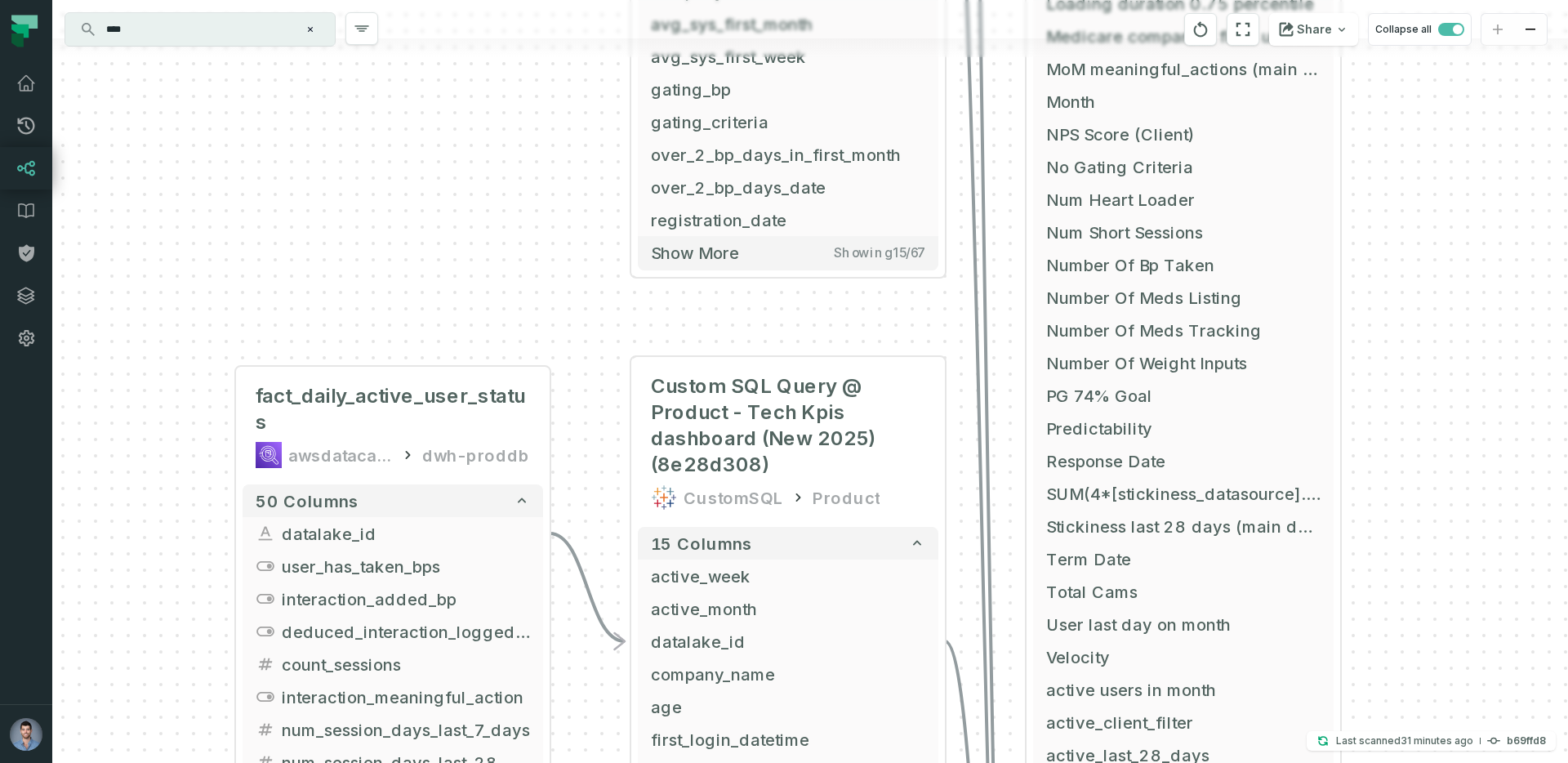
drag, startPoint x: 472, startPoint y: 424, endPoint x: 55, endPoint y: 455, distance: 418.2
click at [55, 455] on div "+ fact_daily_active_user_status awsdatacatalog dwh-proddb + 50 columns + datala…" at bounding box center [811, 381] width 1516 height 763
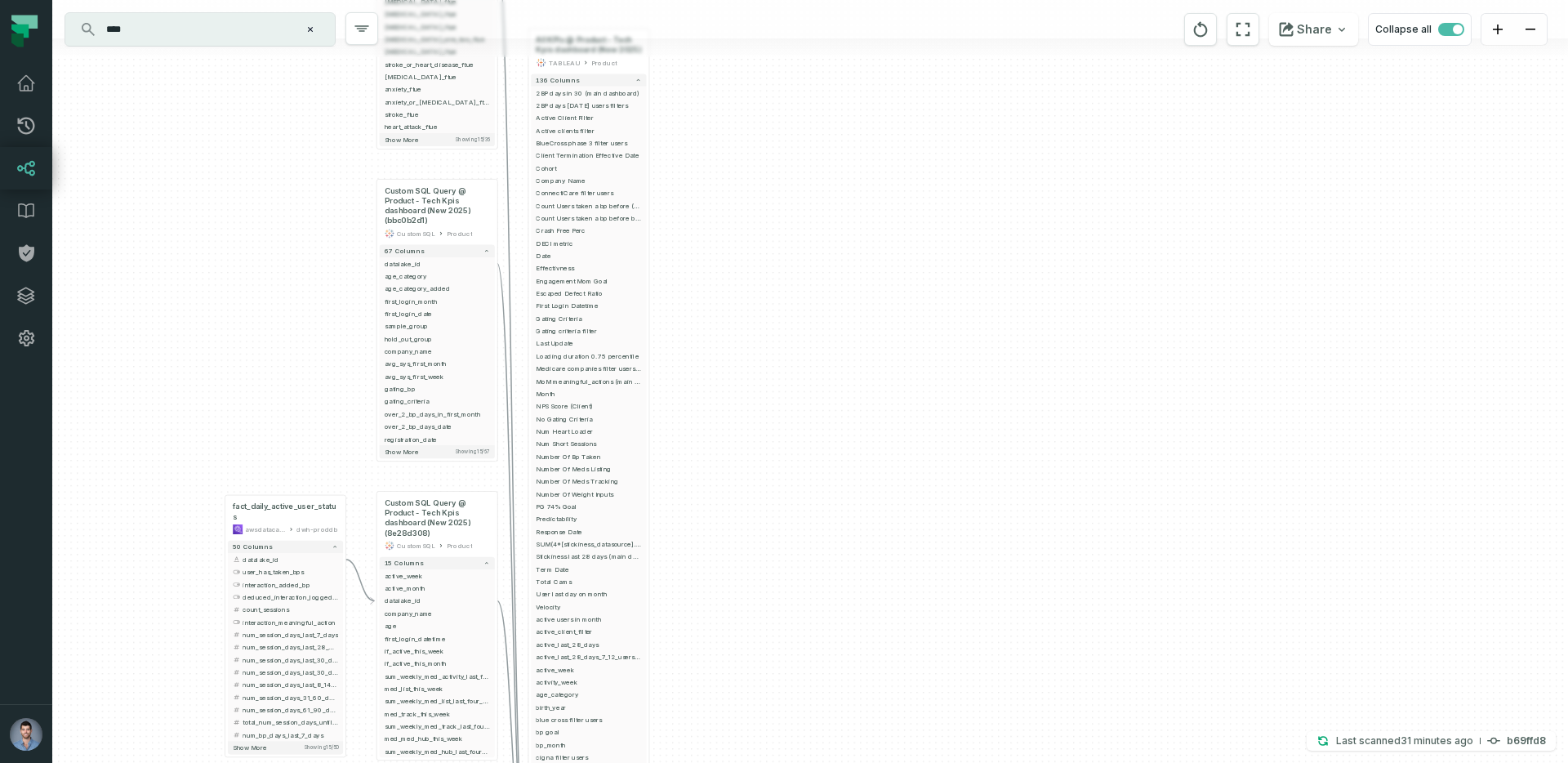
drag, startPoint x: 259, startPoint y: 228, endPoint x: 234, endPoint y: 387, distance: 161.0
click at [234, 387] on div "+ fact_daily_active_user_status awsdatacatalog dwh-proddb + 50 columns + datala…" at bounding box center [811, 381] width 1516 height 763
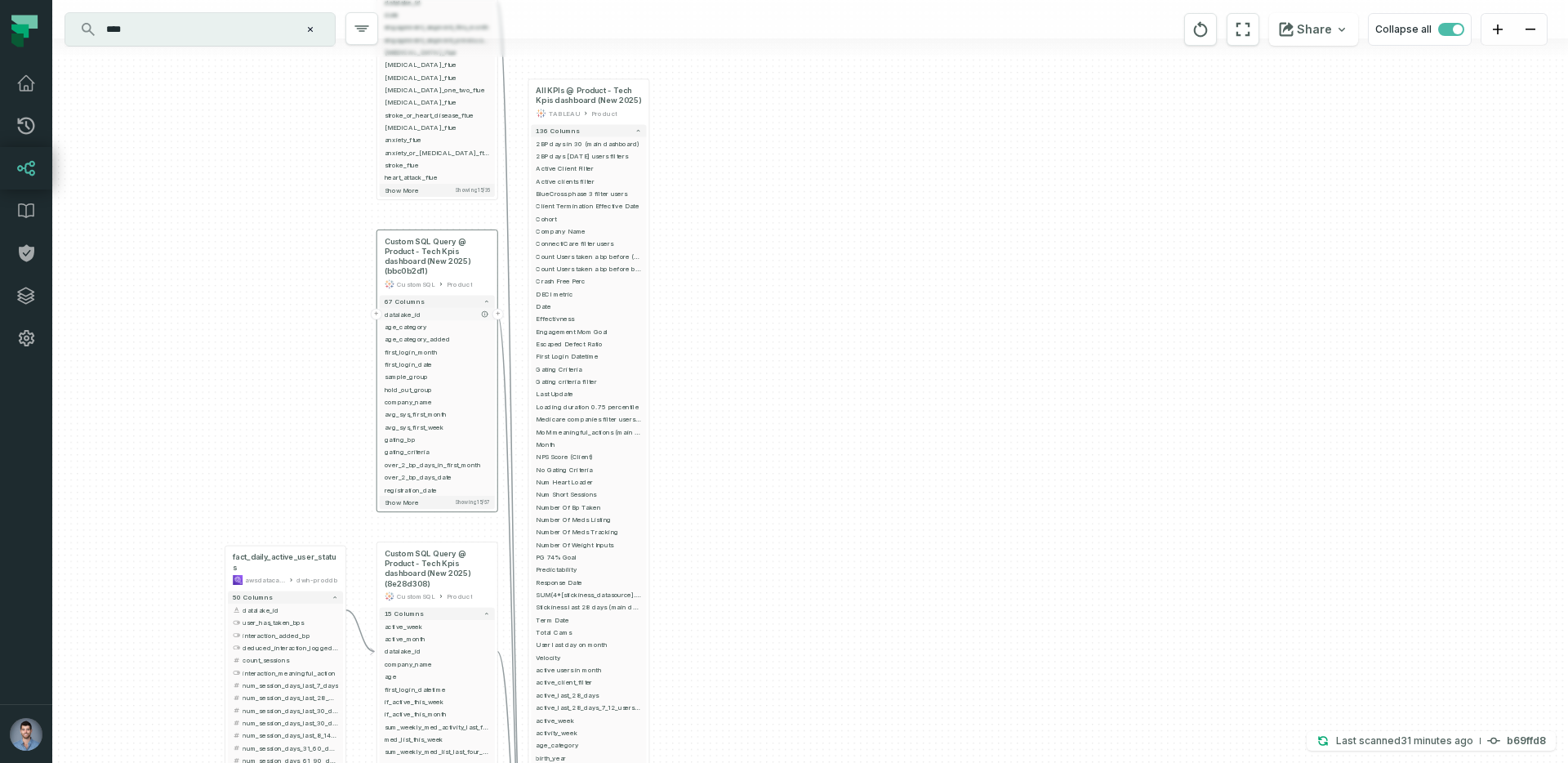
click at [378, 317] on button "+" at bounding box center [376, 314] width 11 height 11
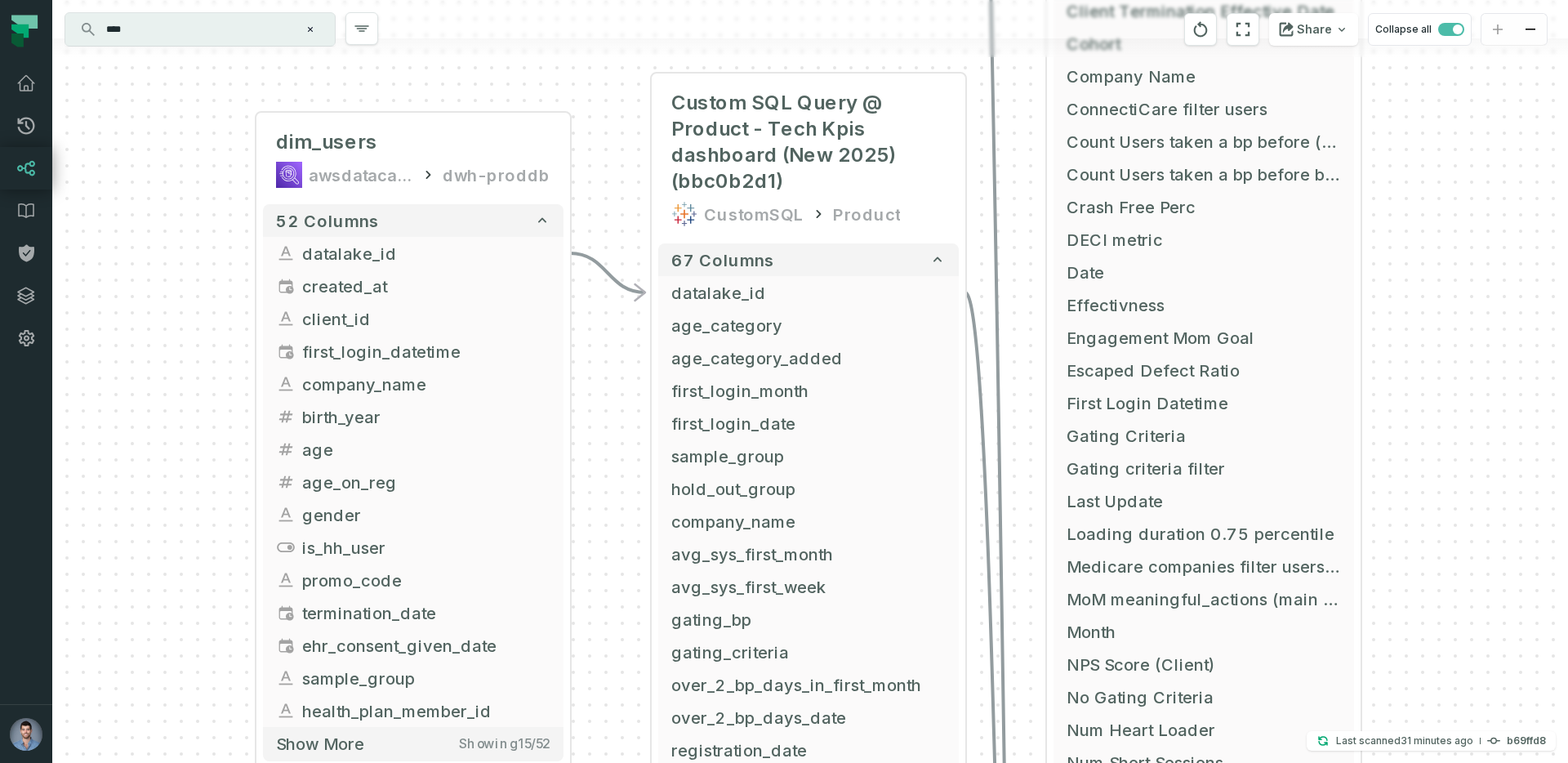
drag, startPoint x: 491, startPoint y: 492, endPoint x: 94, endPoint y: 269, distance: 455.3
click at [94, 269] on div "+ dim_users awsdatacatalog dwh-proddb + 52 columns + datalake_id + + created_at…" at bounding box center [811, 381] width 1516 height 763
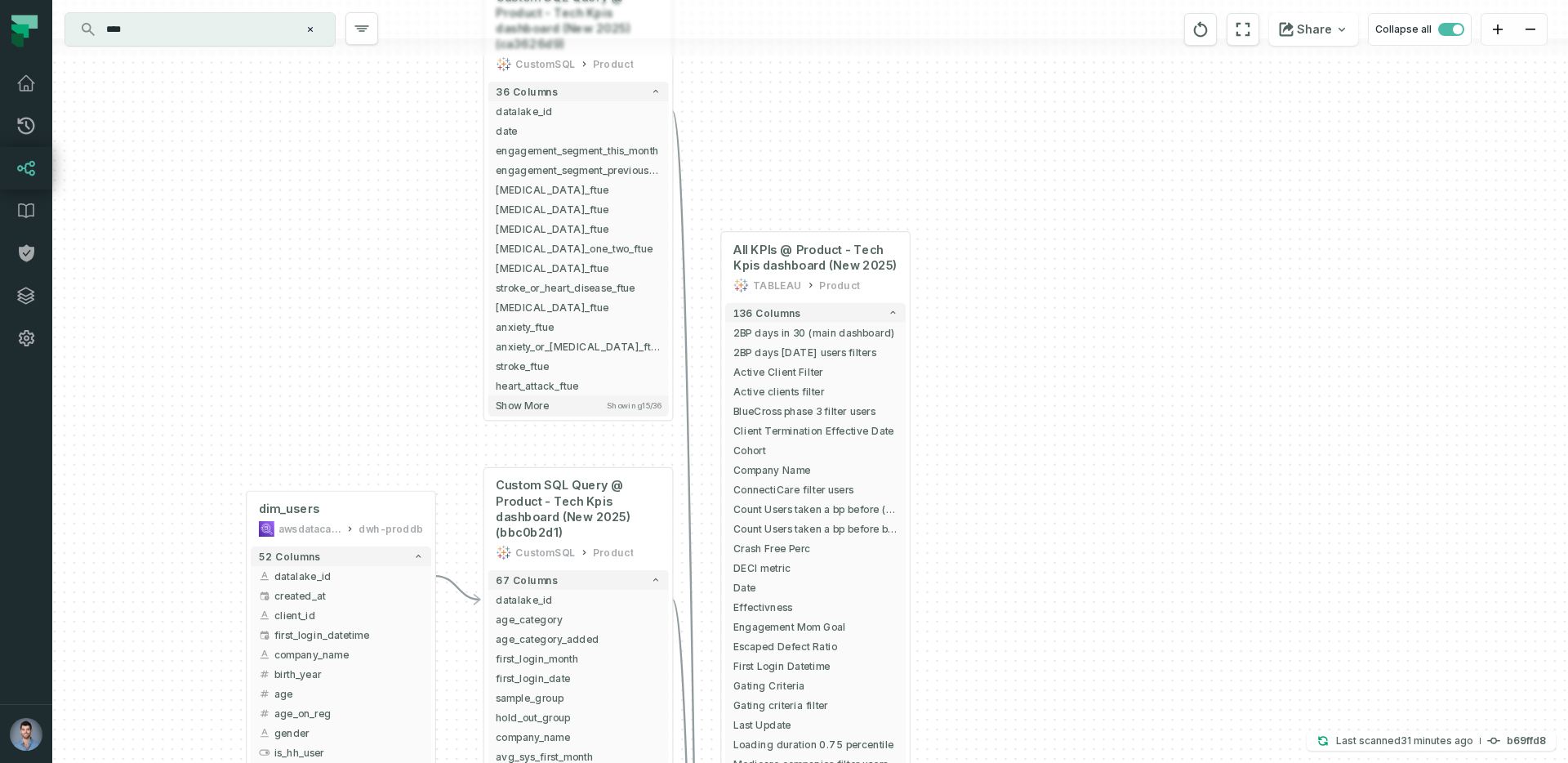
drag, startPoint x: 366, startPoint y: 186, endPoint x: 156, endPoint y: 500, distance: 377.8
click at [156, 499] on div "+ dim_users awsdatacatalog dwh-proddb + 52 columns + datalake_id + + created_at…" at bounding box center [811, 381] width 1516 height 763
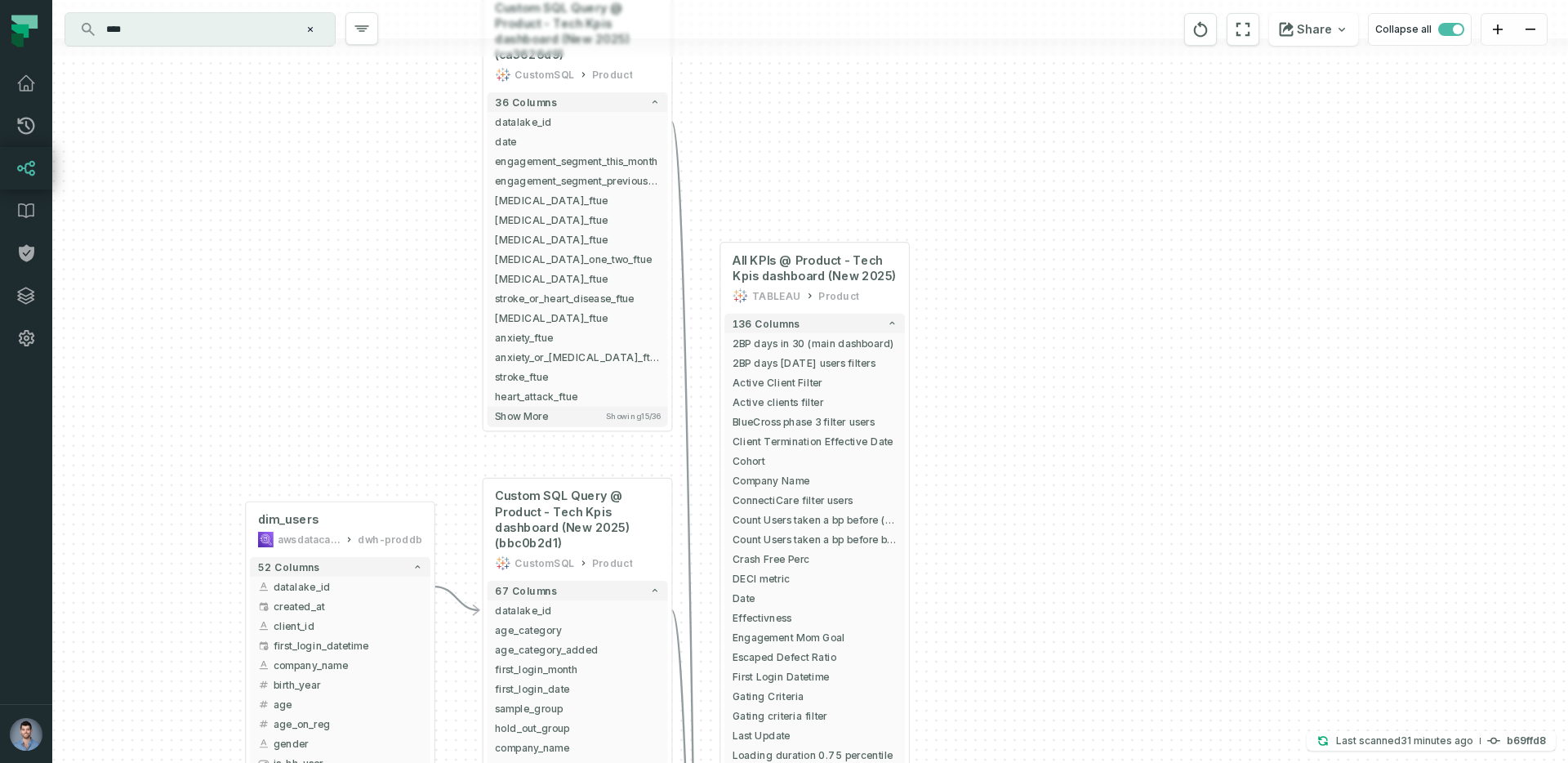
drag, startPoint x: 262, startPoint y: 332, endPoint x: 276, endPoint y: 474, distance: 142.7
click at [276, 474] on div "+ dim_users awsdatacatalog dwh-proddb + 52 columns + datalake_id + + created_at…" at bounding box center [811, 381] width 1516 height 763
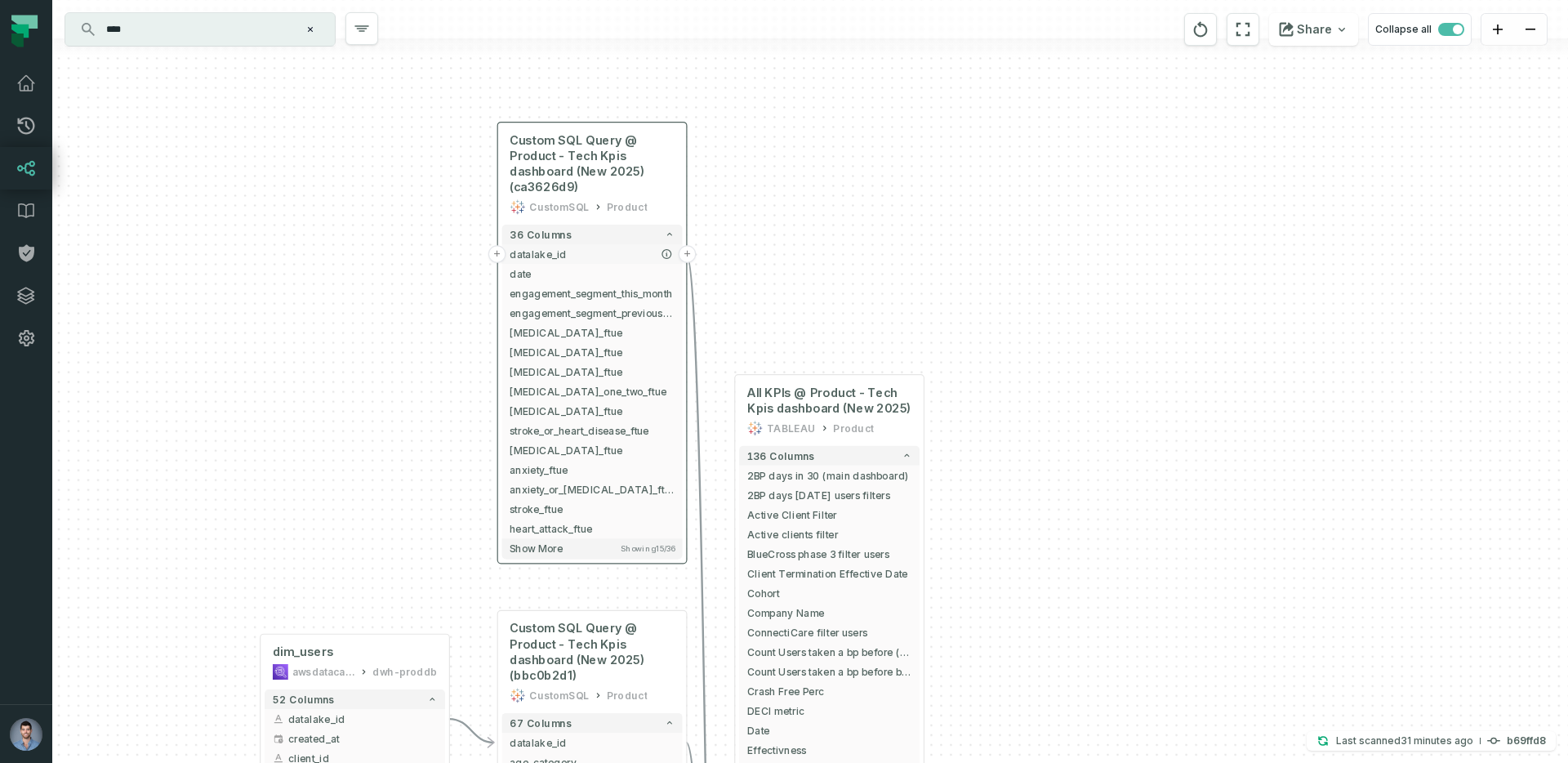
click at [558, 253] on span "datalake_id" at bounding box center [592, 254] width 165 height 15
click at [490, 251] on button "+" at bounding box center [496, 253] width 18 height 18
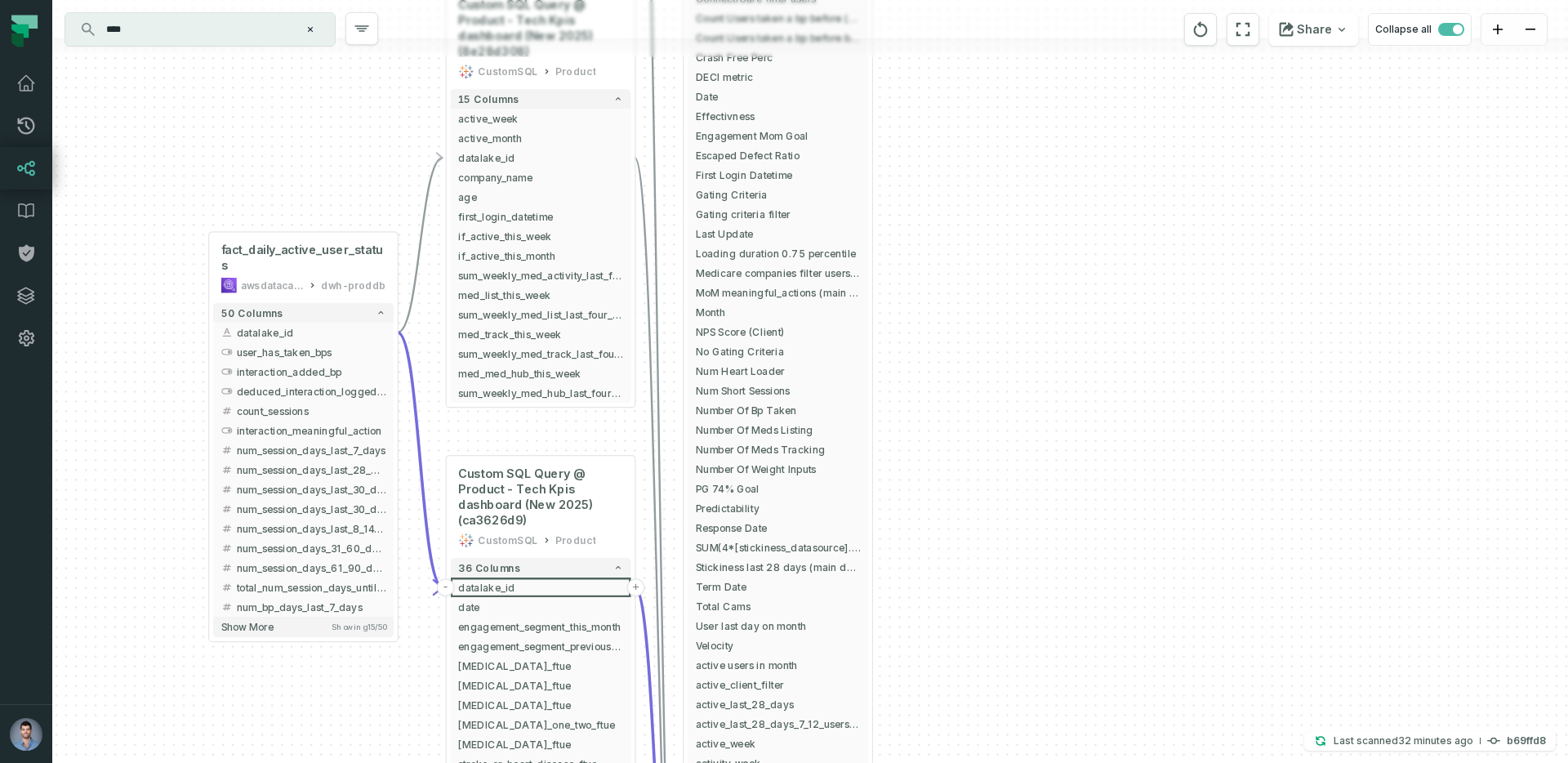
drag, startPoint x: 423, startPoint y: 373, endPoint x: 372, endPoint y: 706, distance: 336.9
click at [372, 706] on div "+ dim_users awsdatacatalog dwh-proddb + 52 columns + datalake_id + + created_at…" at bounding box center [811, 381] width 1516 height 763
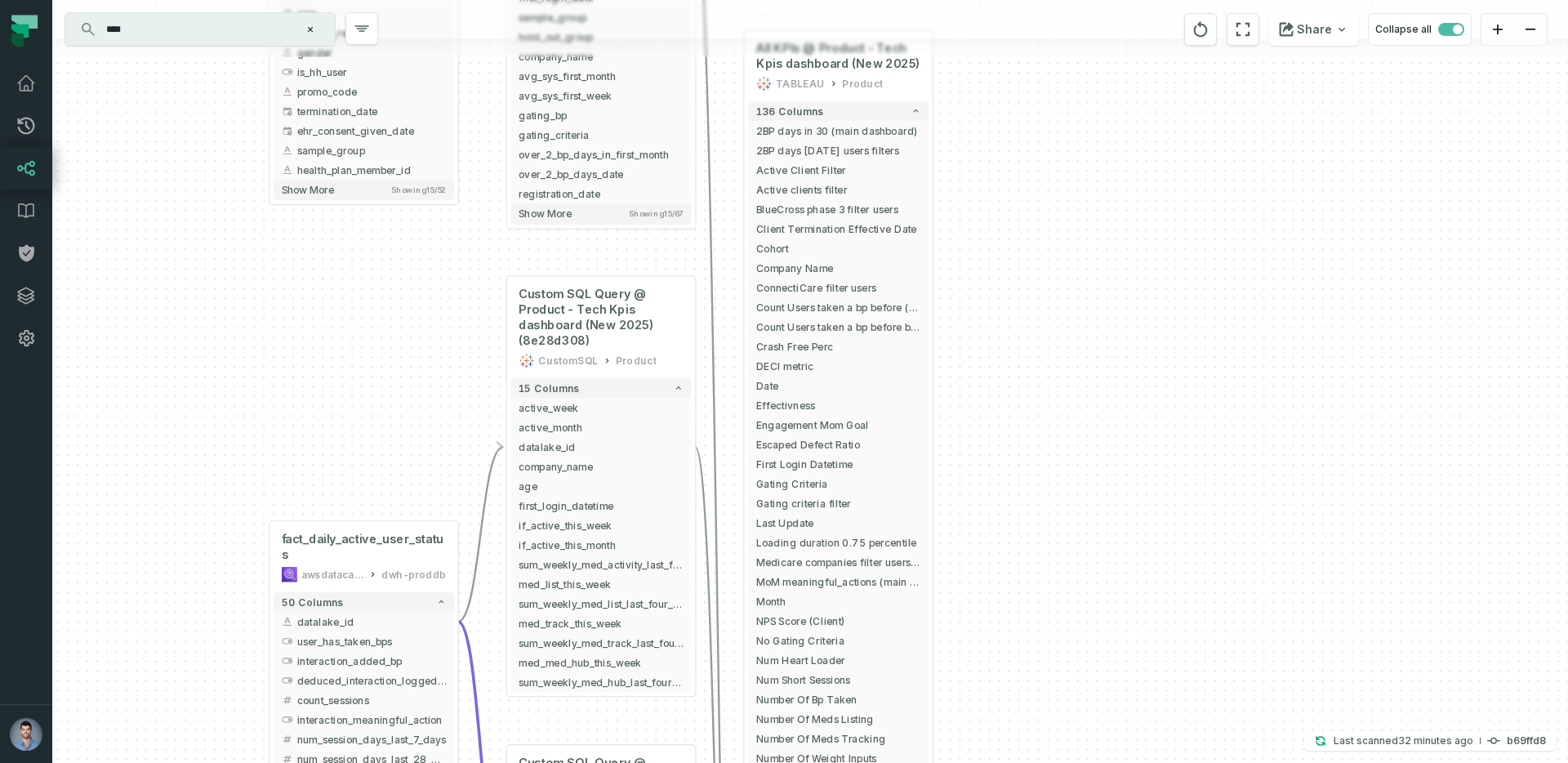
drag, startPoint x: 139, startPoint y: 240, endPoint x: 221, endPoint y: 597, distance: 366.3
click at [221, 597] on div "+ dim_users awsdatacatalog dwh-proddb + 52 columns + datalake_id + + created_at…" at bounding box center [811, 381] width 1516 height 763
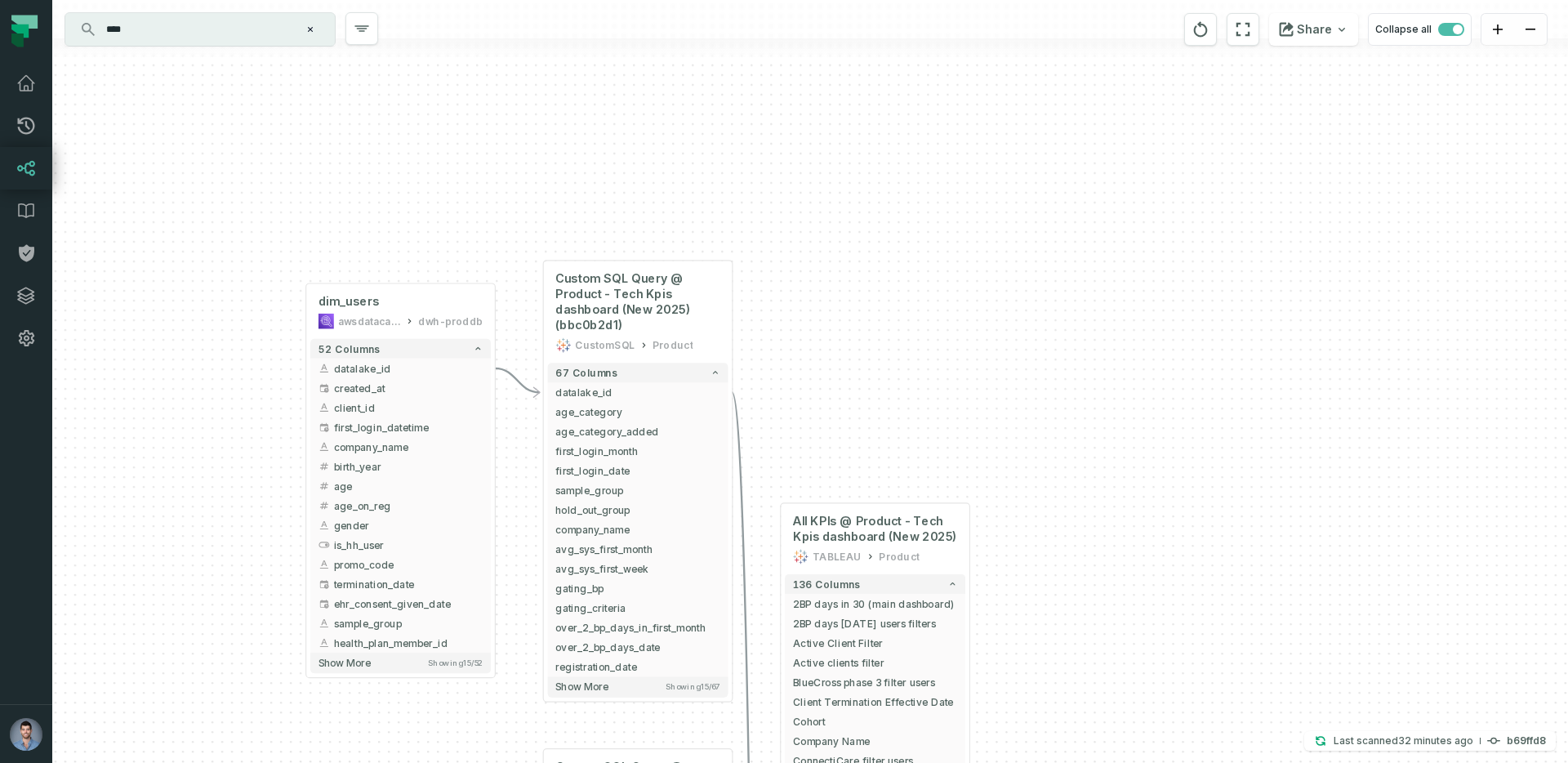
drag, startPoint x: 383, startPoint y: 376, endPoint x: 398, endPoint y: 792, distance: 416.3
click at [398, 762] on html "Pull Requests Dashboard Lineage Data Catalog Policies Integrations Settings Ori…" at bounding box center [784, 381] width 1568 height 763
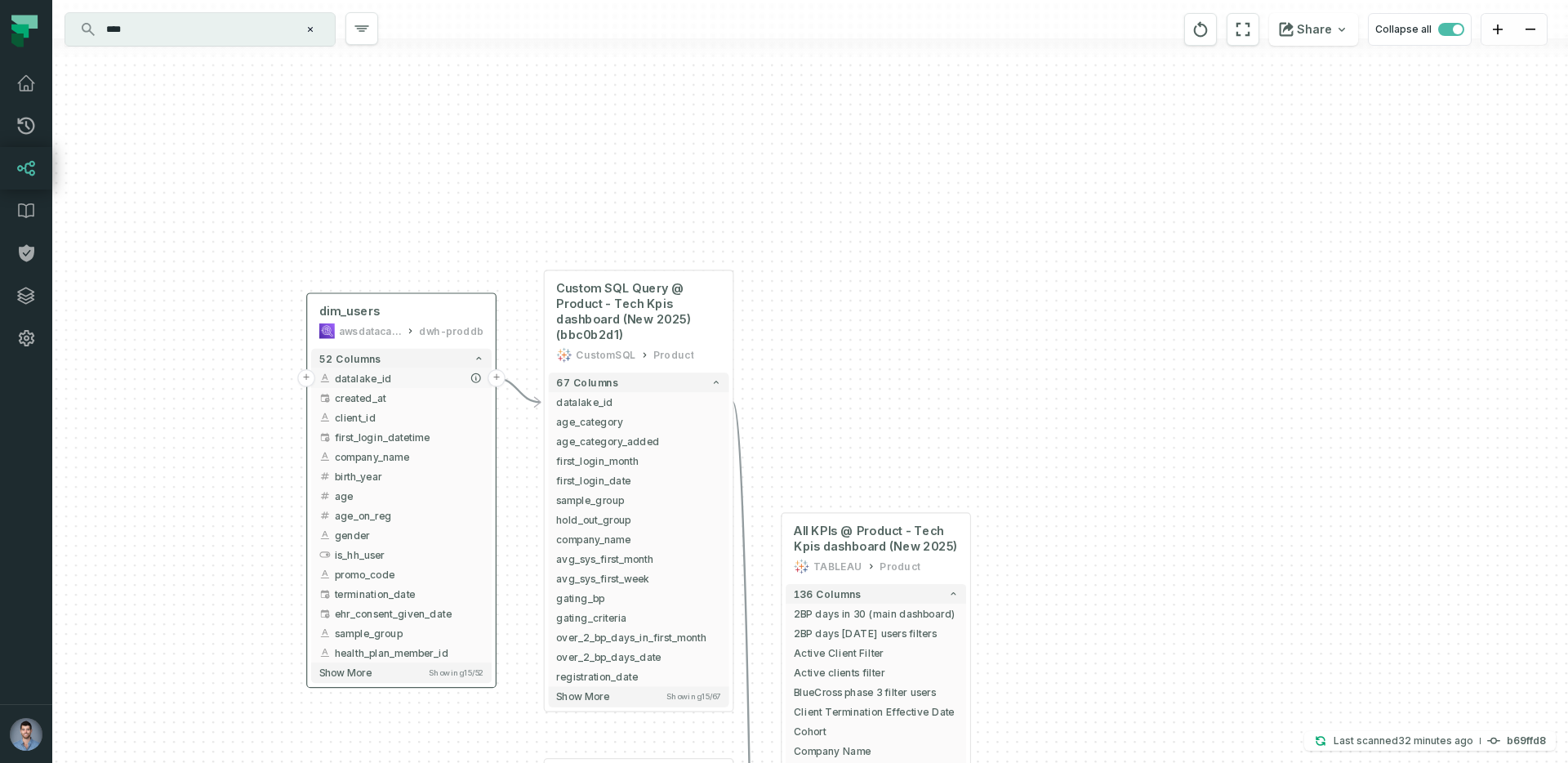
click at [304, 377] on button "+" at bounding box center [306, 377] width 18 height 18
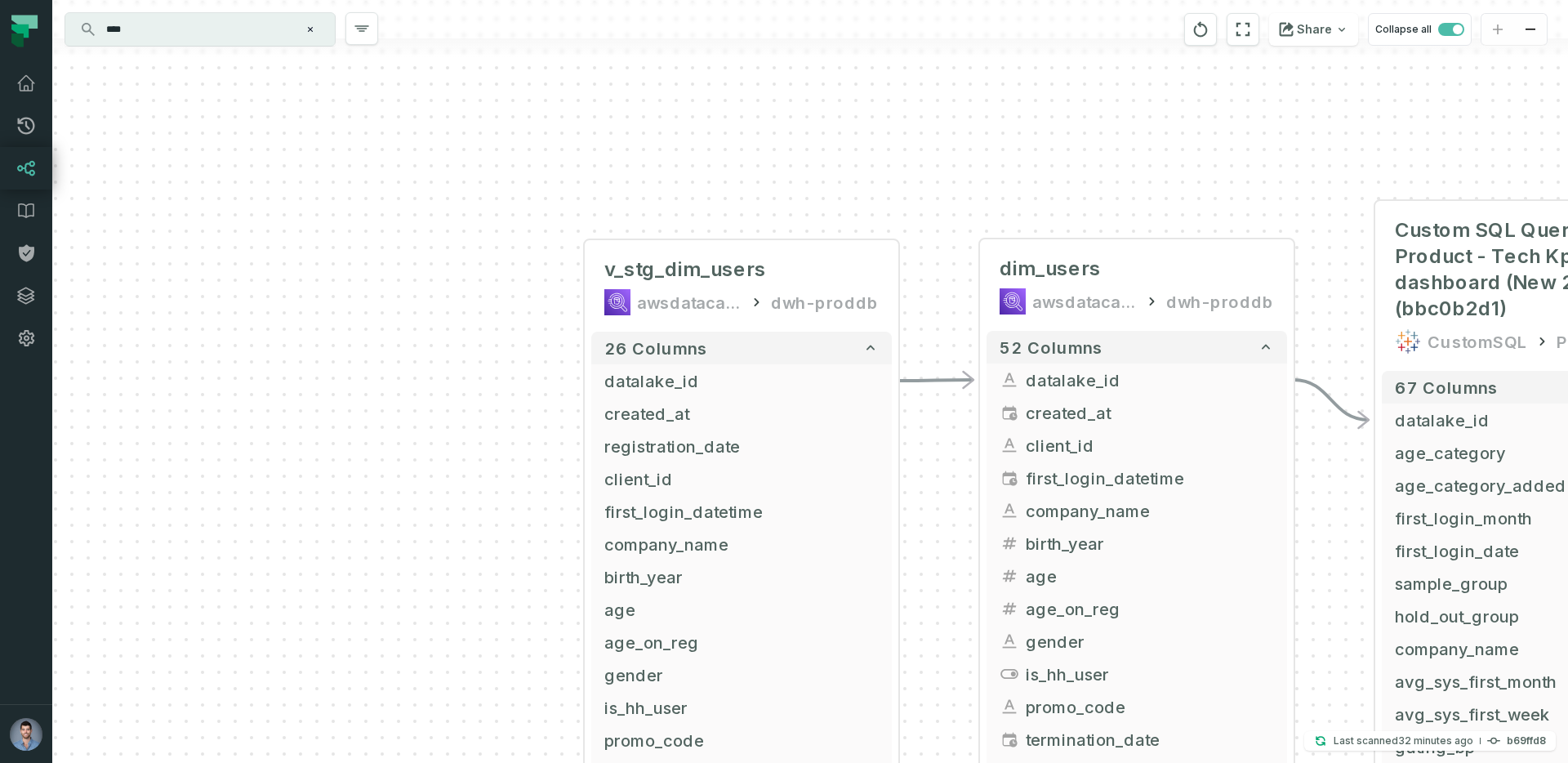
drag, startPoint x: 522, startPoint y: 511, endPoint x: 345, endPoint y: 279, distance: 291.8
click at [345, 281] on div "+ v_stg_dim_users awsdatacatalog dwh-proddb + 26 columns + datalake_id + + crea…" at bounding box center [811, 381] width 1516 height 763
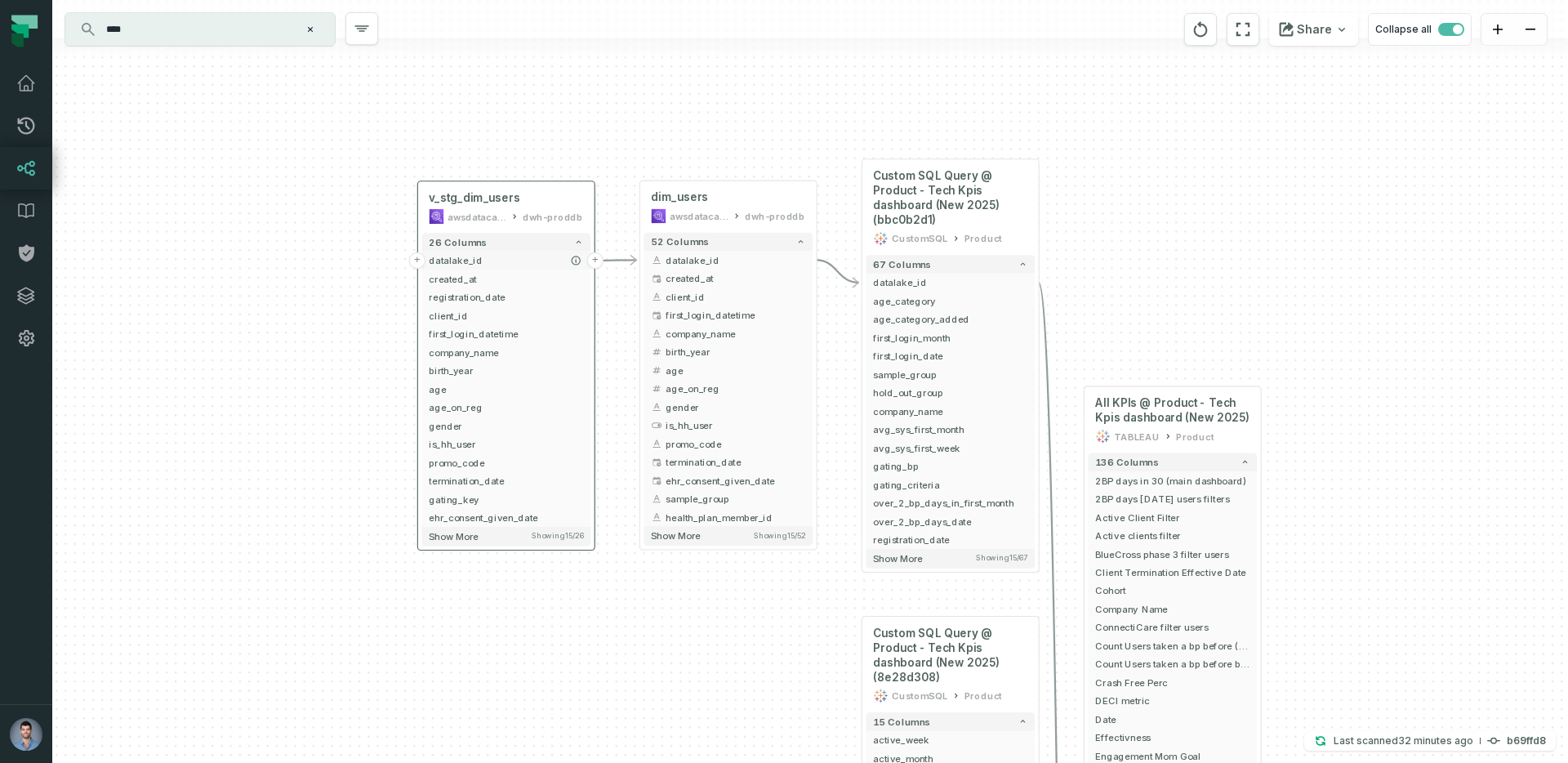
click at [412, 258] on button "+" at bounding box center [418, 261] width 17 height 17
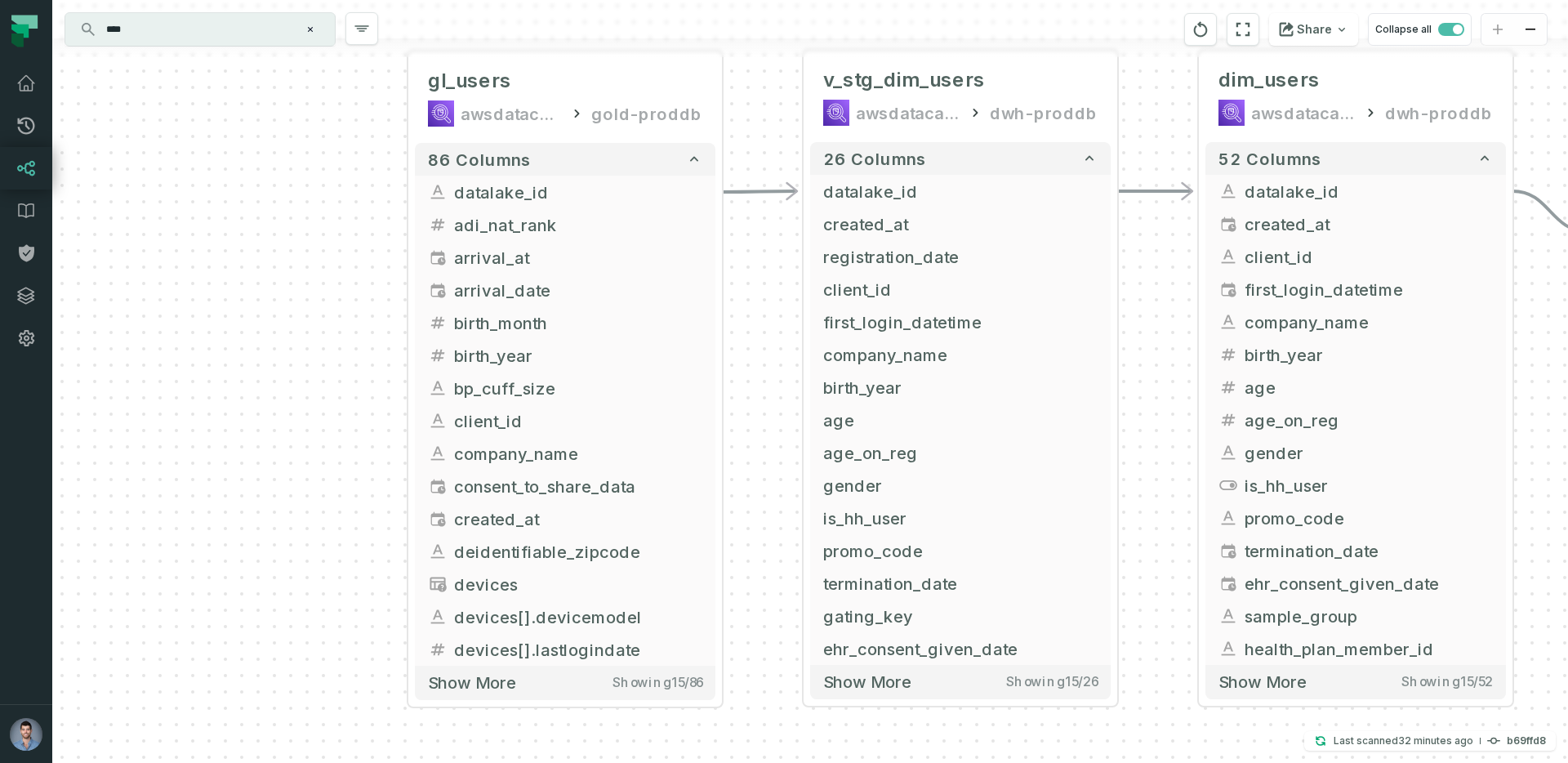
drag, startPoint x: 480, startPoint y: 448, endPoint x: 209, endPoint y: 139, distance: 411.0
click at [209, 139] on div "+ gl_users awsdatacatalog gold-proddb + 86 columns + datalake_id + + adi_nat_ra…" at bounding box center [811, 381] width 1516 height 763
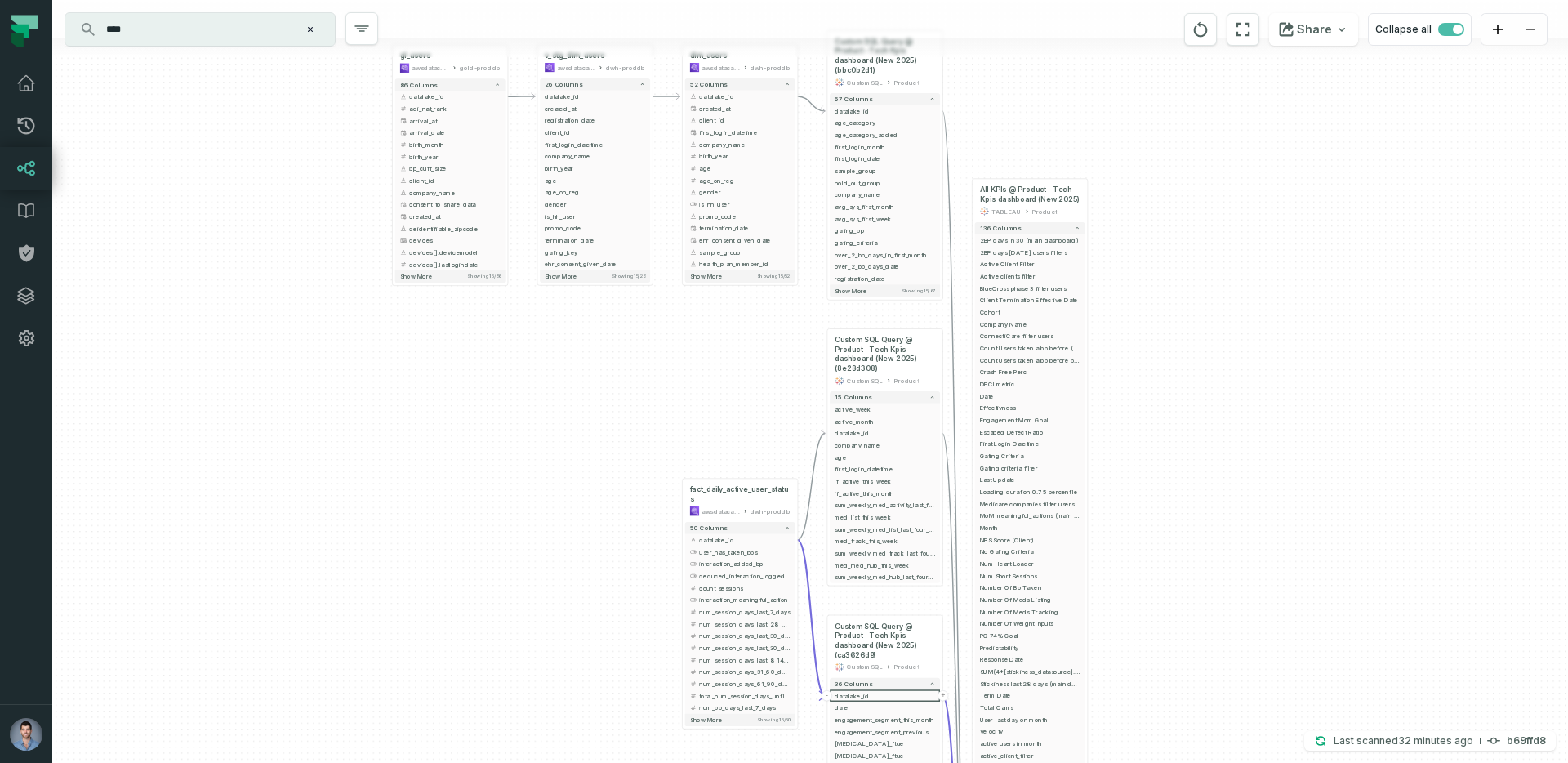
drag, startPoint x: 631, startPoint y: 609, endPoint x: 513, endPoint y: 375, distance: 262.1
click at [513, 375] on div "+ gl_users awsdatacatalog gold-proddb + 86 columns + datalake_id + + adi_nat_ra…" at bounding box center [811, 381] width 1516 height 763
click at [684, 536] on button "+" at bounding box center [680, 537] width 10 height 10
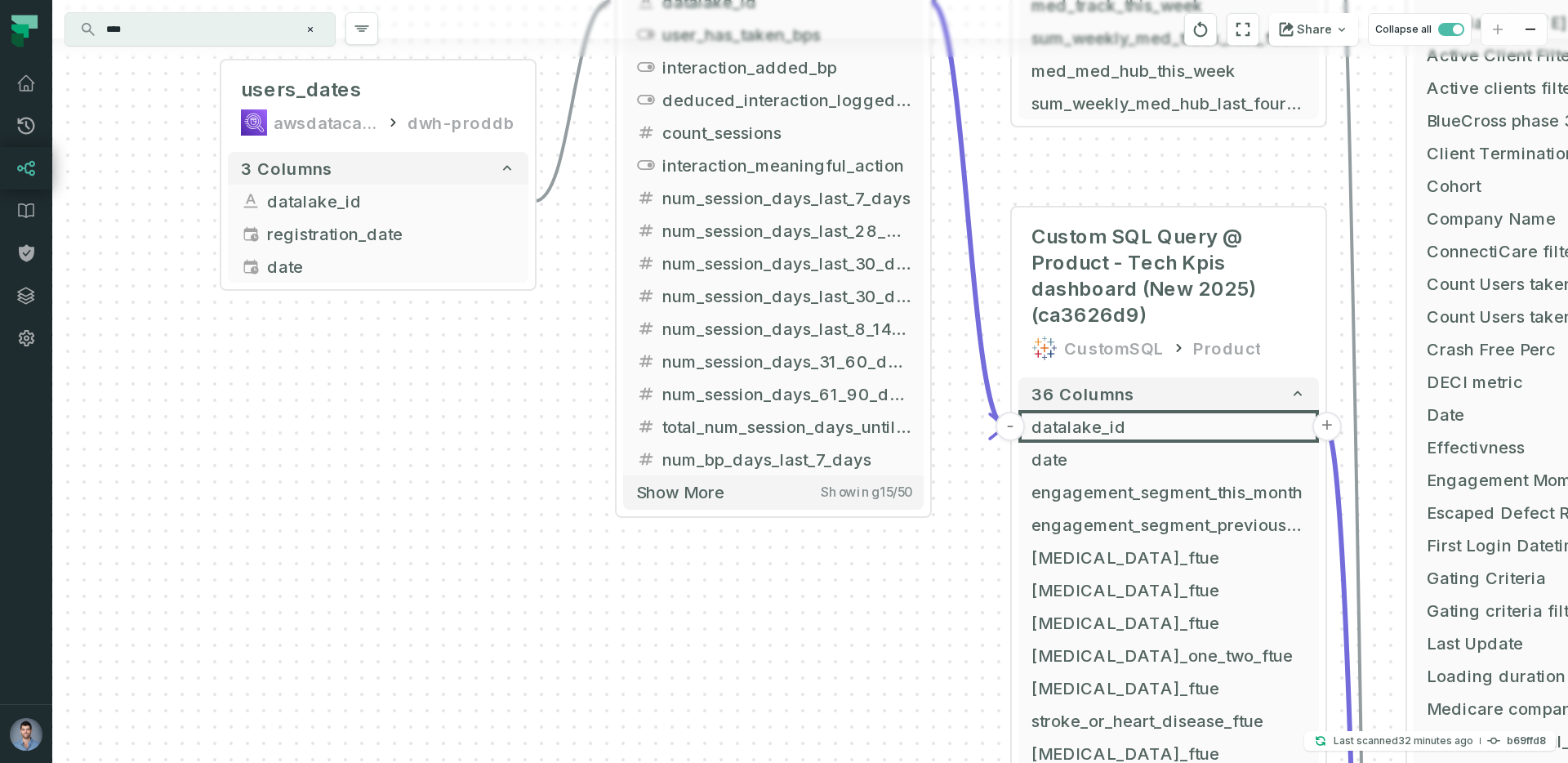
drag, startPoint x: 873, startPoint y: 612, endPoint x: 441, endPoint y: 337, distance: 512.1
click at [441, 337] on div "+ users_dates awsdatacatalog dwh-proddb + 3 columns + datalake_id + + registrat…" at bounding box center [811, 381] width 1516 height 763
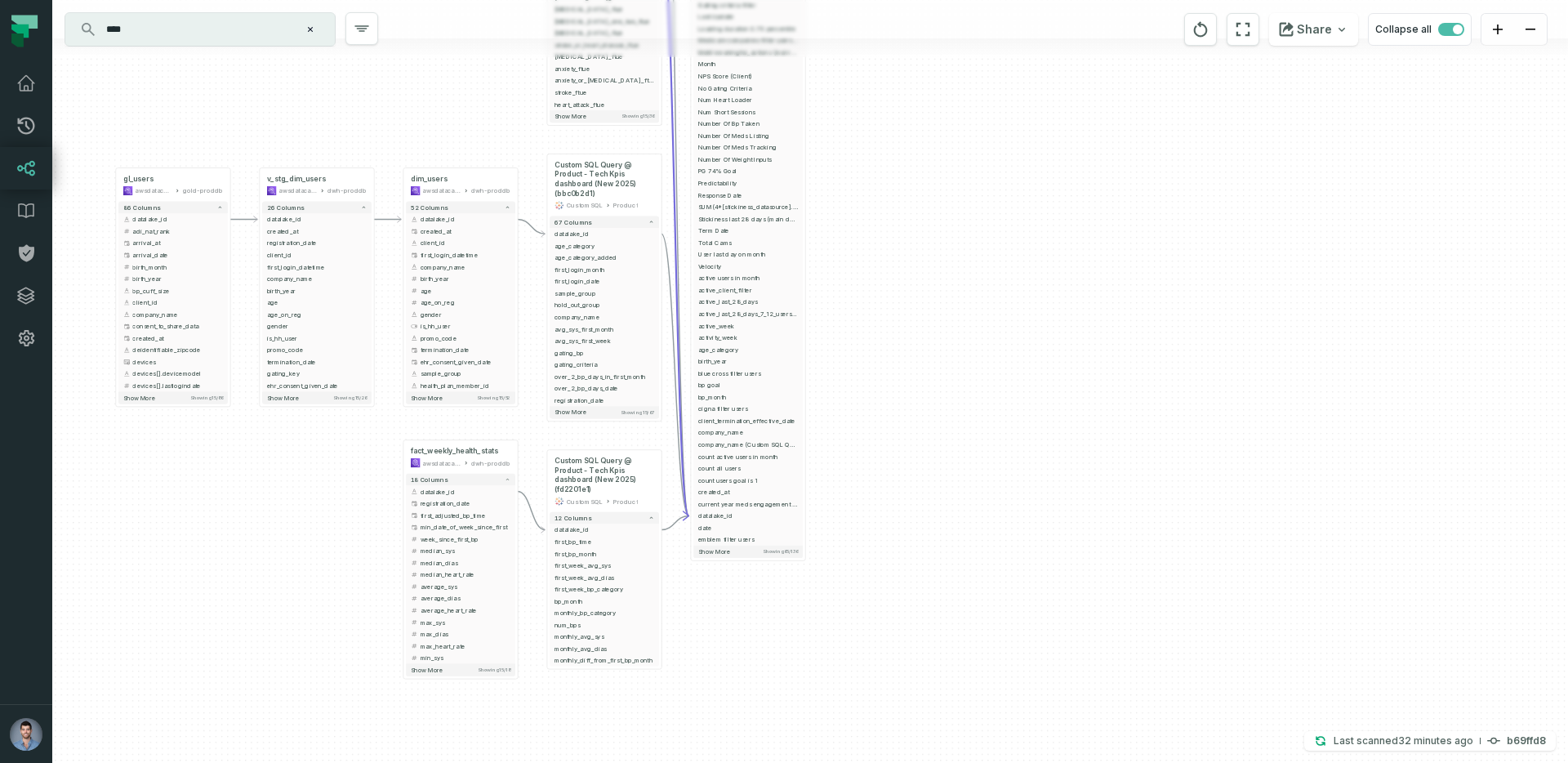
drag, startPoint x: 491, startPoint y: 523, endPoint x: 415, endPoint y: 46, distance: 483.0
click at [415, 46] on div "+ users_dates awsdatacatalog dwh-proddb + 3 columns + datalake_id + + registrat…" at bounding box center [811, 381] width 1516 height 763
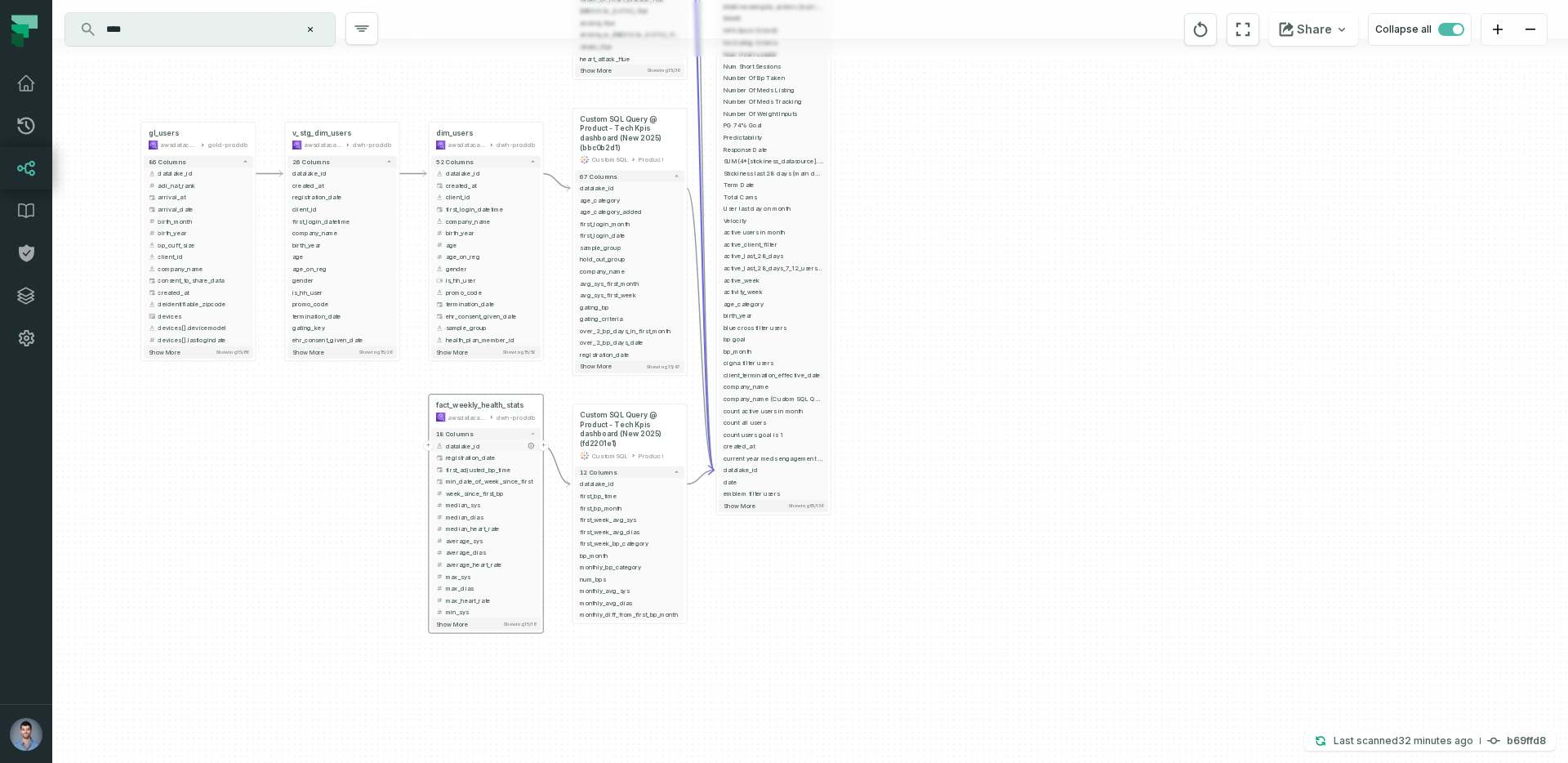
click at [428, 444] on button "+" at bounding box center [428, 445] width 10 height 10
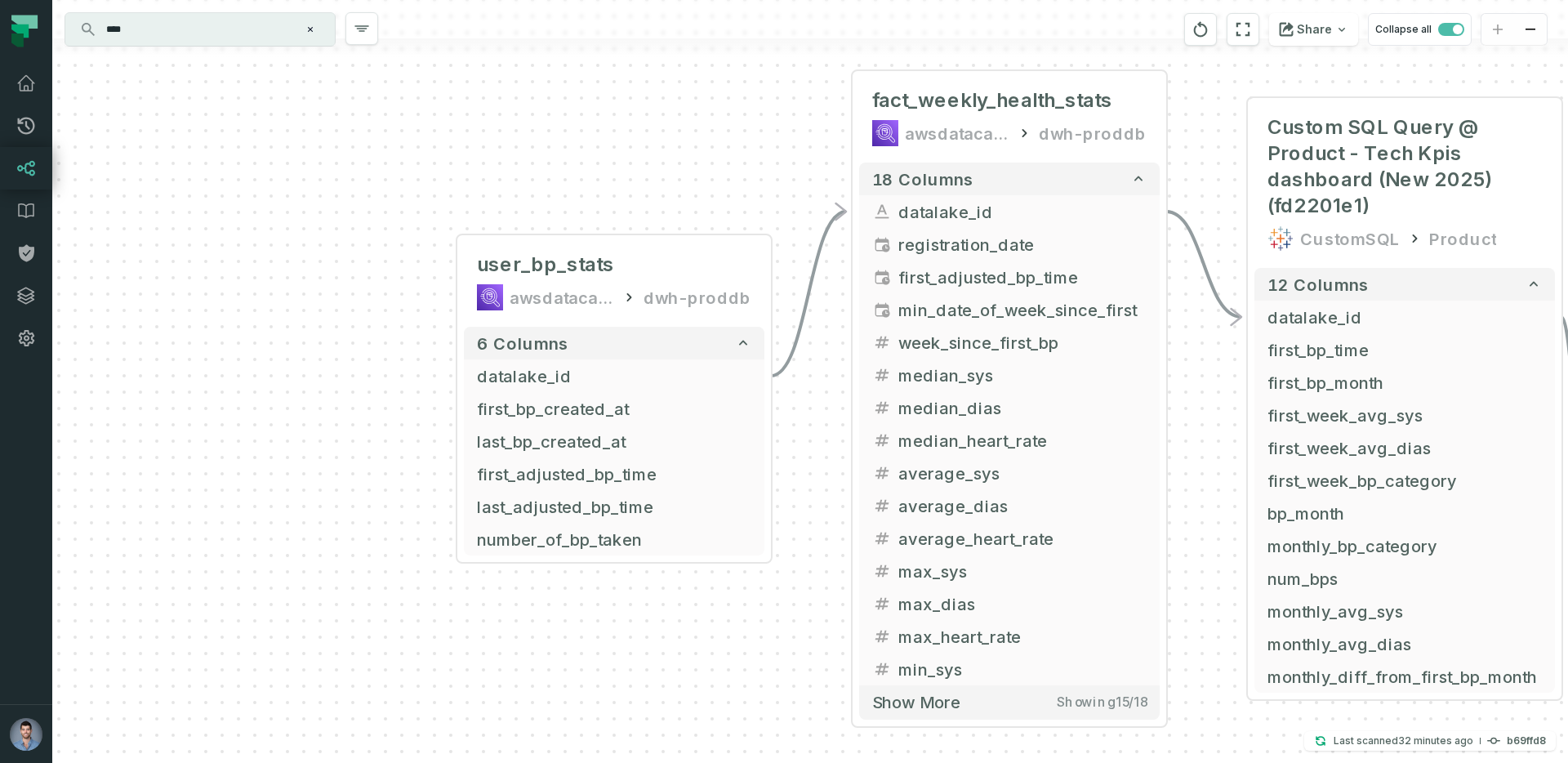
drag, startPoint x: 533, startPoint y: 522, endPoint x: 334, endPoint y: 418, distance: 224.5
click at [334, 418] on div "+ user_bp_stats awsdatacatalog dwh-proddb + 6 columns + datalake_id + + first_b…" at bounding box center [811, 381] width 1516 height 763
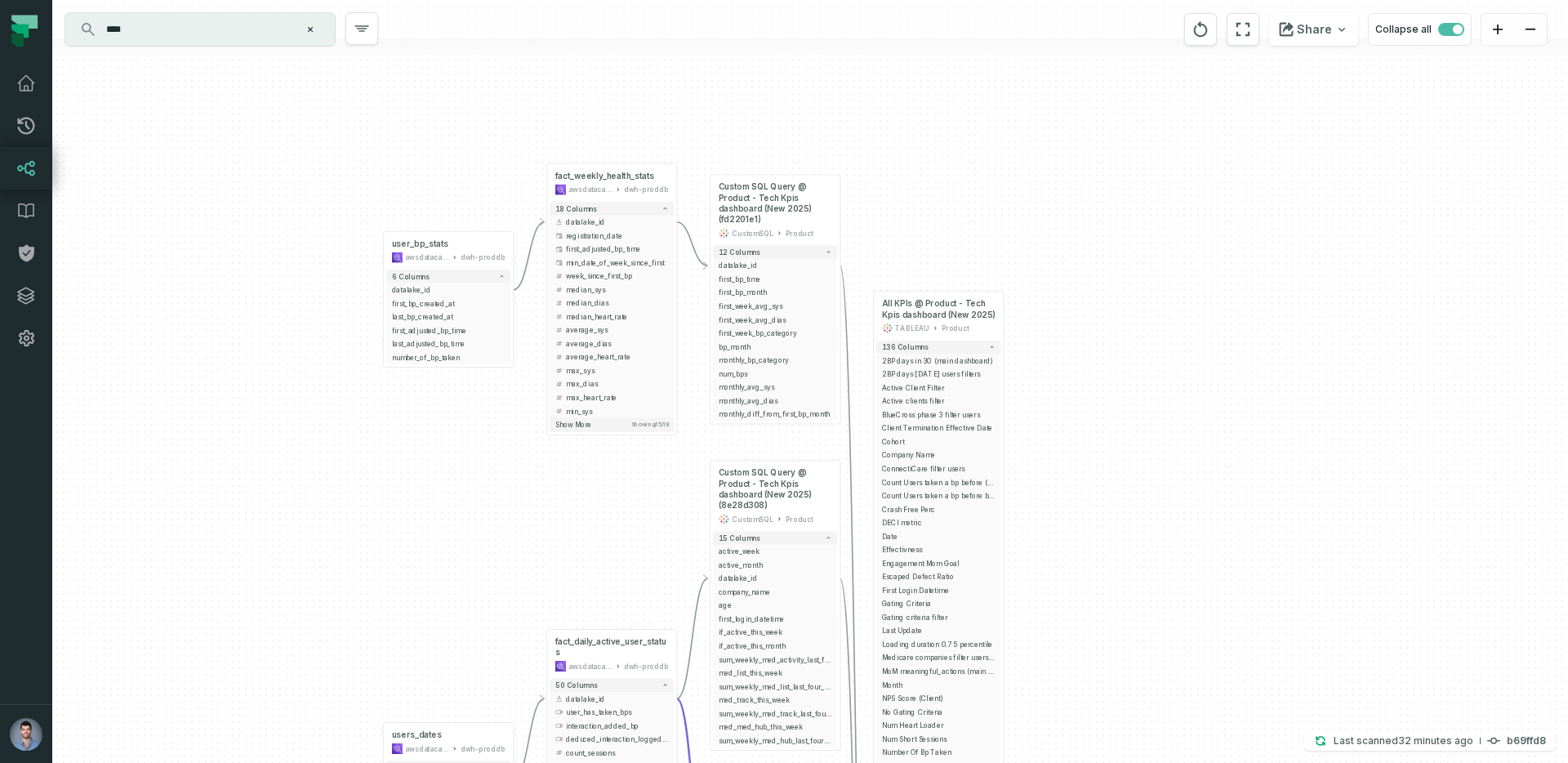
drag, startPoint x: 502, startPoint y: 622, endPoint x: 508, endPoint y: 330, distance: 292.1
click at [508, 330] on div "+ user_bp_stats awsdatacatalog dwh-proddb + 6 columns + datalake_id + + first_b…" at bounding box center [811, 381] width 1516 height 763
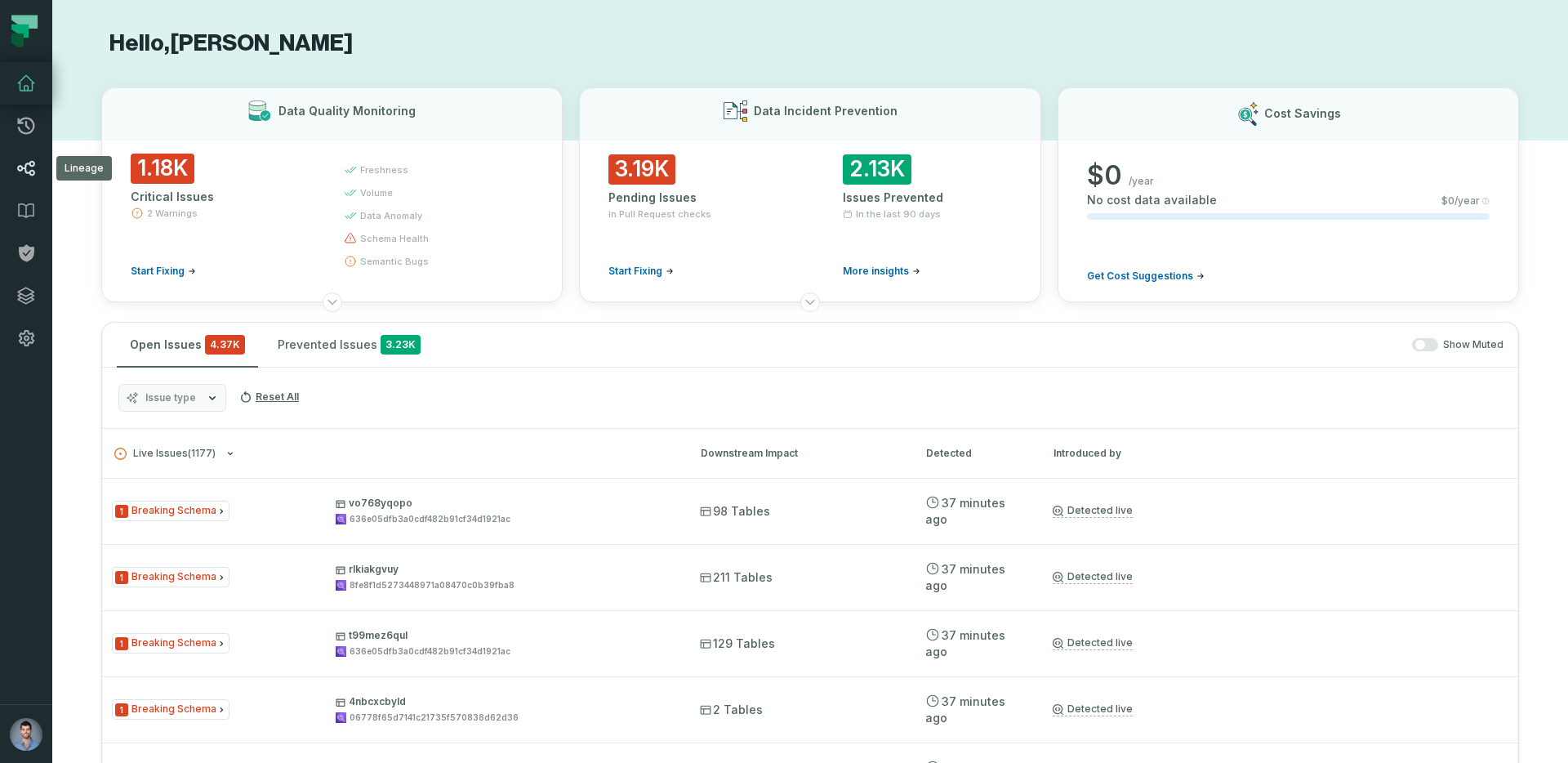
click at [31, 169] on icon at bounding box center [26, 167] width 19 height 19
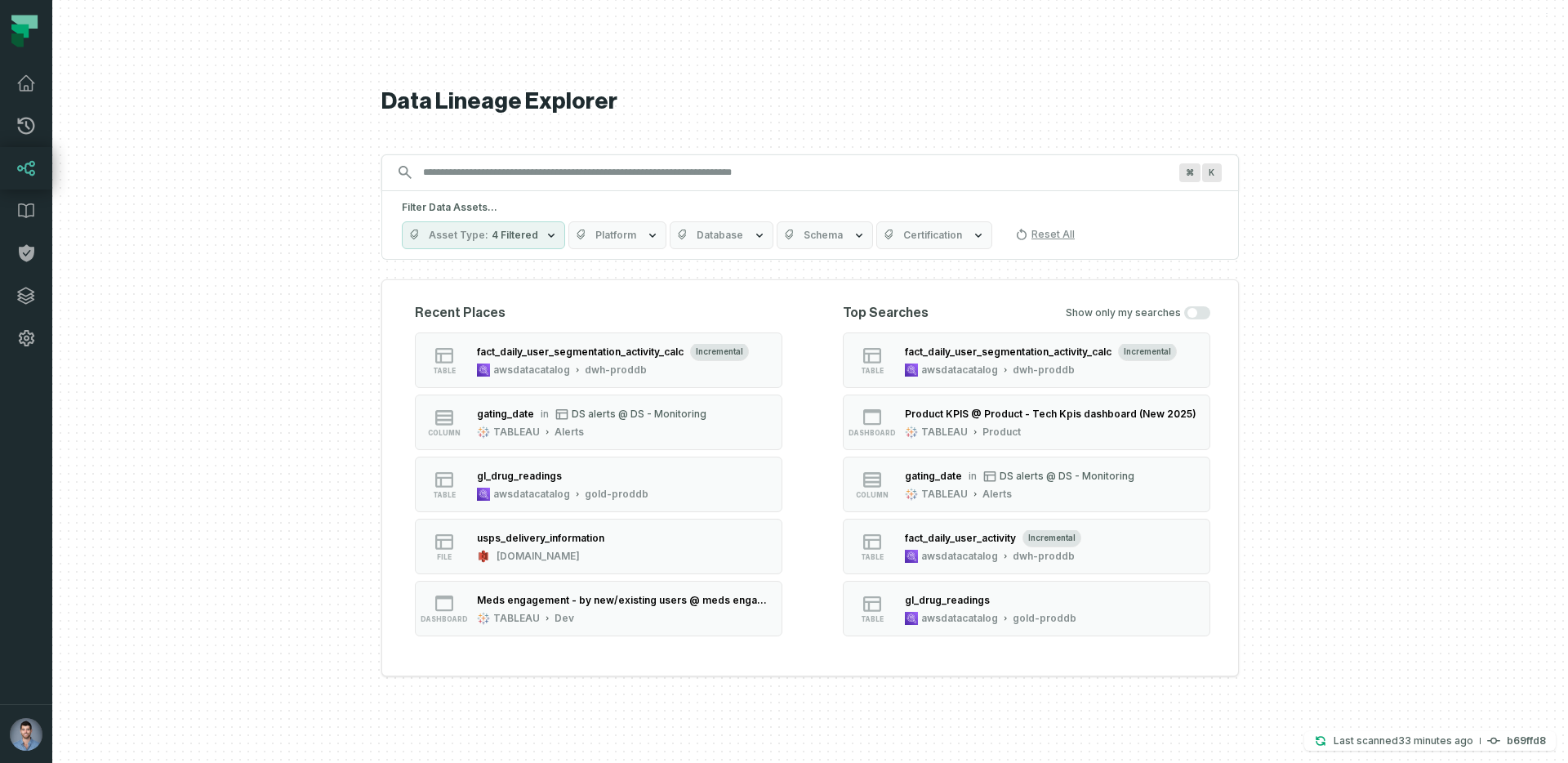
click at [518, 168] on input "Discovery Provider cmdk menu" at bounding box center [795, 172] width 765 height 26
click at [1075, 427] on div "TABLEAU Product" at bounding box center [1050, 432] width 291 height 13
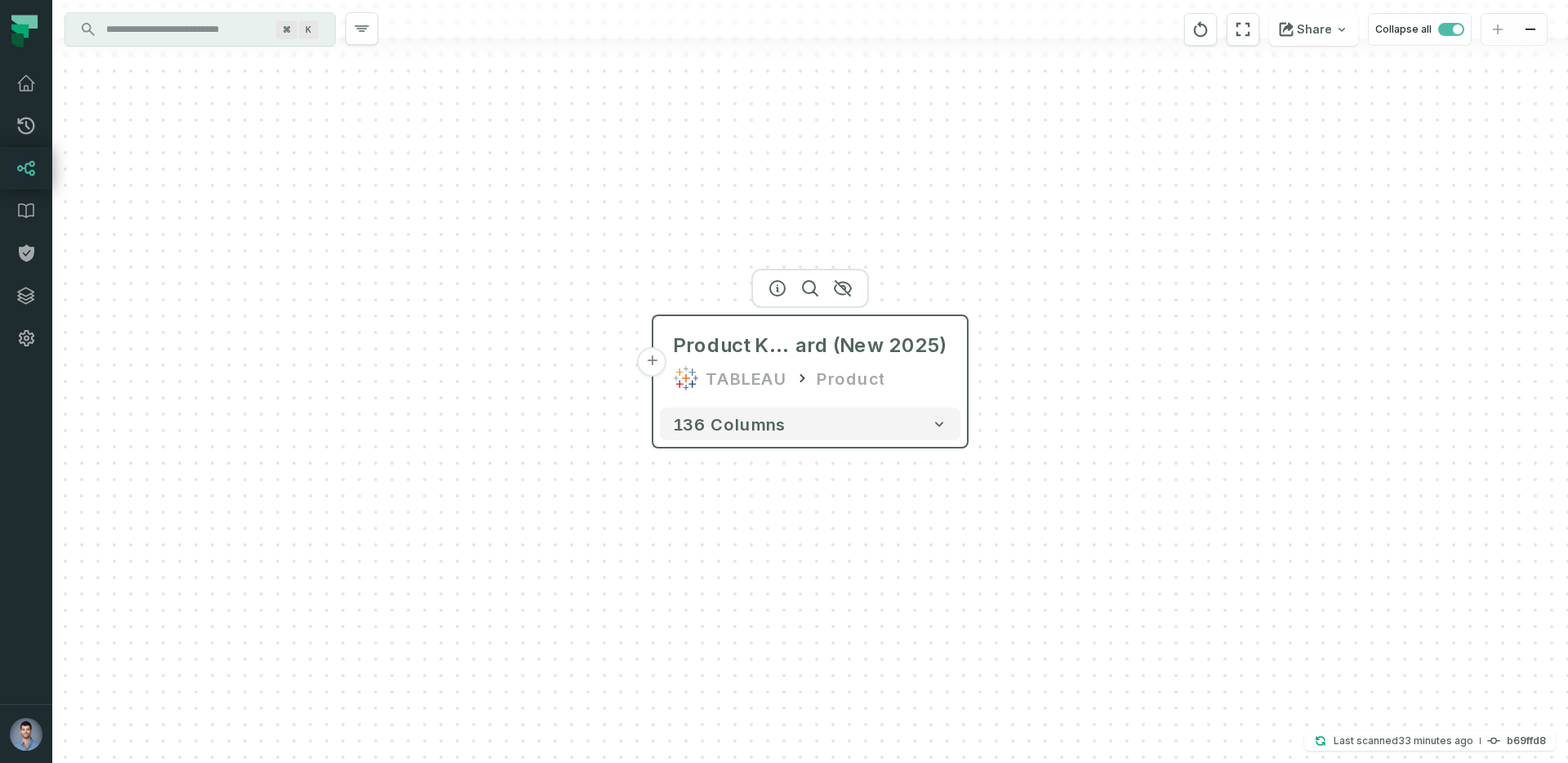
click at [651, 375] on button "+" at bounding box center [653, 362] width 30 height 30
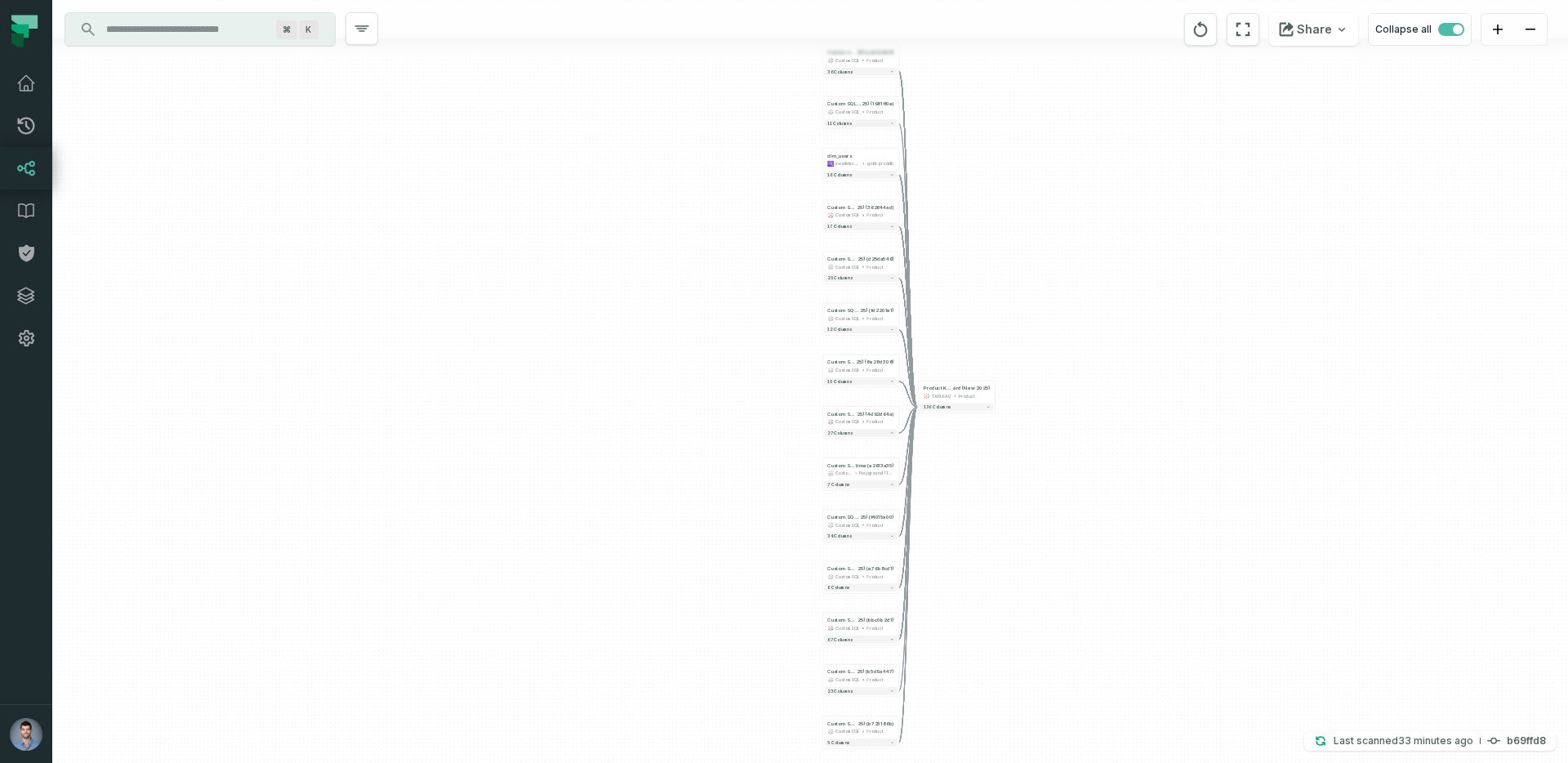
drag, startPoint x: 970, startPoint y: 335, endPoint x: 1021, endPoint y: 287, distance: 70.0
click at [1021, 287] on div "+ Custom SQL Query @ Product - Tech Kpis dashboard (New 20 25) (ca3626d9) Custo…" at bounding box center [811, 381] width 1516 height 763
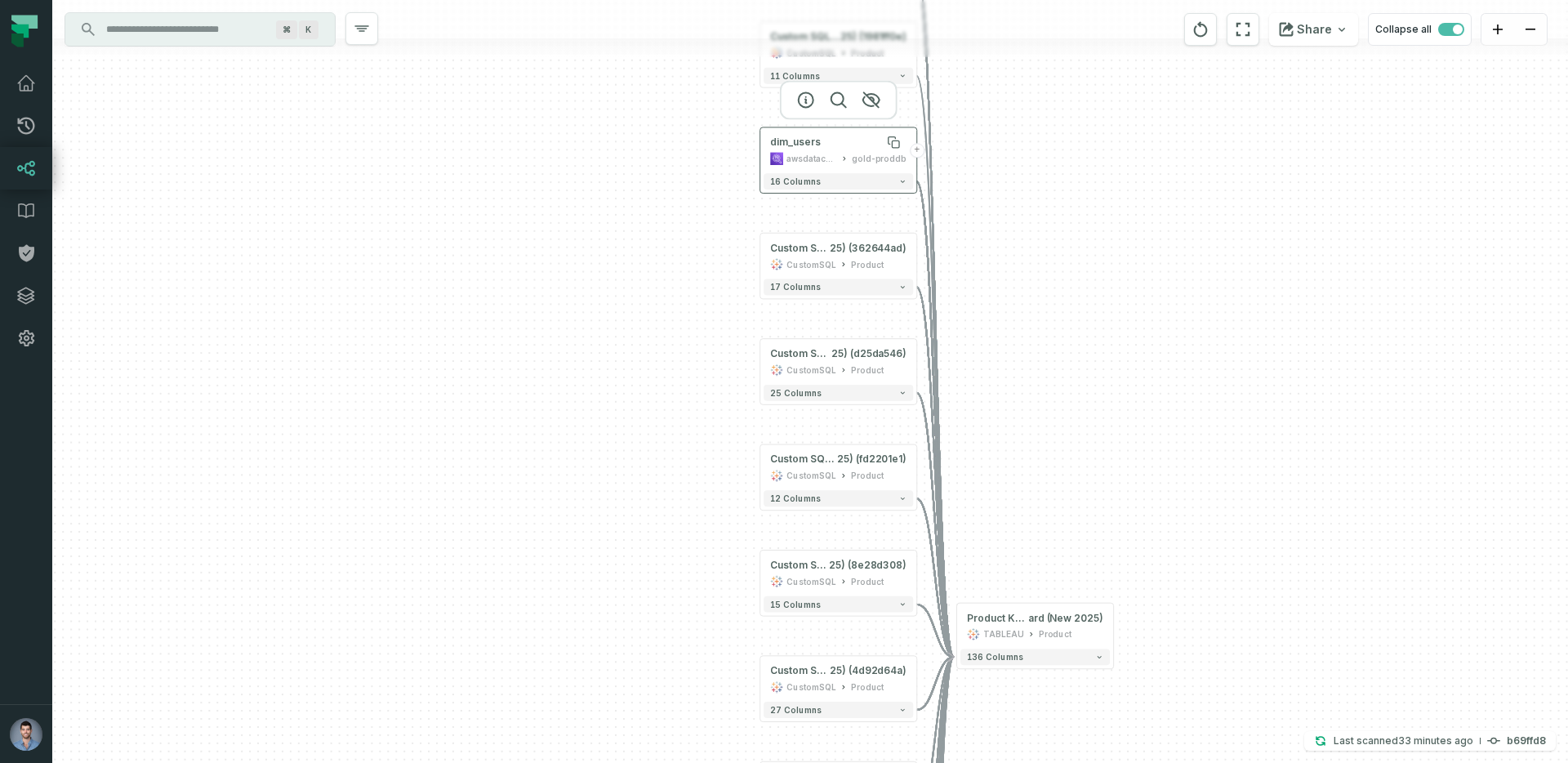
click at [834, 142] on div "dim_users" at bounding box center [839, 142] width 137 height 13
click at [832, 185] on button "16 columns" at bounding box center [839, 181] width 150 height 17
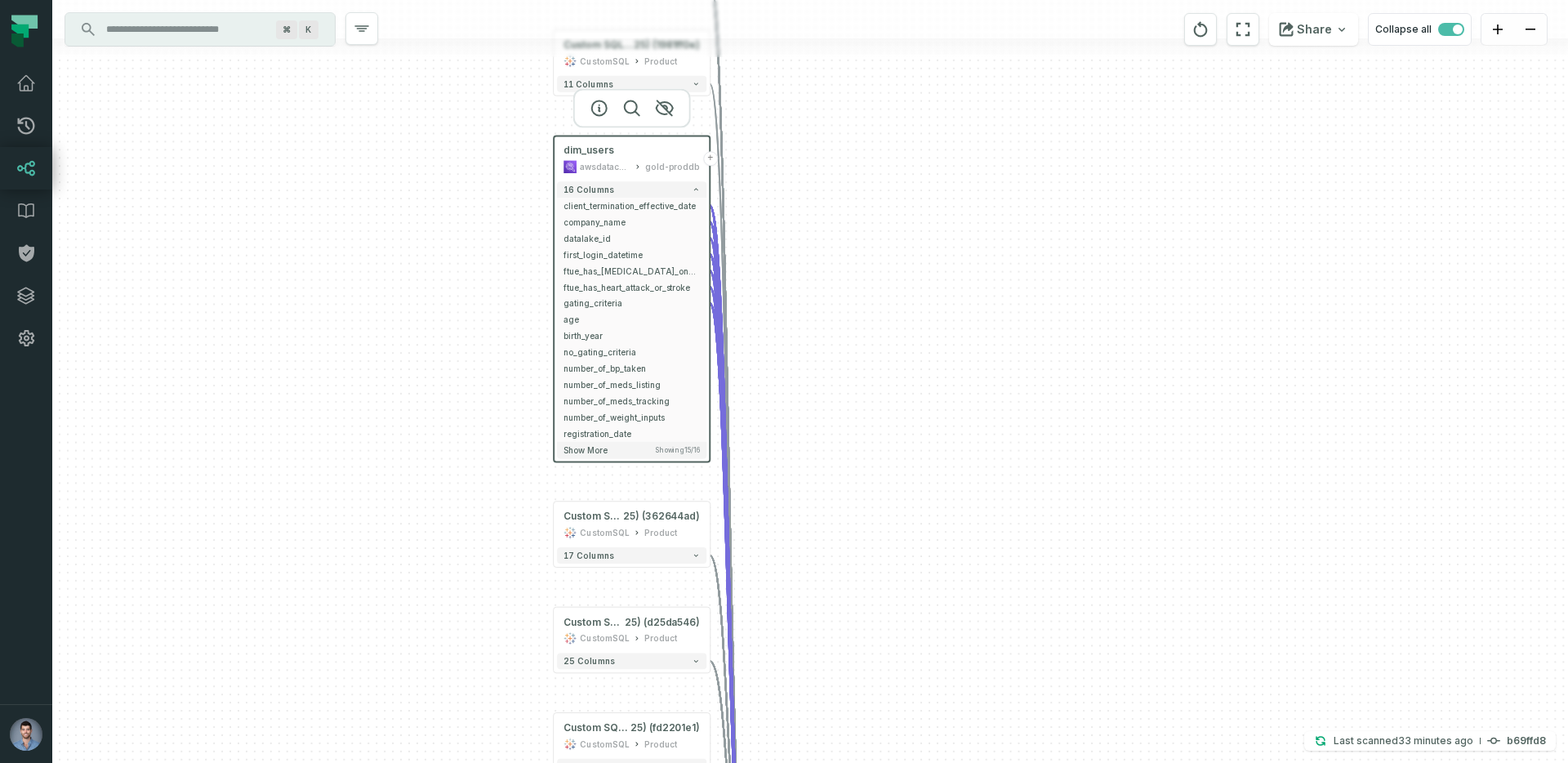
drag, startPoint x: 1066, startPoint y: 290, endPoint x: 759, endPoint y: 321, distance: 308.6
click at [759, 321] on div "+ Custom SQL Query @ Product - Tech Kpis dashboard (New 20 25) (ca3626d9) Custo…" at bounding box center [811, 381] width 1516 height 763
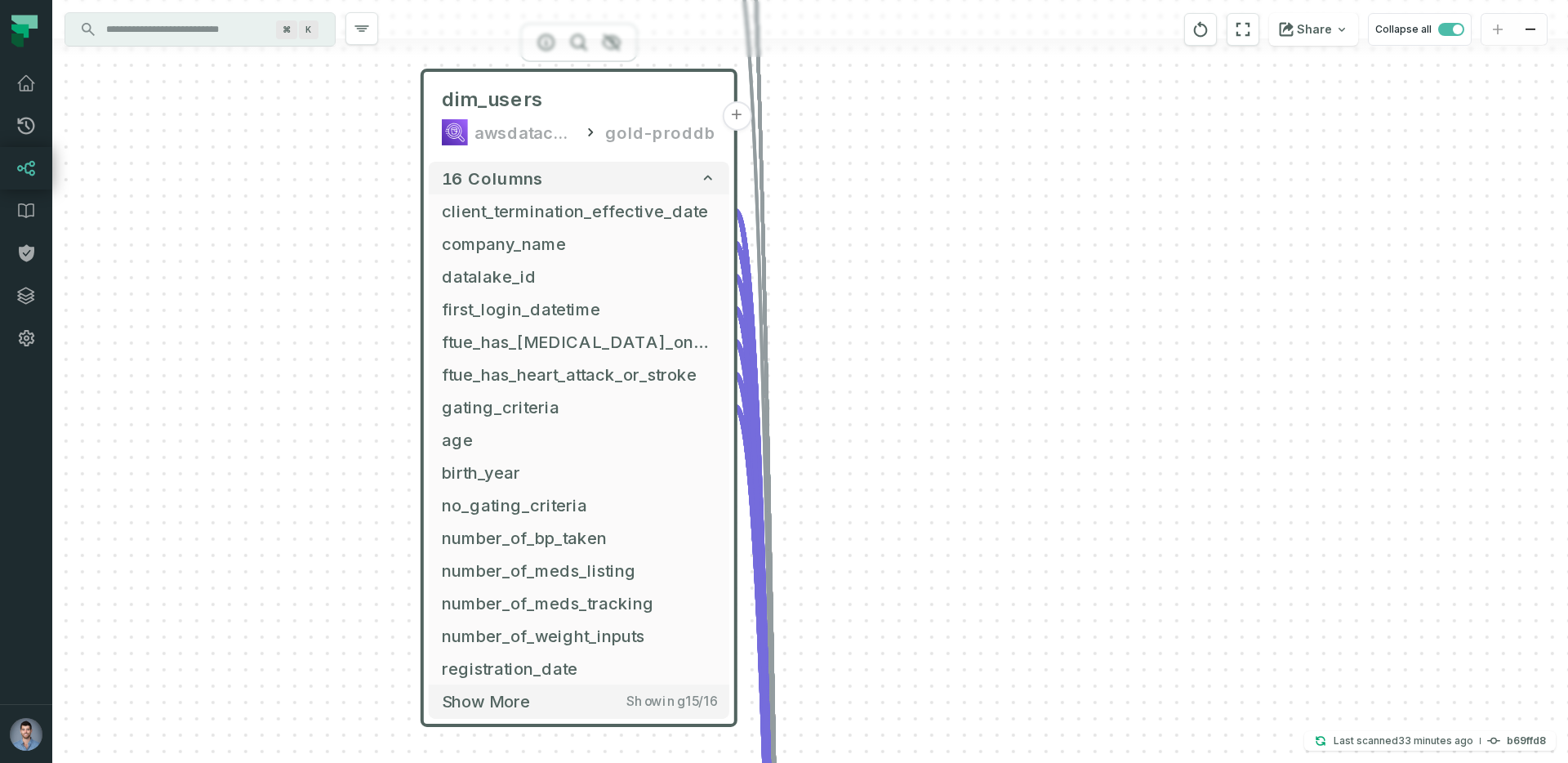
drag, startPoint x: 643, startPoint y: 332, endPoint x: 920, endPoint y: 407, distance: 287.0
click at [920, 407] on div "+ Custom SQL Query @ Product - Tech Kpis dashboard (New 20 25) (ca3626d9) Custo…" at bounding box center [811, 381] width 1516 height 763
click at [486, 214] on span "client_termination_effective_date" at bounding box center [578, 211] width 275 height 25
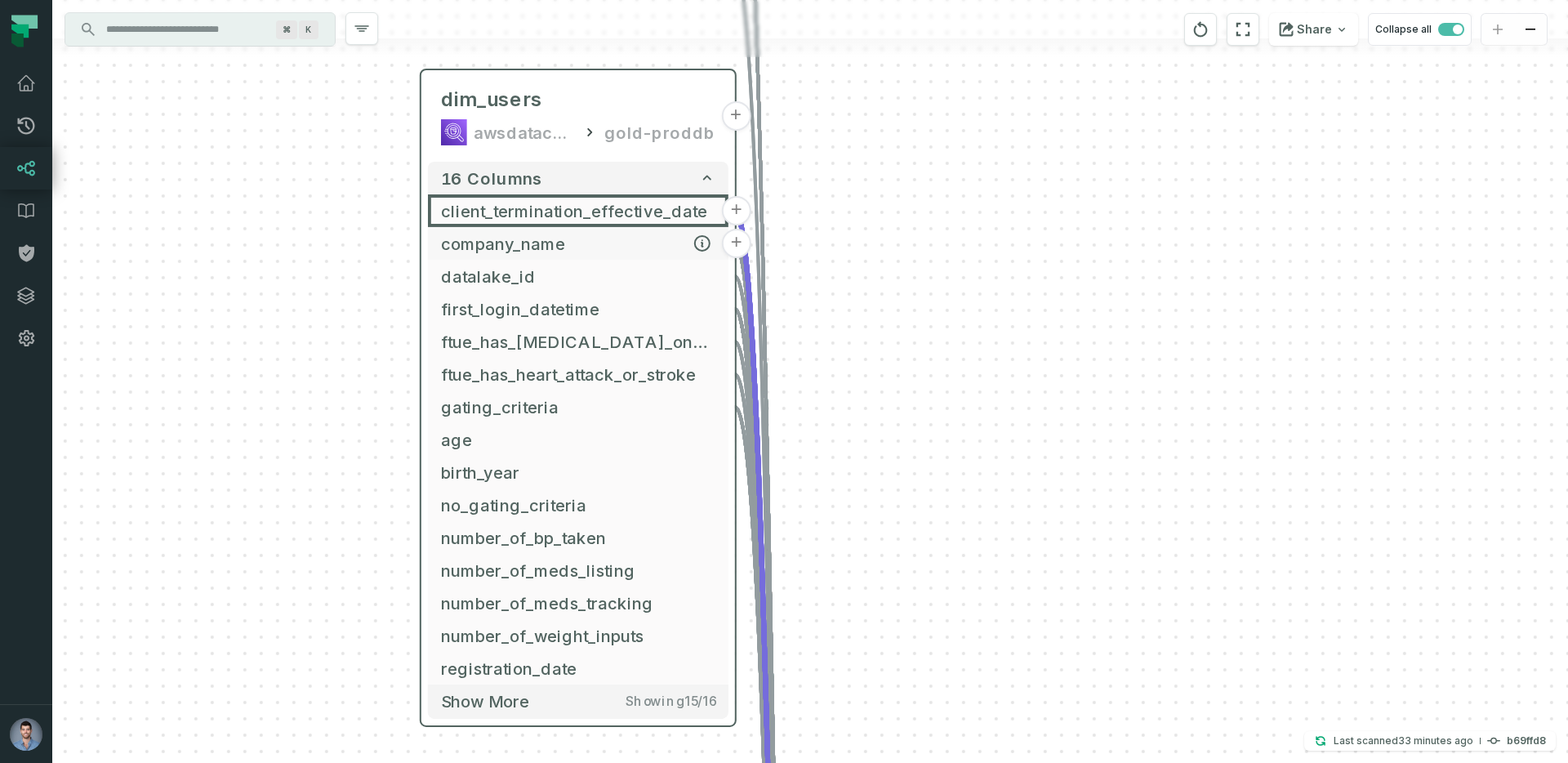
click at [484, 232] on span "company_name" at bounding box center [578, 243] width 275 height 25
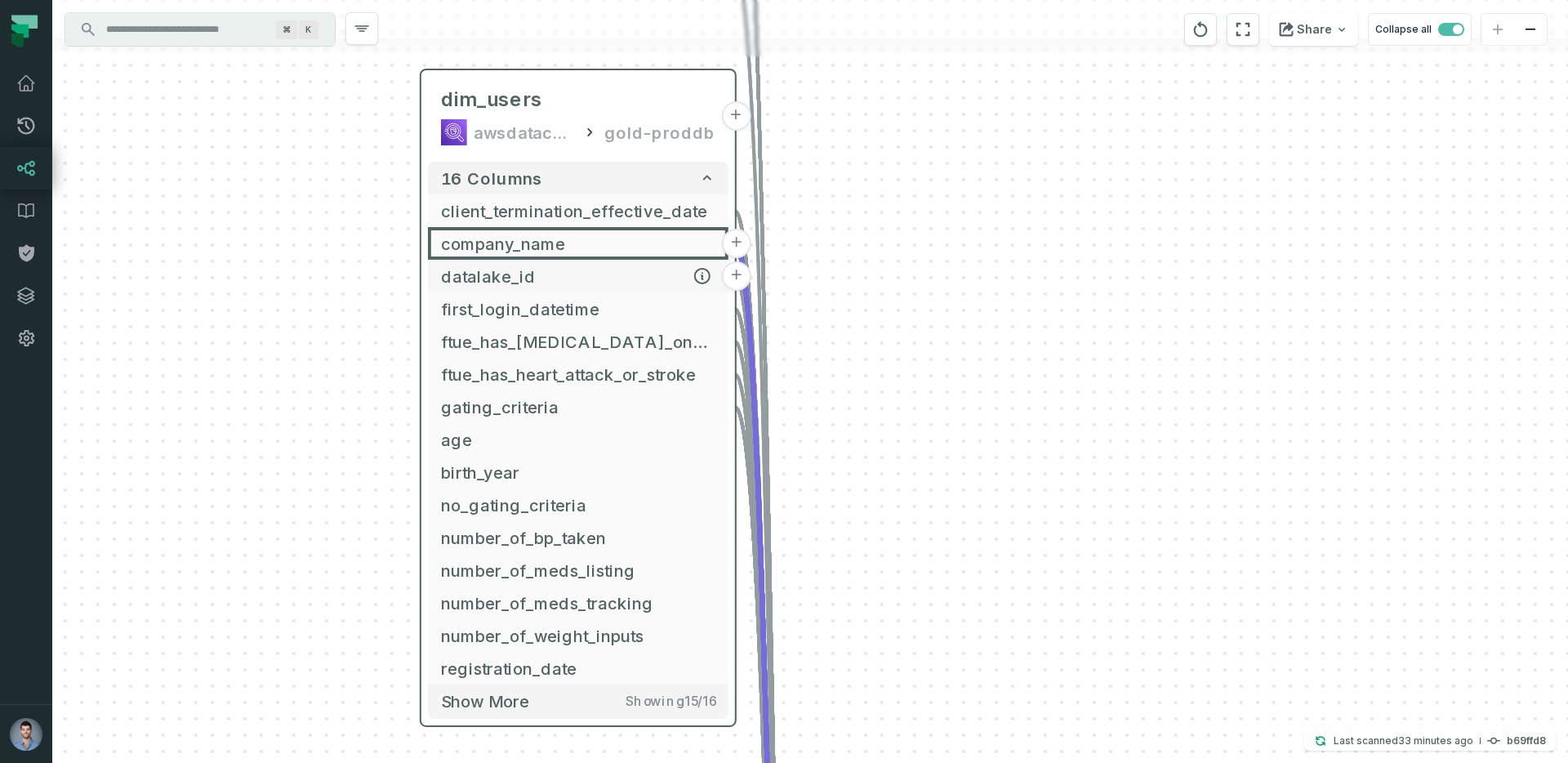
click at [477, 283] on span "datalake_id" at bounding box center [578, 276] width 275 height 25
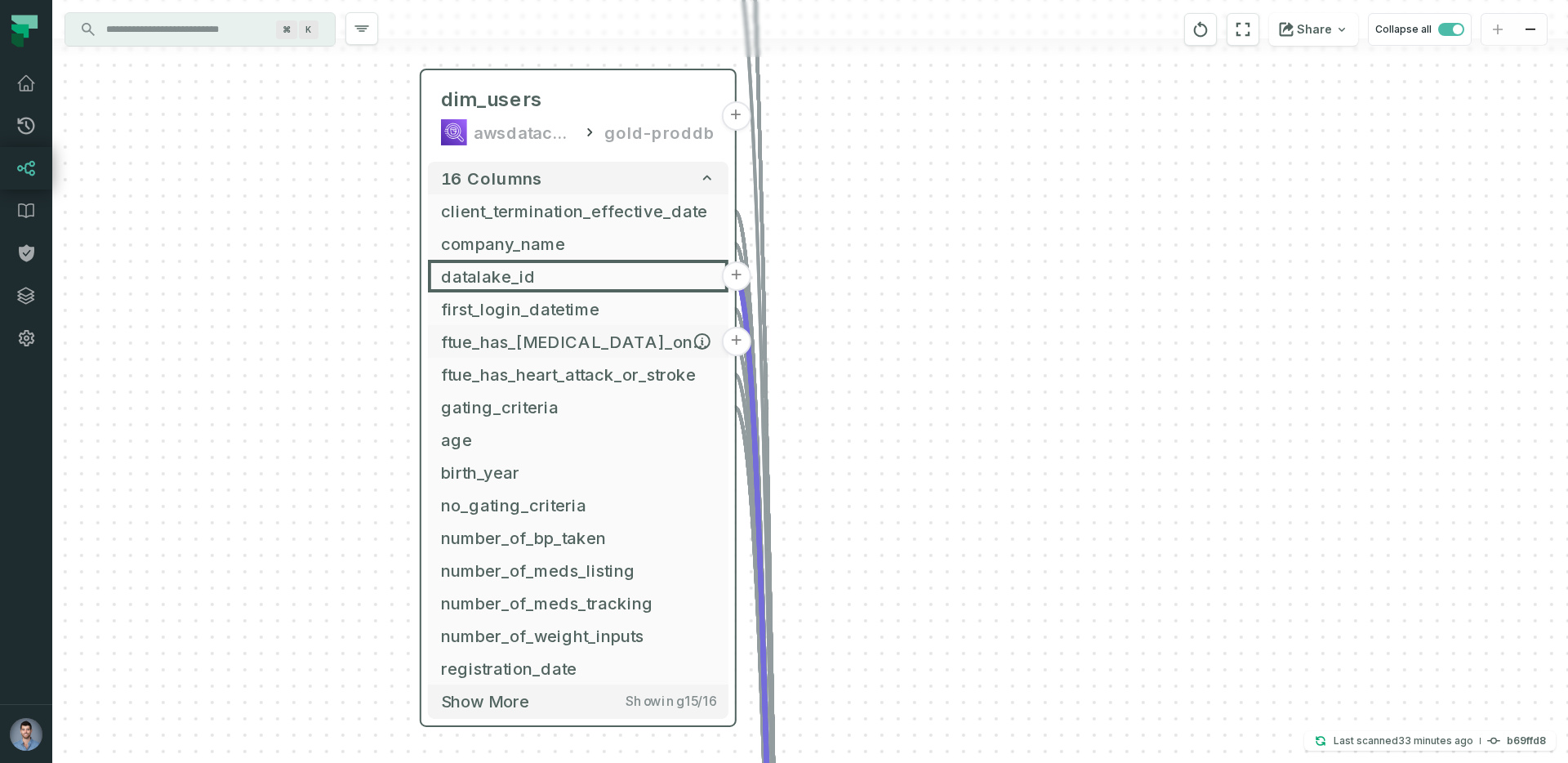
click at [497, 341] on span "ftue_has_diabetes_type_one_or_two" at bounding box center [578, 341] width 275 height 25
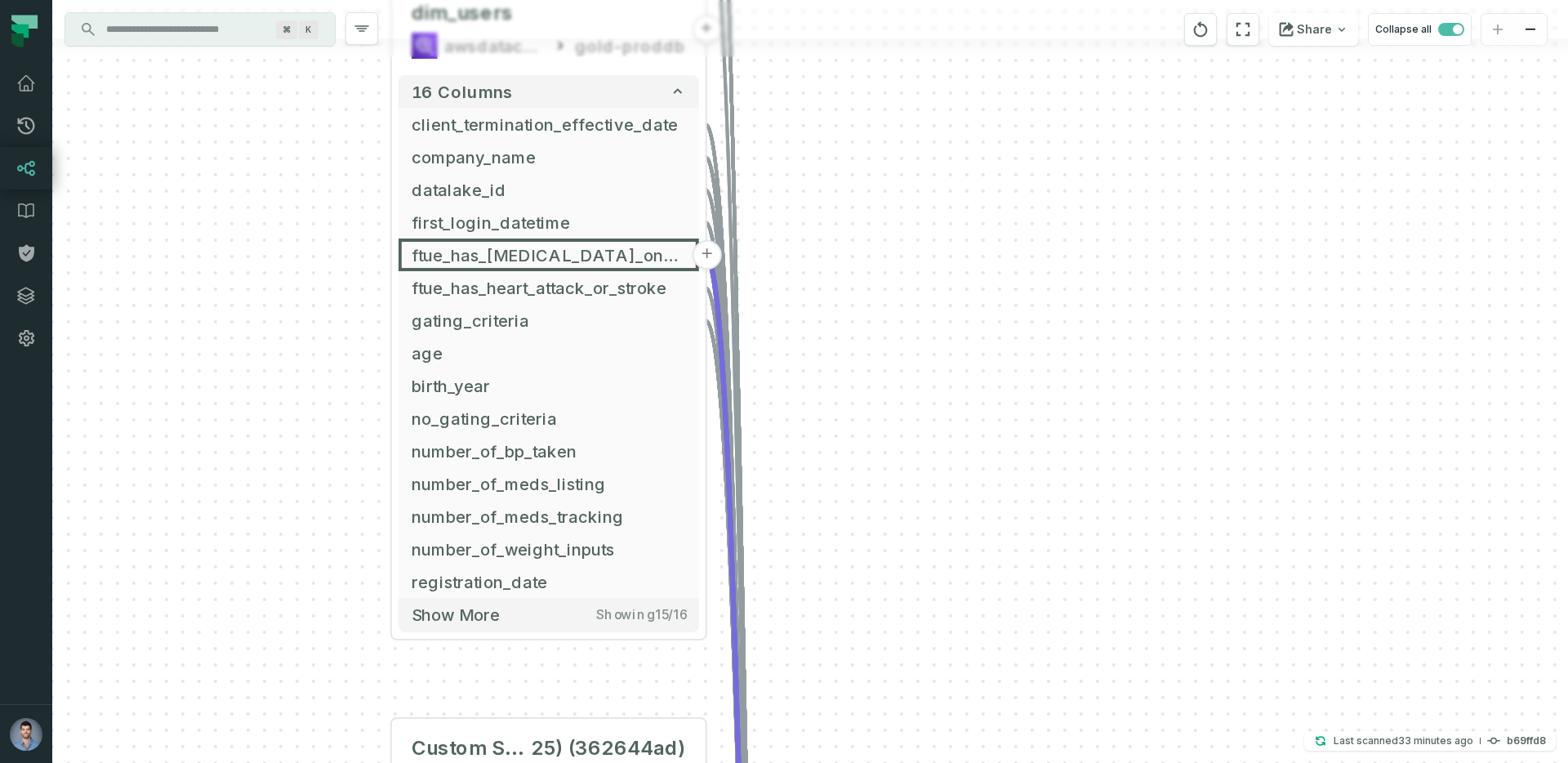
drag, startPoint x: 809, startPoint y: 515, endPoint x: 739, endPoint y: 351, distance: 178.3
click at [739, 351] on div "+ Custom SQL Query @ Product - Tech Kpis dashboard (New 20 25) (ca3626d9) Custo…" at bounding box center [811, 381] width 1516 height 763
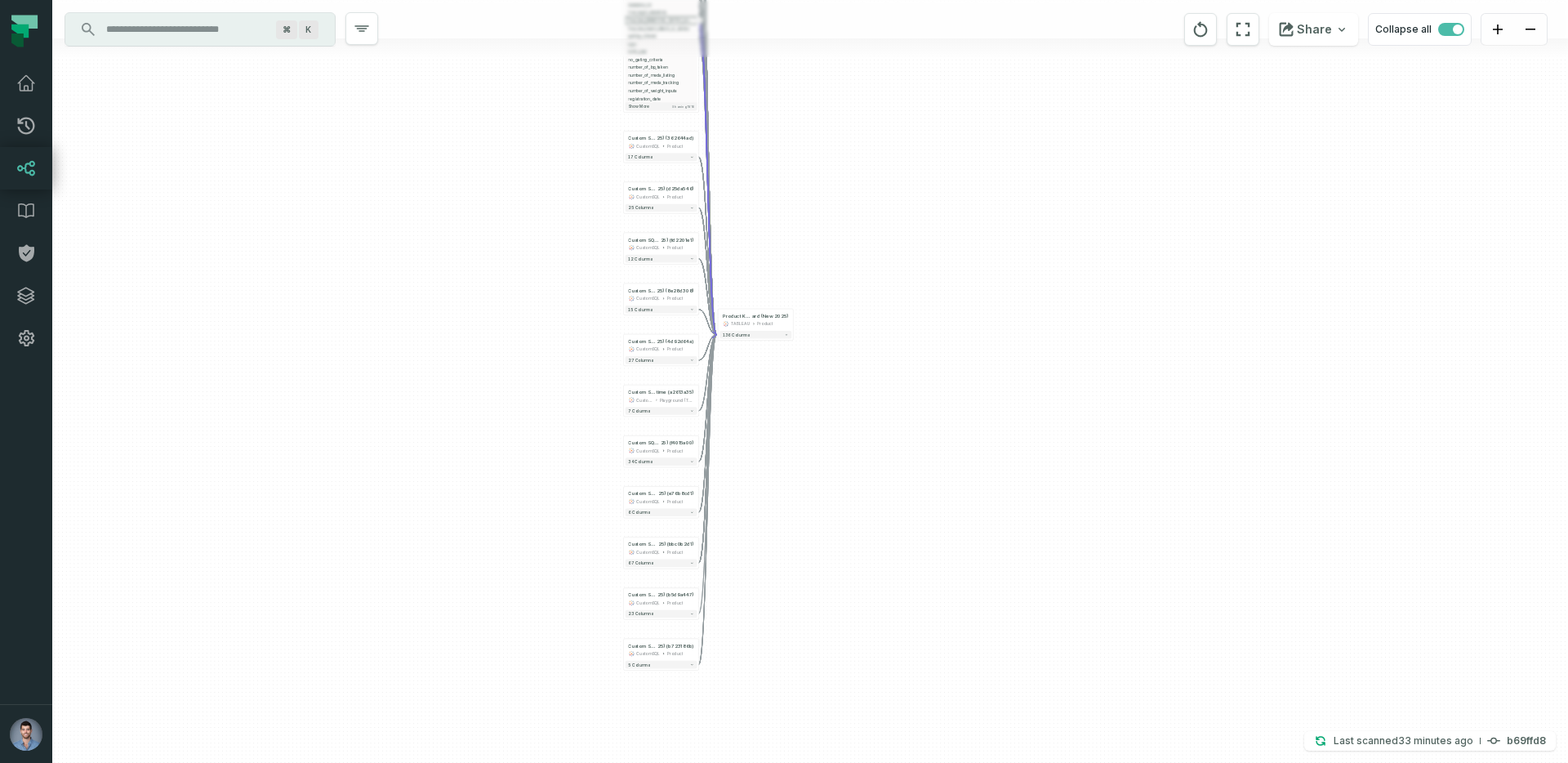
drag, startPoint x: 809, startPoint y: 494, endPoint x: 786, endPoint y: 205, distance: 289.9
click at [786, 205] on div "+ Custom SQL Query @ Product - Tech Kpis dashboard (New 20 25) (ca3626d9) Custo…" at bounding box center [811, 381] width 1516 height 763
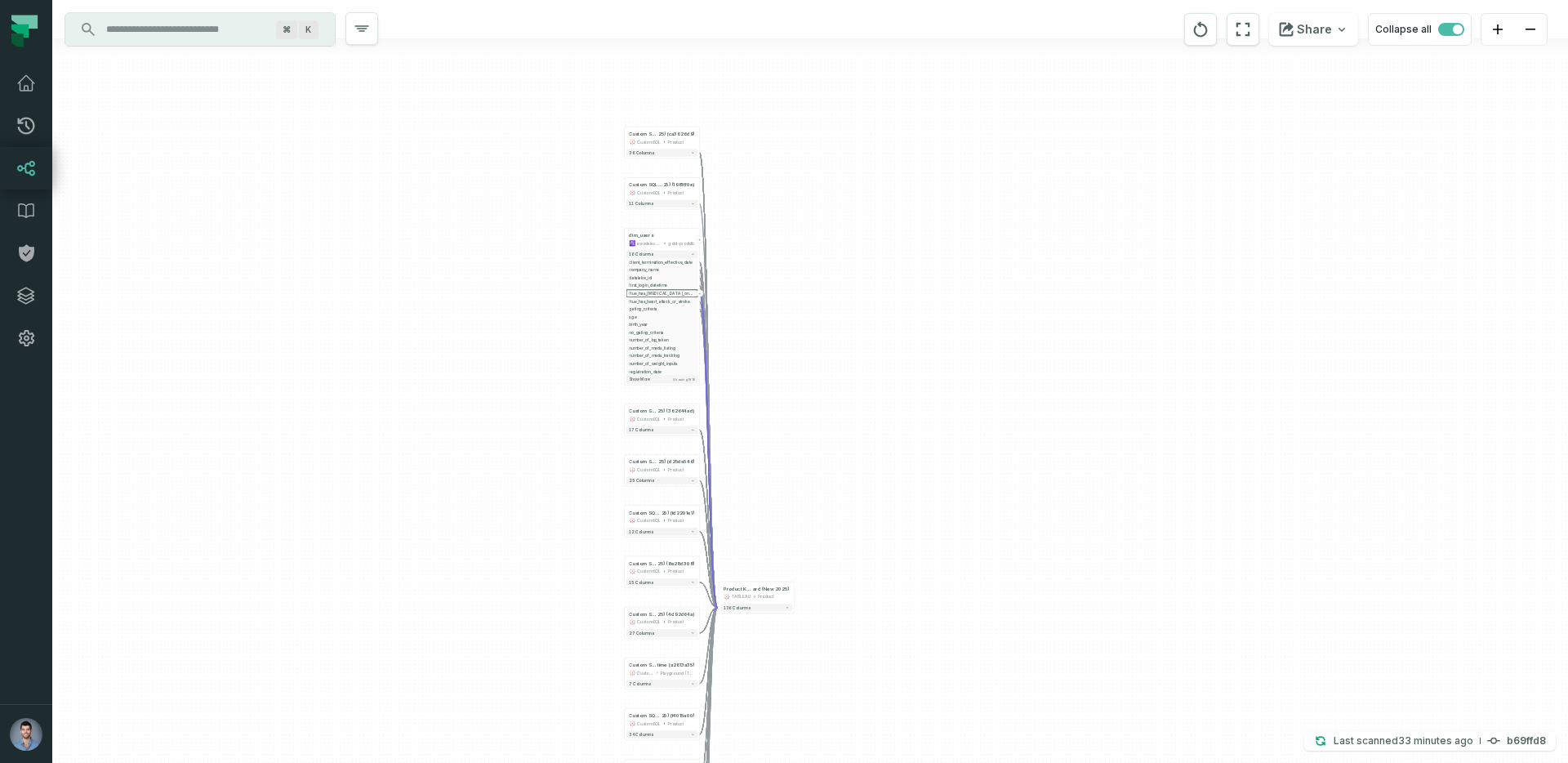
drag, startPoint x: 786, startPoint y: 206, endPoint x: 781, endPoint y: 524, distance: 318.0
click at [781, 524] on div "+ Custom SQL Query @ Product - Tech Kpis dashboard (New 20 25) (ca3626d9) Custo…" at bounding box center [811, 381] width 1516 height 763
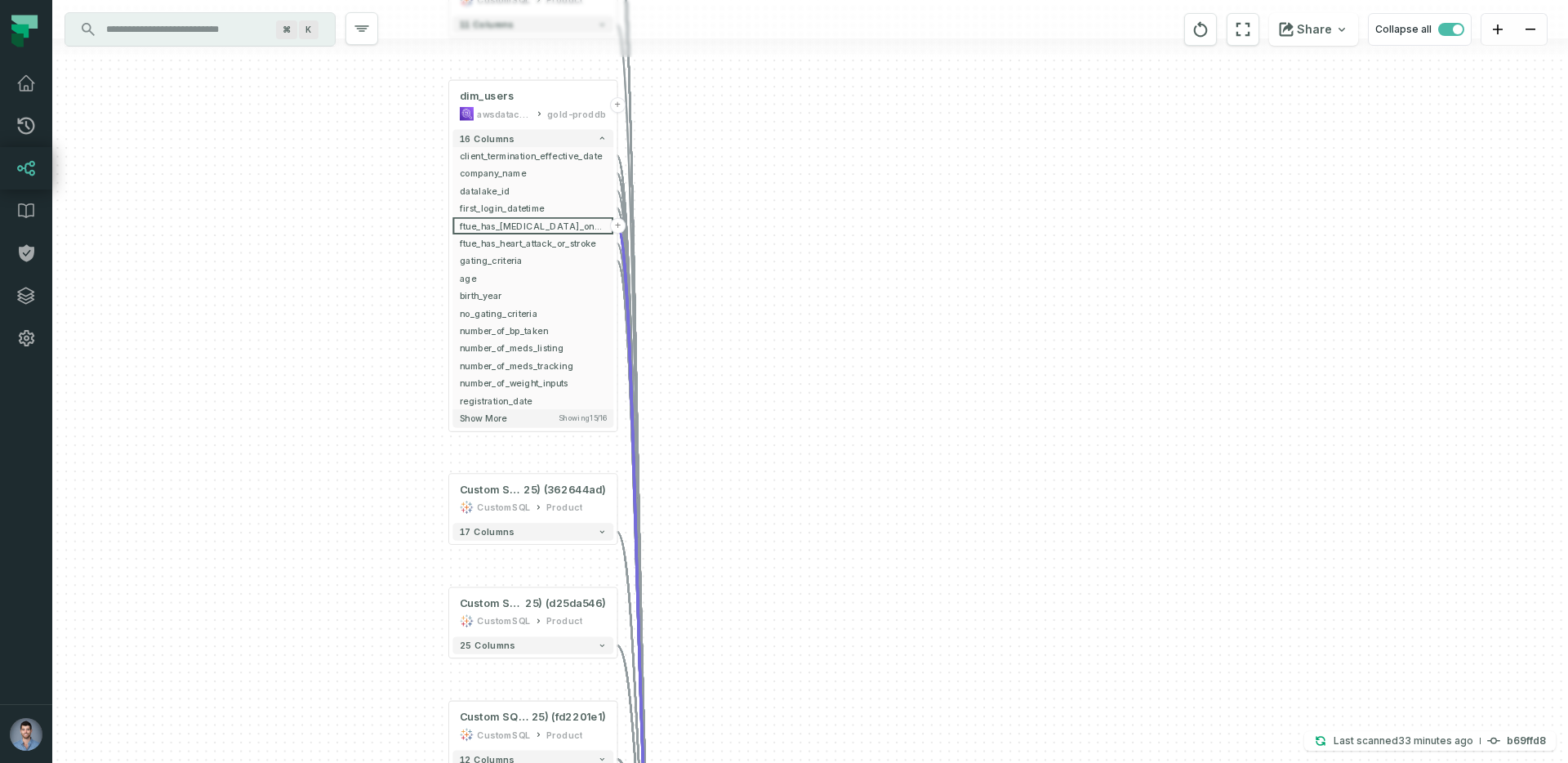
click at [133, 32] on input "Discovery Provider cmdk menu" at bounding box center [185, 30] width 178 height 26
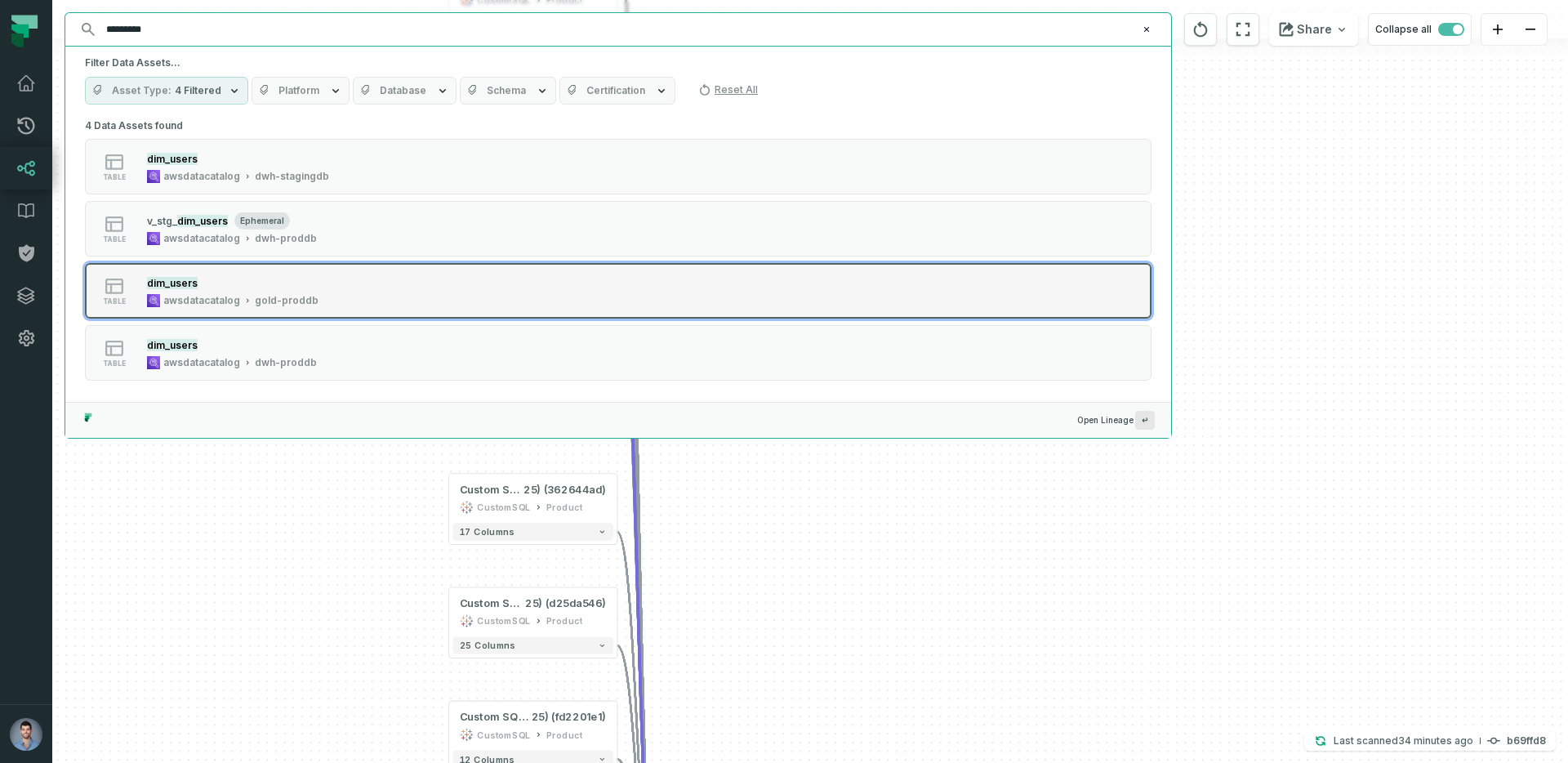
type input "*********"
click at [329, 280] on div "table dim_users awsdatacatalog gold-proddb" at bounding box center [292, 290] width 409 height 32
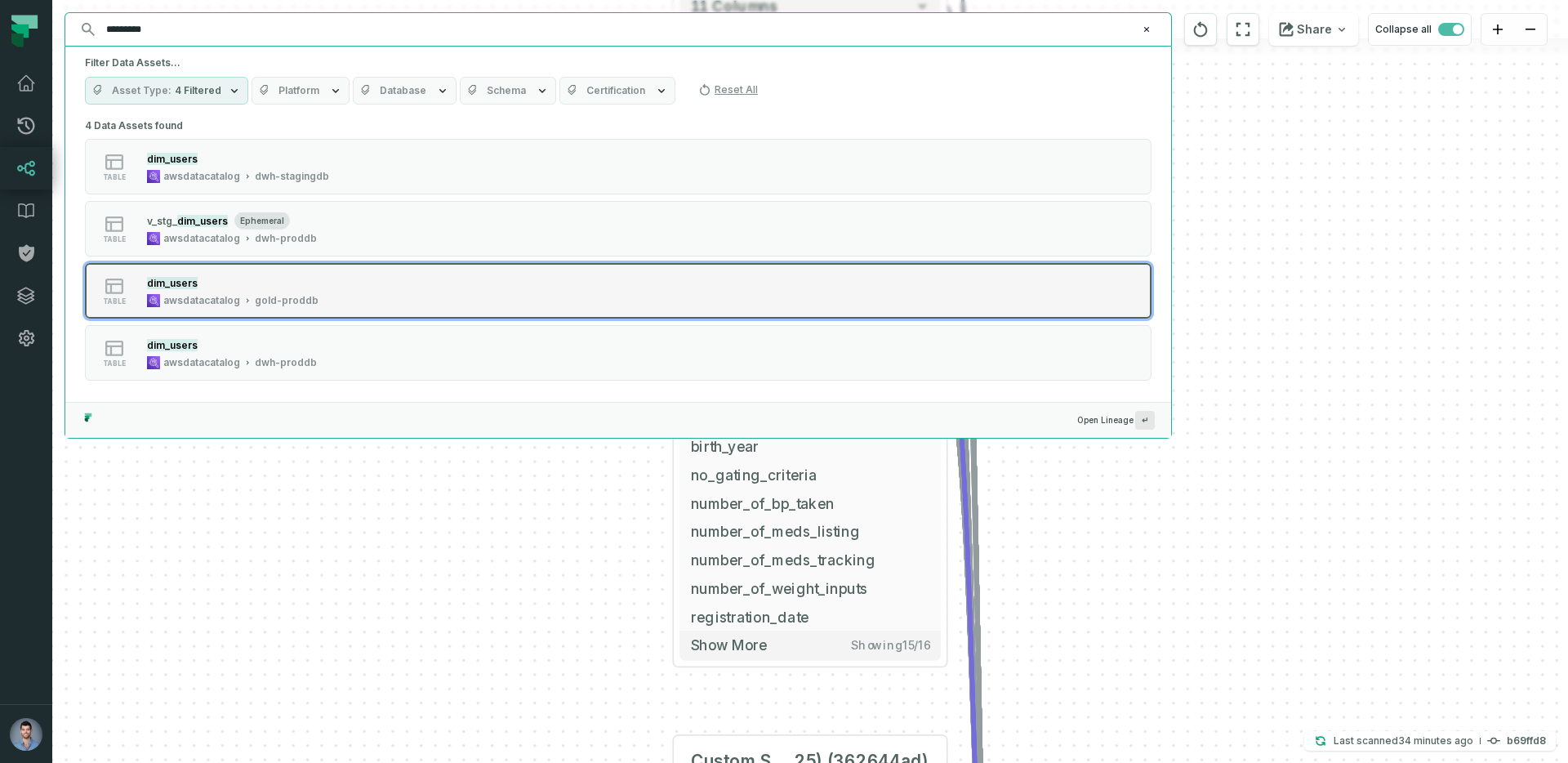
click at [217, 286] on div "dim_users" at bounding box center [233, 283] width 172 height 17
click at [263, 288] on div "dim_users" at bounding box center [233, 283] width 172 height 17
click at [129, 298] on div "table" at bounding box center [114, 291] width 53 height 30
click at [1077, 300] on button "table dim_users awsdatacatalog gold-proddb" at bounding box center [619, 290] width 1067 height 55
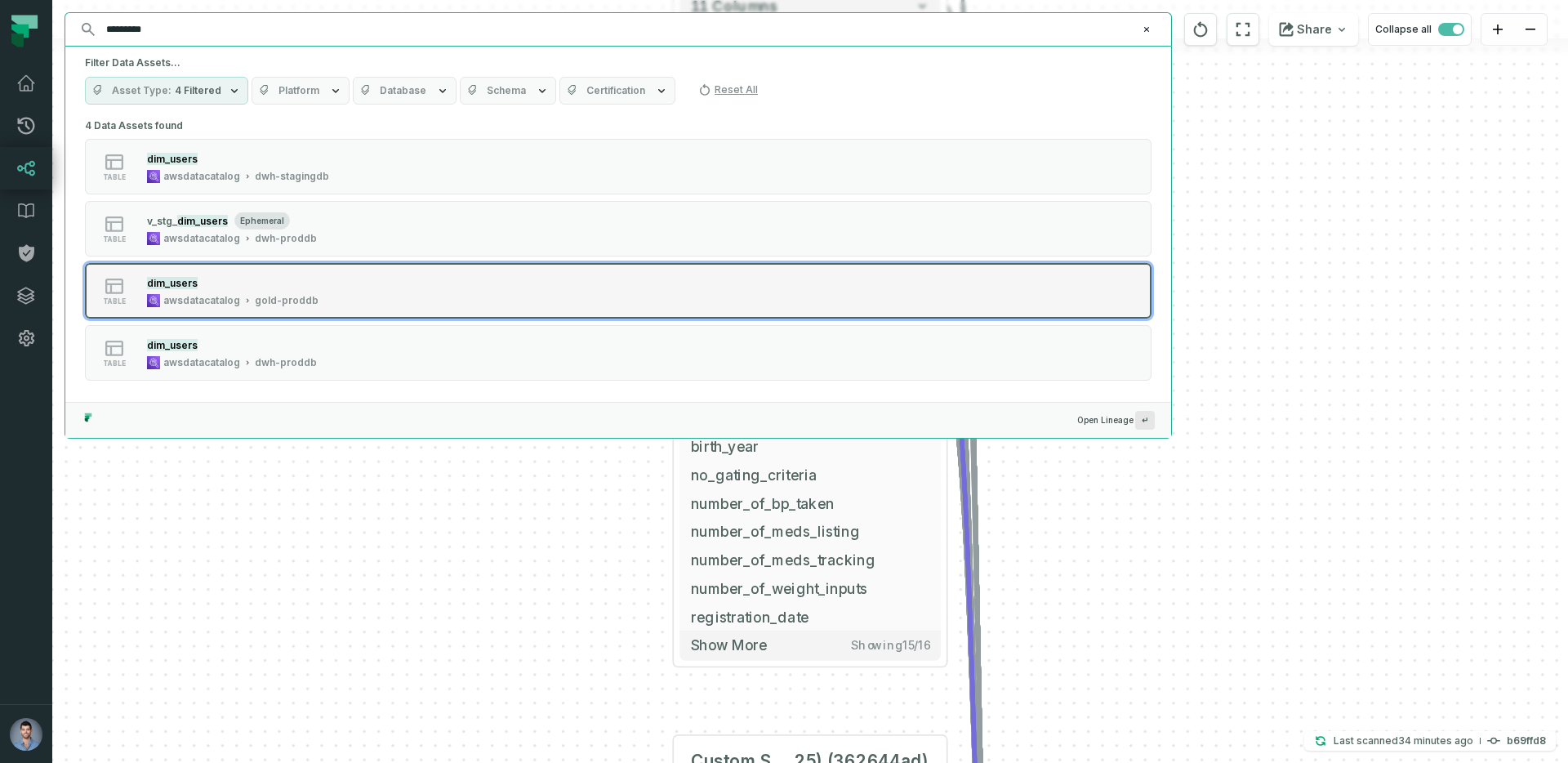
click at [1077, 300] on button "table dim_users awsdatacatalog gold-proddb" at bounding box center [619, 290] width 1067 height 55
drag, startPoint x: 1077, startPoint y: 300, endPoint x: 1068, endPoint y: 309, distance: 12.7
click at [1075, 304] on button "table dim_users awsdatacatalog gold-proddb" at bounding box center [619, 290] width 1067 height 55
click at [1068, 309] on button "table dim_users awsdatacatalog gold-proddb" at bounding box center [619, 290] width 1067 height 55
click at [1066, 305] on button "table dim_users awsdatacatalog gold-proddb" at bounding box center [619, 290] width 1067 height 55
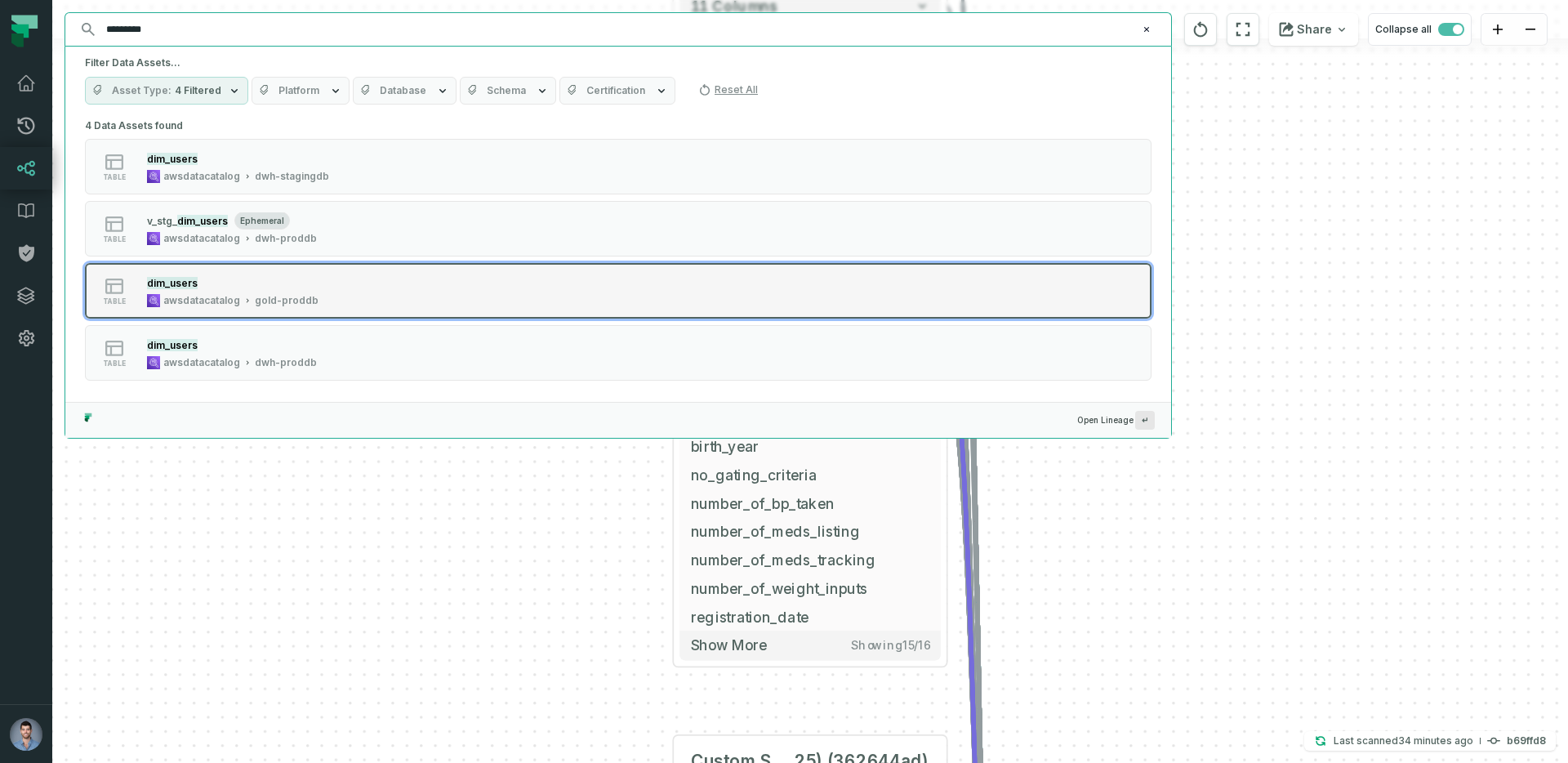
click at [192, 278] on mark "dim_users" at bounding box center [172, 282] width 51 height 12
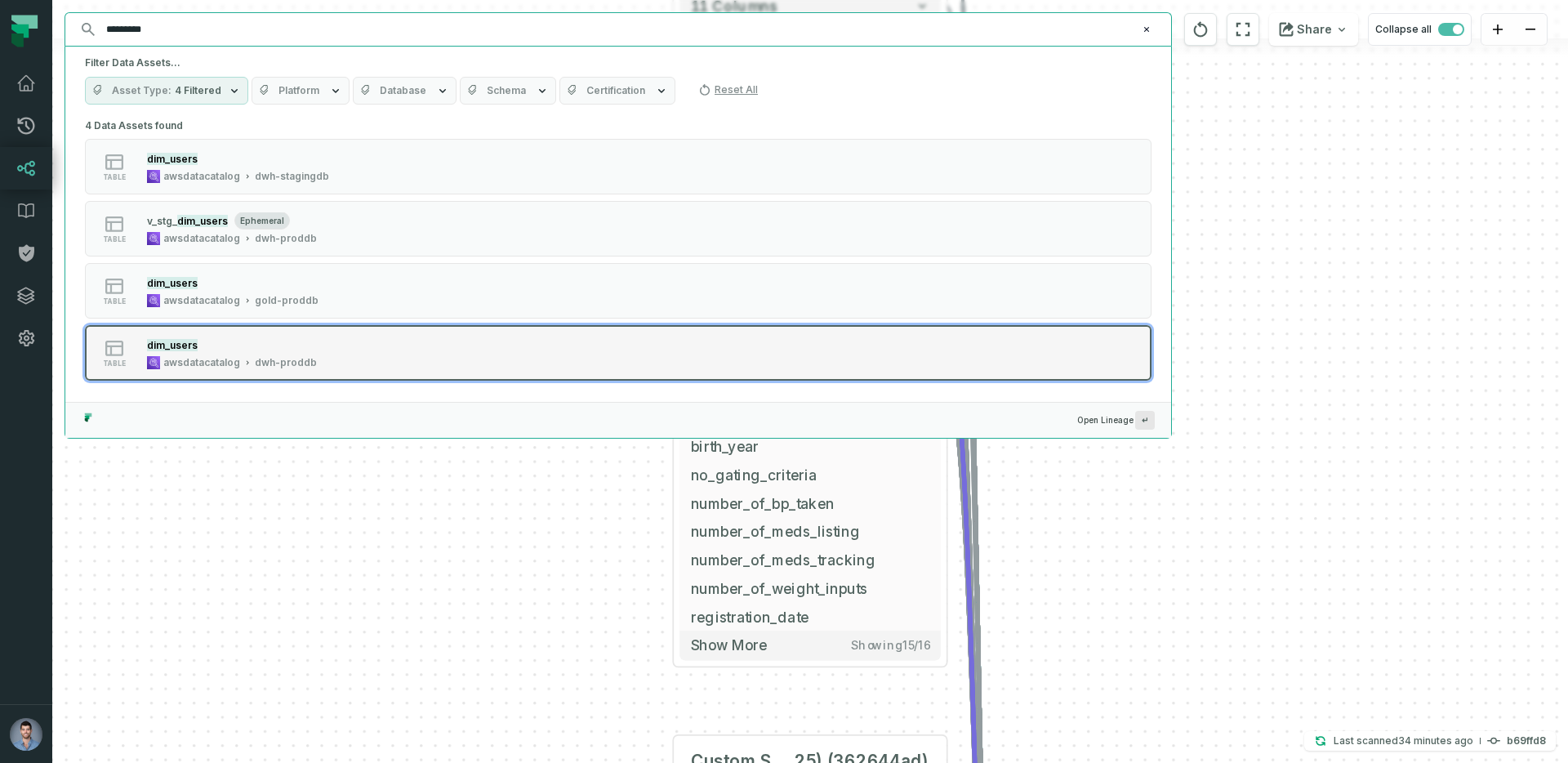
click at [187, 339] on mark "dim_users" at bounding box center [172, 345] width 51 height 12
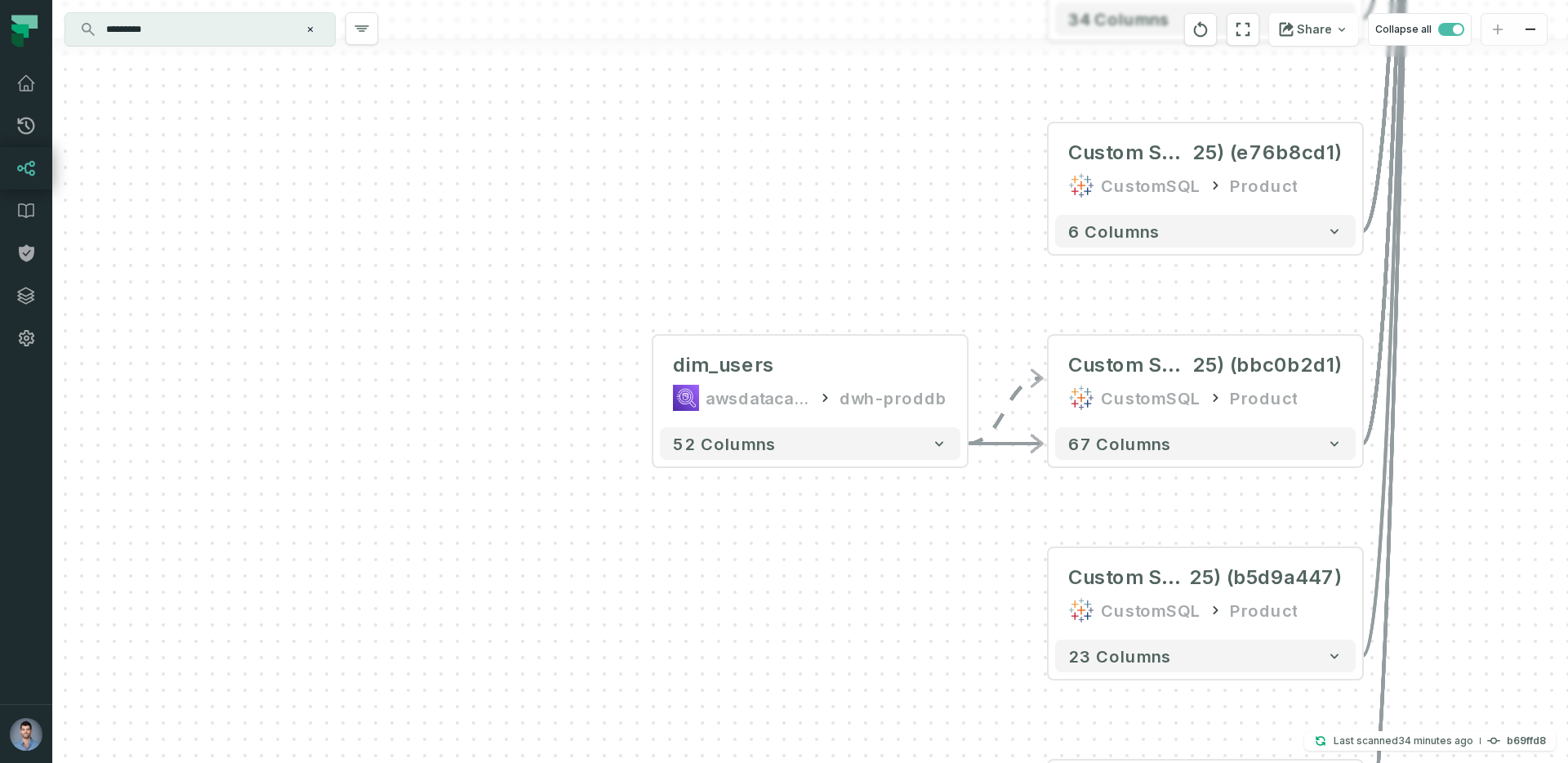
click at [205, 48] on div at bounding box center [811, 48] width 1516 height 18
click at [214, 30] on input "*********" at bounding box center [198, 30] width 204 height 26
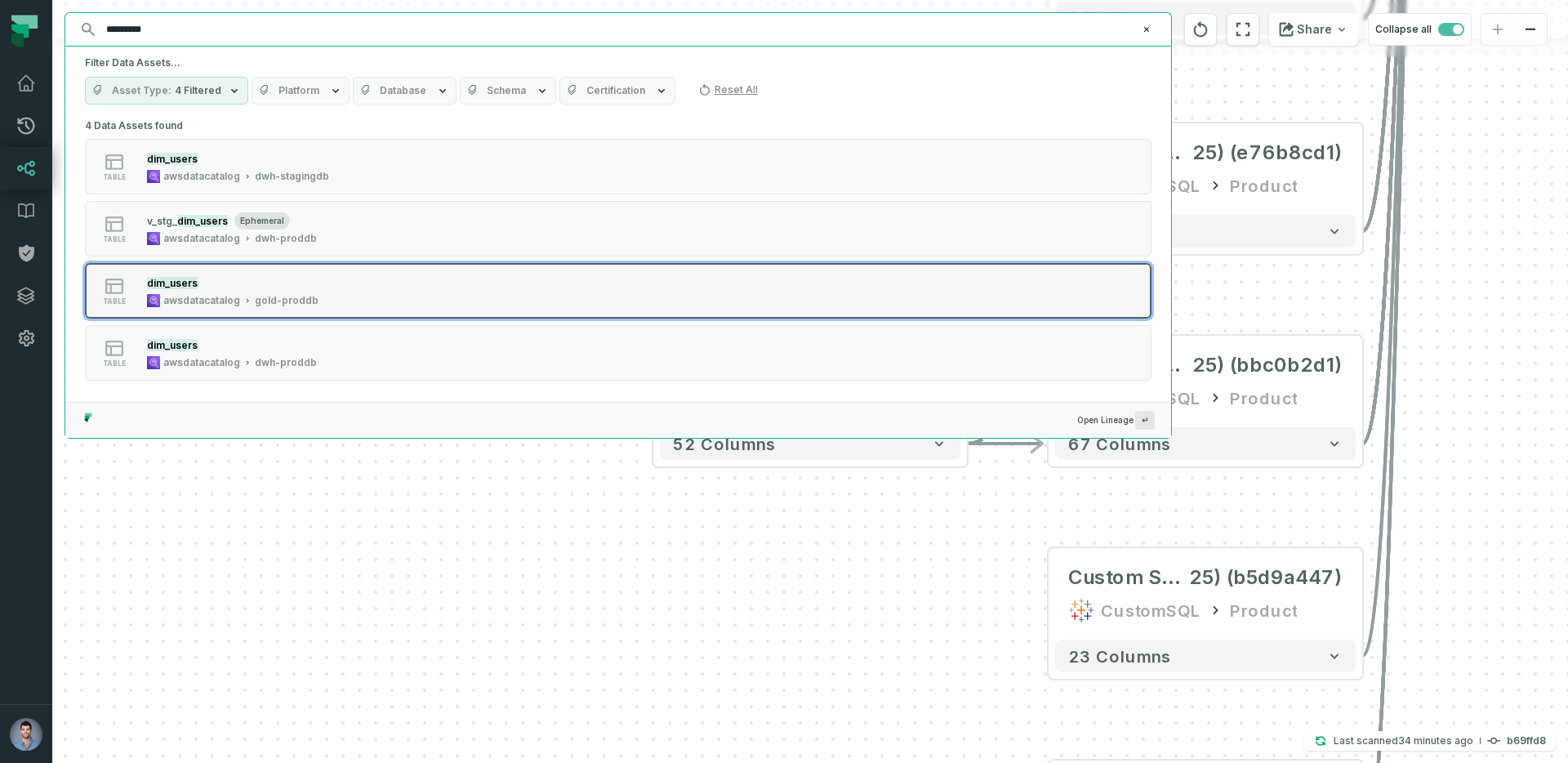
click at [308, 292] on div "dim_users awsdatacatalog gold-proddb" at bounding box center [233, 290] width 185 height 32
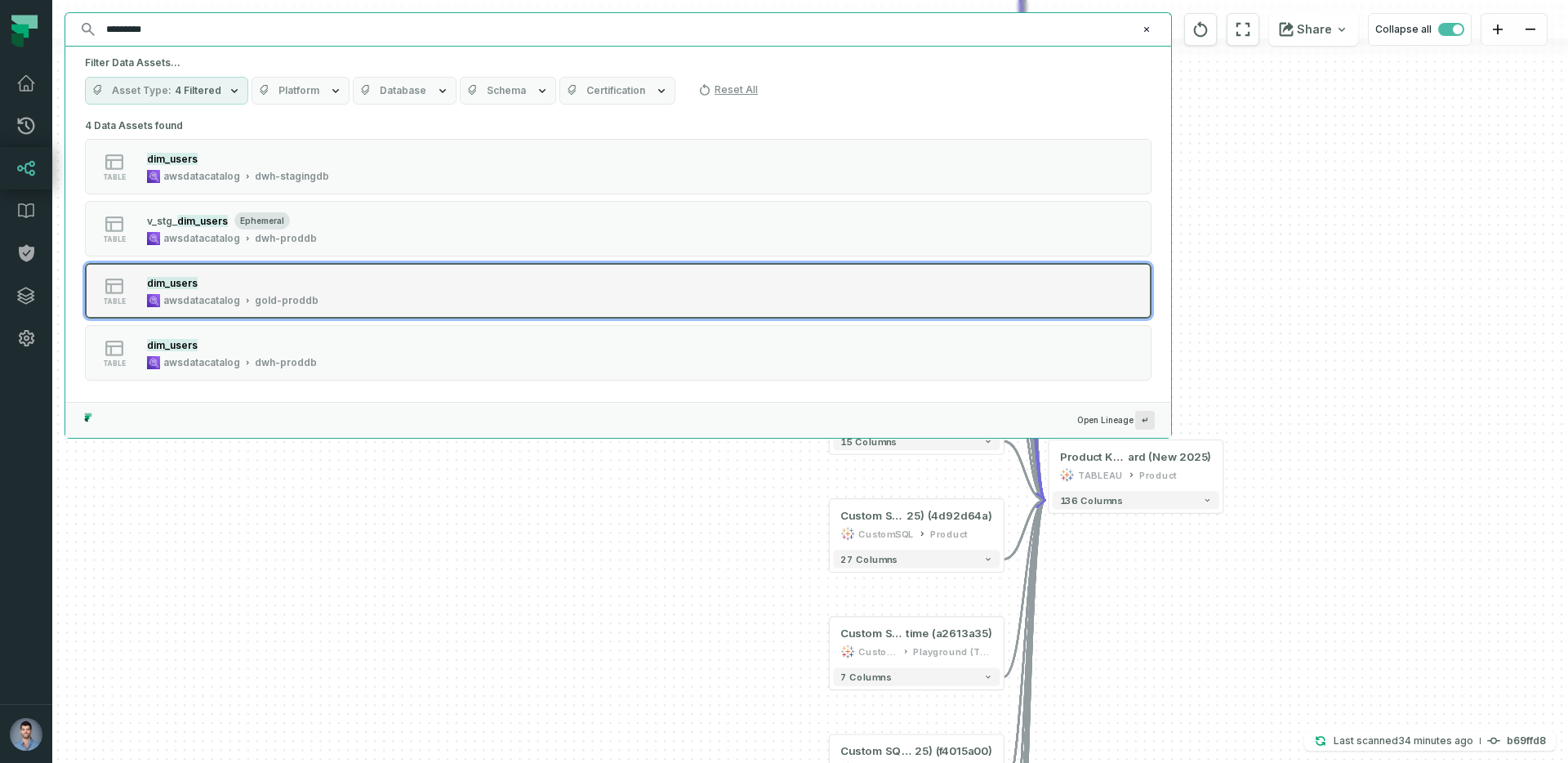
click at [308, 292] on div "dim_users awsdatacatalog gold-proddb" at bounding box center [233, 290] width 185 height 32
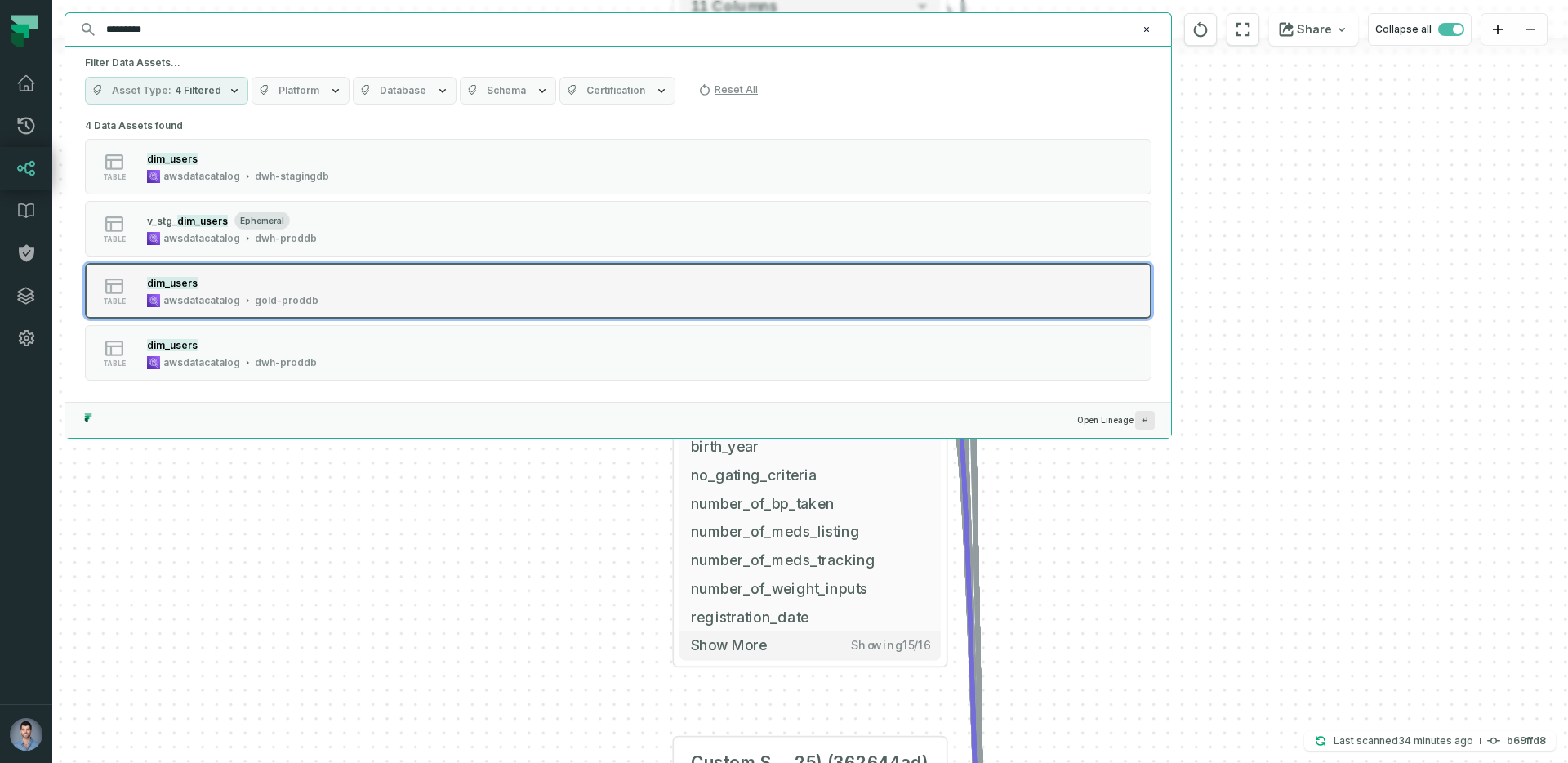
click at [308, 292] on div "dim_users awsdatacatalog gold-proddb" at bounding box center [233, 290] width 185 height 32
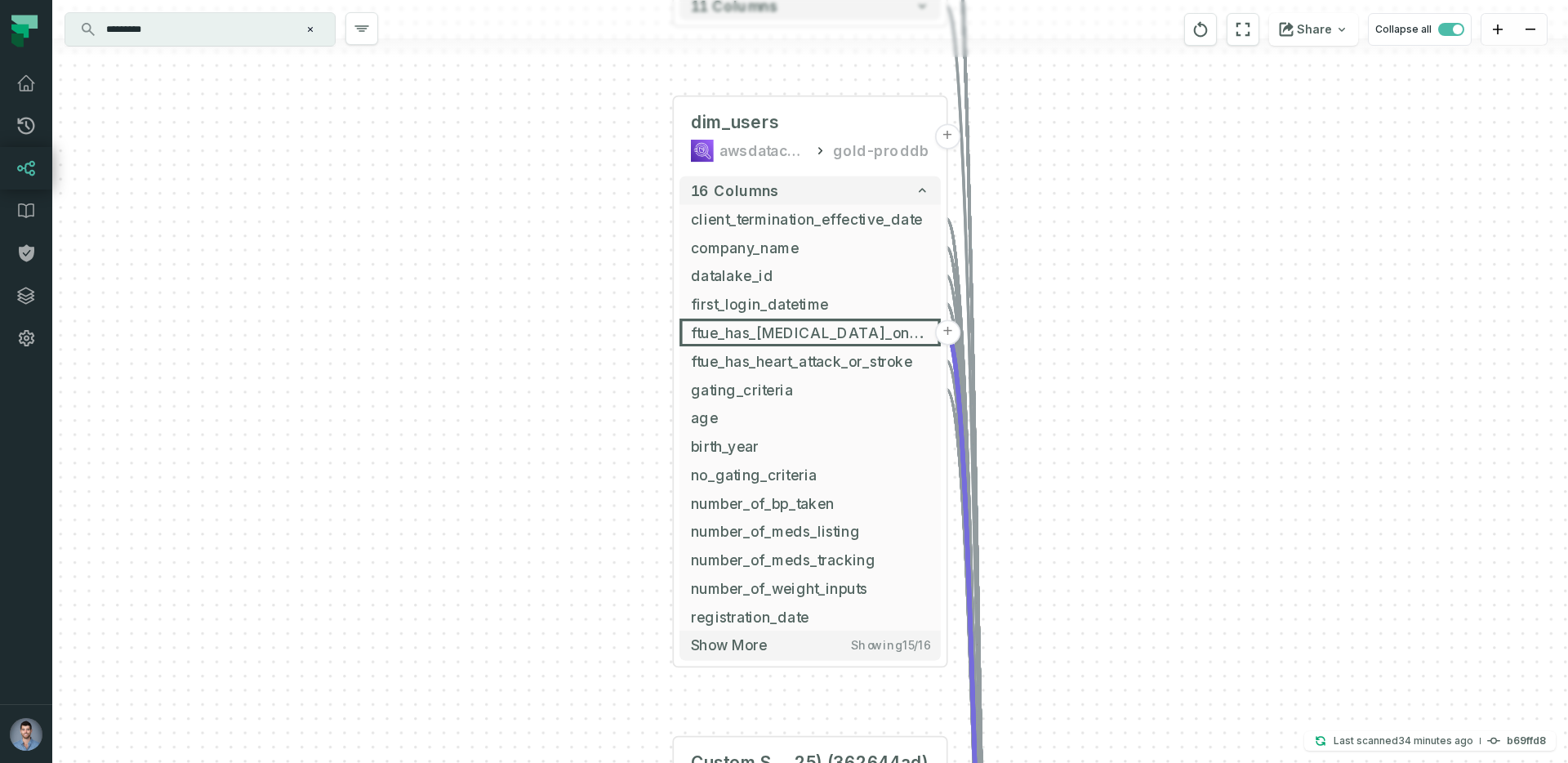
click at [509, 647] on div "+ Custom SQL Query @ Product - Tech Kpis dashboard (New 20 25) (ca3626d9) Custo…" at bounding box center [811, 381] width 1516 height 763
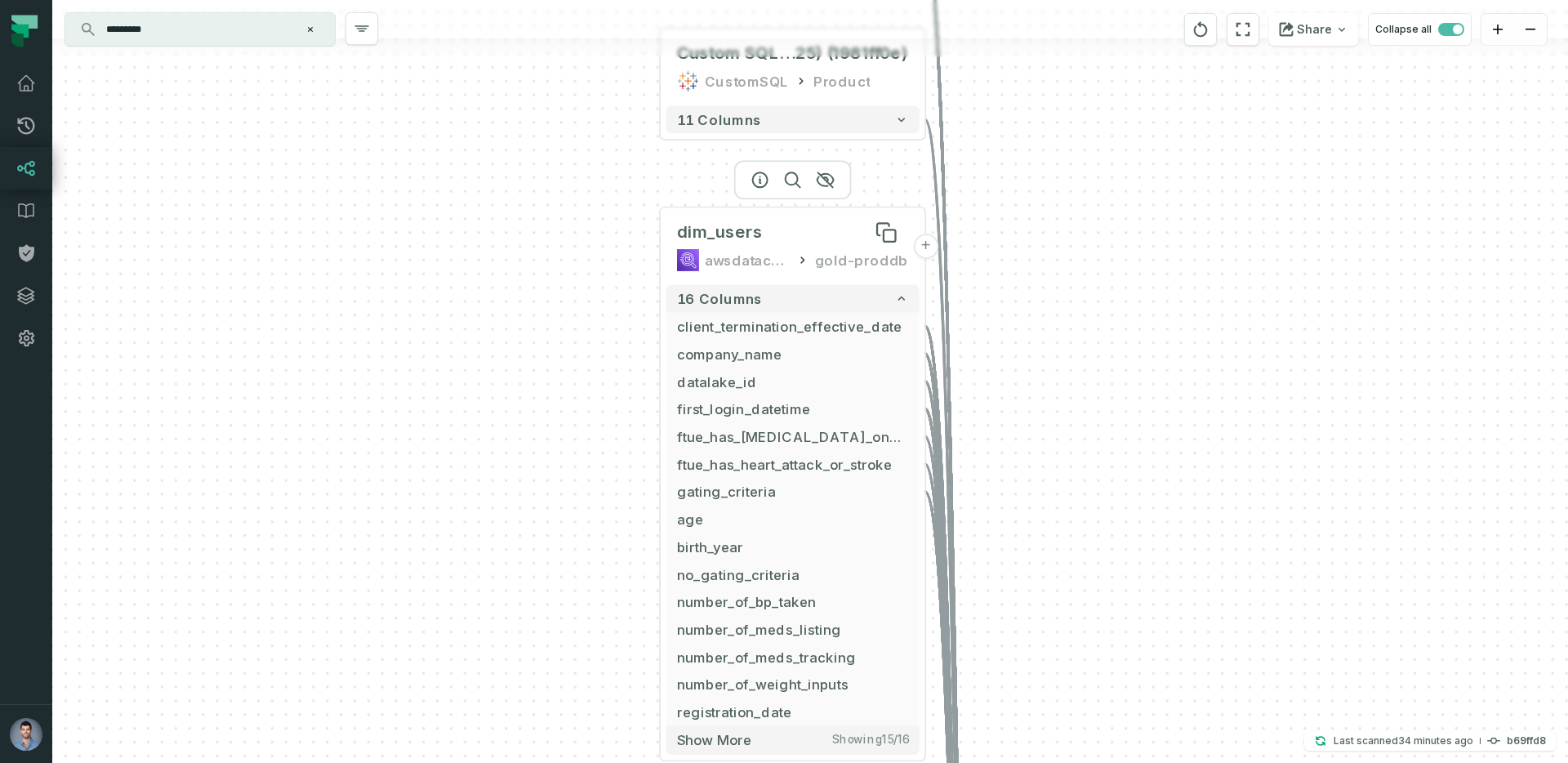
click at [722, 234] on span "dim_users" at bounding box center [719, 232] width 86 height 22
click at [755, 272] on div "dim_users awsdatacatalog gold-proddb" at bounding box center [792, 247] width 253 height 67
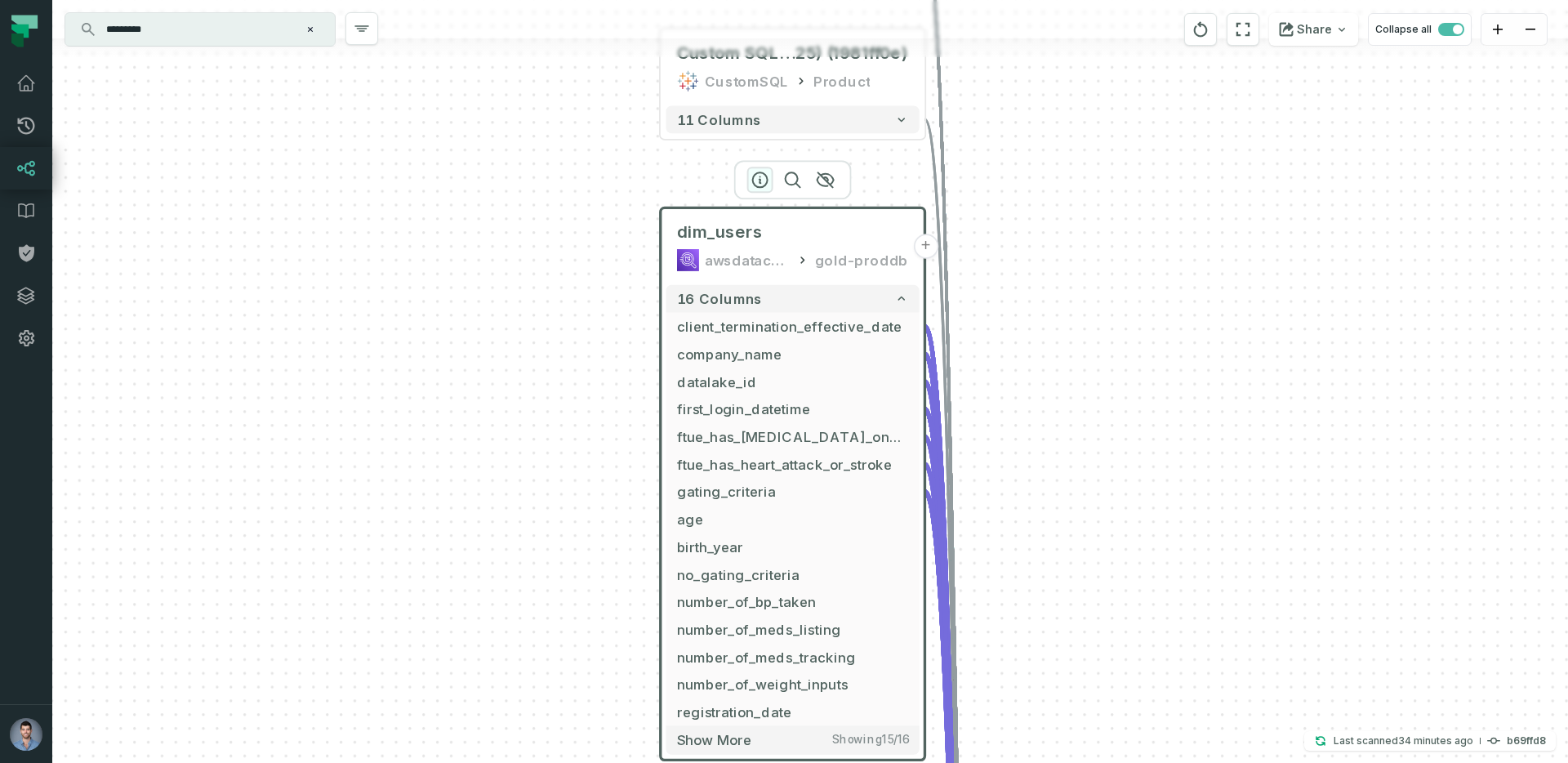
click at [759, 180] on icon "button" at bounding box center [760, 179] width 19 height 19
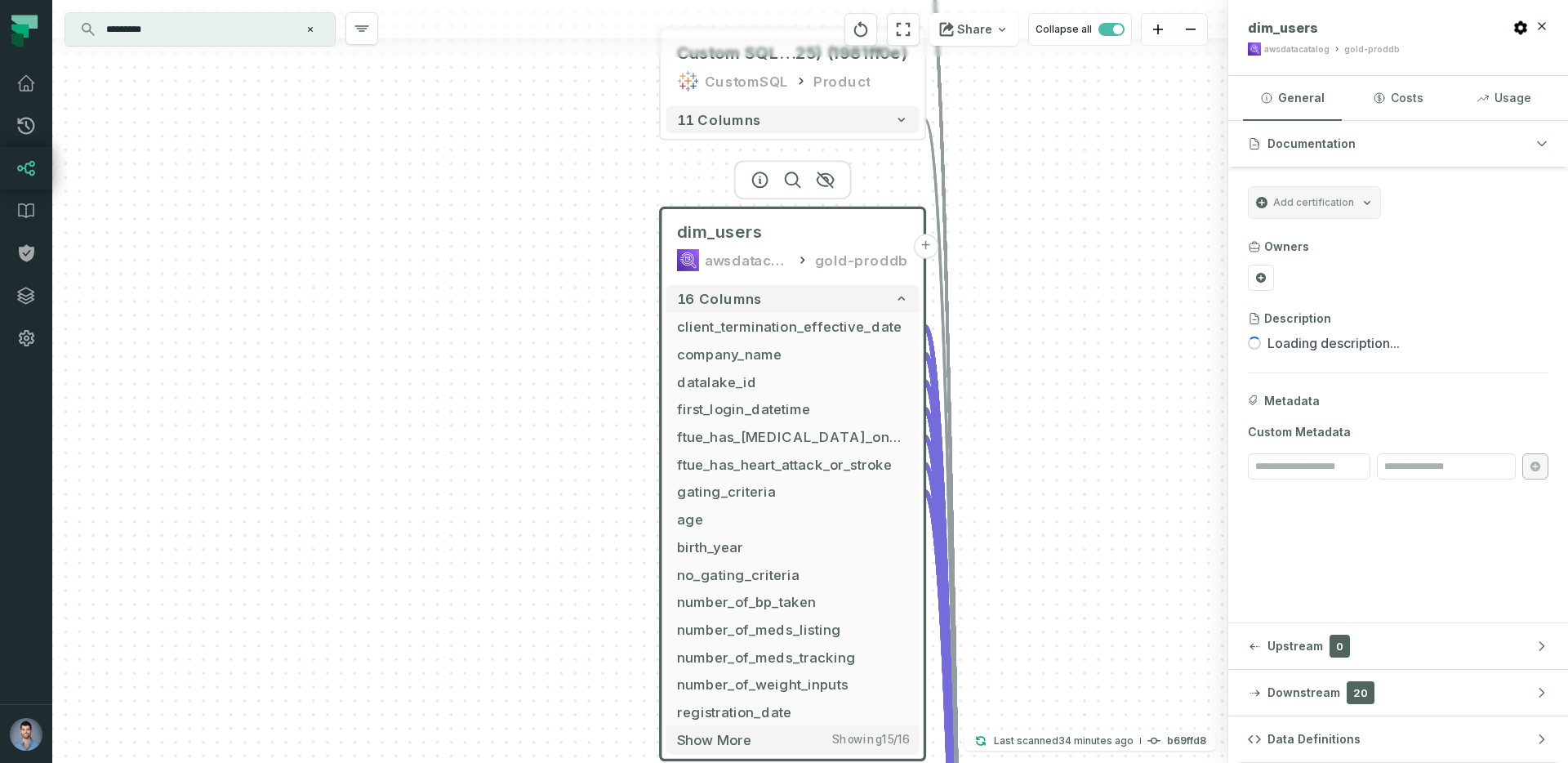
drag, startPoint x: 425, startPoint y: 384, endPoint x: 410, endPoint y: 314, distance: 71.6
click at [410, 314] on div "+ Custom SQL Query @ Product - Tech Kpis dashboard (New 20 25) (ca3626d9) Custo…" at bounding box center [641, 381] width 1176 height 763
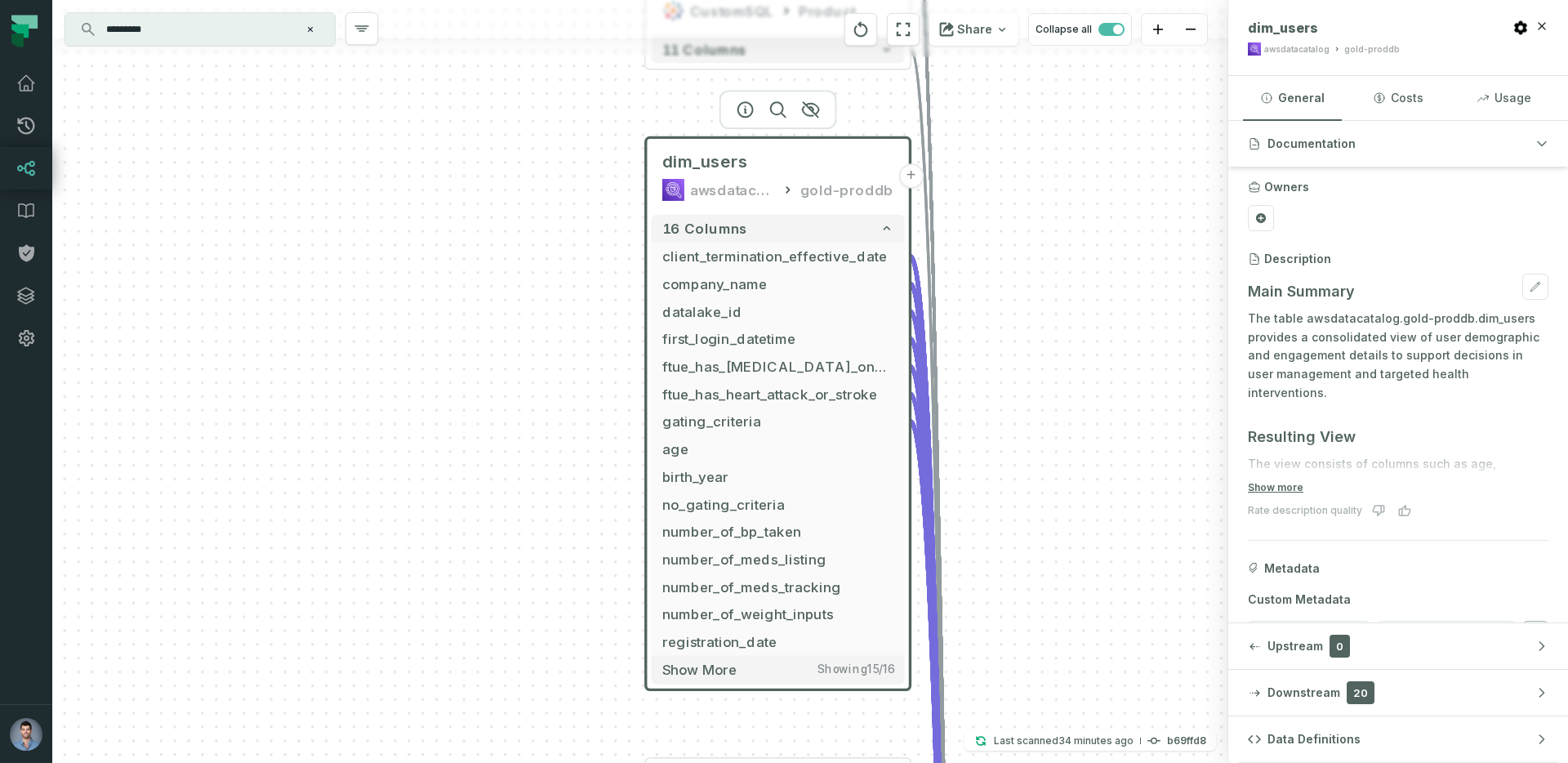
scroll to position [65, 0]
click at [1280, 474] on form "Main Summary The table awsdatacatalog.gold-proddb.dim_users provides a consolid…" at bounding box center [1398, 379] width 300 height 221
click at [1269, 480] on button "Show more" at bounding box center [1276, 483] width 55 height 13
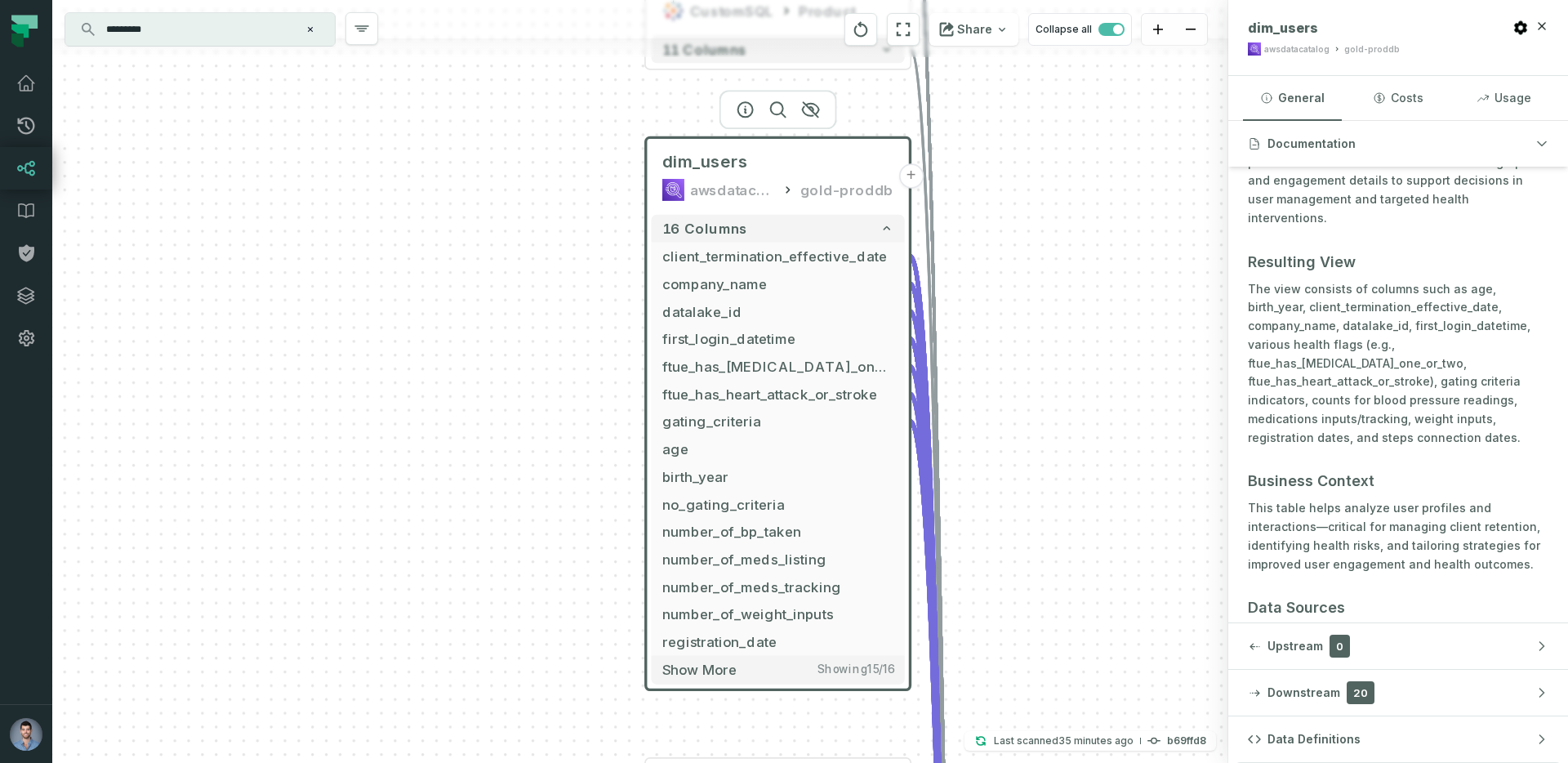
scroll to position [0, 0]
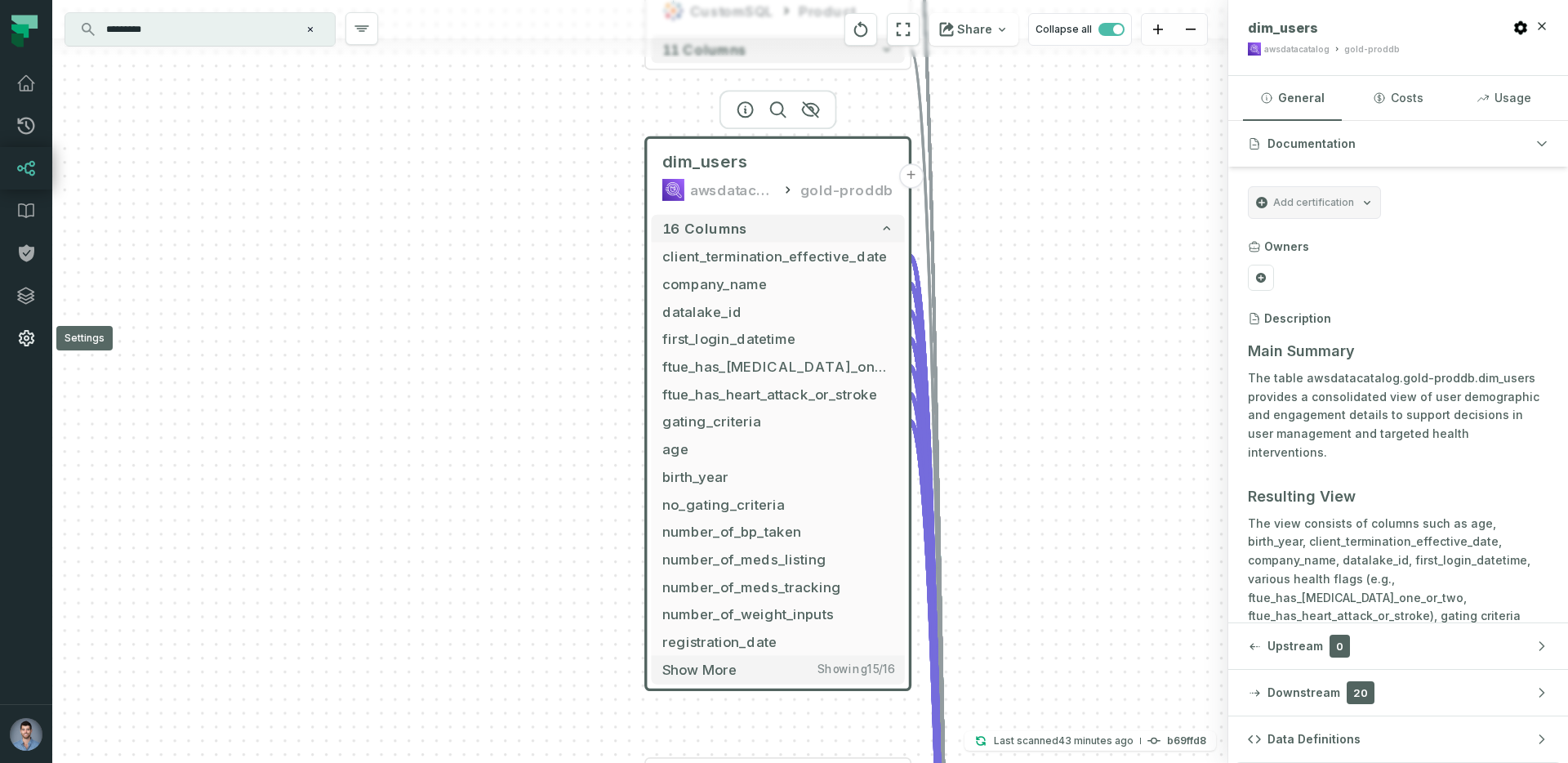
click at [26, 339] on icon at bounding box center [26, 338] width 19 height 19
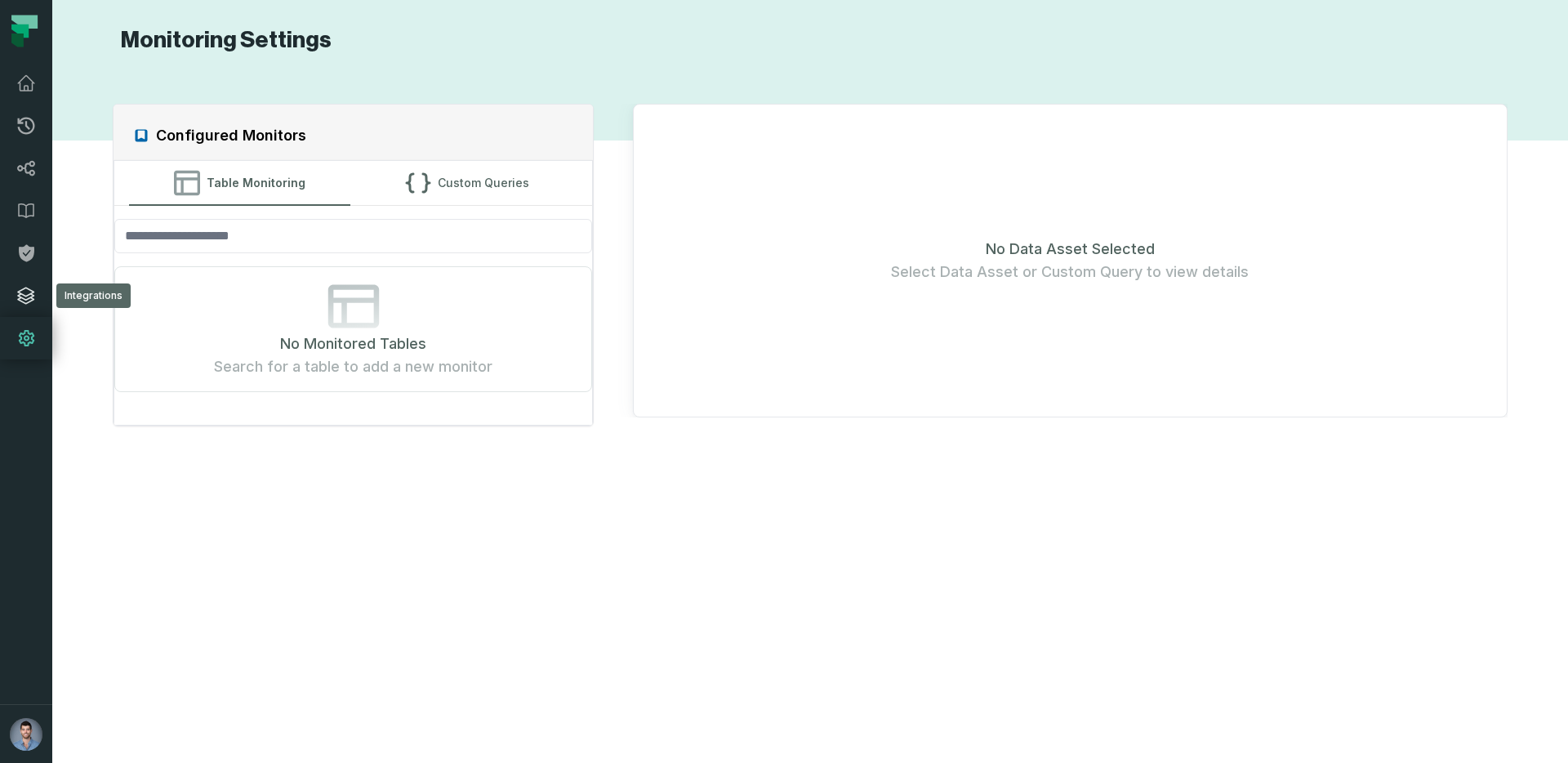
click at [19, 284] on link "Integrations" at bounding box center [26, 296] width 53 height 43
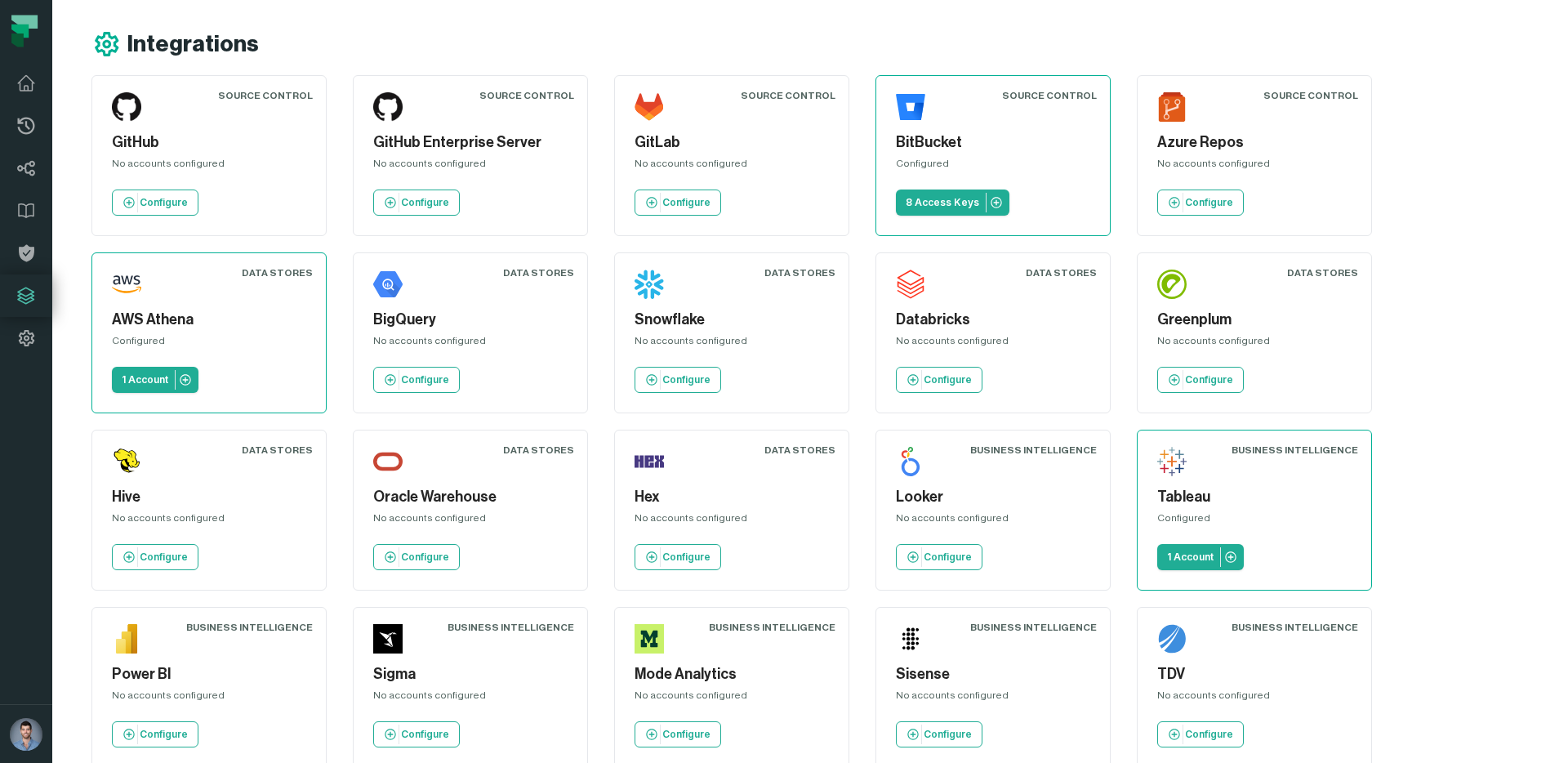
click at [165, 318] on h5 "AWS Athena" at bounding box center [209, 320] width 194 height 22
click at [129, 379] on p "1 Account" at bounding box center [145, 380] width 46 height 13
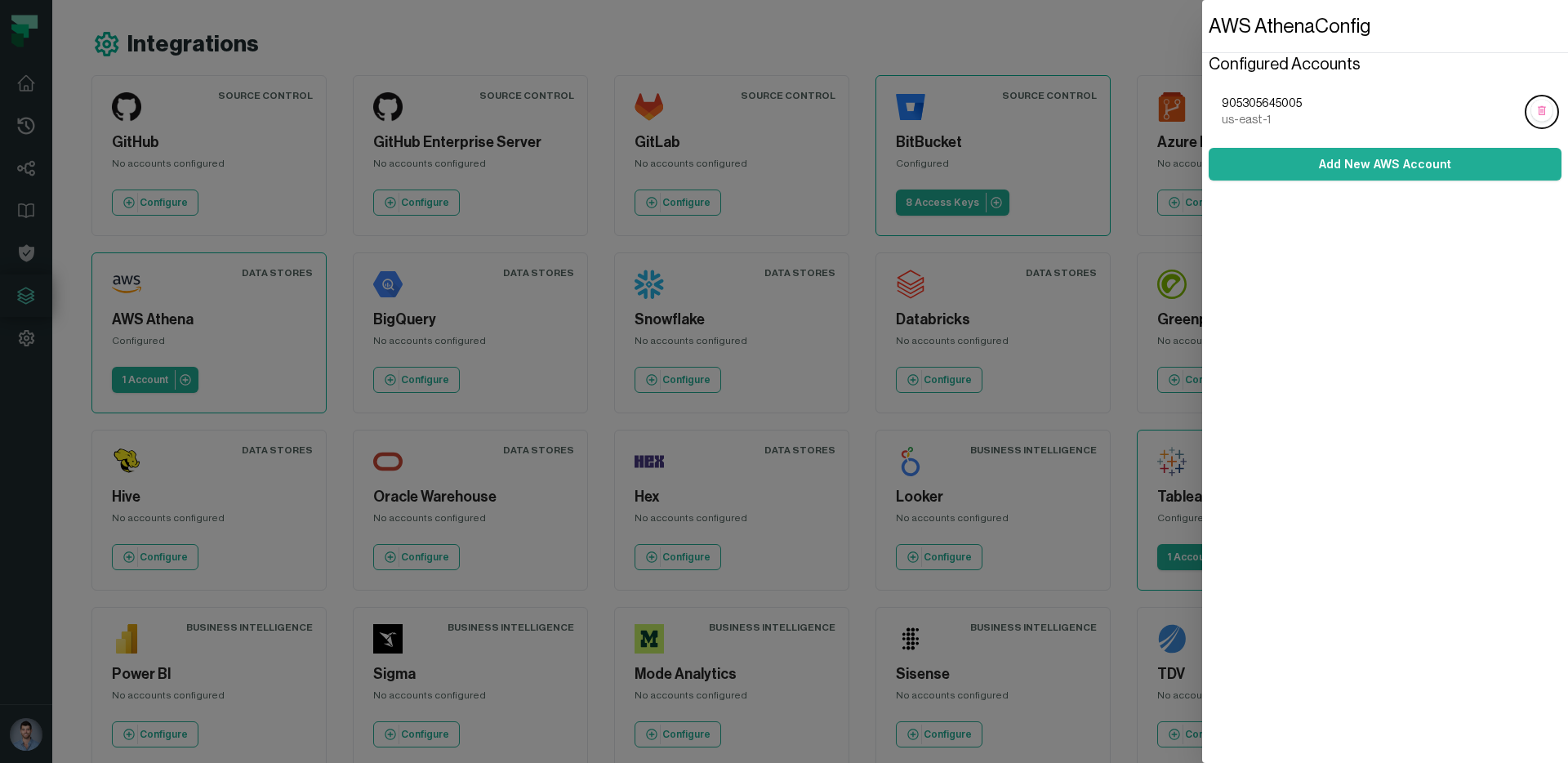
click at [1245, 112] on span "us-east-1" at bounding box center [1371, 120] width 300 height 17
click at [1231, 116] on span "us-east-1" at bounding box center [1371, 120] width 300 height 17
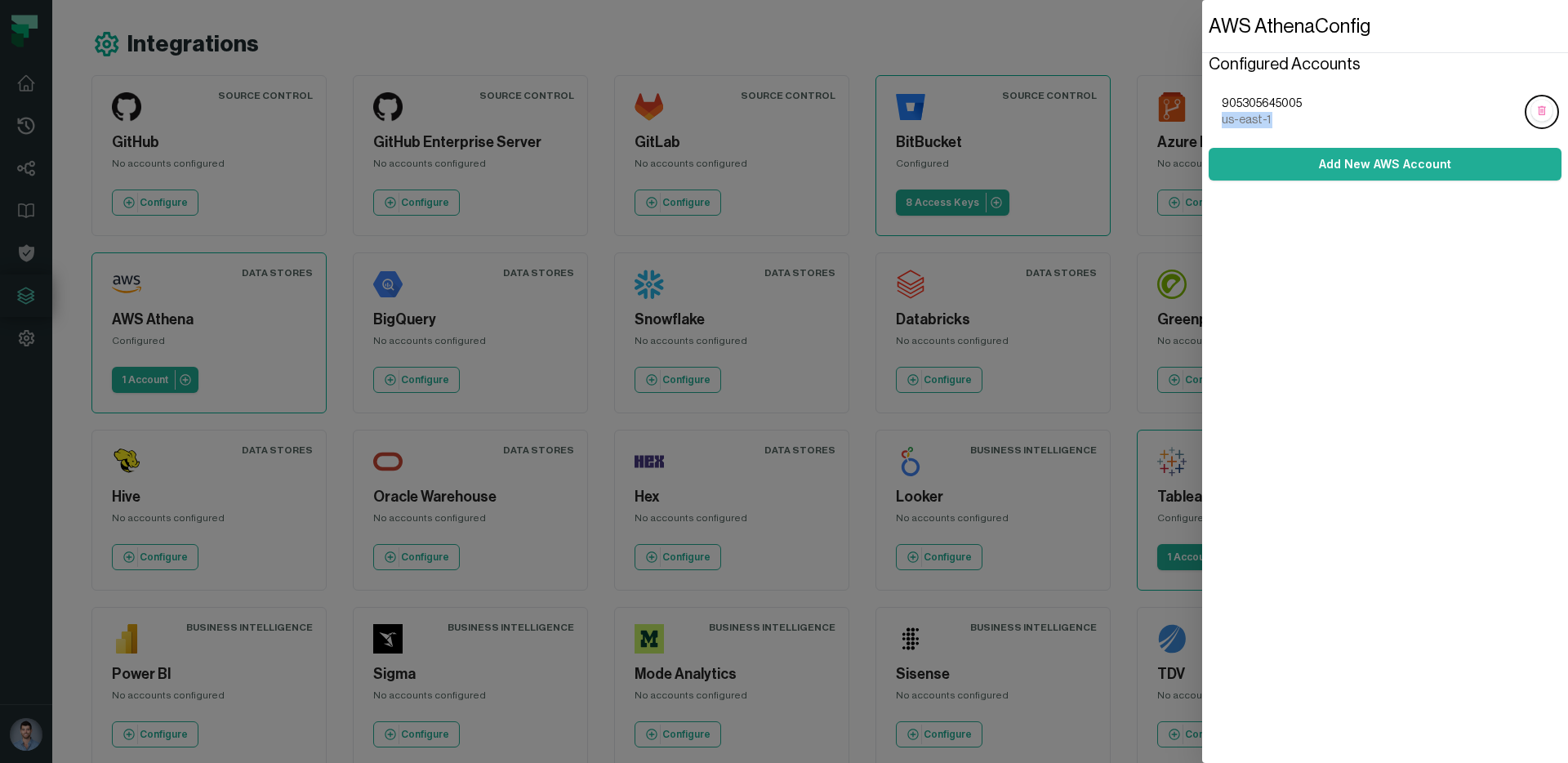
click at [1231, 116] on span "us-east-1" at bounding box center [1371, 120] width 300 height 17
click at [1221, 99] on span "905305645005" at bounding box center [1371, 104] width 300 height 17
click at [1202, 178] on dialog "AWS Athena Config Configured Accounts 905305645005 us-east-1 Add New AWS Account" at bounding box center [1385, 381] width 366 height 763
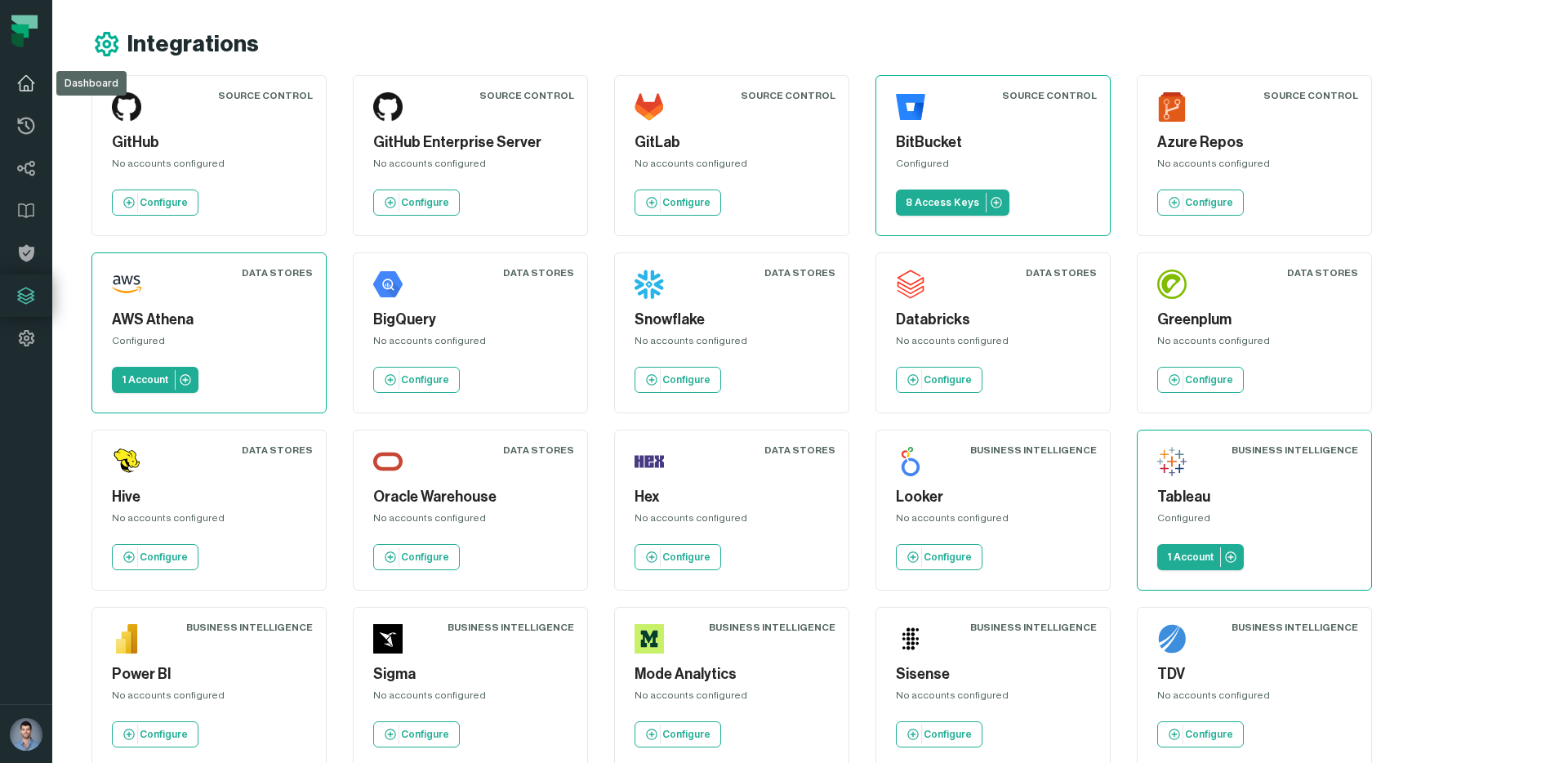
click at [24, 92] on icon at bounding box center [26, 83] width 19 height 19
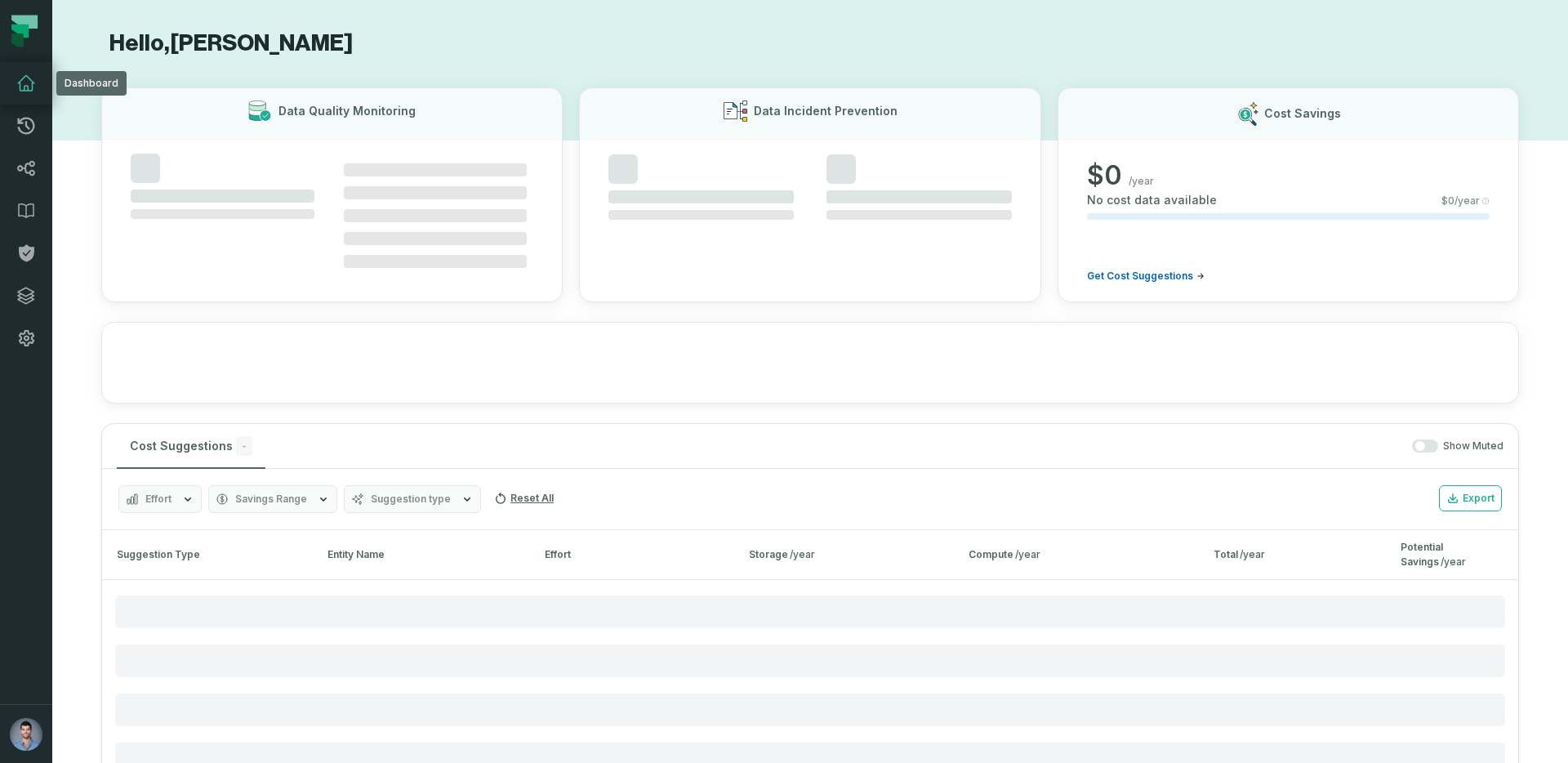
click at [10, 79] on link "Dashboard" at bounding box center [26, 83] width 53 height 43
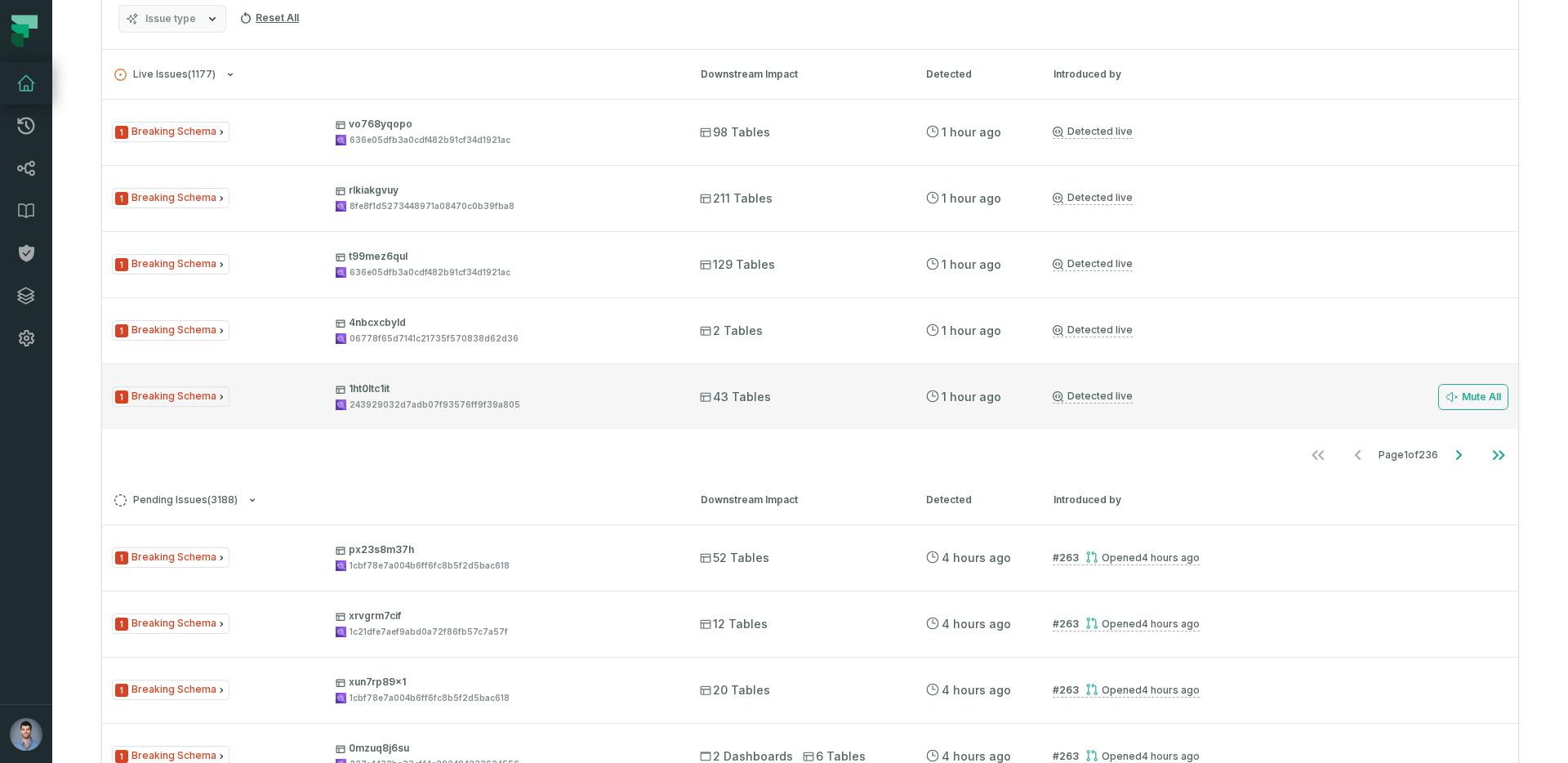
scroll to position [388, 0]
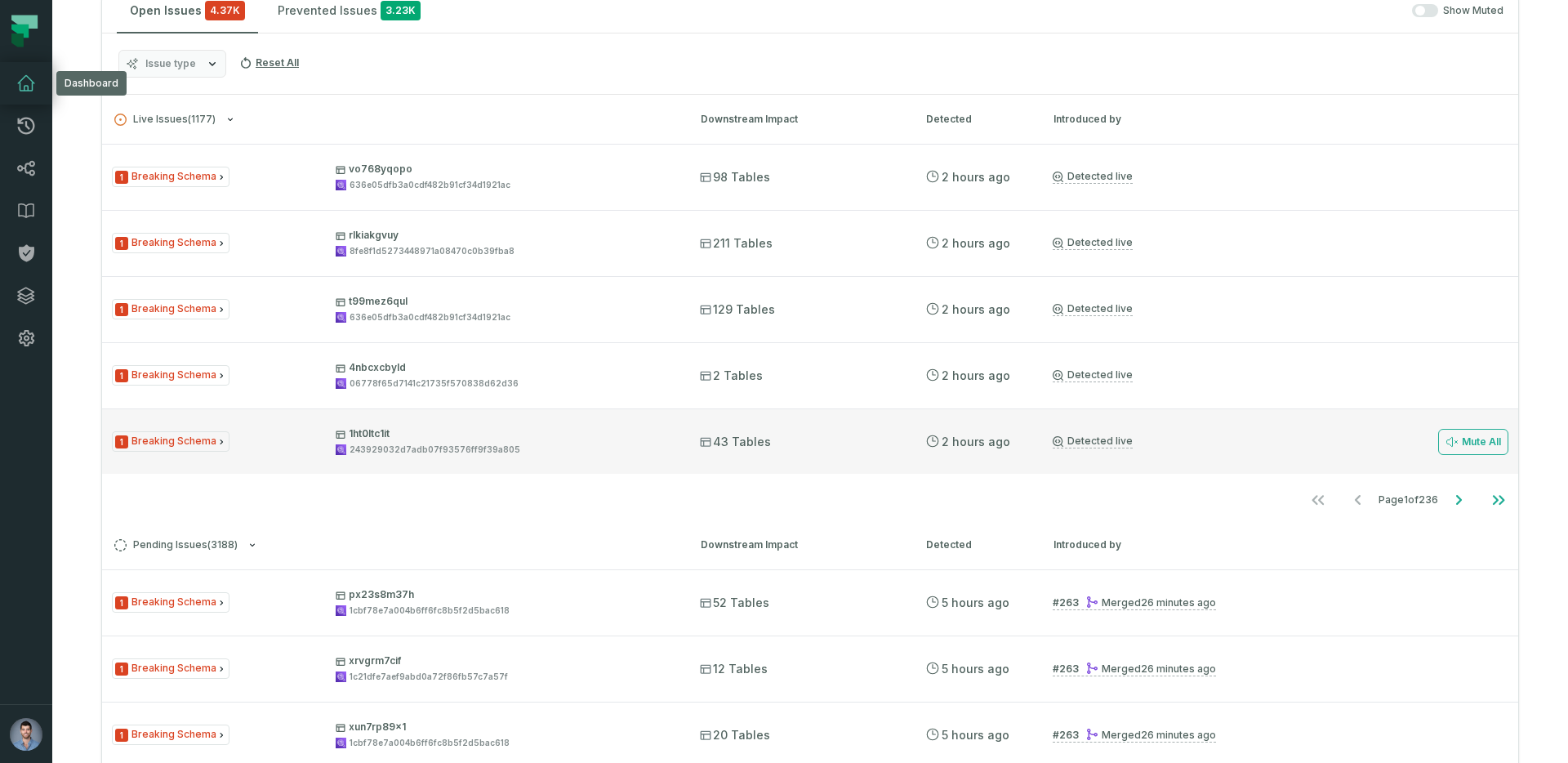
scroll to position [314, 0]
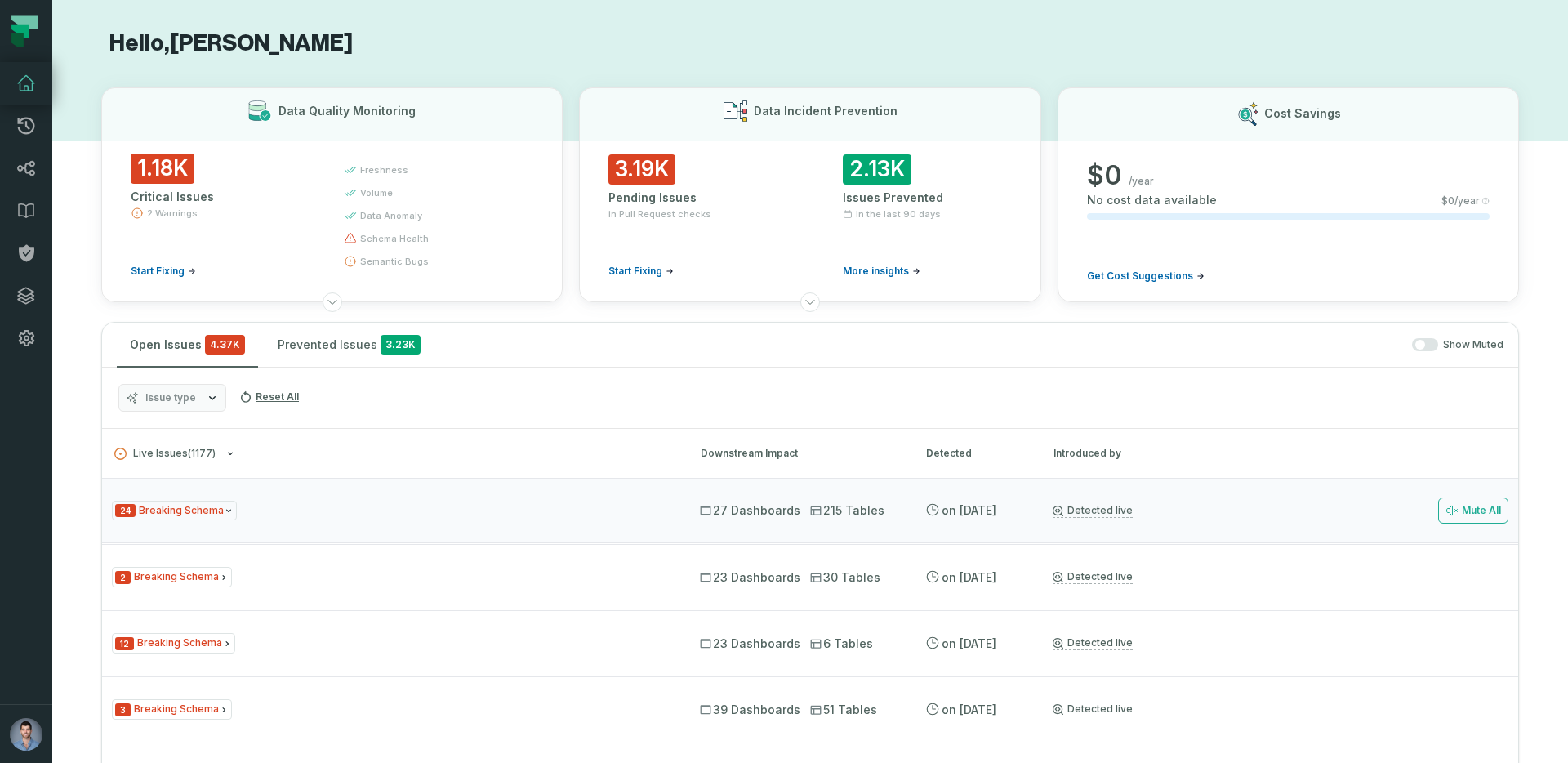
scroll to position [265, 0]
